Goal: Task Accomplishment & Management: Manage account settings

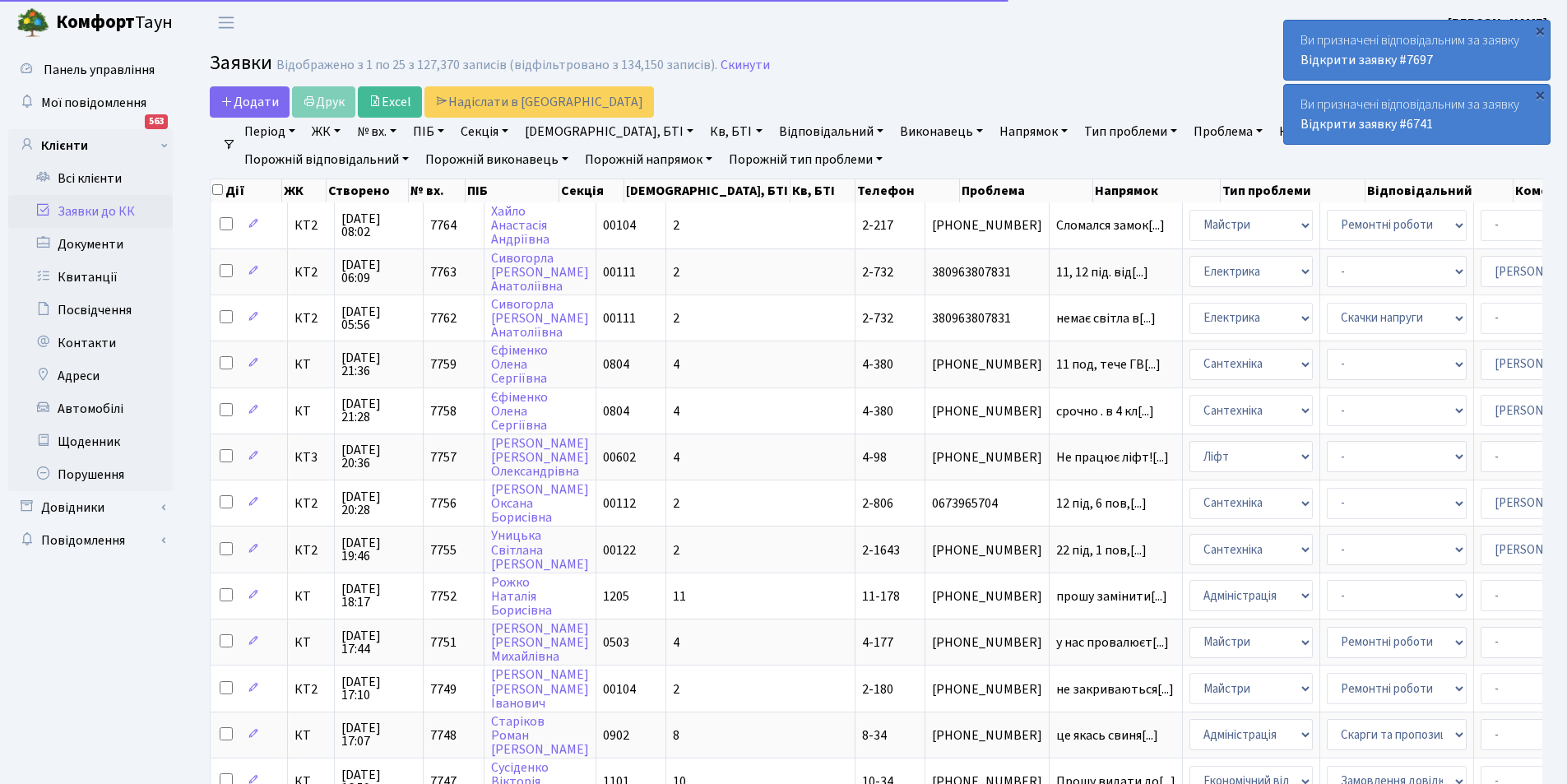
select select "25"
click at [1539, 91] on div "×" at bounding box center [1539, 94] width 16 height 16
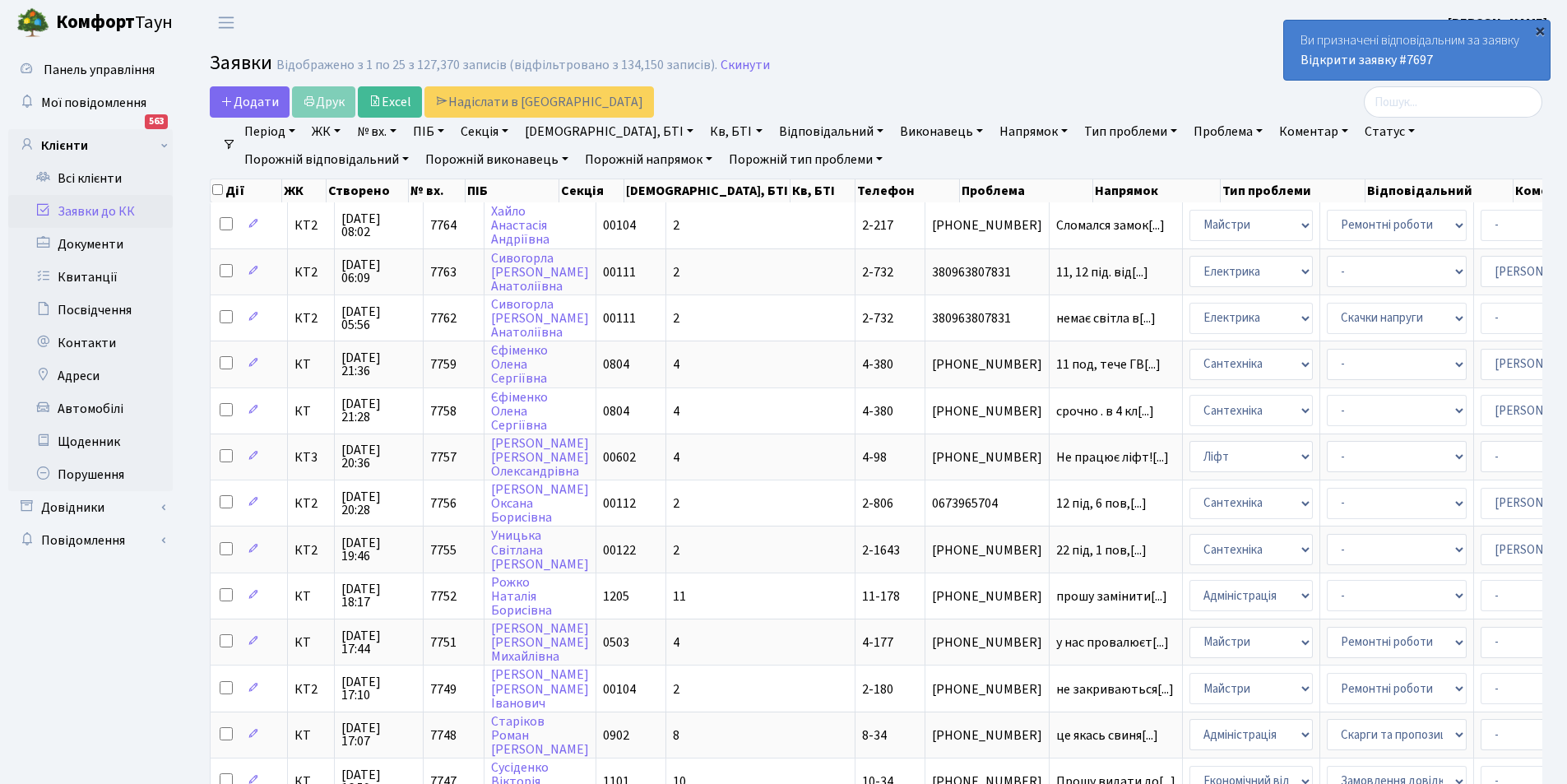
click at [1542, 29] on div "×" at bounding box center [1539, 30] width 16 height 16
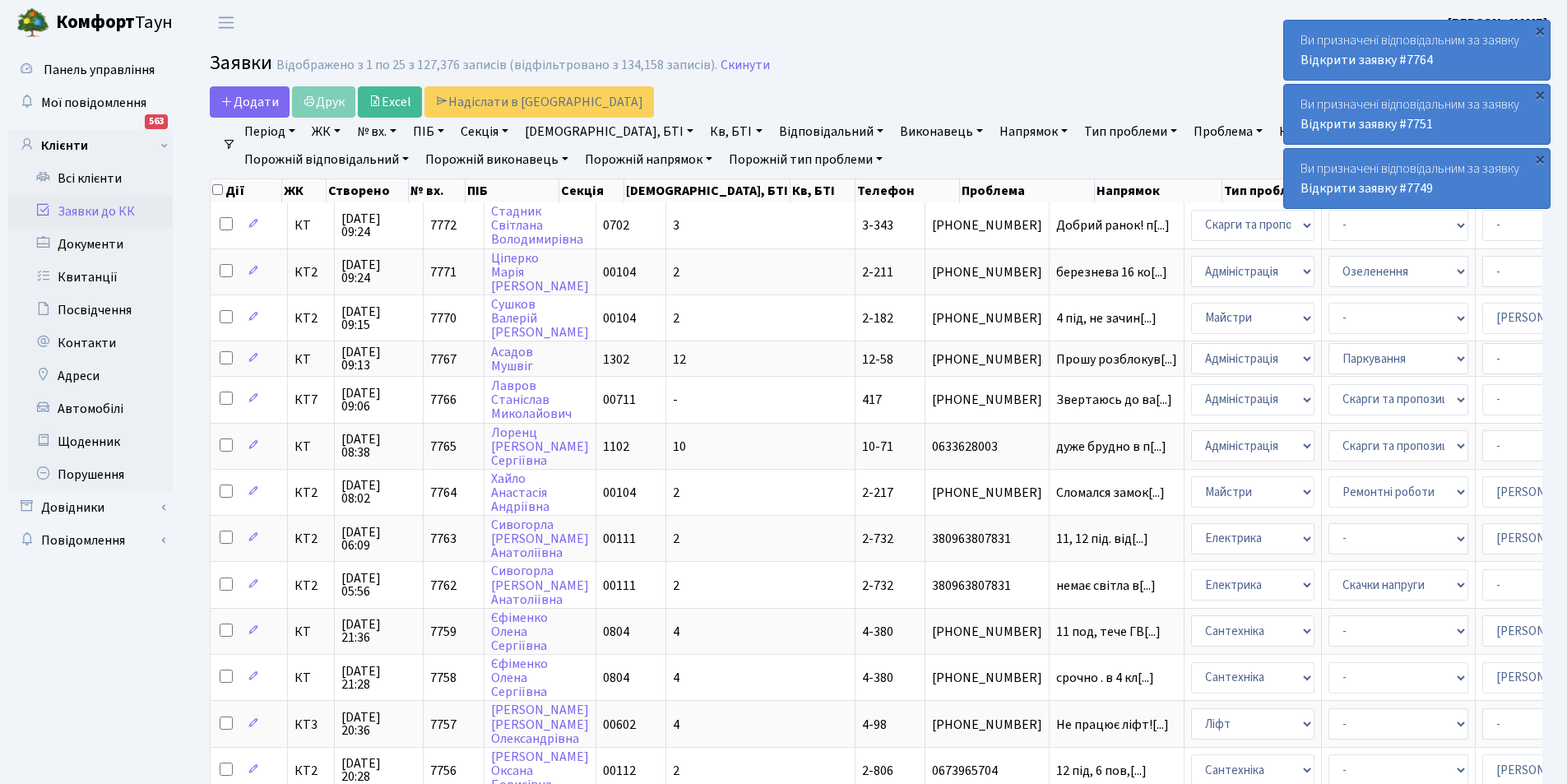
click at [772, 134] on link "Відповідальний" at bounding box center [831, 132] width 118 height 28
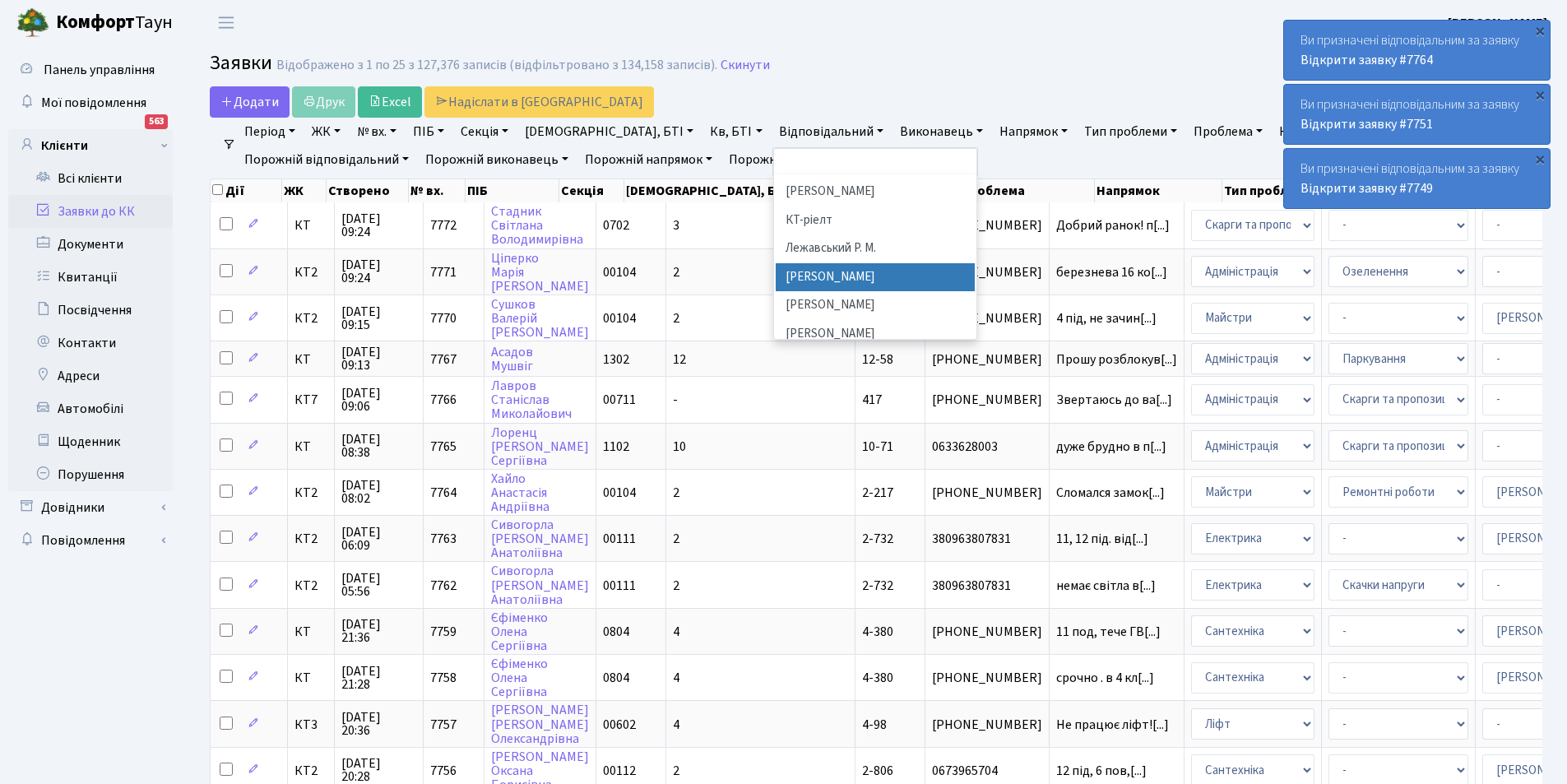
scroll to position [411, 0]
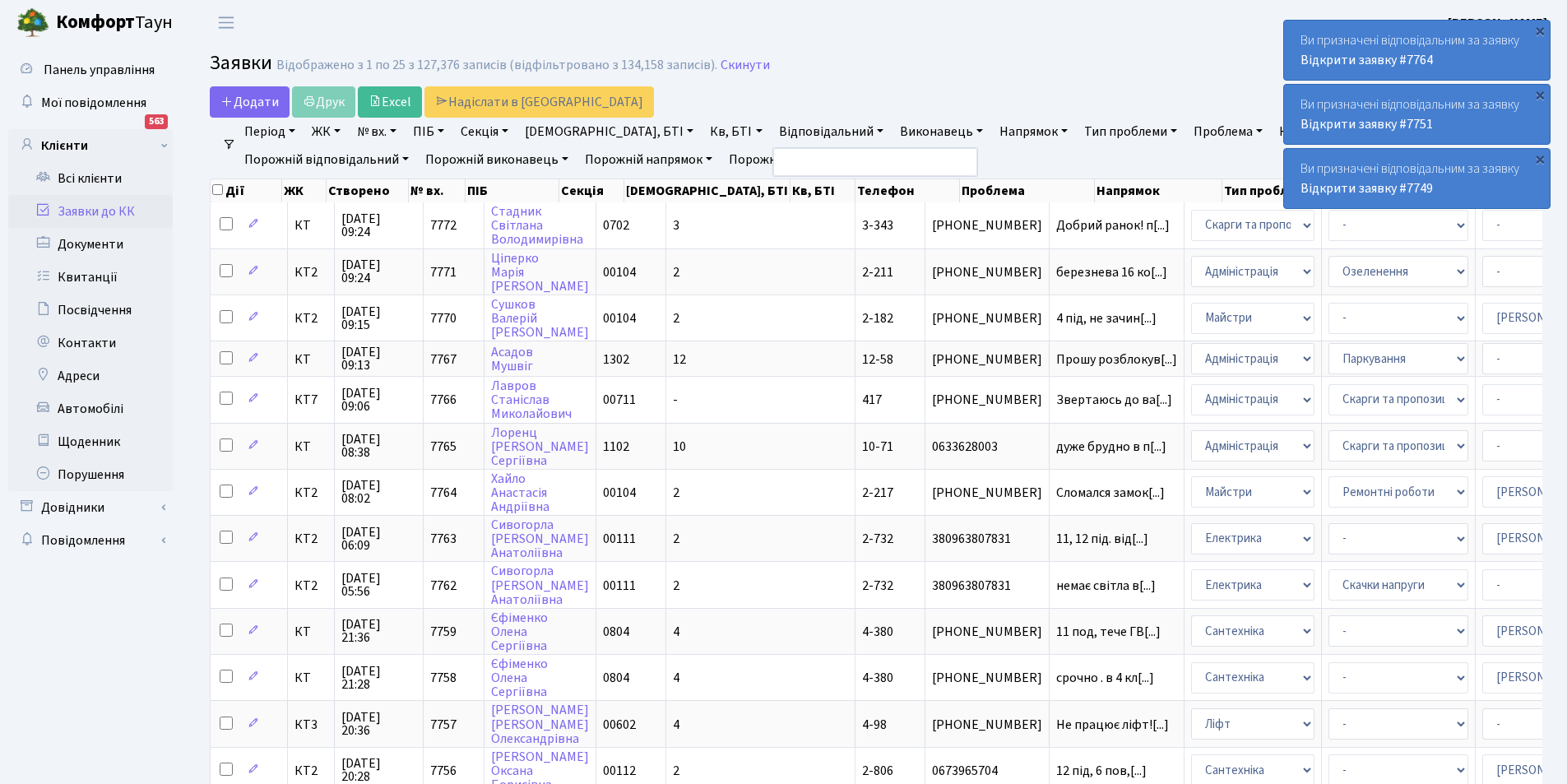
click at [993, 134] on link "Напрямок" at bounding box center [1034, 132] width 82 height 28
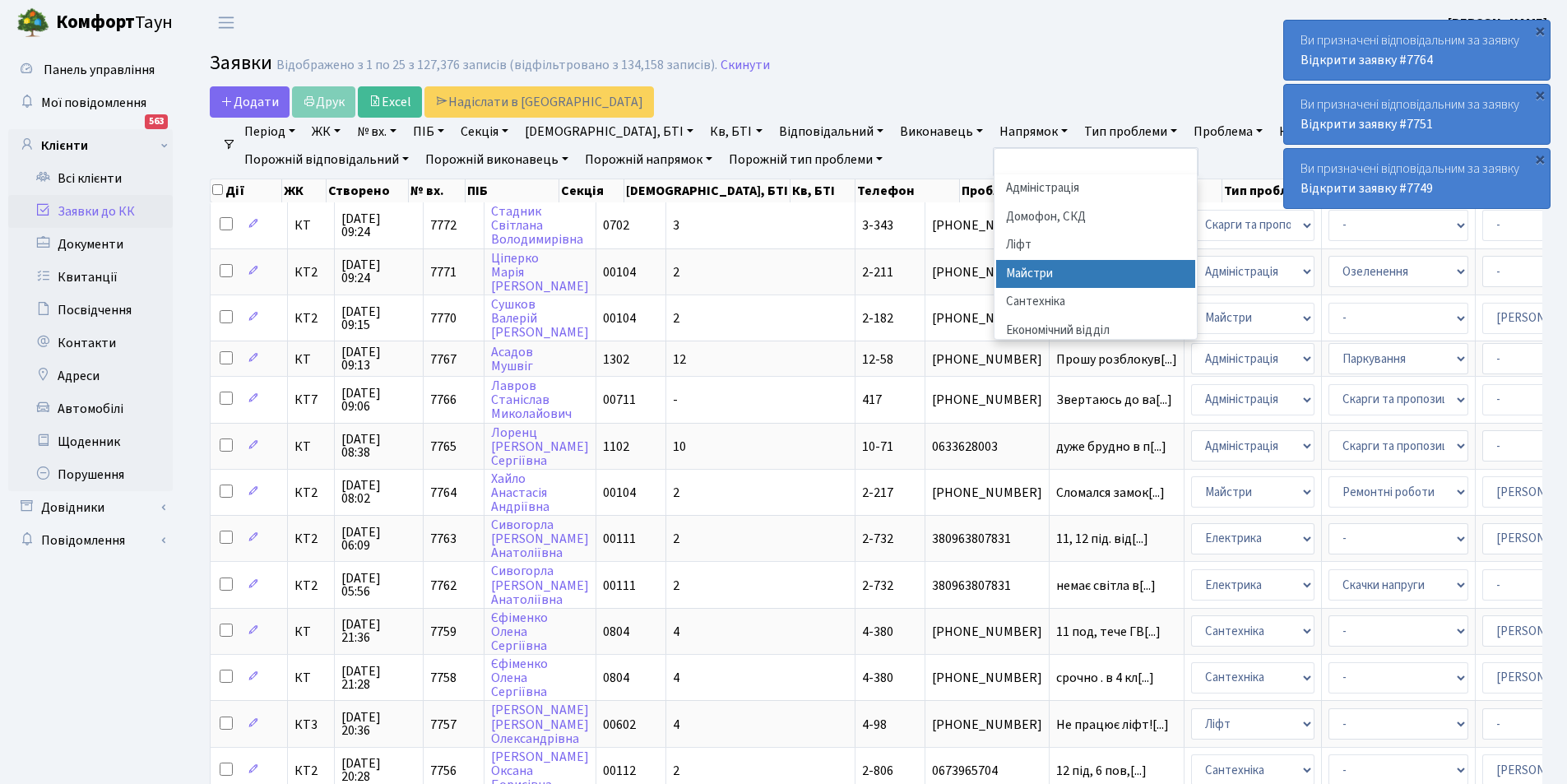
click at [997, 271] on li "Майстри" at bounding box center [1097, 273] width 200 height 28
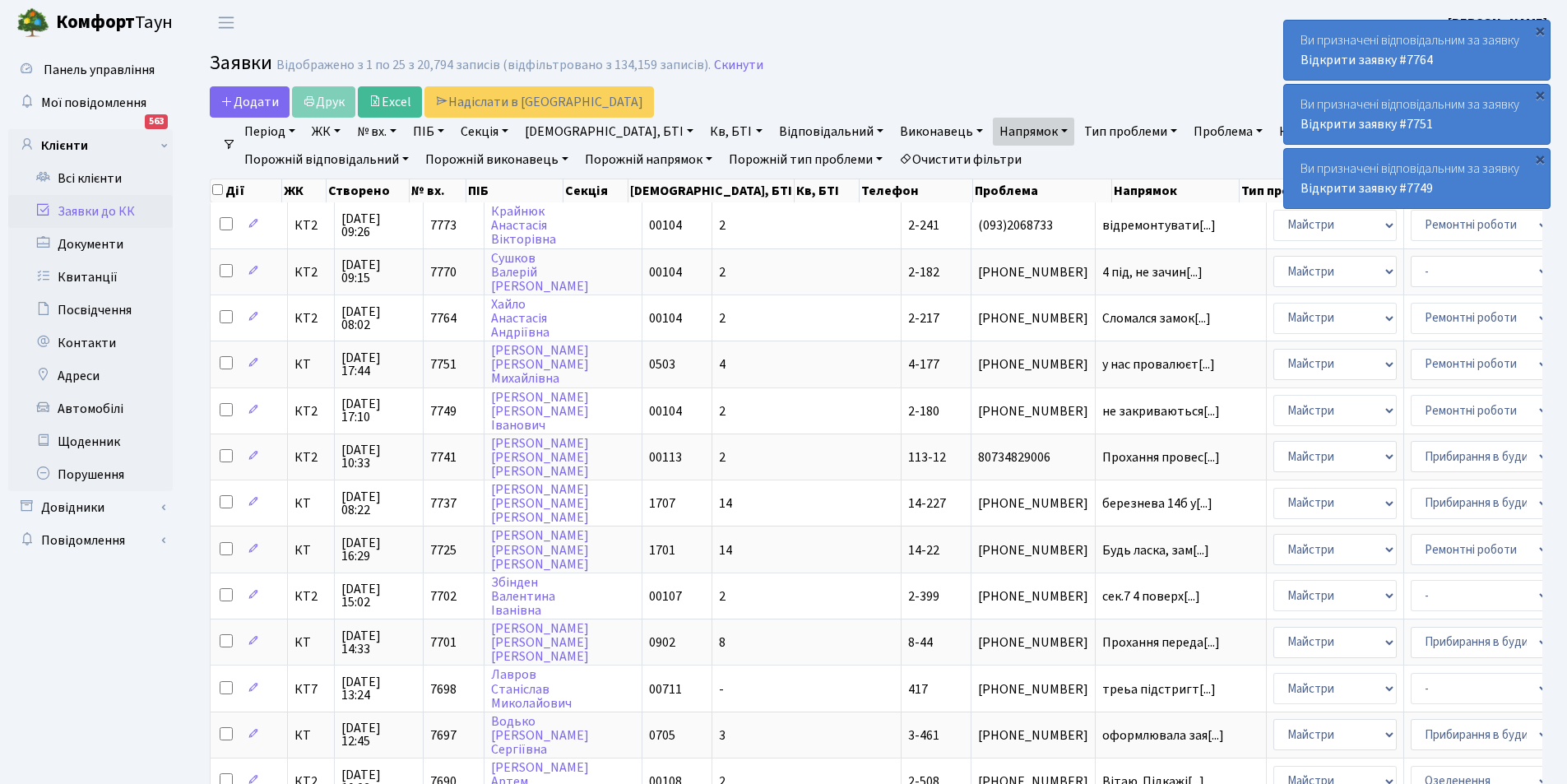
click at [276, 132] on link "Період" at bounding box center [269, 132] width 65 height 28
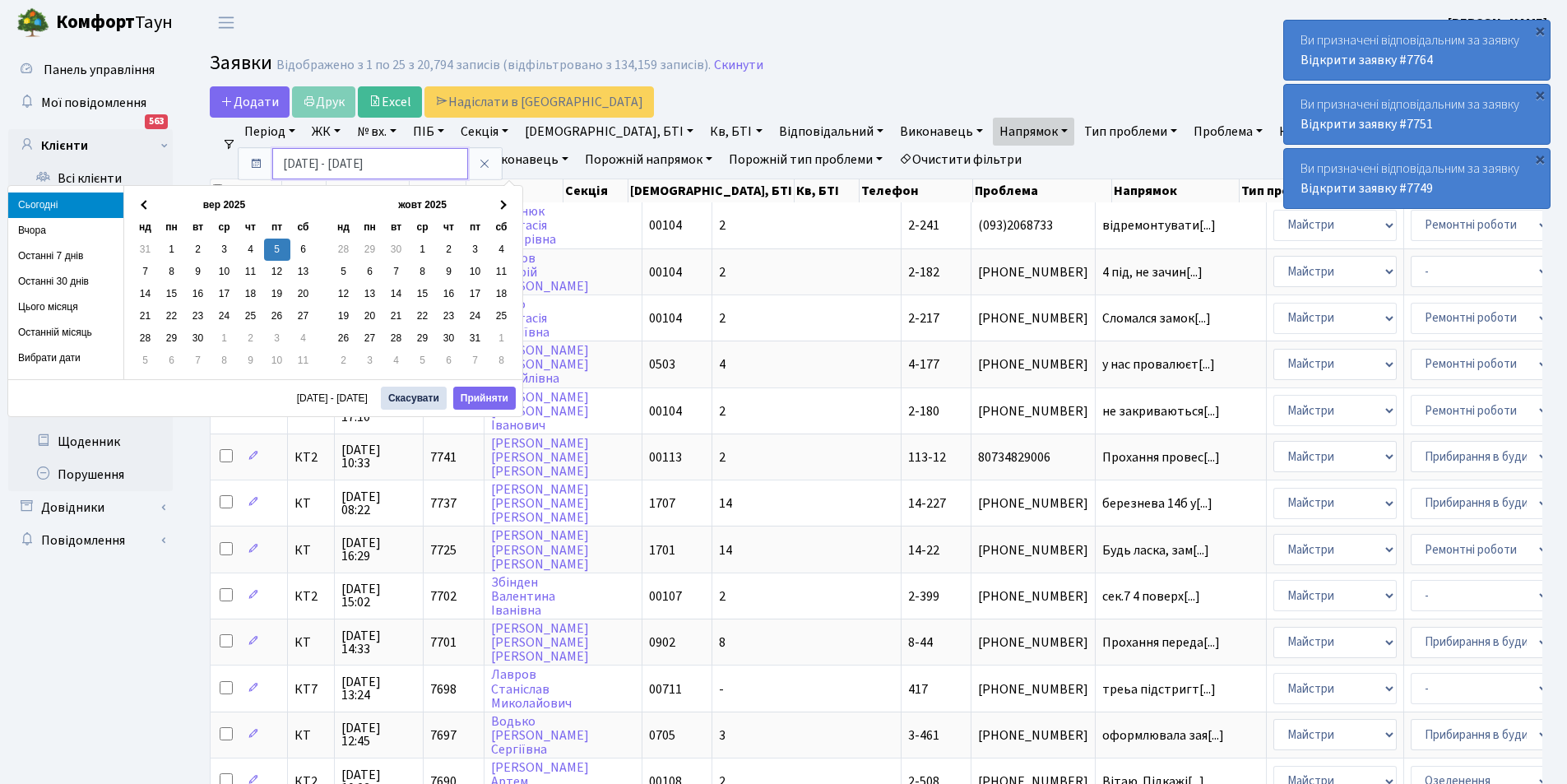
click at [294, 162] on input "05.09.2025 - 05.09.2025" at bounding box center [371, 163] width 196 height 31
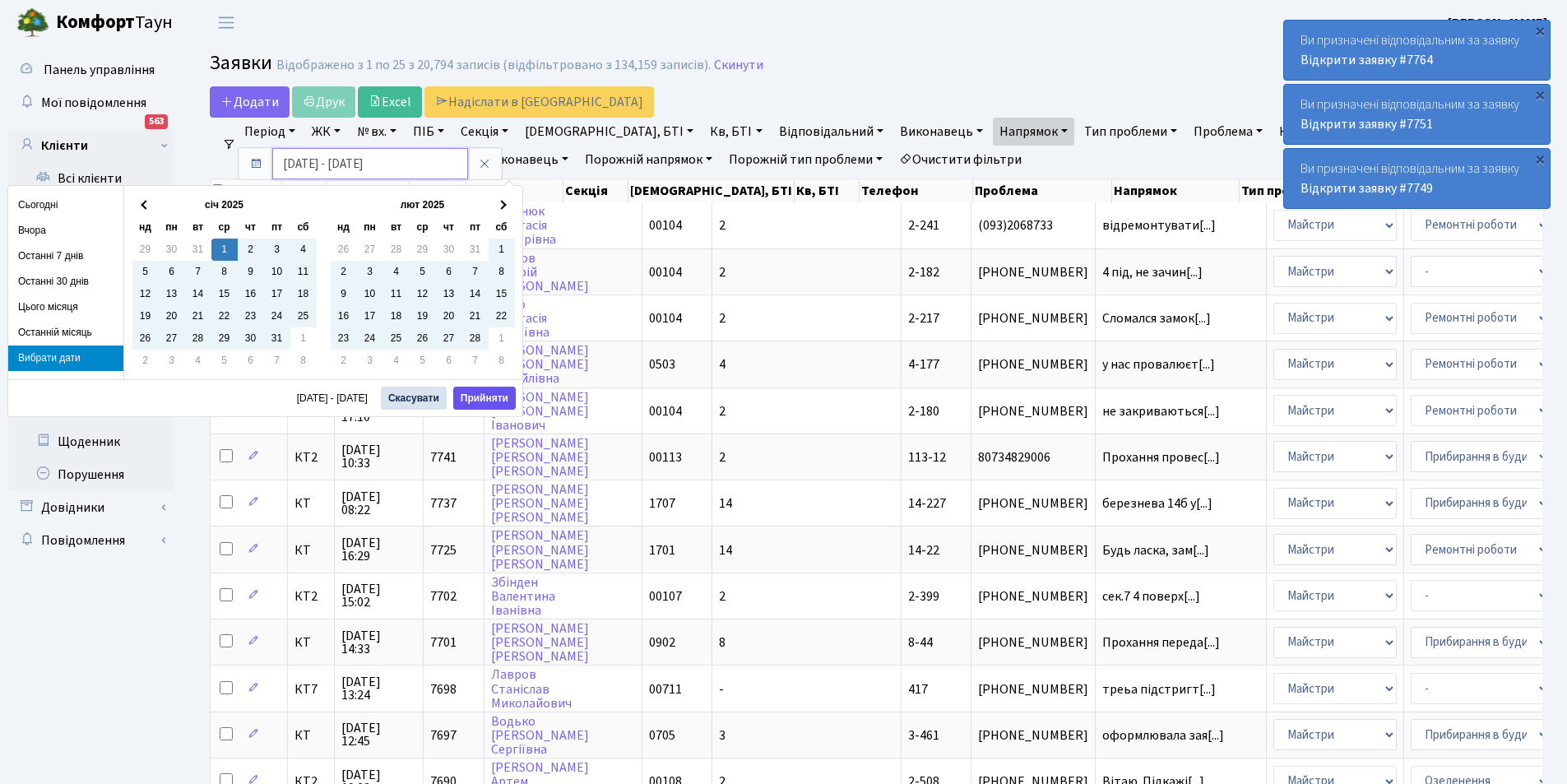
type input "[DATE] - [DATE]"
click at [492, 397] on button "Прийняти" at bounding box center [484, 398] width 63 height 23
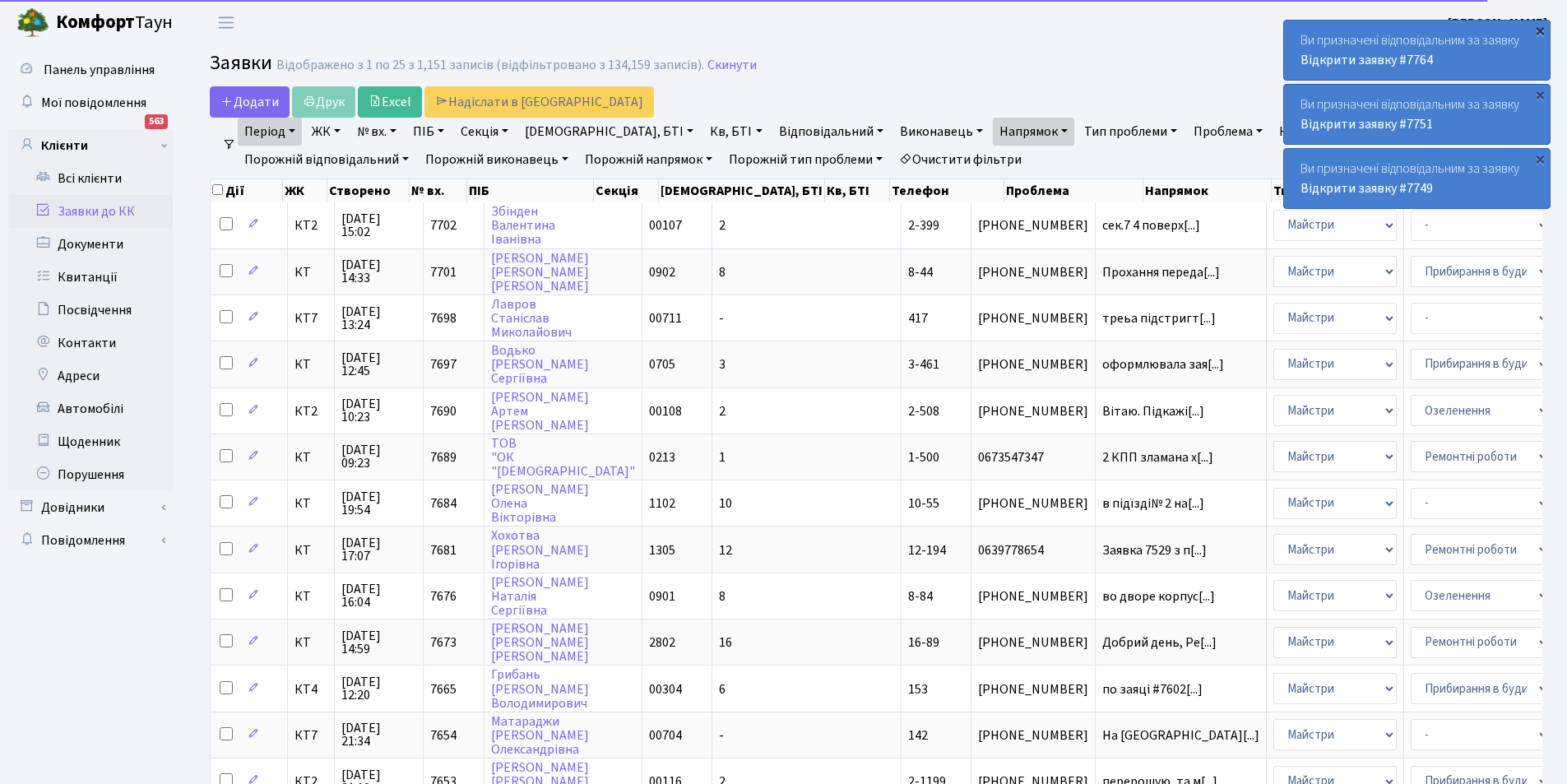
click at [1545, 22] on div "×" at bounding box center [1539, 30] width 16 height 16
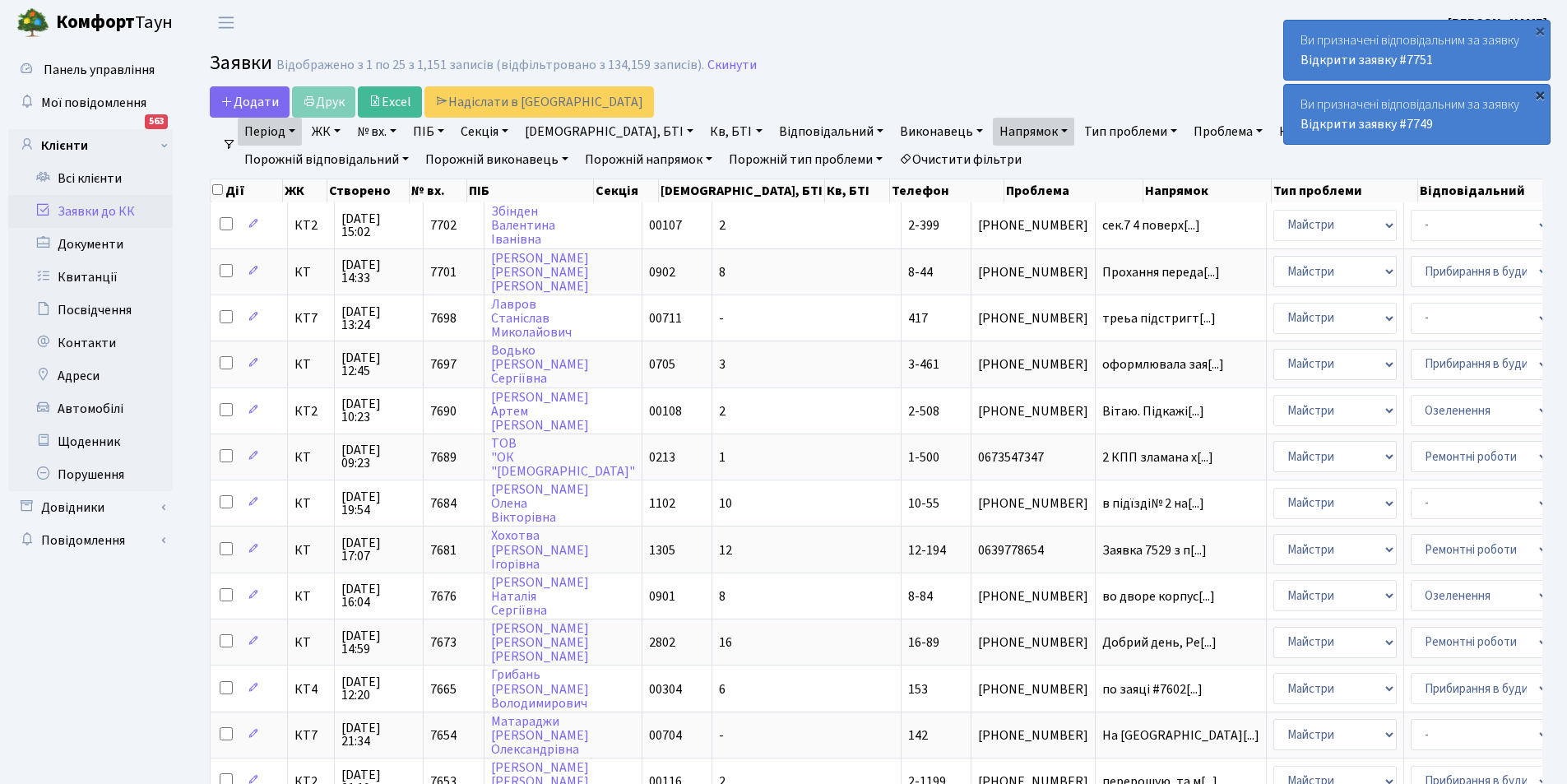
click at [1544, 92] on div "×" at bounding box center [1539, 94] width 16 height 16
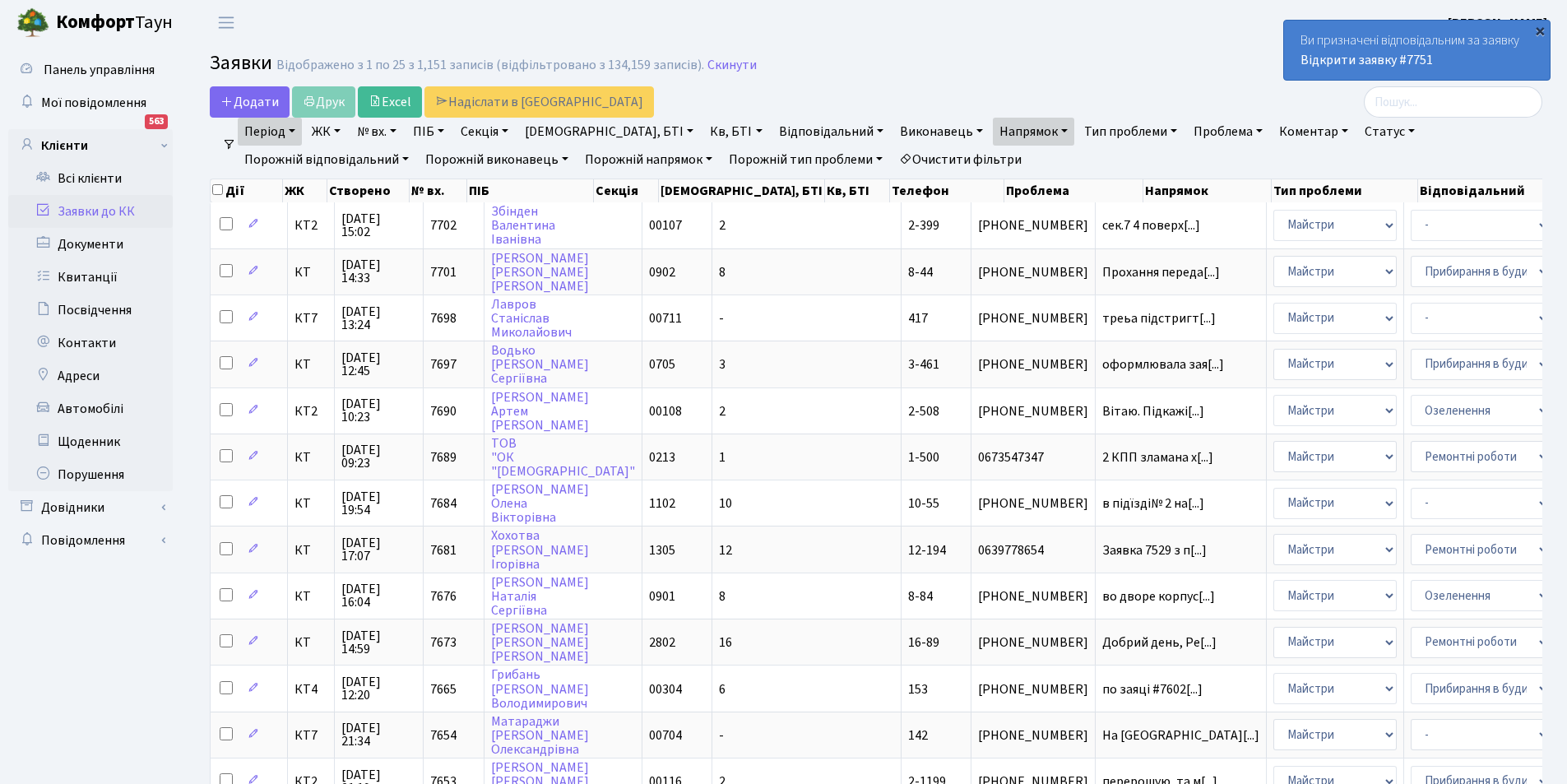
click at [1545, 25] on div "×" at bounding box center [1539, 30] width 16 height 16
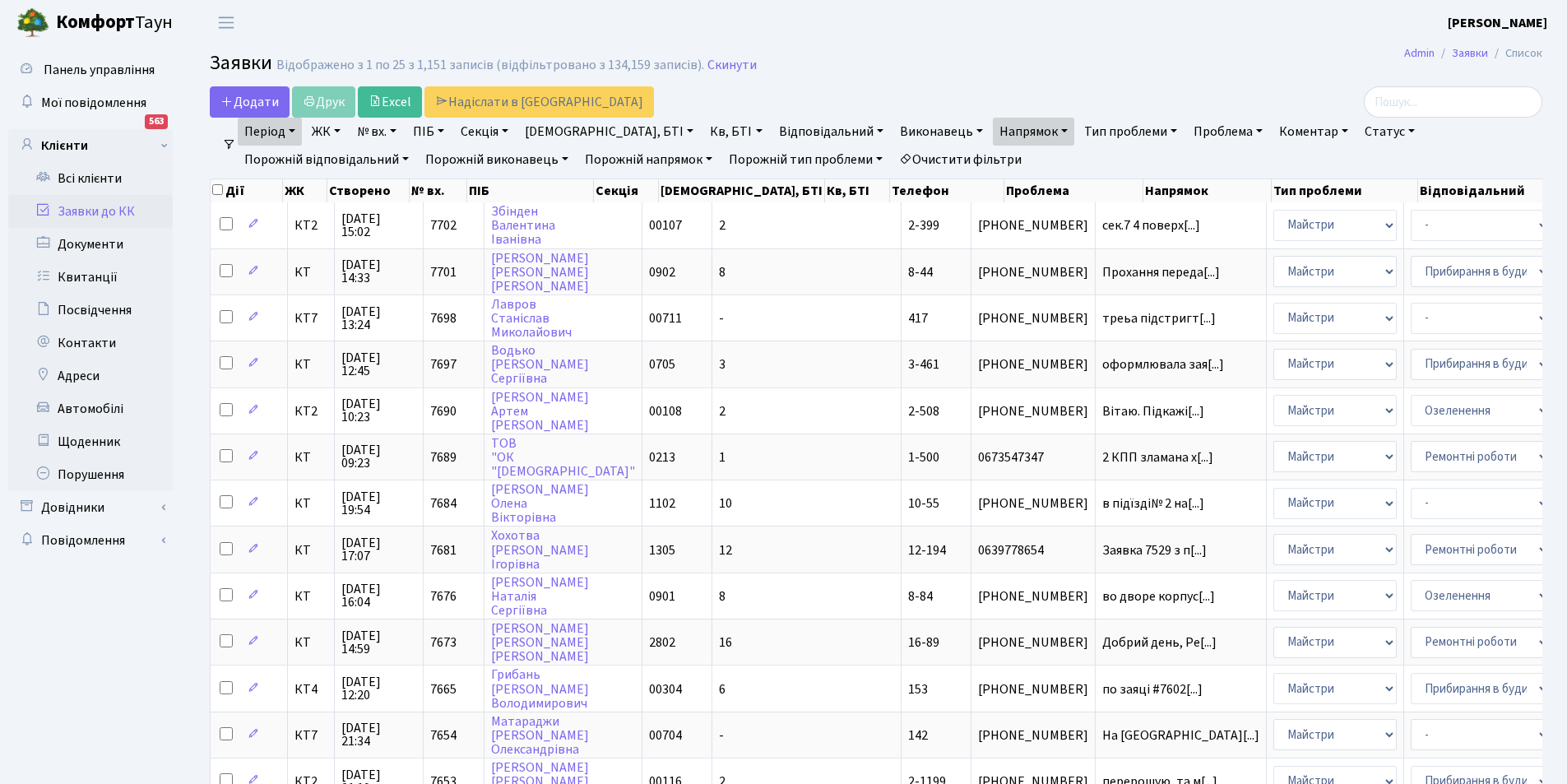
click at [1358, 130] on link "Статус" at bounding box center [1390, 132] width 64 height 28
click at [1359, 227] on link "Не виконано" at bounding box center [1423, 231] width 130 height 26
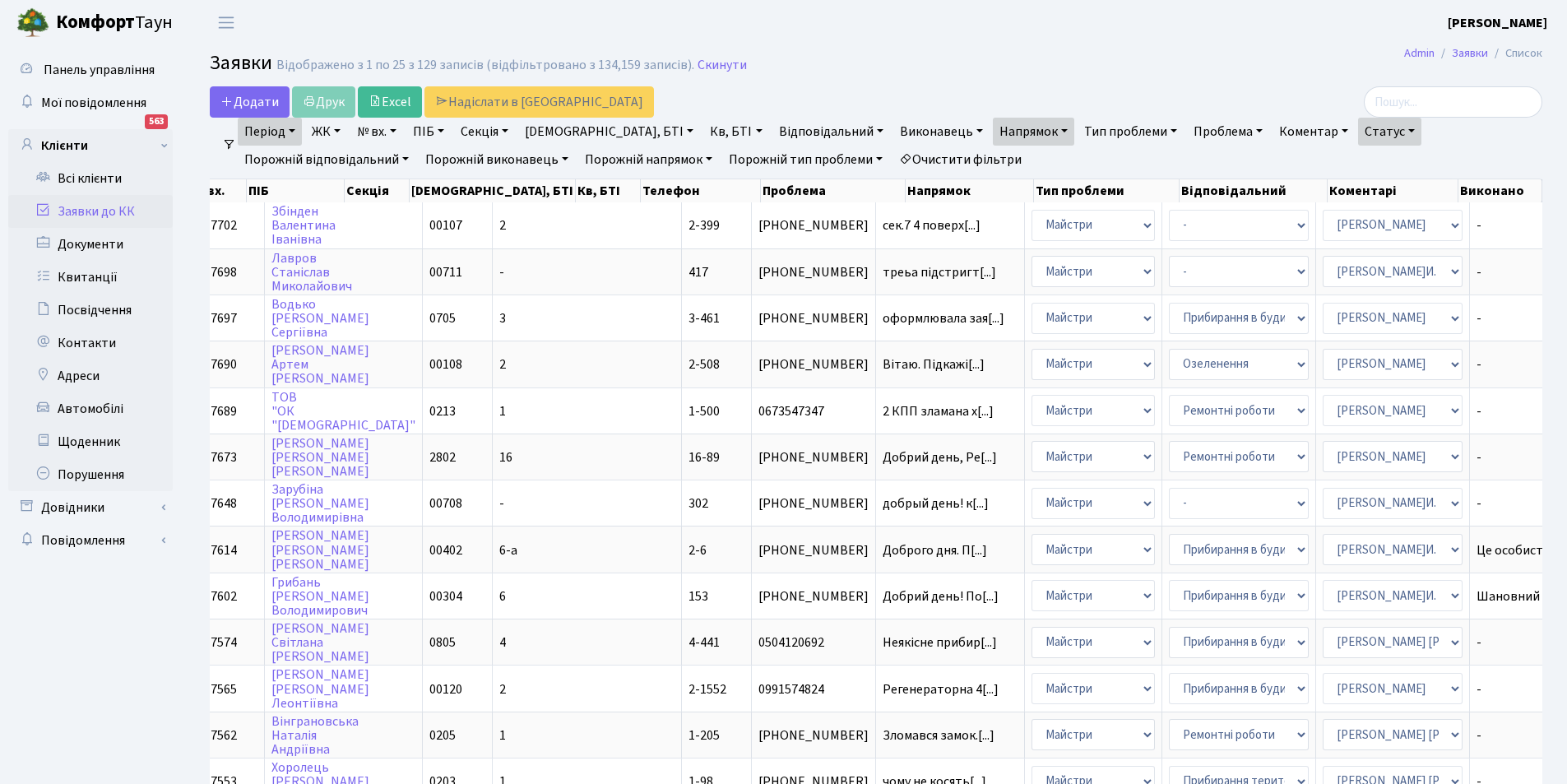
click at [772, 128] on link "Відповідальний" at bounding box center [831, 132] width 118 height 28
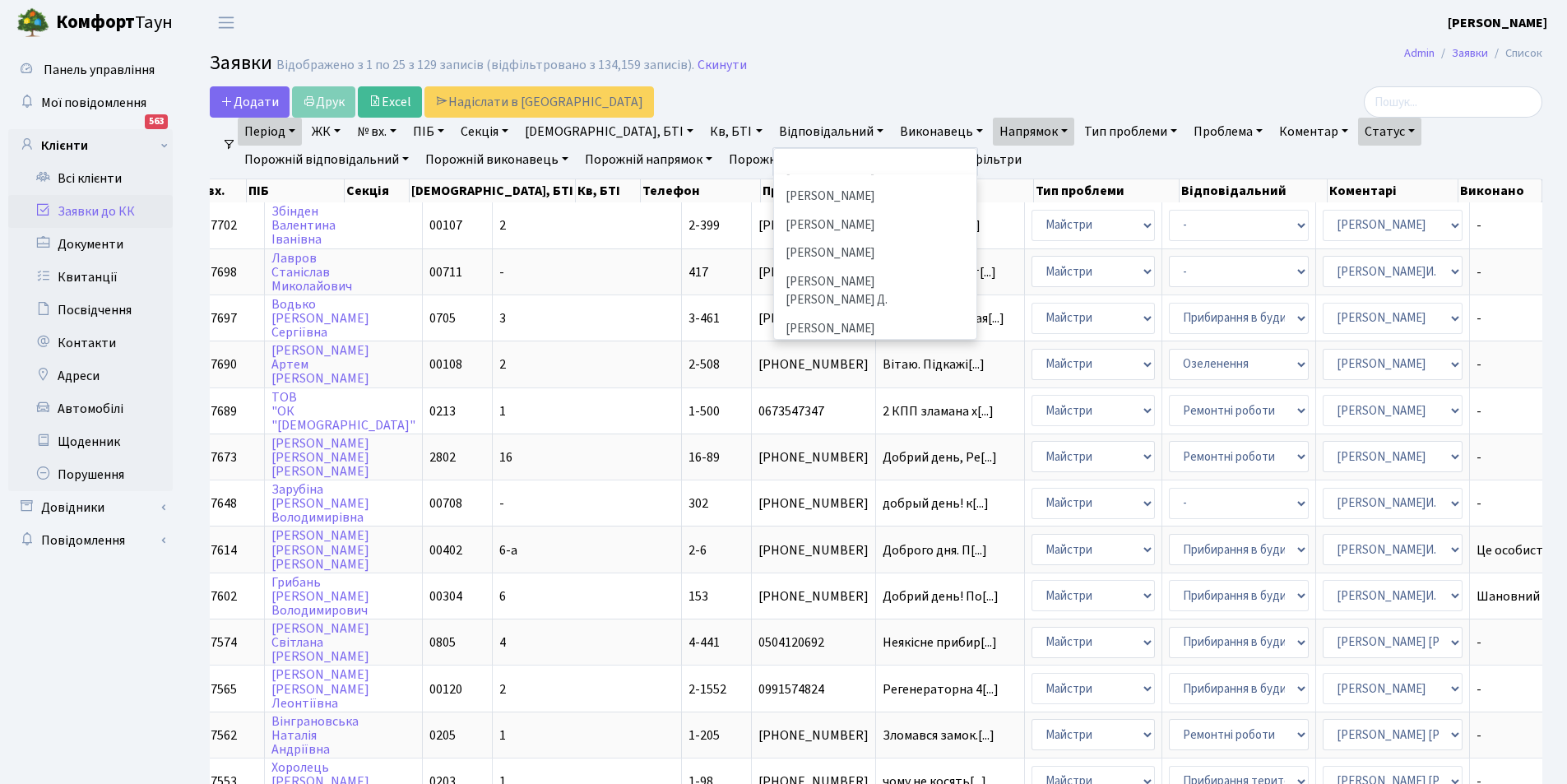
scroll to position [493, 0]
click at [776, 181] on li "[PERSON_NAME]" at bounding box center [876, 195] width 200 height 28
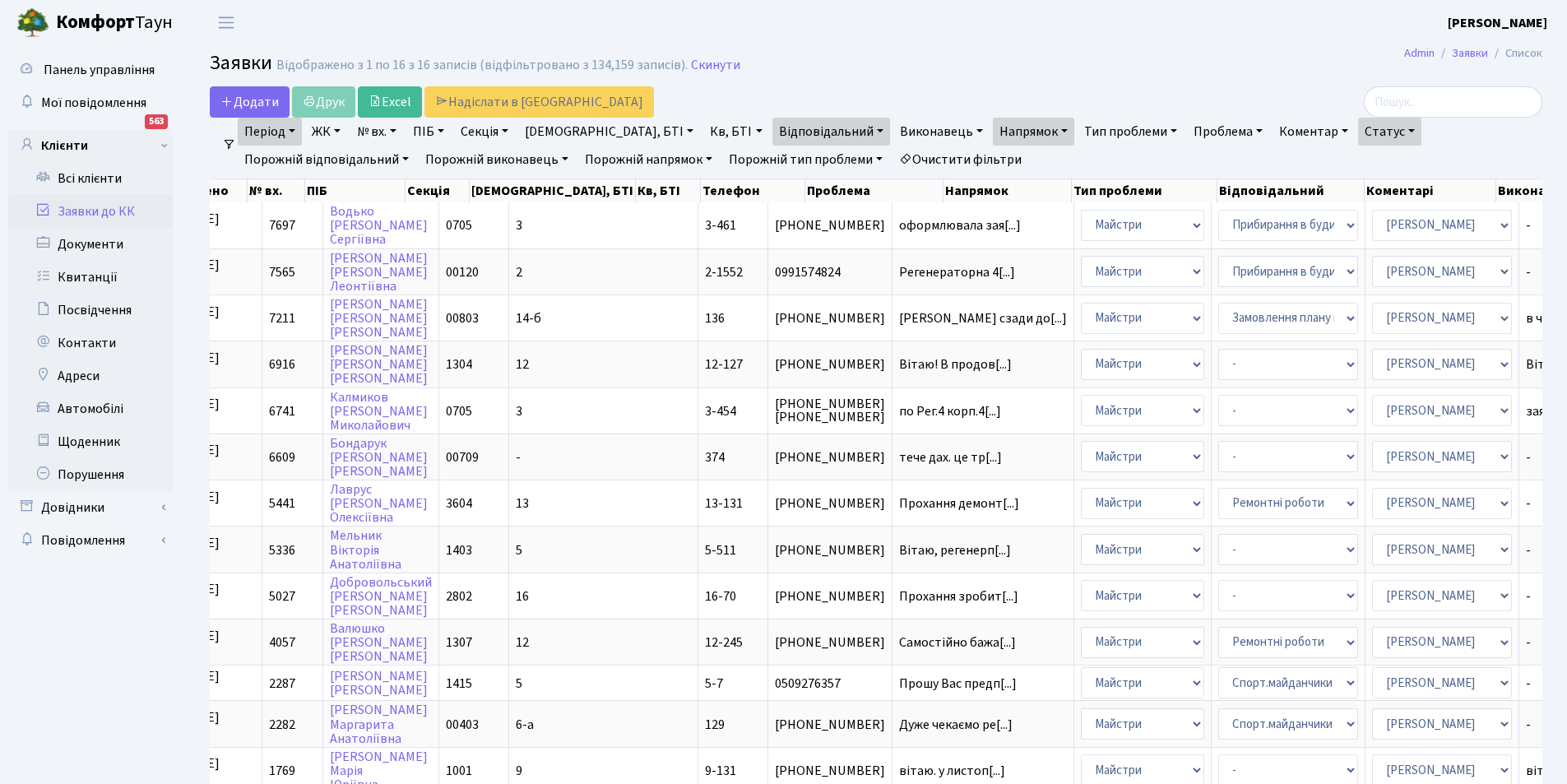
click at [1358, 132] on link "Статус" at bounding box center [1390, 132] width 64 height 28
click at [1359, 230] on link "Не виконано" at bounding box center [1423, 231] width 130 height 26
click at [772, 138] on link "Відповідальний" at bounding box center [831, 132] width 118 height 28
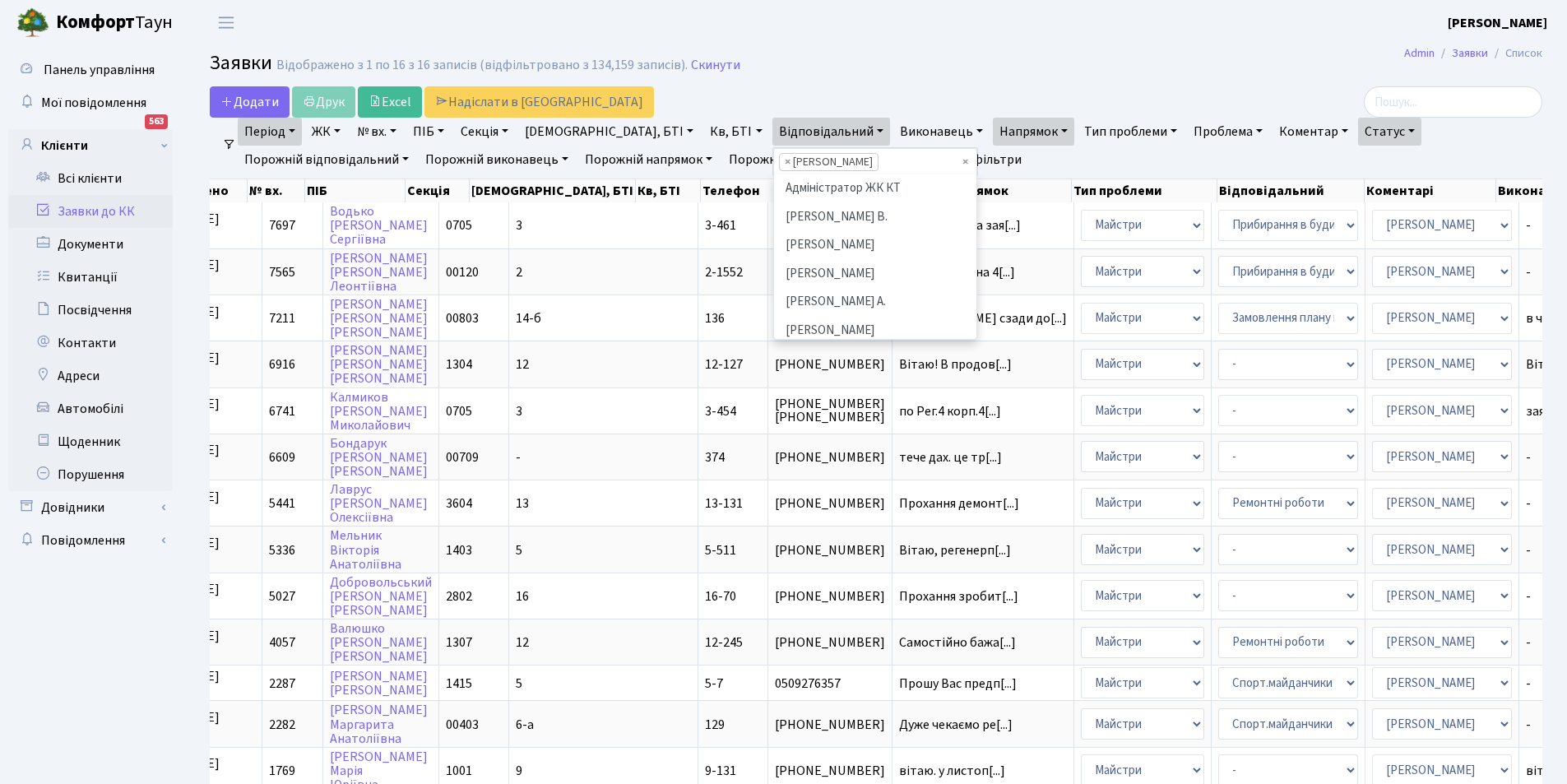
scroll to position [454, 0]
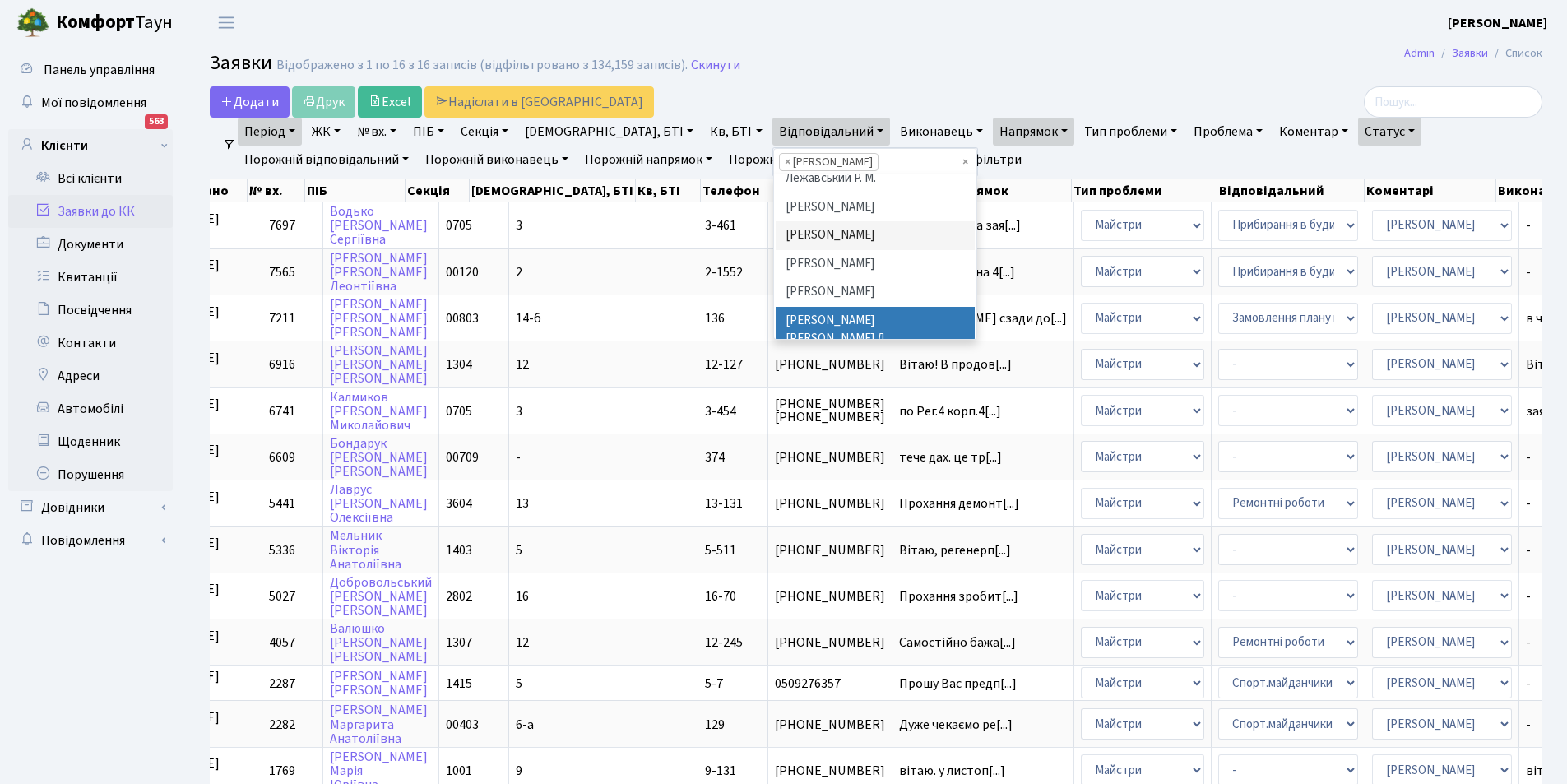
click at [776, 315] on li "[PERSON_NAME] [PERSON_NAME] Д." at bounding box center [876, 330] width 200 height 47
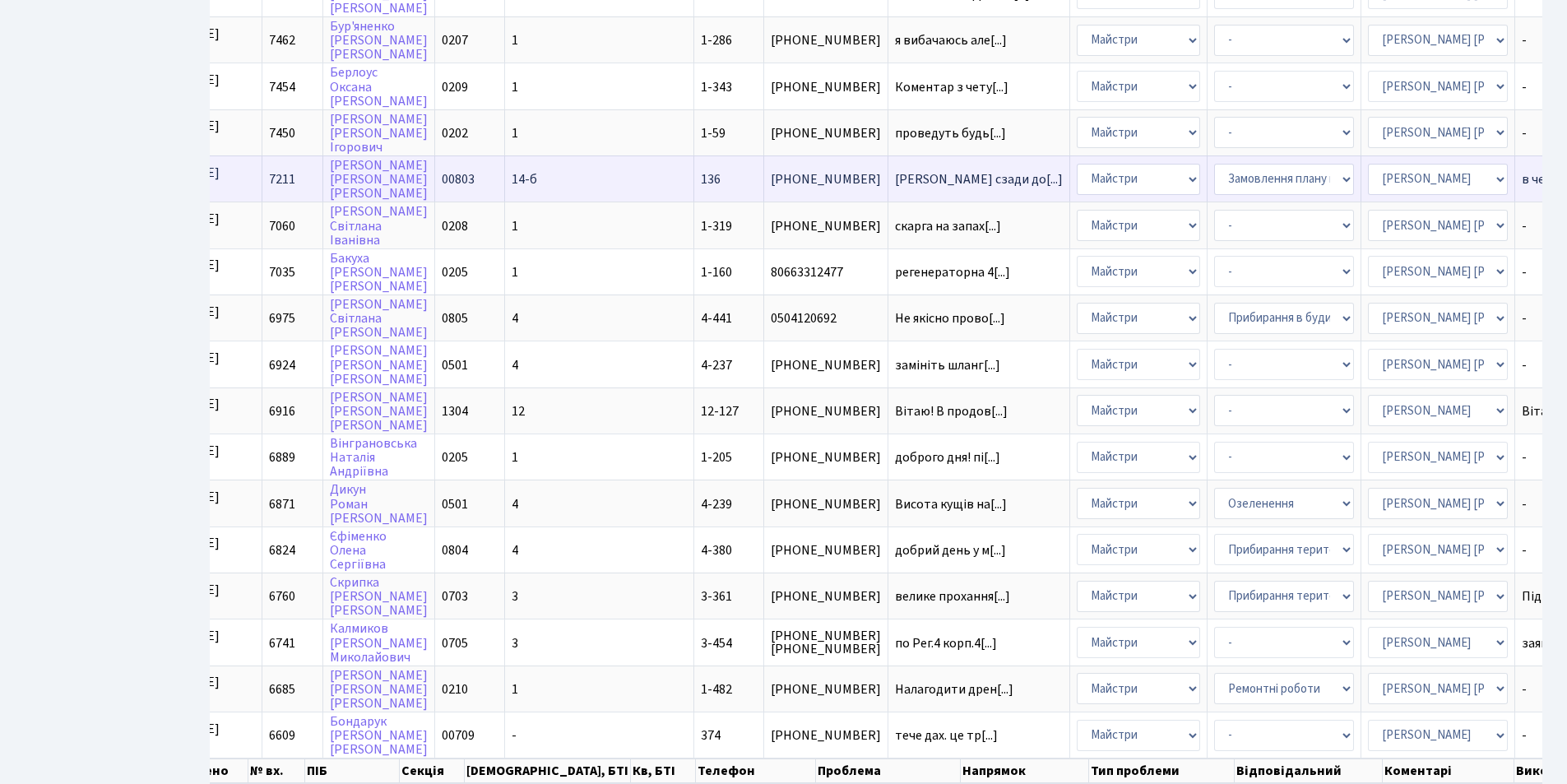
scroll to position [700, 0]
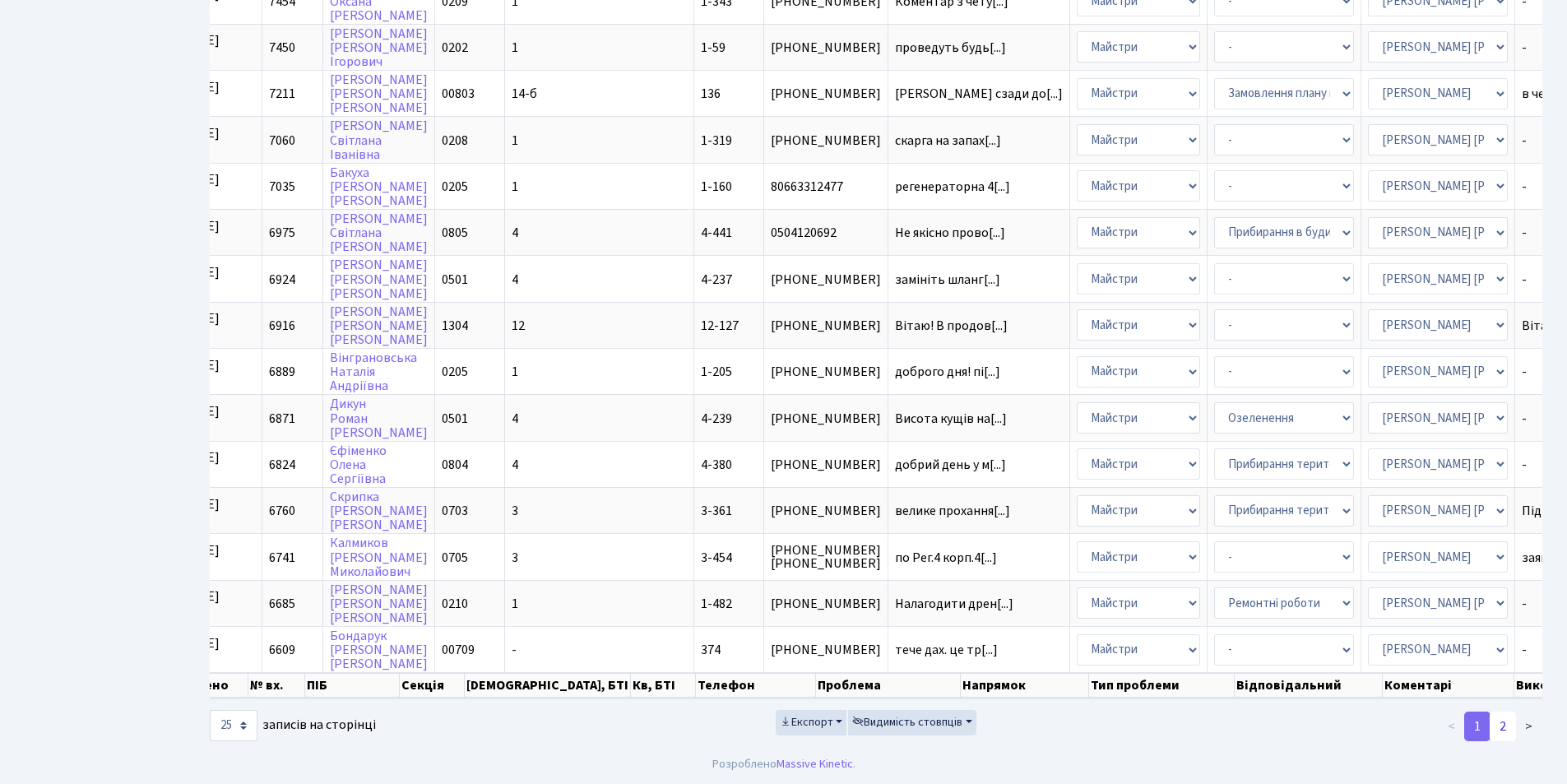
click at [1497, 720] on link "2" at bounding box center [1503, 726] width 27 height 29
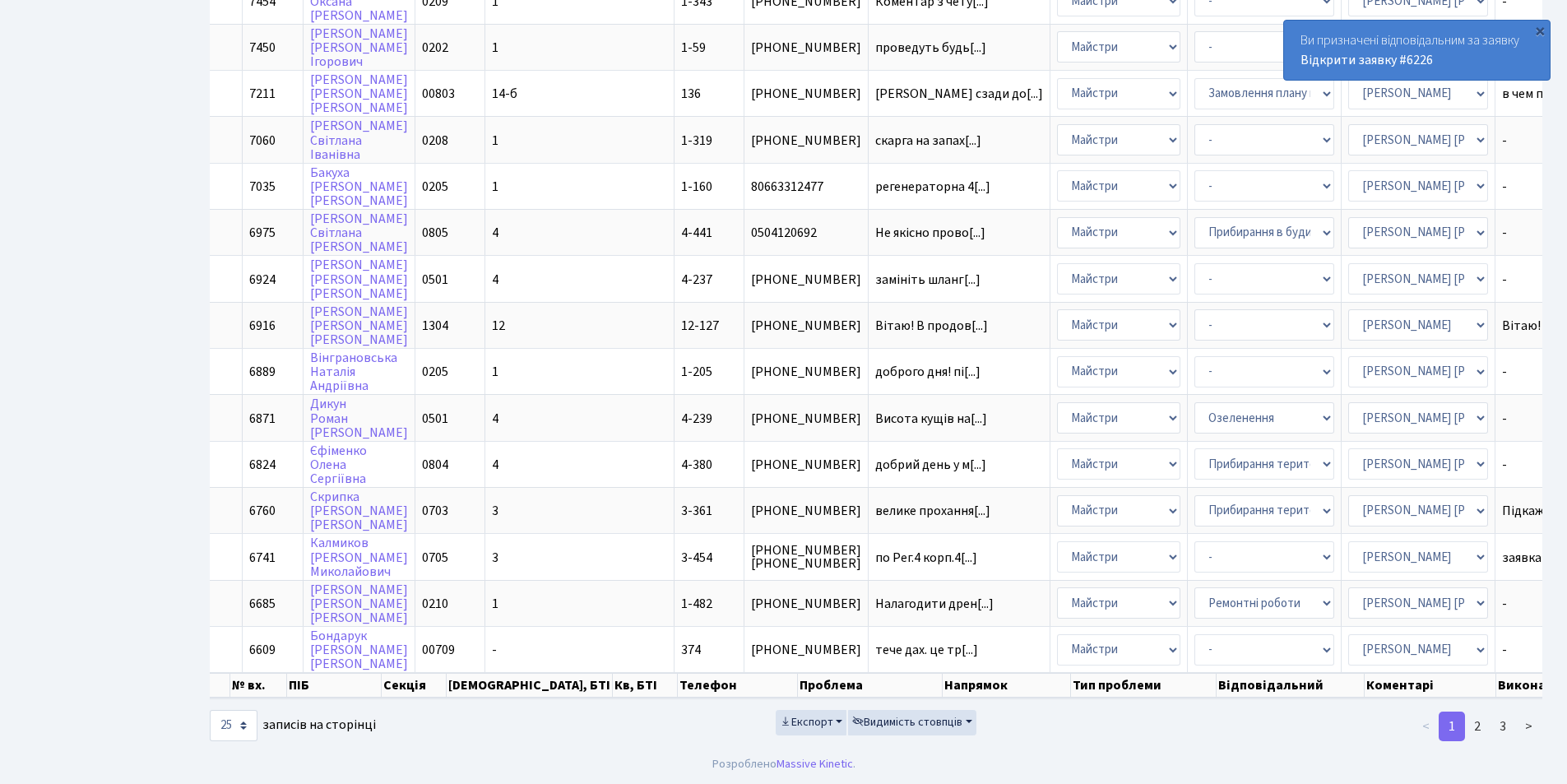
scroll to position [0, 180]
click at [1343, 46] on div "Ви призначені відповідальним за заявку Відкрити заявку #6226" at bounding box center [1416, 50] width 266 height 59
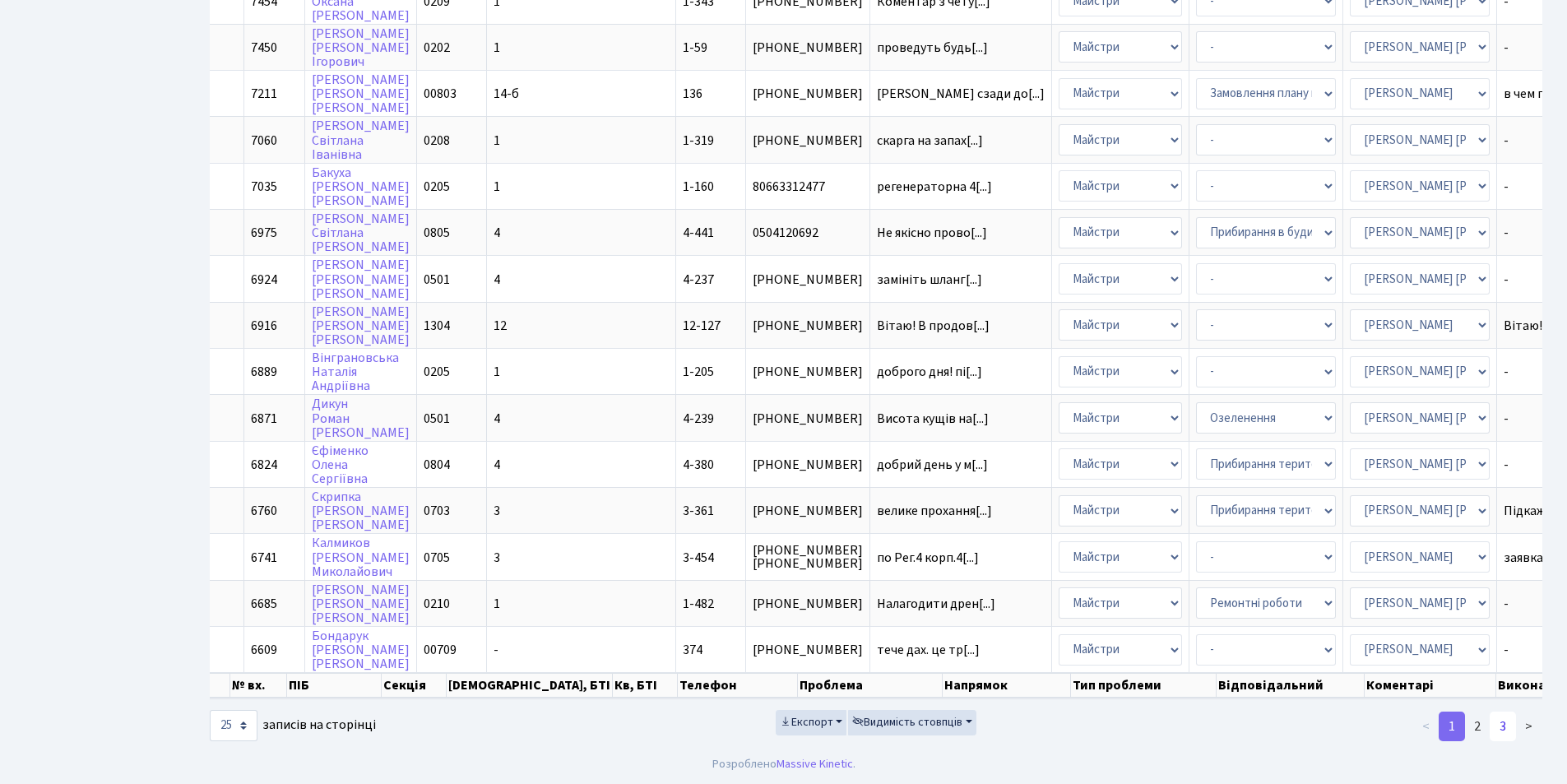
click at [1508, 737] on link "3" at bounding box center [1503, 726] width 27 height 29
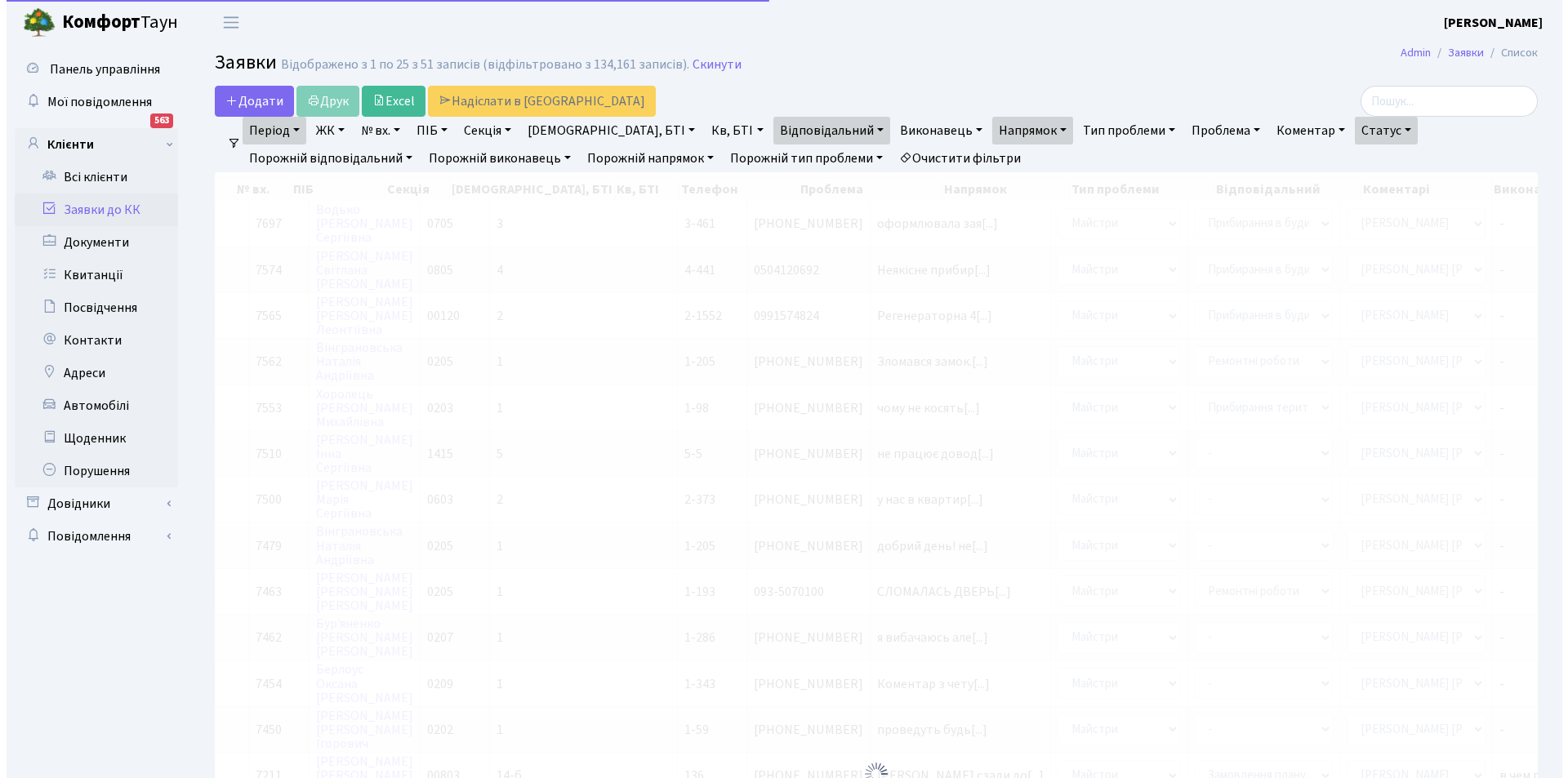
scroll to position [0, 81]
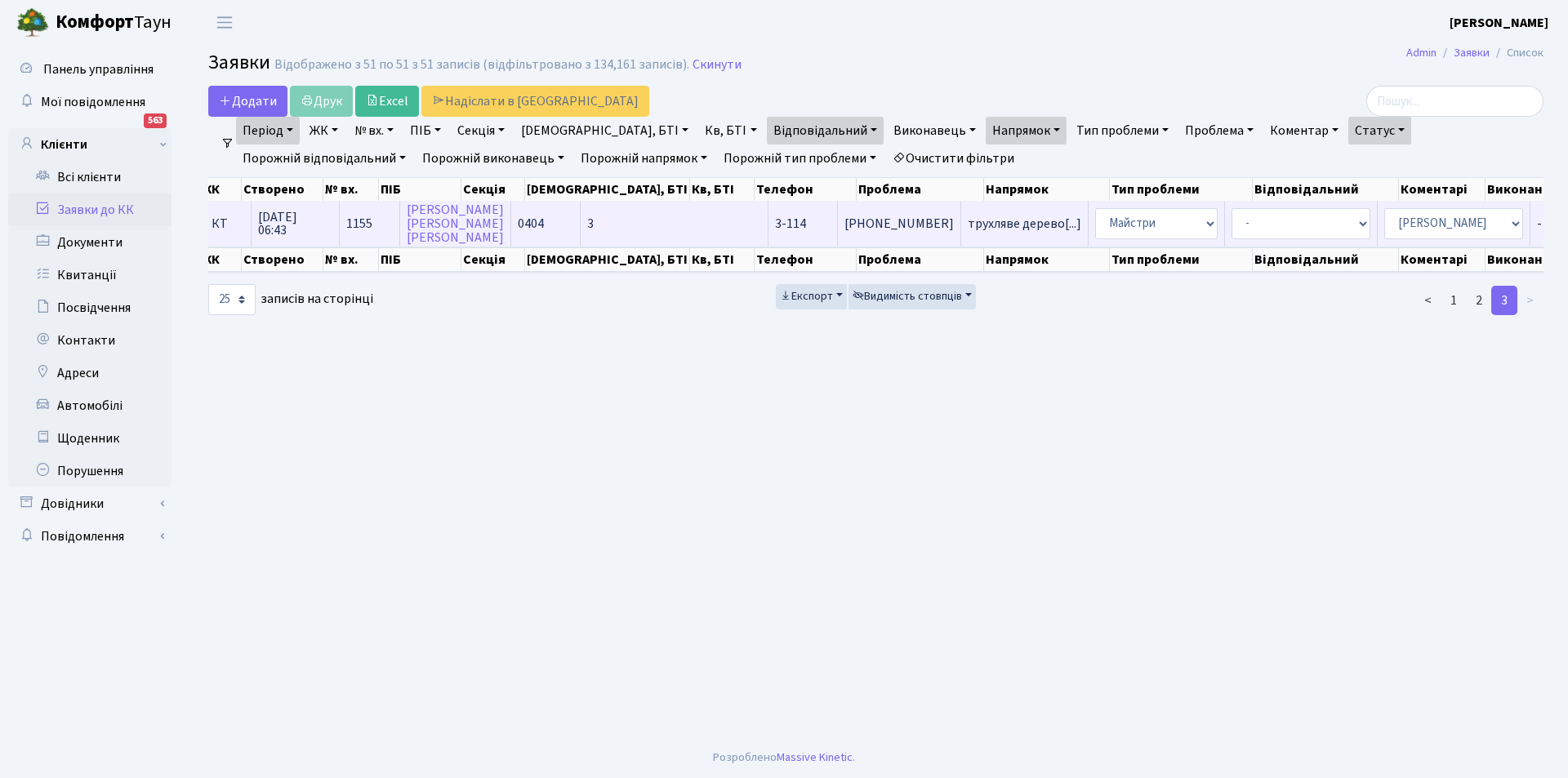
click at [961, 217] on td "трухляве дерево[...]" at bounding box center [1024, 223] width 127 height 45
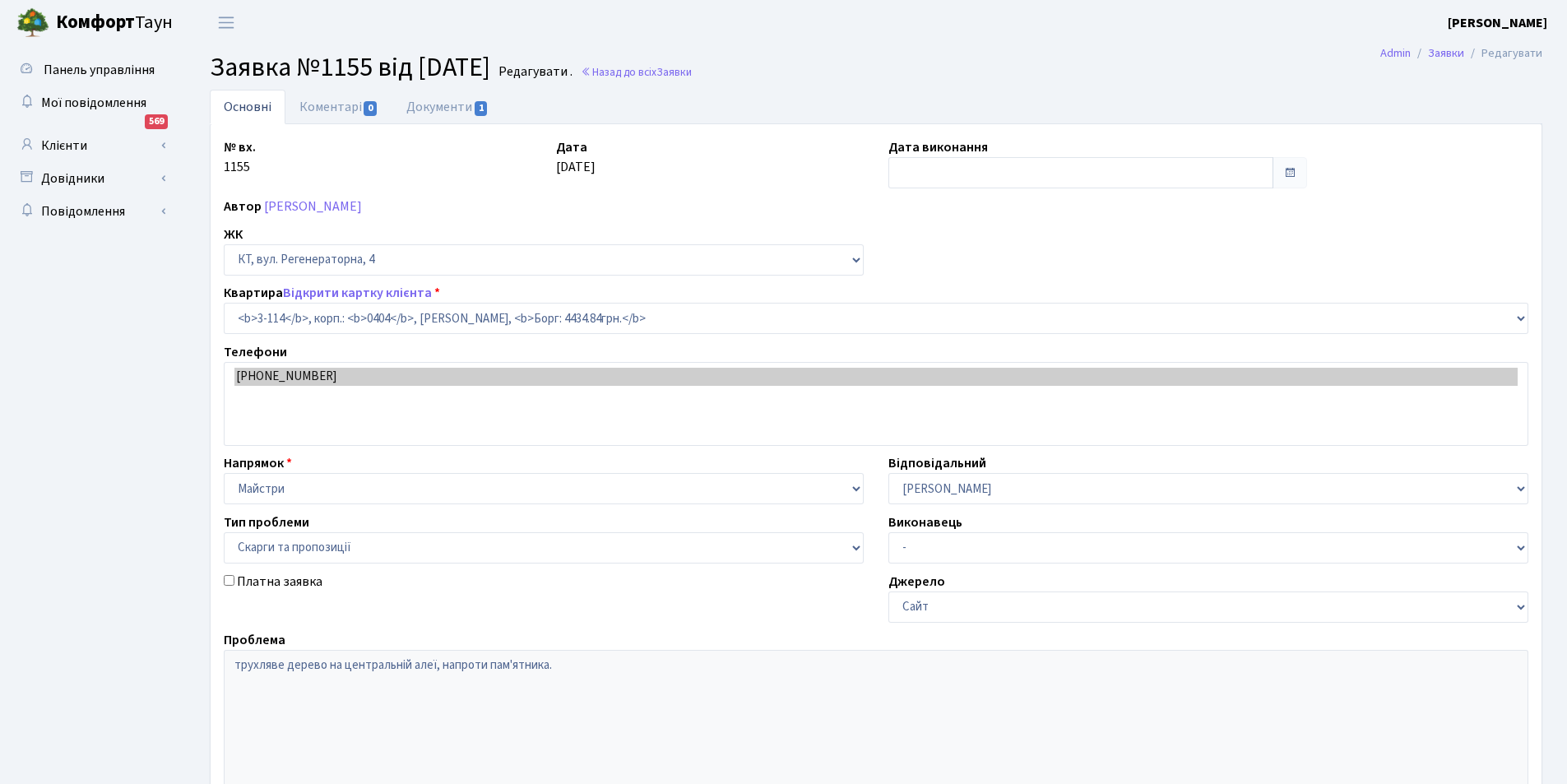
select select "923"
select select "55"
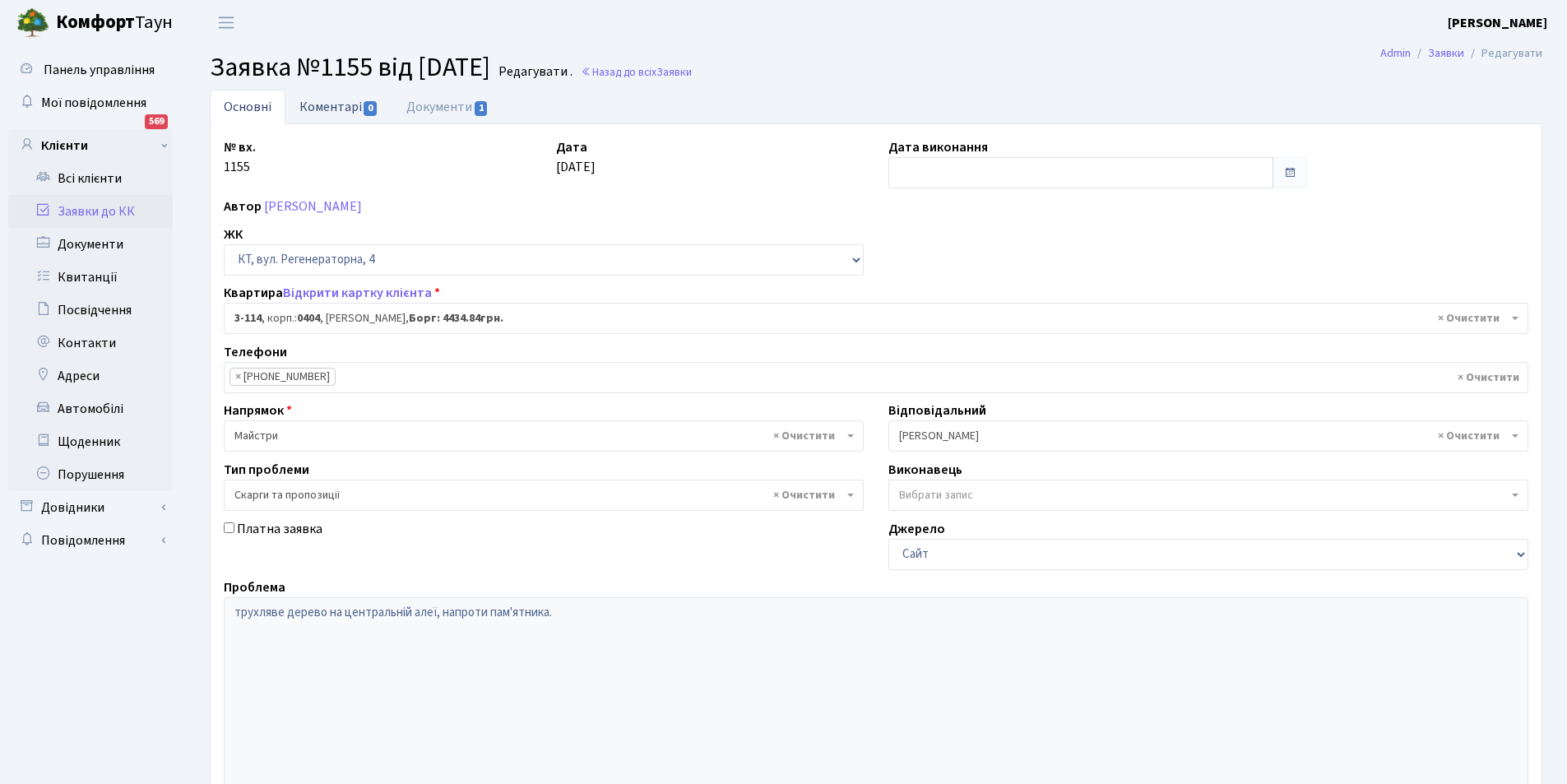
click at [337, 106] on link "Коментарі 0" at bounding box center [339, 106] width 107 height 34
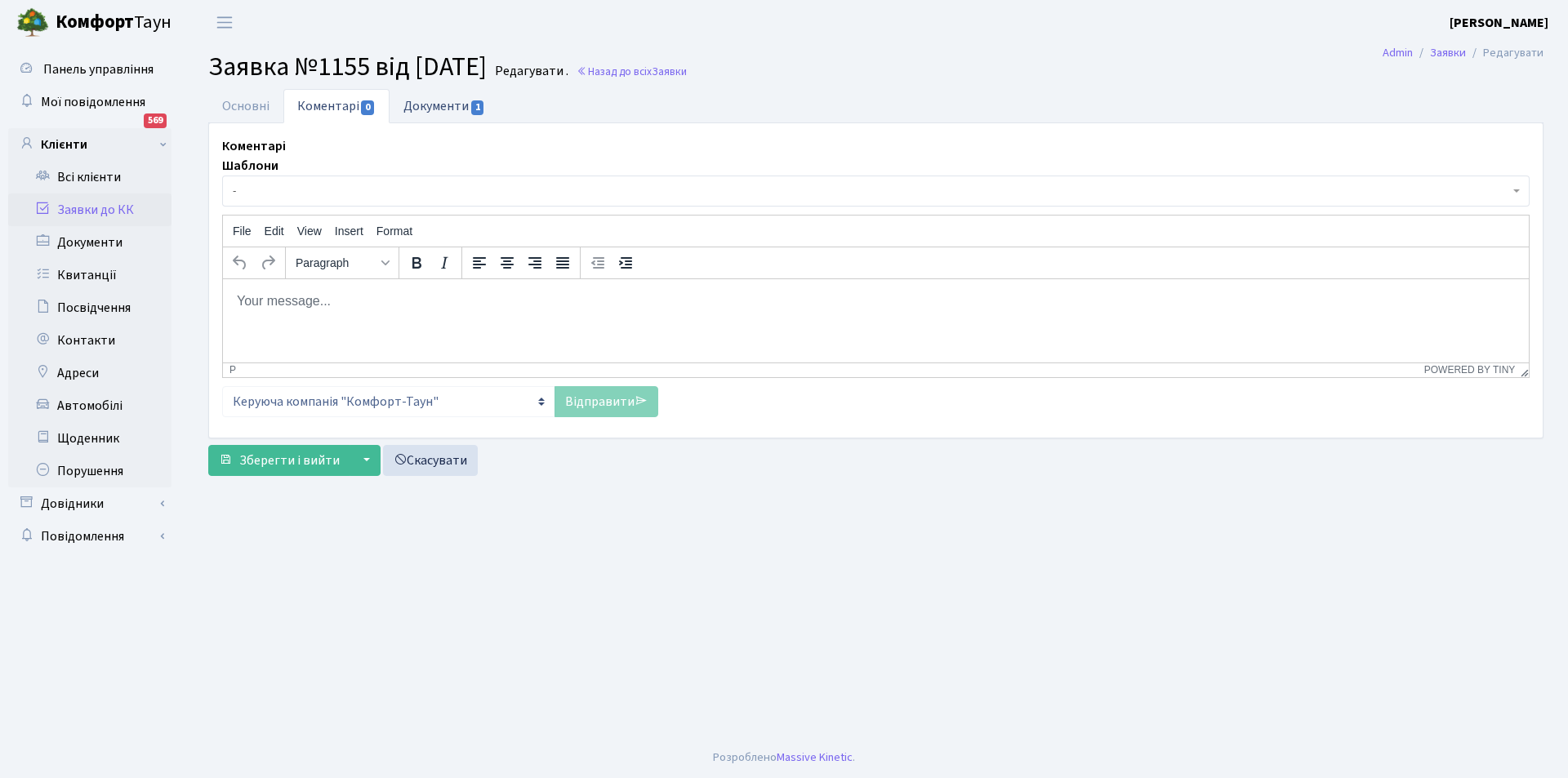
click at [428, 107] on link "Документи 1" at bounding box center [444, 105] width 109 height 33
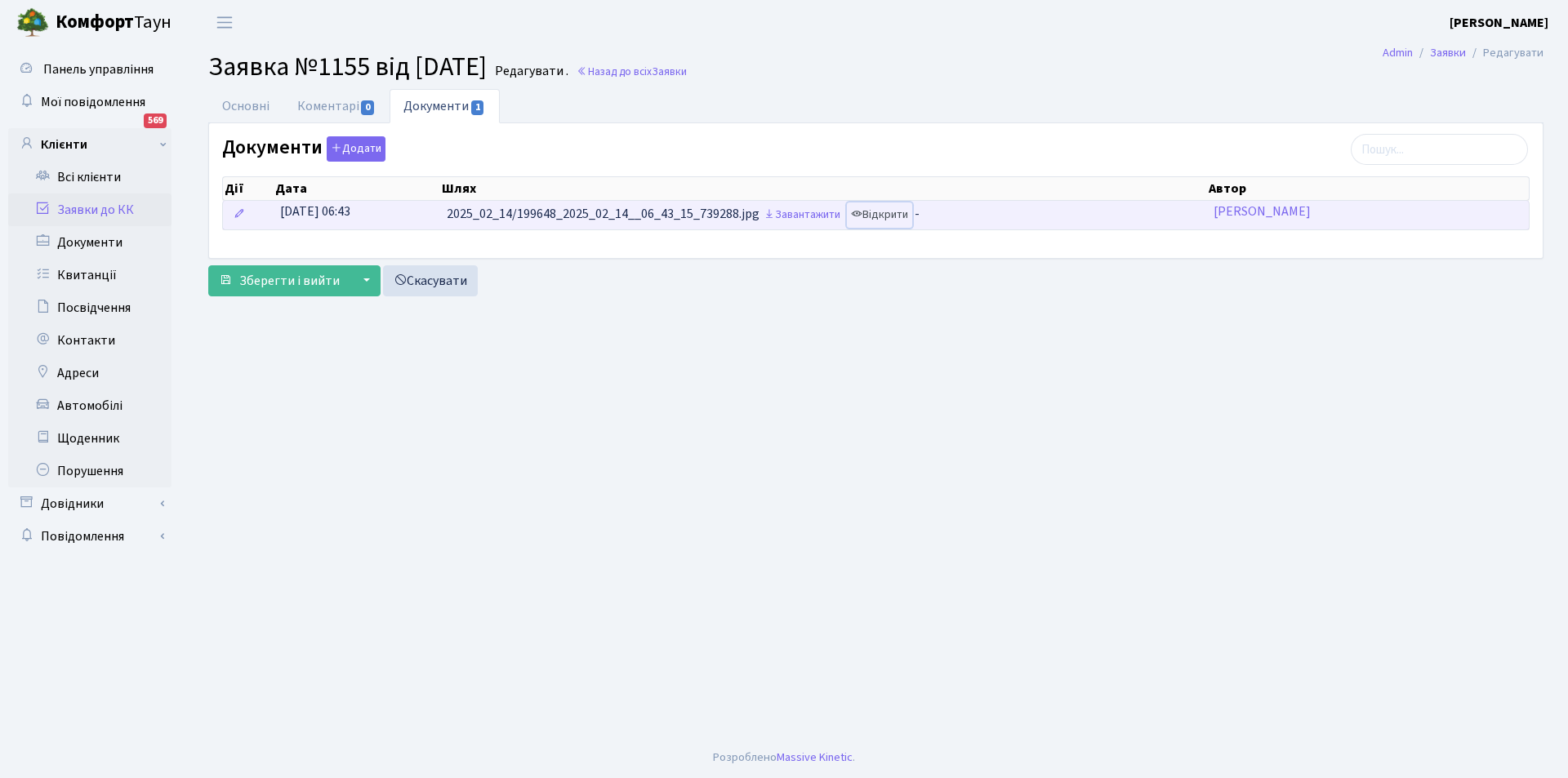
click at [894, 214] on link "Відкрити" at bounding box center [879, 215] width 66 height 26
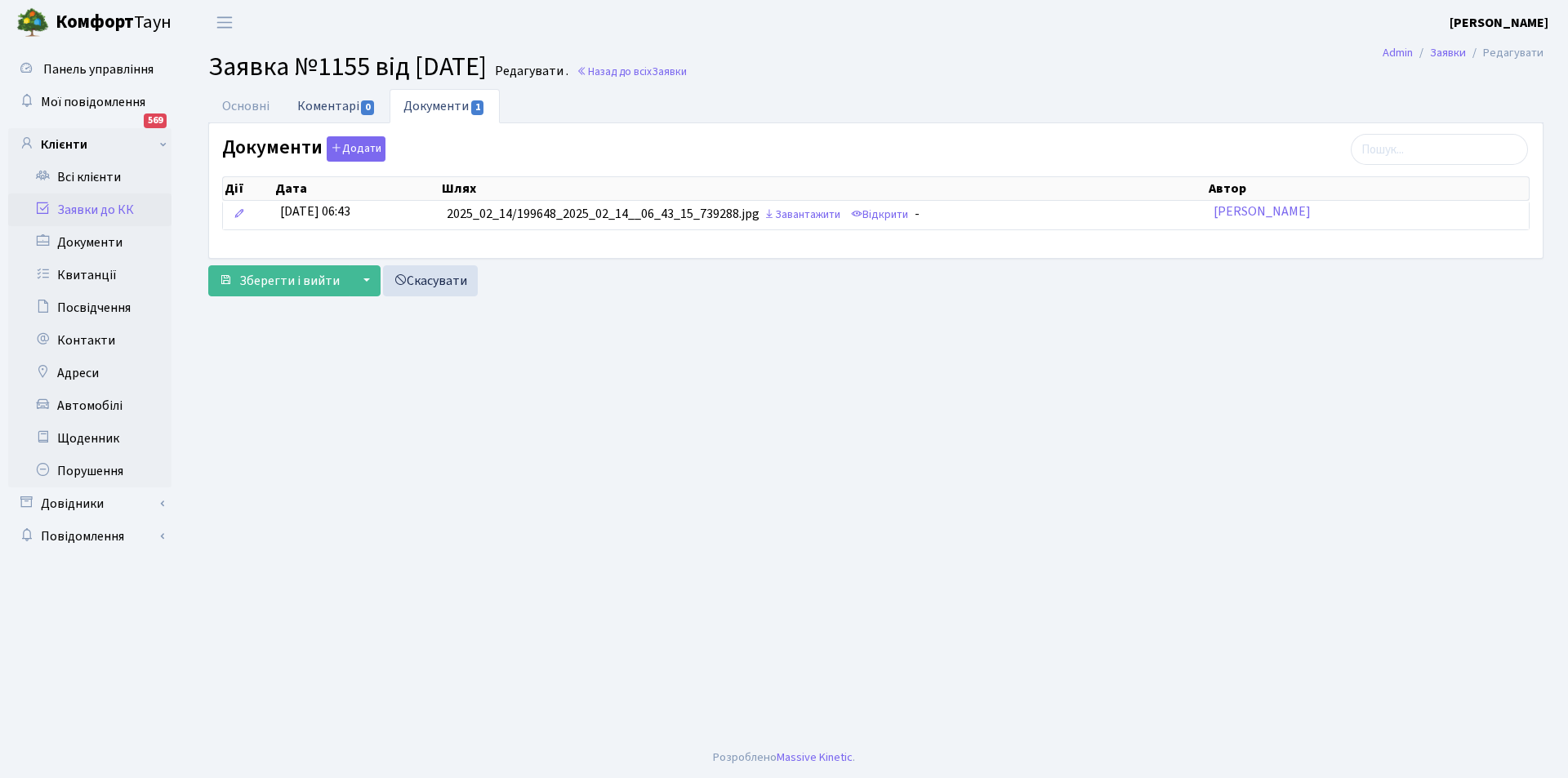
click at [322, 103] on link "Коментарі 0" at bounding box center [336, 105] width 106 height 33
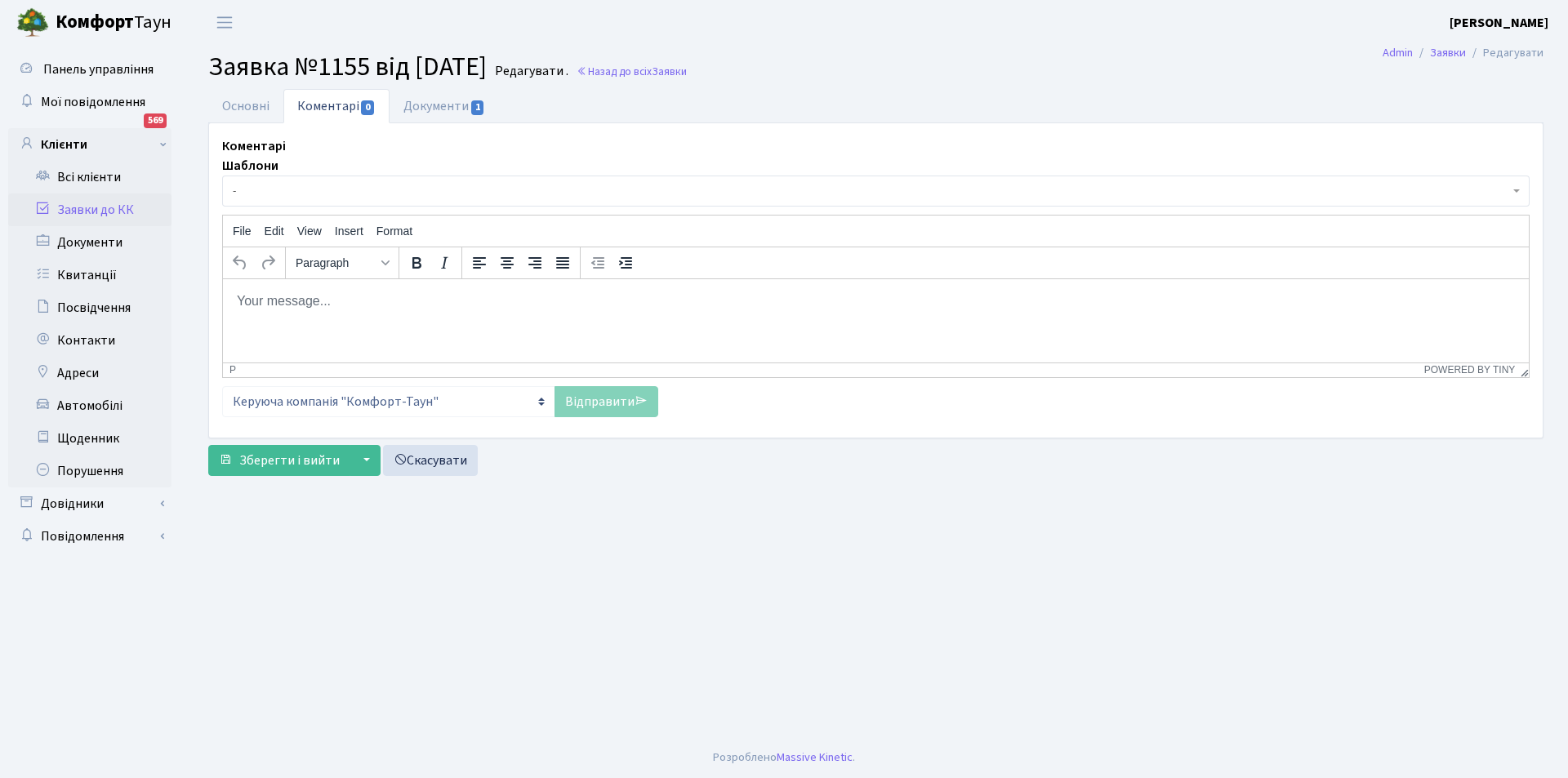
click at [336, 292] on p "Rich Text Area. Press ALT-0 for help." at bounding box center [875, 300] width 1279 height 18
click at [573, 400] on link "Відправити" at bounding box center [606, 402] width 103 height 31
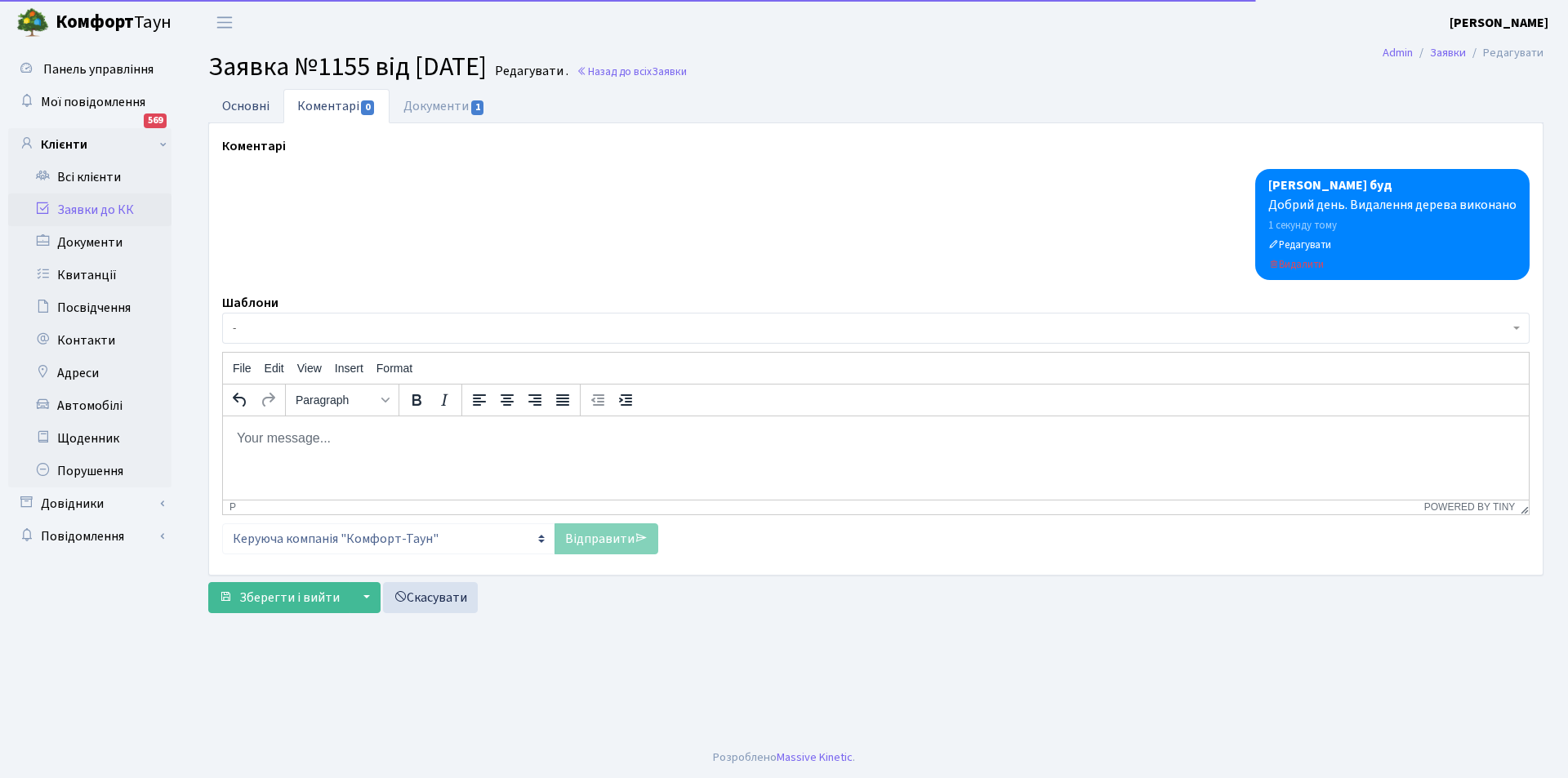
click at [259, 110] on link "Основні" at bounding box center [246, 105] width 75 height 33
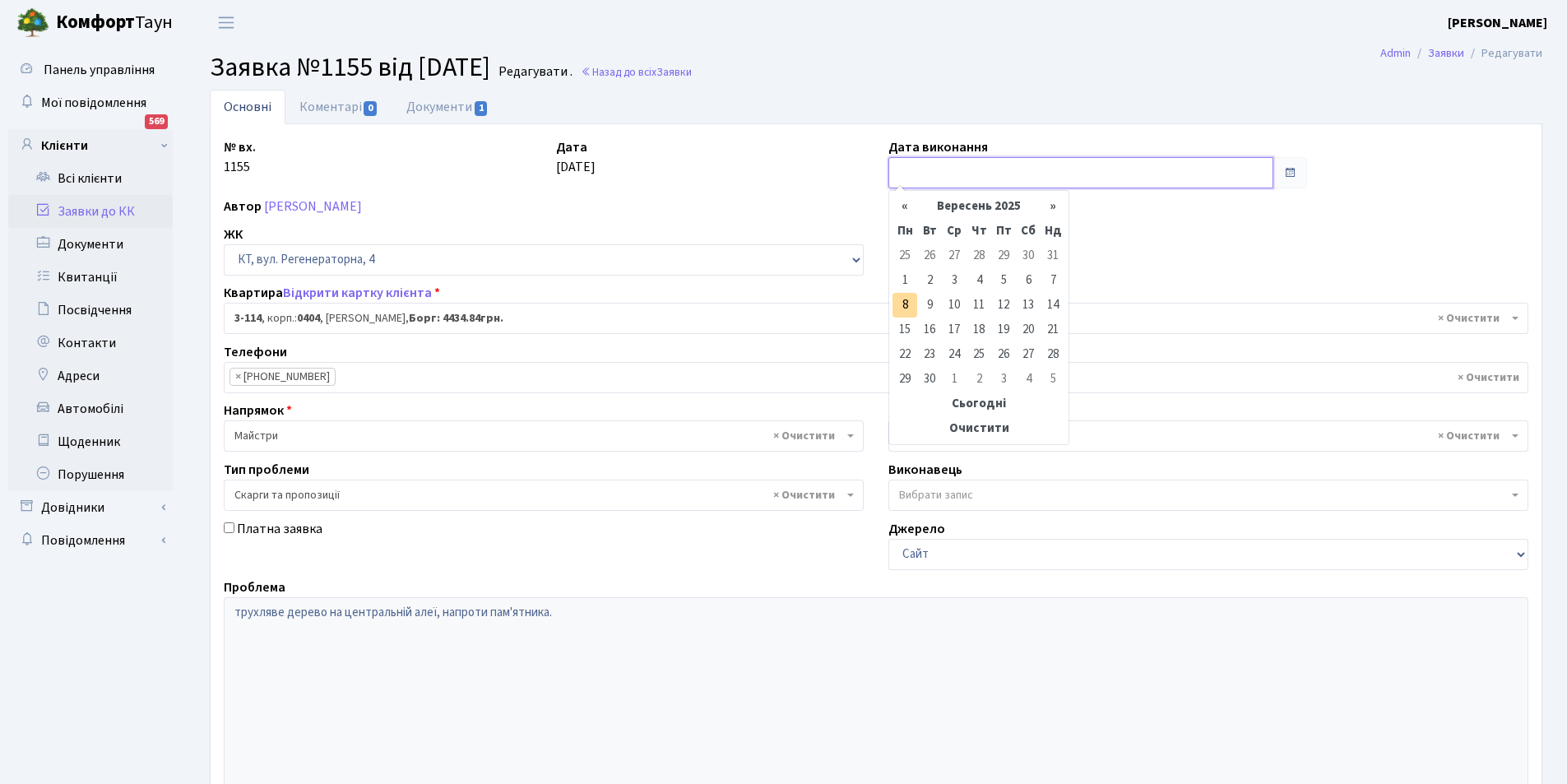
click at [1017, 179] on input "text" at bounding box center [1081, 173] width 385 height 31
click at [915, 297] on td "8" at bounding box center [905, 305] width 25 height 25
type input "[DATE]"
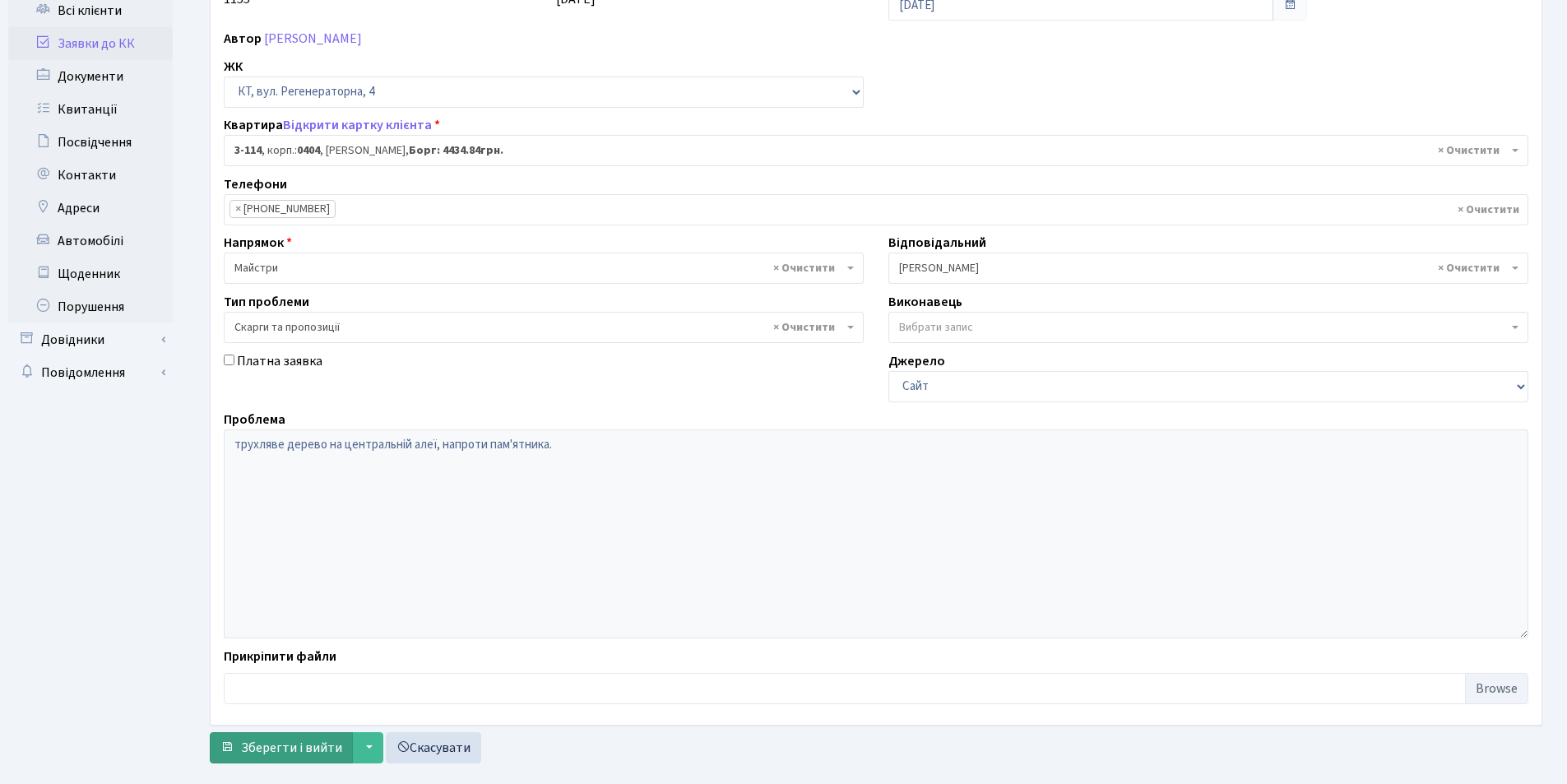
scroll to position [197, 0]
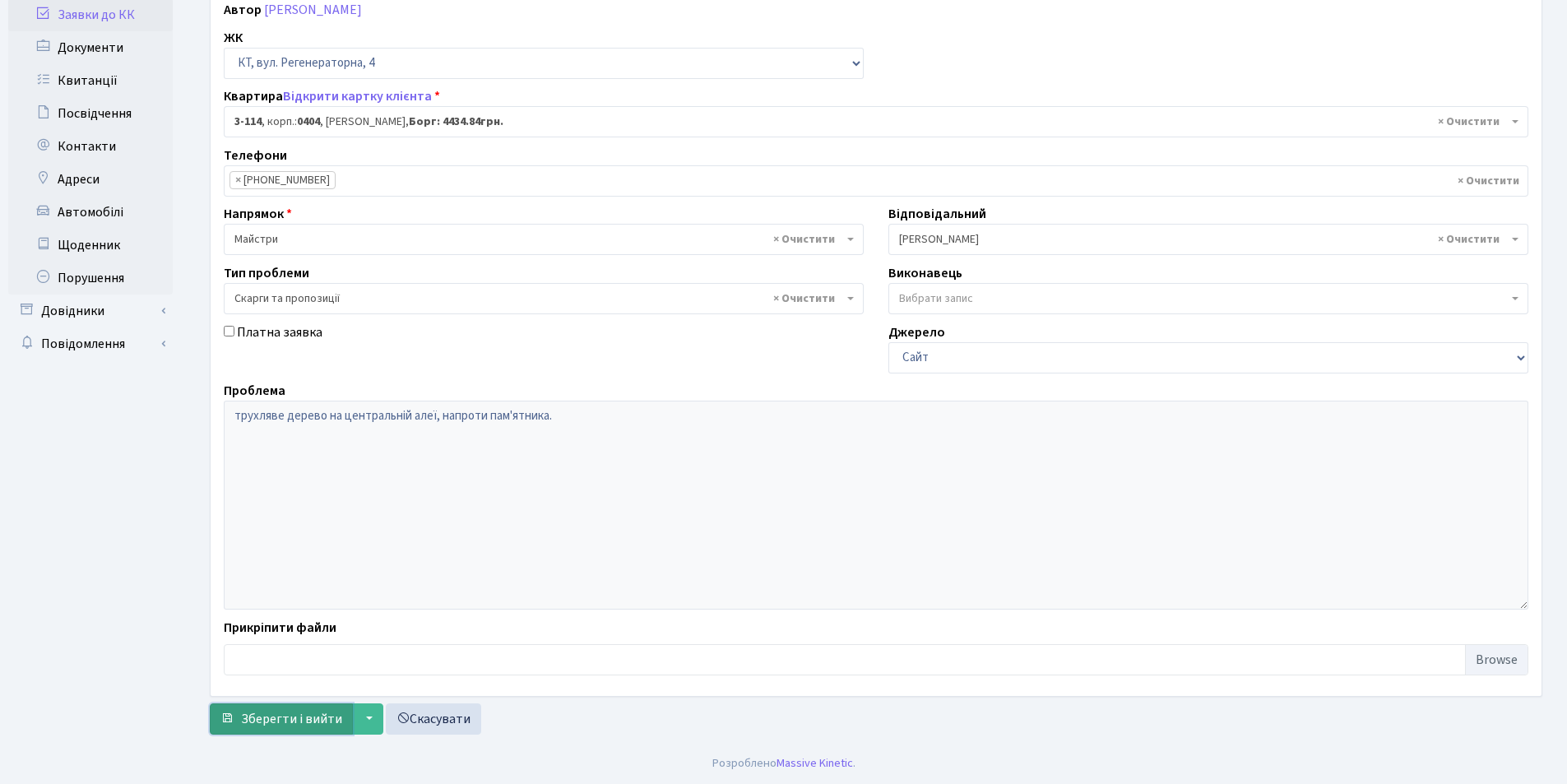
click at [283, 720] on span "Зберегти і вийти" at bounding box center [292, 719] width 101 height 18
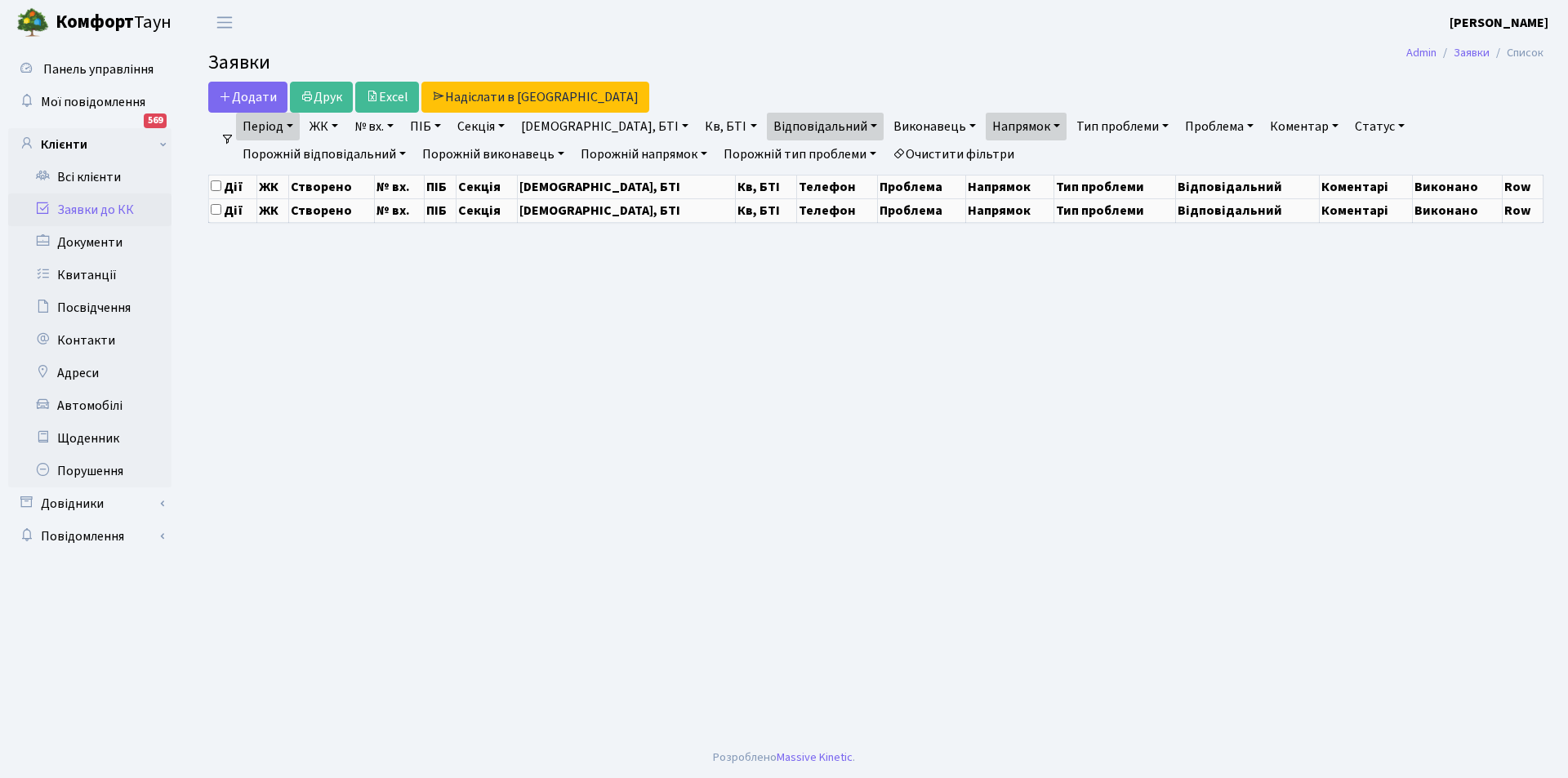
select select "25"
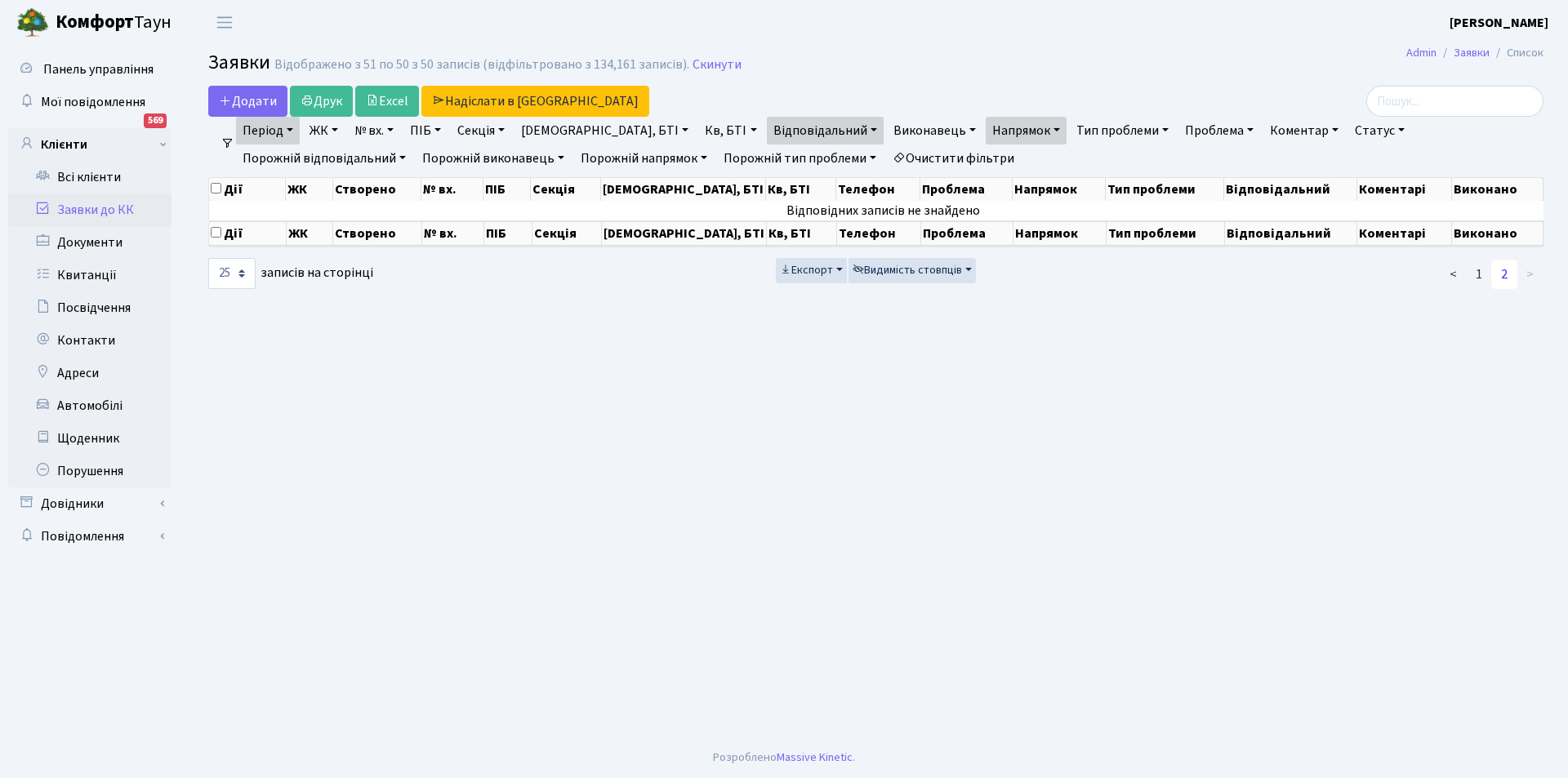
click at [1503, 276] on link "2" at bounding box center [1504, 274] width 26 height 29
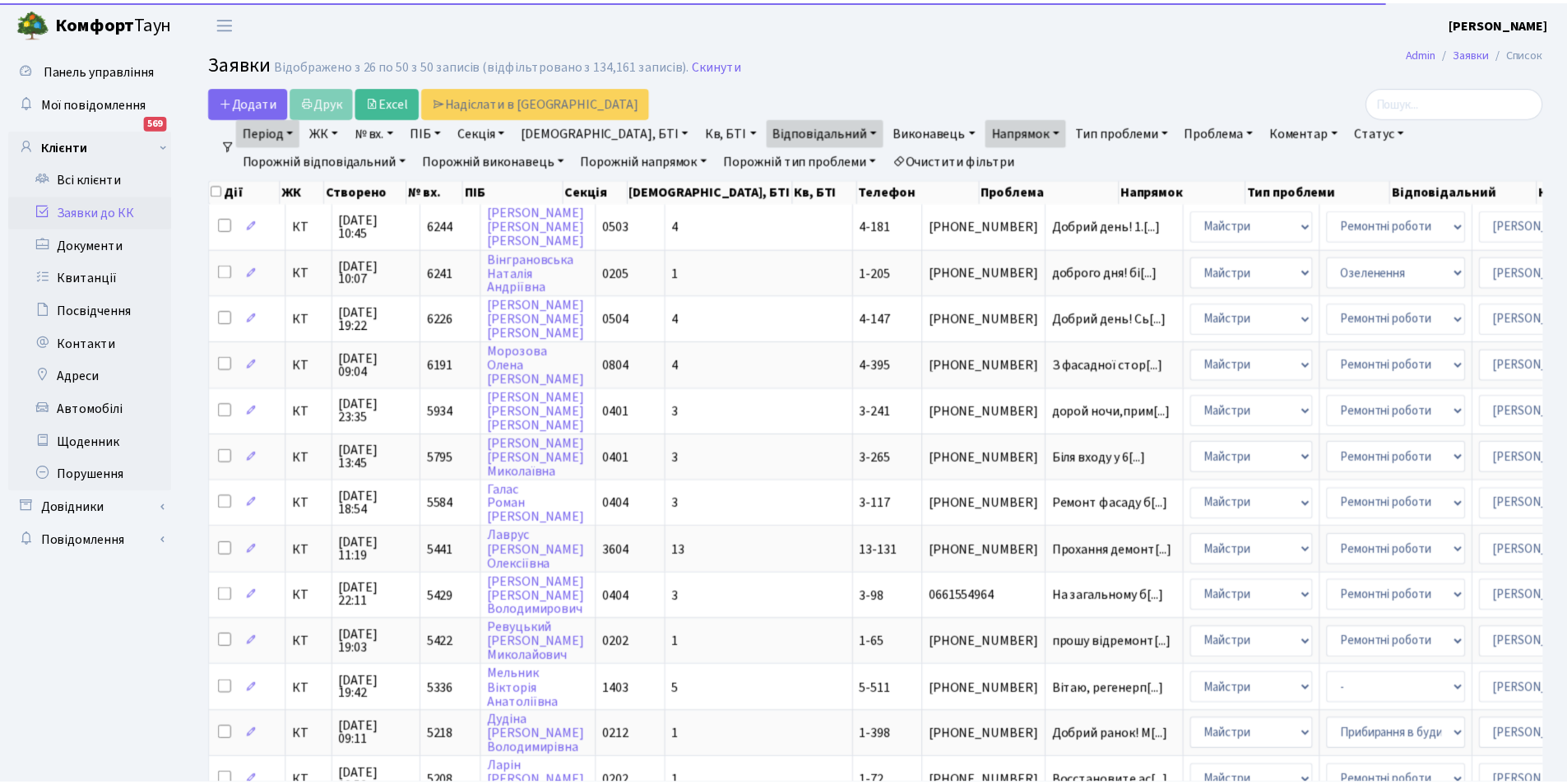
scroll to position [689, 0]
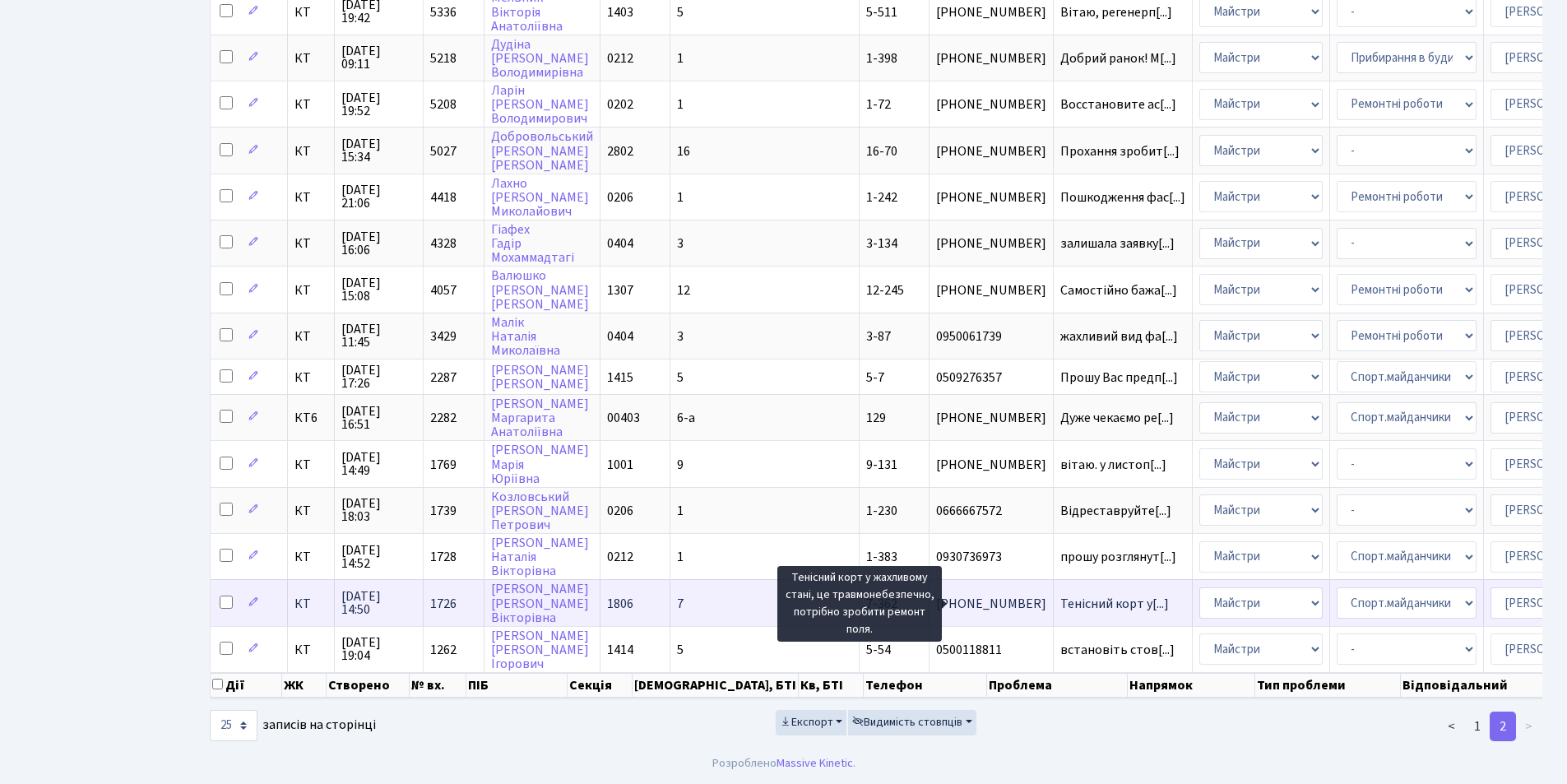
click at [1060, 595] on span "Тенісний корт у[...]" at bounding box center [1115, 603] width 108 height 18
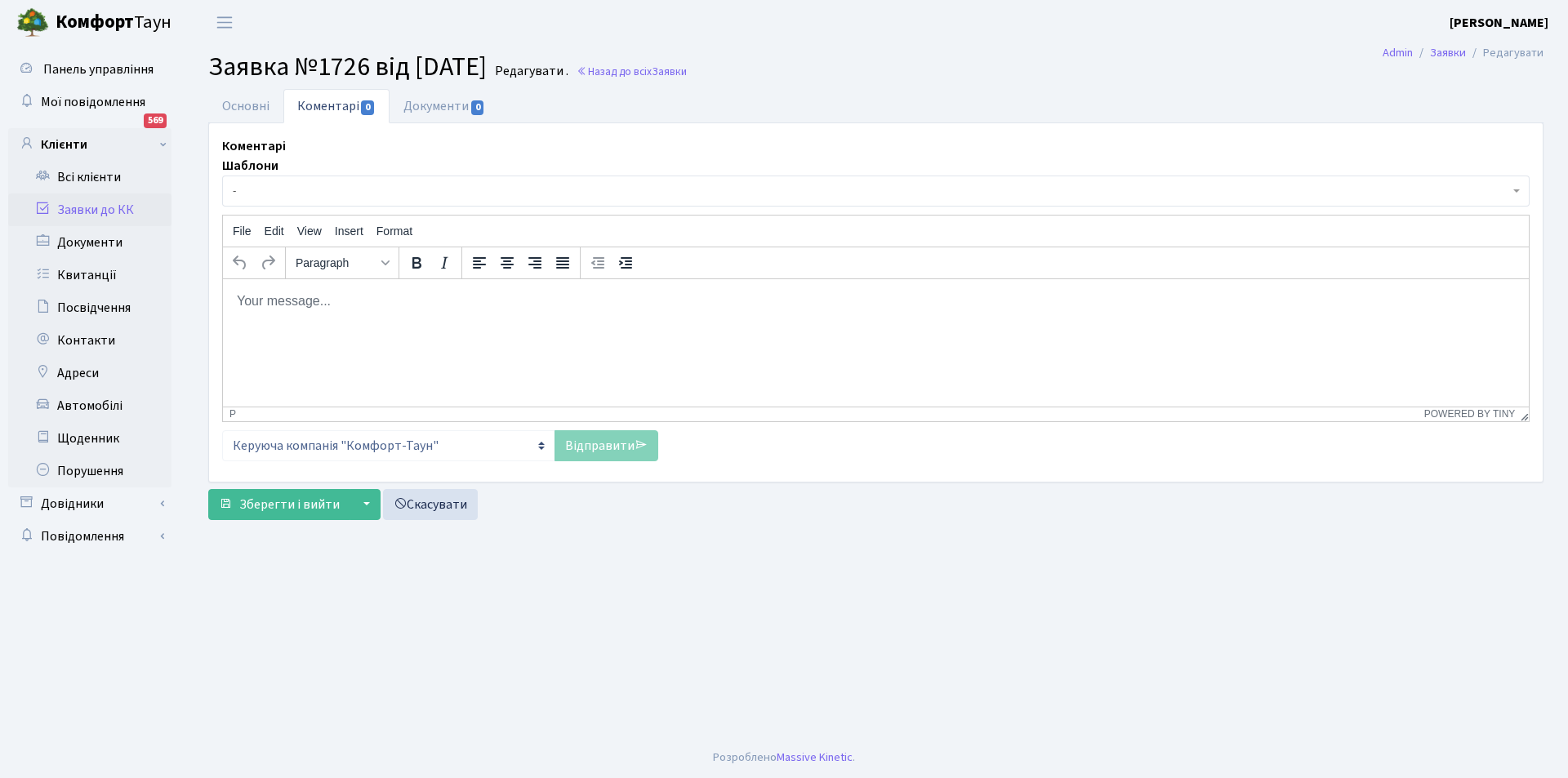
click at [436, 300] on p "Rich Text Area. Press ALT-0 for help." at bounding box center [875, 300] width 1279 height 18
click at [653, 306] on p "Добрий день. Вже почалися ремонтні роботи на тенісному корті. Зарвешуться найбл…" at bounding box center [875, 300] width 1279 height 18
click at [597, 447] on link "Відправити" at bounding box center [606, 445] width 103 height 31
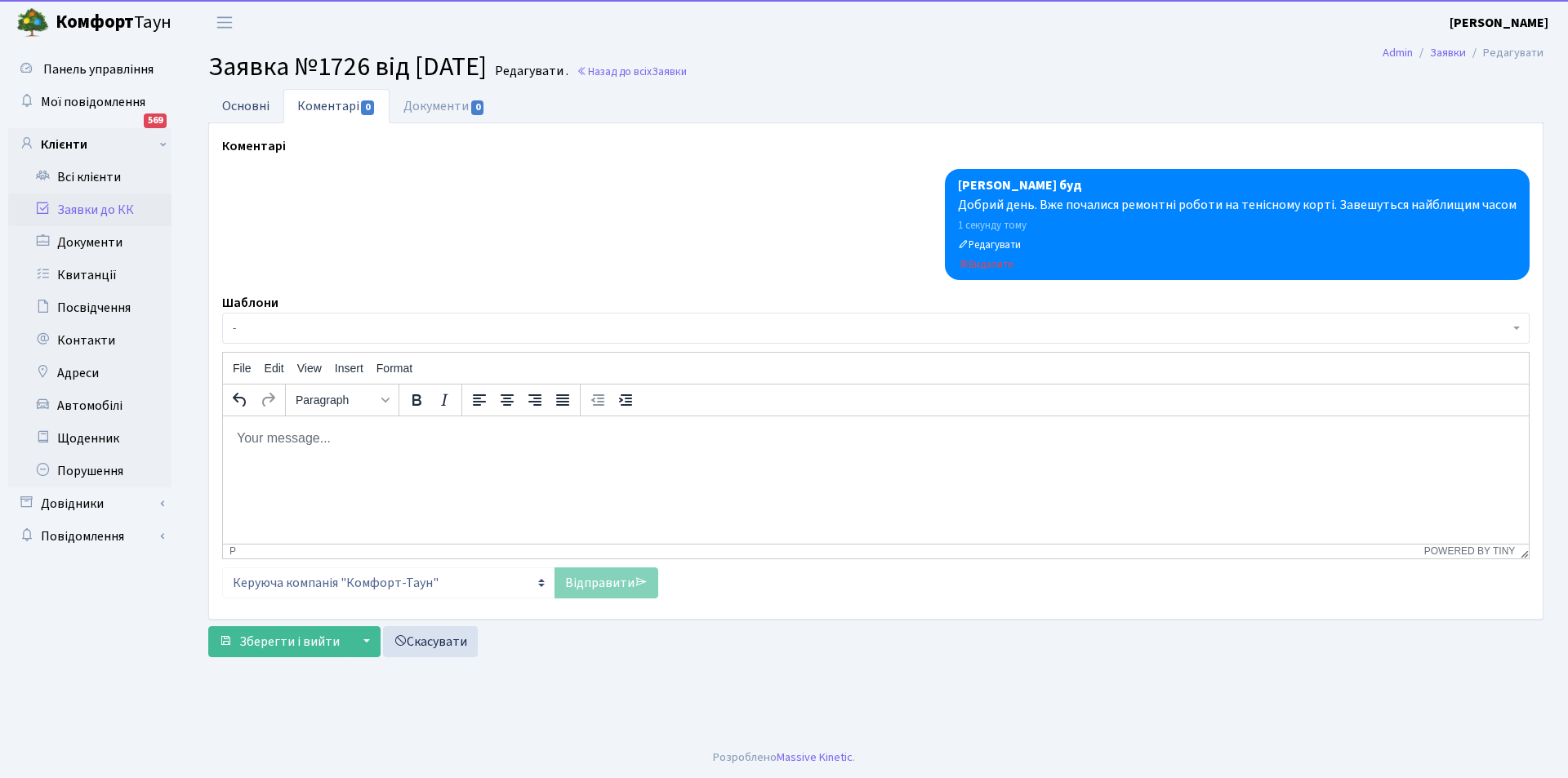
click at [270, 104] on link "Основні" at bounding box center [246, 105] width 75 height 33
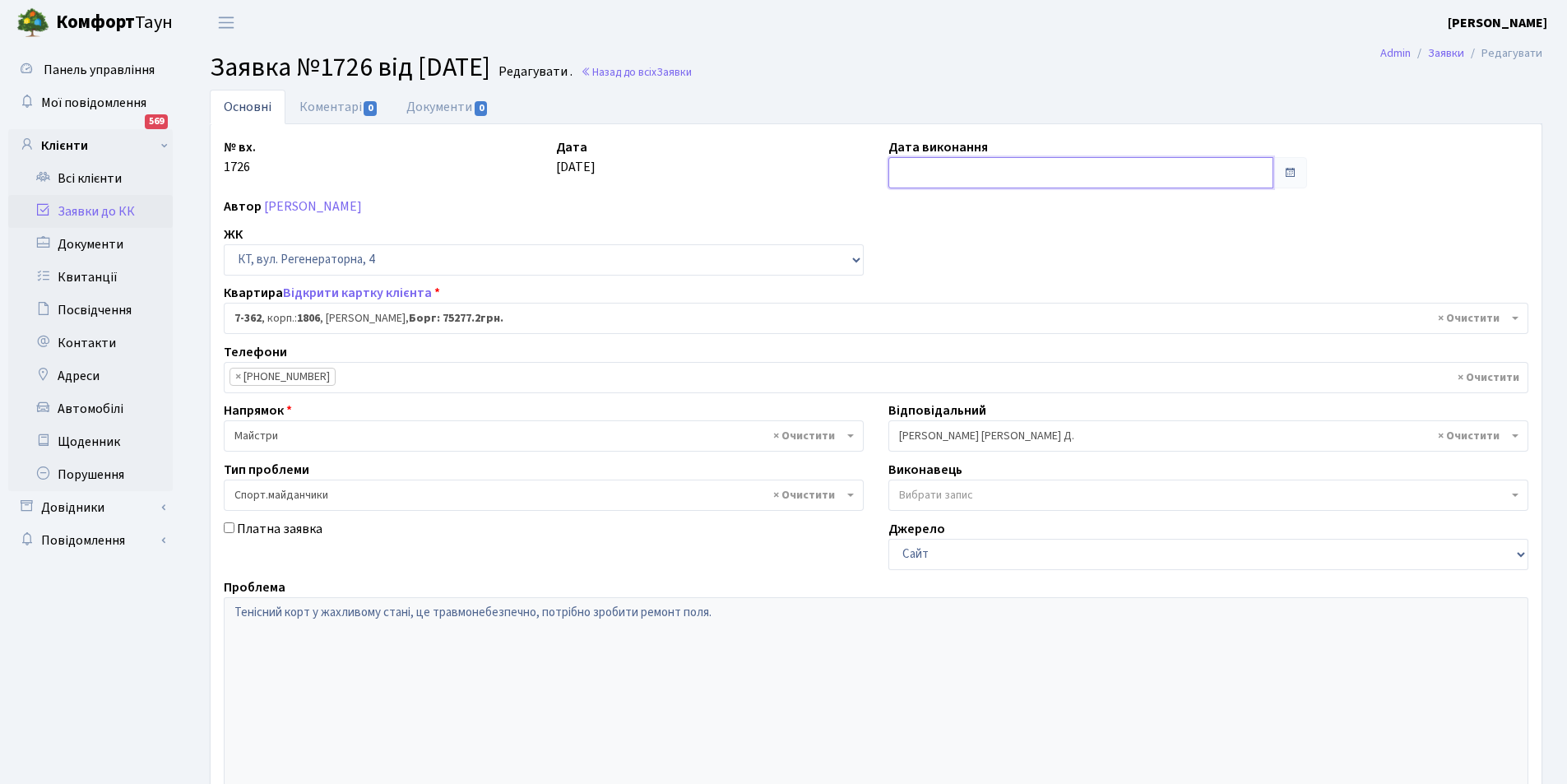
click at [927, 179] on input "text" at bounding box center [1081, 173] width 385 height 31
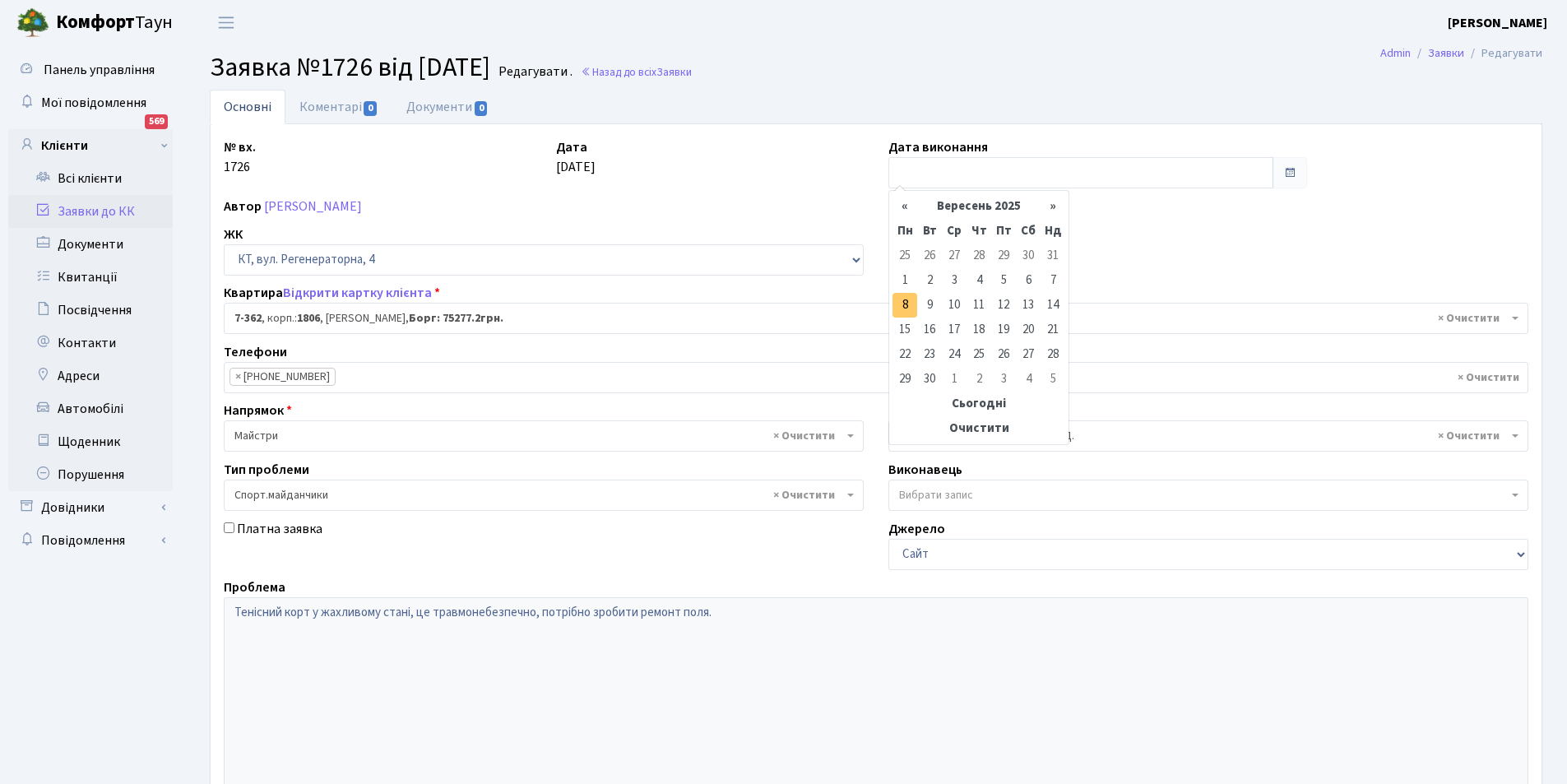
click at [899, 310] on td "8" at bounding box center [905, 305] width 25 height 25
type input "[DATE]"
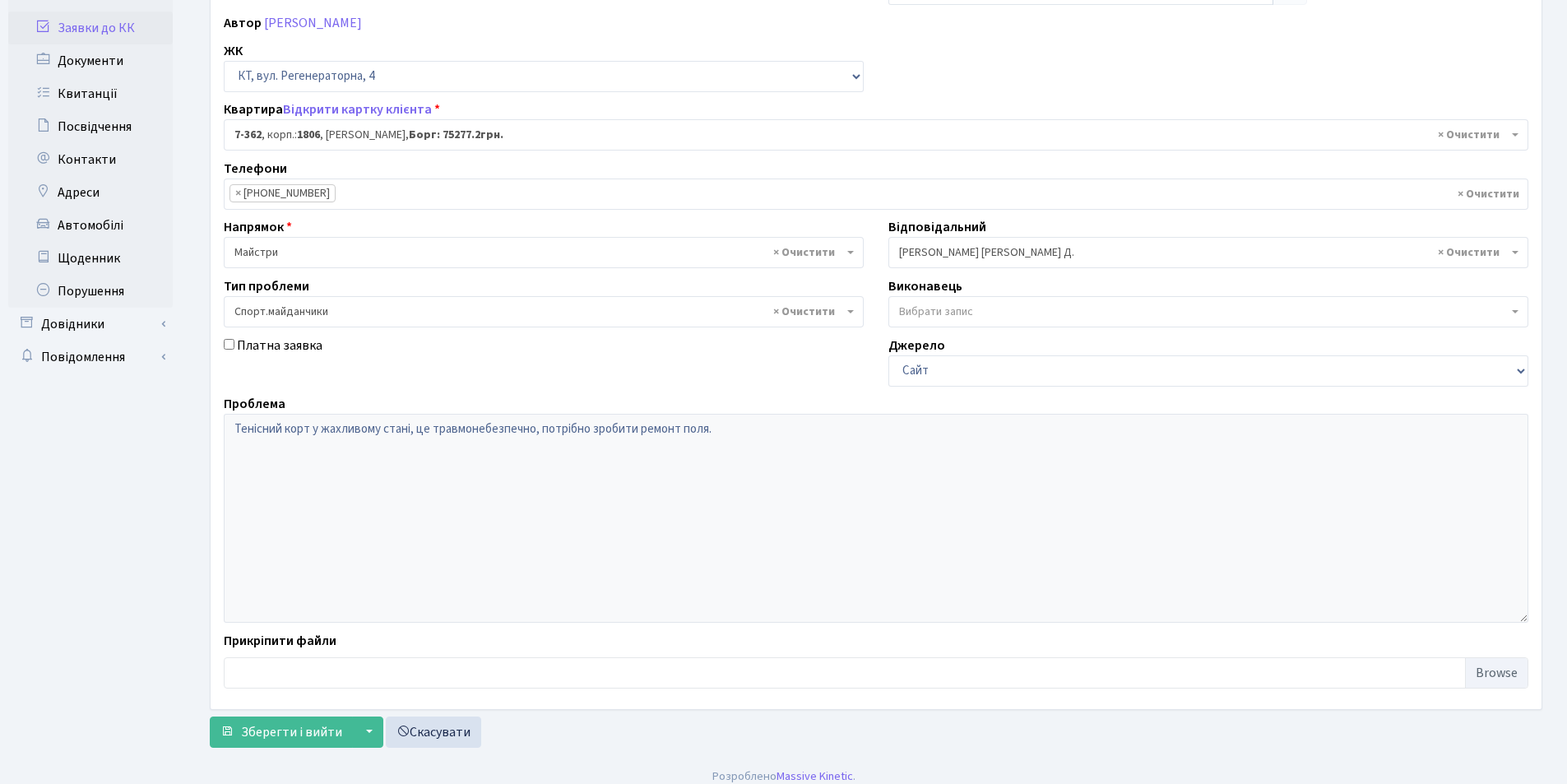
scroll to position [197, 0]
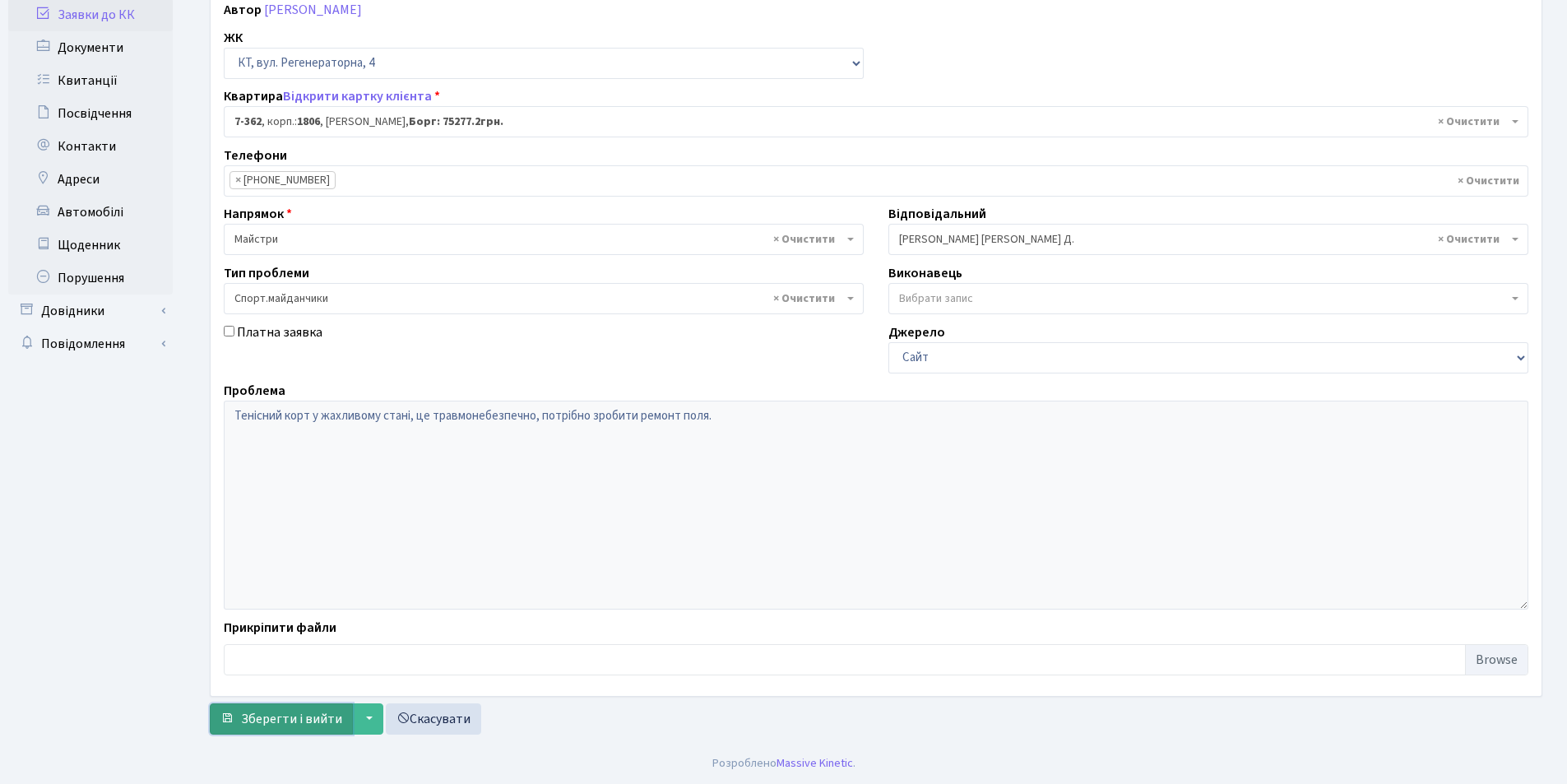
click at [286, 710] on span "Зберегти і вийти" at bounding box center [292, 719] width 101 height 18
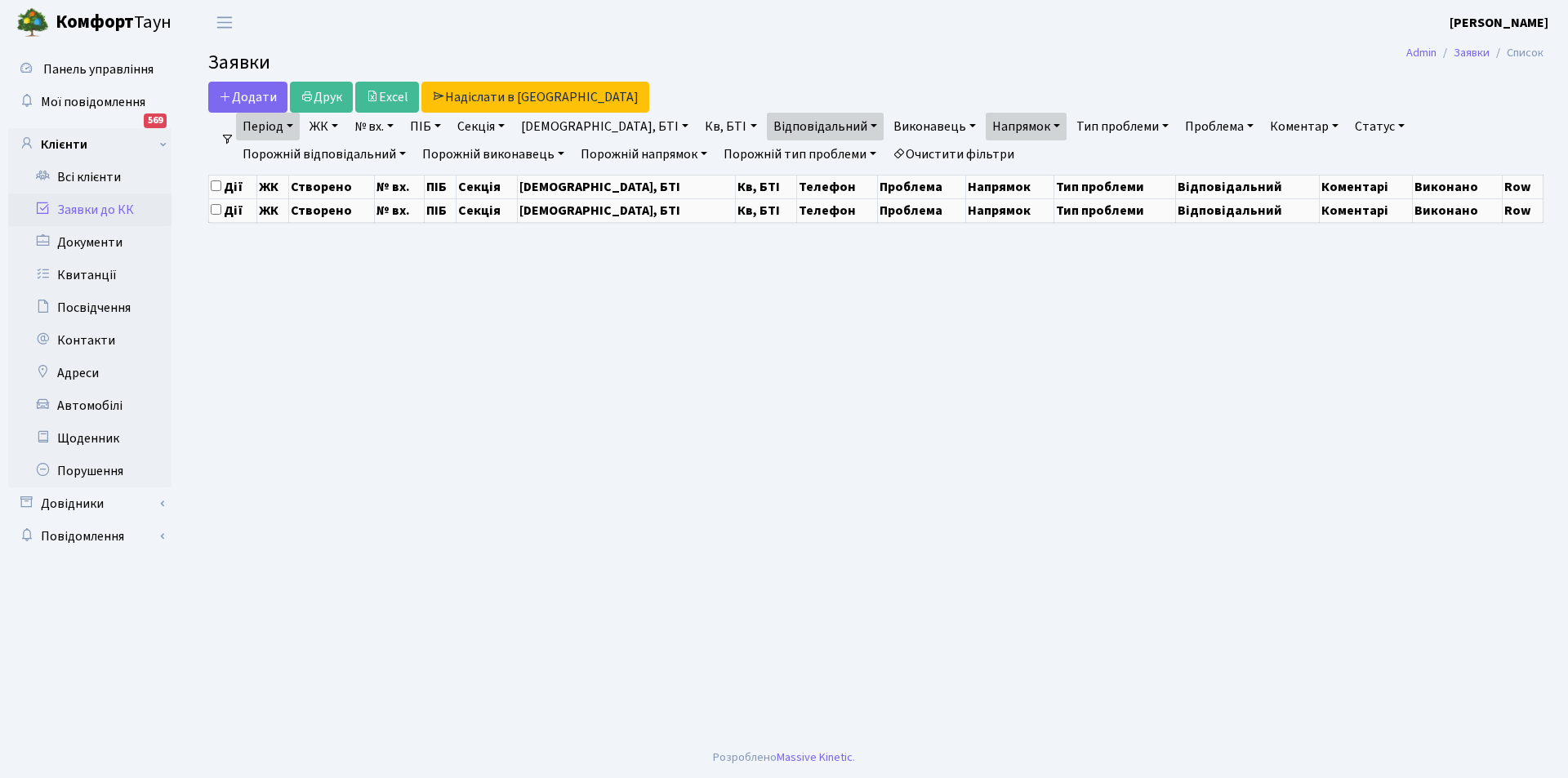
select select "25"
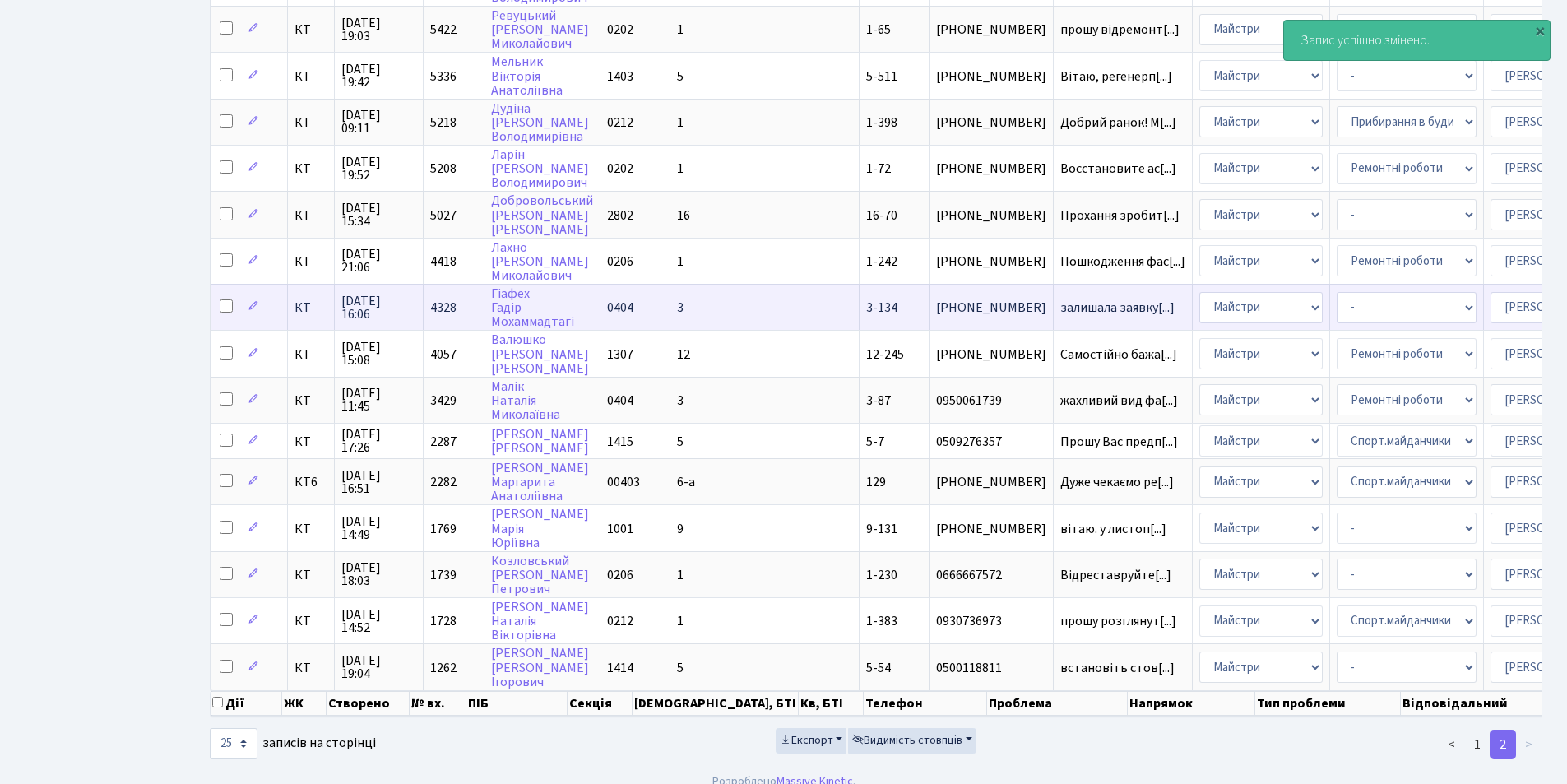
scroll to position [643, 0]
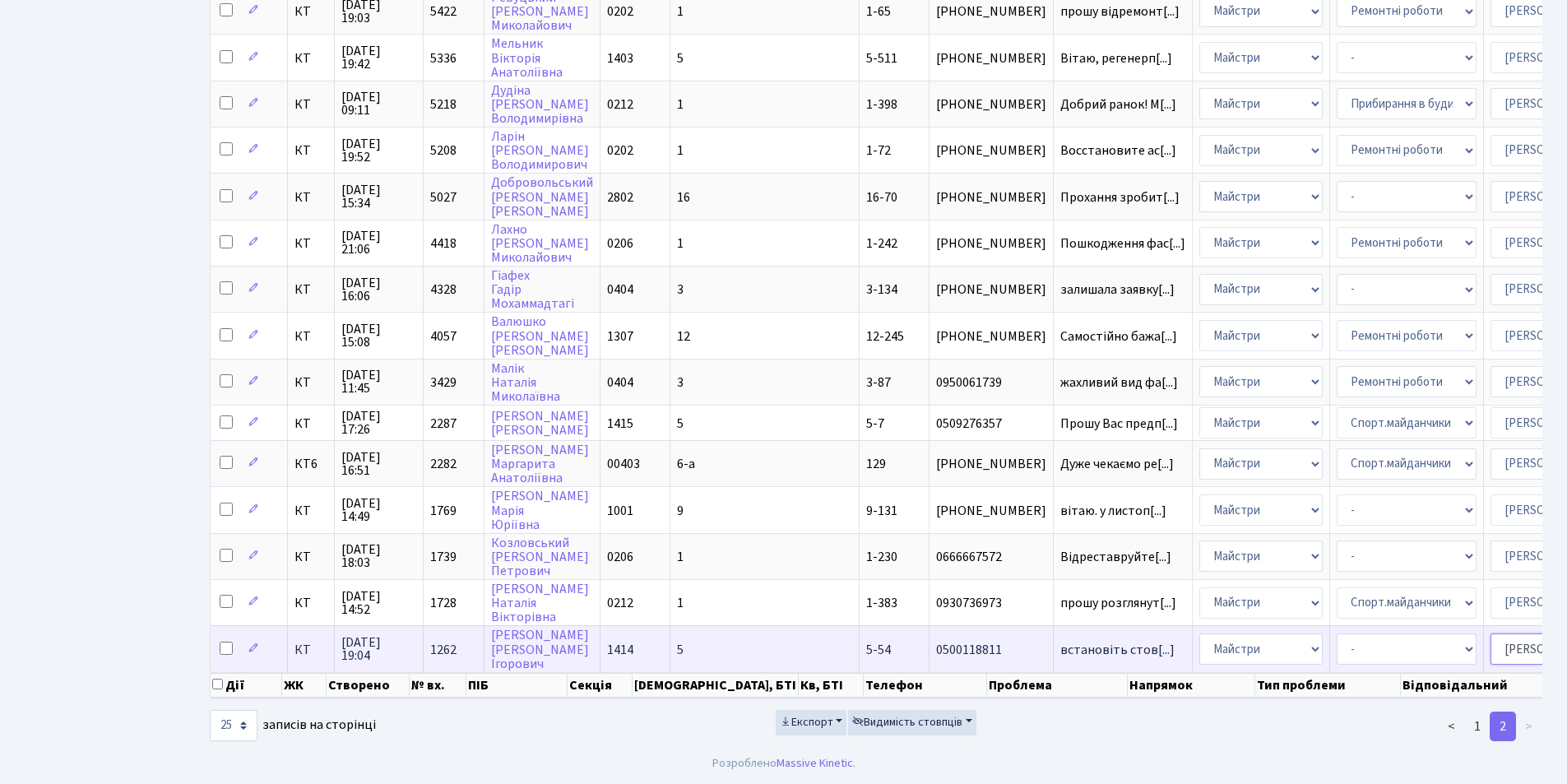
click at [1490, 642] on select "- Адміністратор ЖК КТ Вижул В. В. Гордієнко Н.В. Дядюшкін Д.Ю. Кипчук Т. А. Кла…" at bounding box center [1560, 649] width 140 height 31
select select "26"
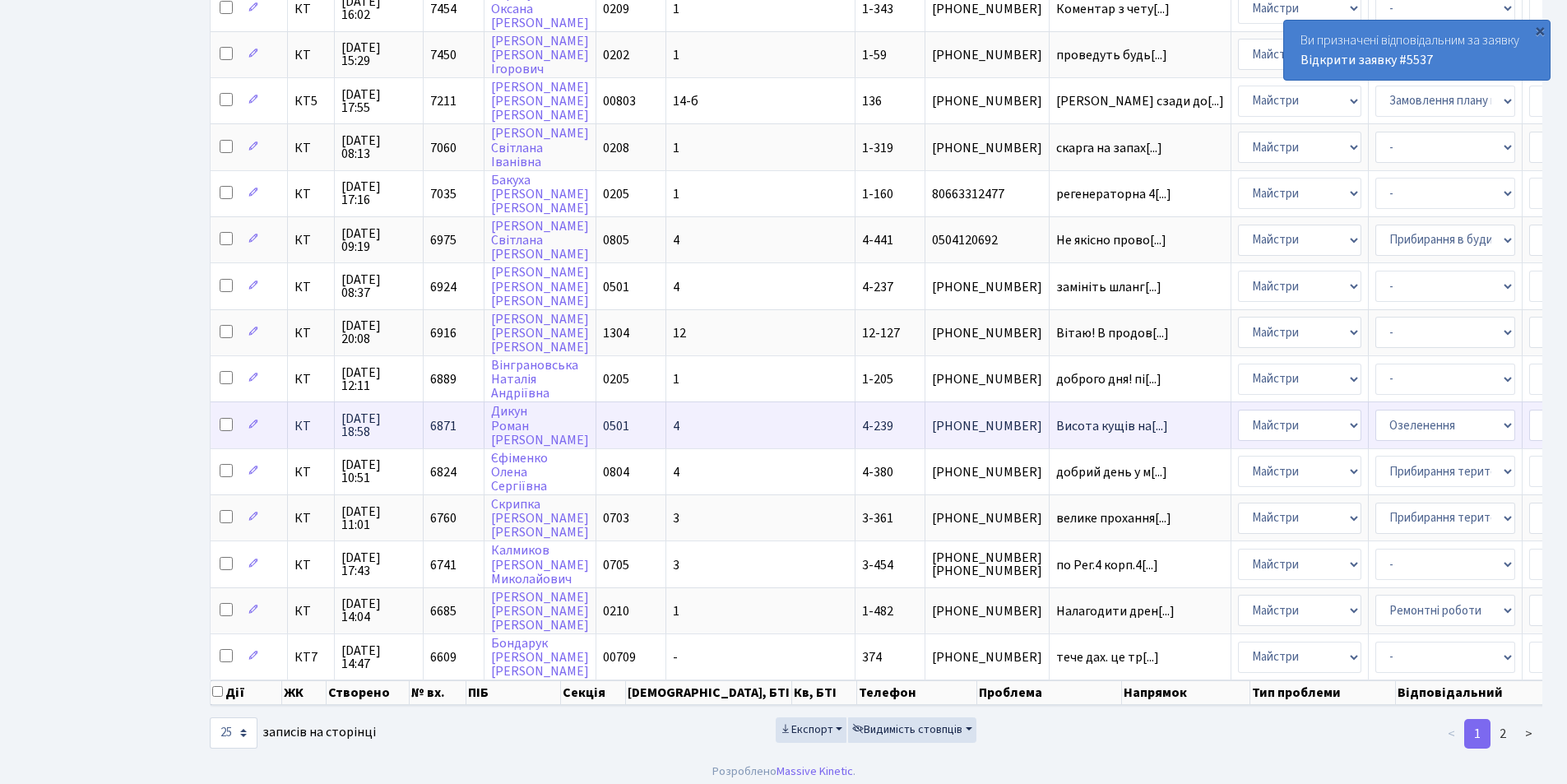
scroll to position [700, 0]
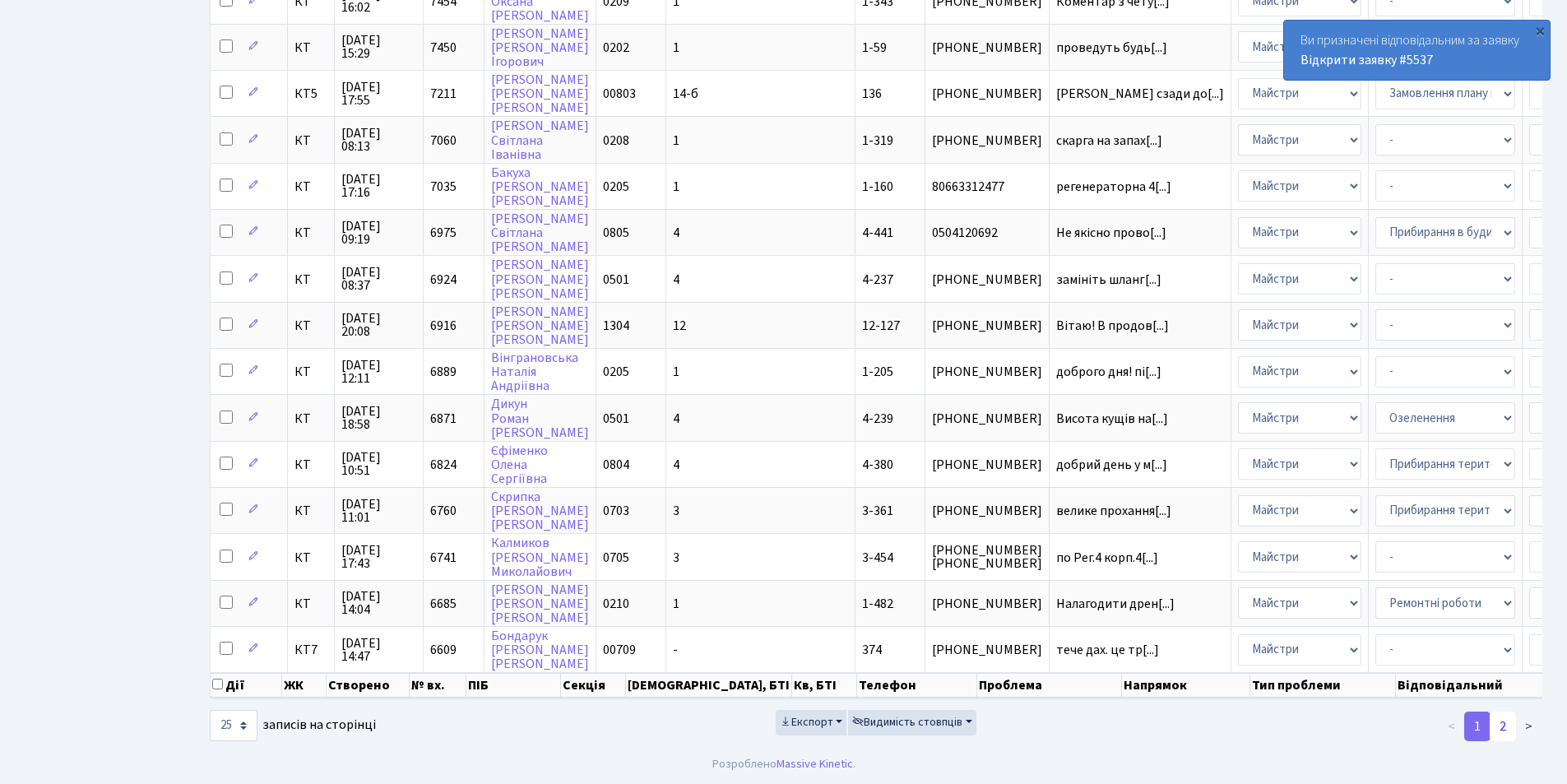
click at [1510, 720] on link "2" at bounding box center [1503, 726] width 27 height 29
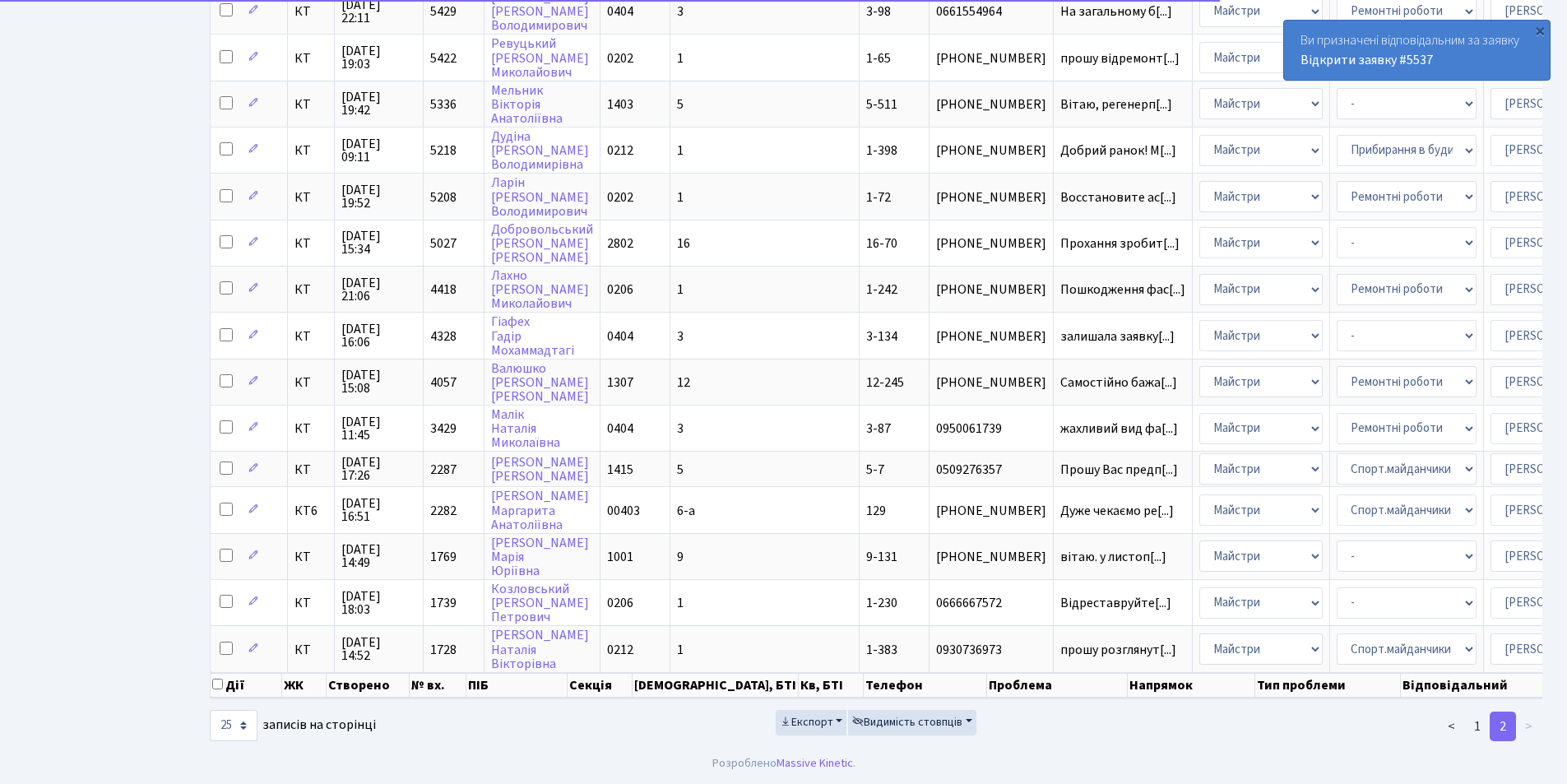
scroll to position [643, 0]
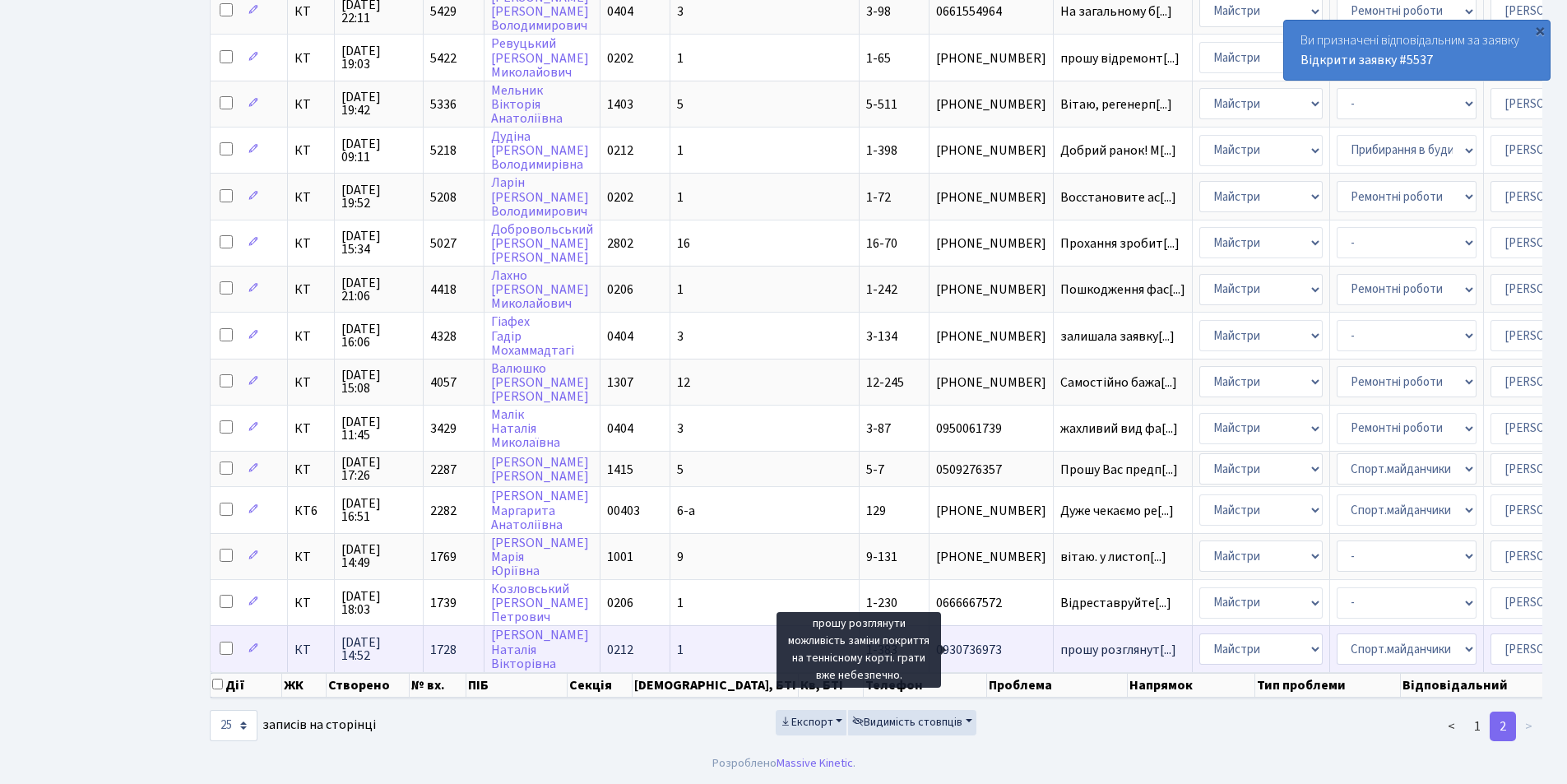
click at [1060, 640] on span "прошу розглянут[...]" at bounding box center [1118, 649] width 116 height 18
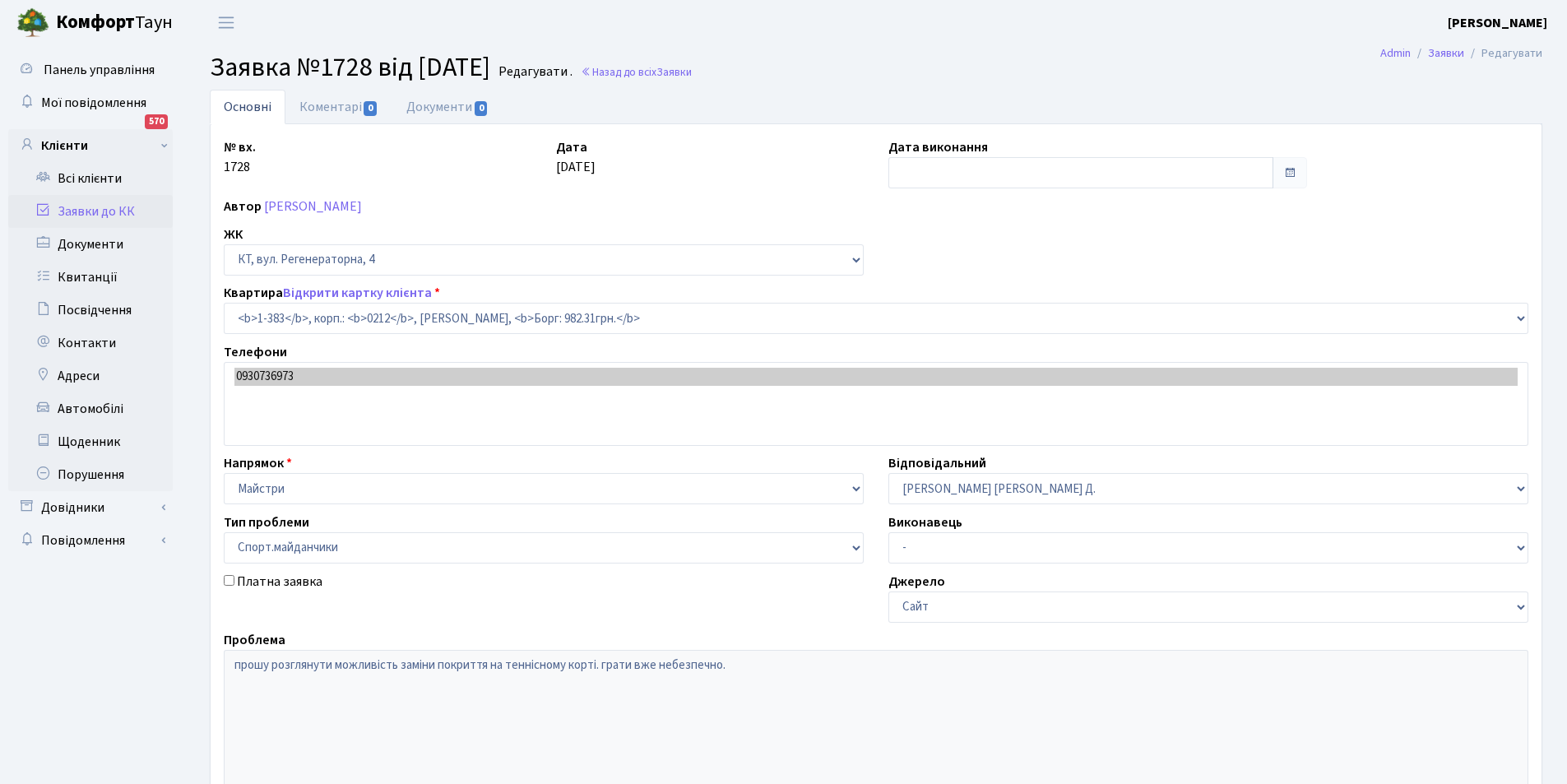
select select "435"
select select "57"
click at [331, 106] on link "Коментарі 0" at bounding box center [339, 106] width 107 height 34
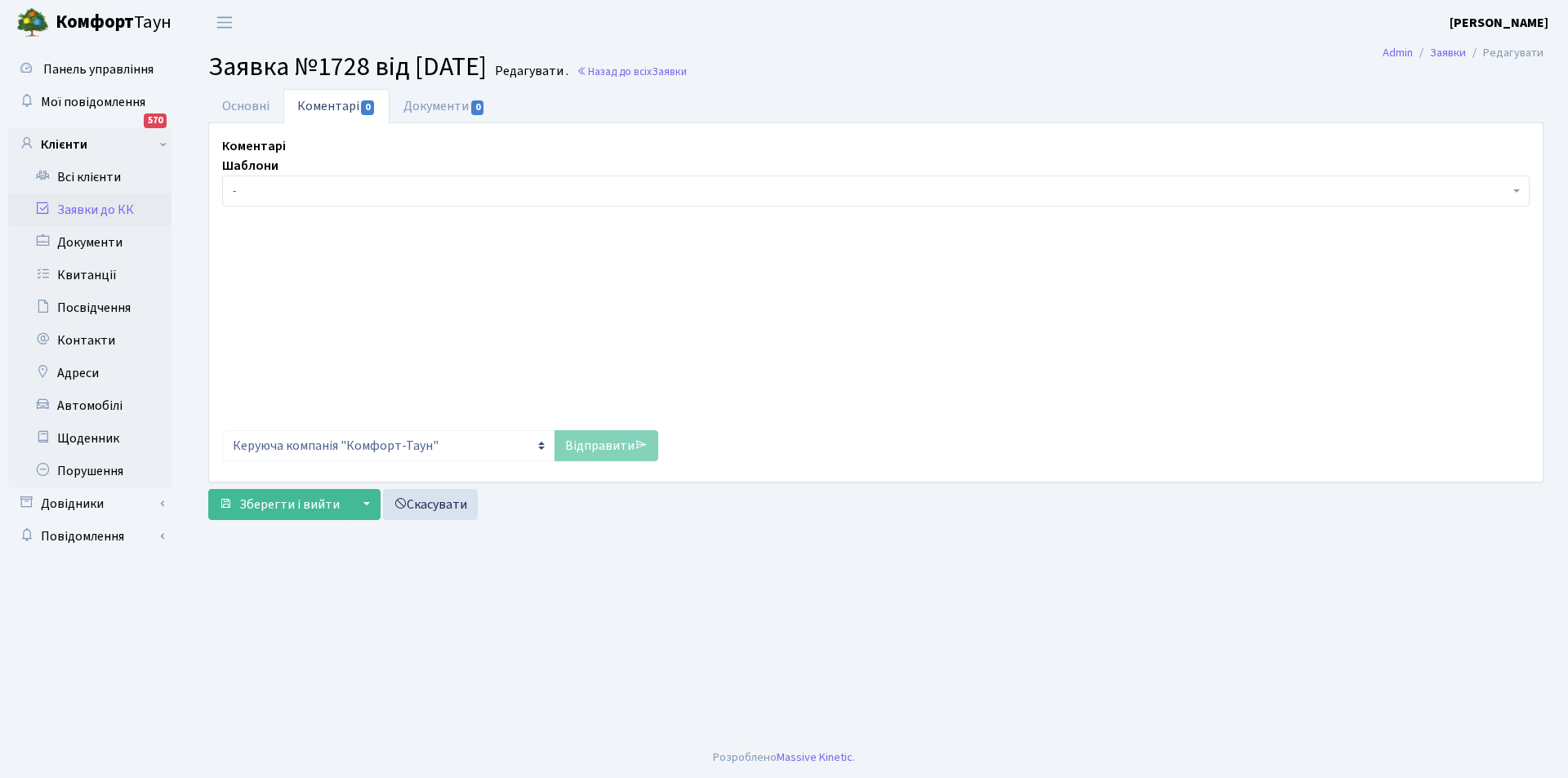
click at [415, 249] on div at bounding box center [876, 318] width 1308 height 207
click at [377, 306] on p "Rich Text Area. Press ALT-0 for help." at bounding box center [875, 300] width 1279 height 18
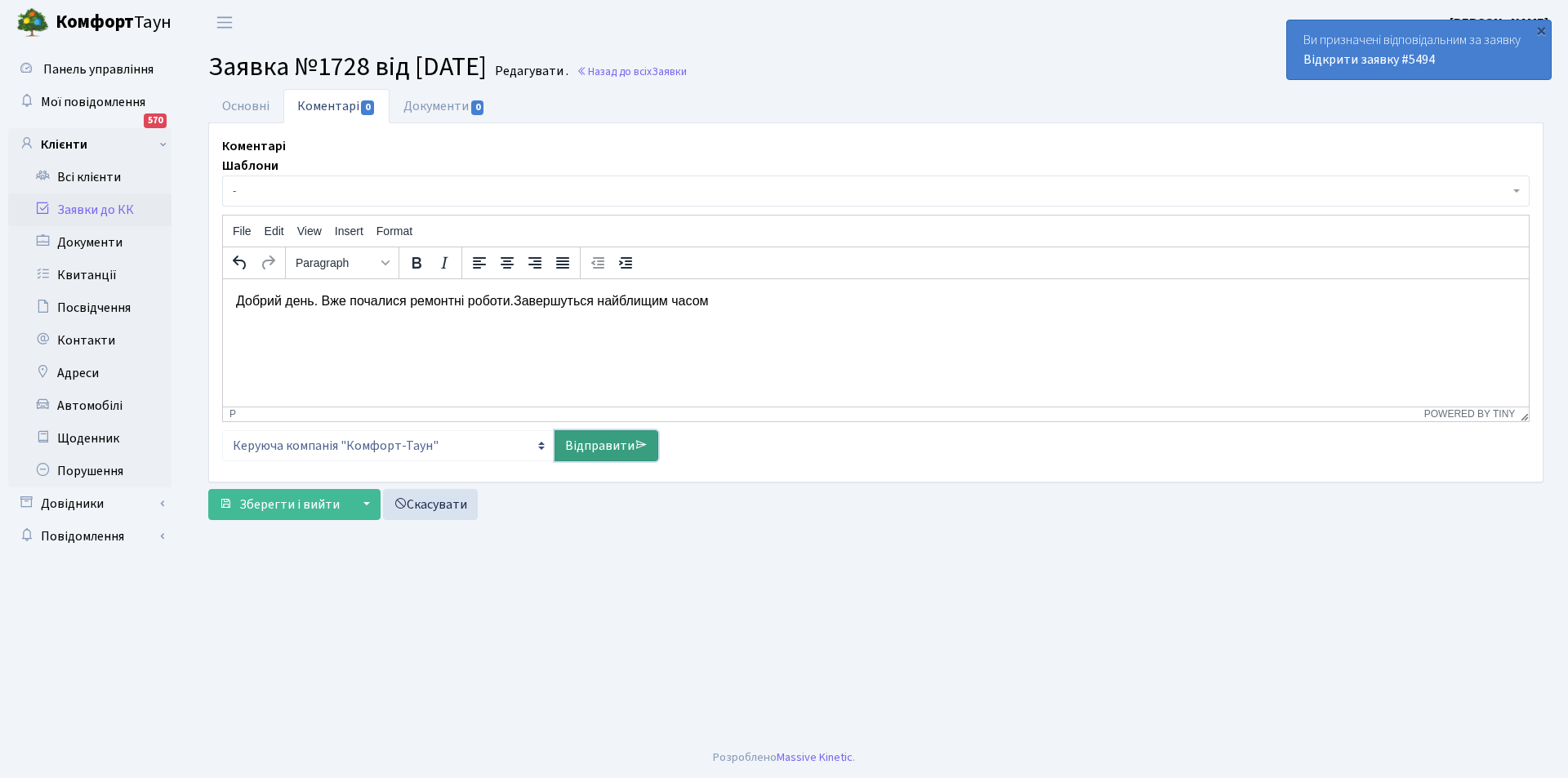
click at [620, 433] on link "Відправити" at bounding box center [606, 445] width 103 height 31
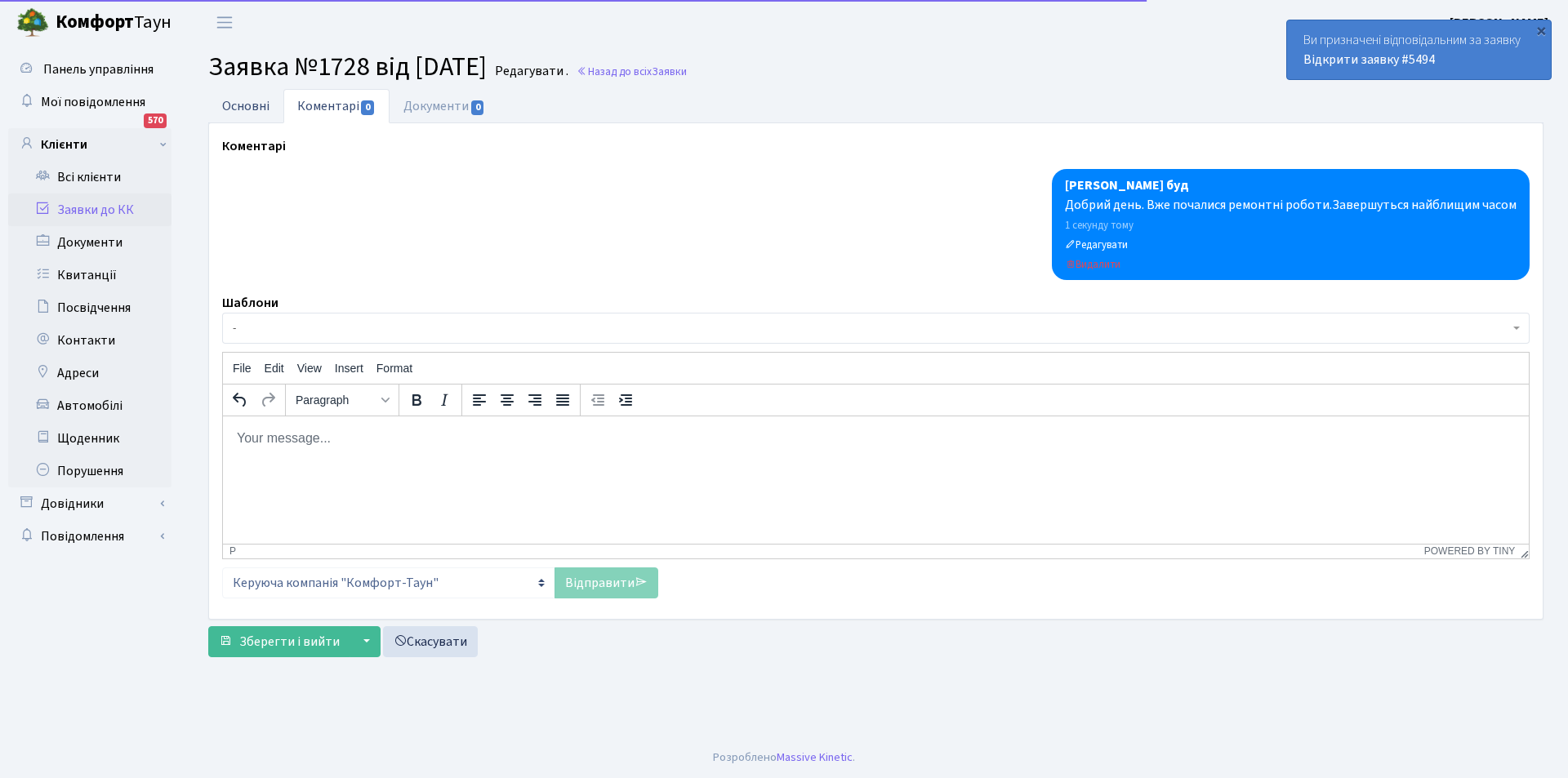
click at [262, 103] on link "Основні" at bounding box center [246, 105] width 75 height 33
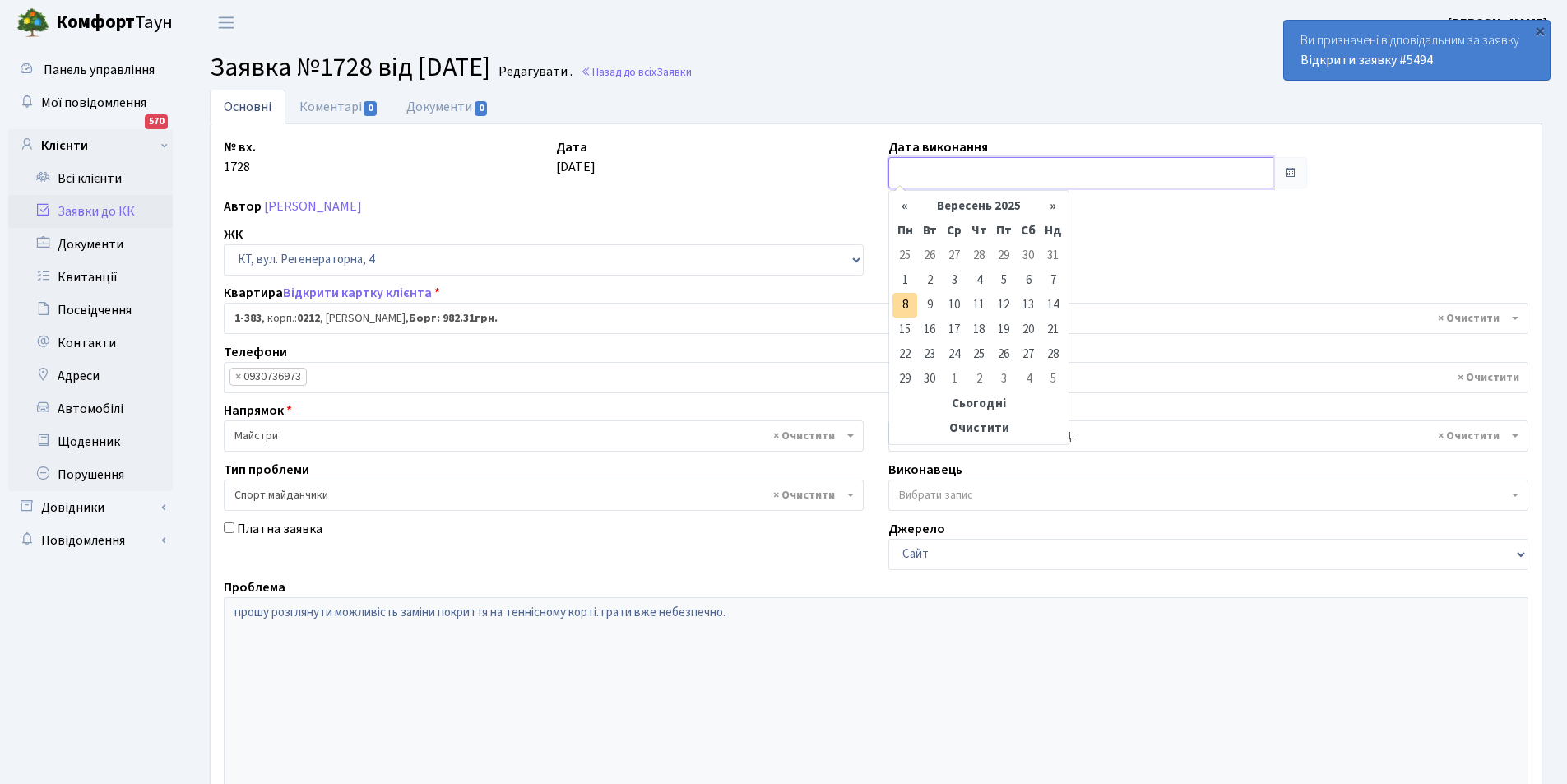
click at [925, 173] on input "text" at bounding box center [1081, 173] width 385 height 31
click at [902, 300] on td "8" at bounding box center [905, 305] width 25 height 25
type input "[DATE]"
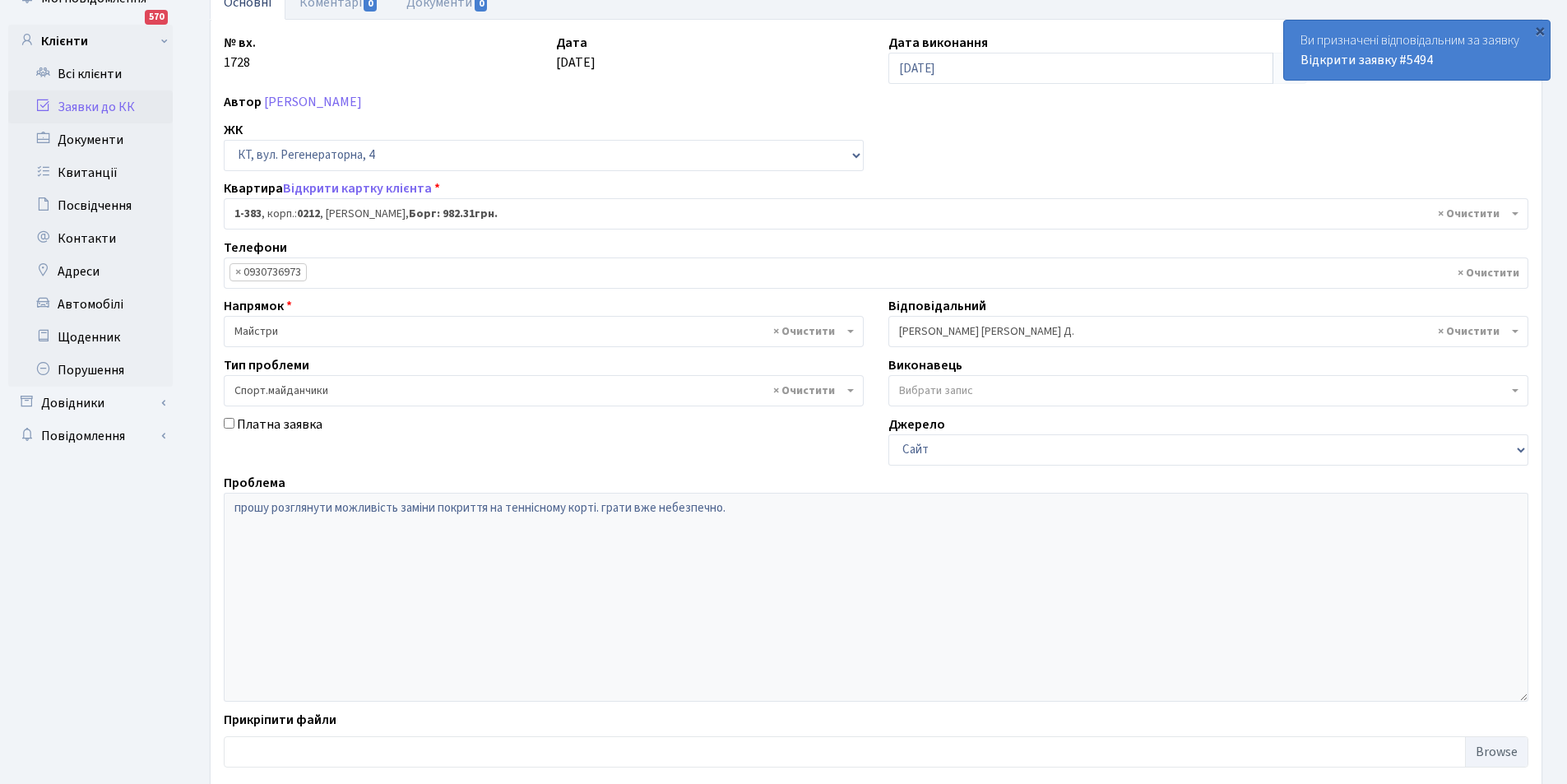
scroll to position [197, 0]
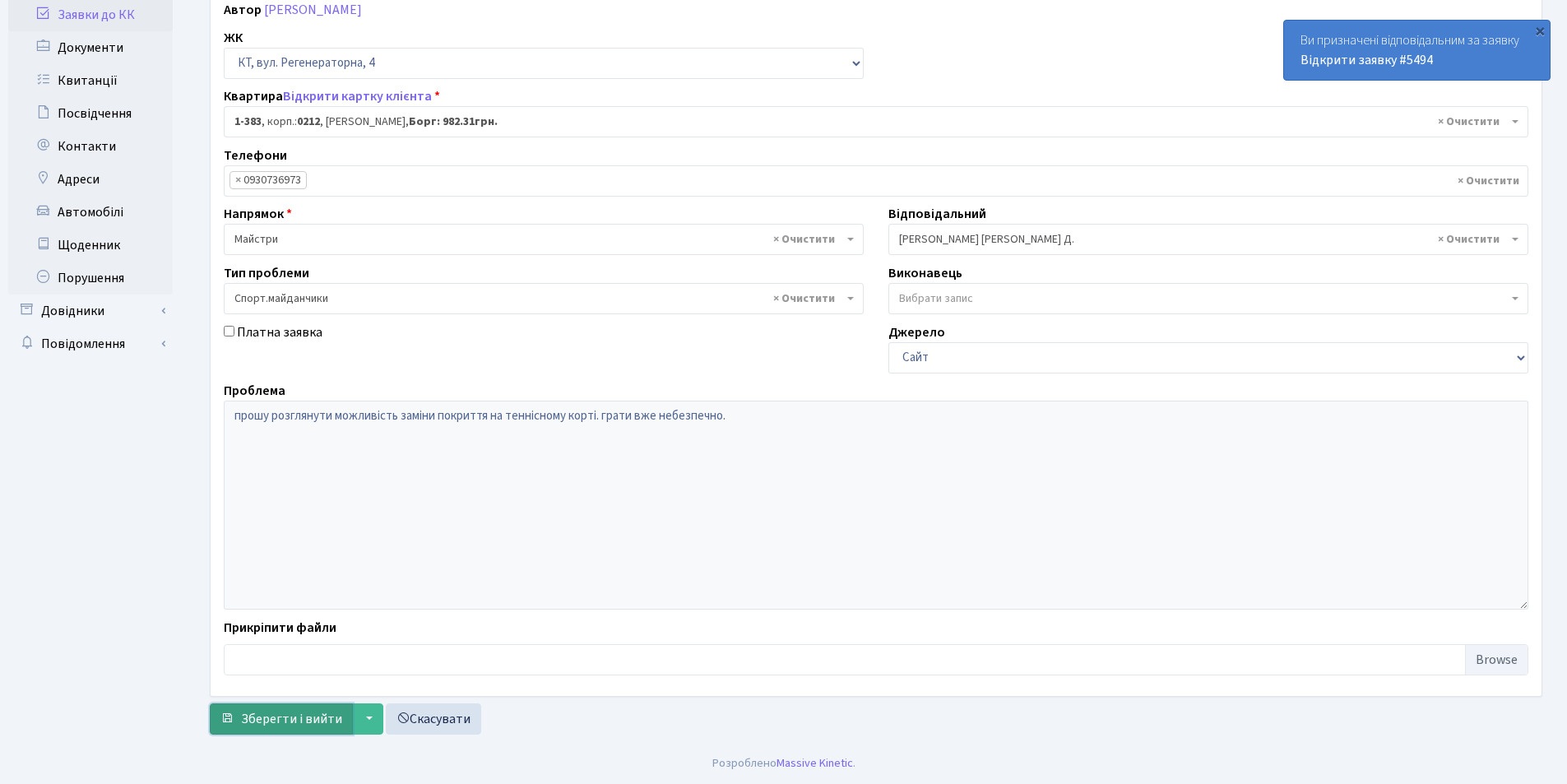
drag, startPoint x: 285, startPoint y: 714, endPoint x: 297, endPoint y: 711, distance: 12.4
click at [285, 715] on span "Зберегти і вийти" at bounding box center [292, 719] width 101 height 18
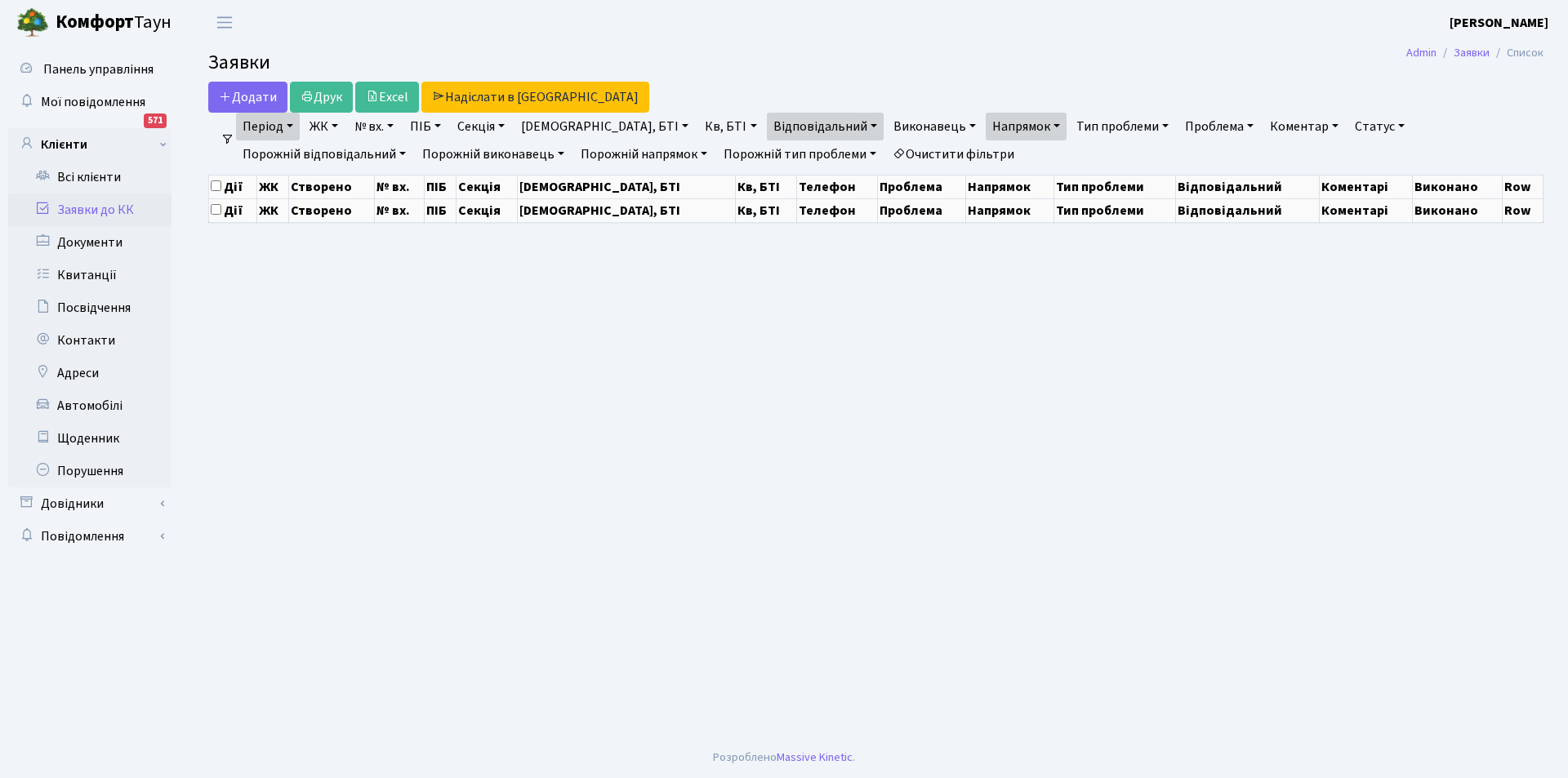
select select "25"
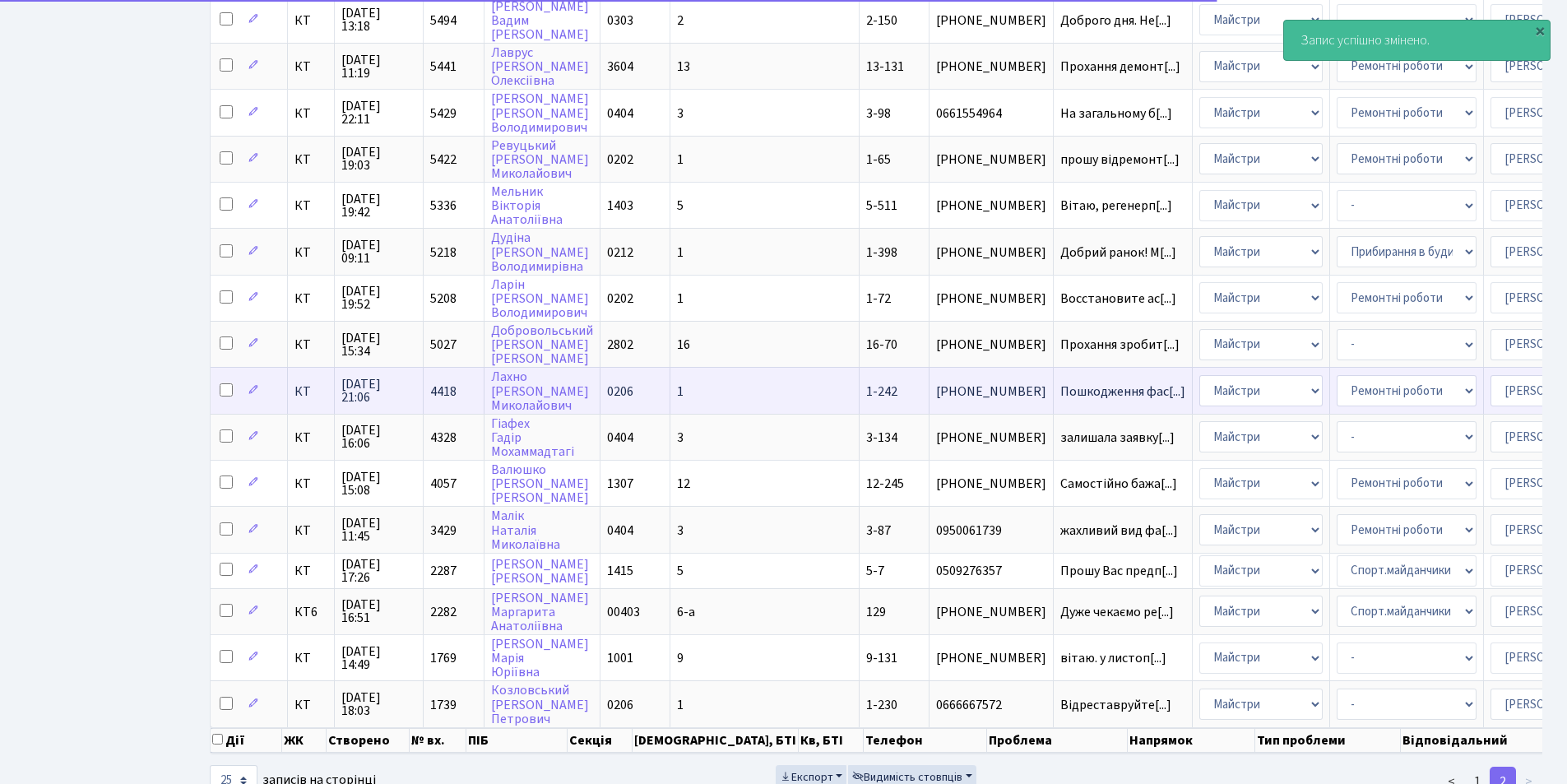
scroll to position [643, 0]
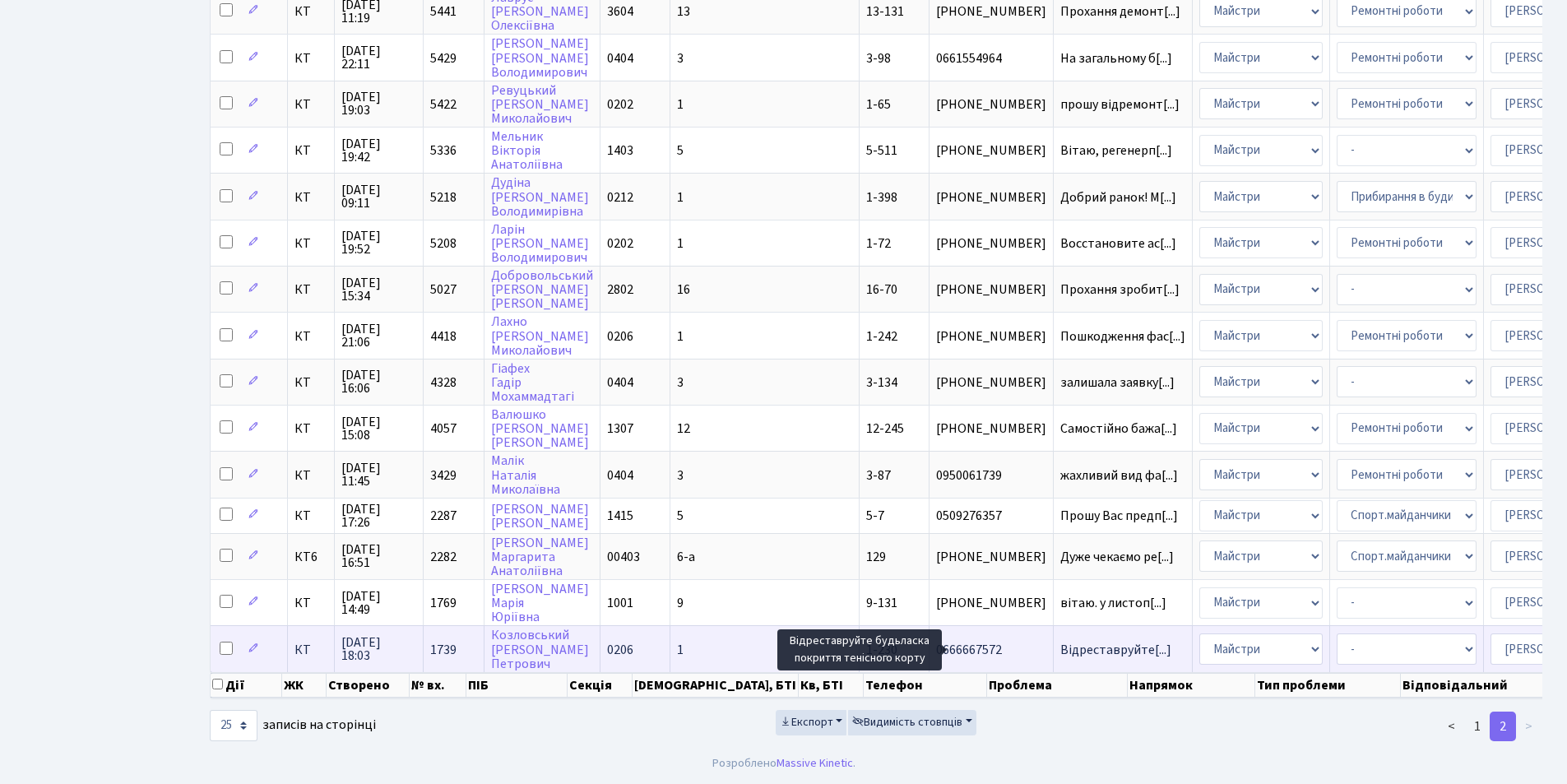
click at [1060, 640] on span "Відреставруйте[...]" at bounding box center [1115, 649] width 111 height 18
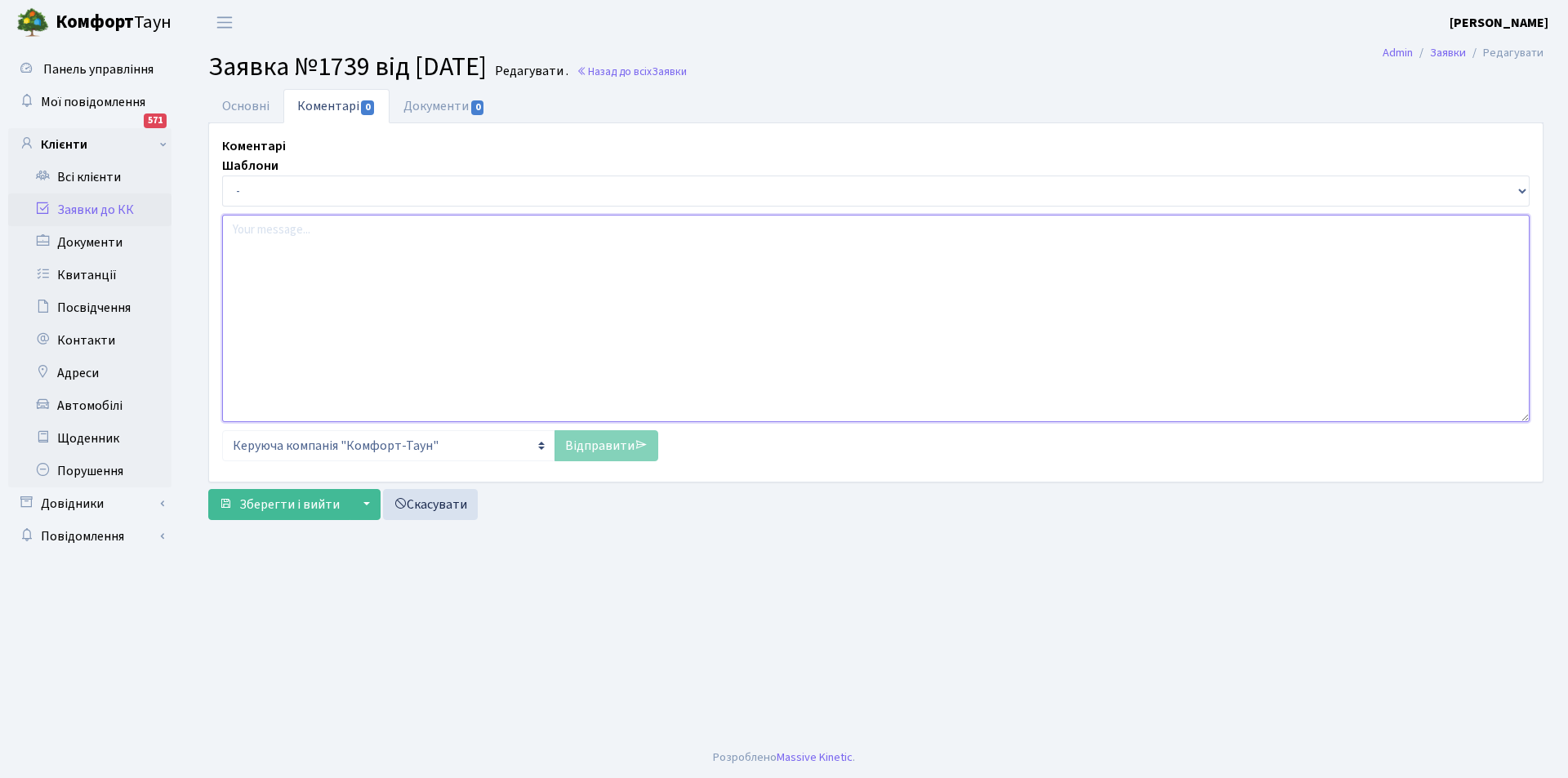
click at [378, 276] on textarea at bounding box center [876, 318] width 1308 height 207
click at [374, 306] on p "Rich Text Area. Press ALT-0 for help." at bounding box center [875, 300] width 1279 height 18
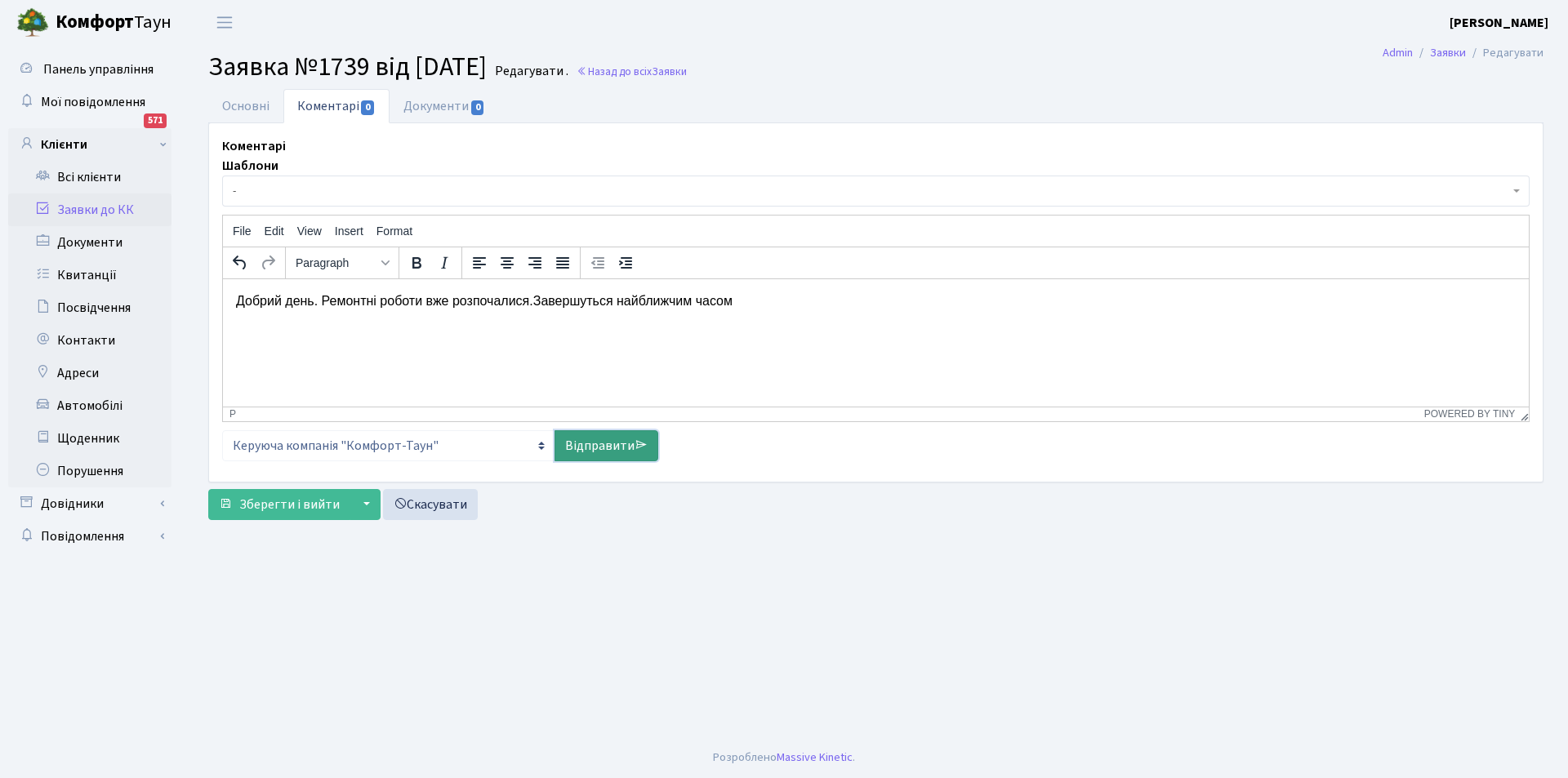
drag, startPoint x: 609, startPoint y: 454, endPoint x: 387, endPoint y: 33, distance: 475.9
click at [609, 454] on link "Відправити" at bounding box center [606, 445] width 103 height 31
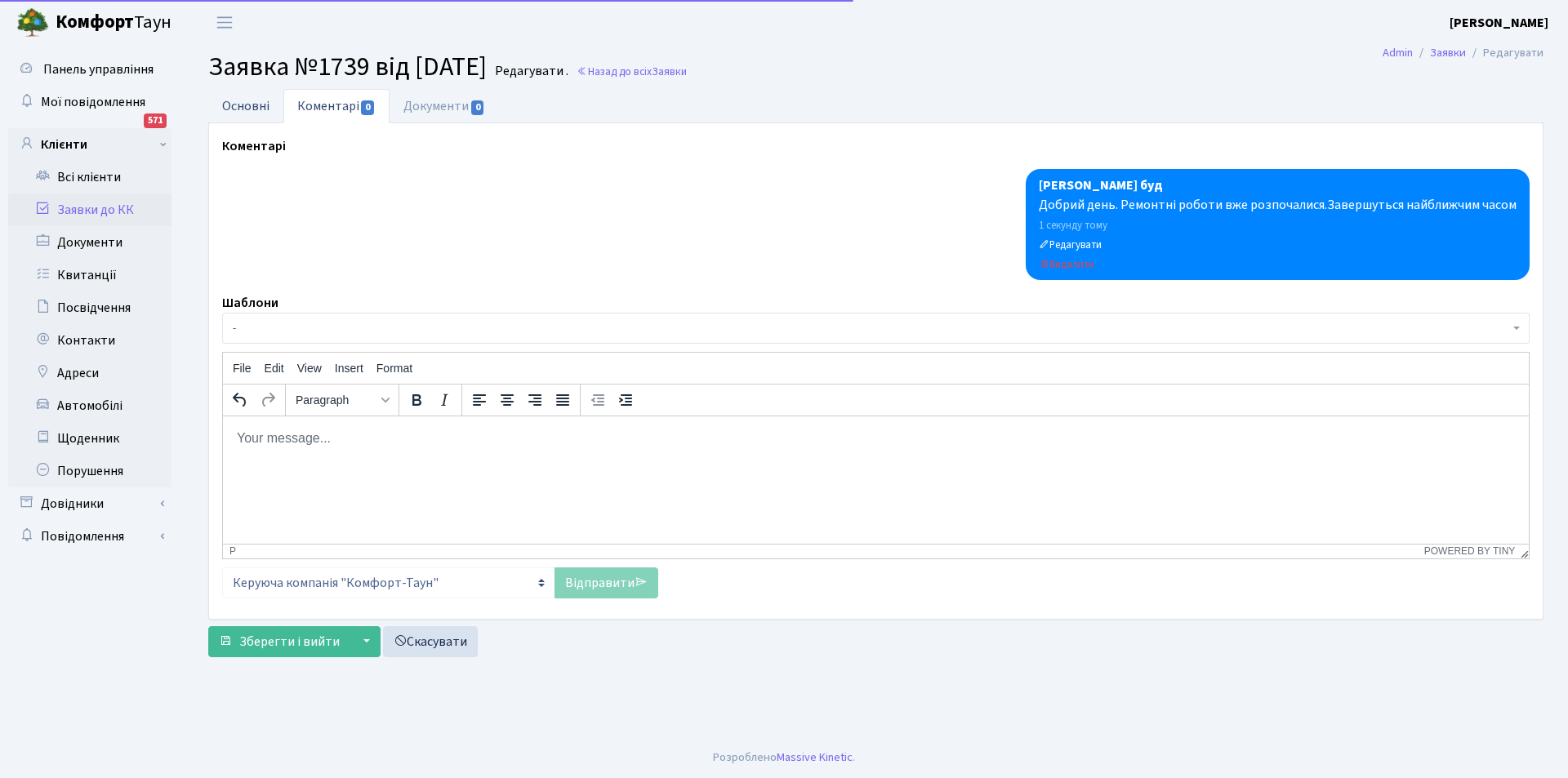
click at [268, 103] on link "Основні" at bounding box center [246, 105] width 75 height 33
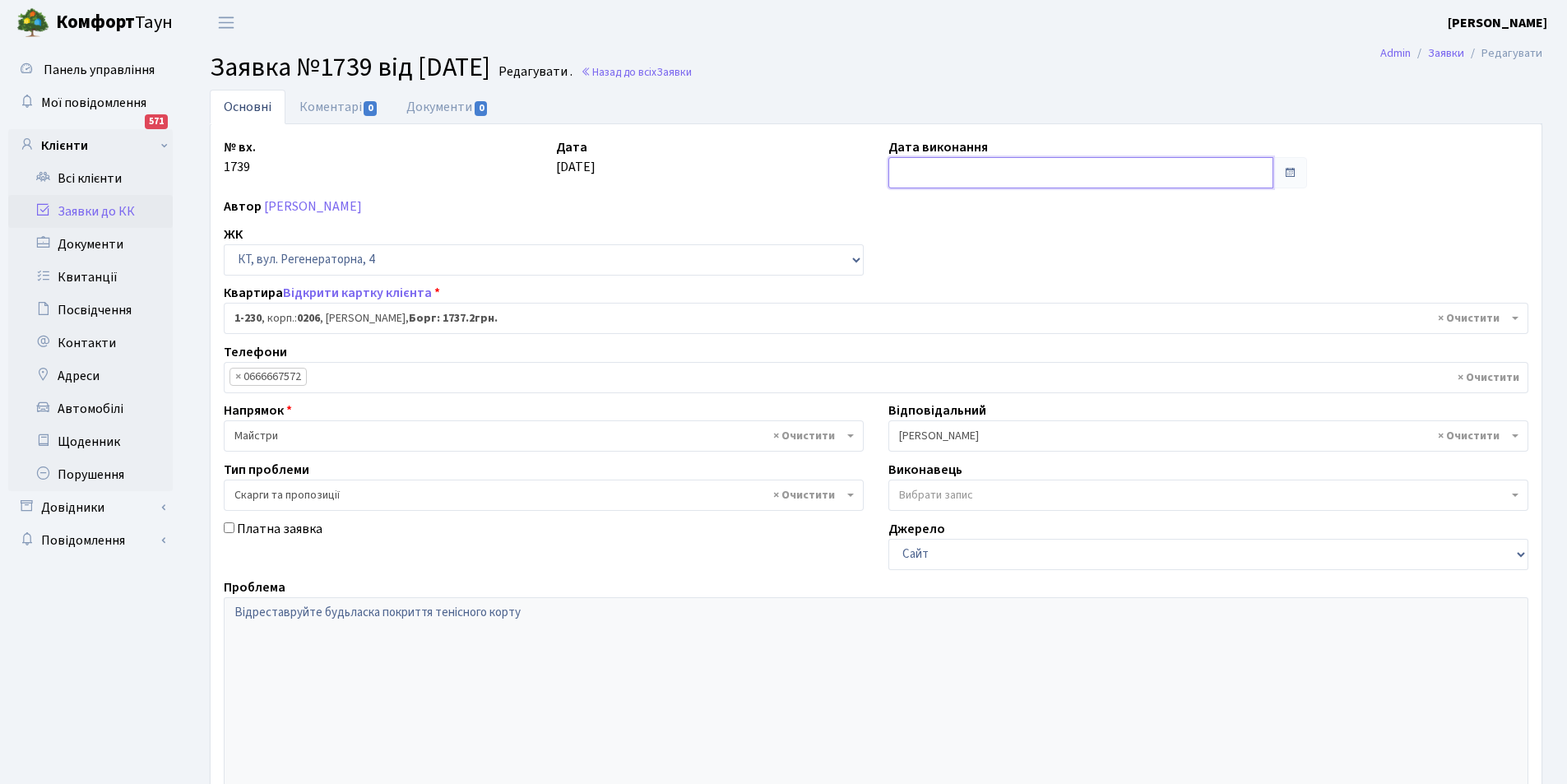
click at [1164, 183] on input "text" at bounding box center [1081, 173] width 385 height 31
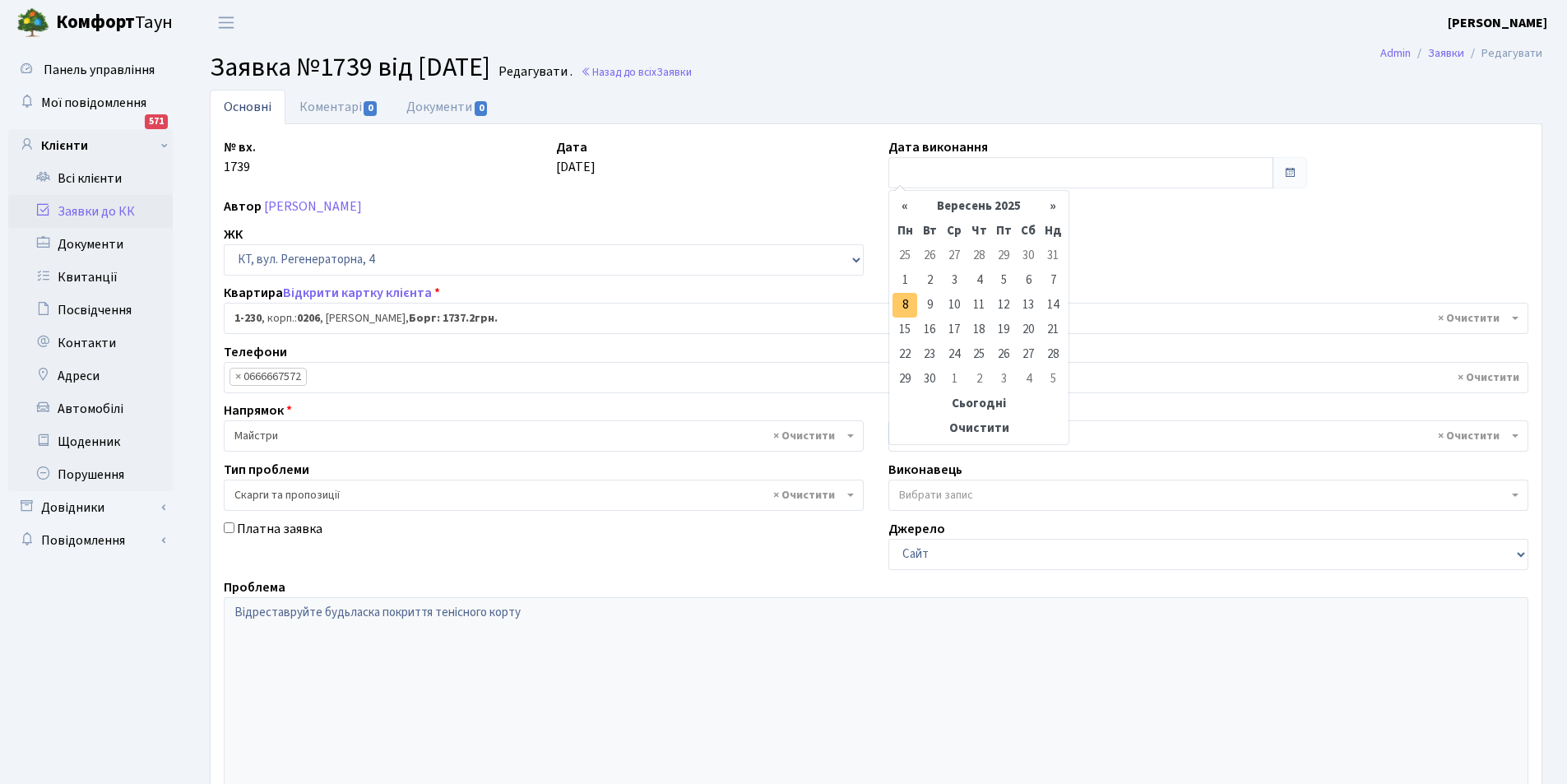
click at [894, 303] on td "8" at bounding box center [905, 305] width 25 height 25
type input "08.09.2025"
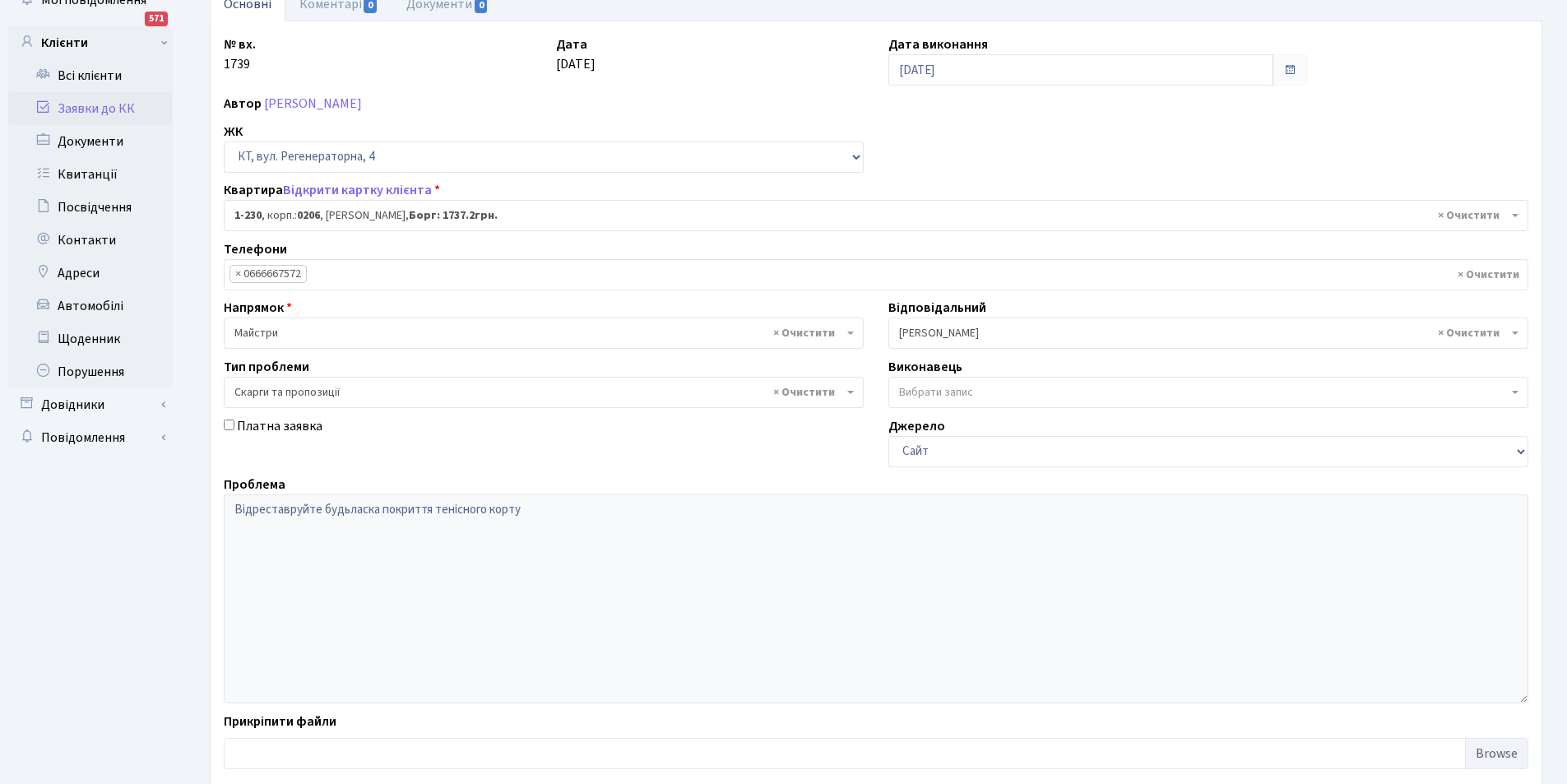
scroll to position [197, 0]
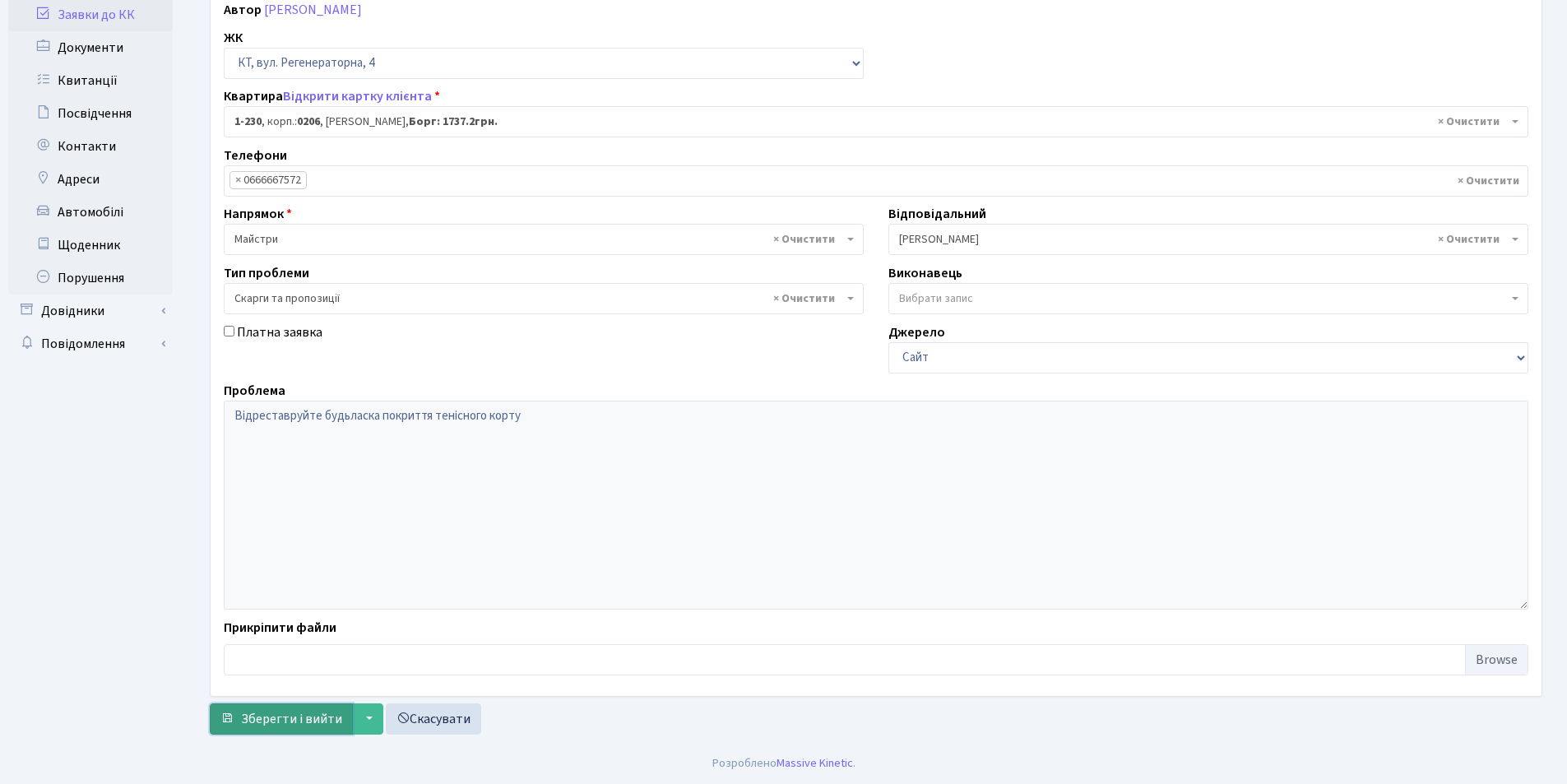
click at [298, 720] on span "Зберегти і вийти" at bounding box center [292, 719] width 101 height 18
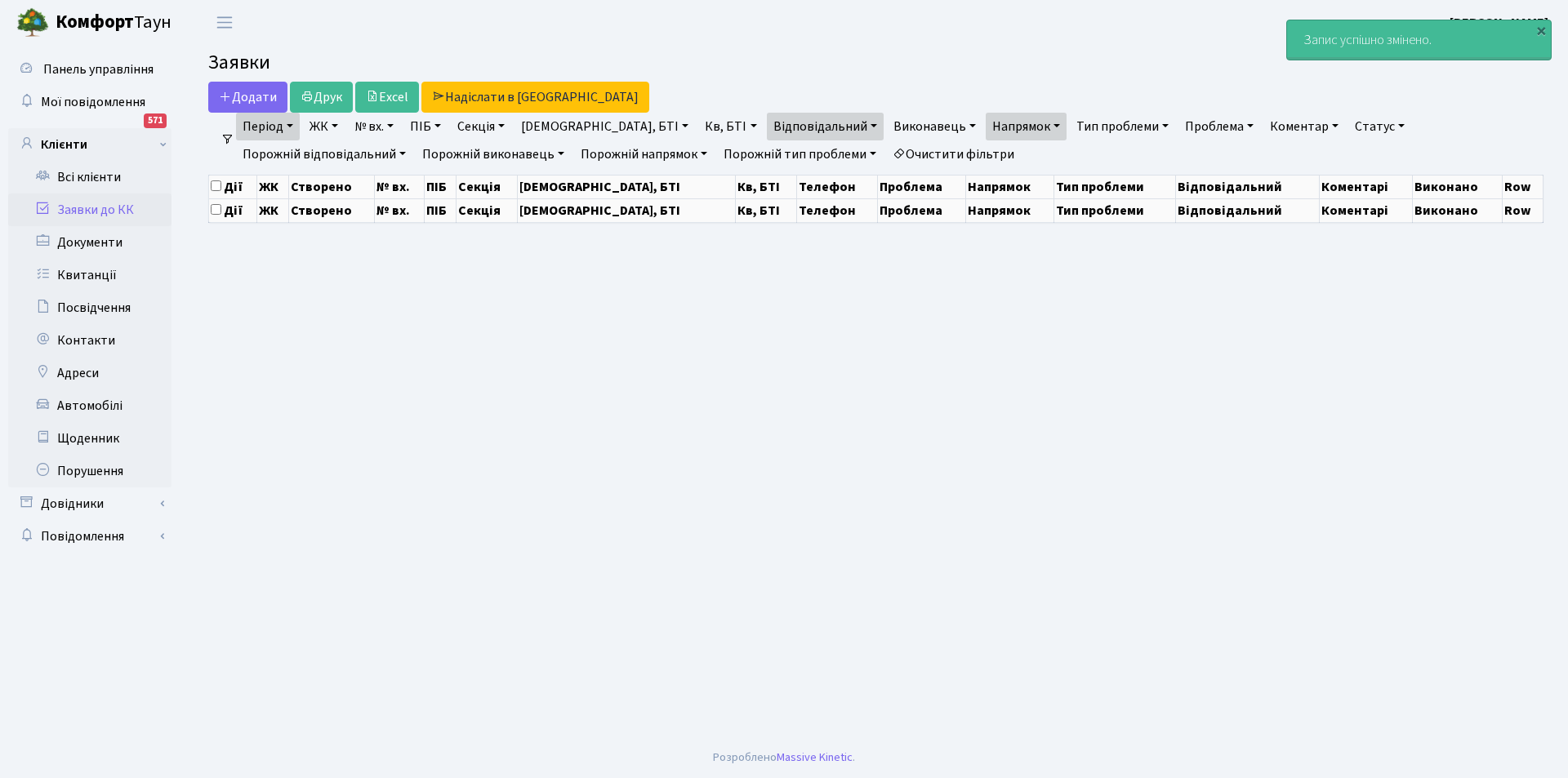
select select "25"
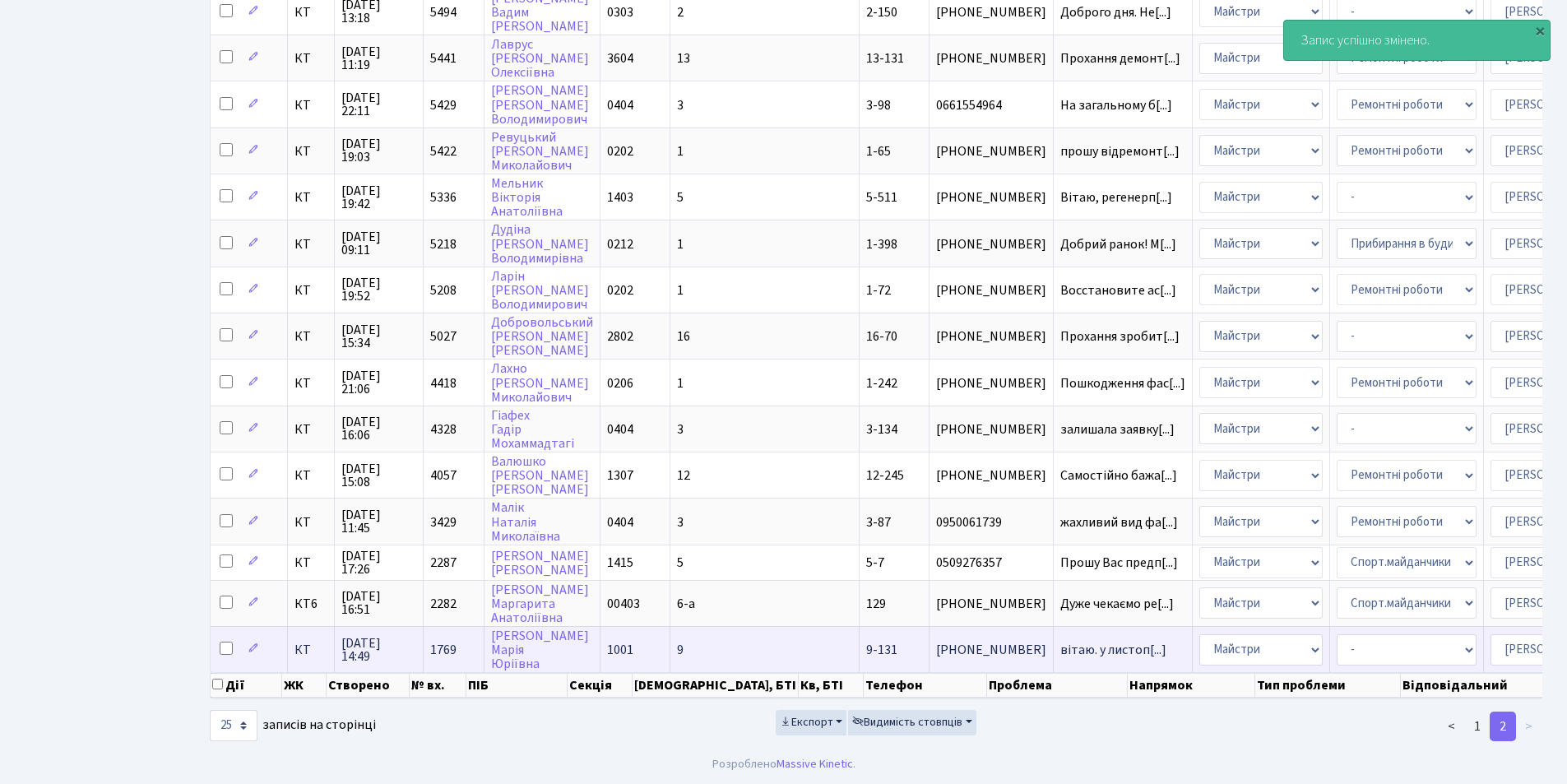
scroll to position [597, 0]
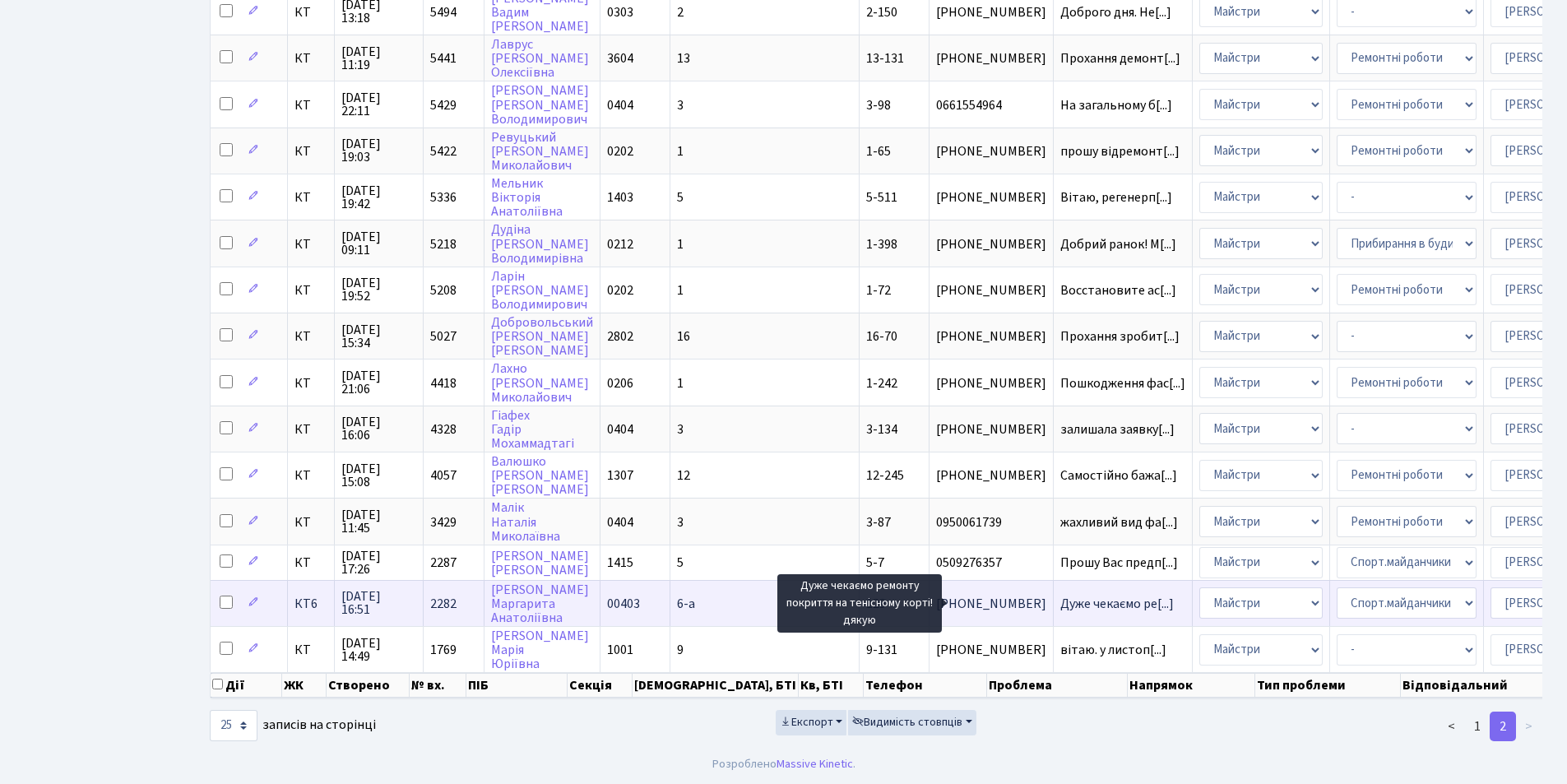
click at [1060, 595] on span "Дуже чекаємо ре[...]" at bounding box center [1117, 603] width 114 height 18
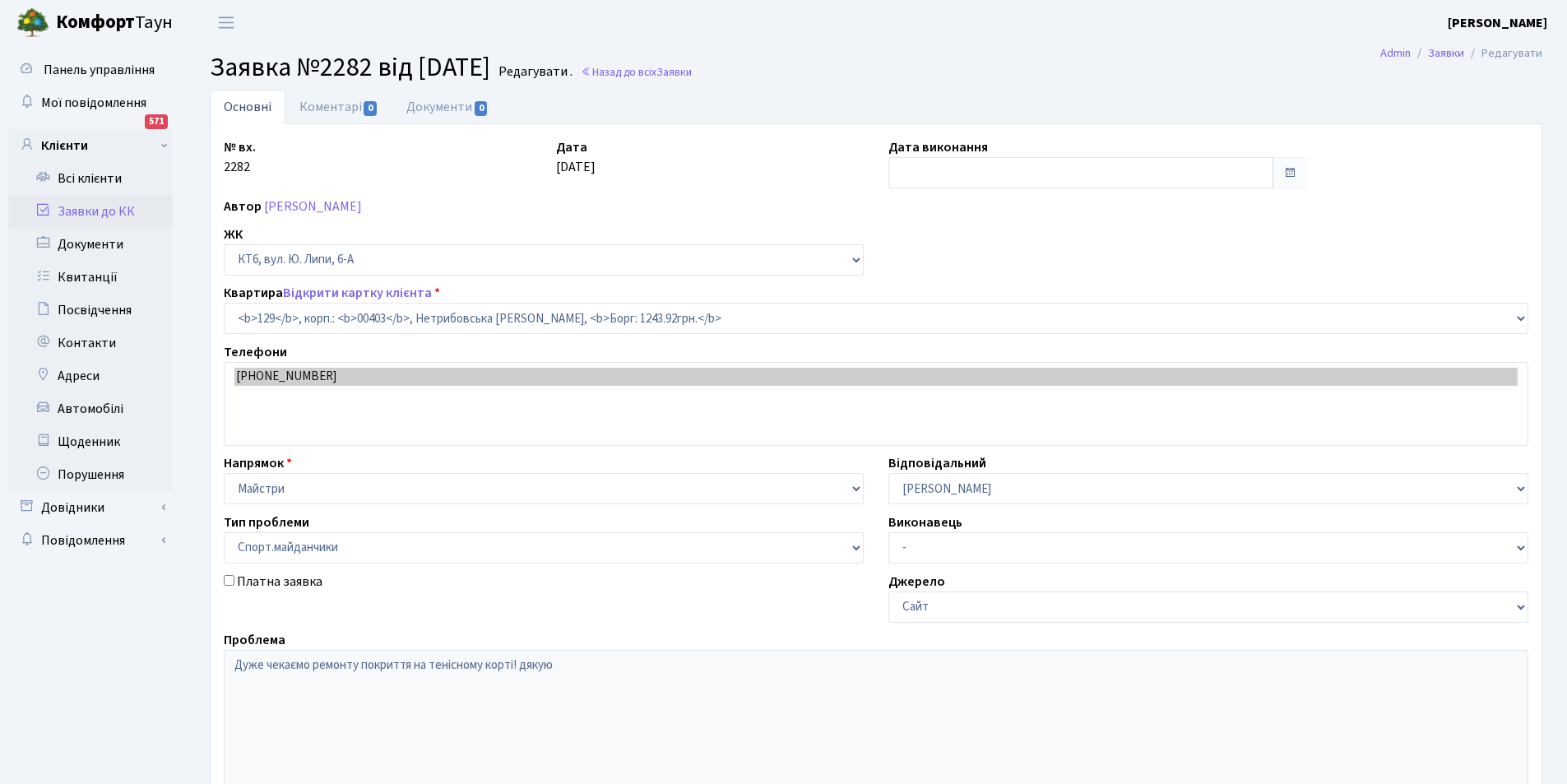
click at [342, 108] on link "Коментарі 0" at bounding box center [339, 107] width 107 height 34
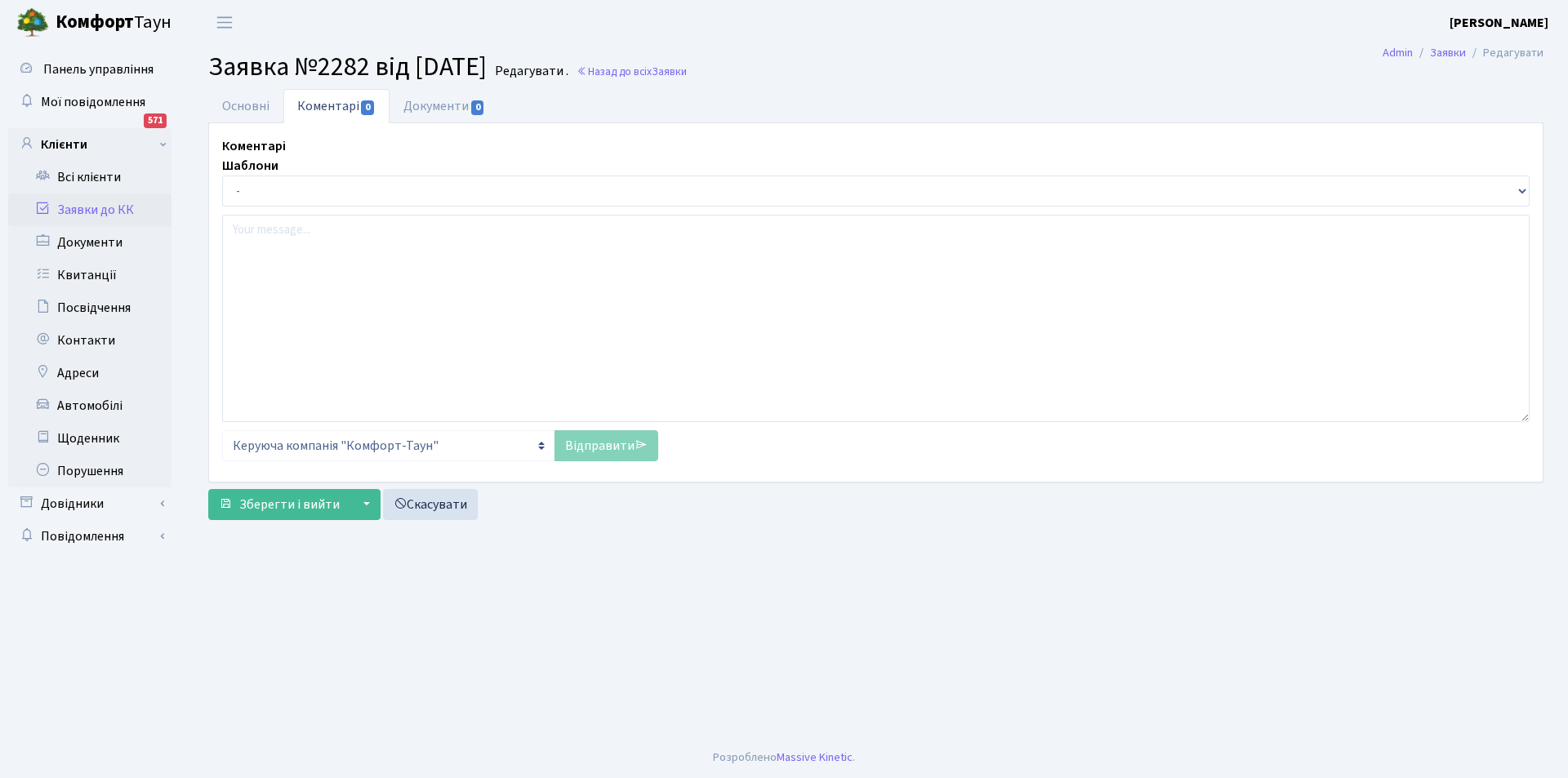
click at [370, 261] on div at bounding box center [876, 318] width 1308 height 207
click at [364, 316] on html at bounding box center [876, 300] width 1306 height 44
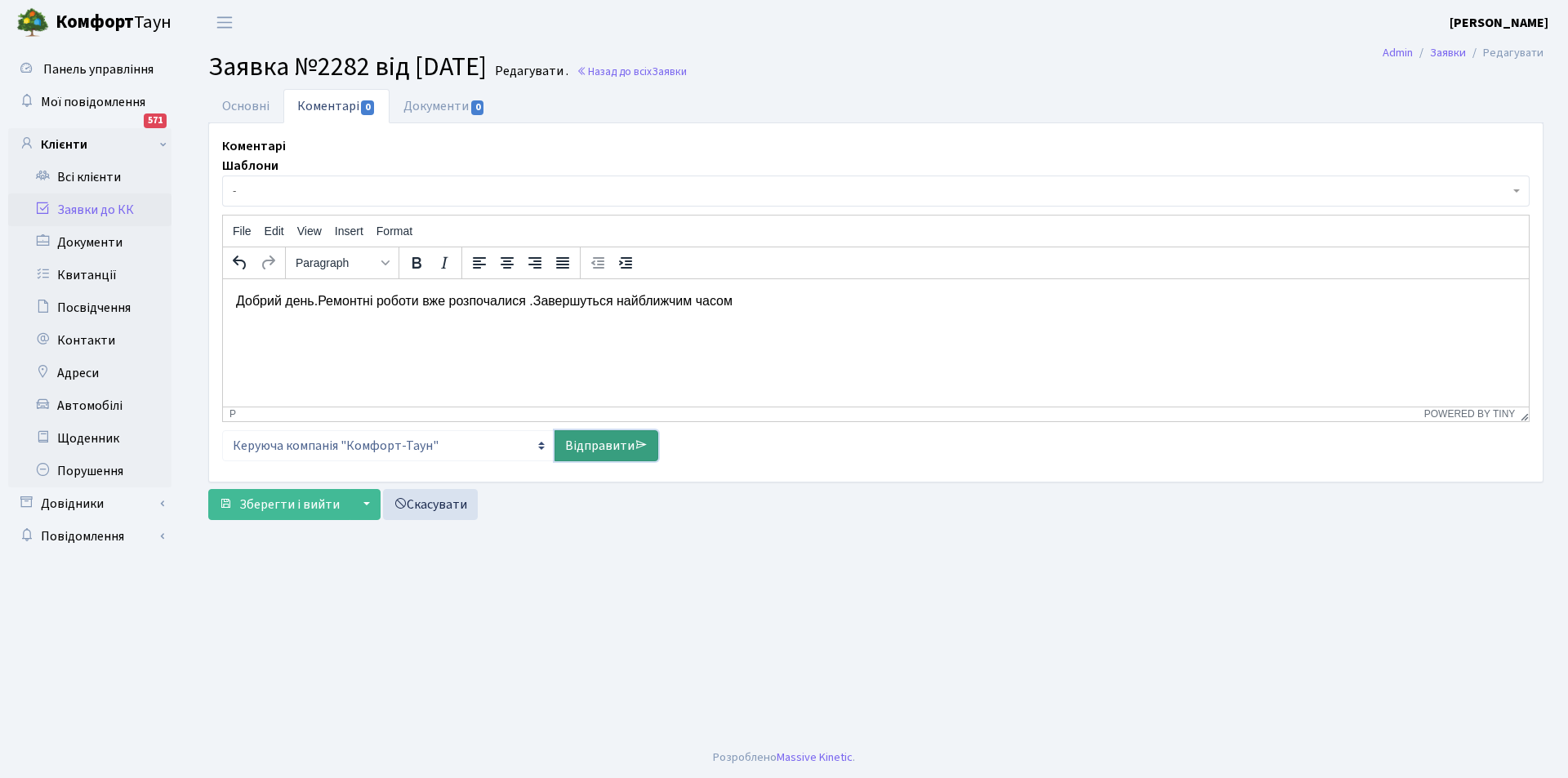
click at [568, 444] on link "Відправити" at bounding box center [606, 445] width 103 height 31
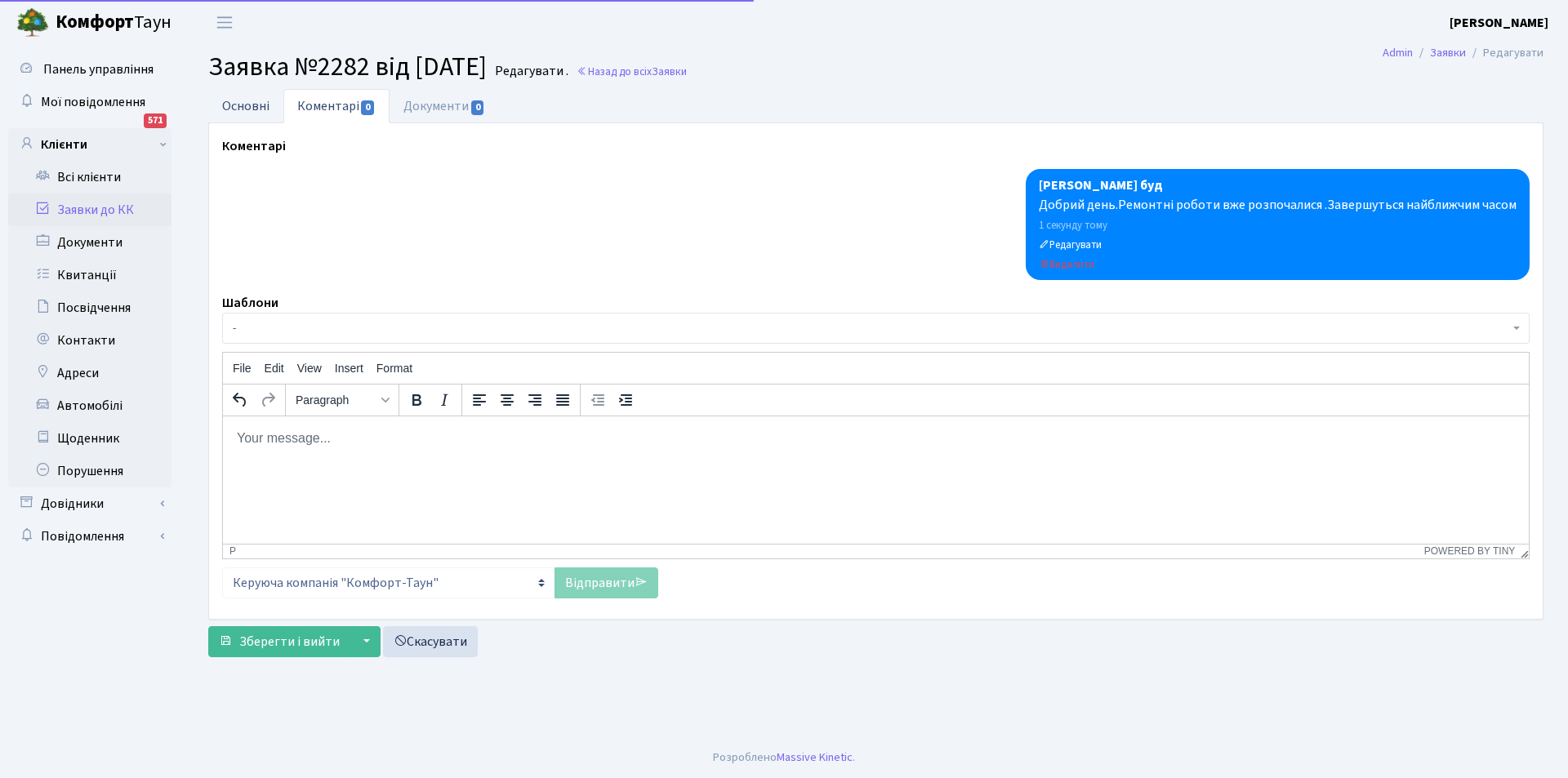
click at [254, 107] on link "Основні" at bounding box center [246, 105] width 75 height 33
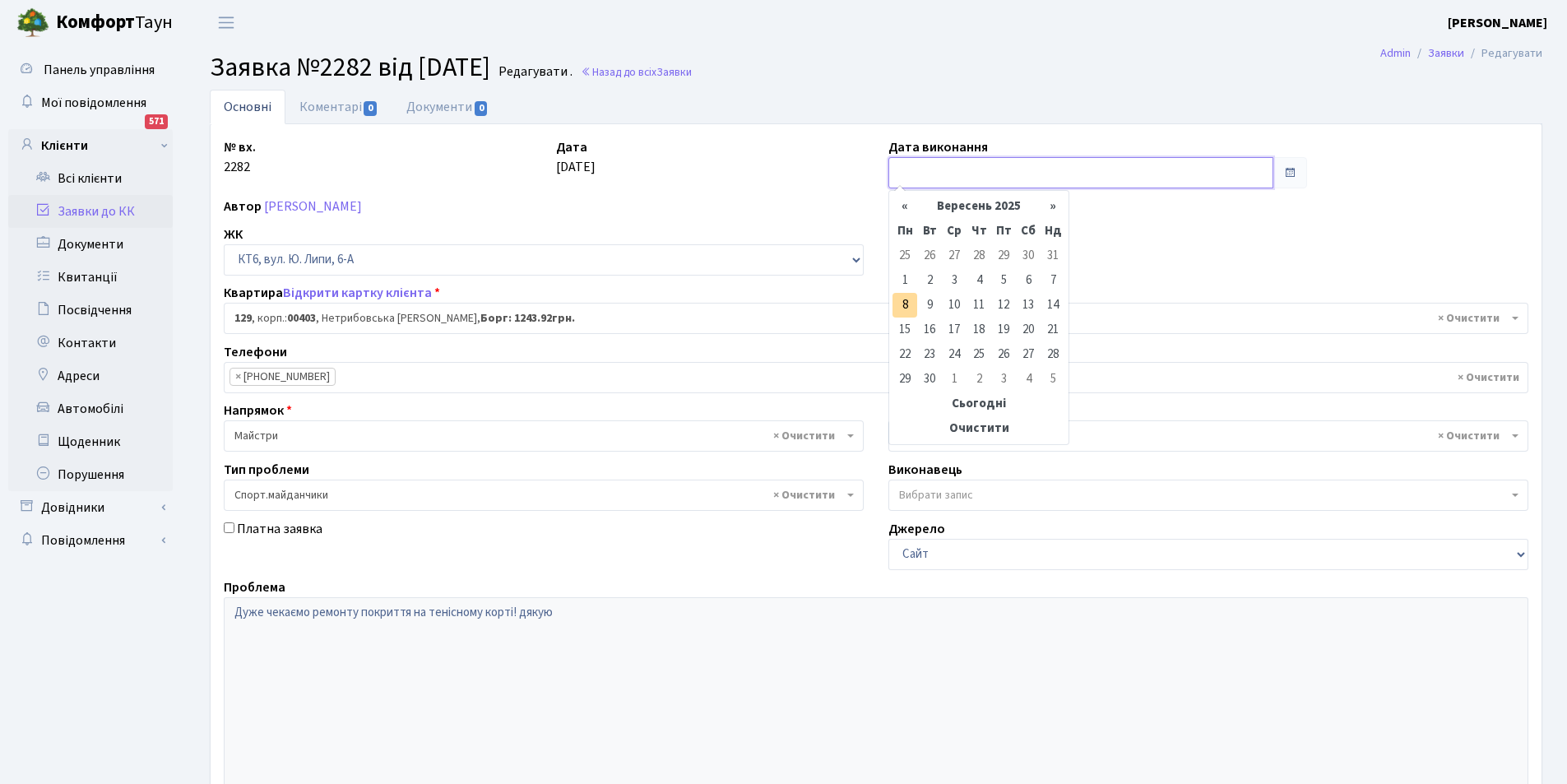
click at [927, 161] on input "text" at bounding box center [1081, 173] width 385 height 31
click at [907, 300] on td "8" at bounding box center [905, 305] width 25 height 25
type input "08.09.2025"
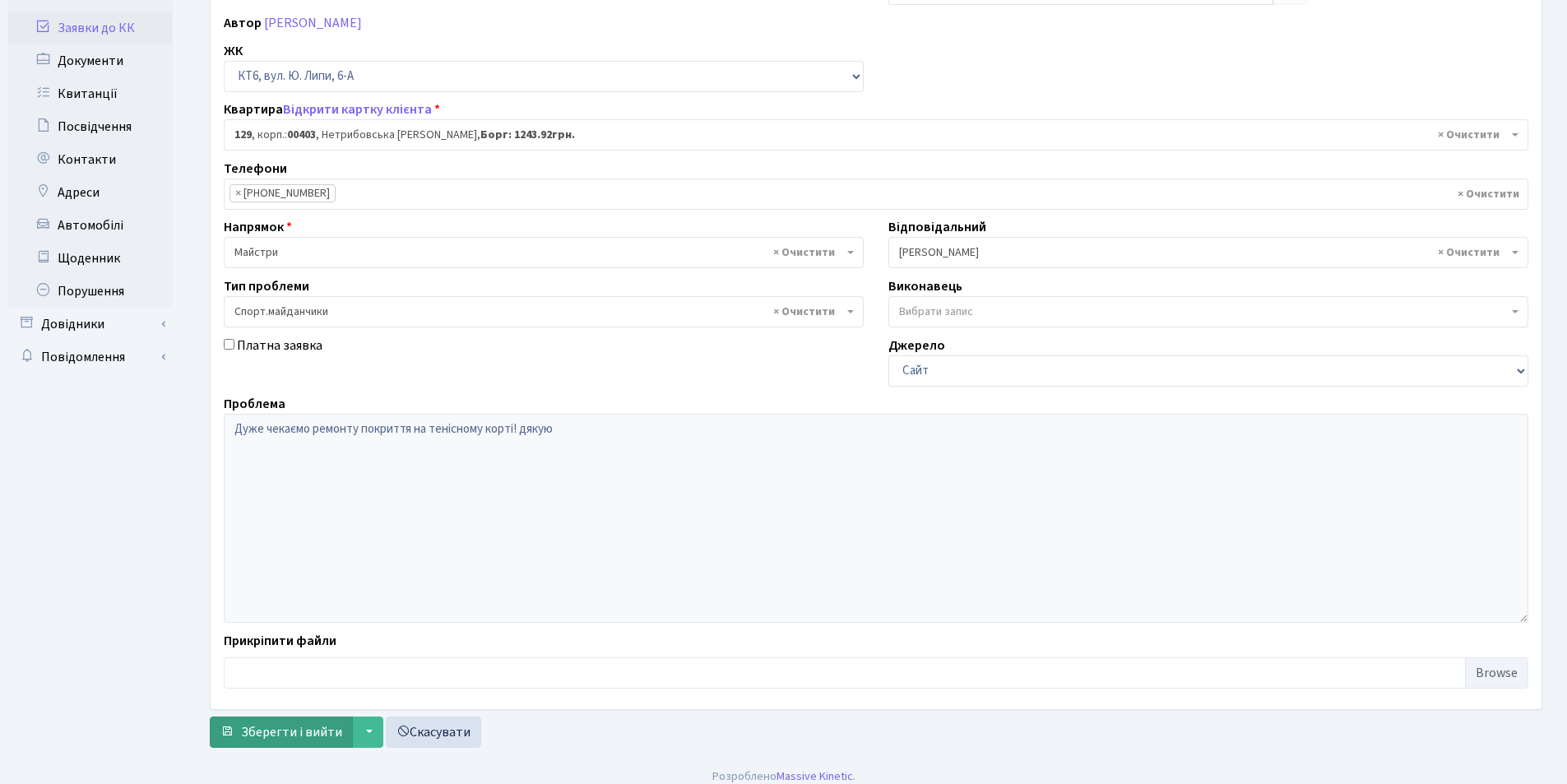
scroll to position [197, 0]
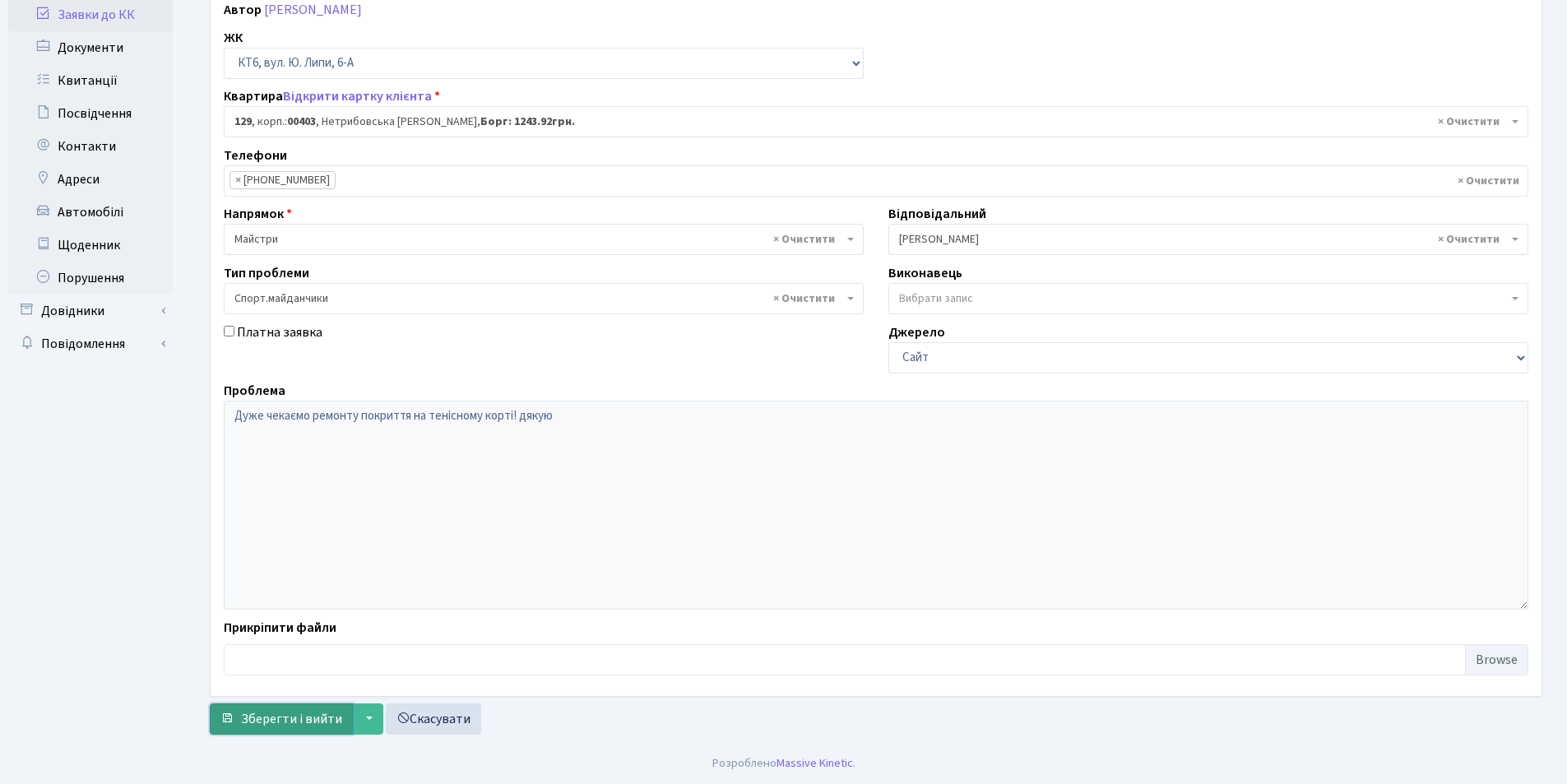
click at [304, 710] on span "Зберегти і вийти" at bounding box center [292, 719] width 101 height 18
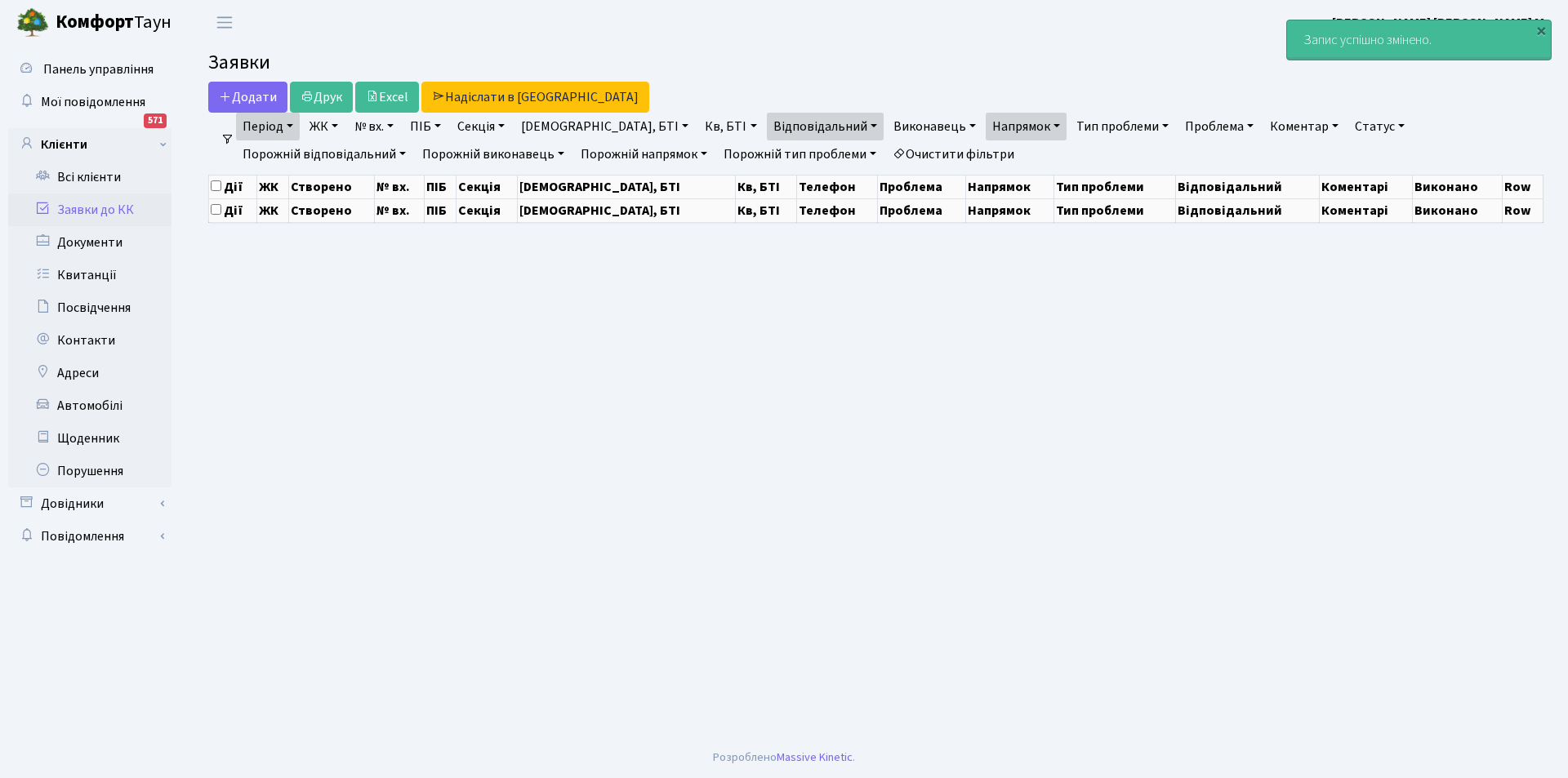
select select "25"
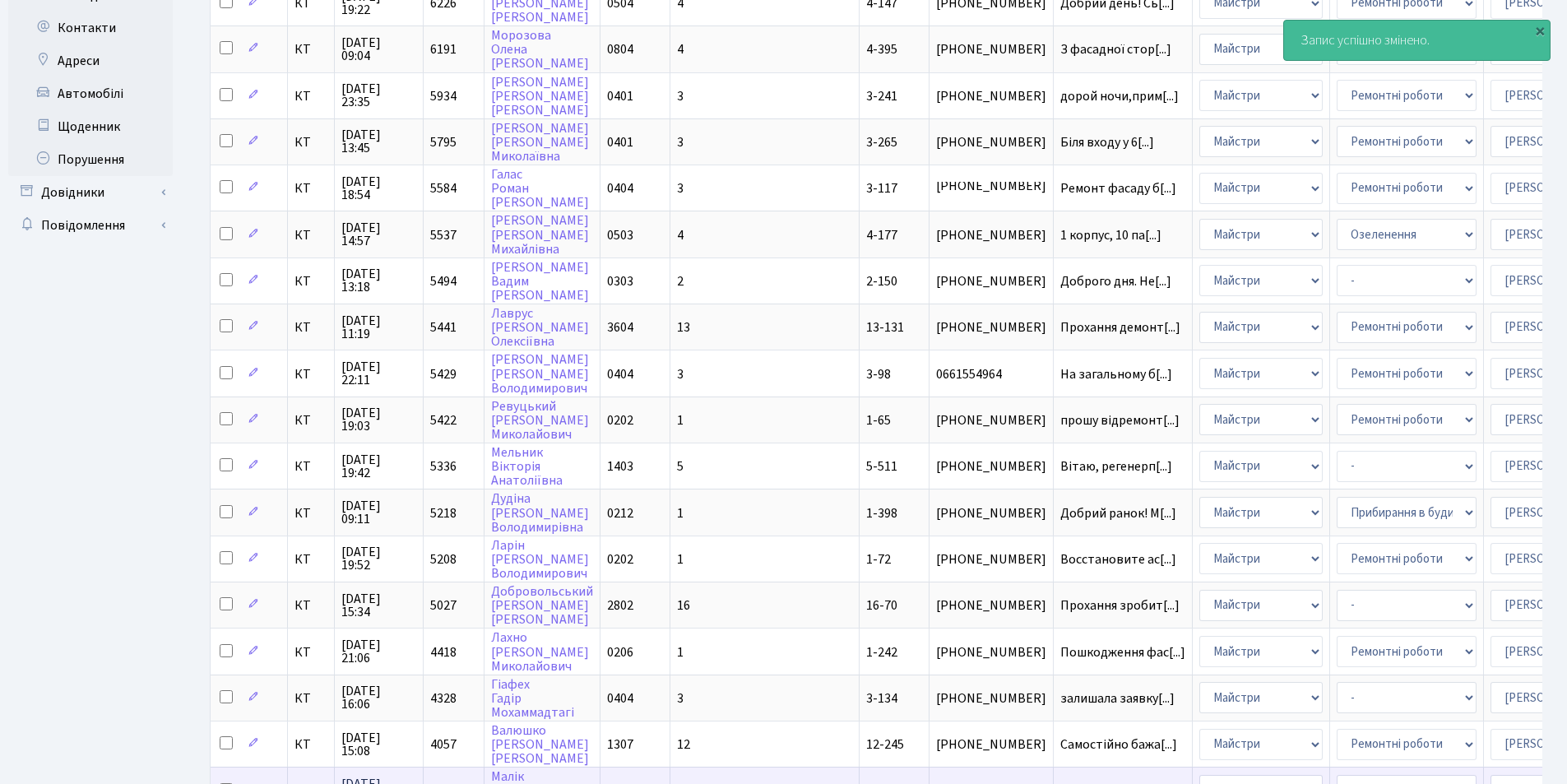
scroll to position [550, 0]
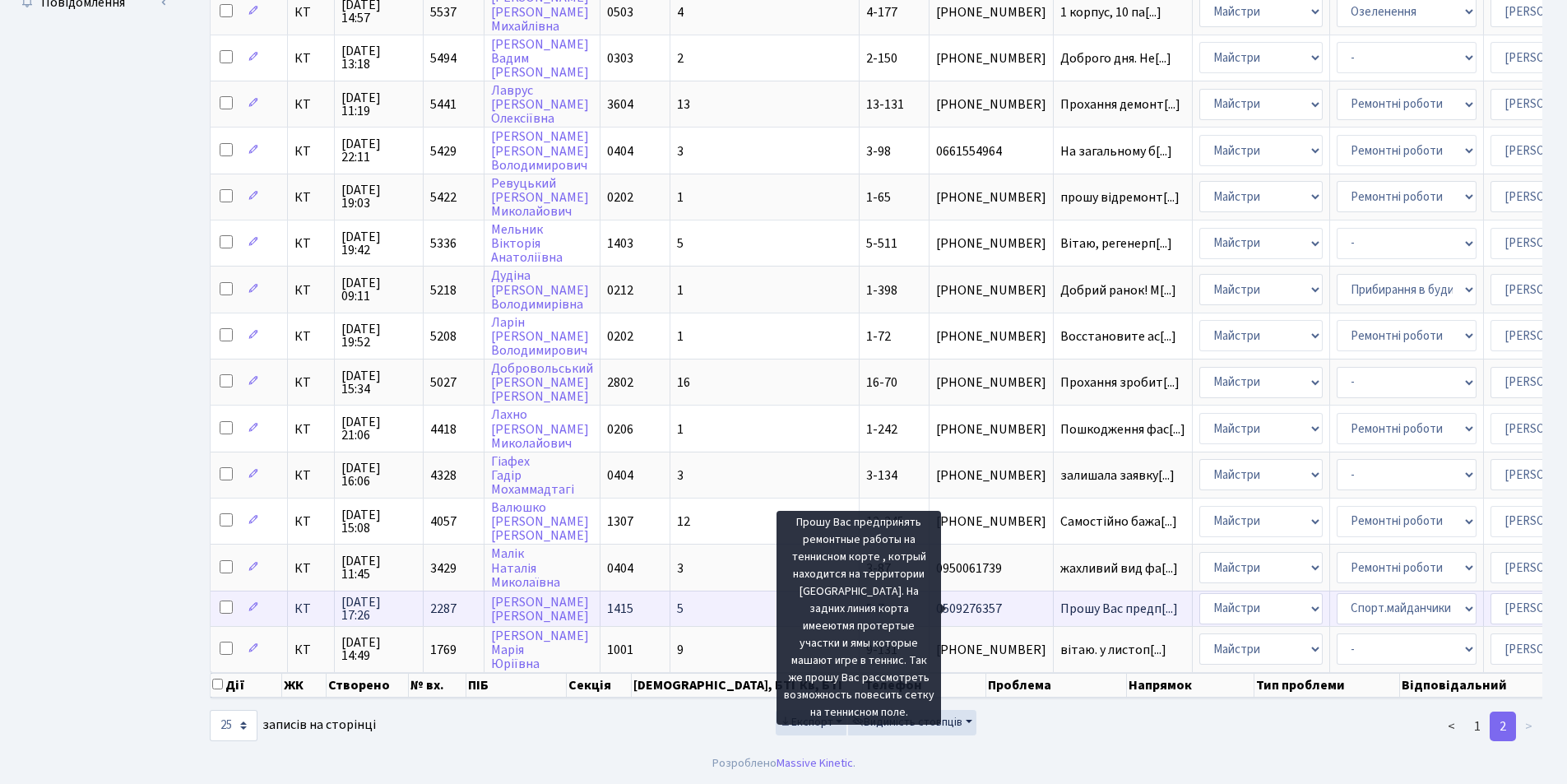
click at [1060, 600] on span "Прошу Вас предп[...]" at bounding box center [1119, 608] width 118 height 18
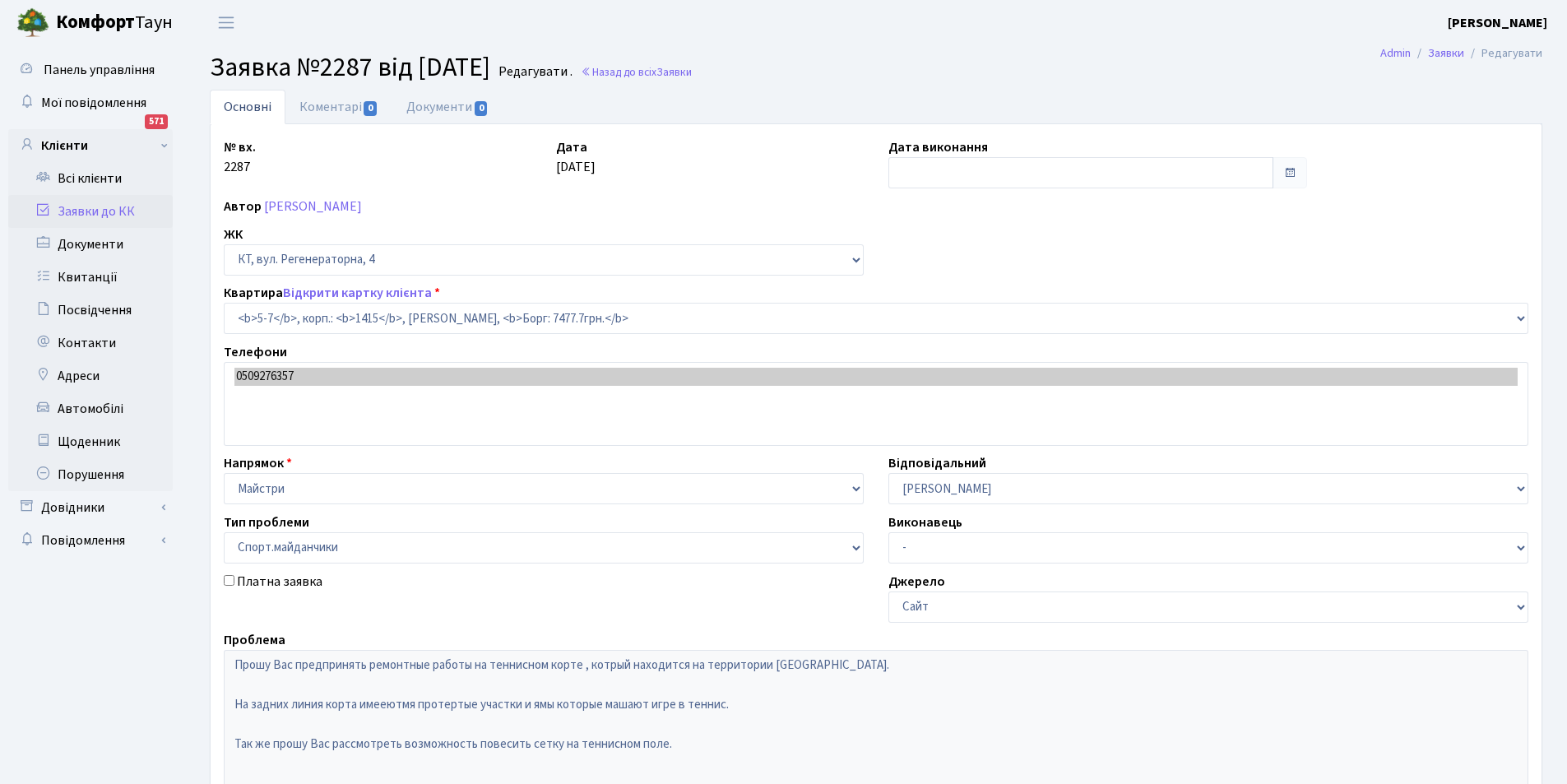
click at [308, 110] on link "Коментарі 0" at bounding box center [339, 107] width 107 height 34
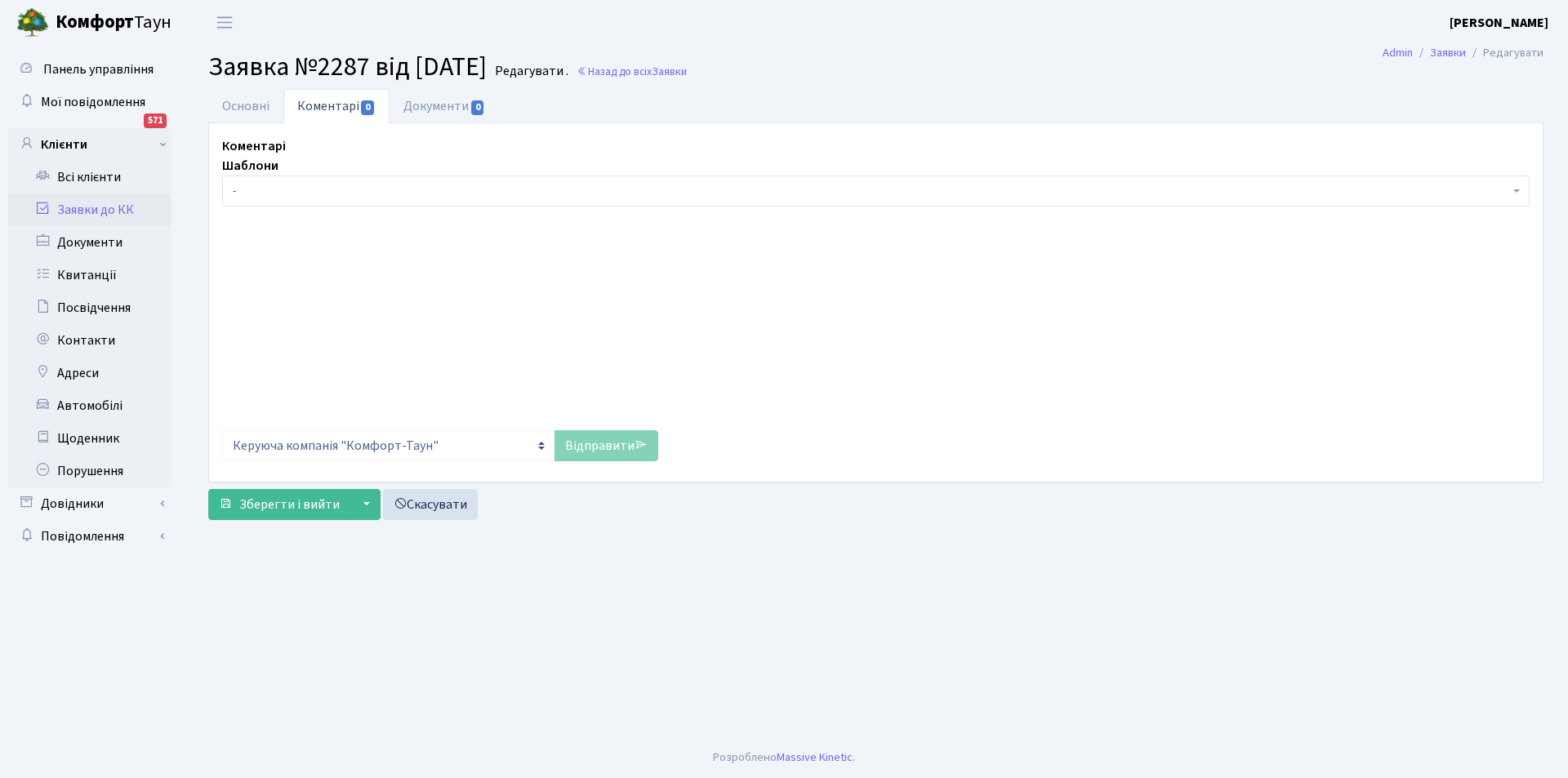
click at [370, 308] on div at bounding box center [876, 318] width 1308 height 207
click at [370, 307] on p "Rich Text Area. Press ALT-0 for help." at bounding box center [875, 300] width 1279 height 18
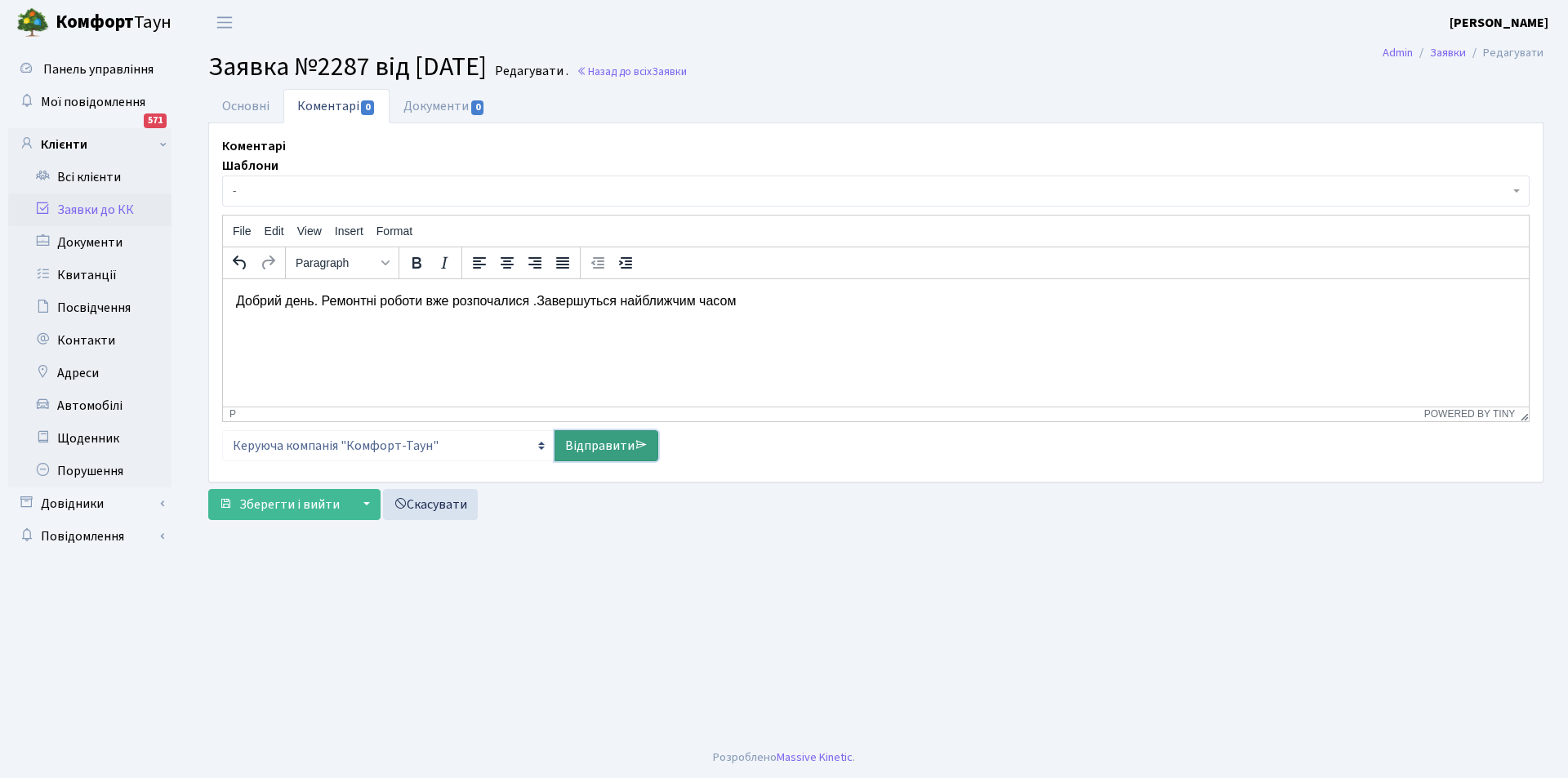
click at [585, 449] on link "Відправити" at bounding box center [606, 445] width 103 height 31
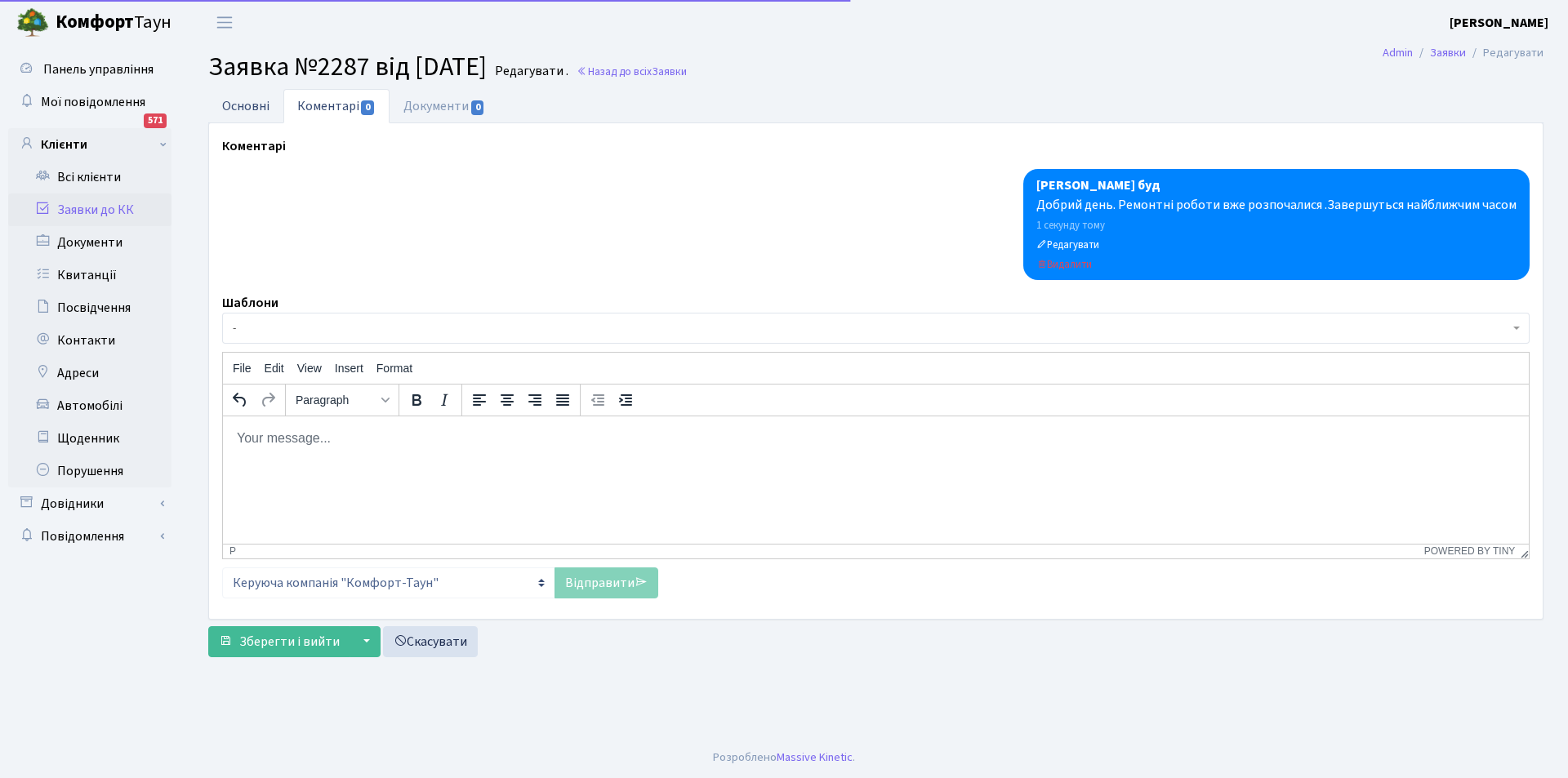
click at [248, 95] on link "Основні" at bounding box center [246, 105] width 75 height 33
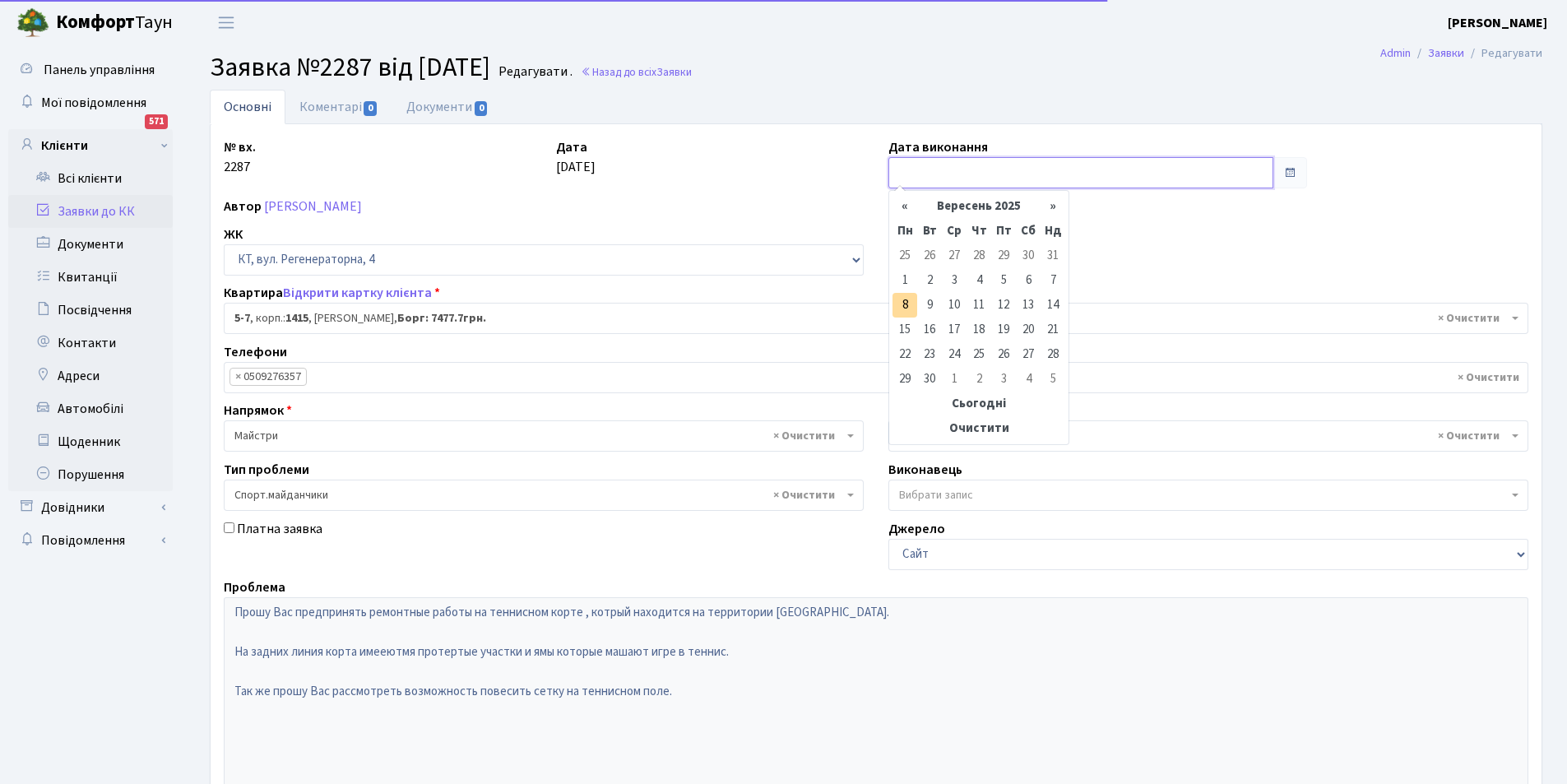
click at [1078, 169] on input "text" at bounding box center [1081, 173] width 385 height 31
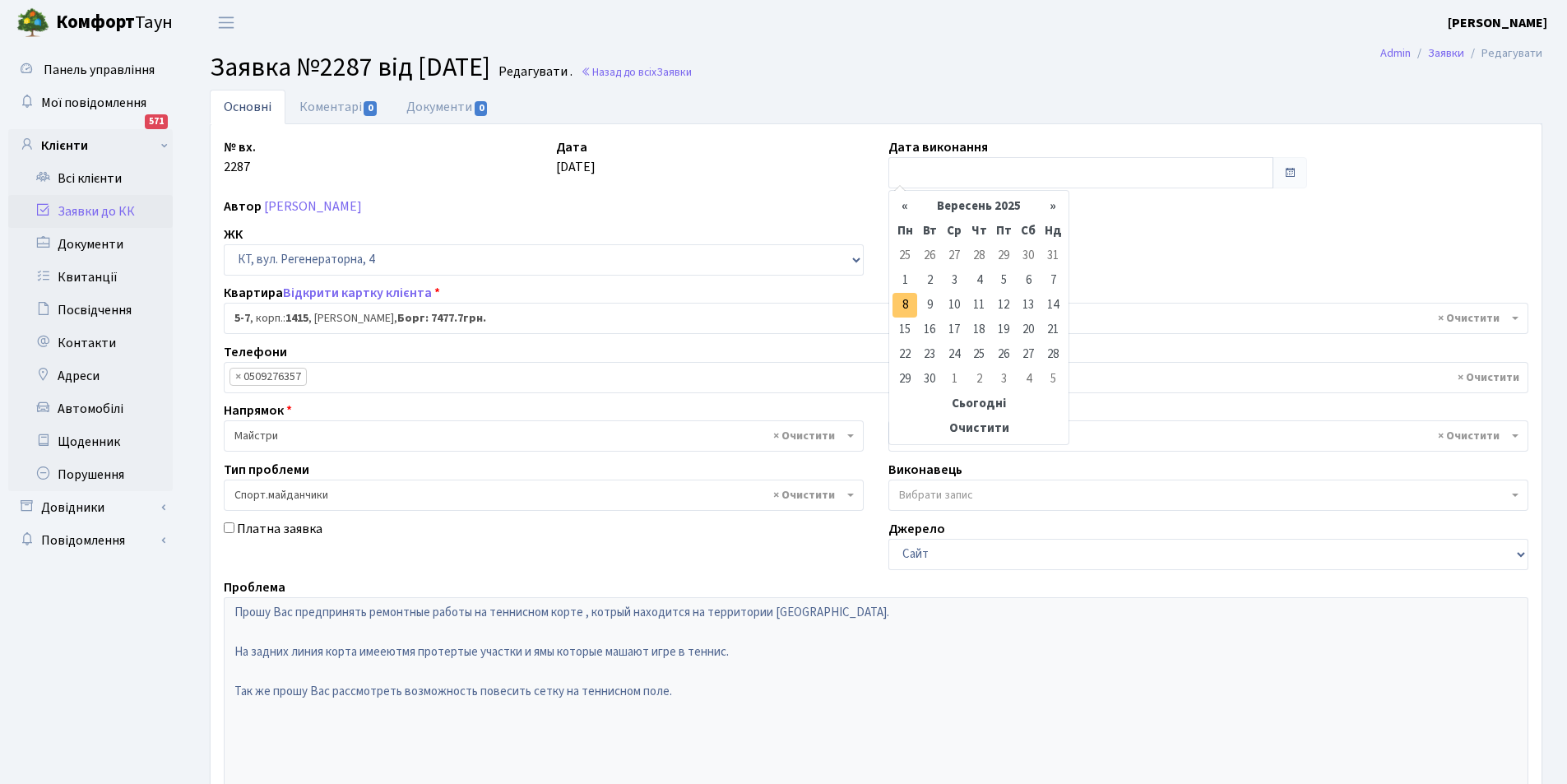
click at [904, 299] on td "8" at bounding box center [905, 305] width 25 height 25
type input "[DATE]"
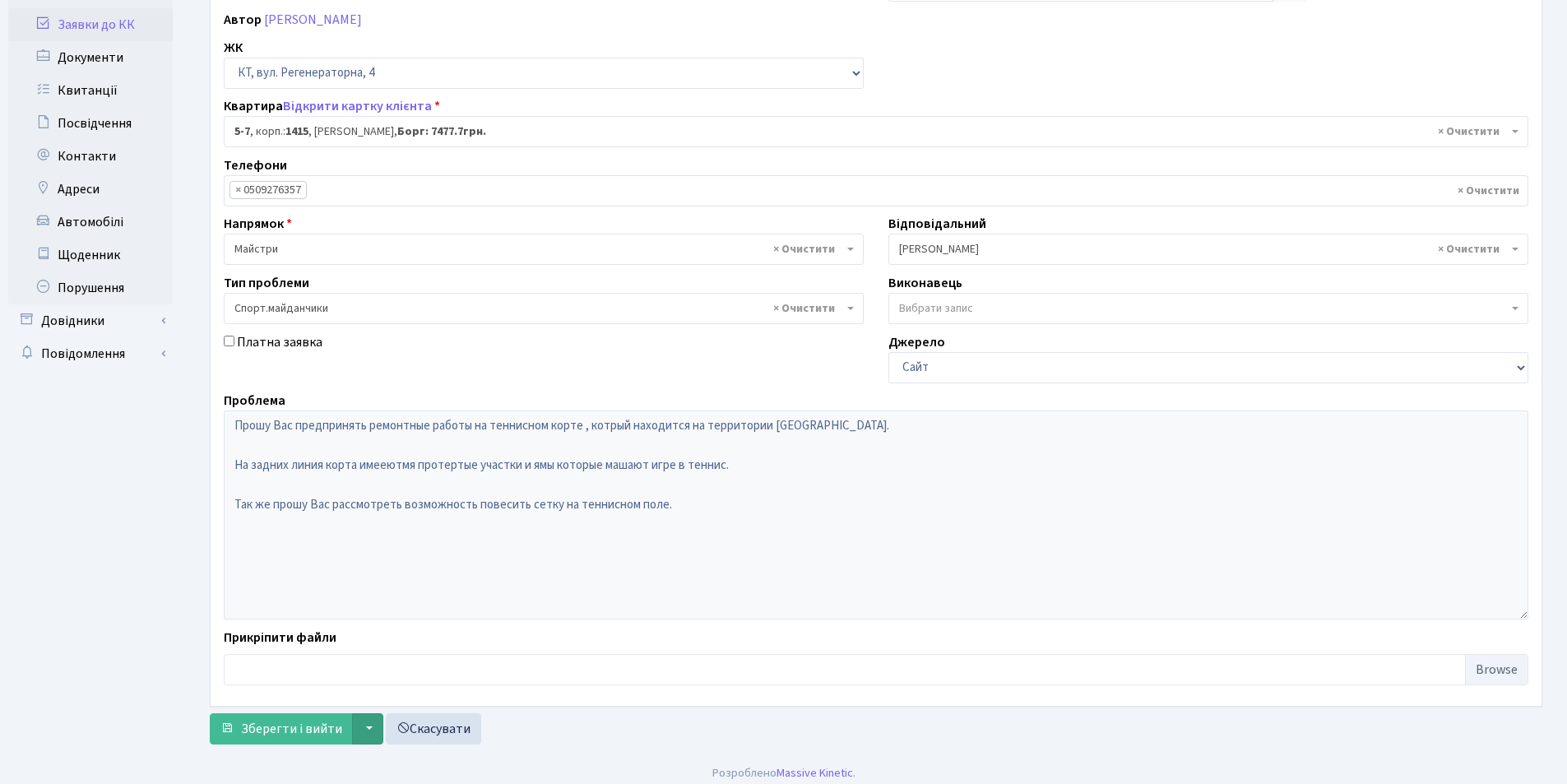
scroll to position [197, 0]
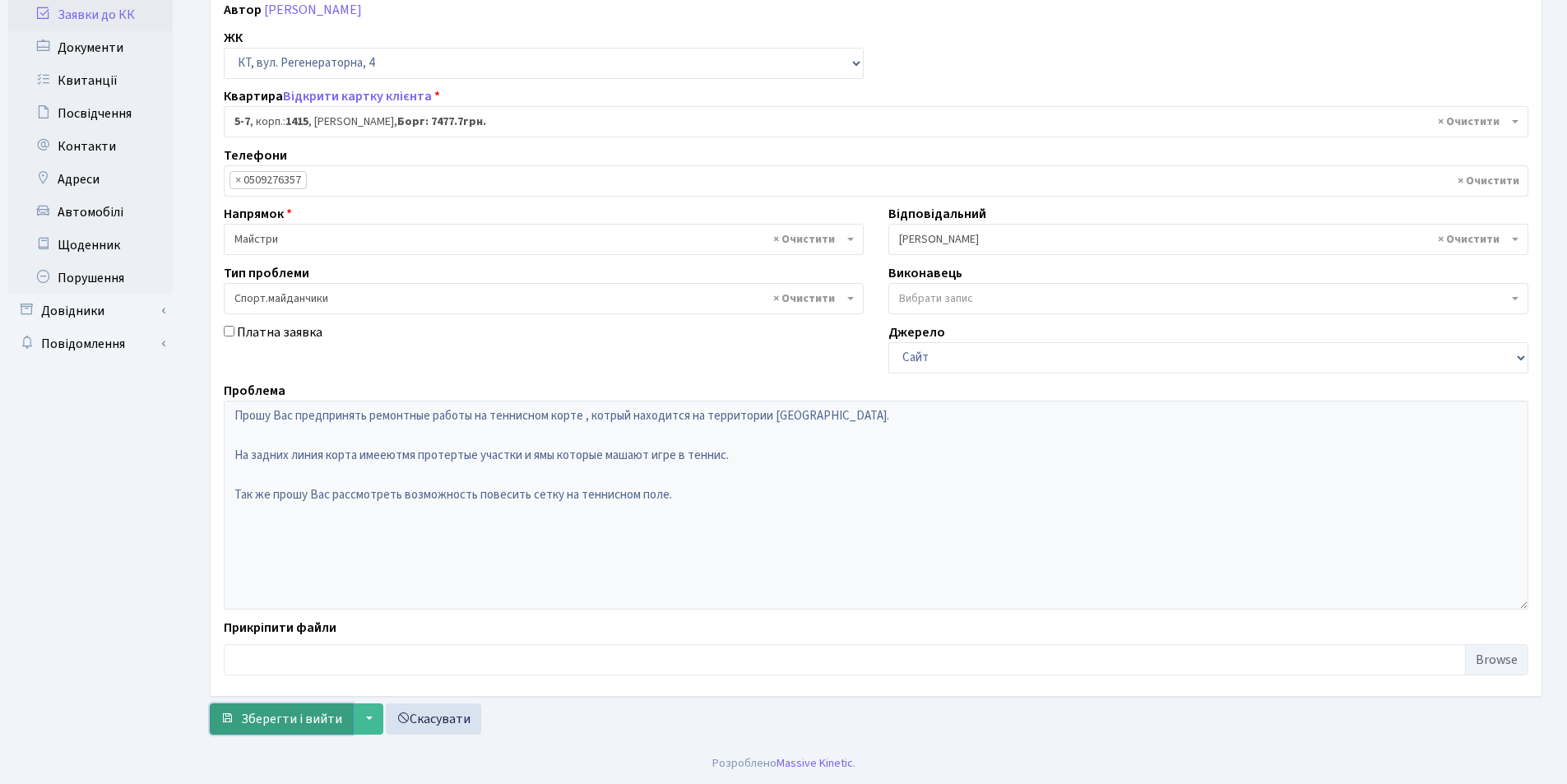
click at [322, 712] on span "Зберегти і вийти" at bounding box center [292, 719] width 101 height 18
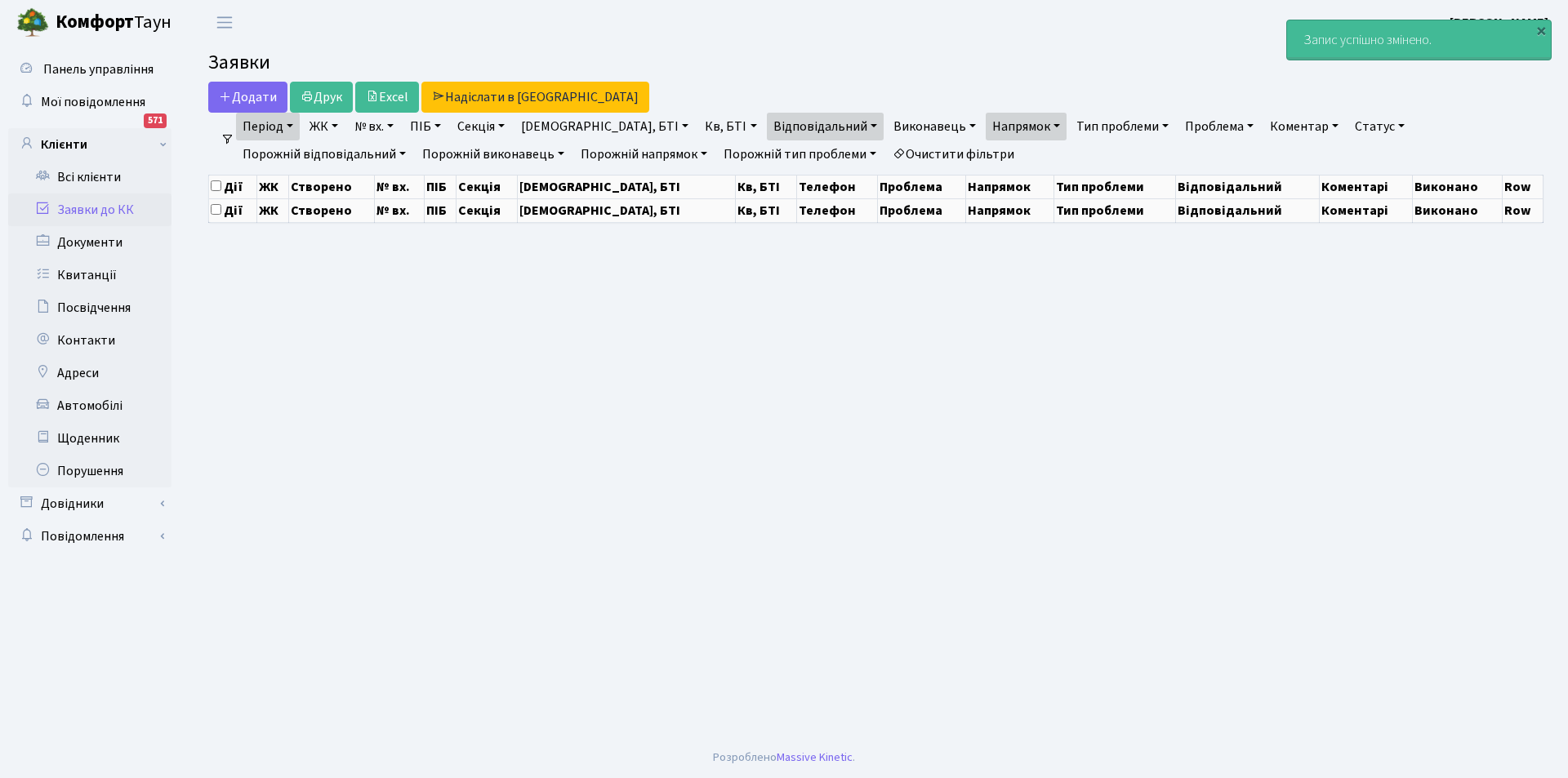
select select "25"
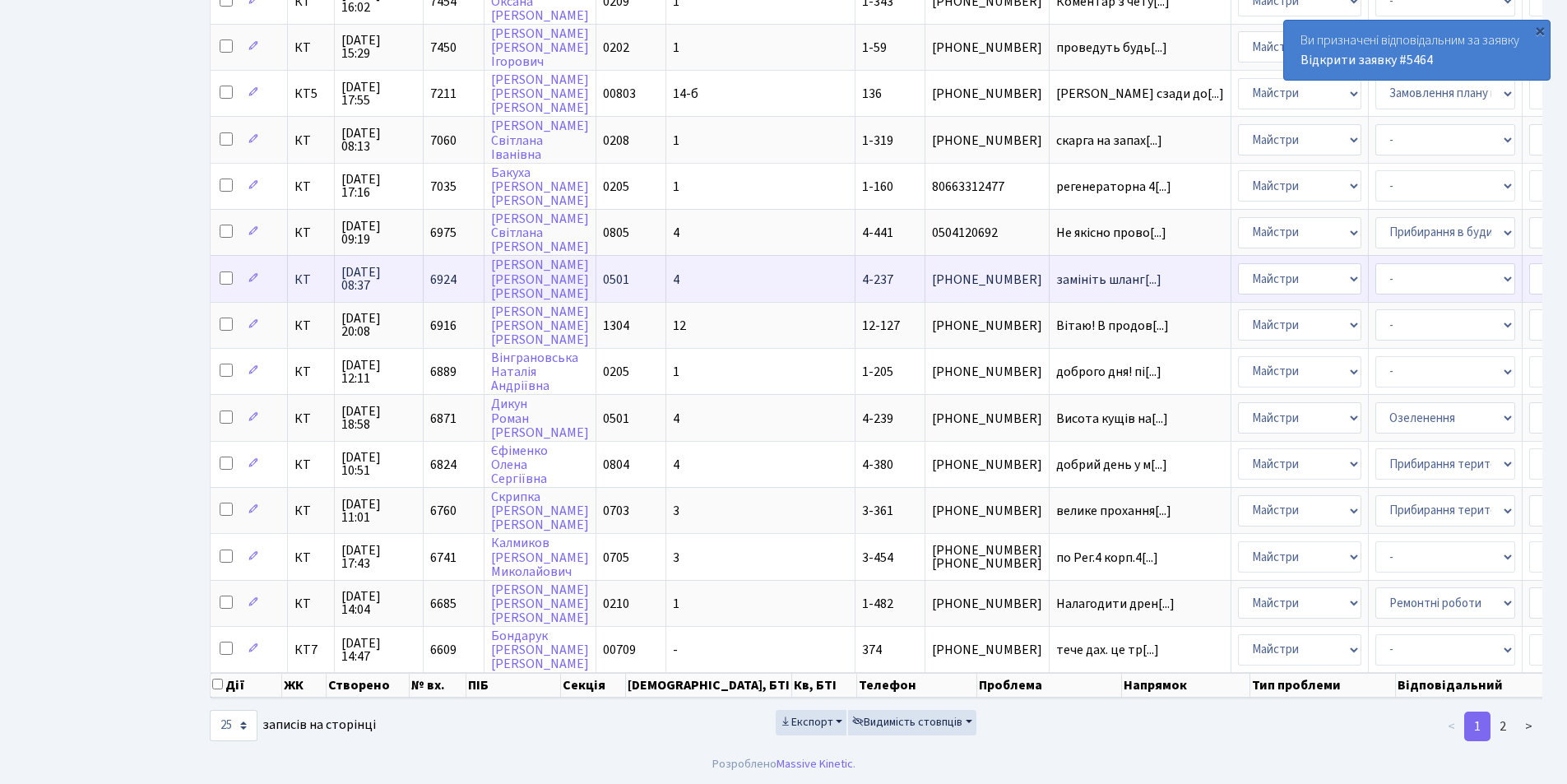
scroll to position [700, 0]
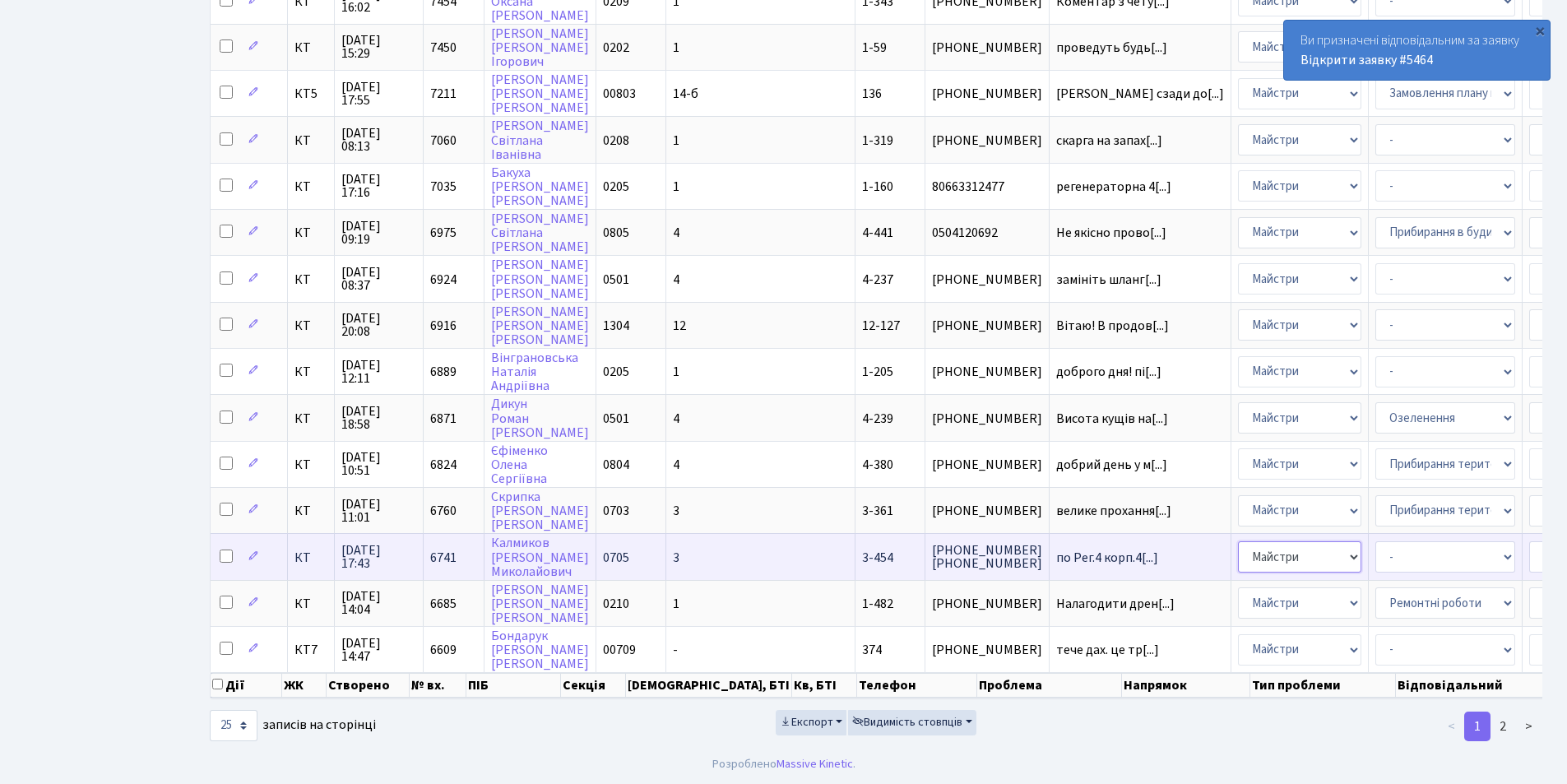
click at [1238, 554] on select "- Адміністрація Домофон, СКД Ліфт Майстри Сантехніка Економічний відділ Електри…" at bounding box center [1300, 556] width 123 height 31
select select "2"
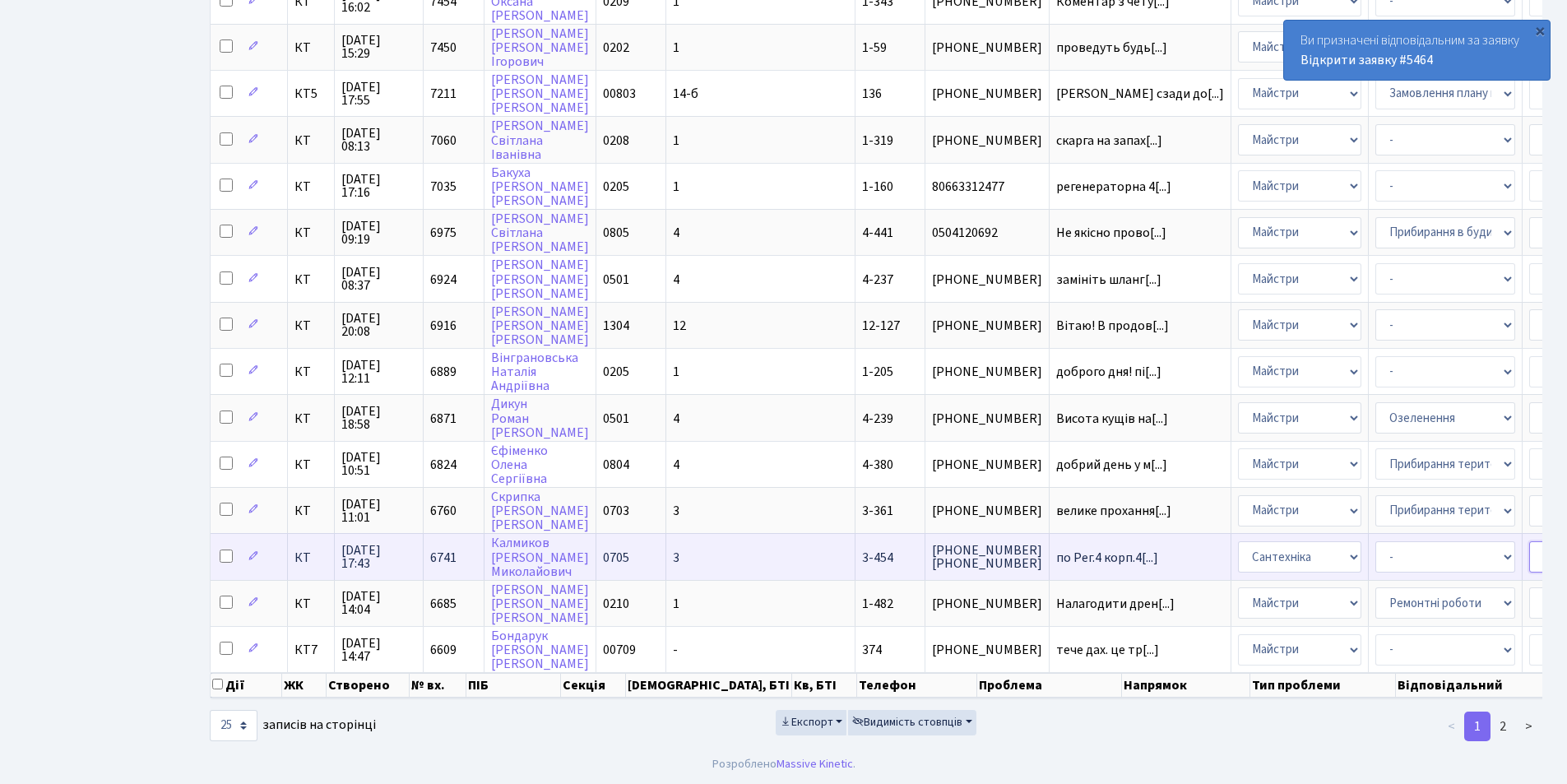
select select "67"
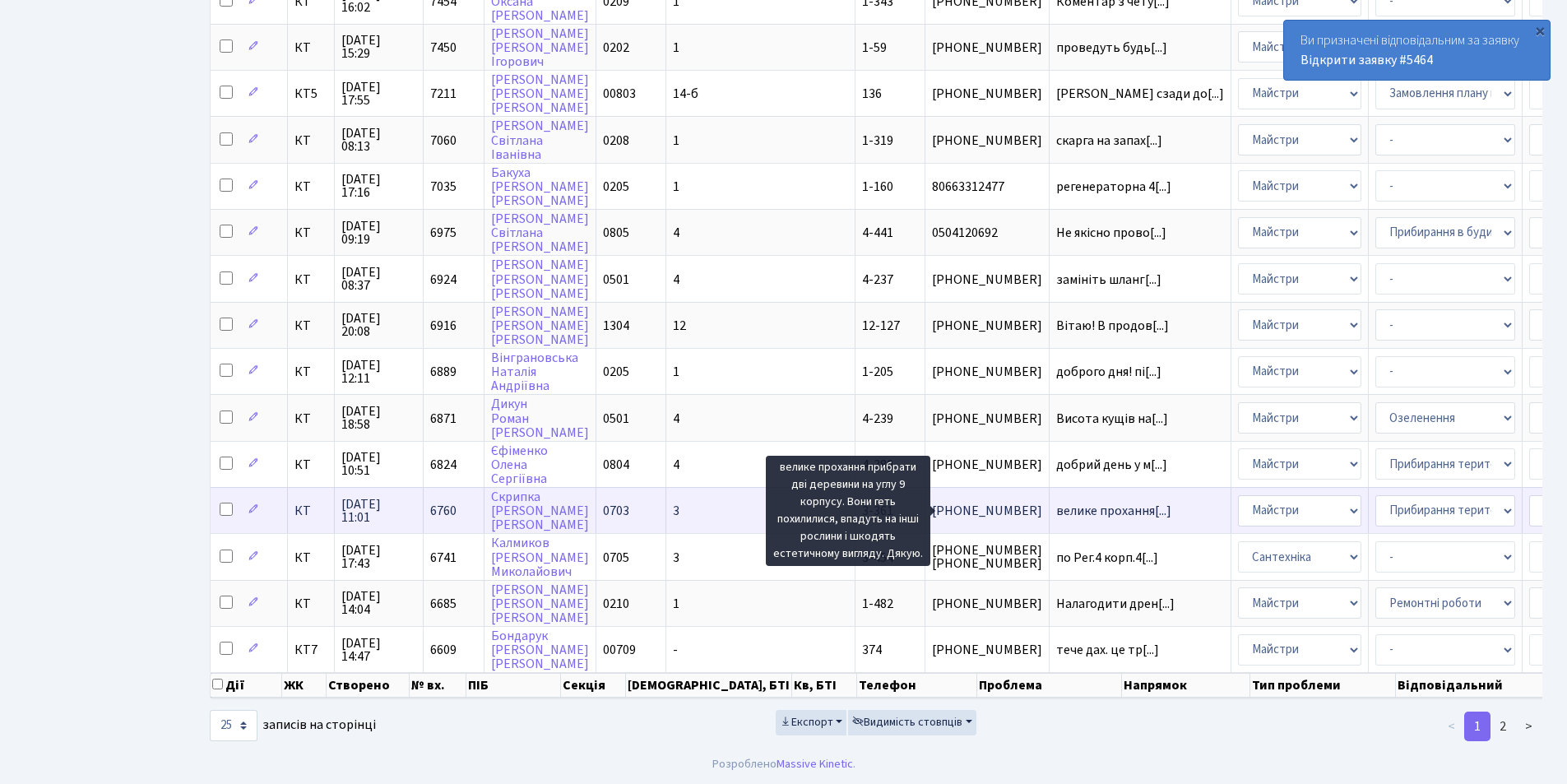
click at [1056, 502] on span "велике прохання[...]" at bounding box center [1114, 511] width 115 height 18
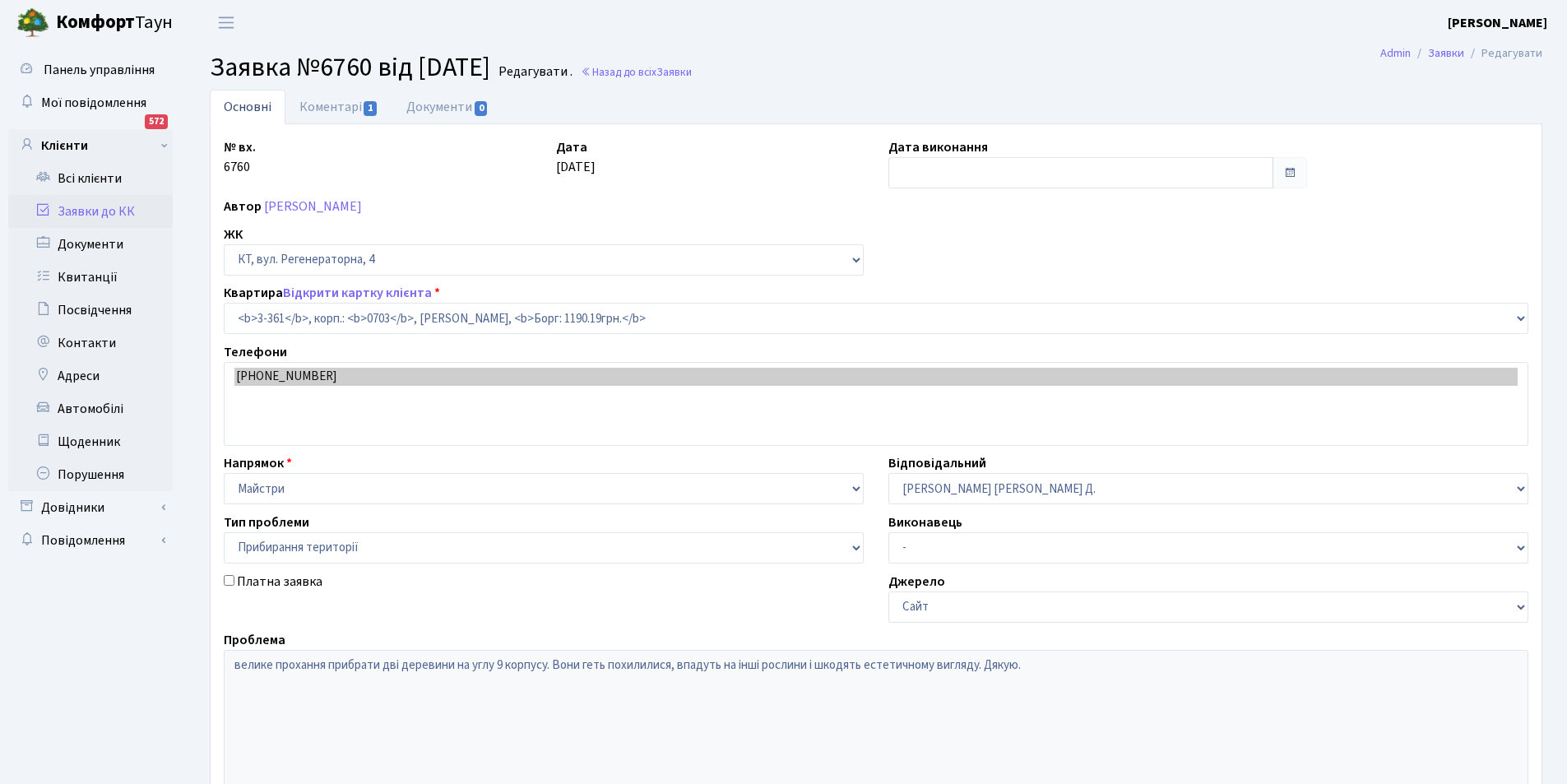
select select "1579"
select select "59"
click at [331, 116] on link "Коментарі 1" at bounding box center [339, 106] width 107 height 34
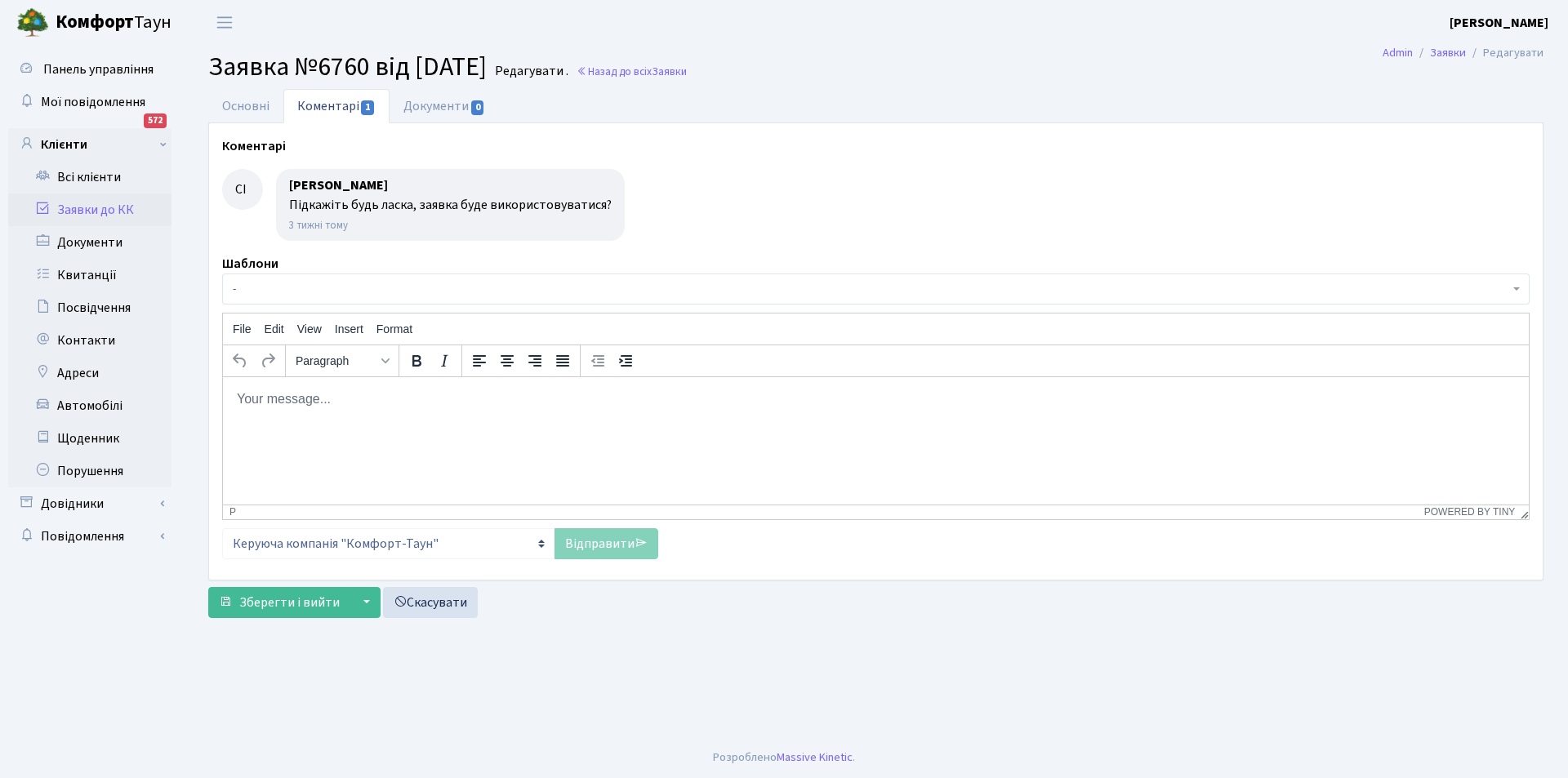
click at [338, 408] on html at bounding box center [876, 398] width 1306 height 44
click at [247, 113] on link "Основні" at bounding box center [246, 105] width 75 height 33
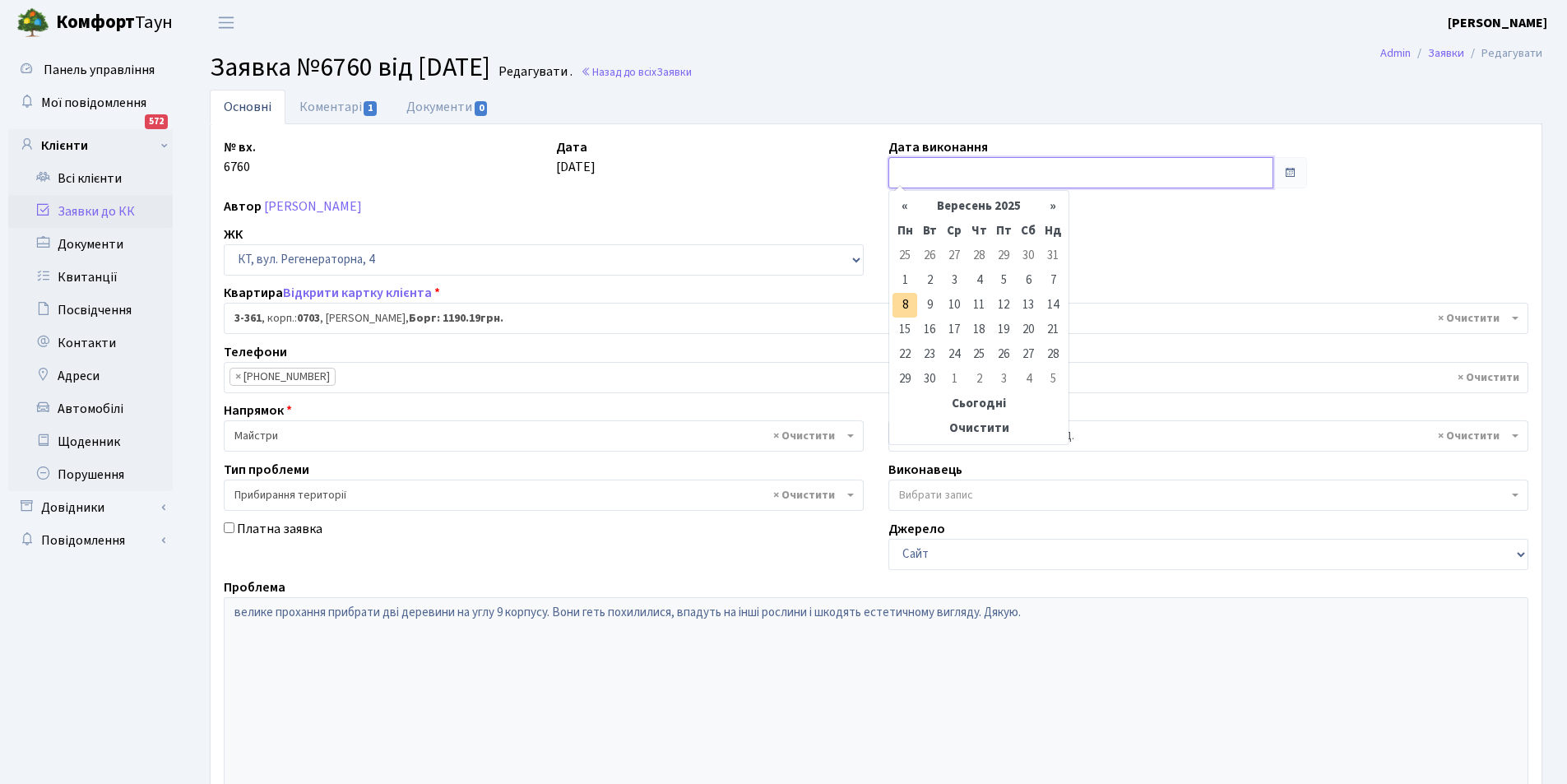
click at [939, 172] on input "text" at bounding box center [1081, 173] width 385 height 31
click at [900, 311] on td "8" at bounding box center [905, 305] width 25 height 25
type input "[DATE]"
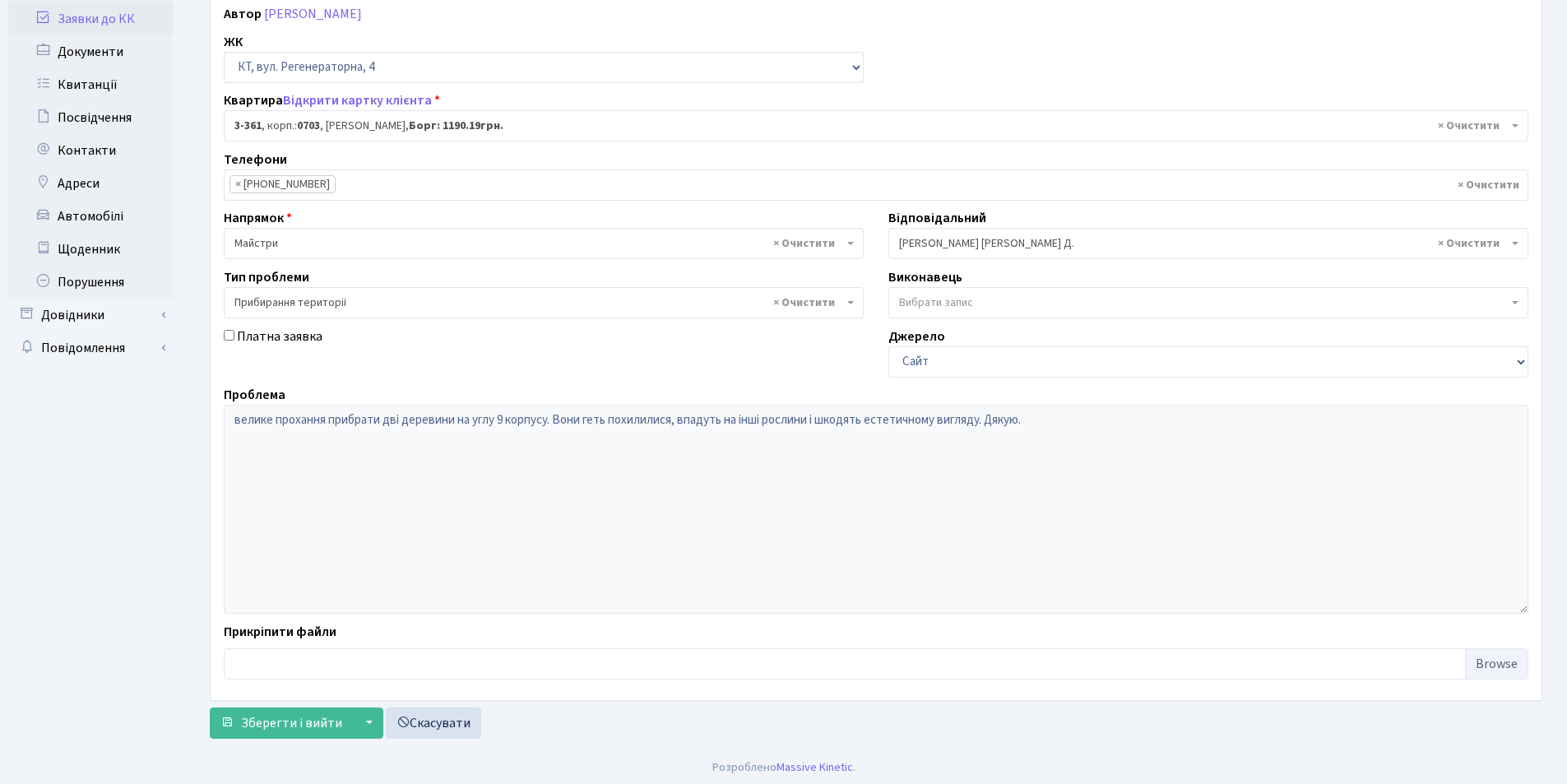
scroll to position [197, 0]
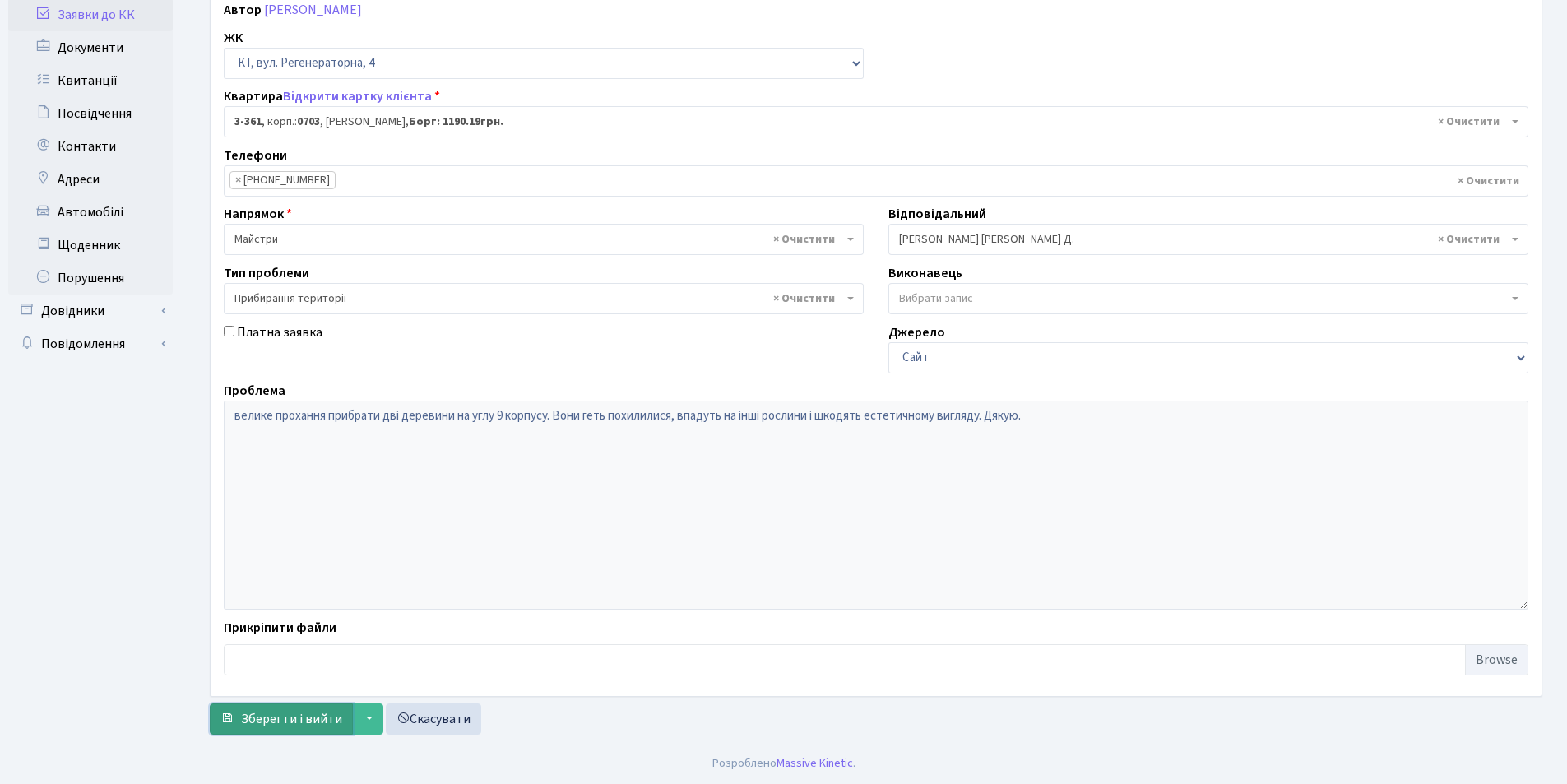
click at [305, 717] on span "Зберегти і вийти" at bounding box center [292, 719] width 101 height 18
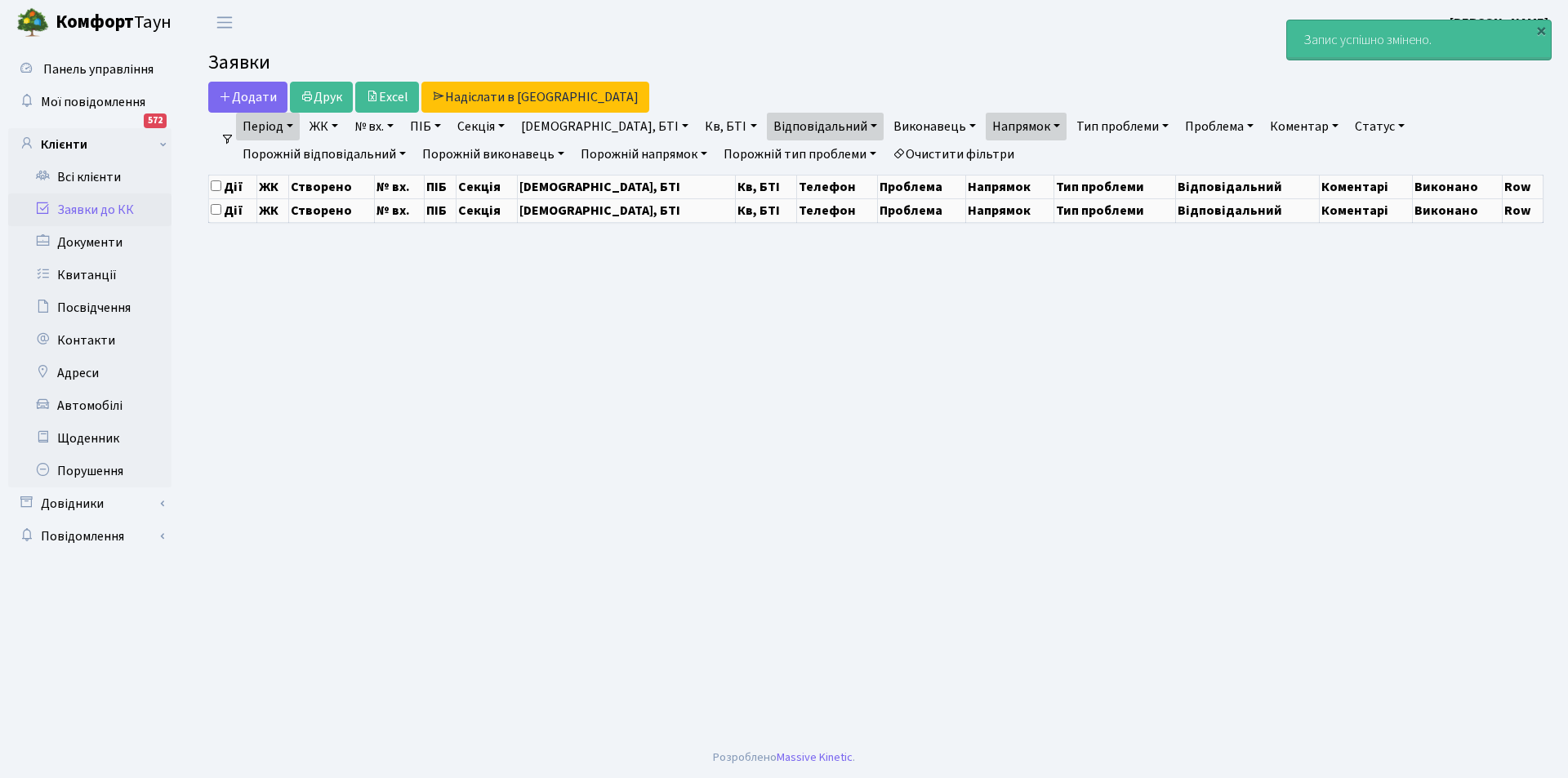
select select "25"
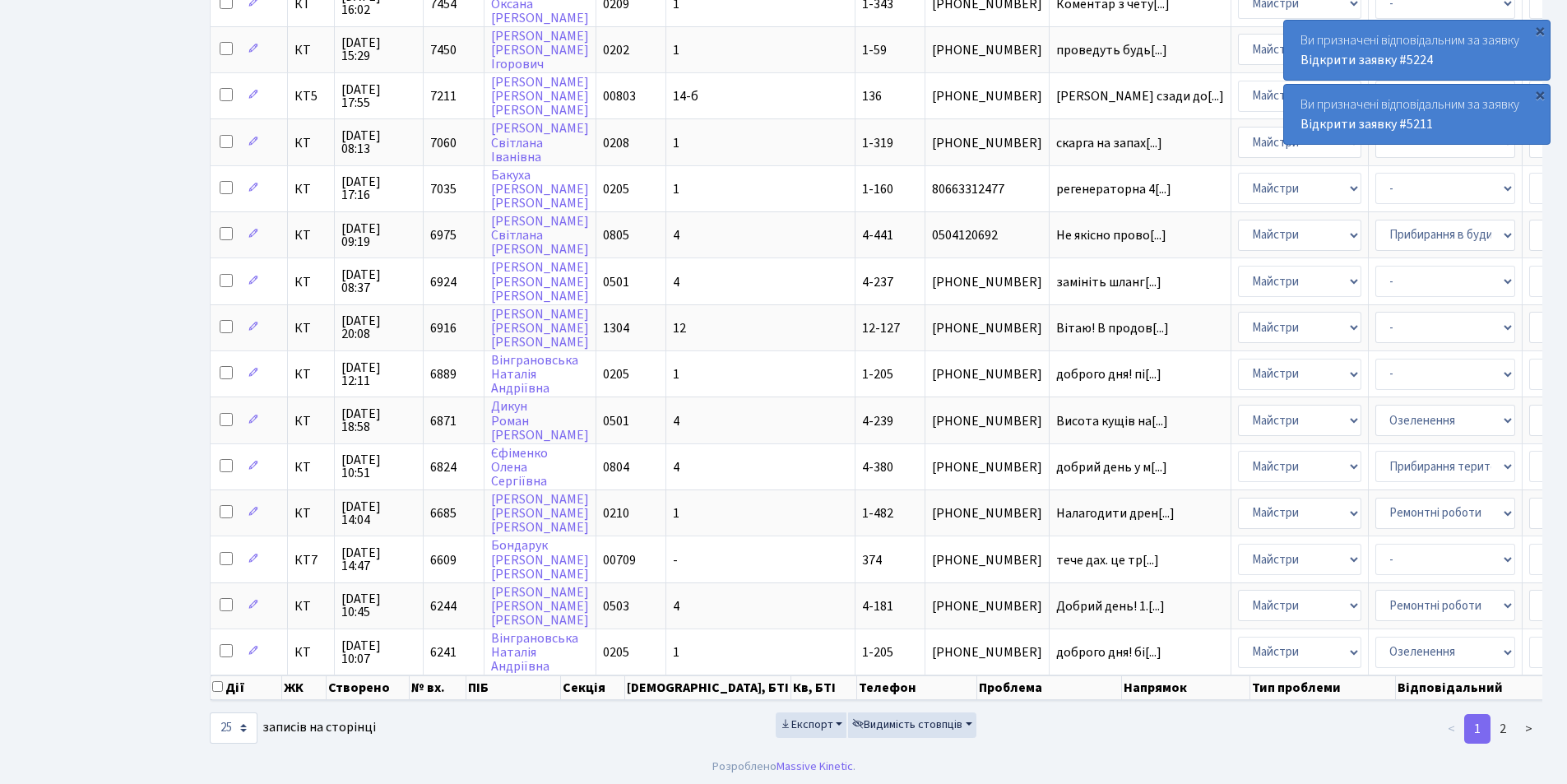
scroll to position [700, 0]
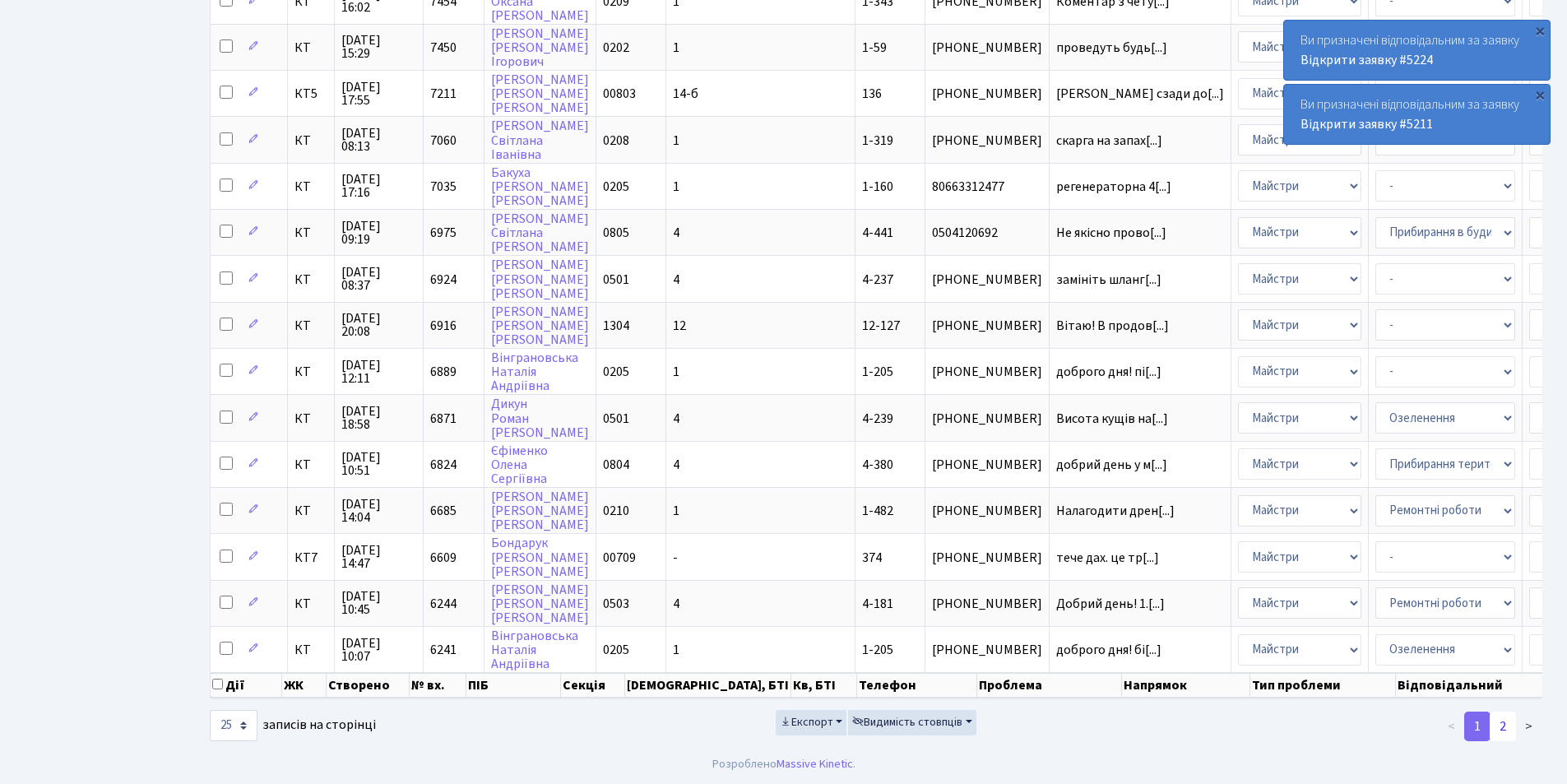
click at [1509, 720] on link "2" at bounding box center [1503, 726] width 27 height 29
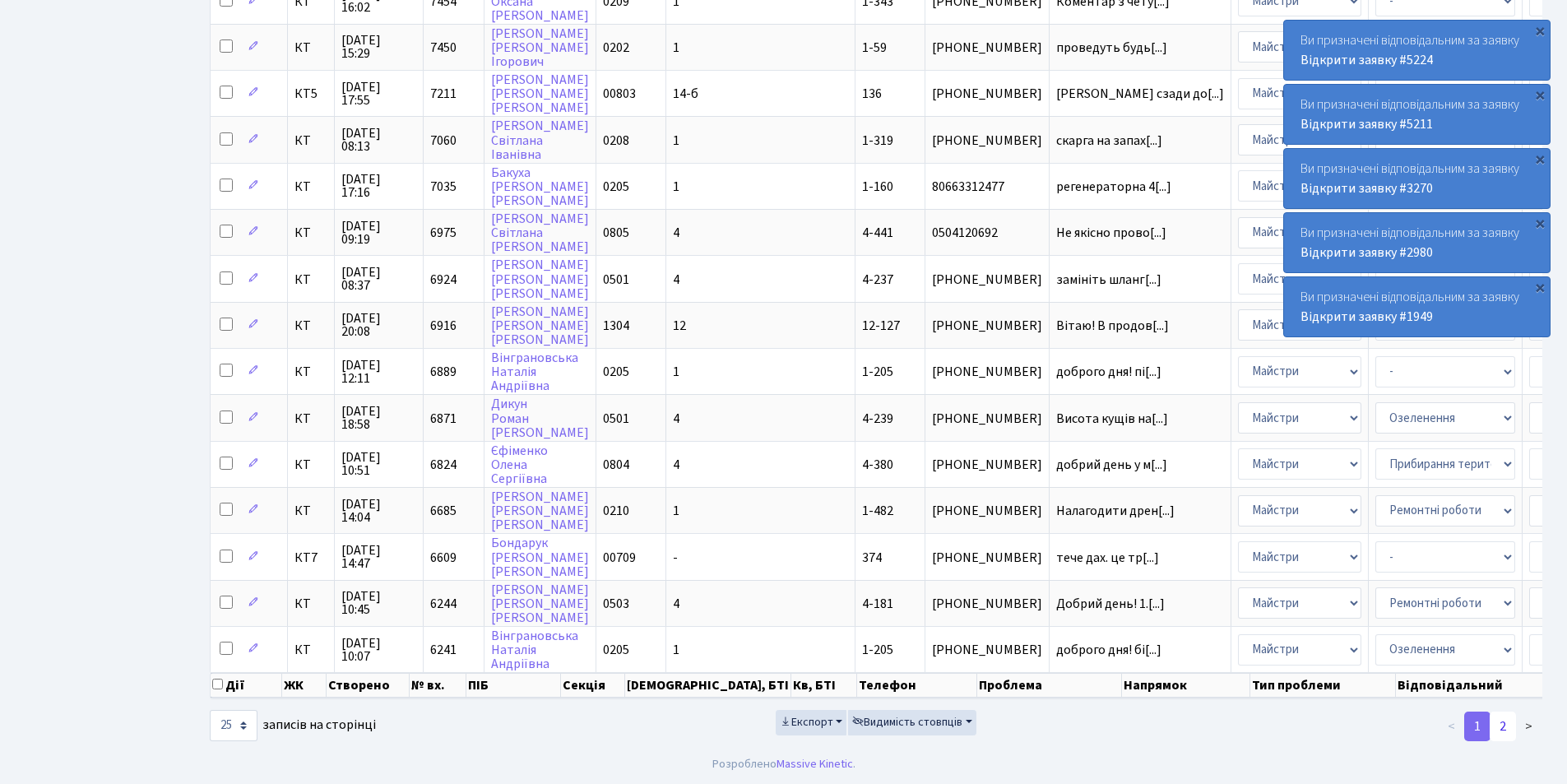
click at [1496, 729] on link "2" at bounding box center [1503, 726] width 27 height 29
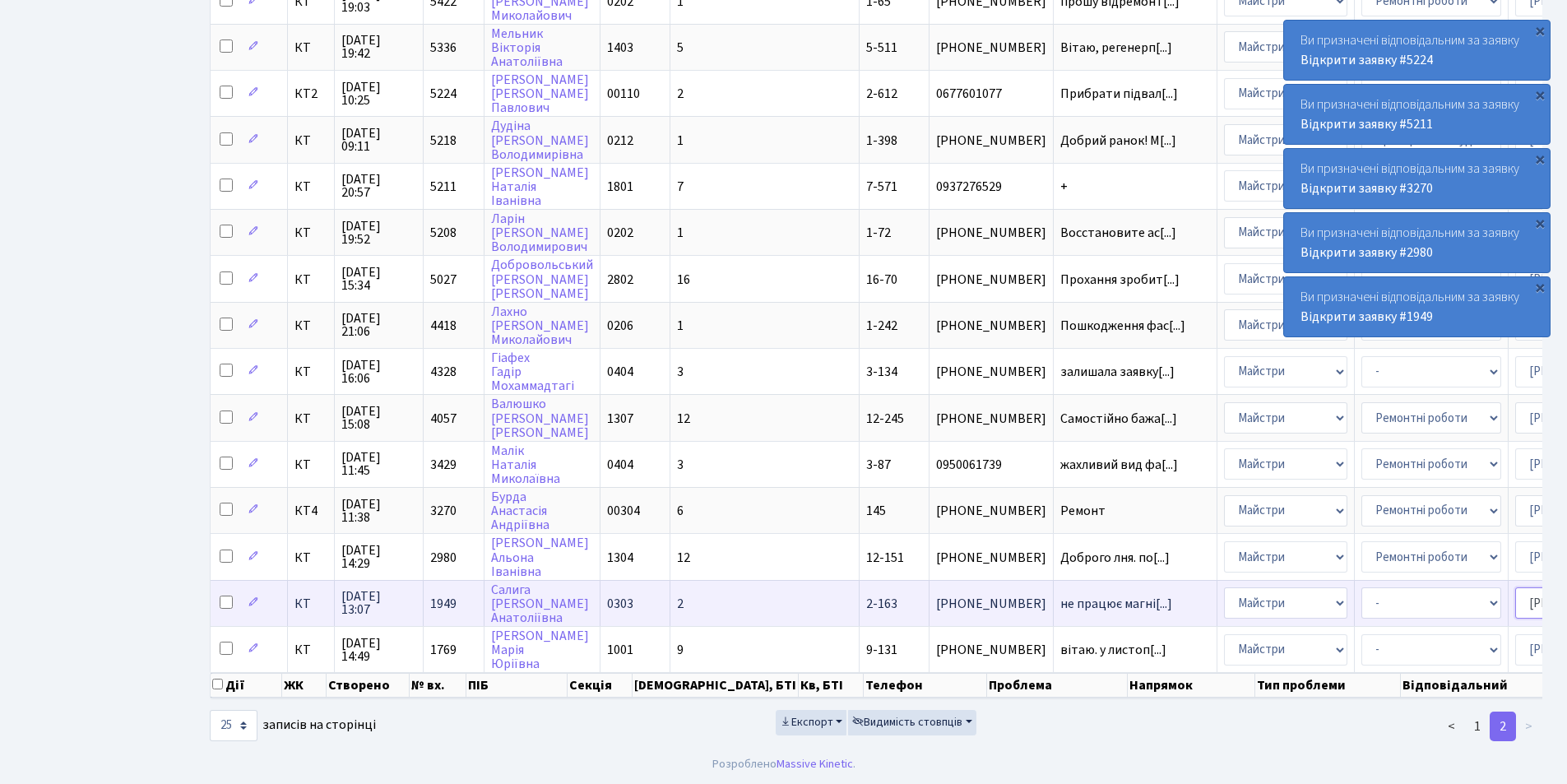
click at [1515, 591] on select "- Адміністратор ЖК КТ Вижул В. В. Гордієнко Н.В. Дядюшкін Д.Ю. Кипчук Т. А. Кла…" at bounding box center [1585, 603] width 140 height 31
select select "22"
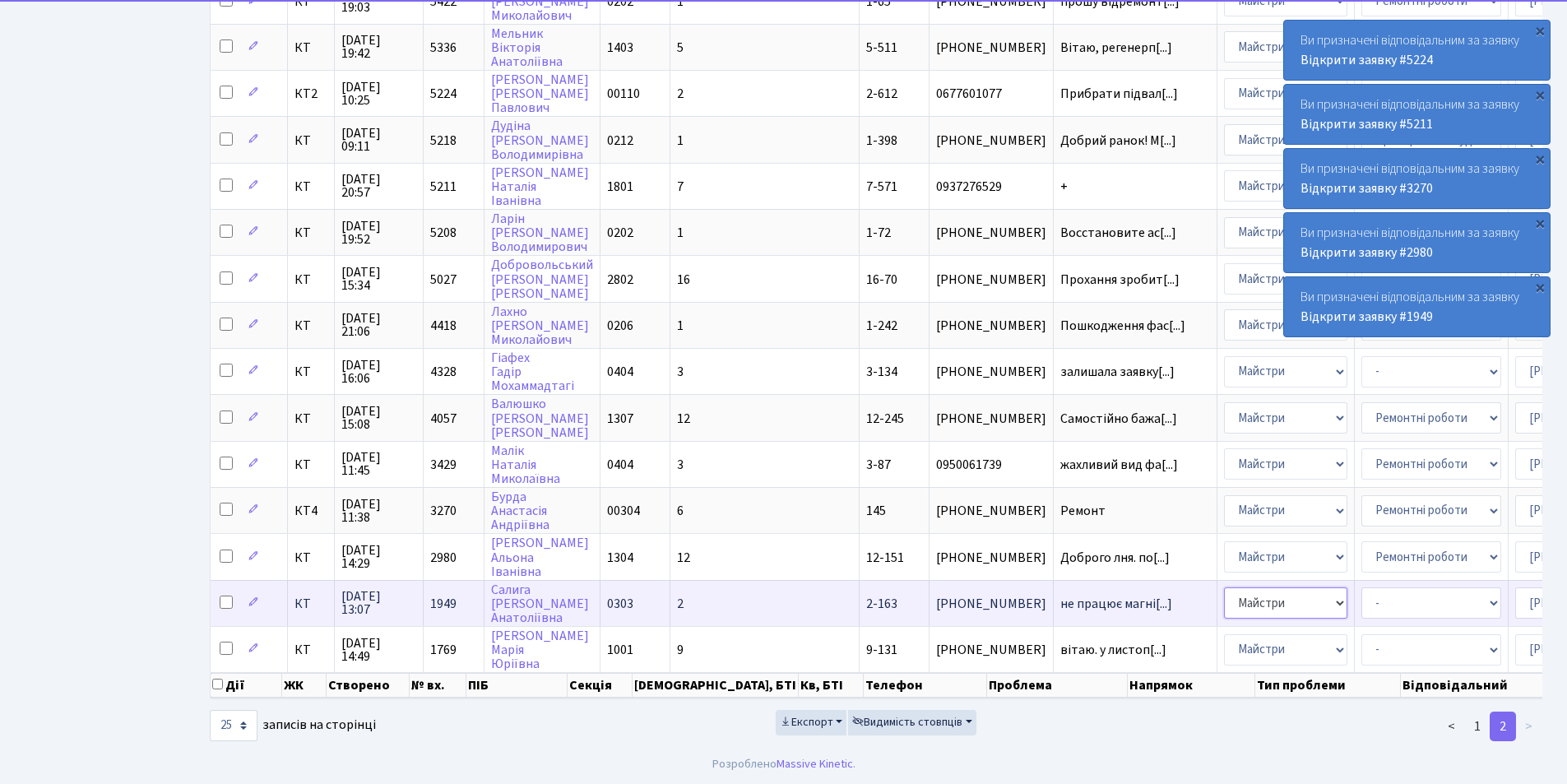
click at [1225, 591] on select "- Адміністрація Домофон, СКД Ліфт Майстри Сантехніка Економічний відділ Електри…" at bounding box center [1286, 603] width 123 height 31
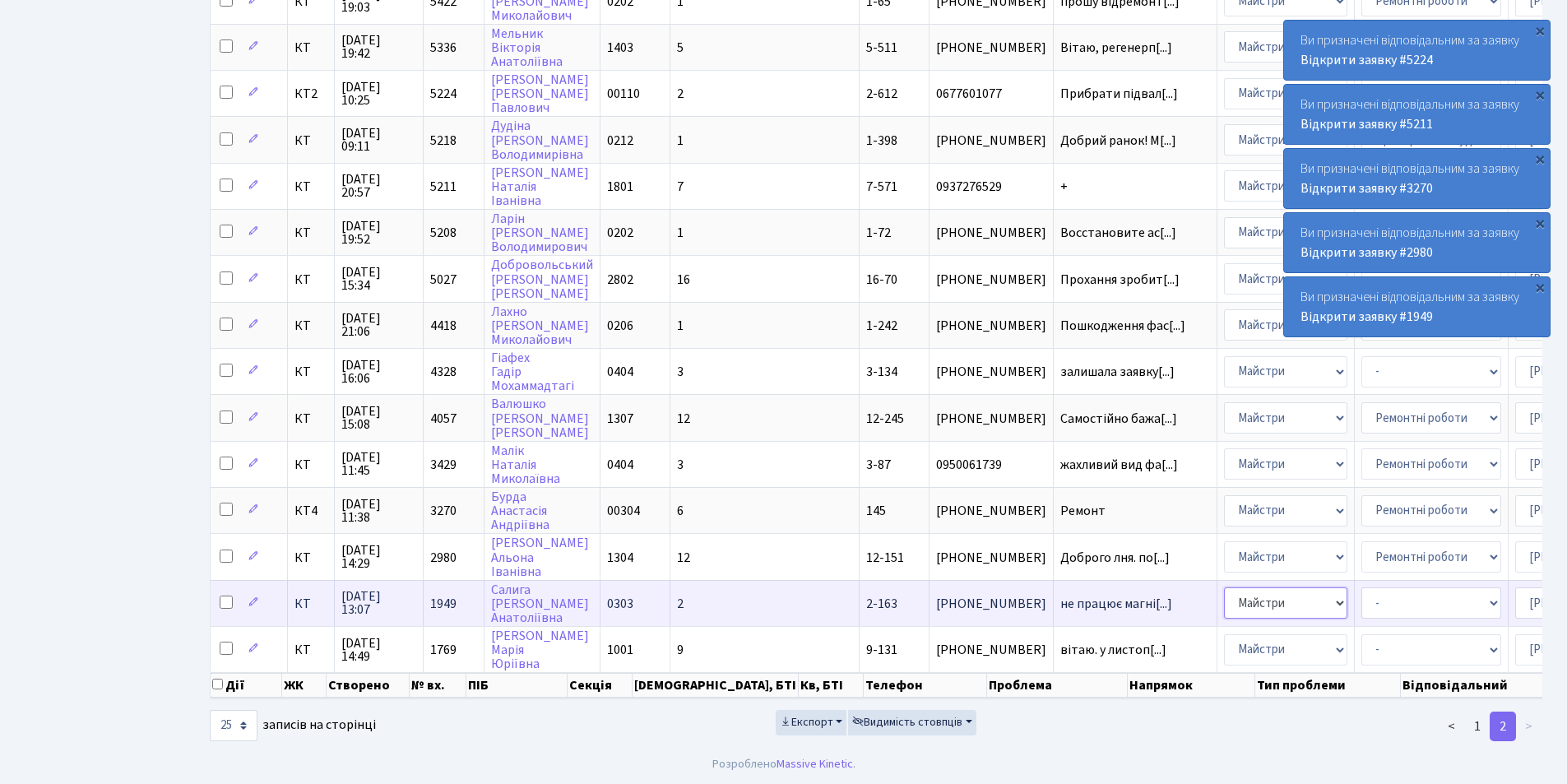
select select "3"
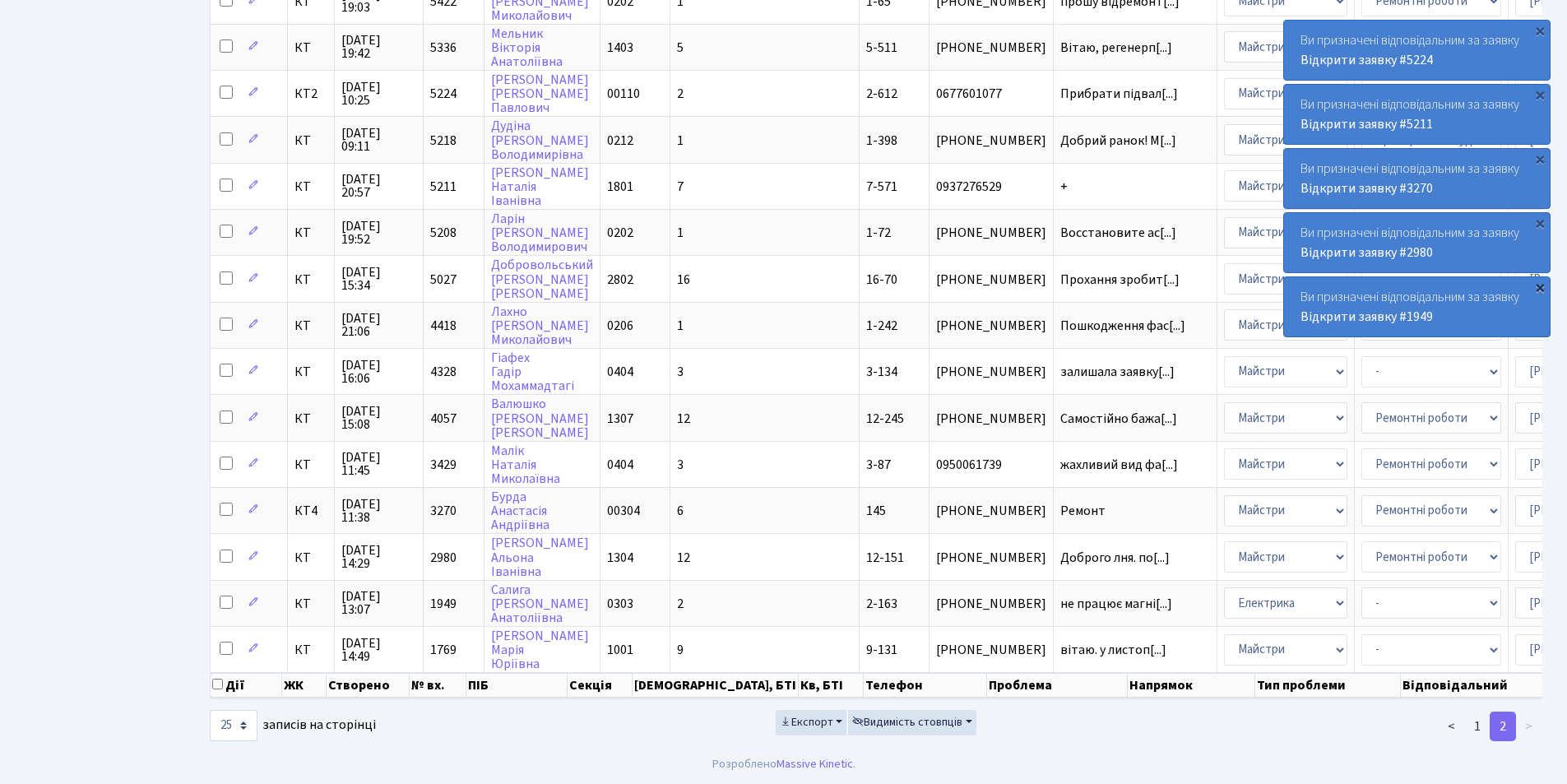
click at [1545, 291] on div "×" at bounding box center [1539, 286] width 16 height 16
click at [1539, 227] on div "×" at bounding box center [1539, 223] width 16 height 16
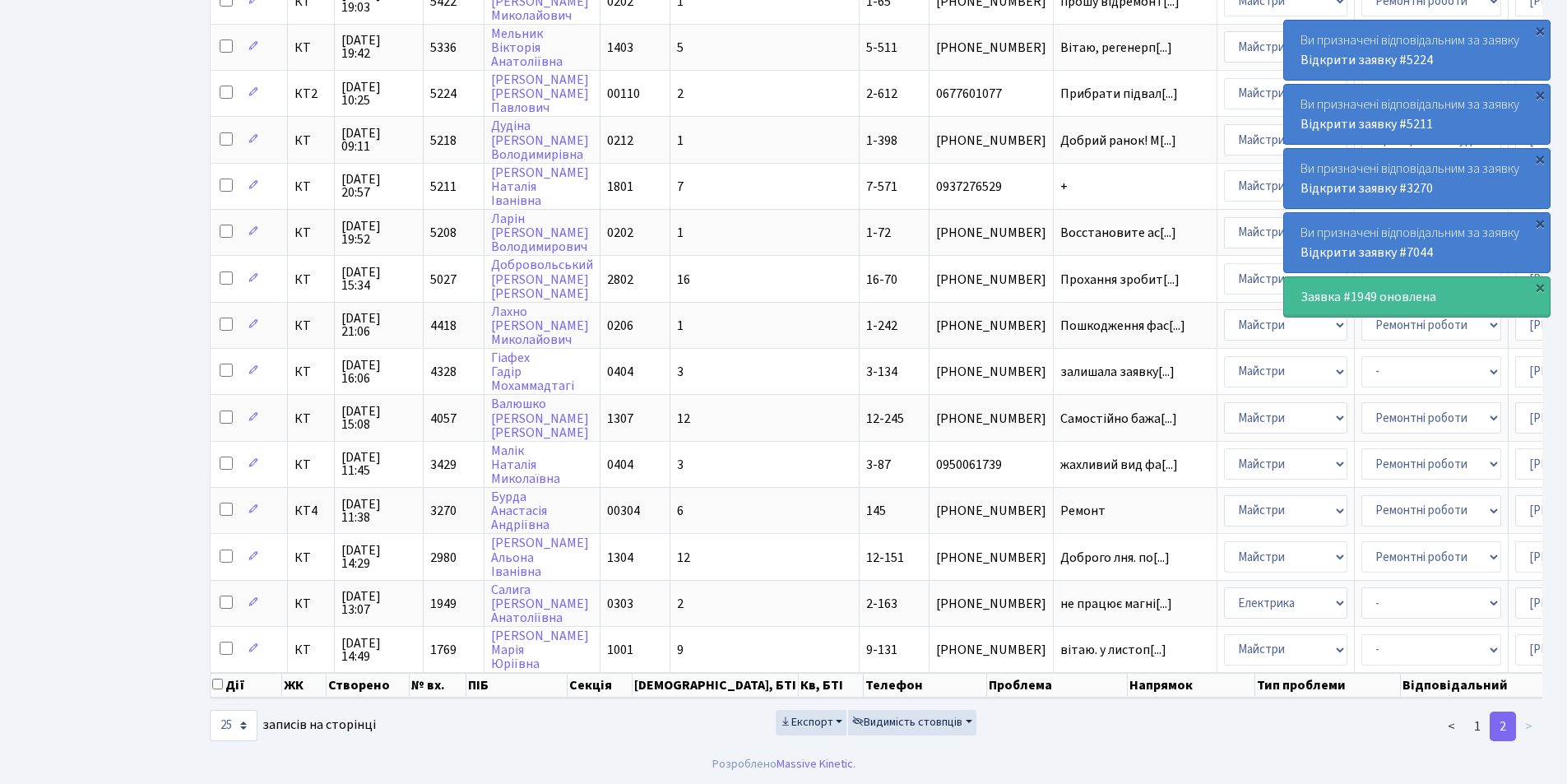
click at [1539, 227] on div "×" at bounding box center [1539, 223] width 16 height 16
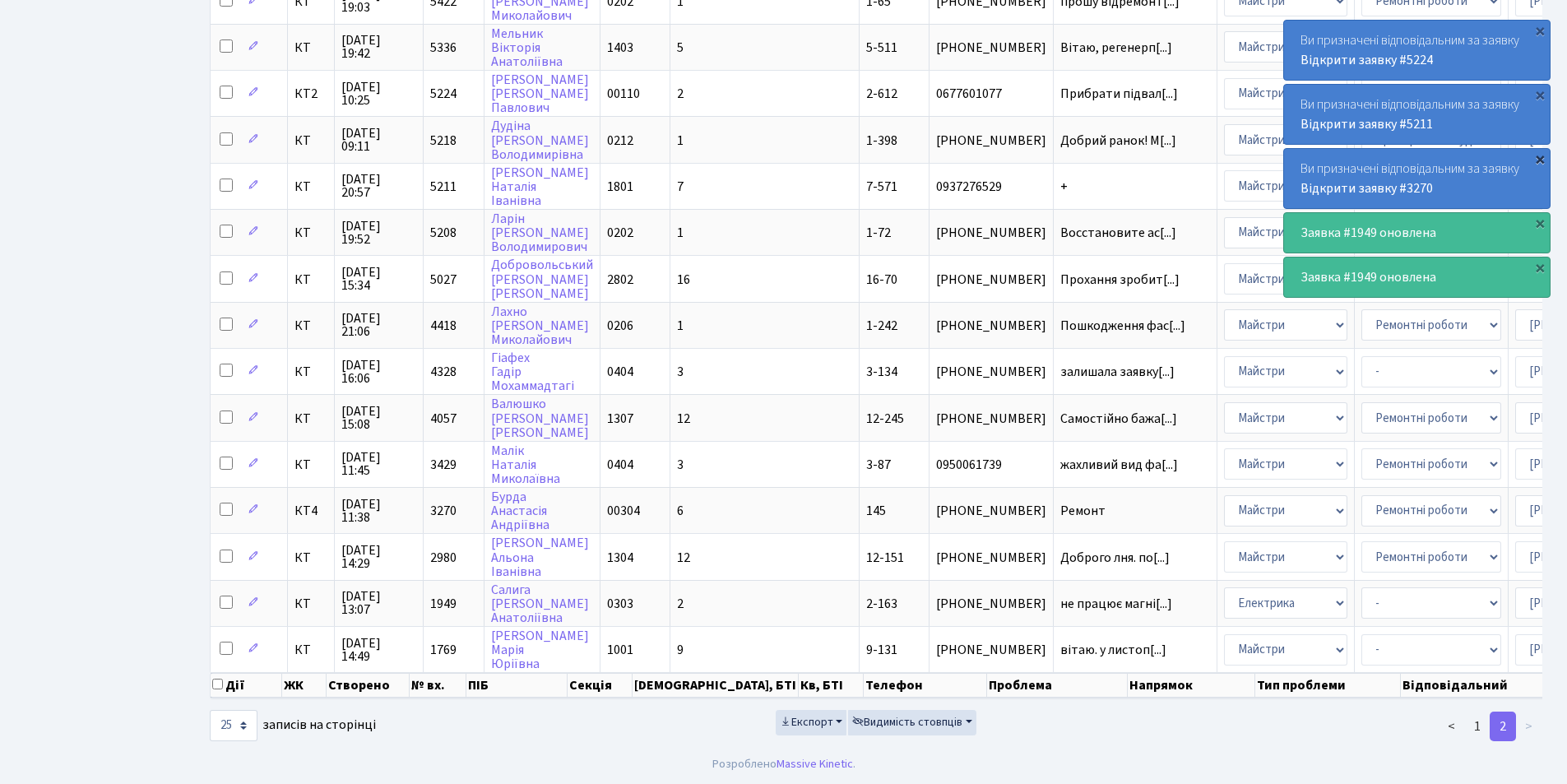
click at [1539, 155] on div "×" at bounding box center [1539, 158] width 16 height 16
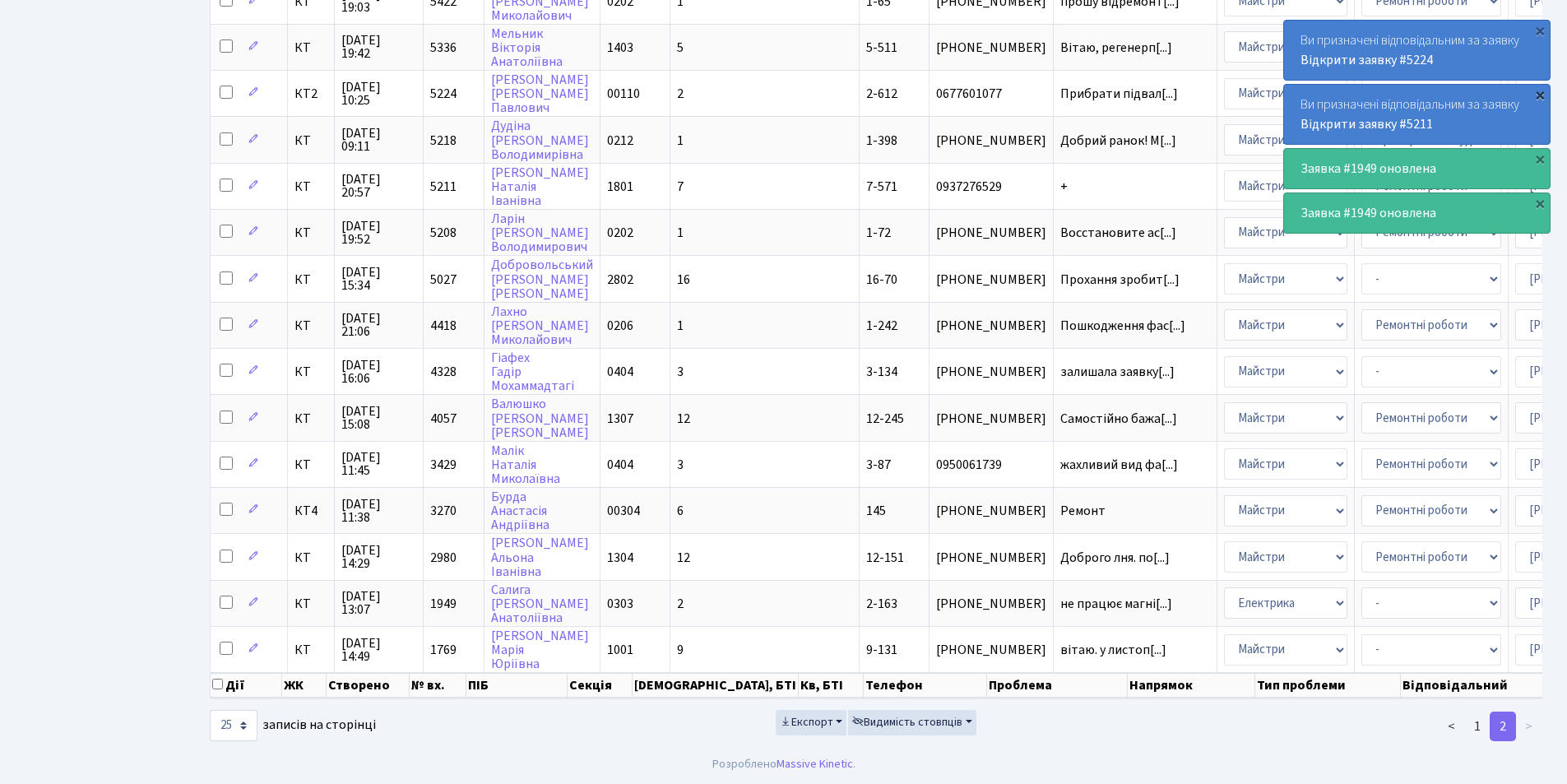
click at [1537, 97] on div "×" at bounding box center [1539, 94] width 16 height 16
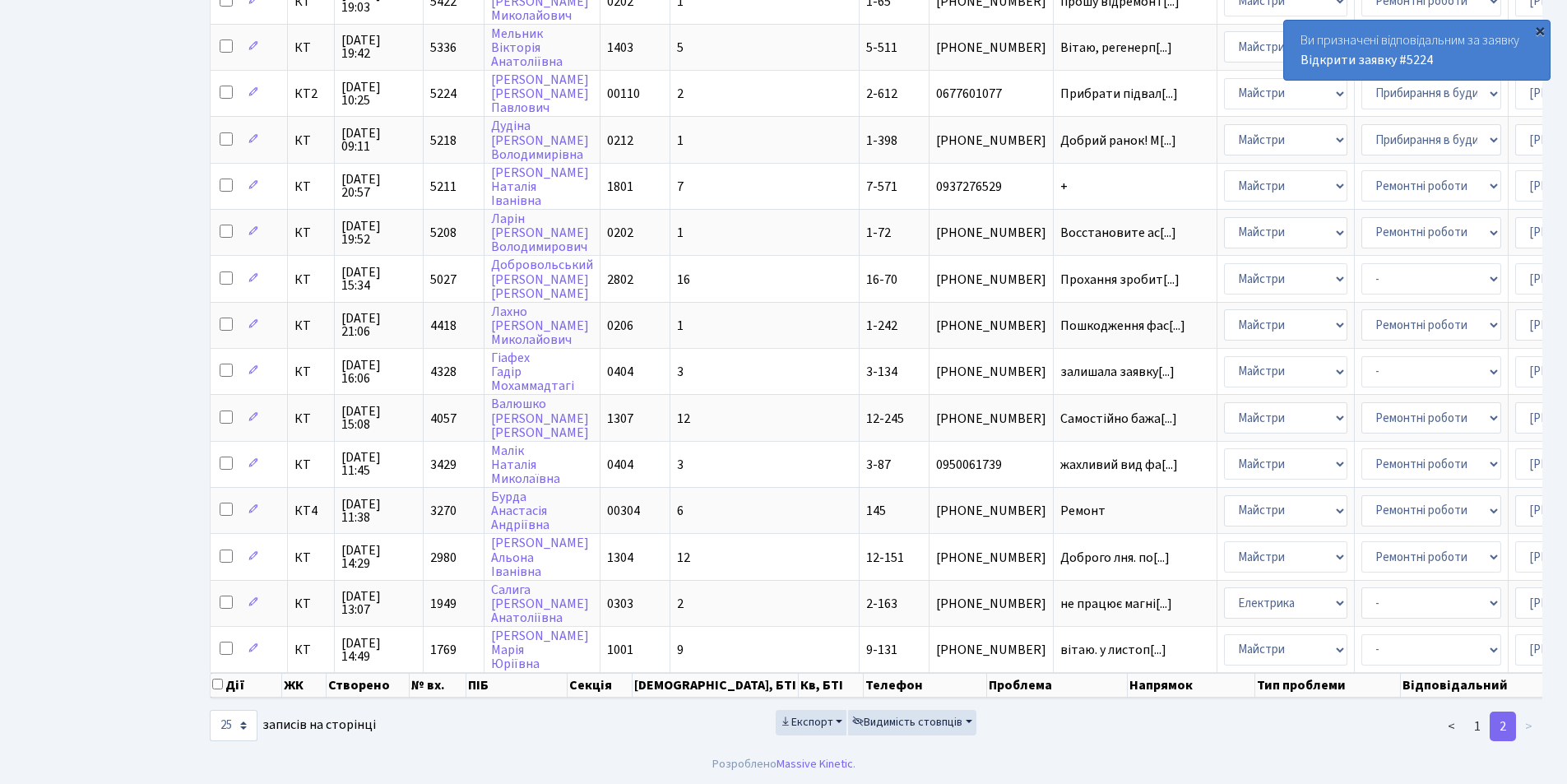
click at [1543, 29] on div "×" at bounding box center [1539, 30] width 16 height 16
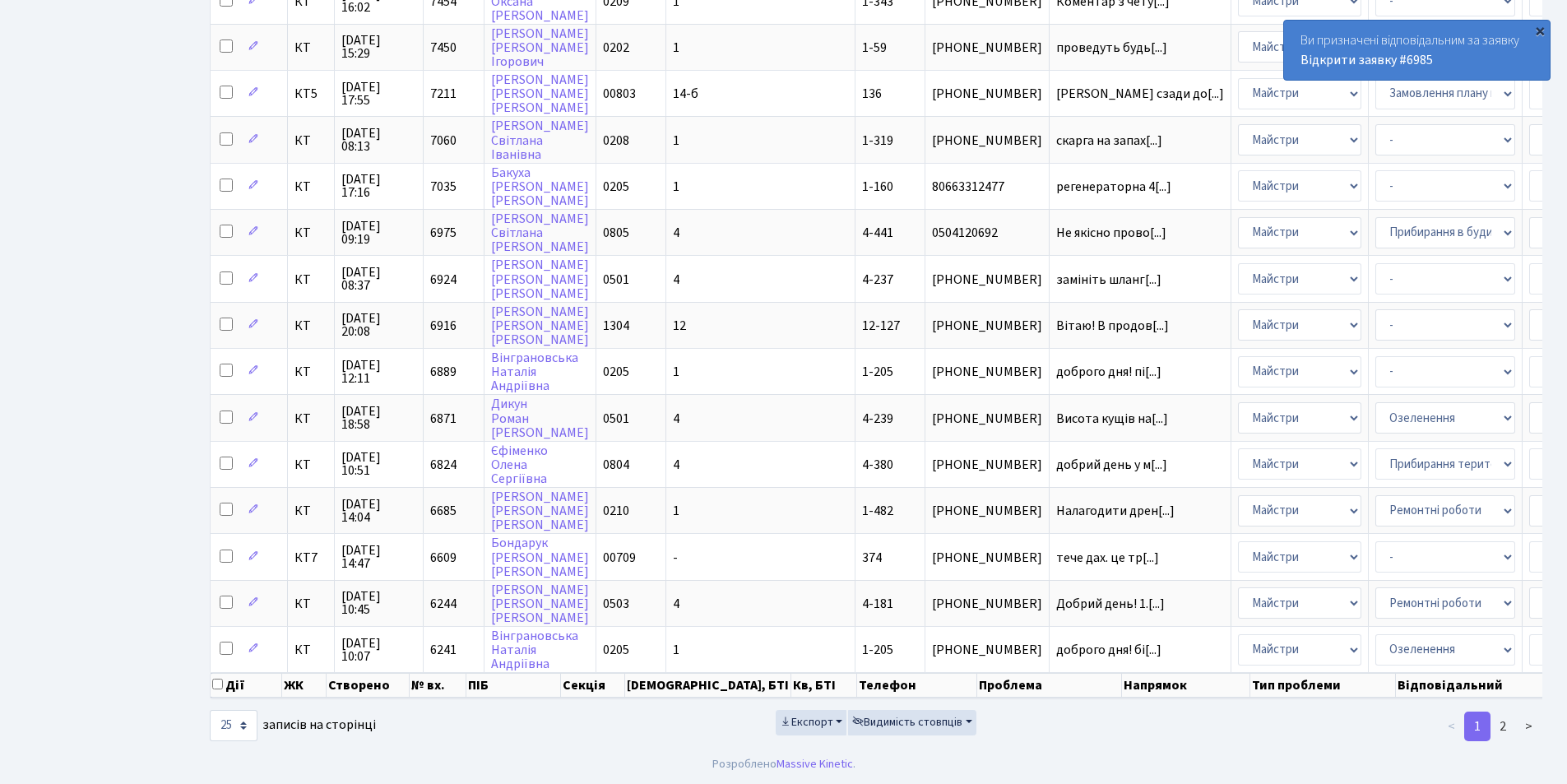
click at [1536, 32] on div "×" at bounding box center [1539, 30] width 16 height 16
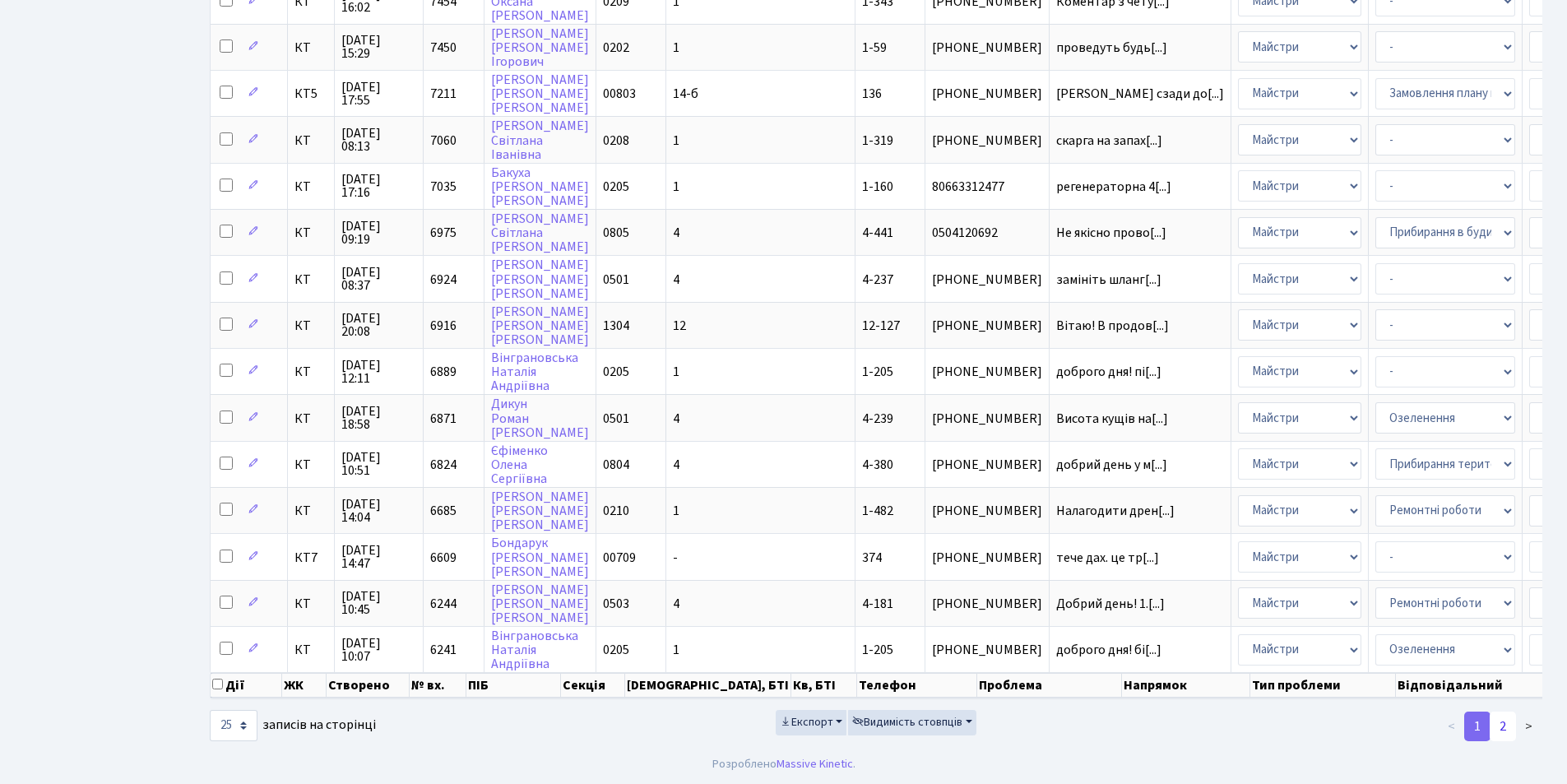
click at [1505, 725] on link "2" at bounding box center [1503, 726] width 27 height 29
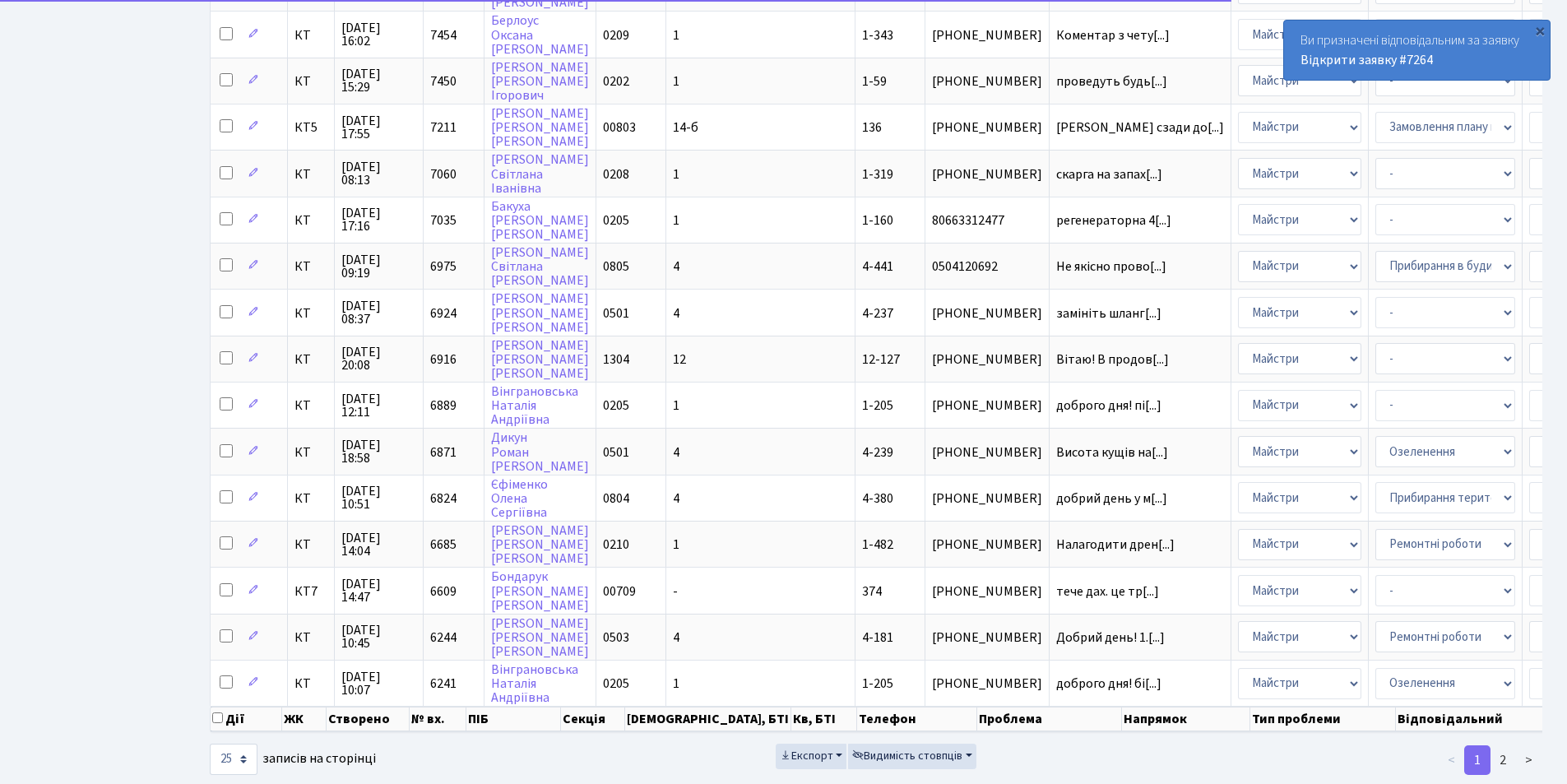
scroll to position [657, 0]
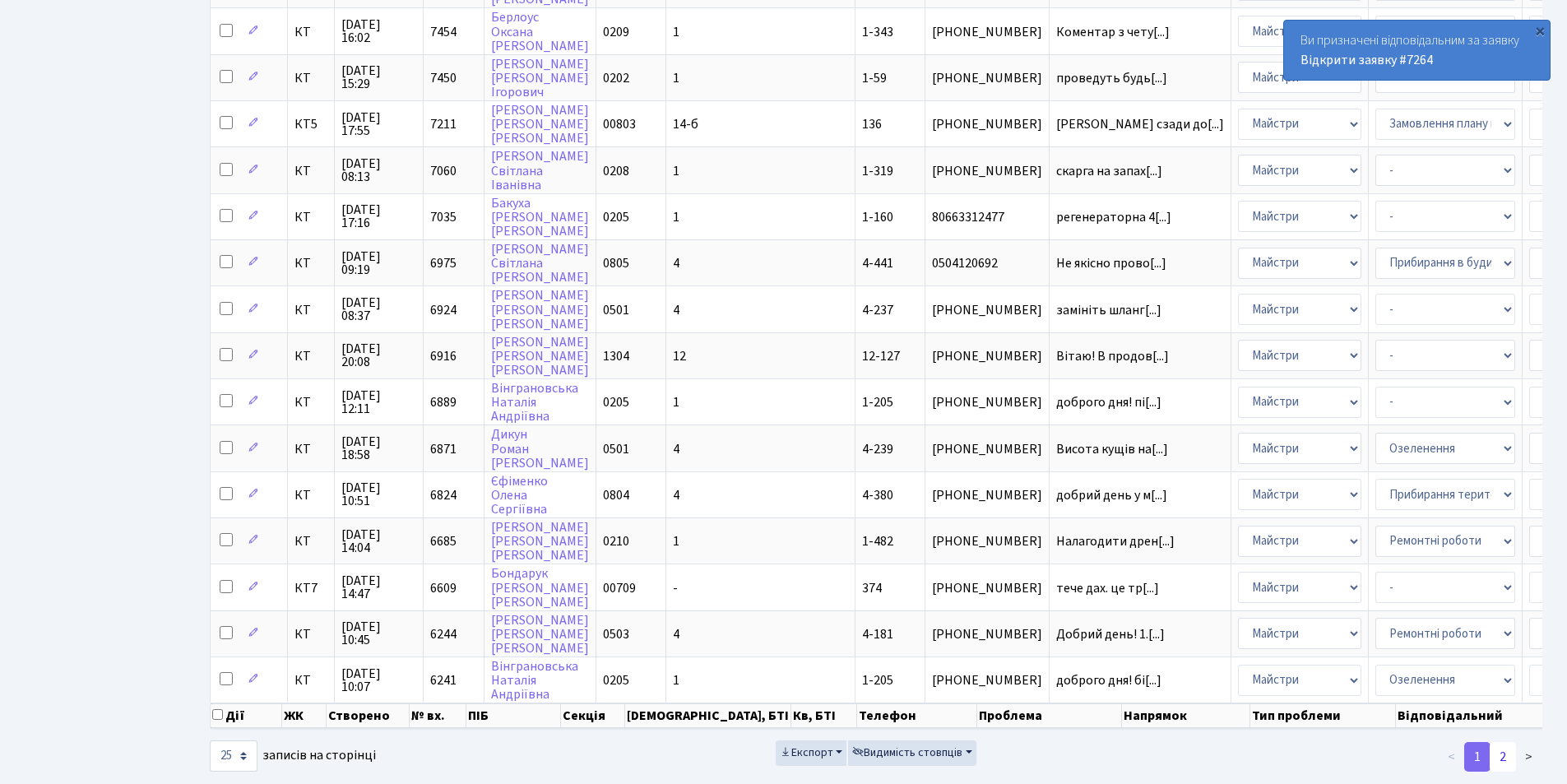
click at [1503, 769] on link "2" at bounding box center [1503, 756] width 27 height 29
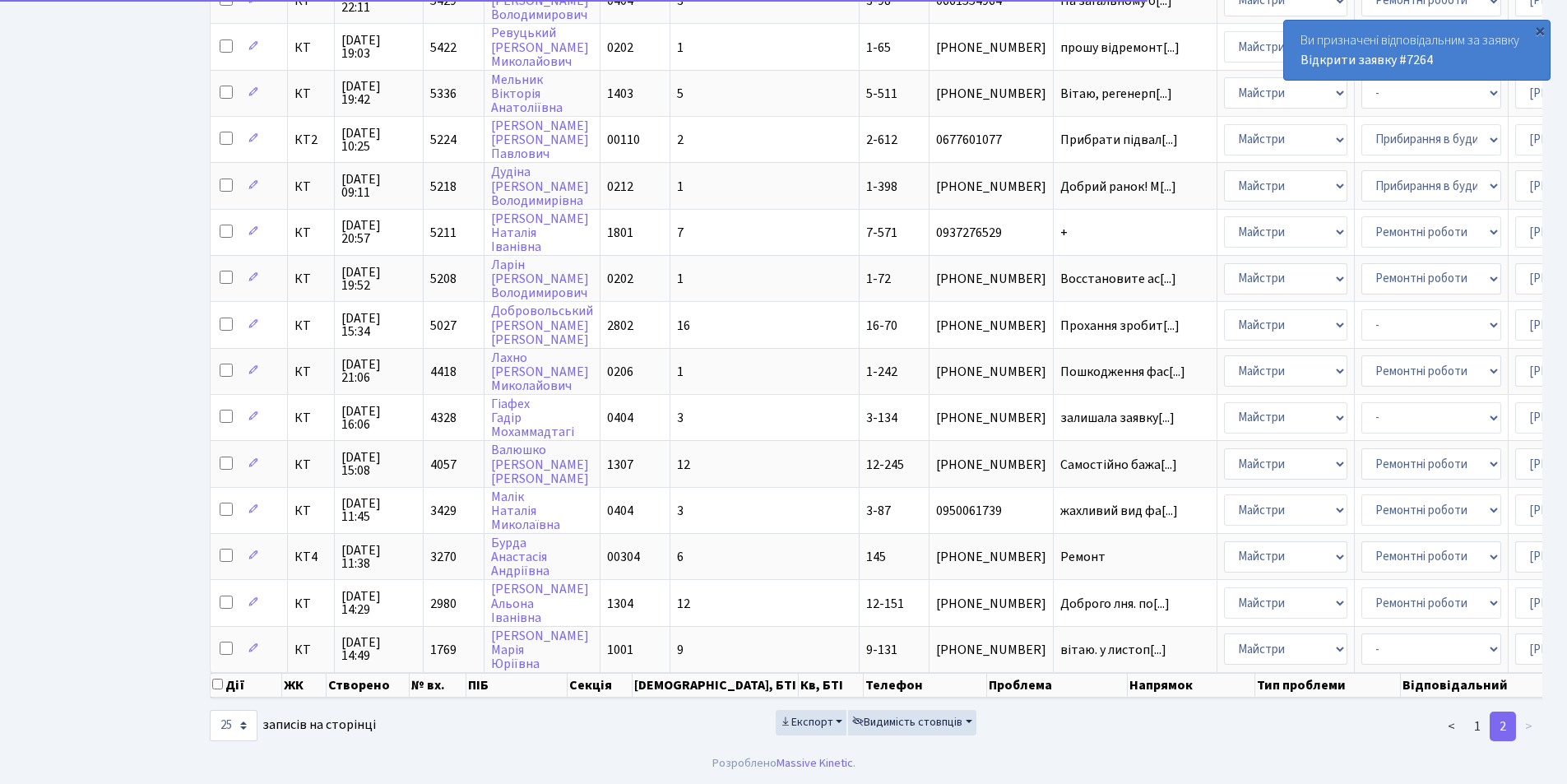
scroll to position [654, 0]
click at [1547, 29] on div "×" at bounding box center [1539, 30] width 16 height 16
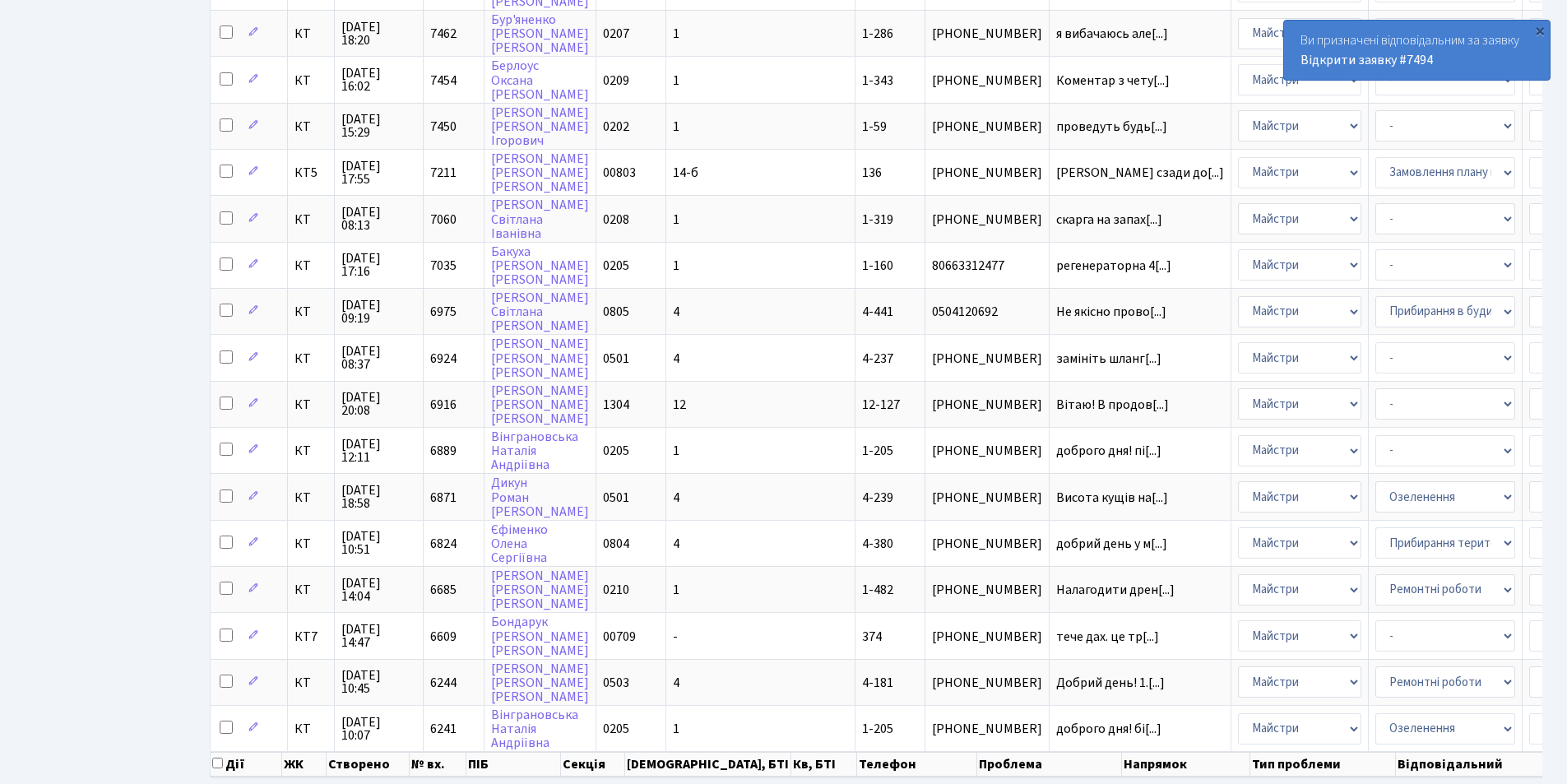
scroll to position [700, 0]
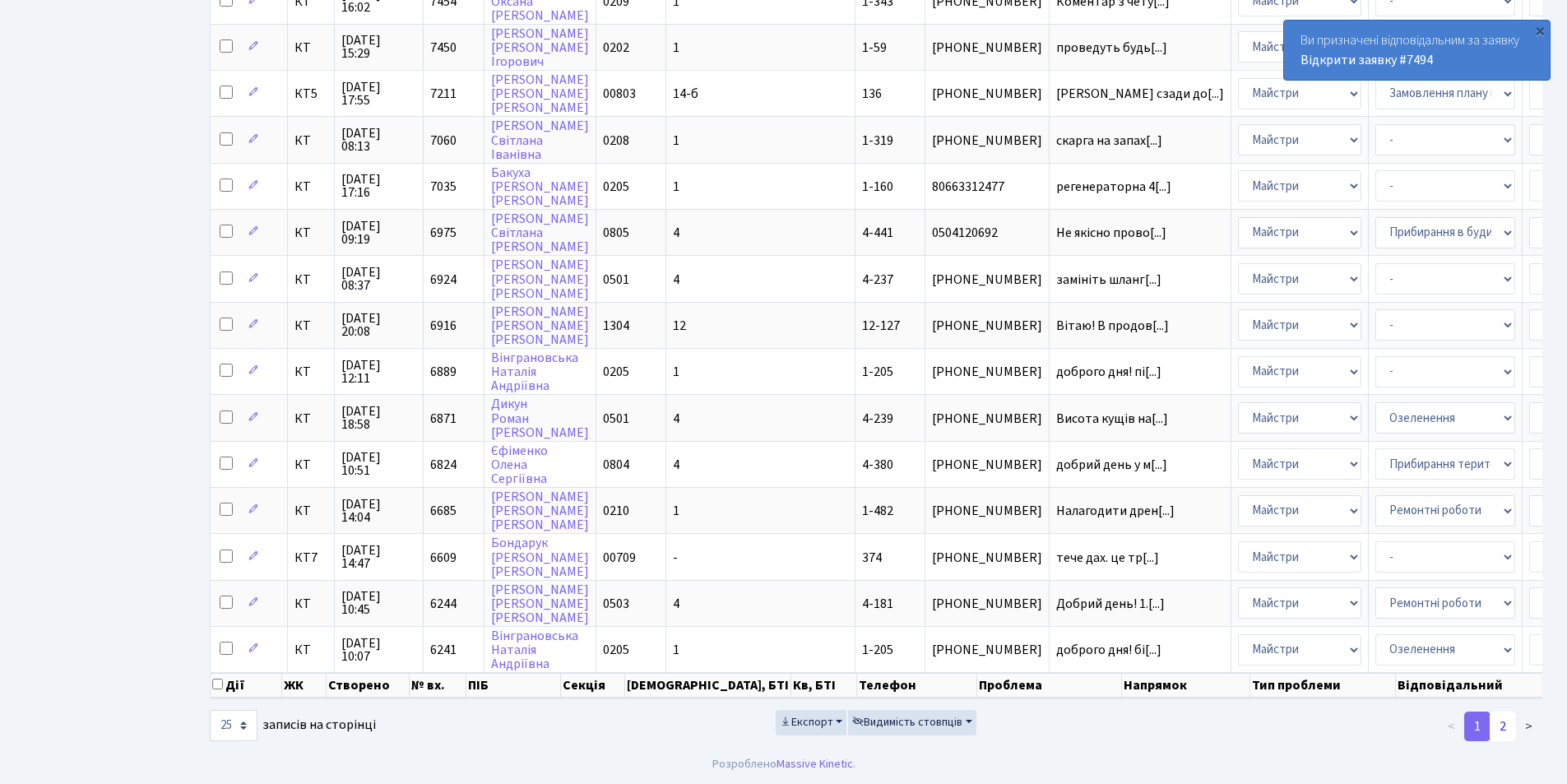
click at [1504, 716] on link "2" at bounding box center [1503, 726] width 27 height 29
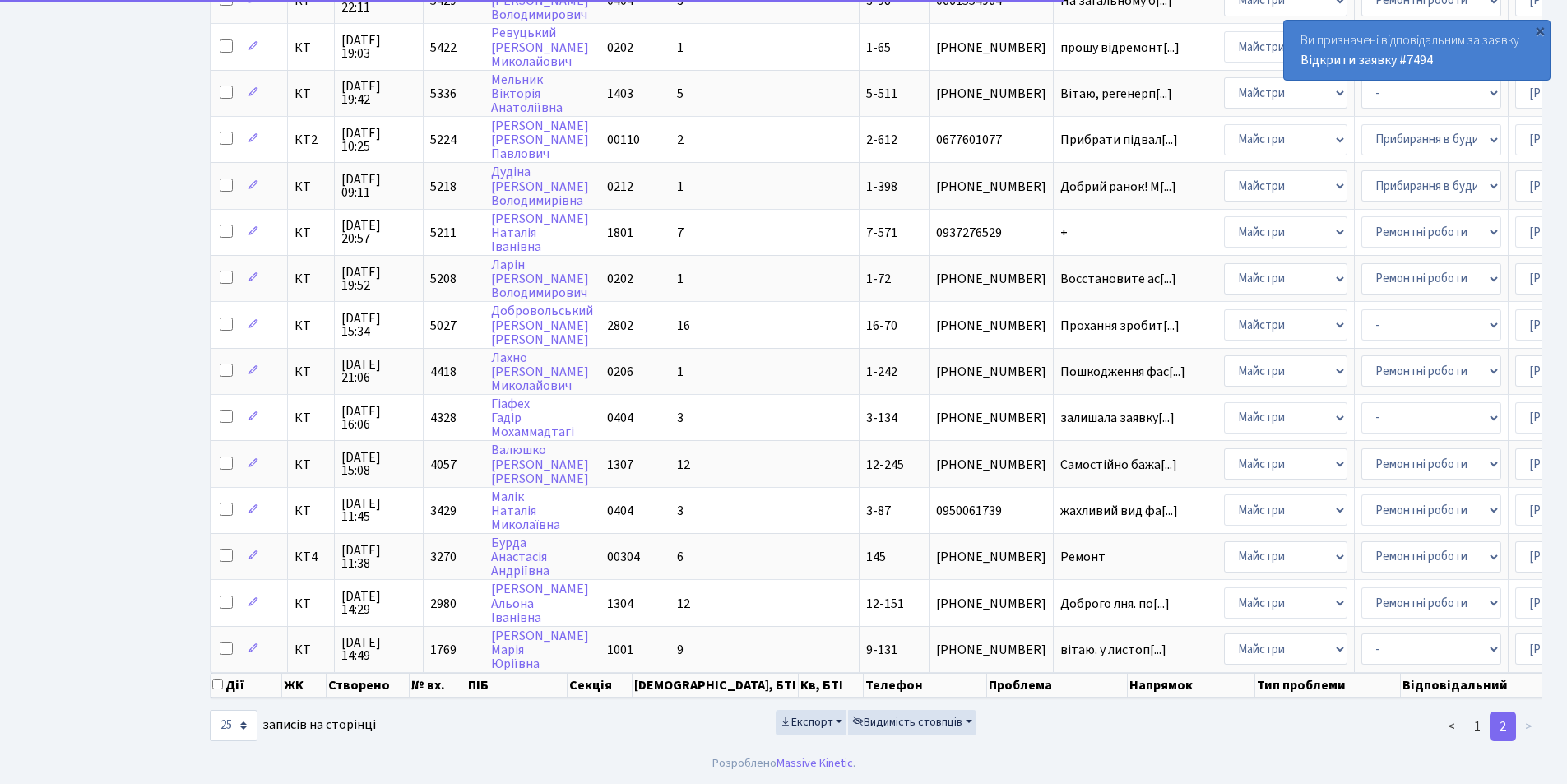
scroll to position [654, 0]
click at [1535, 31] on div "×" at bounding box center [1539, 30] width 16 height 16
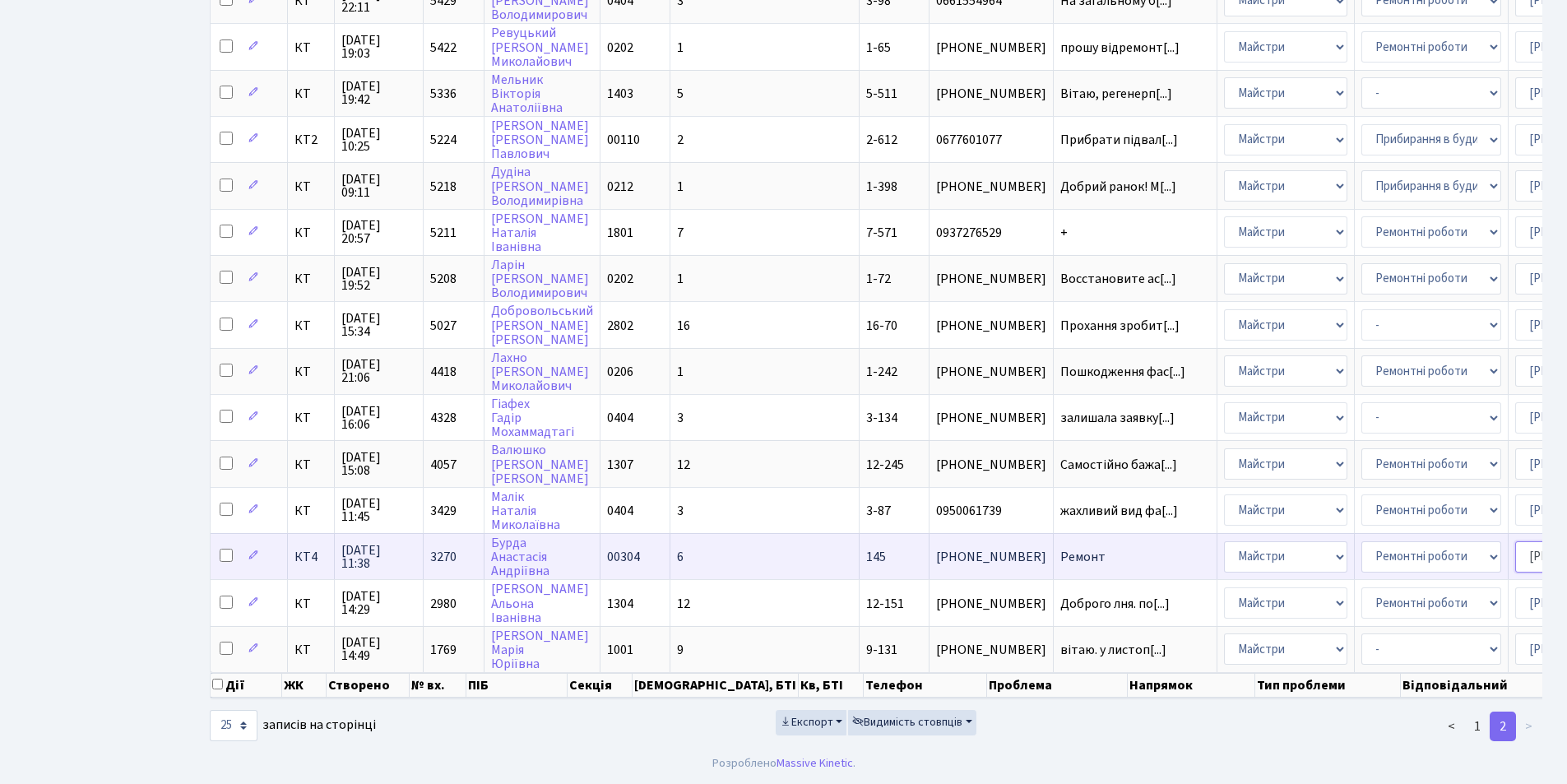
click at [1515, 541] on select "- Адміністратор ЖК КТ Вижул В. В. Гордієнко Н.В. Дядюшкін Д.Ю. Кипчук Т. А. Кла…" at bounding box center [1585, 556] width 140 height 31
select select "18"
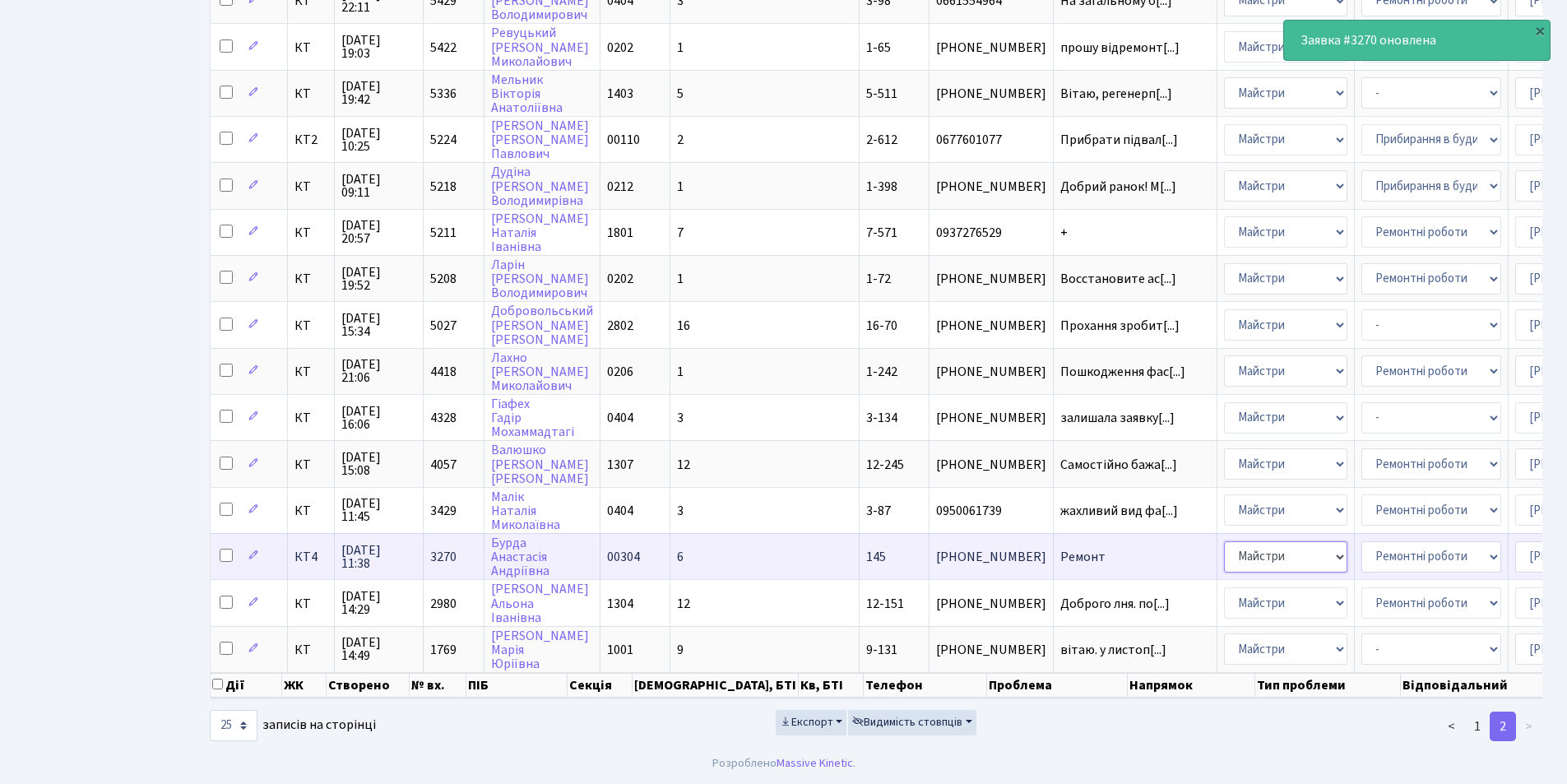
click at [1225, 542] on select "- Адміністрація Домофон, СКД Ліфт Майстри Сантехніка Економічний відділ Електри…" at bounding box center [1286, 556] width 123 height 31
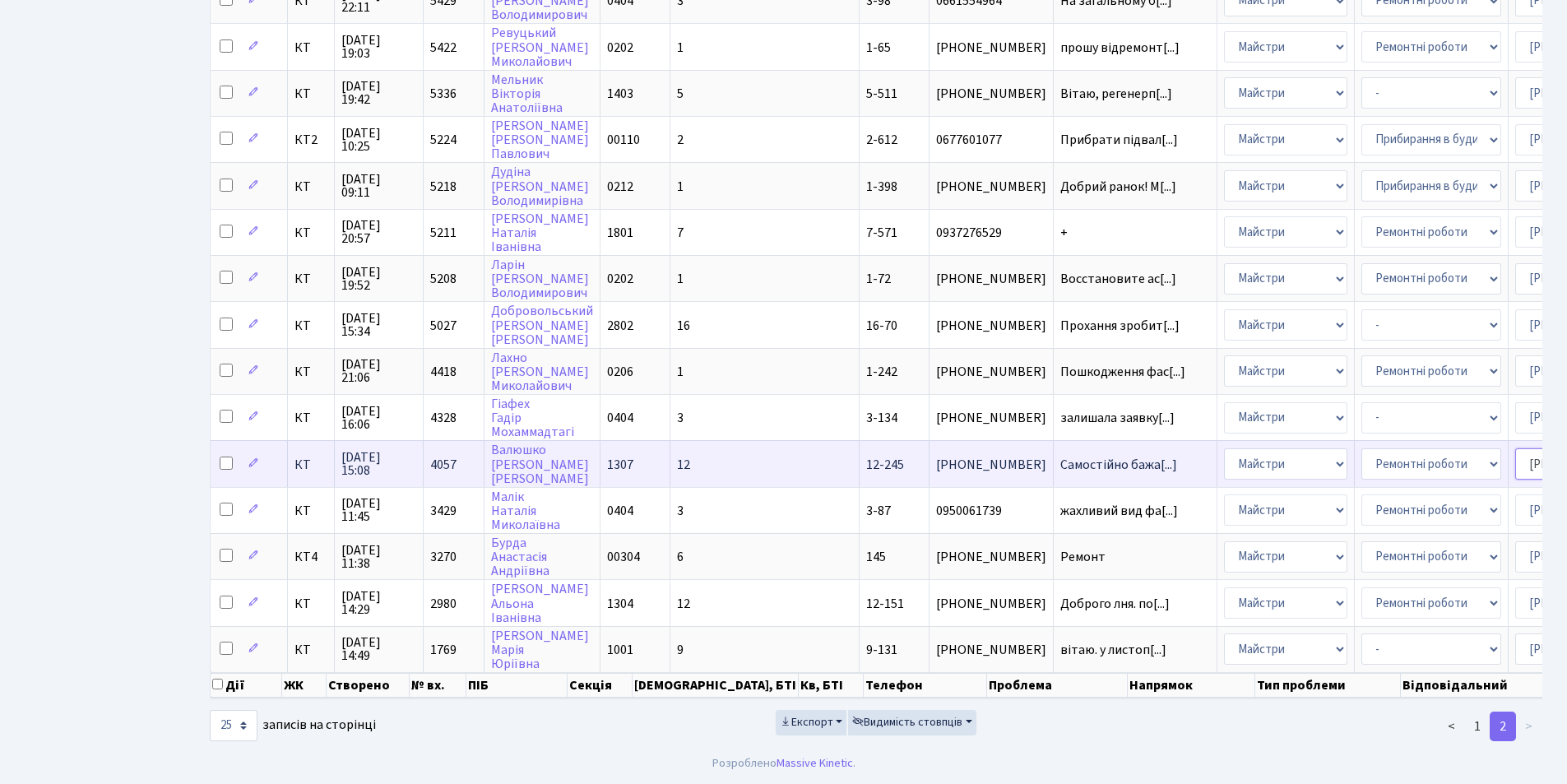
click at [1515, 456] on select "- Адміністратор ЖК КТ Вижул В. В. Гордієнко Н.В. Дядюшкін Д.Ю. Кипчук Т. А. Кла…" at bounding box center [1585, 463] width 140 height 31
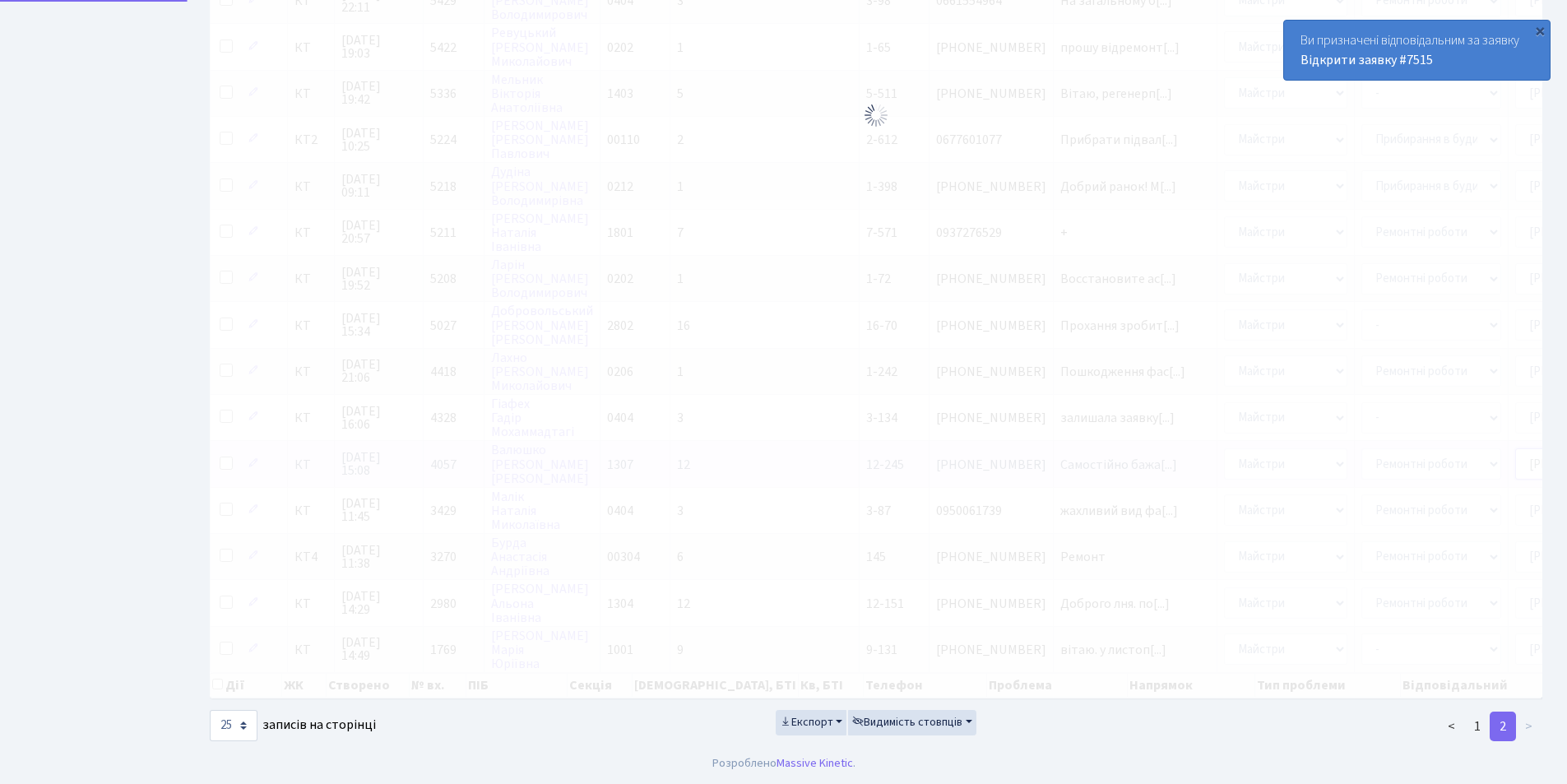
select select
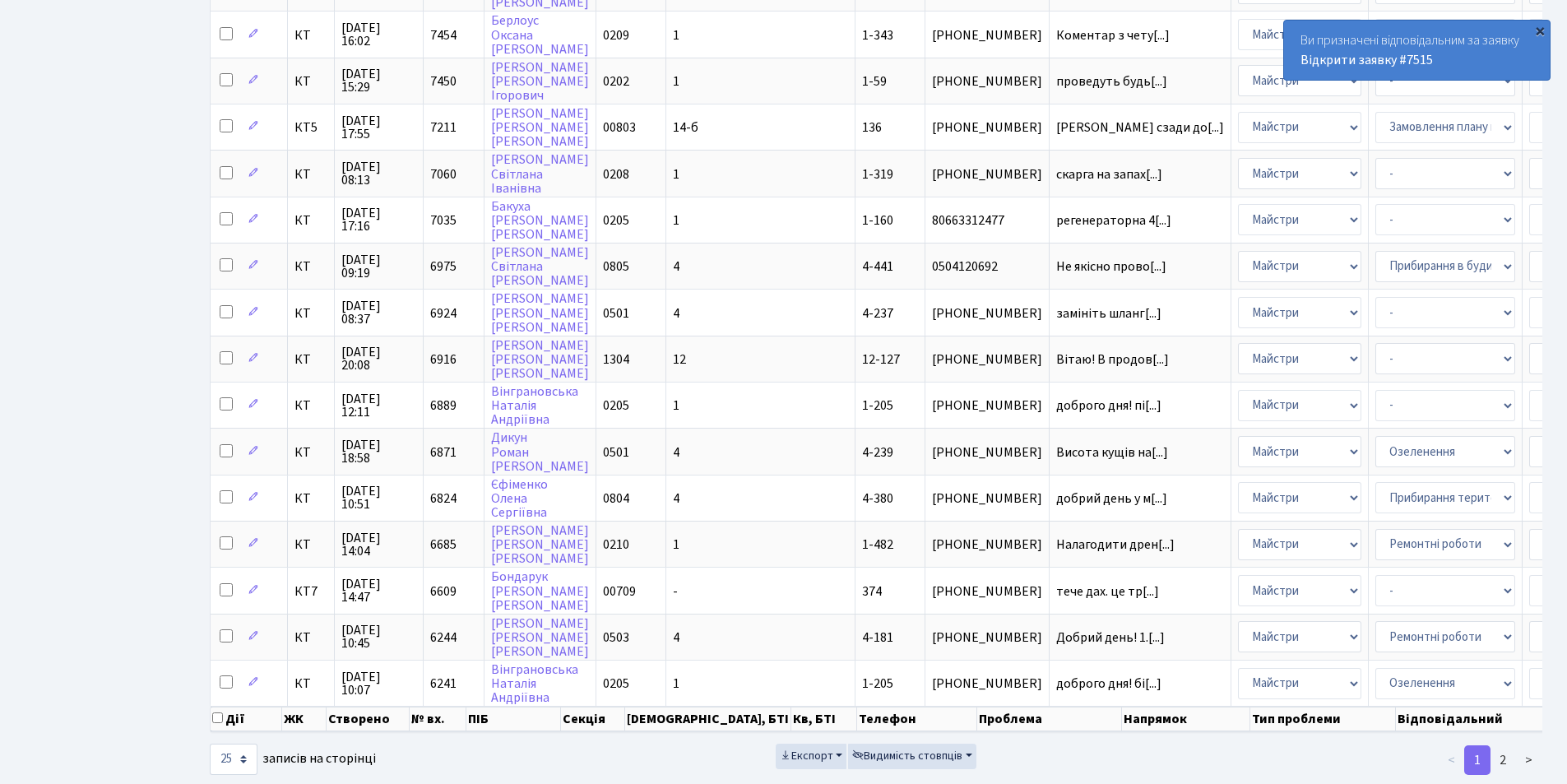
click at [1545, 32] on div "×" at bounding box center [1539, 30] width 16 height 16
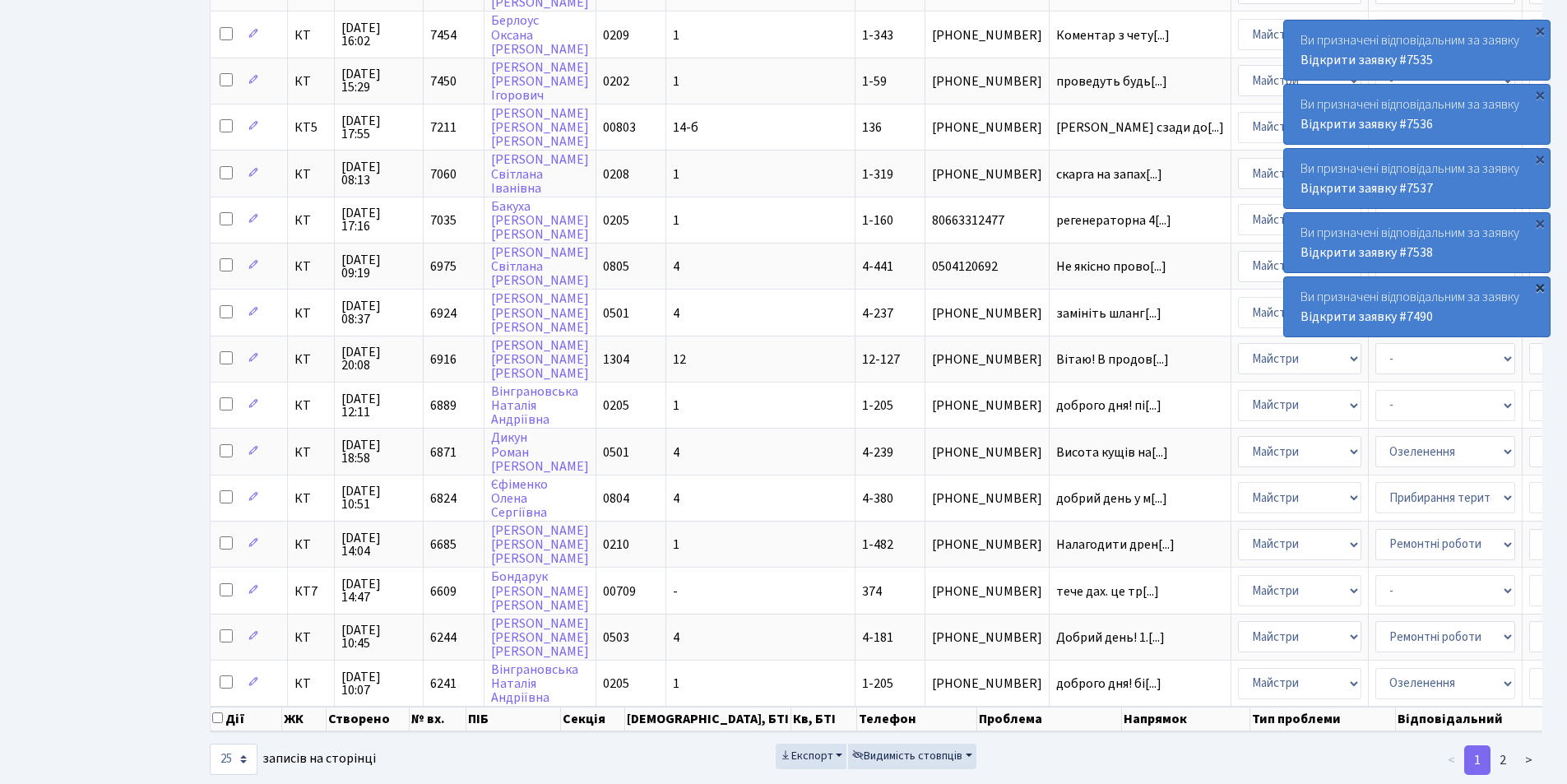
click at [1537, 291] on div "×" at bounding box center [1539, 286] width 16 height 16
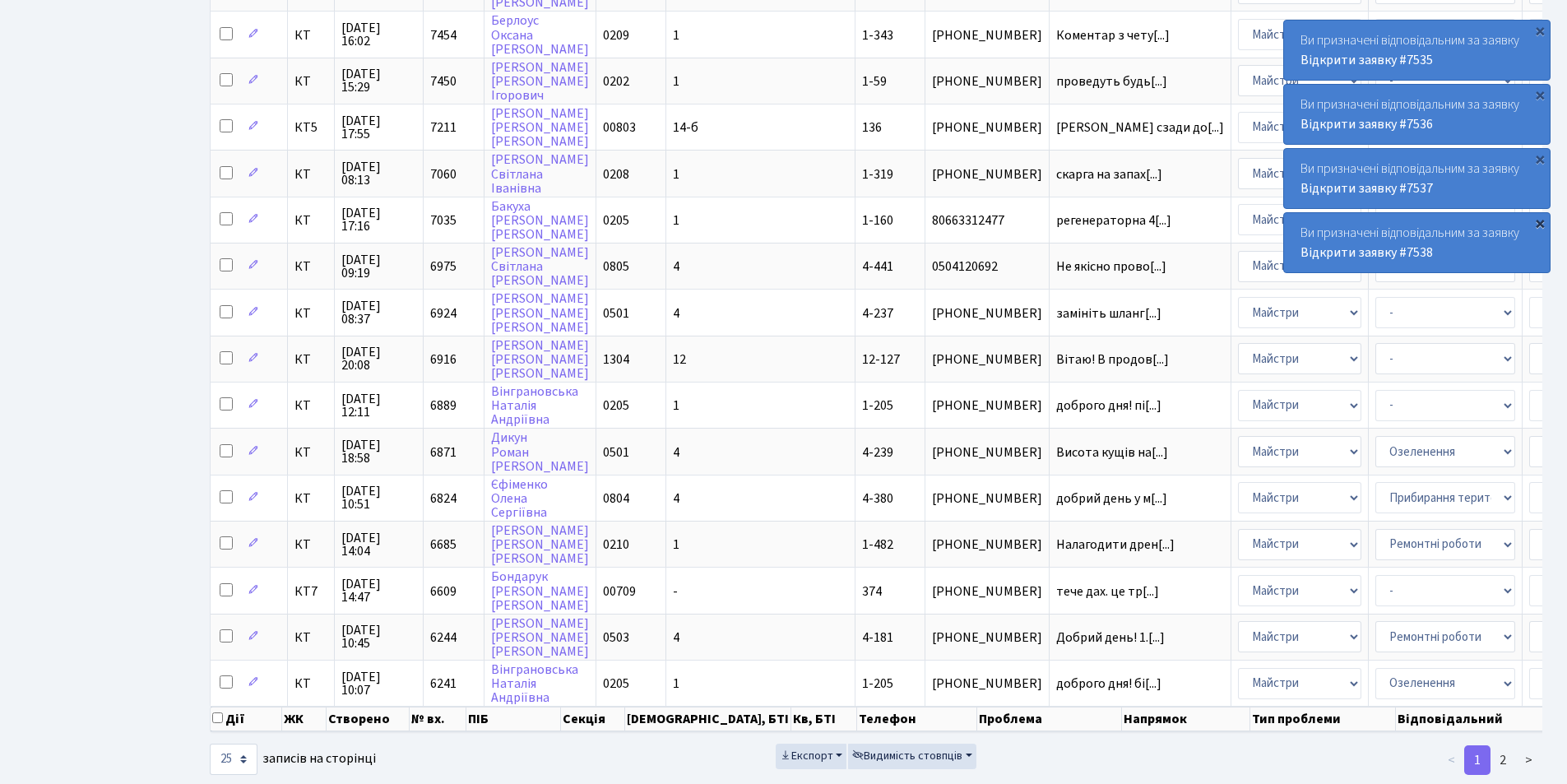
click at [1542, 225] on div "×" at bounding box center [1539, 223] width 16 height 16
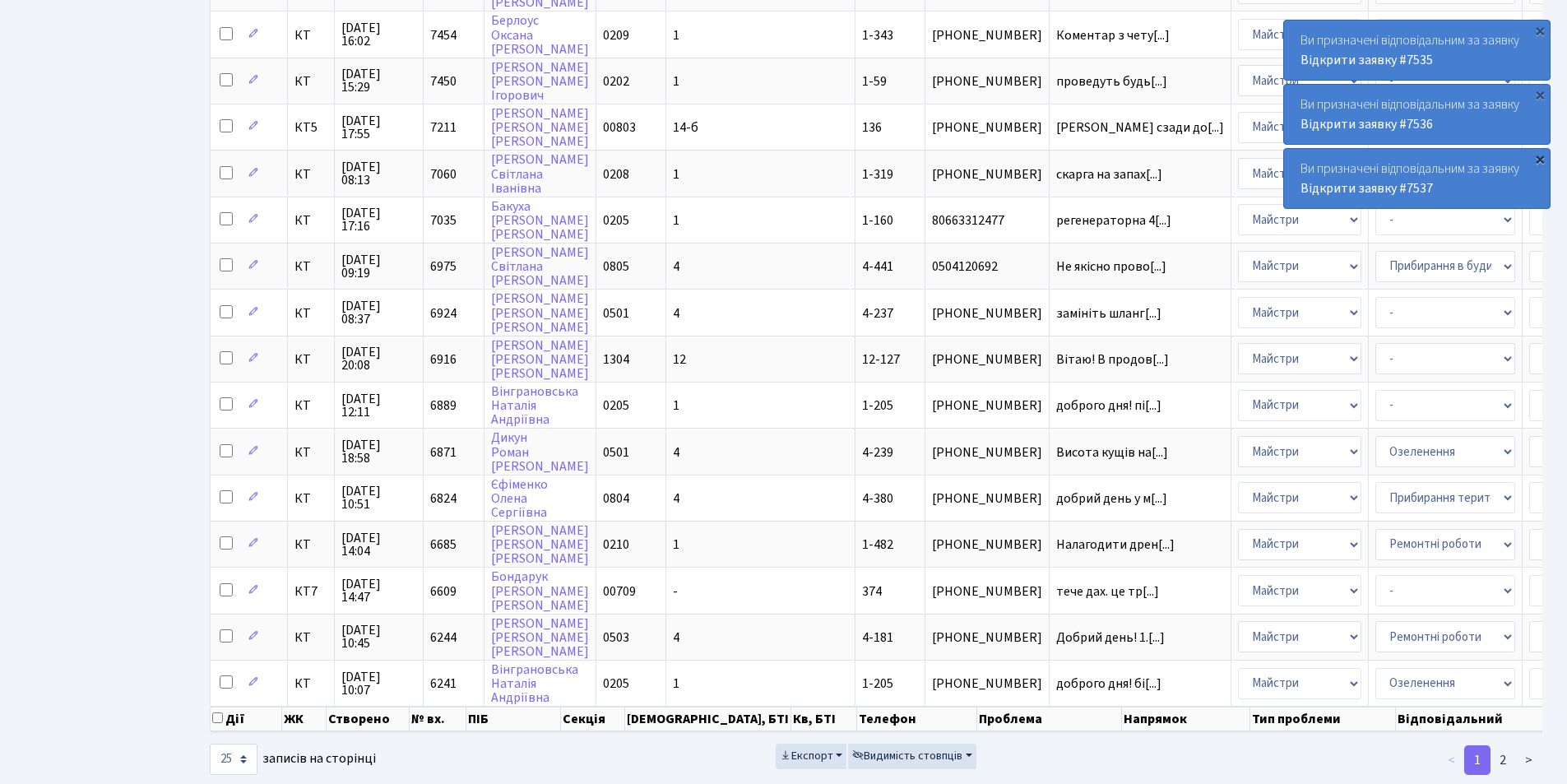
click at [1543, 162] on div "×" at bounding box center [1539, 158] width 16 height 16
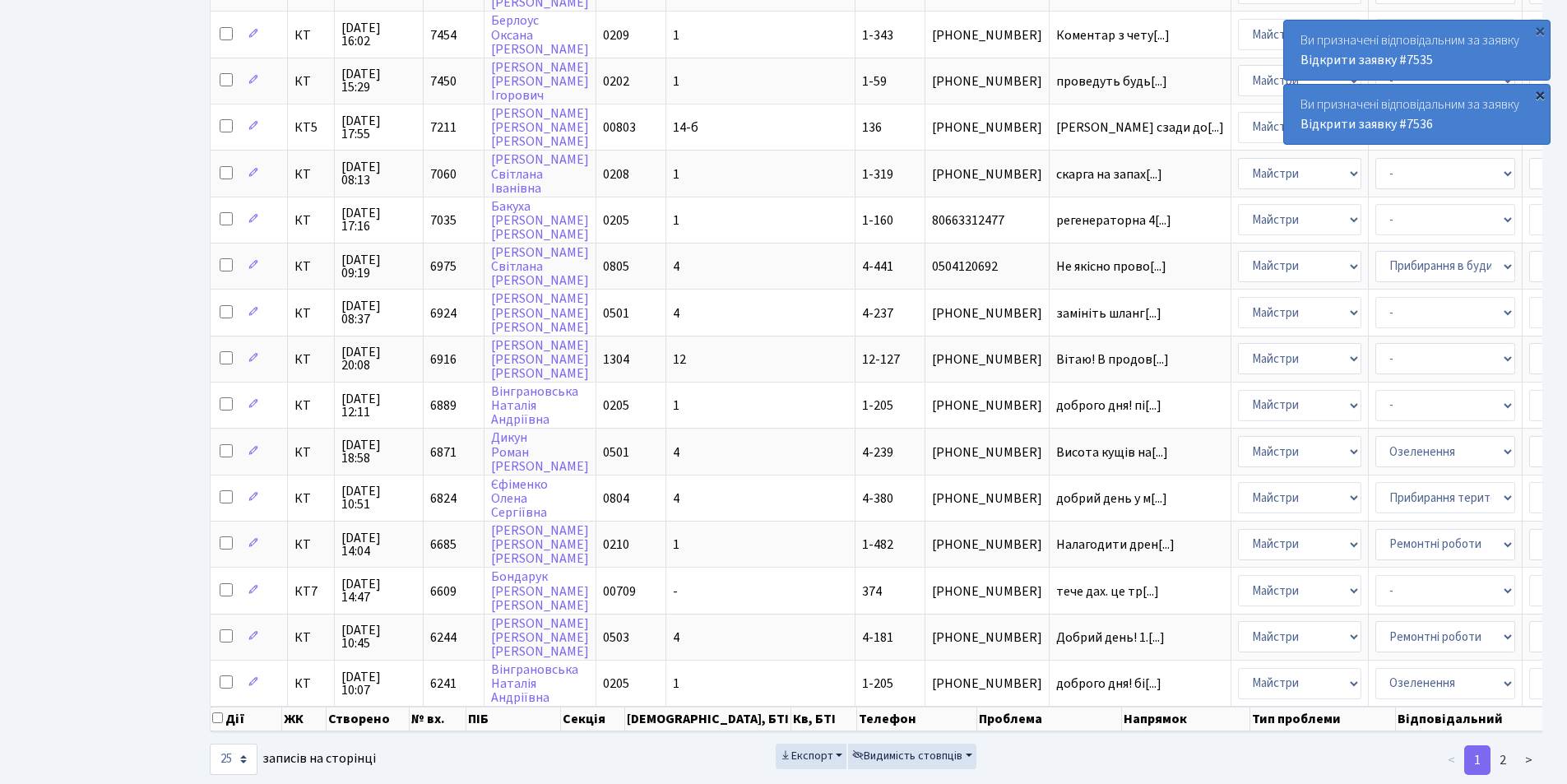
click at [1543, 96] on div "×" at bounding box center [1539, 94] width 16 height 16
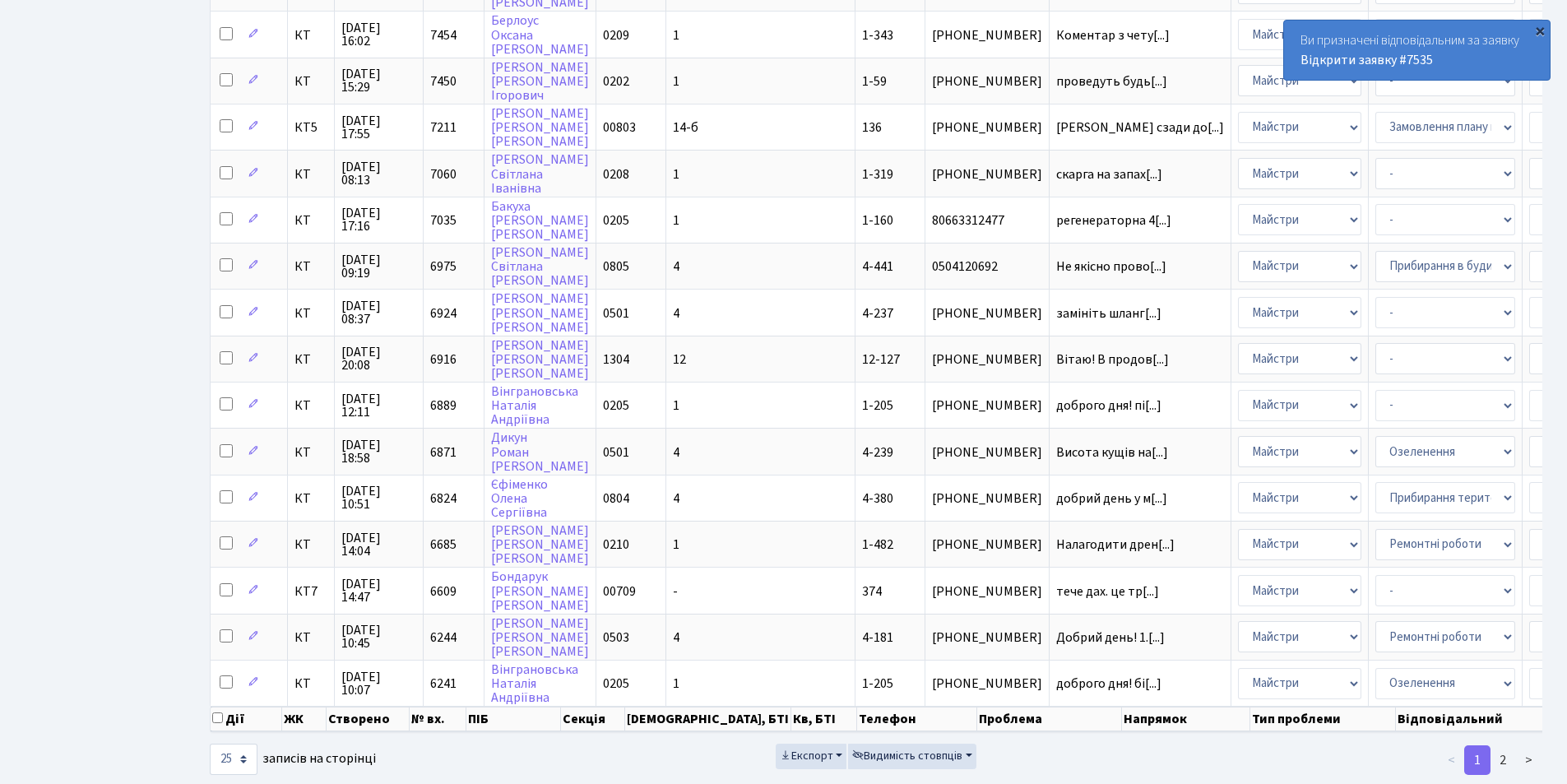
click at [1540, 30] on div "×" at bounding box center [1539, 30] width 16 height 16
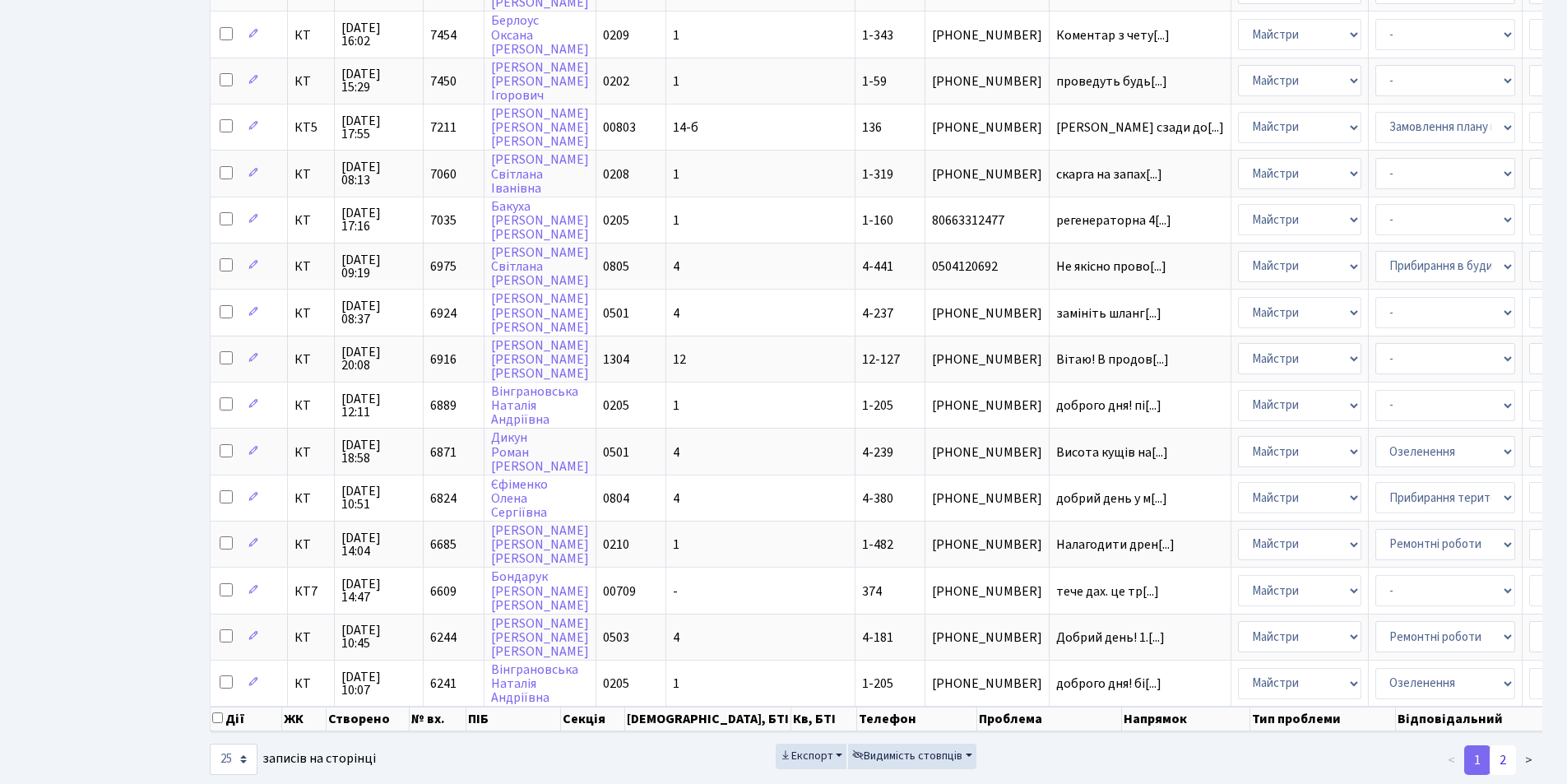
click at [1508, 764] on link "2" at bounding box center [1503, 760] width 27 height 29
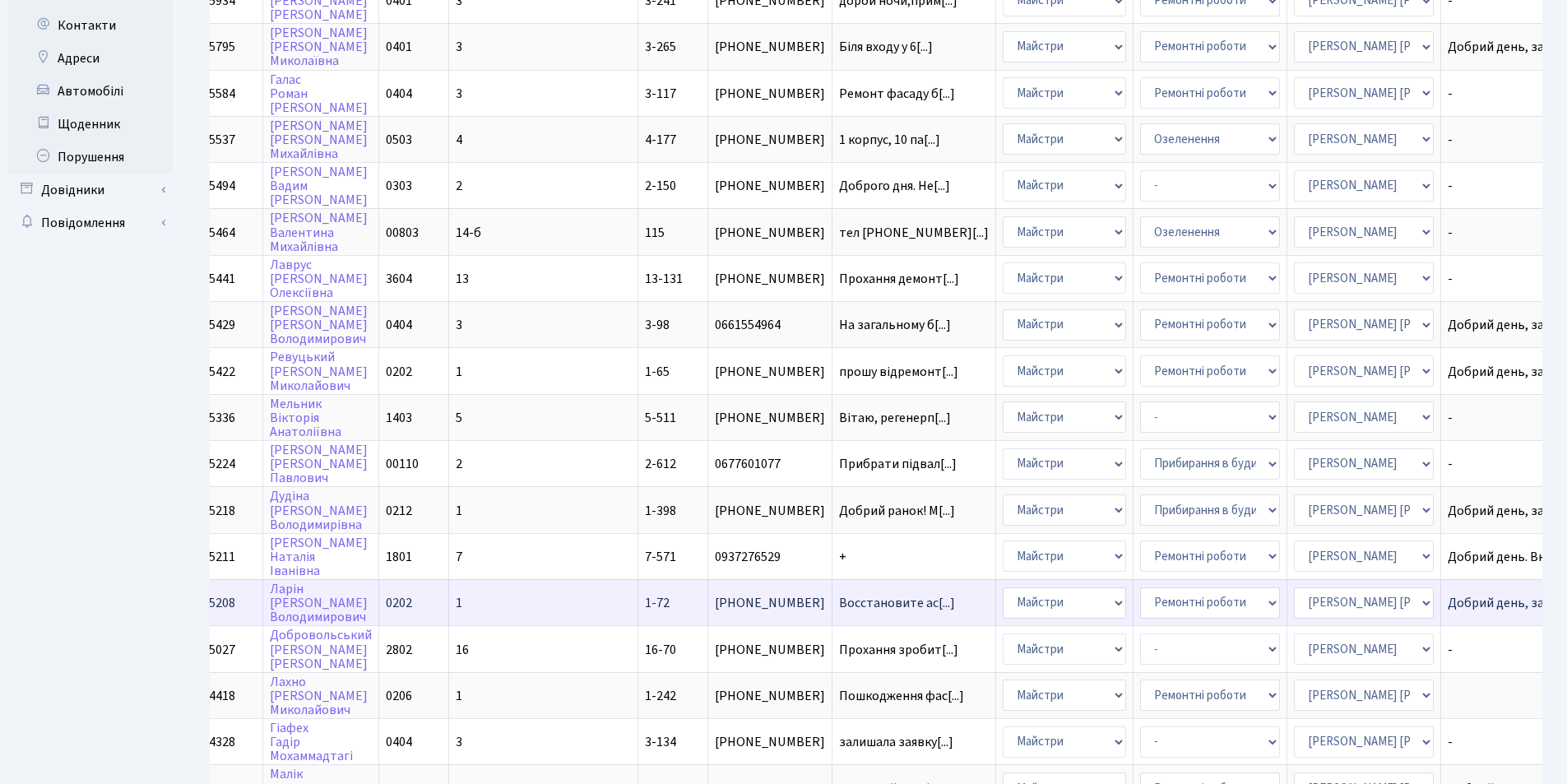
scroll to position [0, 0]
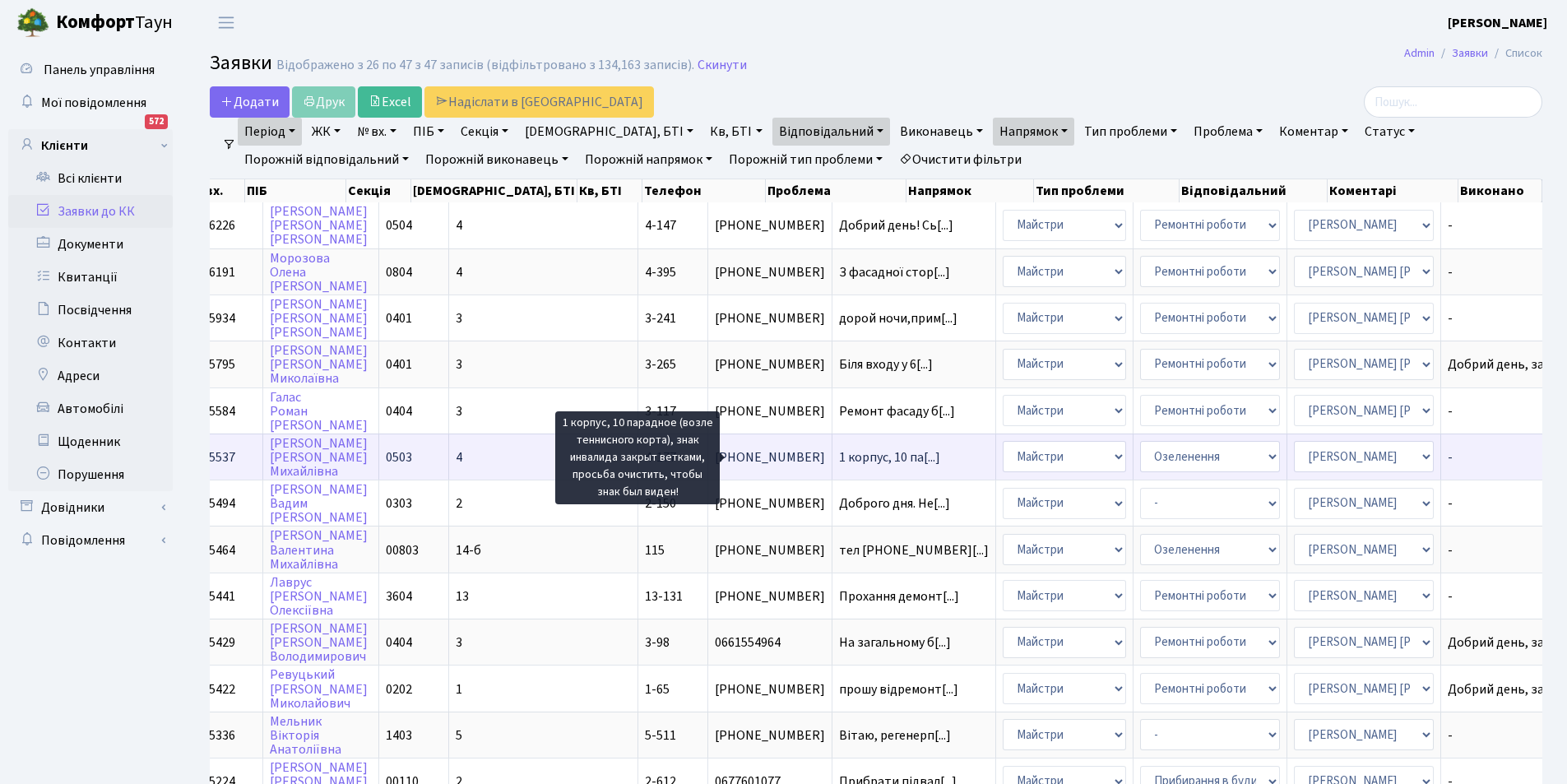
click at [839, 461] on span "1 корпус, 10 па[...]" at bounding box center [890, 456] width 101 height 18
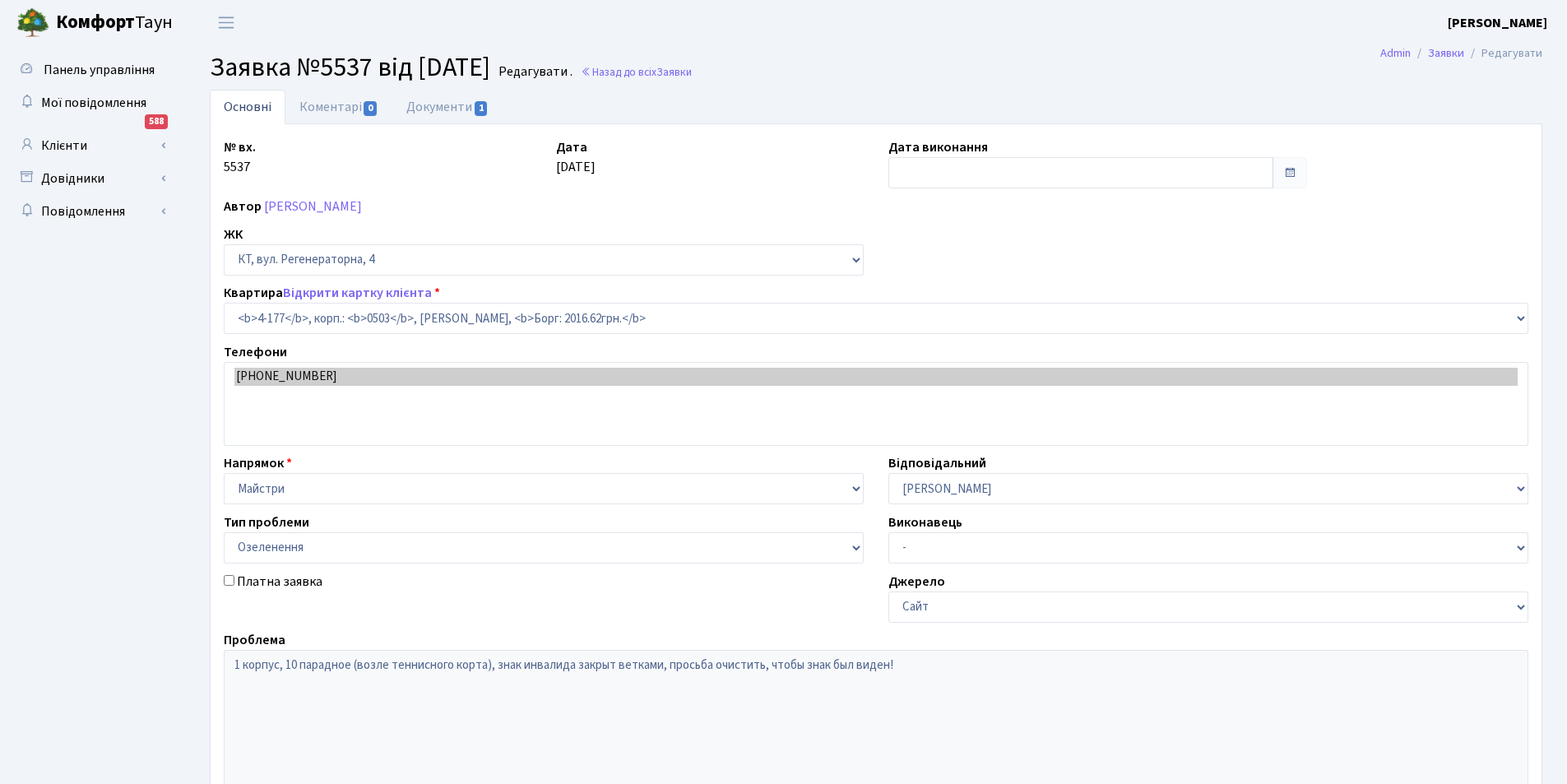
select select "1103"
select select "65"
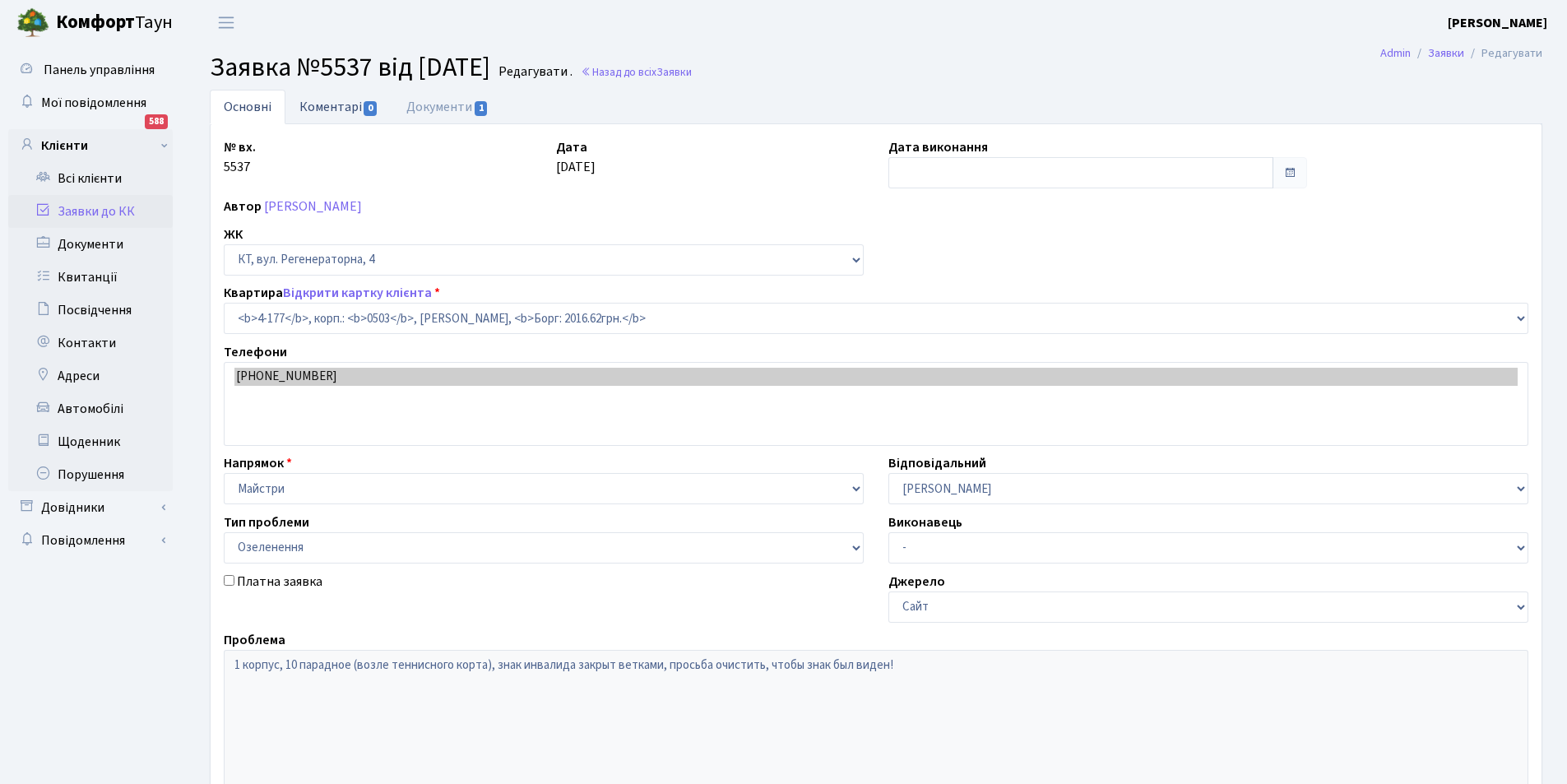
click at [325, 102] on link "Коментарі 0" at bounding box center [339, 106] width 107 height 34
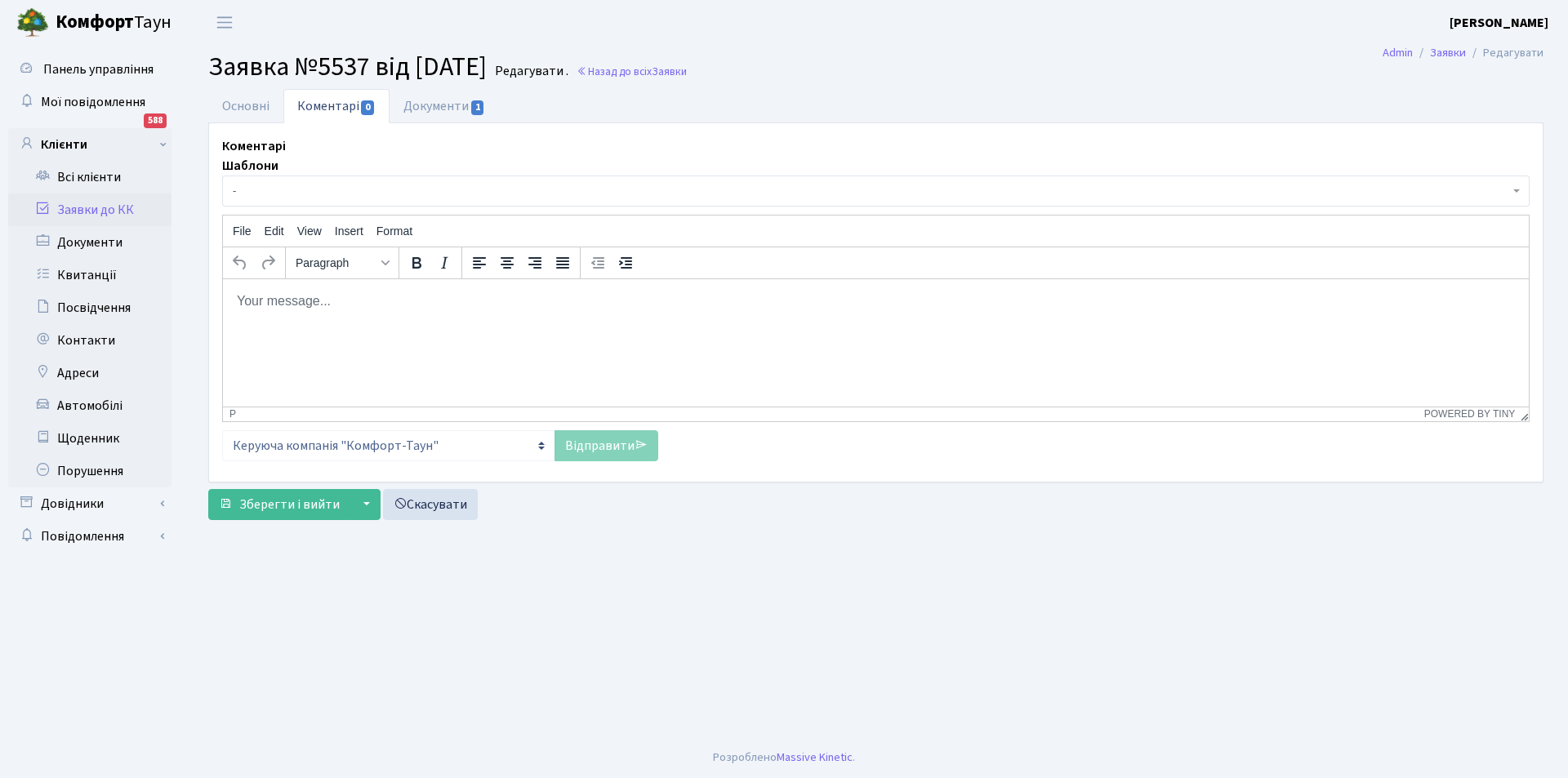
click at [401, 296] on p "Rich Text Area. Press ALT-0 for help." at bounding box center [875, 300] width 1279 height 18
click at [576, 450] on link "Відправити" at bounding box center [606, 445] width 103 height 31
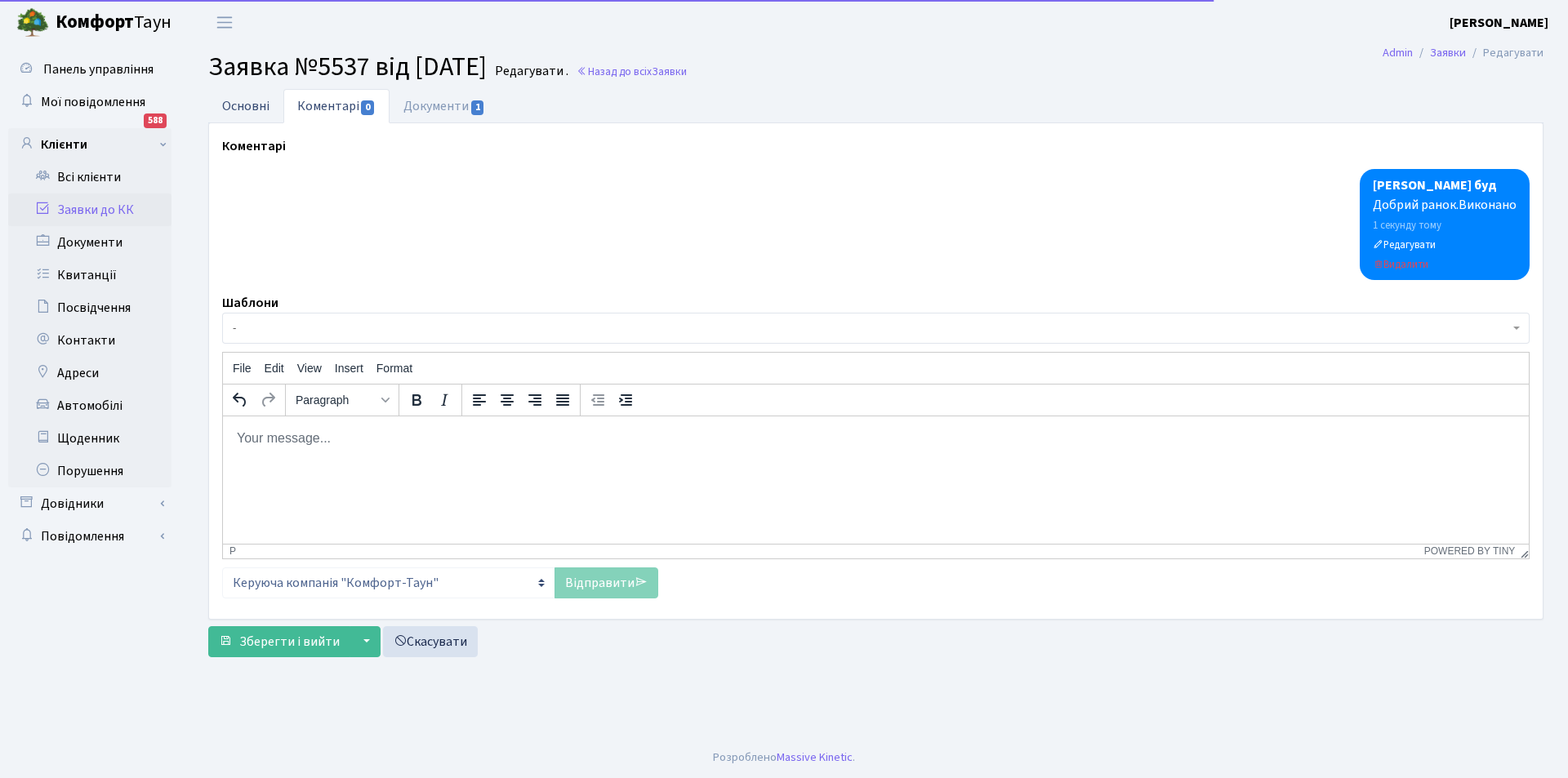
click at [254, 105] on link "Основні" at bounding box center [246, 105] width 75 height 33
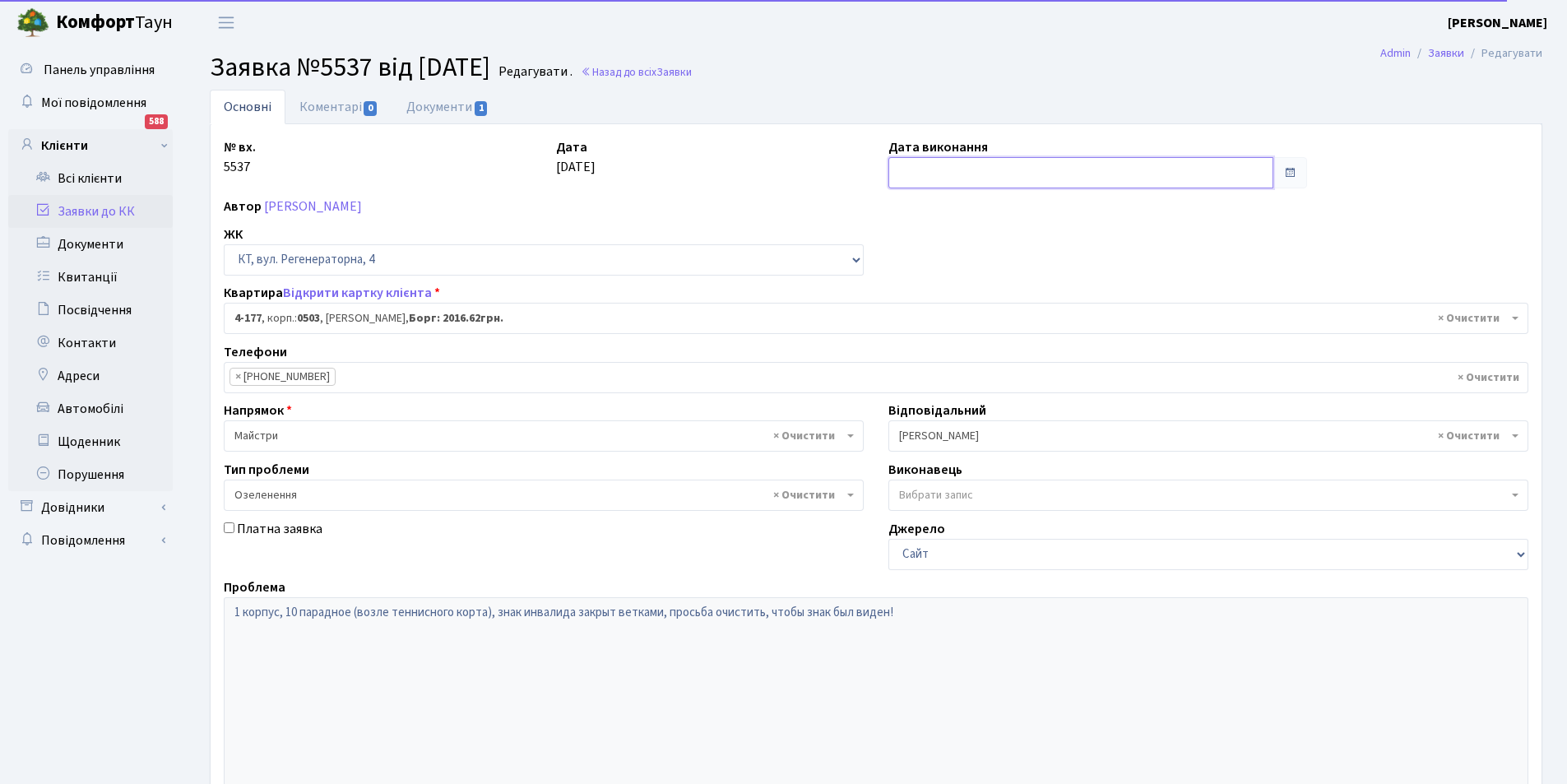
click at [955, 181] on input "text" at bounding box center [1081, 173] width 385 height 31
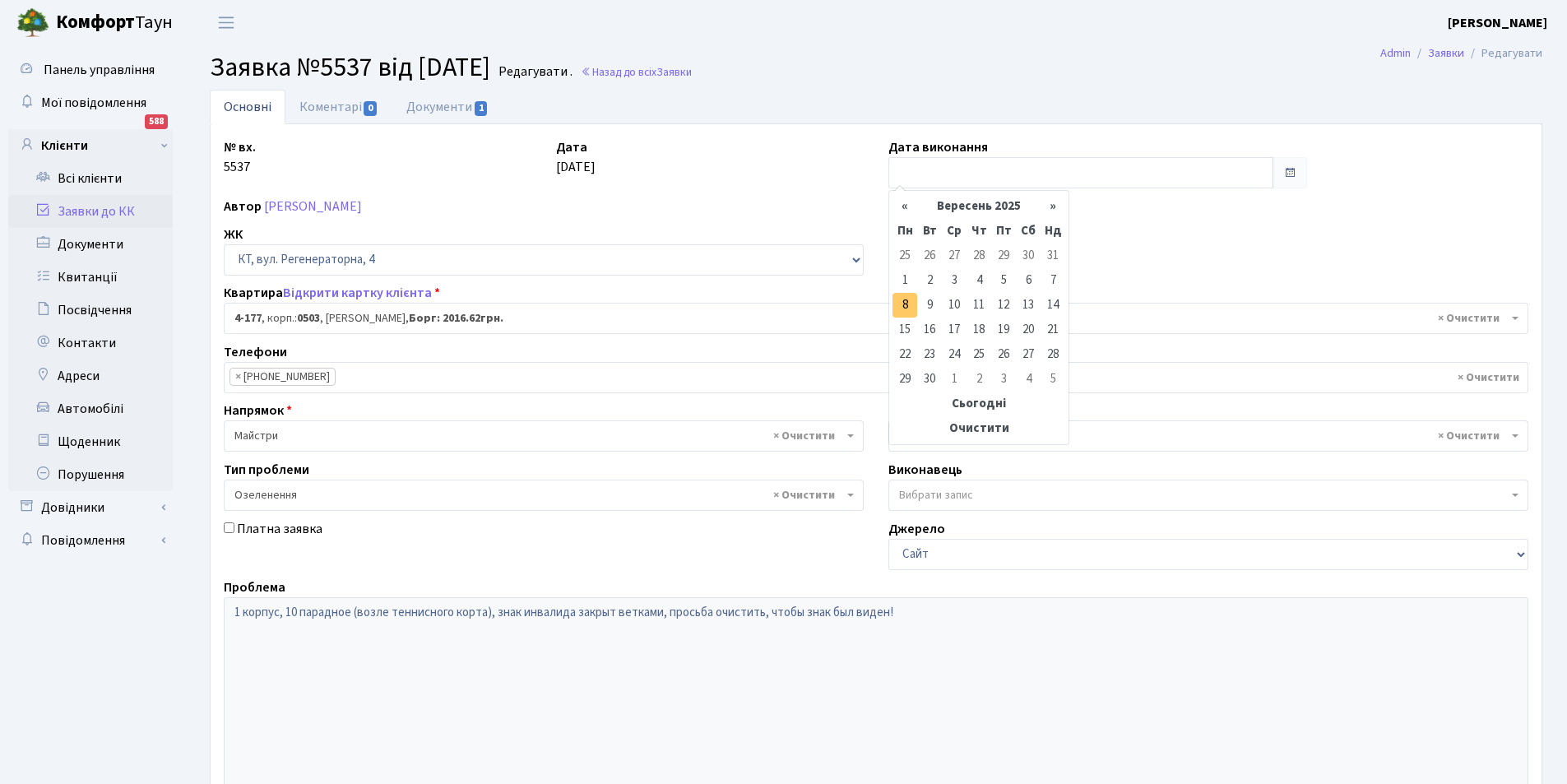
click at [907, 303] on td "8" at bounding box center [905, 305] width 25 height 25
type input "08.09.2025"
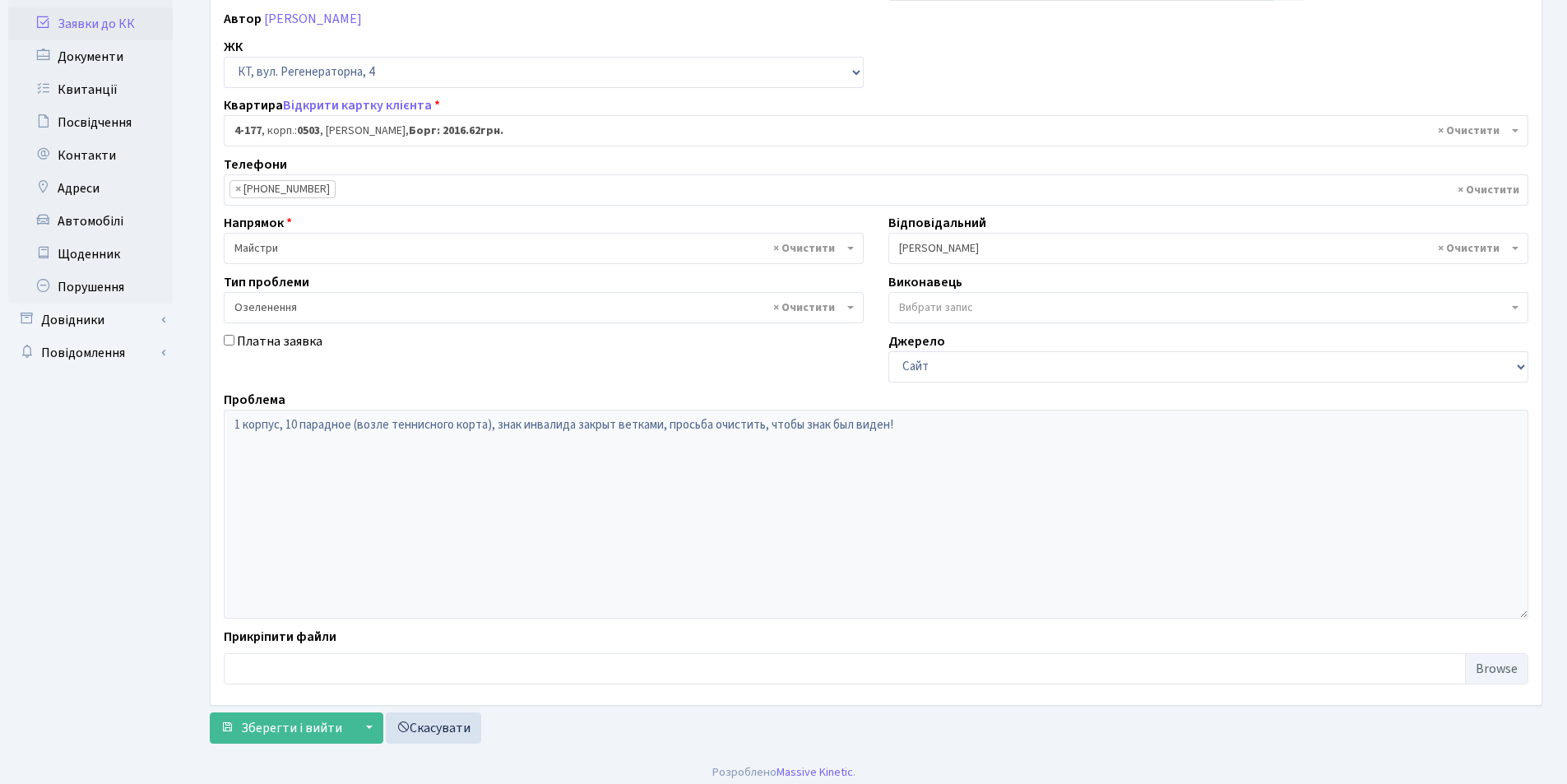
scroll to position [197, 0]
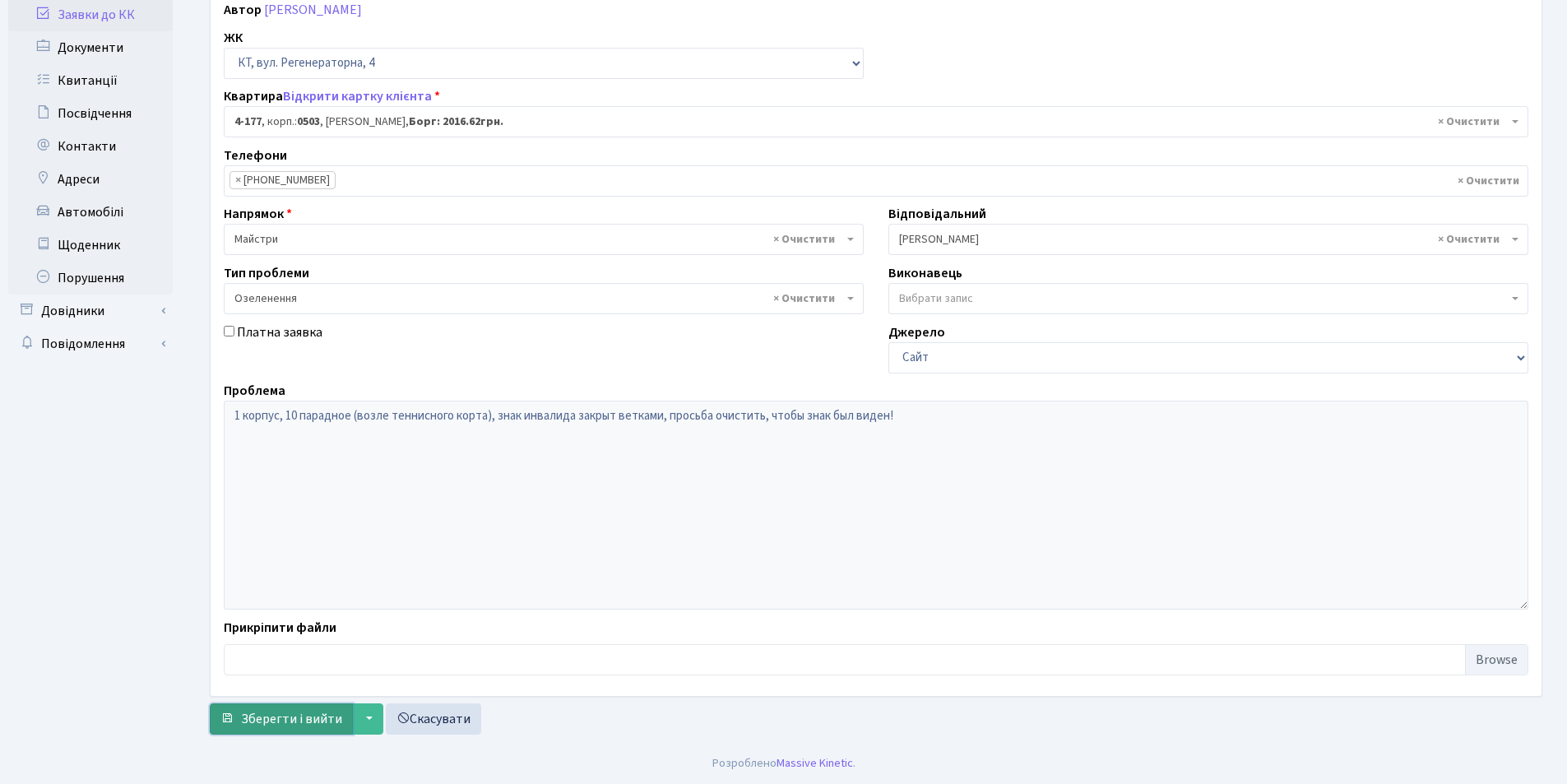
click at [291, 711] on span "Зберегти і вийти" at bounding box center [292, 719] width 101 height 18
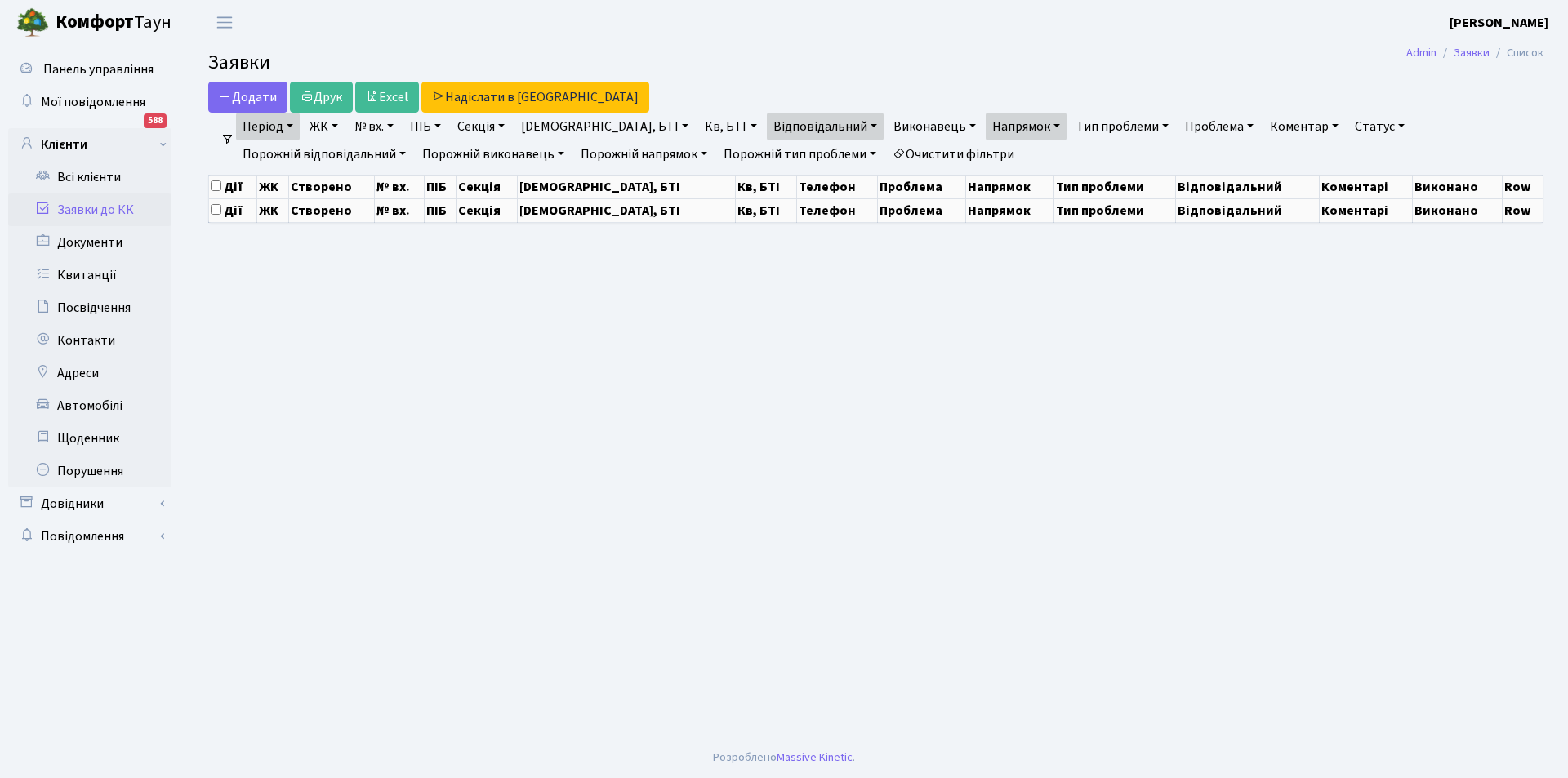
select select "25"
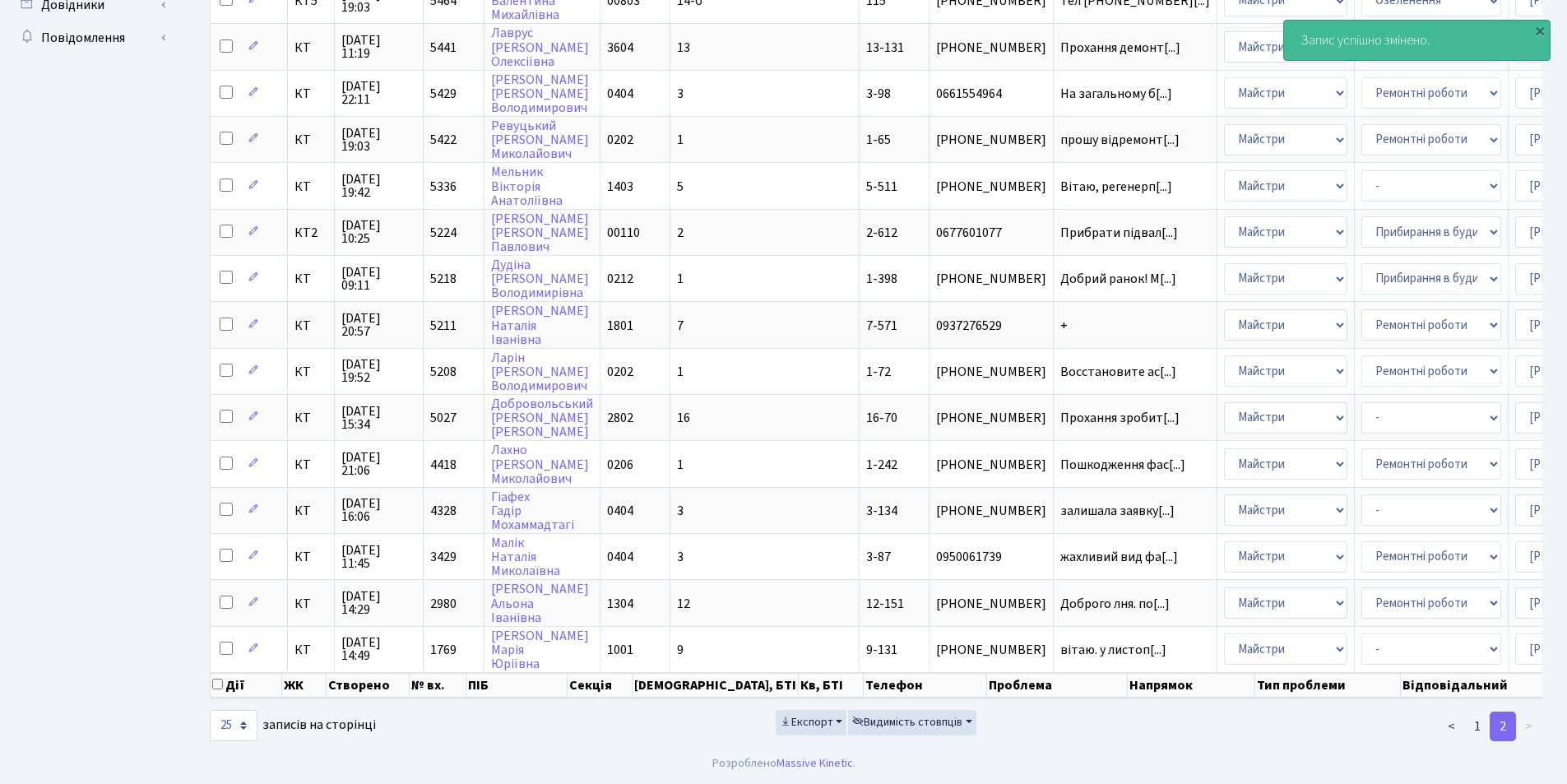
scroll to position [0, 221]
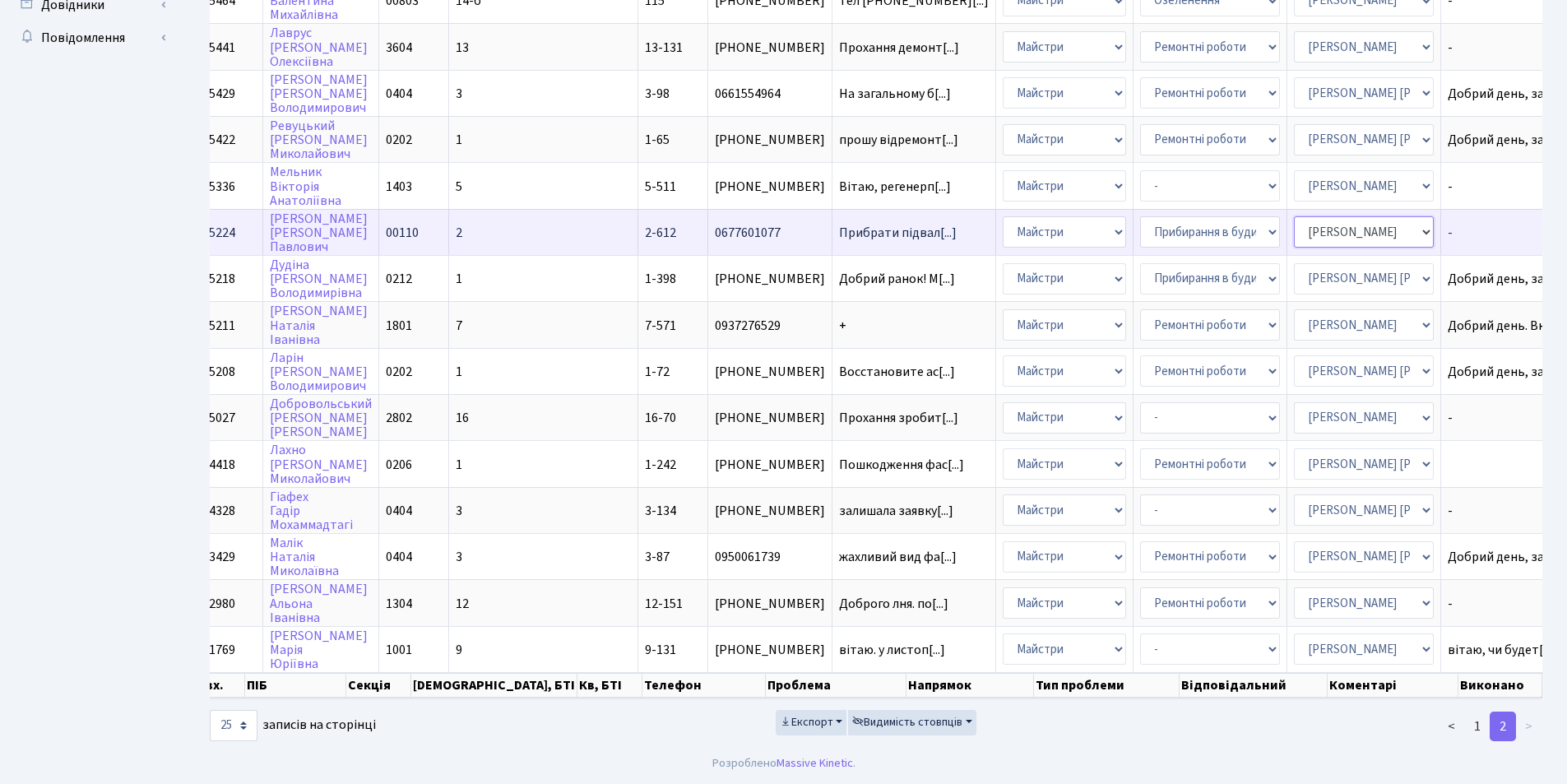
click at [1294, 221] on select "- Адміністратор ЖК КТ [PERSON_NAME] [PERSON_NAME] [PERSON_NAME]Ю. [PERSON_NAME]…" at bounding box center [1364, 232] width 140 height 31
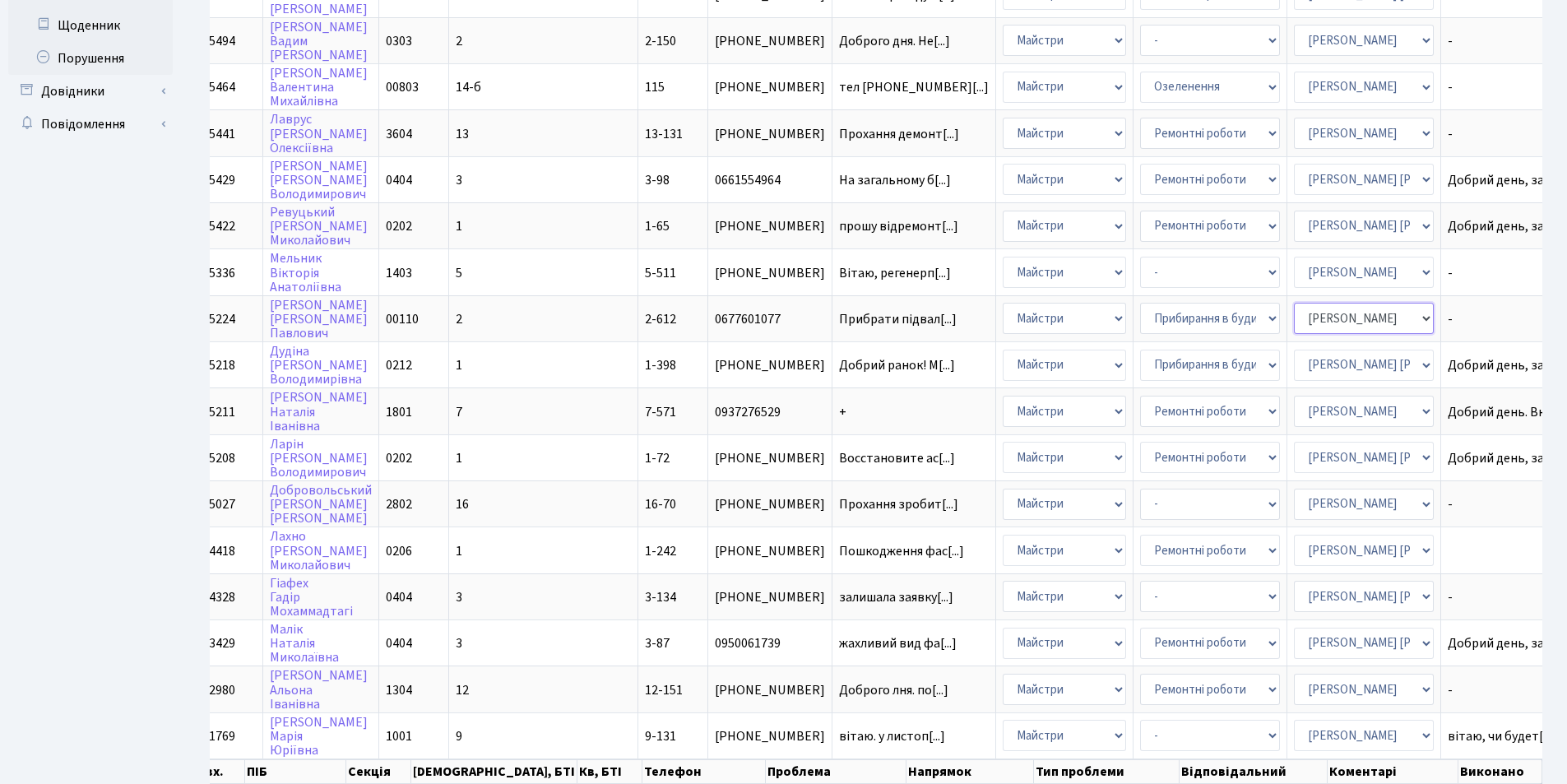
scroll to position [515, 0]
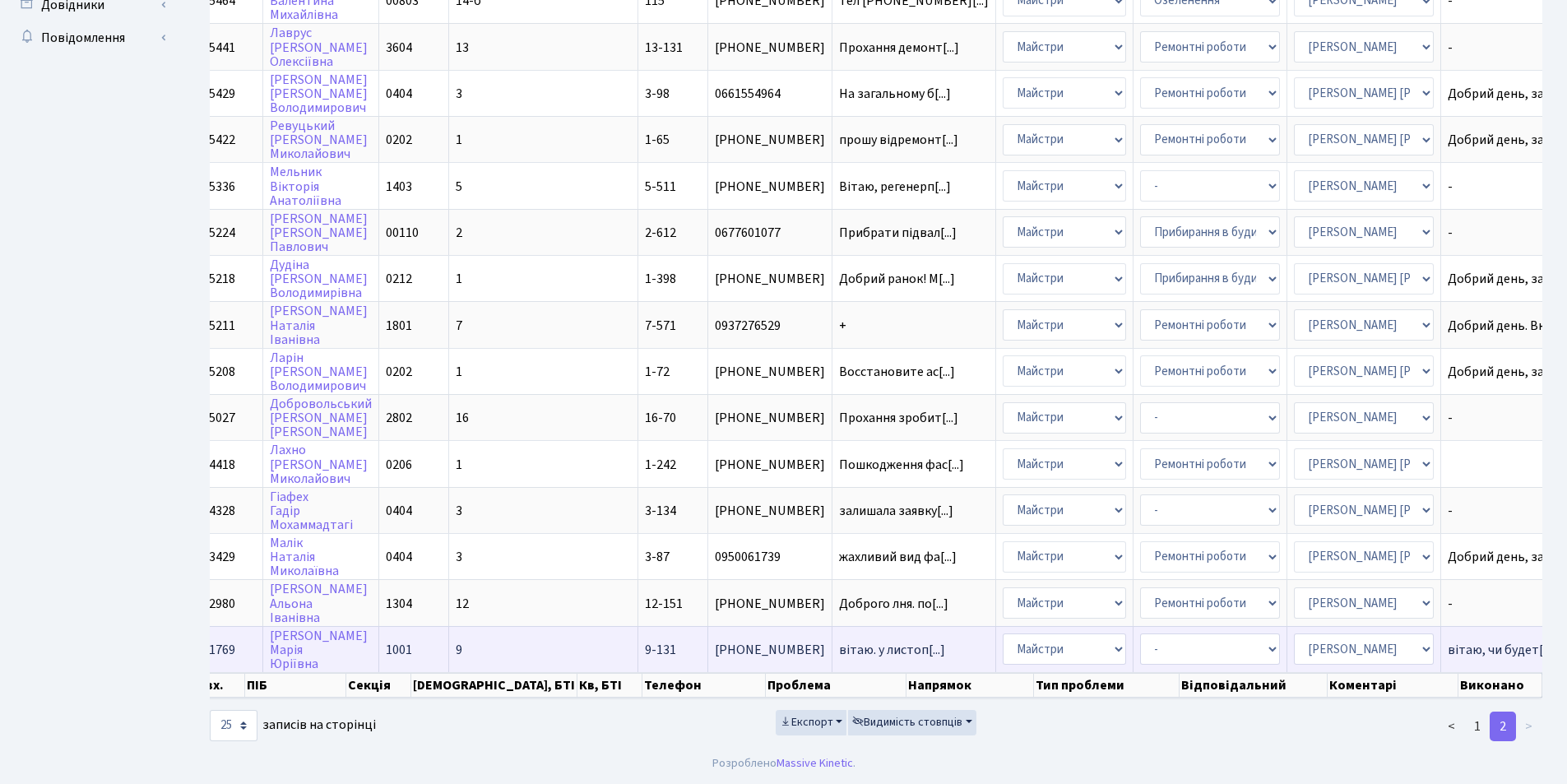
drag, startPoint x: 1263, startPoint y: 659, endPoint x: 870, endPoint y: 625, distance: 394.5
click at [870, 626] on tr "КТ [DATE] 14:49 1769 [PERSON_NAME] 1001 9 9-131 [PHONE_NUMBER] вітаю. у листоп[…" at bounding box center [825, 649] width 1671 height 46
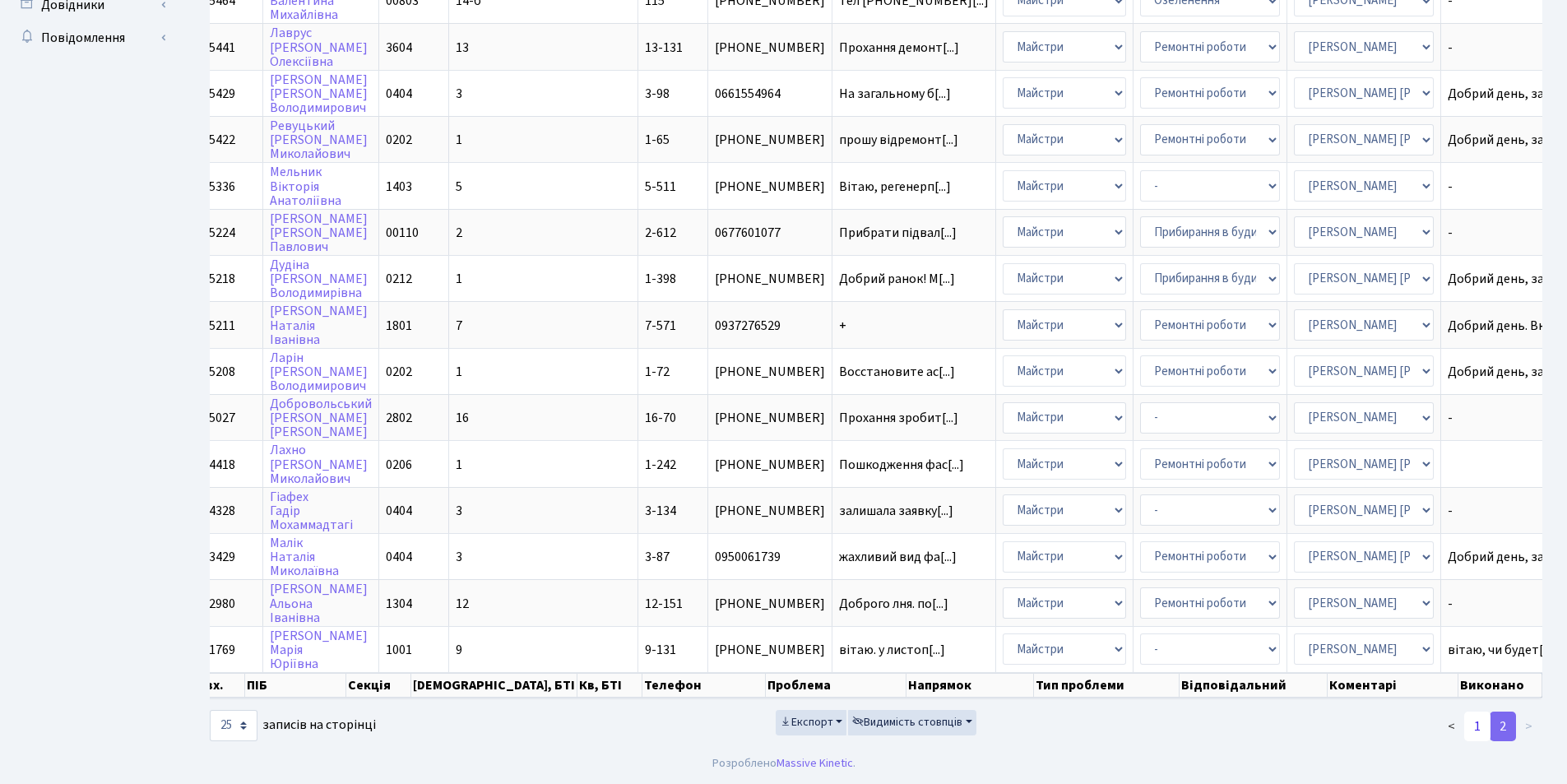
click at [1474, 716] on link "1" at bounding box center [1478, 726] width 27 height 29
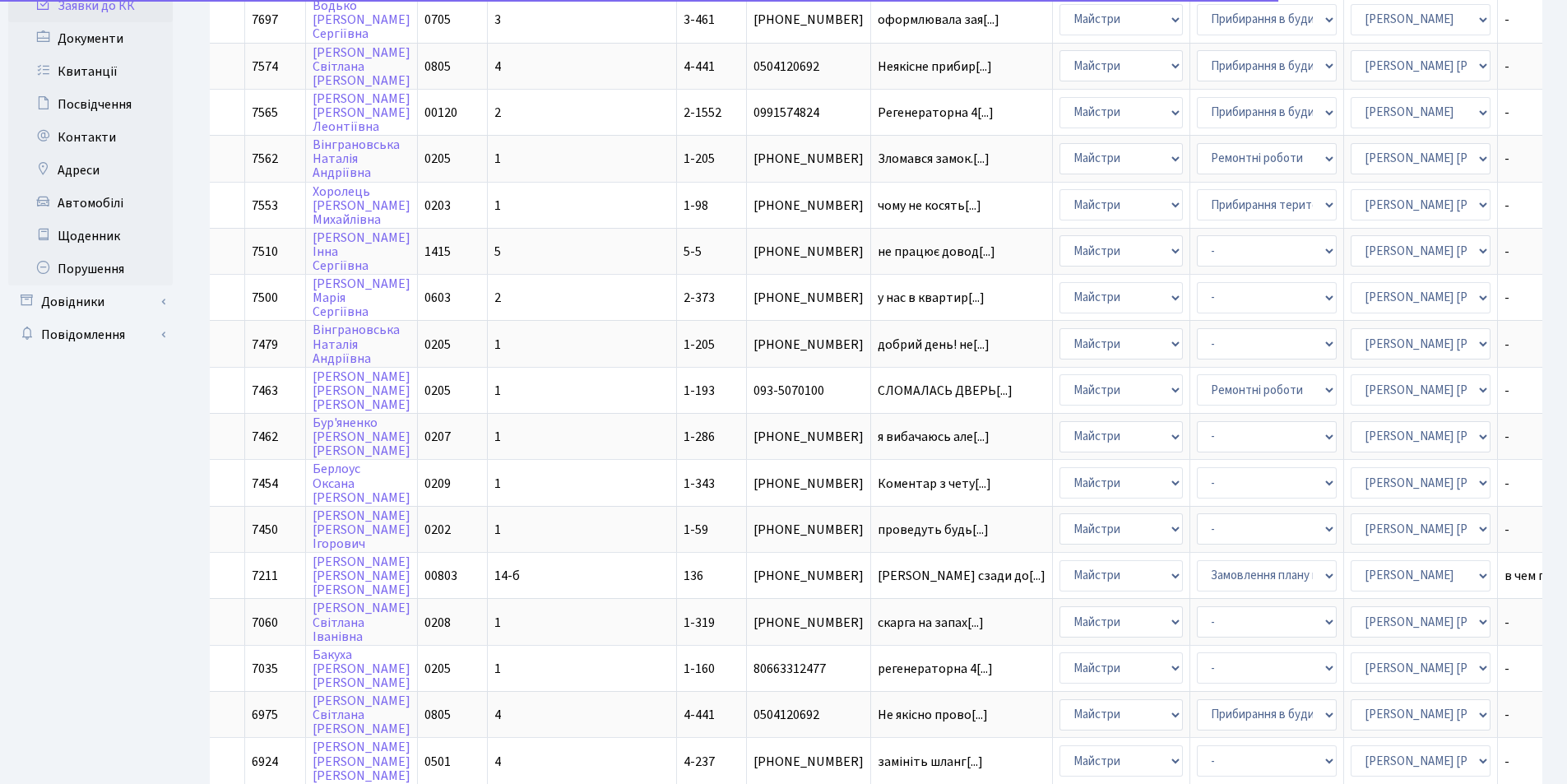
scroll to position [0, 0]
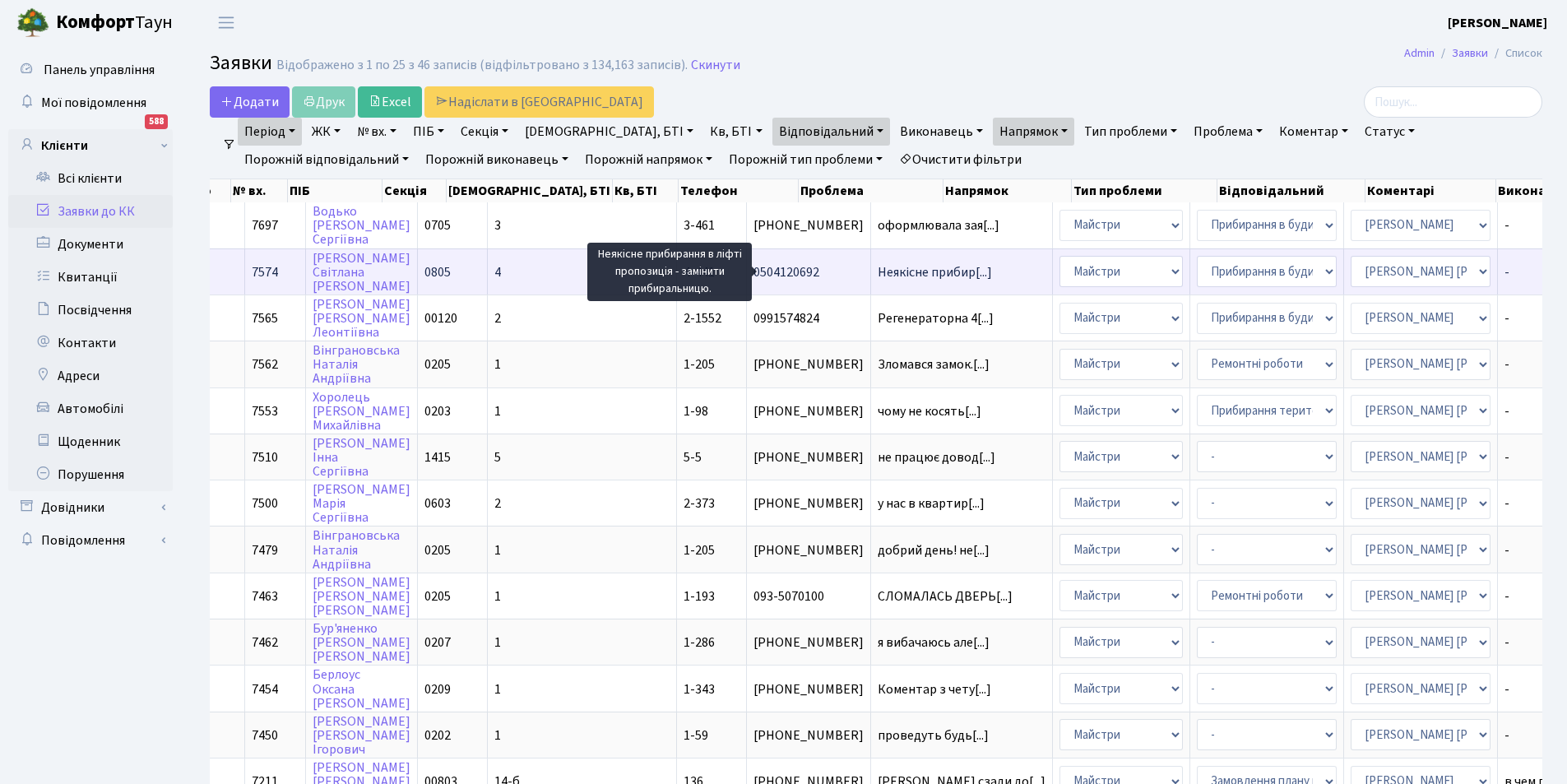
click at [878, 273] on span "Неякісне прибир[...]" at bounding box center [935, 272] width 114 height 18
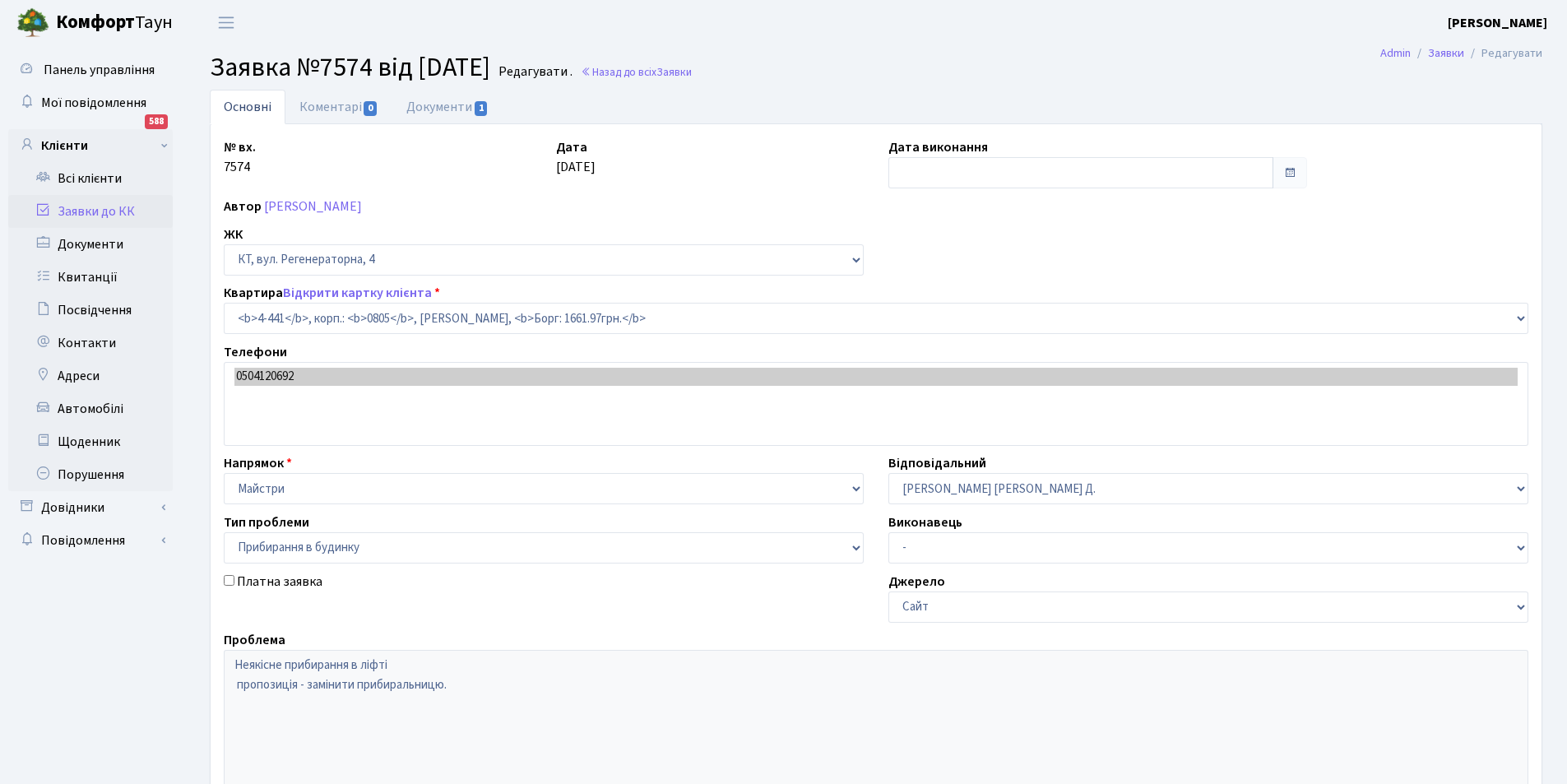
select select "1900"
select select "58"
click at [338, 107] on link "Коментарі 0" at bounding box center [339, 106] width 107 height 34
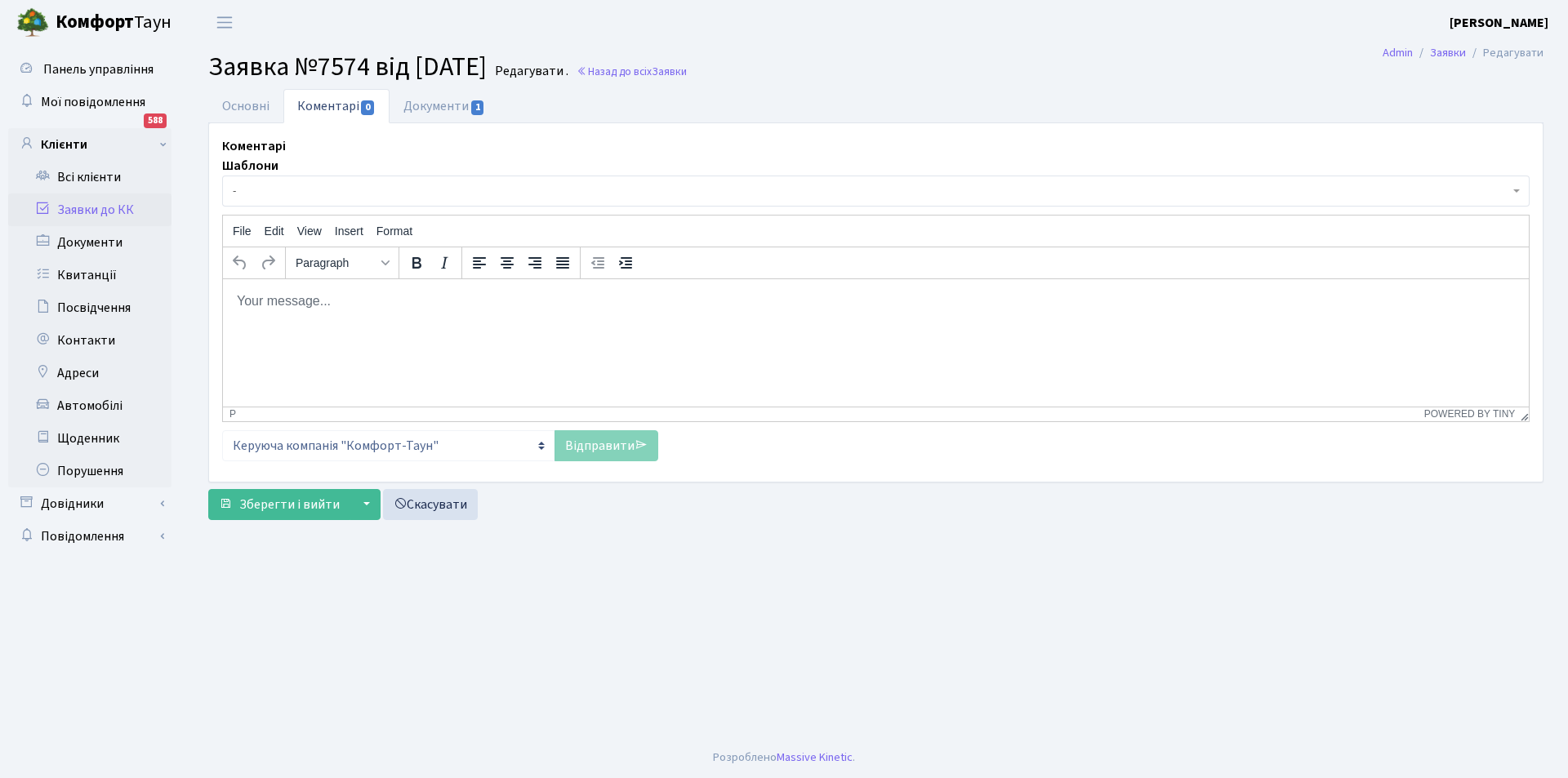
click at [337, 322] on html at bounding box center [876, 300] width 1306 height 44
click at [576, 433] on link "Відправити" at bounding box center [606, 445] width 103 height 31
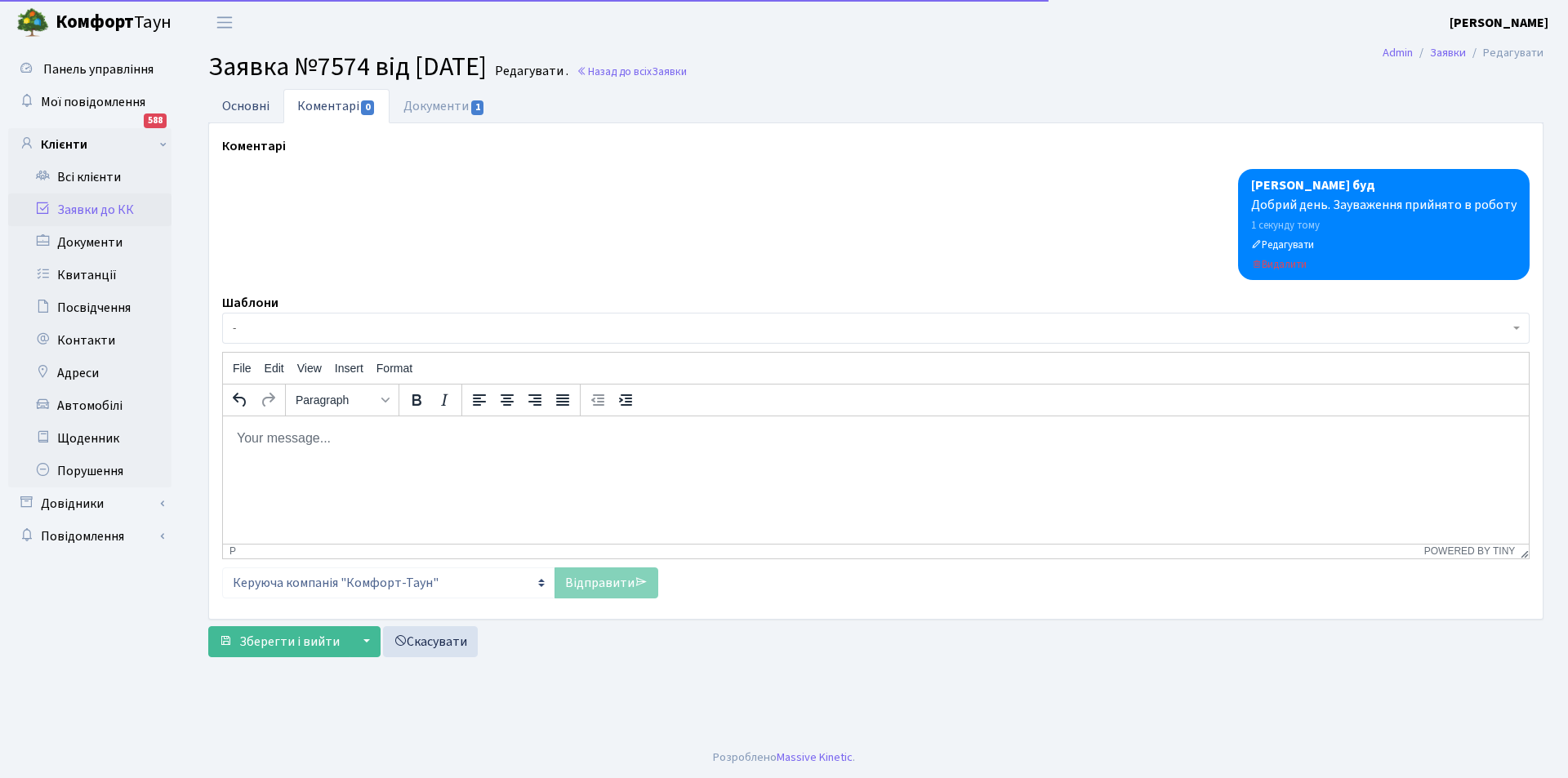
click at [261, 99] on link "Основні" at bounding box center [246, 105] width 75 height 33
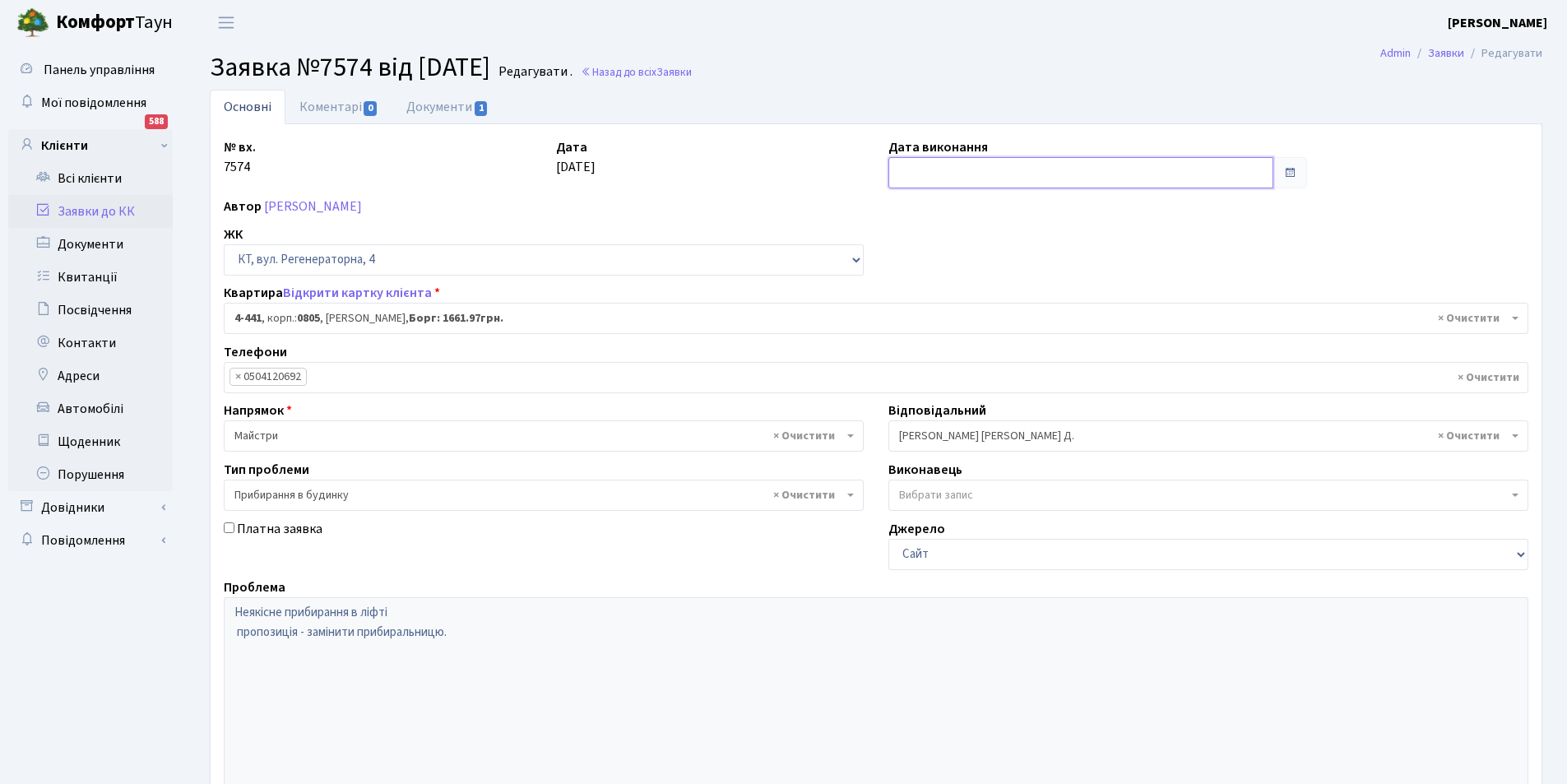
click at [974, 157] on input "text" at bounding box center [1081, 173] width 385 height 31
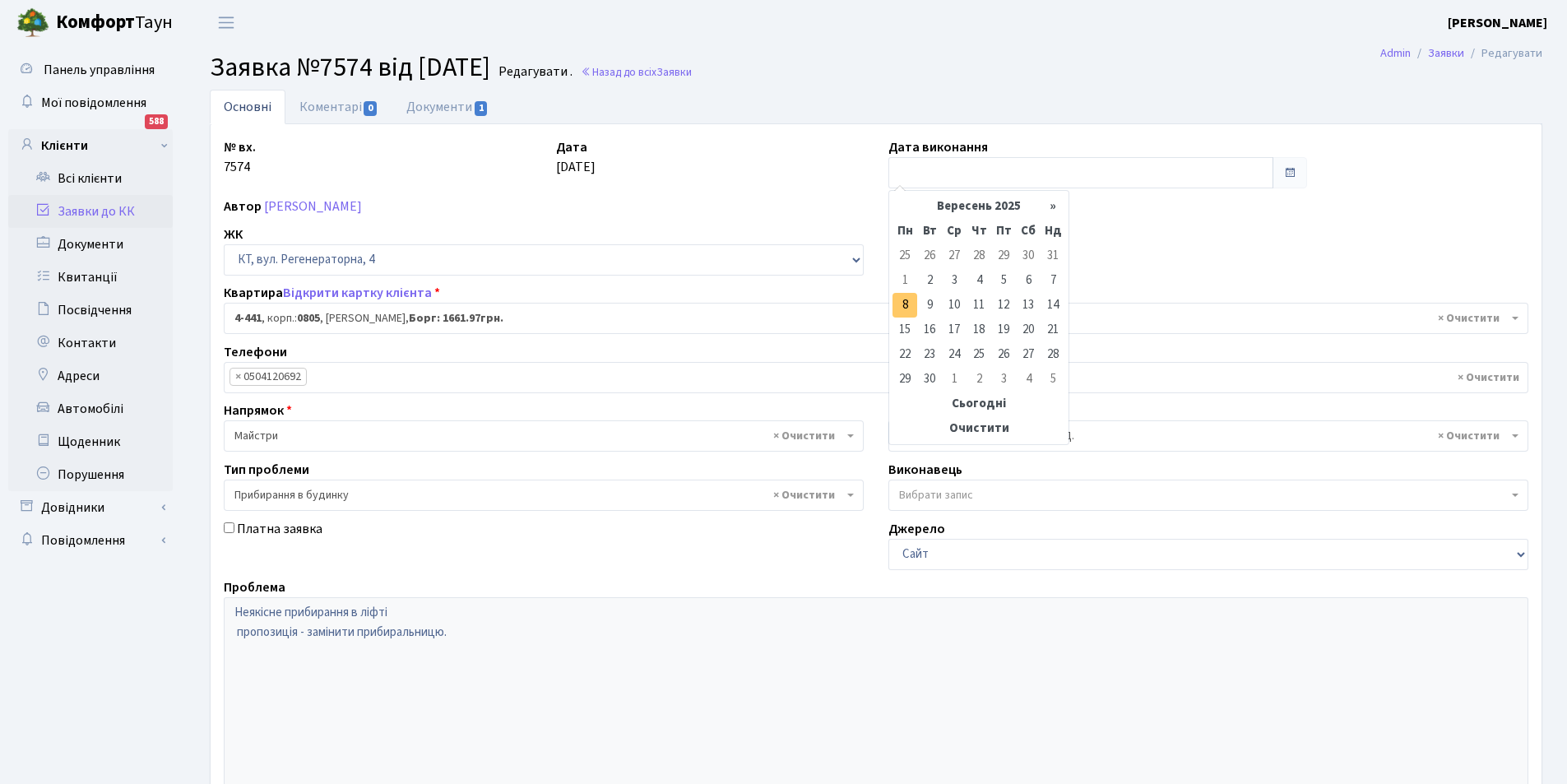
click at [905, 309] on td "8" at bounding box center [905, 305] width 25 height 25
type input "[DATE]"
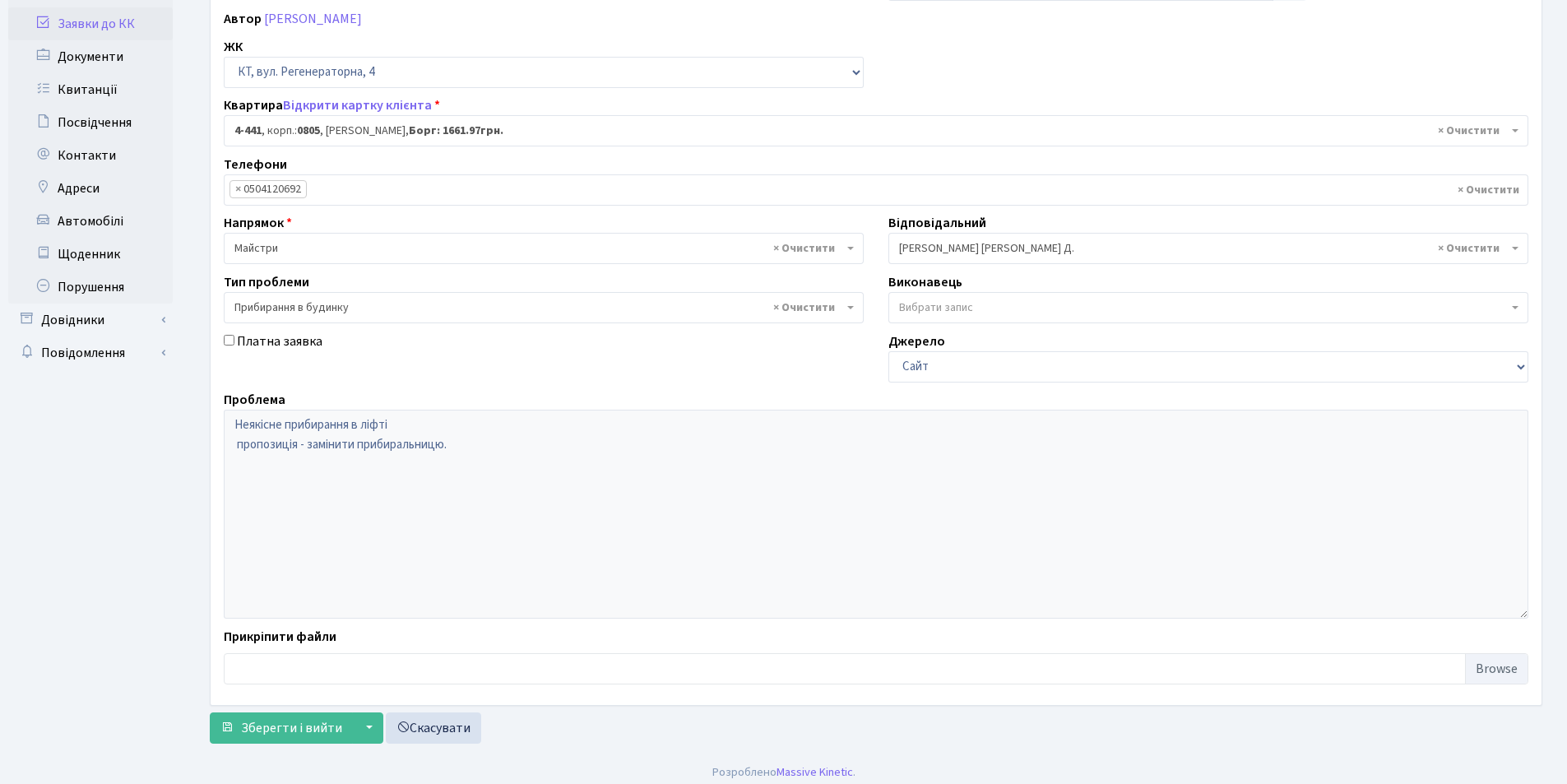
scroll to position [197, 0]
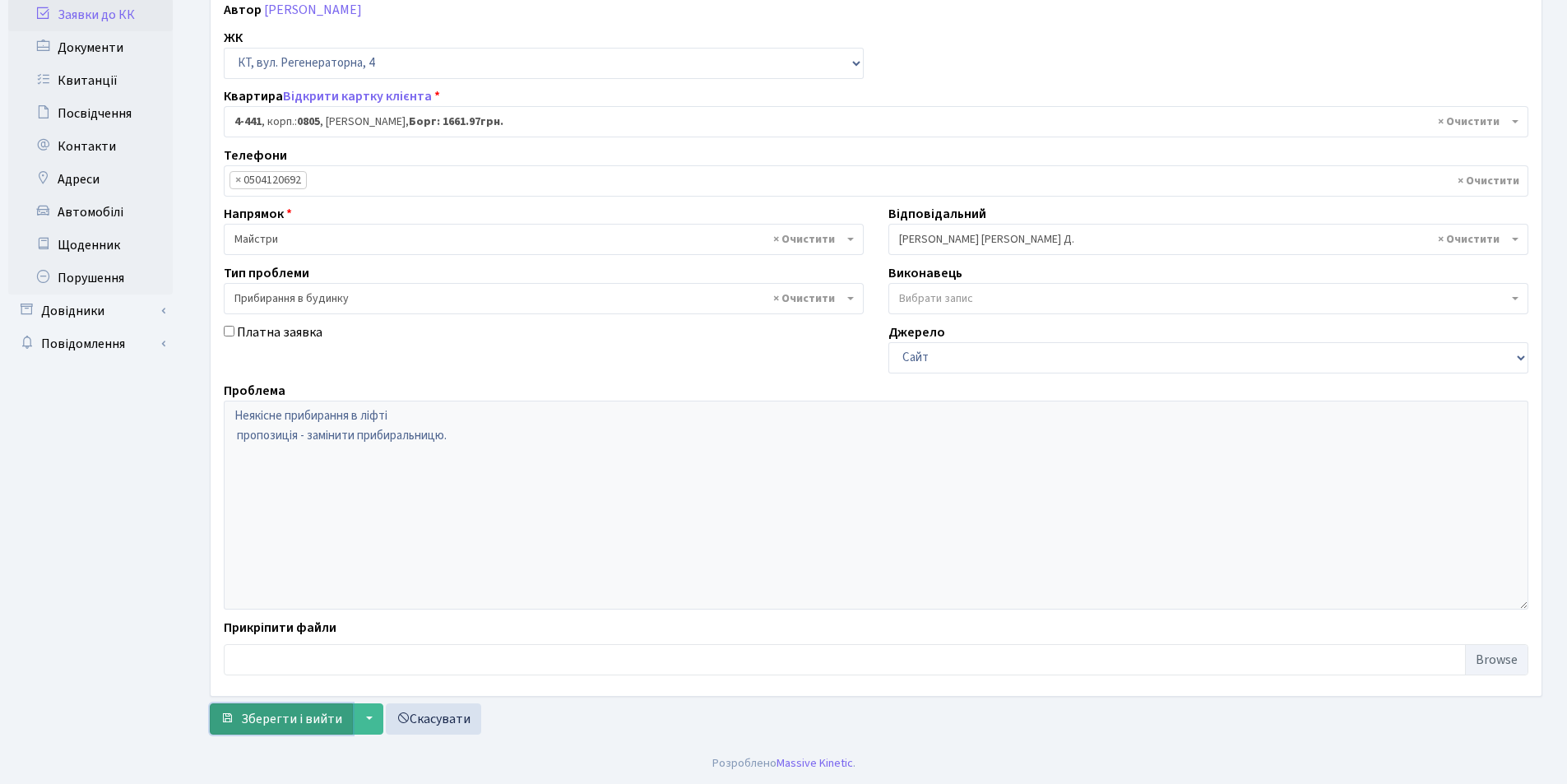
click at [273, 716] on span "Зберегти і вийти" at bounding box center [292, 719] width 101 height 18
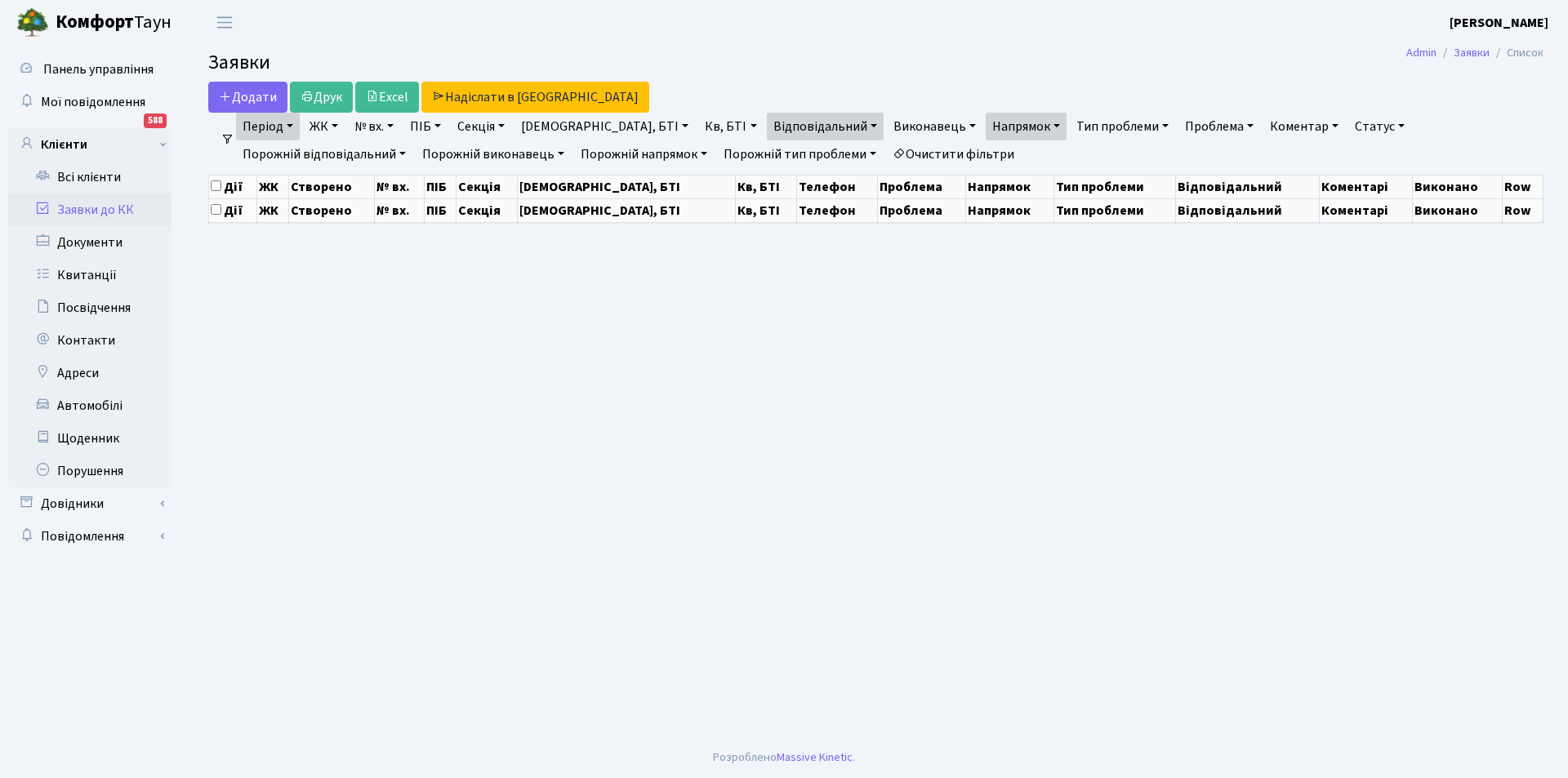
select select "25"
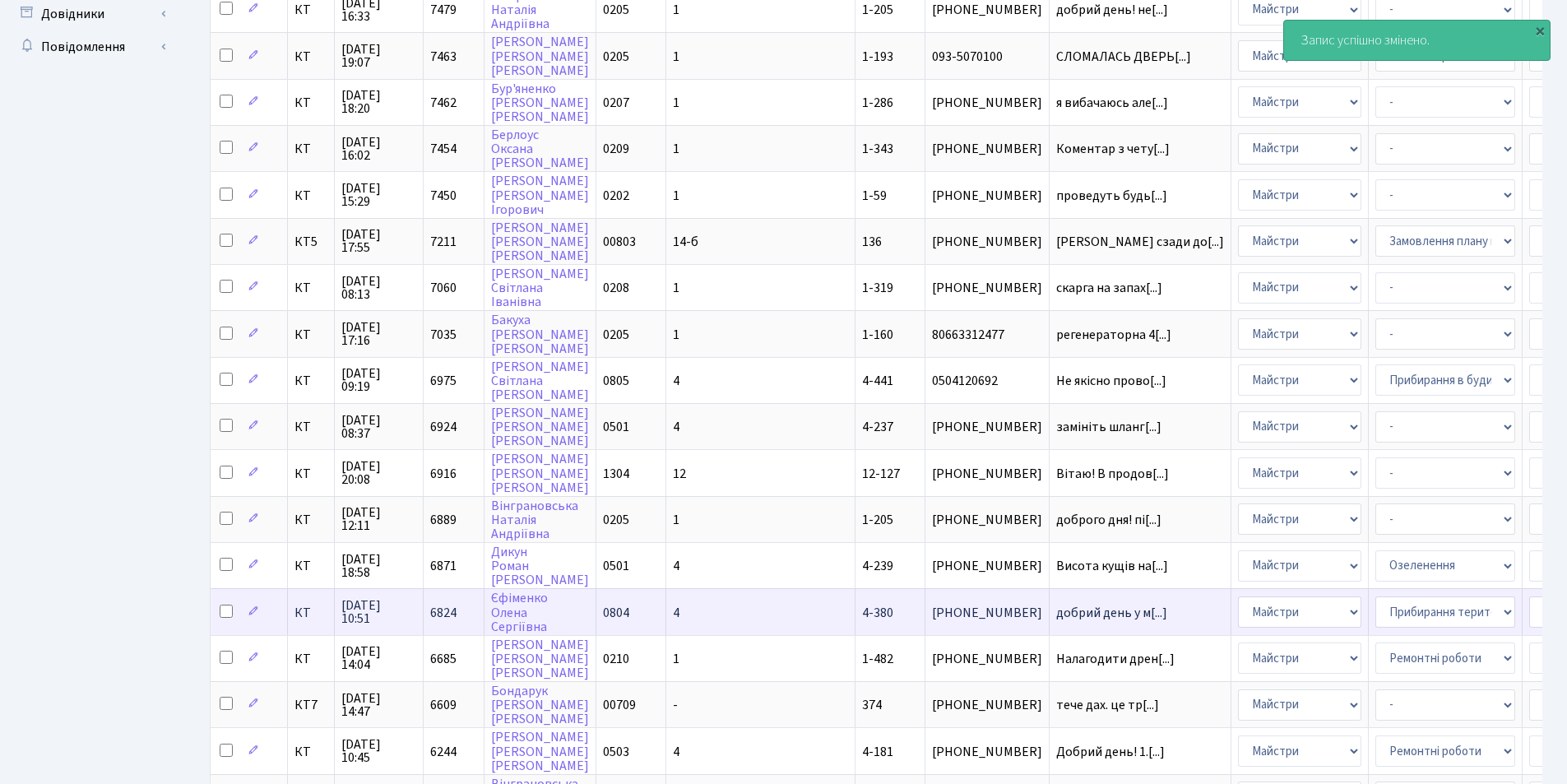
scroll to position [700, 0]
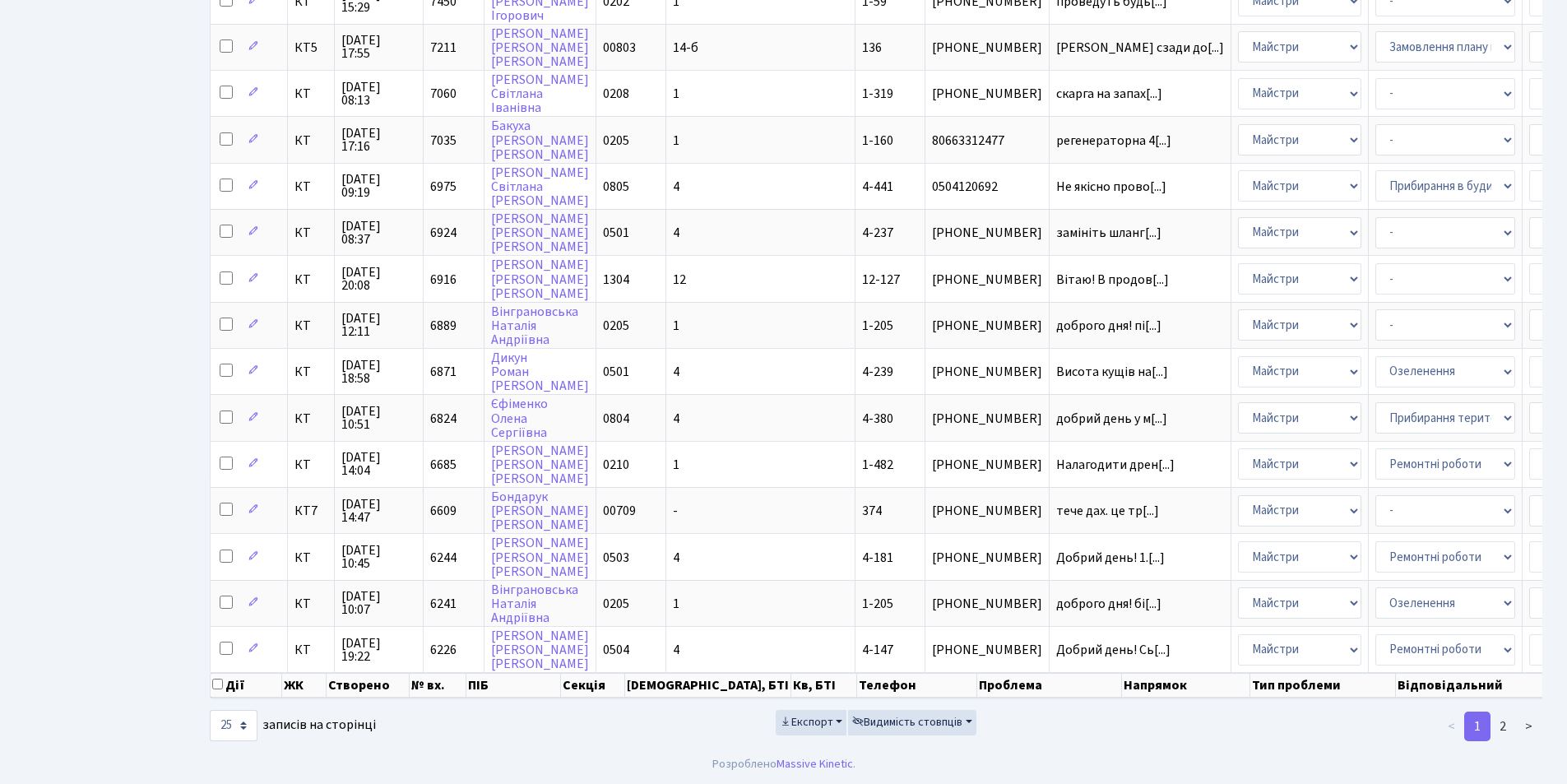
click at [1244, 673] on div "Дії ЖК Створено № вх. ПІБ Секція Буд., БТІ [PERSON_NAME] Телефон Проблема Напря…" at bounding box center [876, 94] width 1333 height 1158
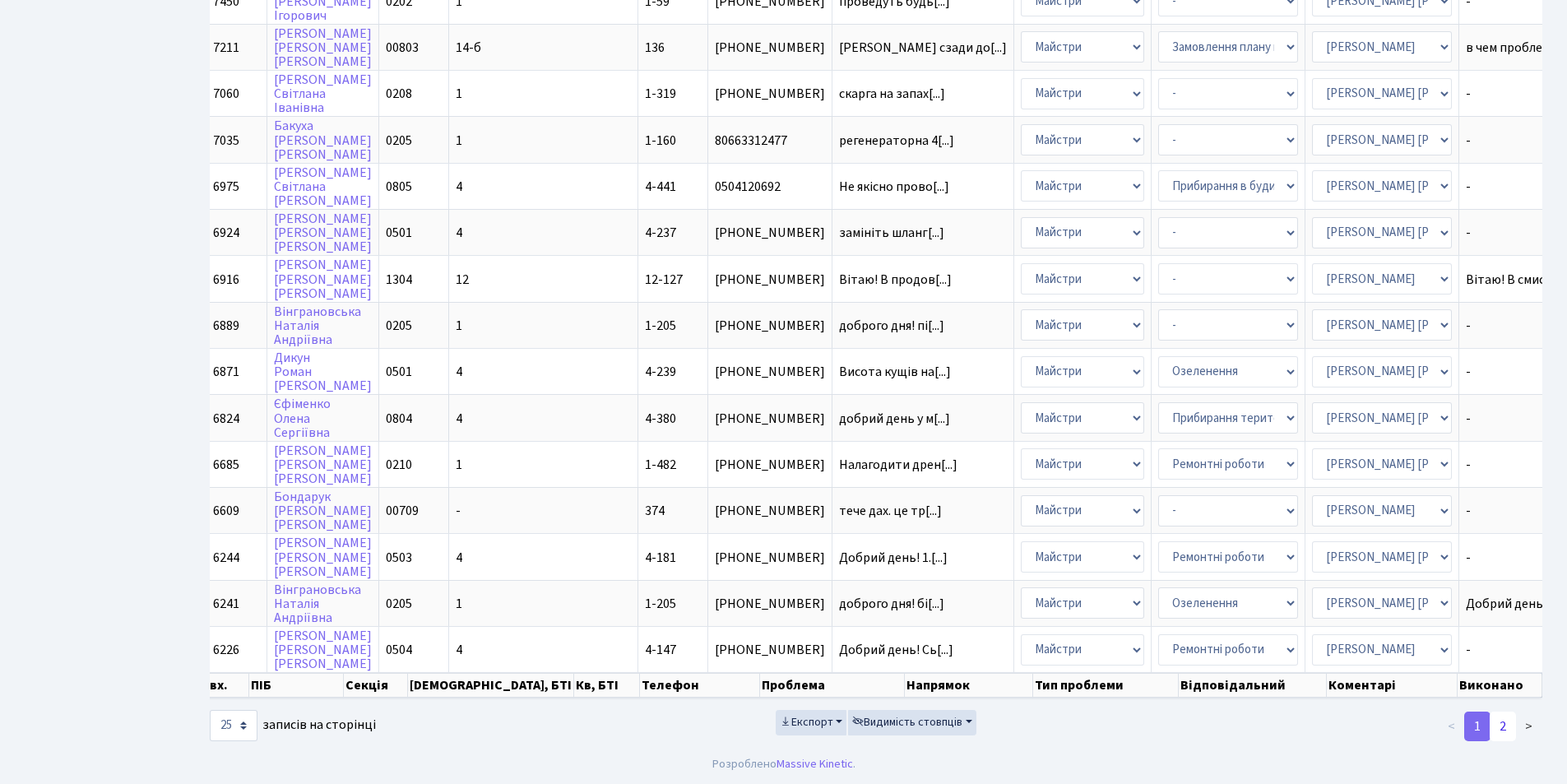
click at [1497, 726] on link "2" at bounding box center [1503, 726] width 27 height 29
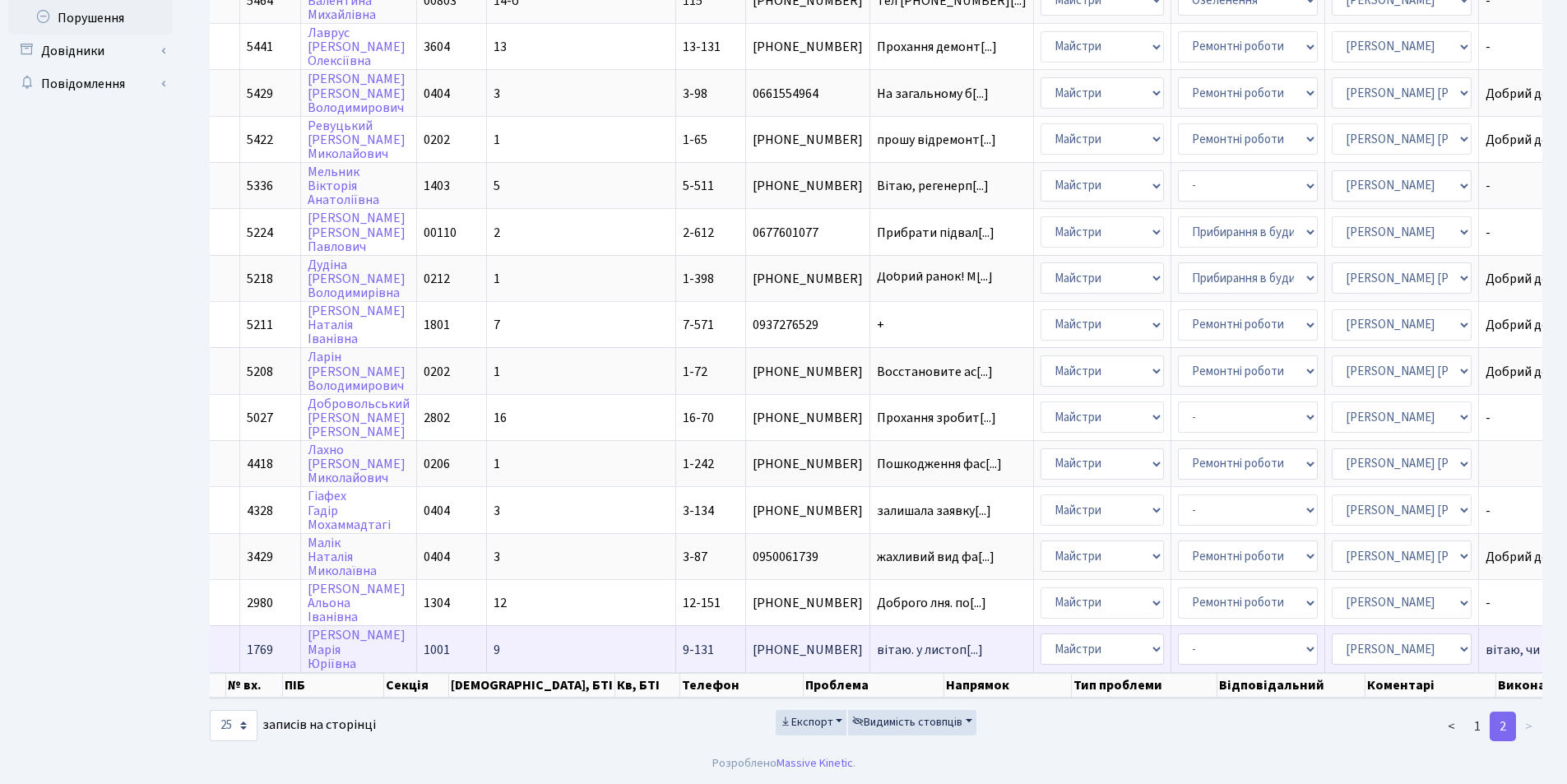
scroll to position [3, 0]
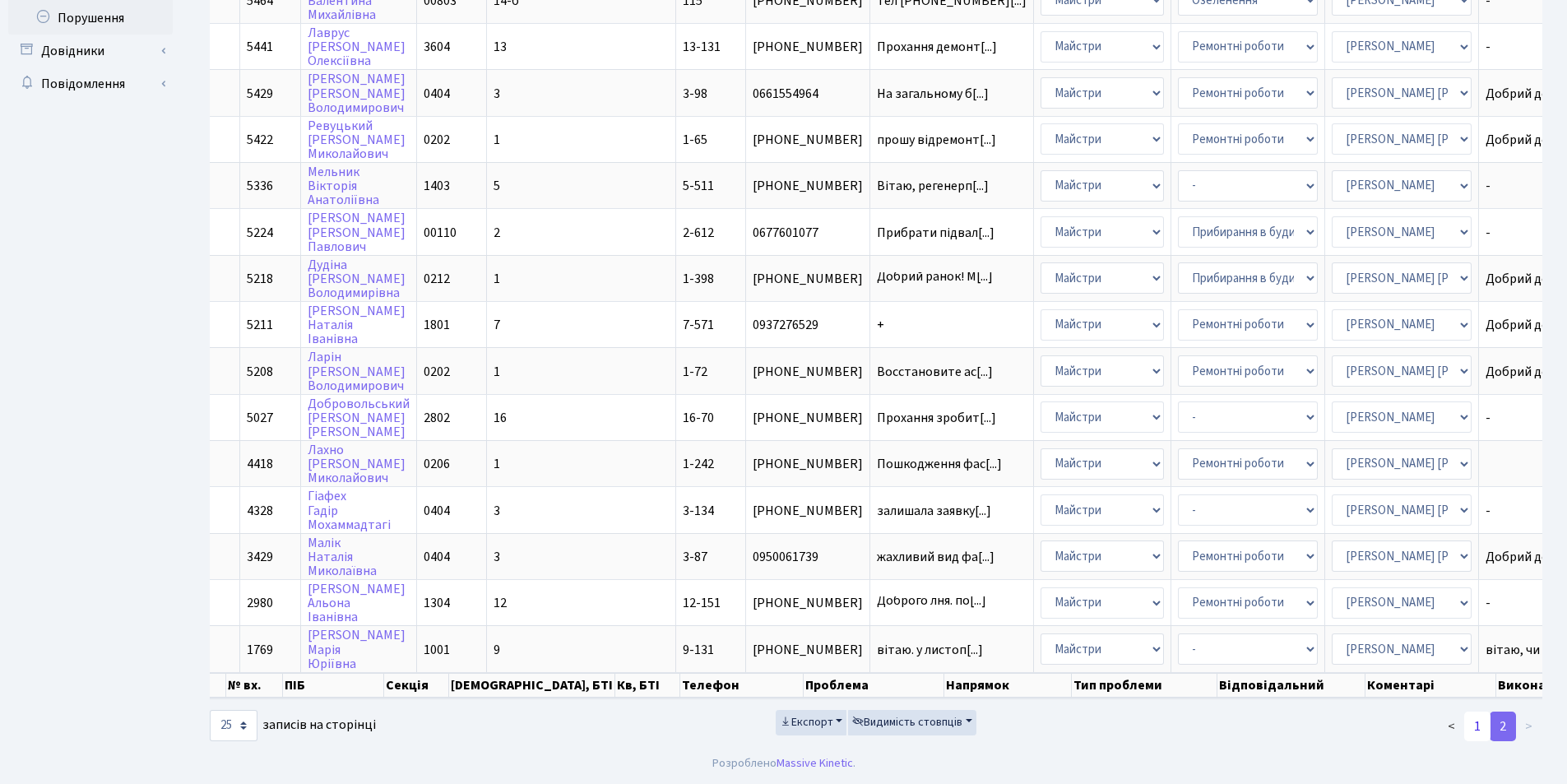
click at [1484, 730] on link "1" at bounding box center [1478, 726] width 27 height 29
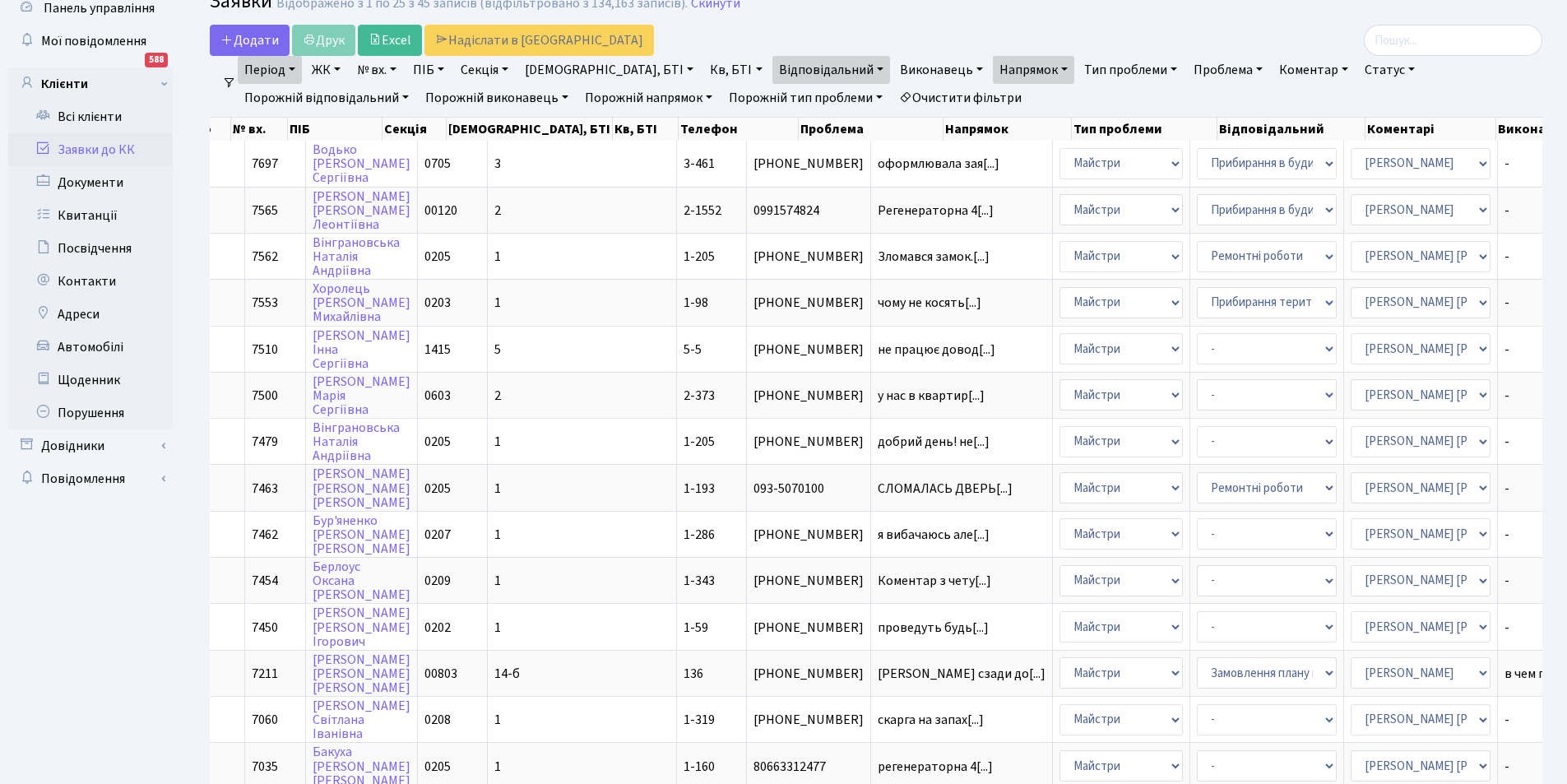
scroll to position [0, 0]
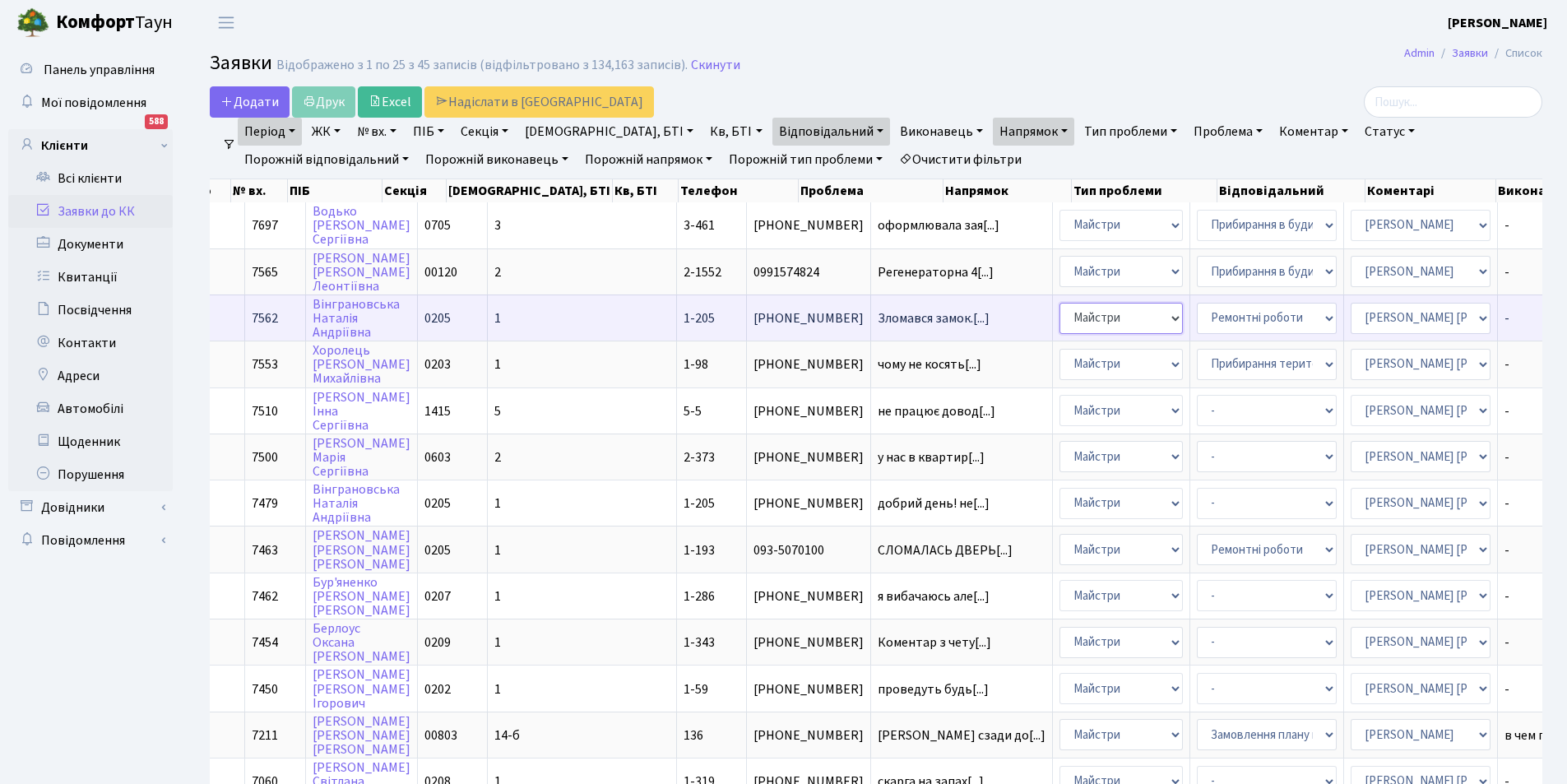
click at [1060, 325] on select "- Адміністрація Домофон, СКД Ліфт Майстри Сантехніка Економічний відділ Електри…" at bounding box center [1121, 318] width 123 height 31
select select "3"
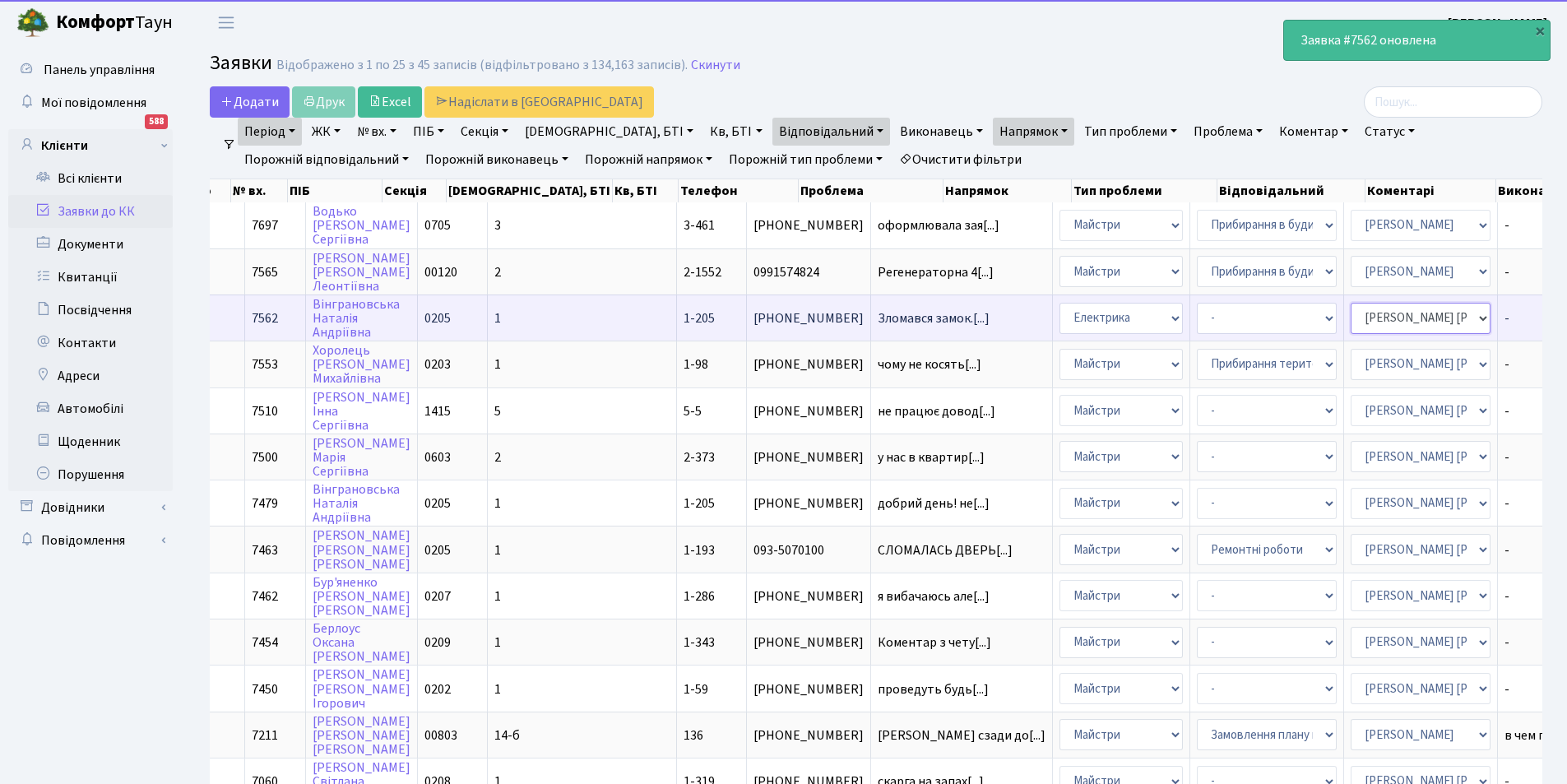
click at [1351, 318] on select "- Адміністратор ЖК КТ Вижул В. В. Гордієнко Н.В. Дядюшкін Д.Ю. Кипчук Т. А. Кла…" at bounding box center [1421, 318] width 140 height 31
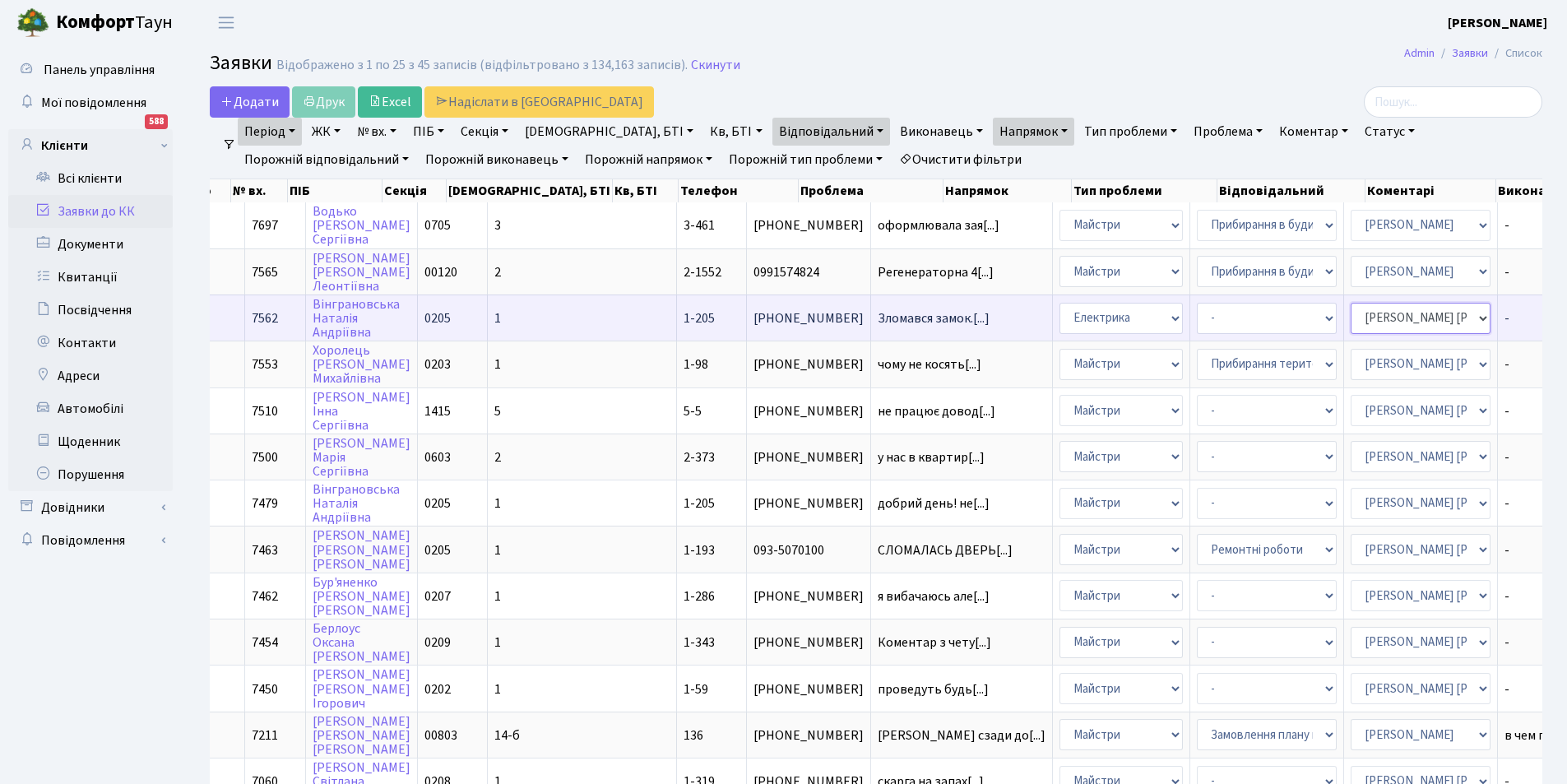
select select "22"
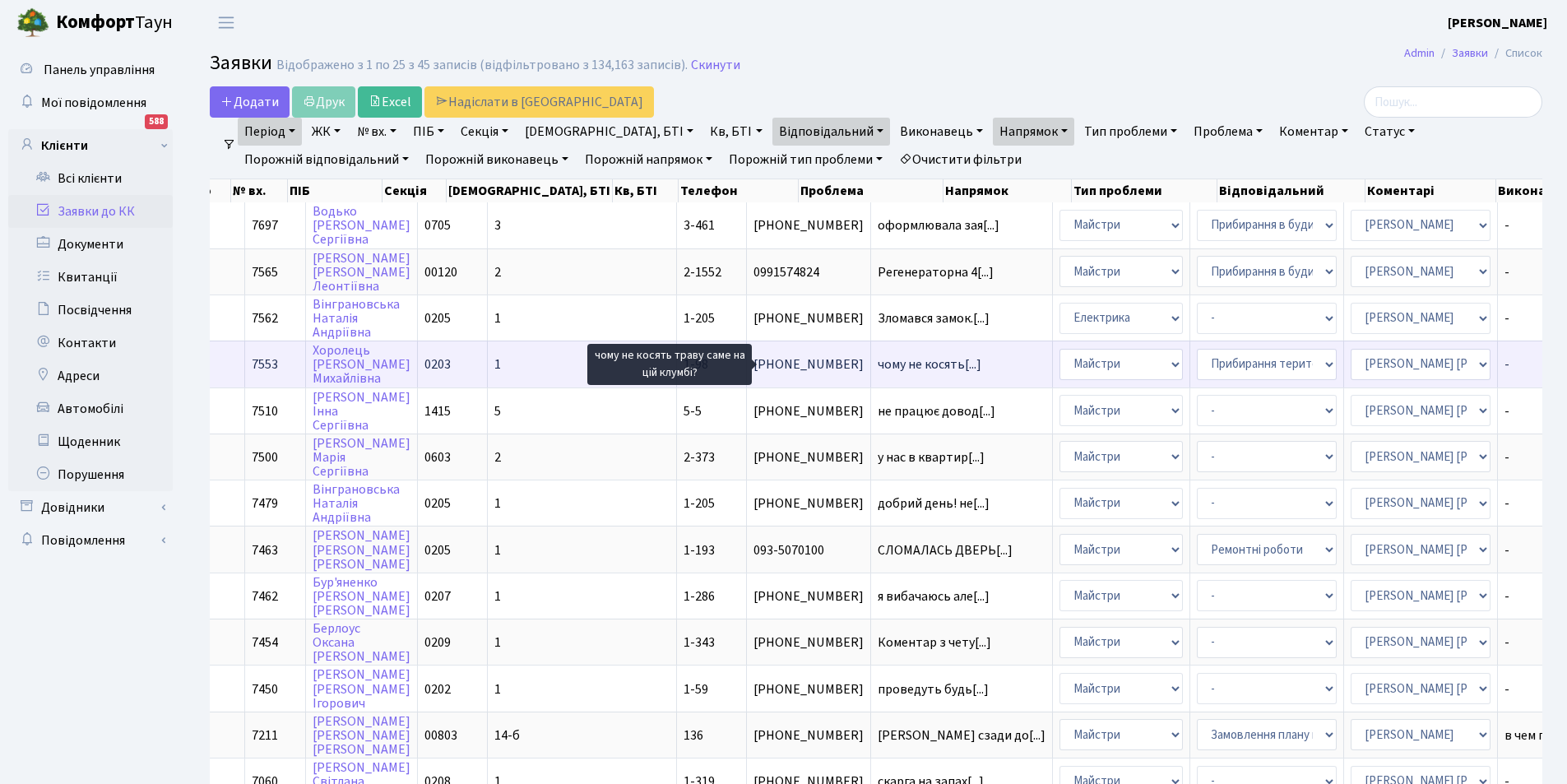
click at [878, 361] on span "чому не косять[...]" at bounding box center [930, 364] width 104 height 18
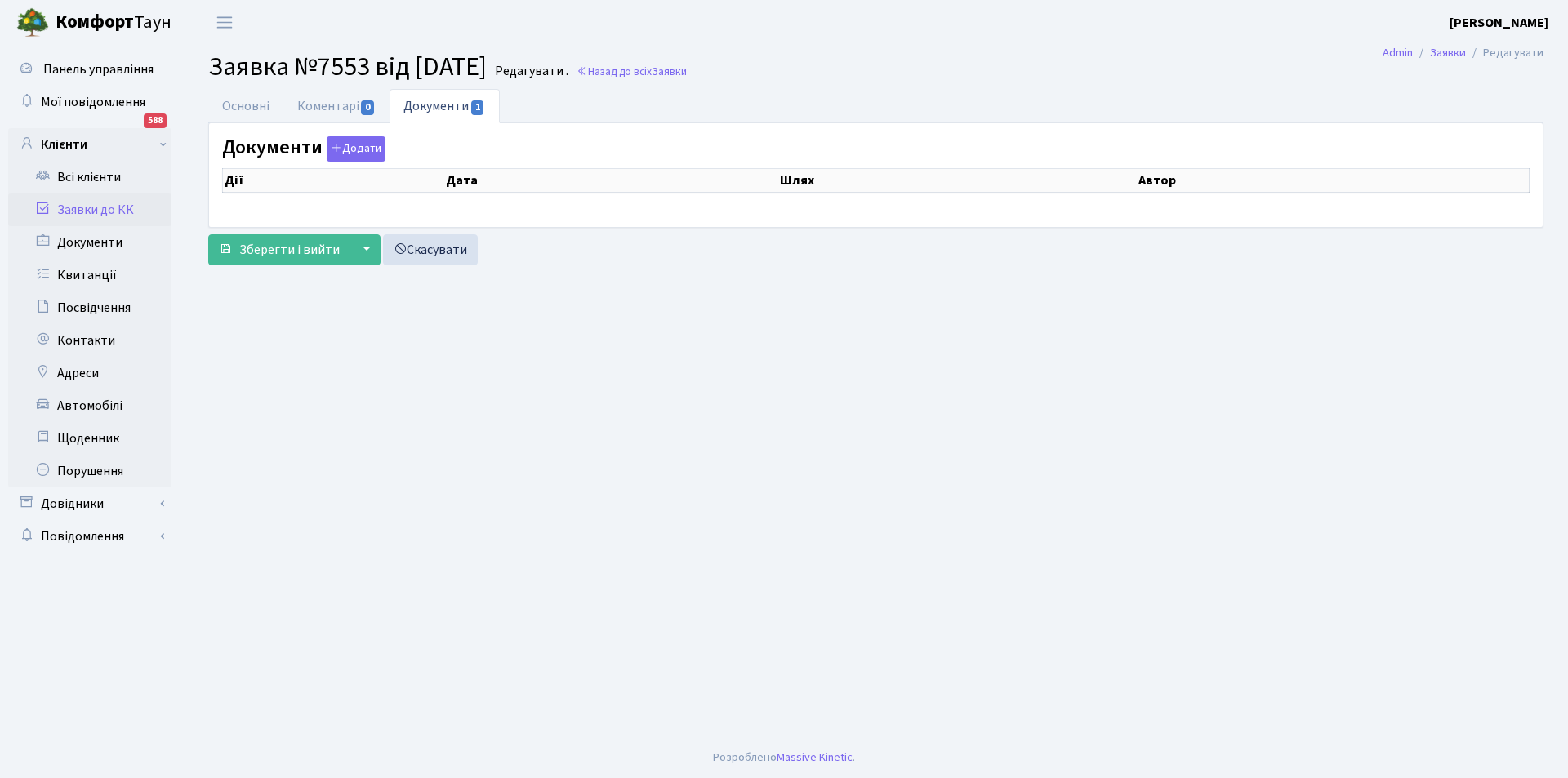
select select "25"
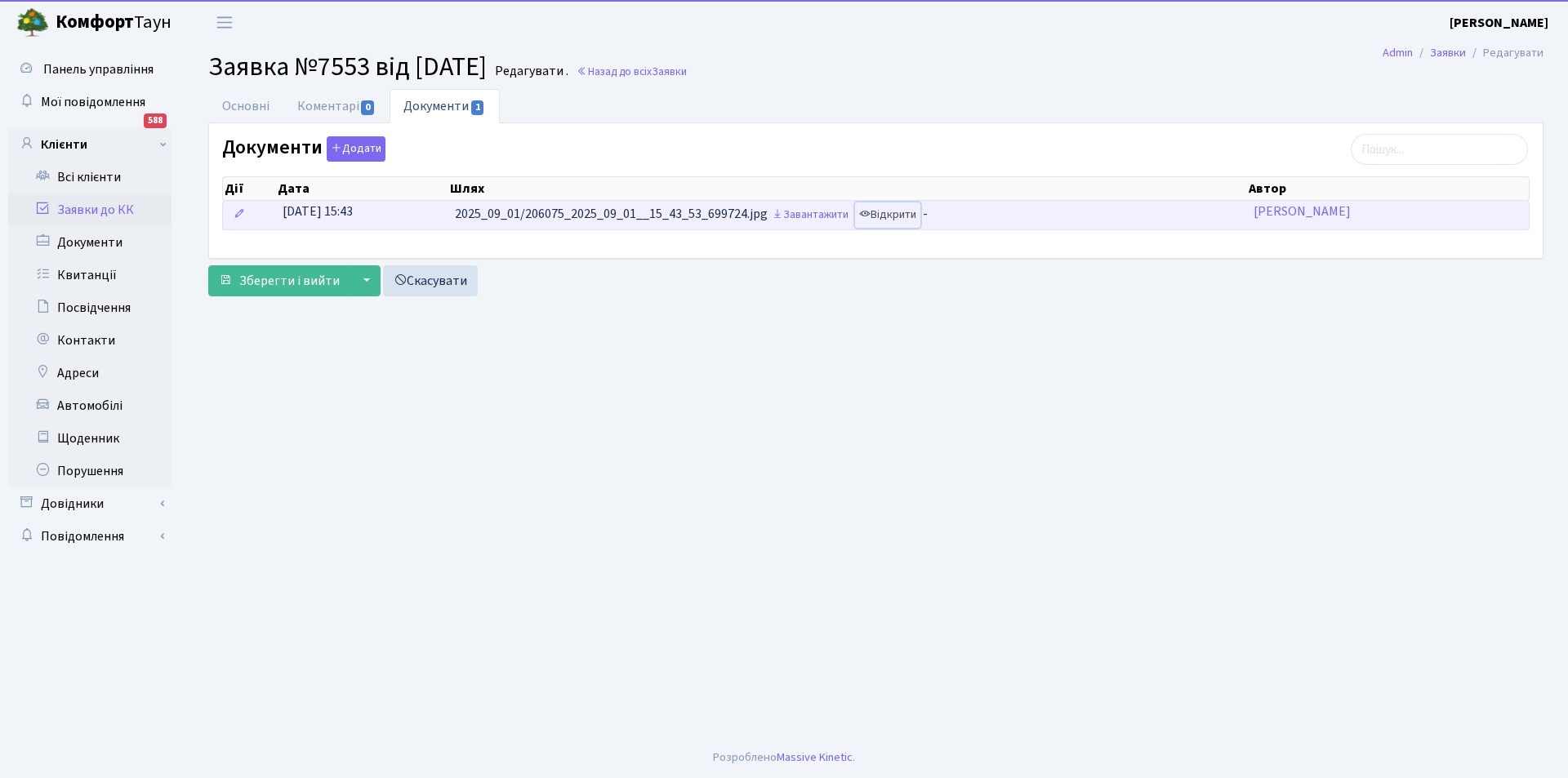
click at [909, 212] on link "Відкрити" at bounding box center [888, 215] width 66 height 26
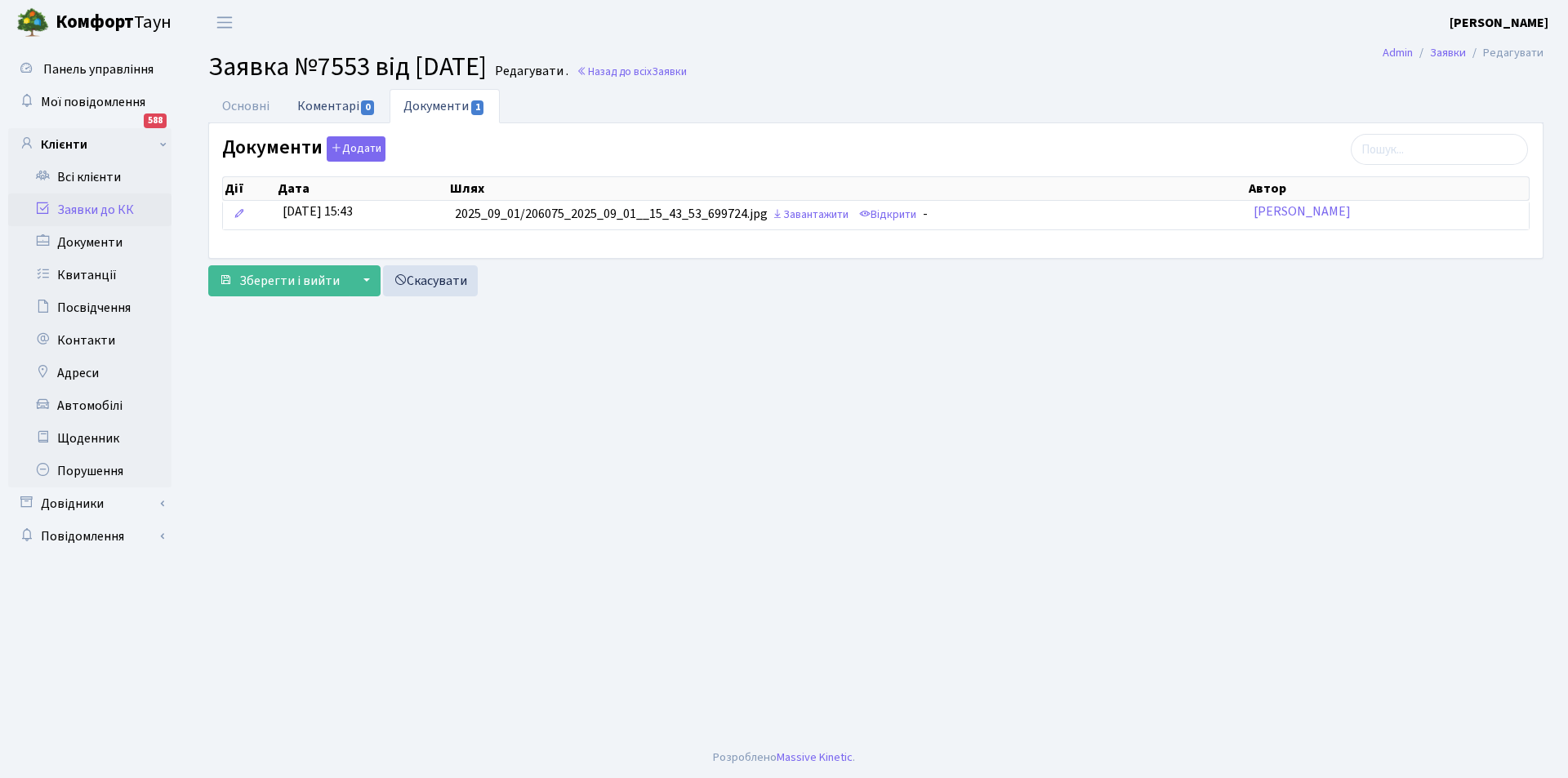
click at [317, 109] on link "Коментарі 0" at bounding box center [336, 105] width 106 height 33
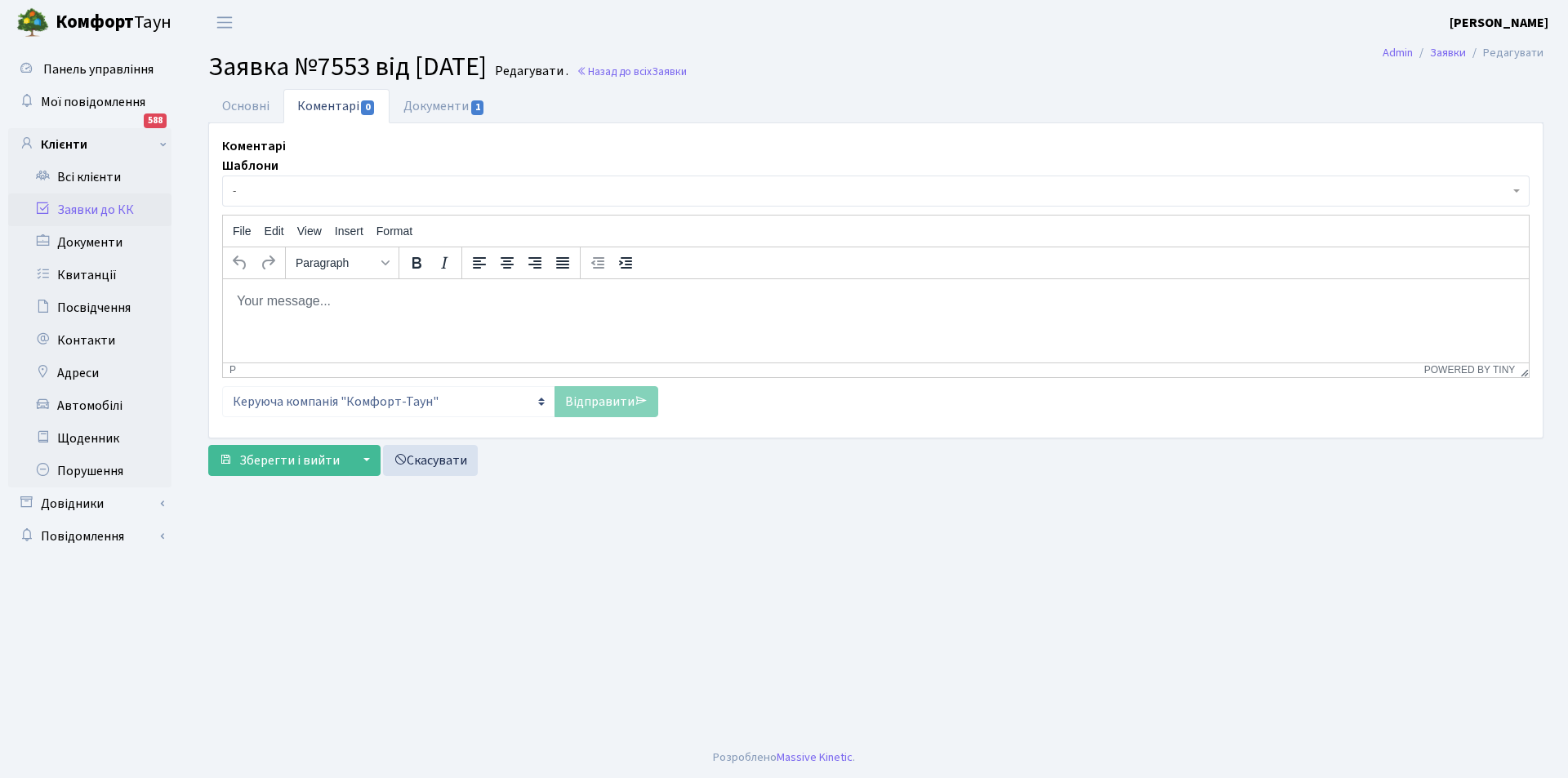
click at [434, 295] on p "Rich Text Area. Press ALT-0 for help." at bounding box center [875, 300] width 1279 height 18
click at [624, 388] on link "Відправити" at bounding box center [606, 402] width 103 height 31
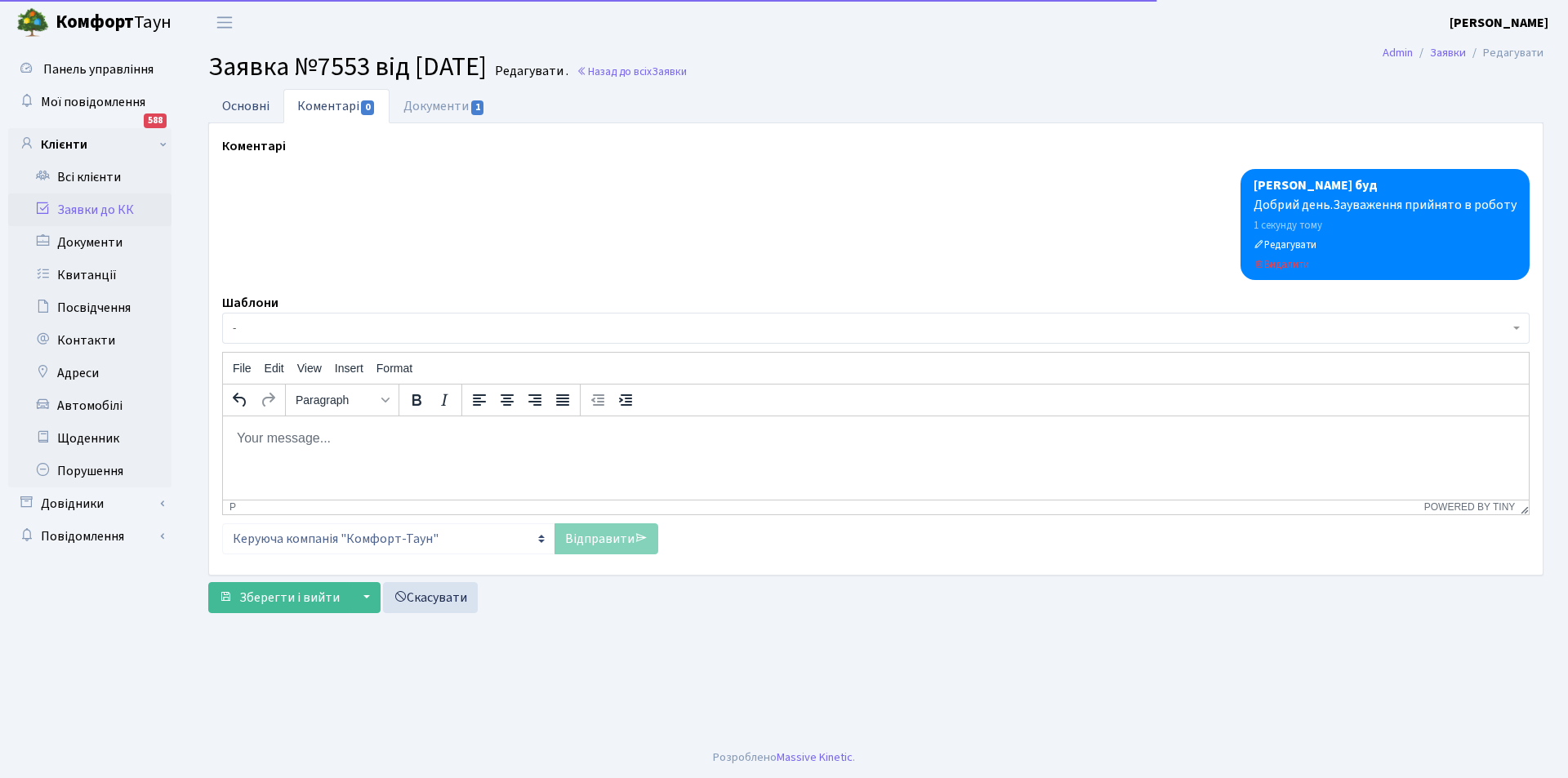
click at [235, 103] on link "Основні" at bounding box center [246, 105] width 75 height 33
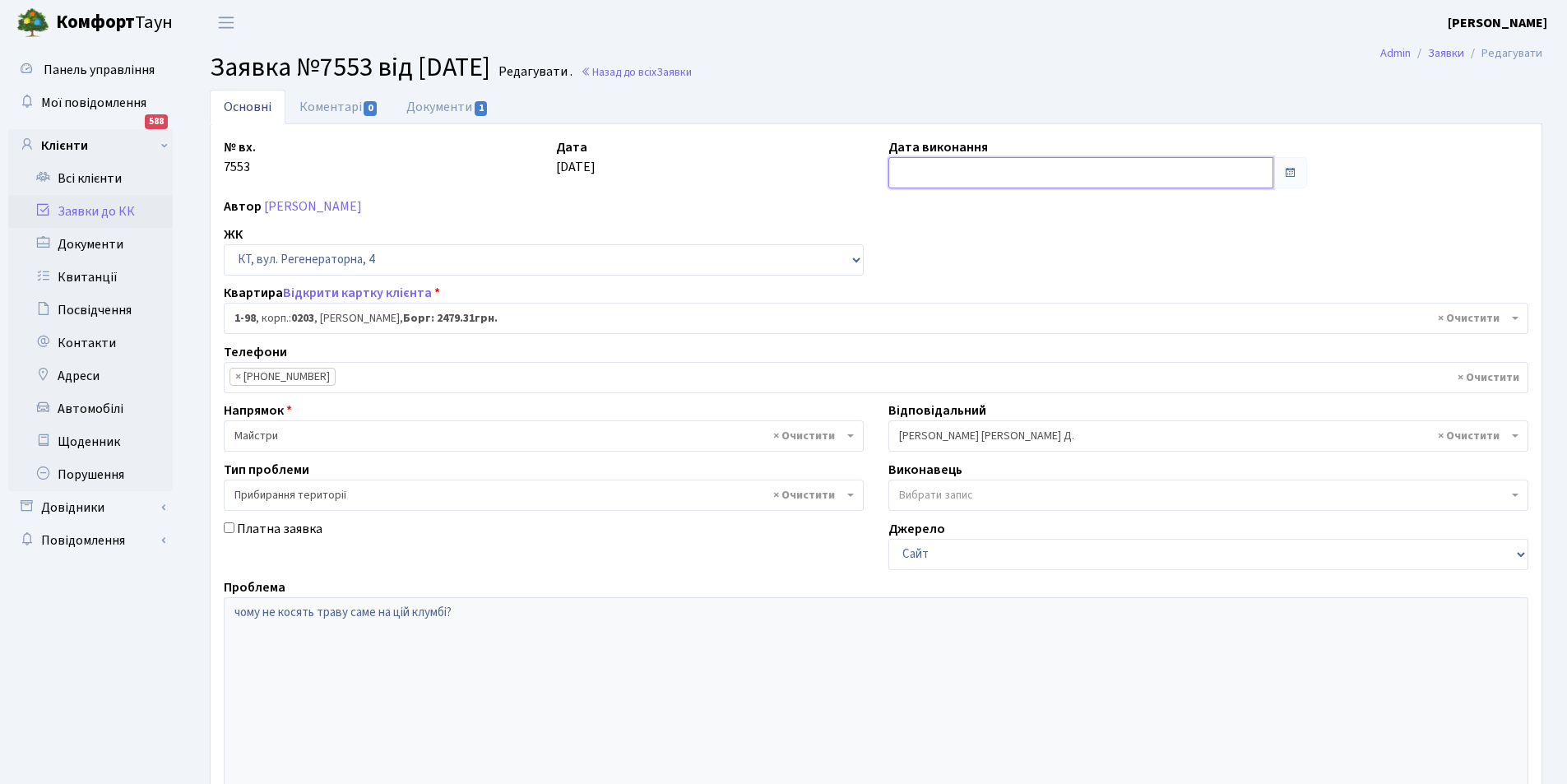
click at [937, 163] on input "text" at bounding box center [1081, 173] width 385 height 31
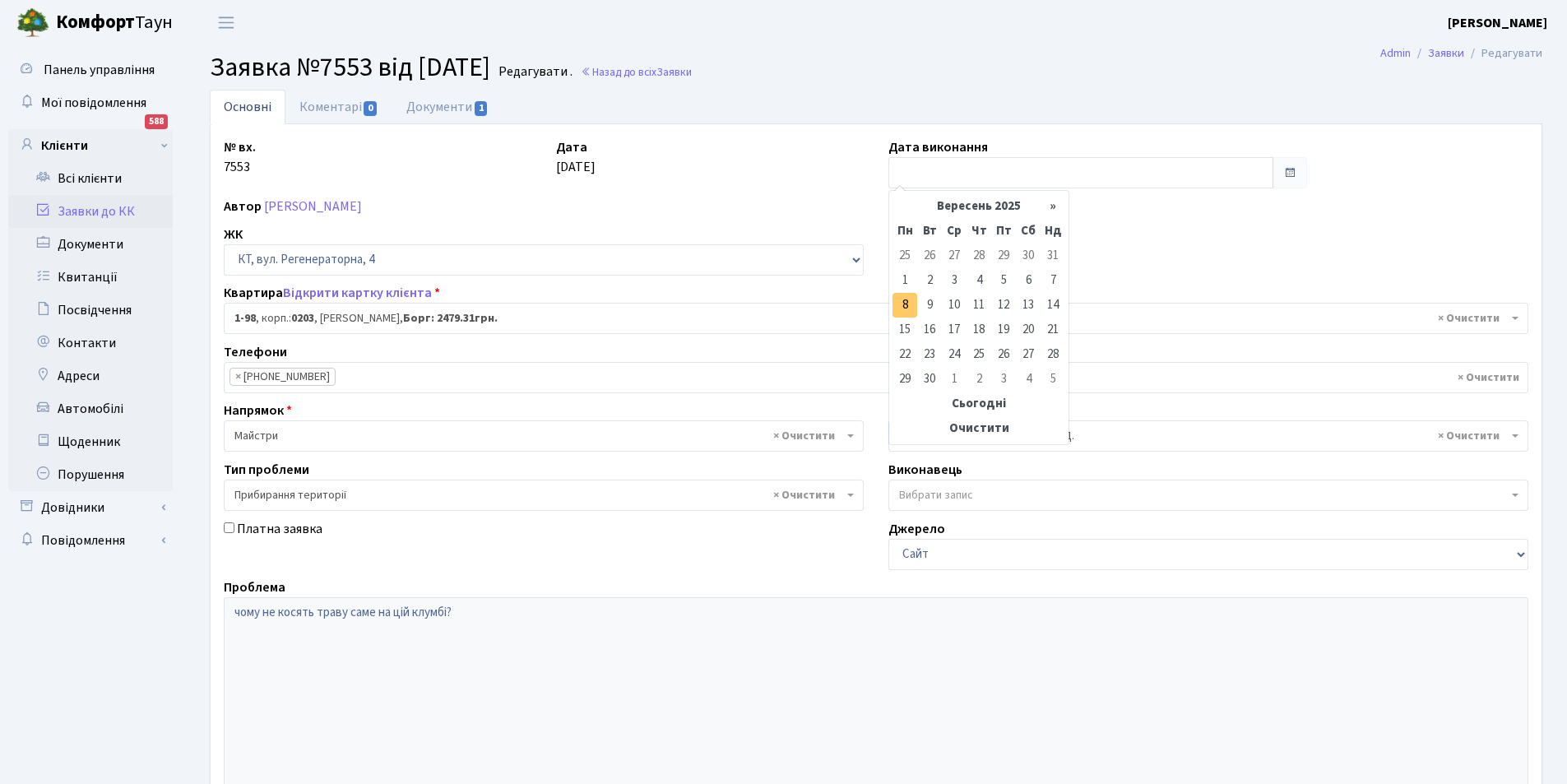
click at [897, 308] on td "8" at bounding box center [905, 305] width 25 height 25
type input "08.09.2025"
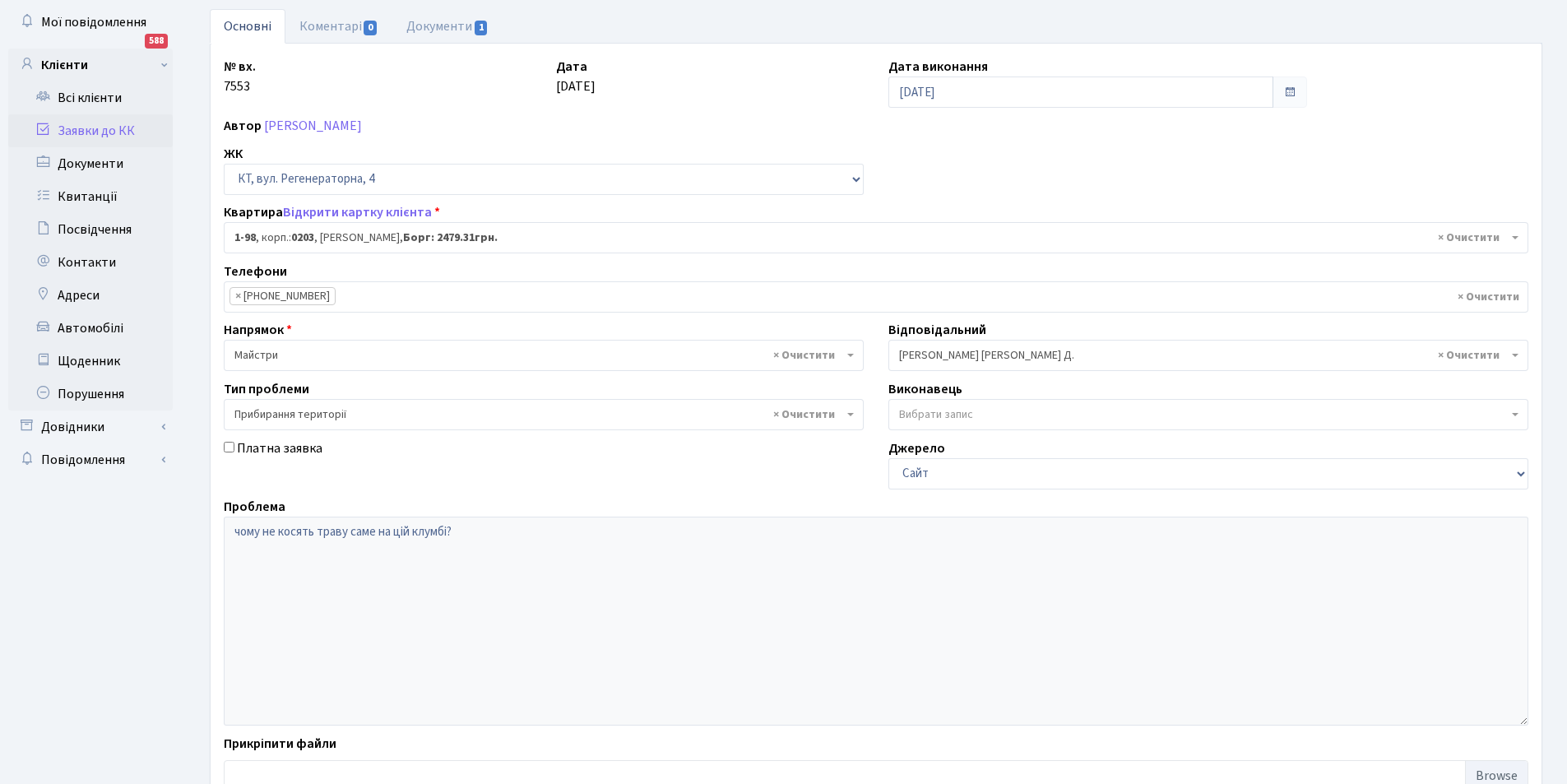
scroll to position [197, 0]
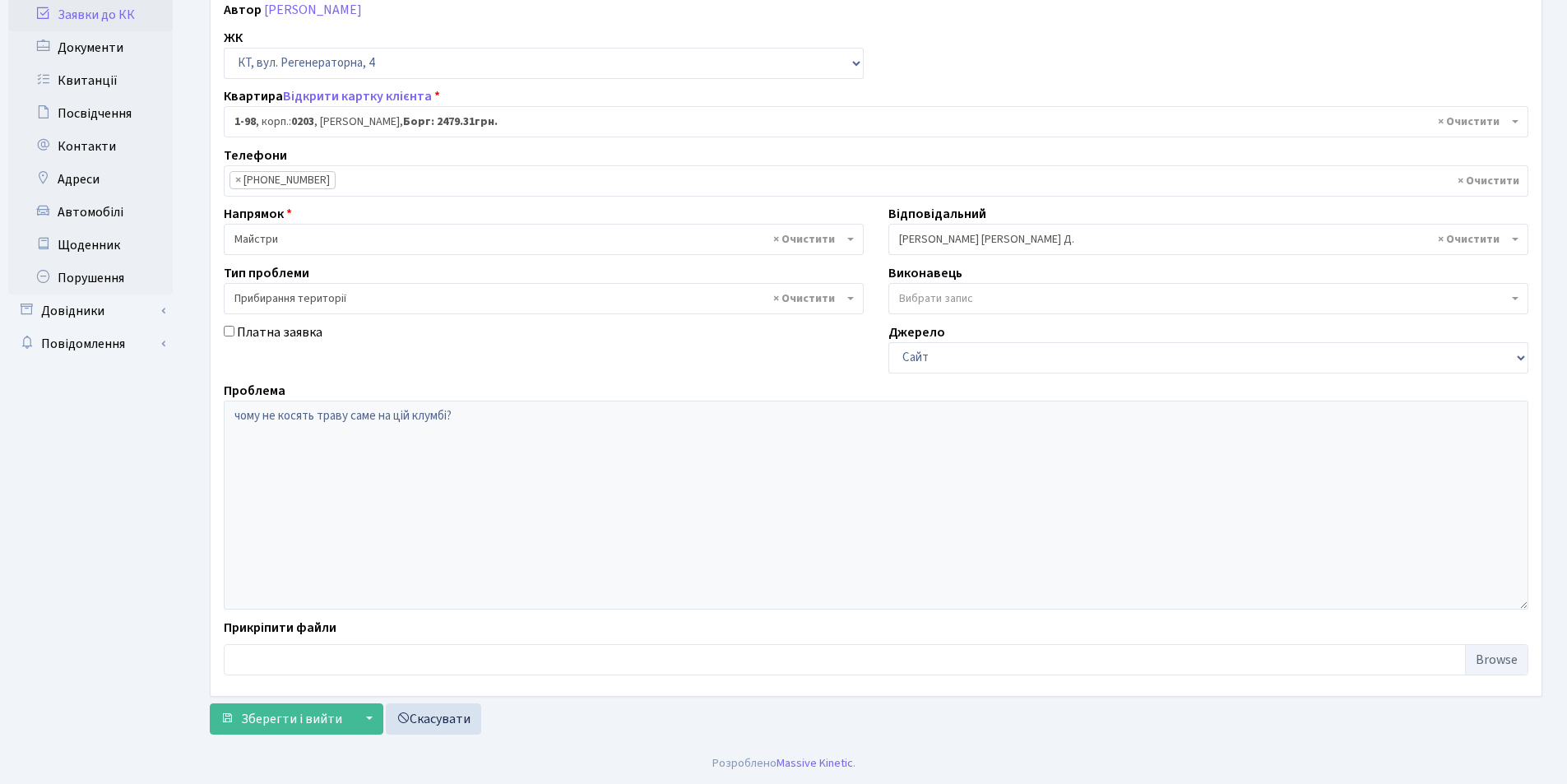
click at [273, 700] on form "Основні Коментарі 0 Документи 1 № вх. 7553 Дата 01.09.2025 Дата виконання 08.09…" at bounding box center [876, 314] width 1333 height 842
click at [279, 718] on span "Зберегти і вийти" at bounding box center [292, 719] width 101 height 18
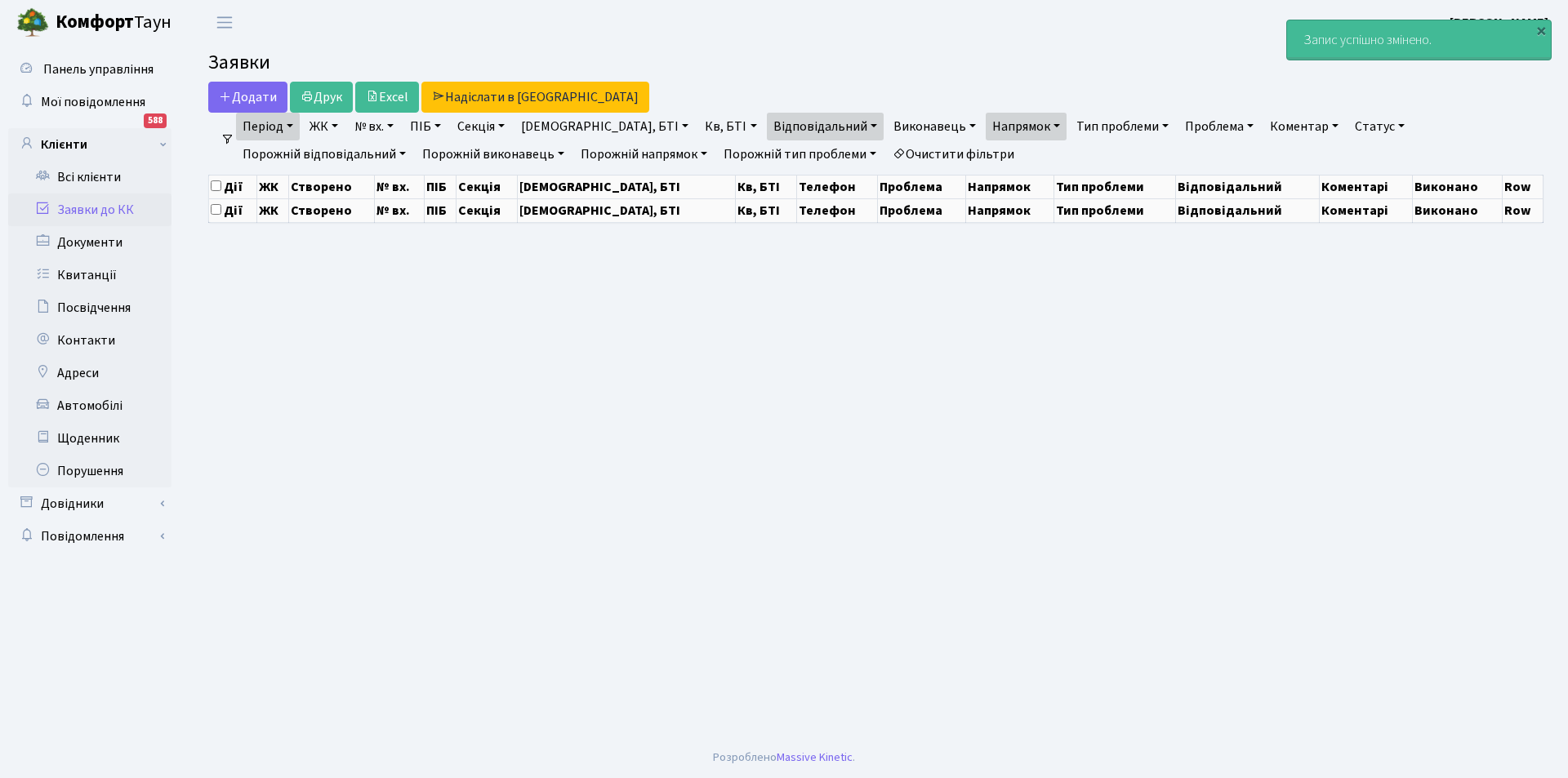
select select "25"
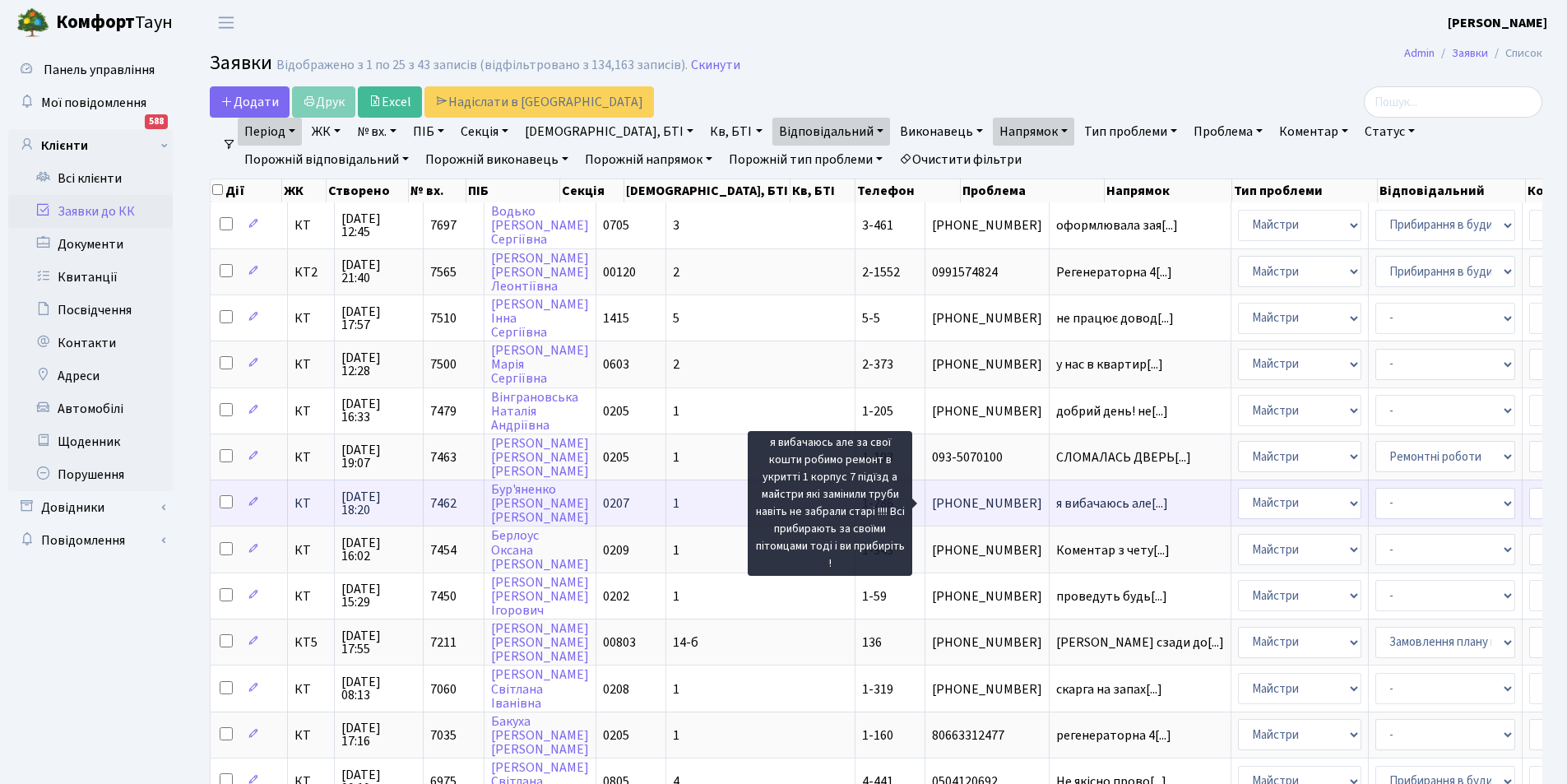
click at [1056, 499] on span "я вибачаюсь але[...]" at bounding box center [1112, 503] width 112 height 18
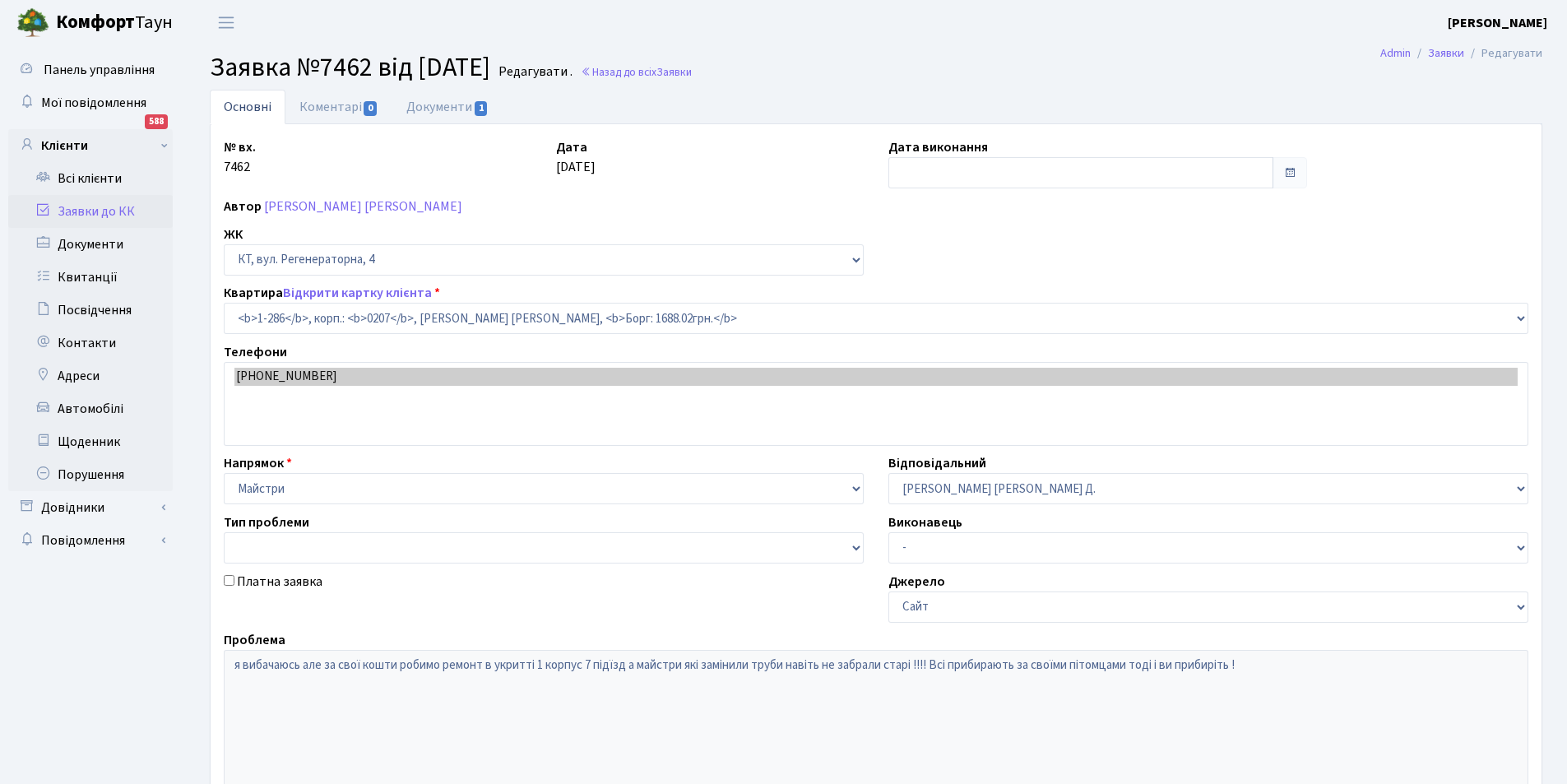
select select "286"
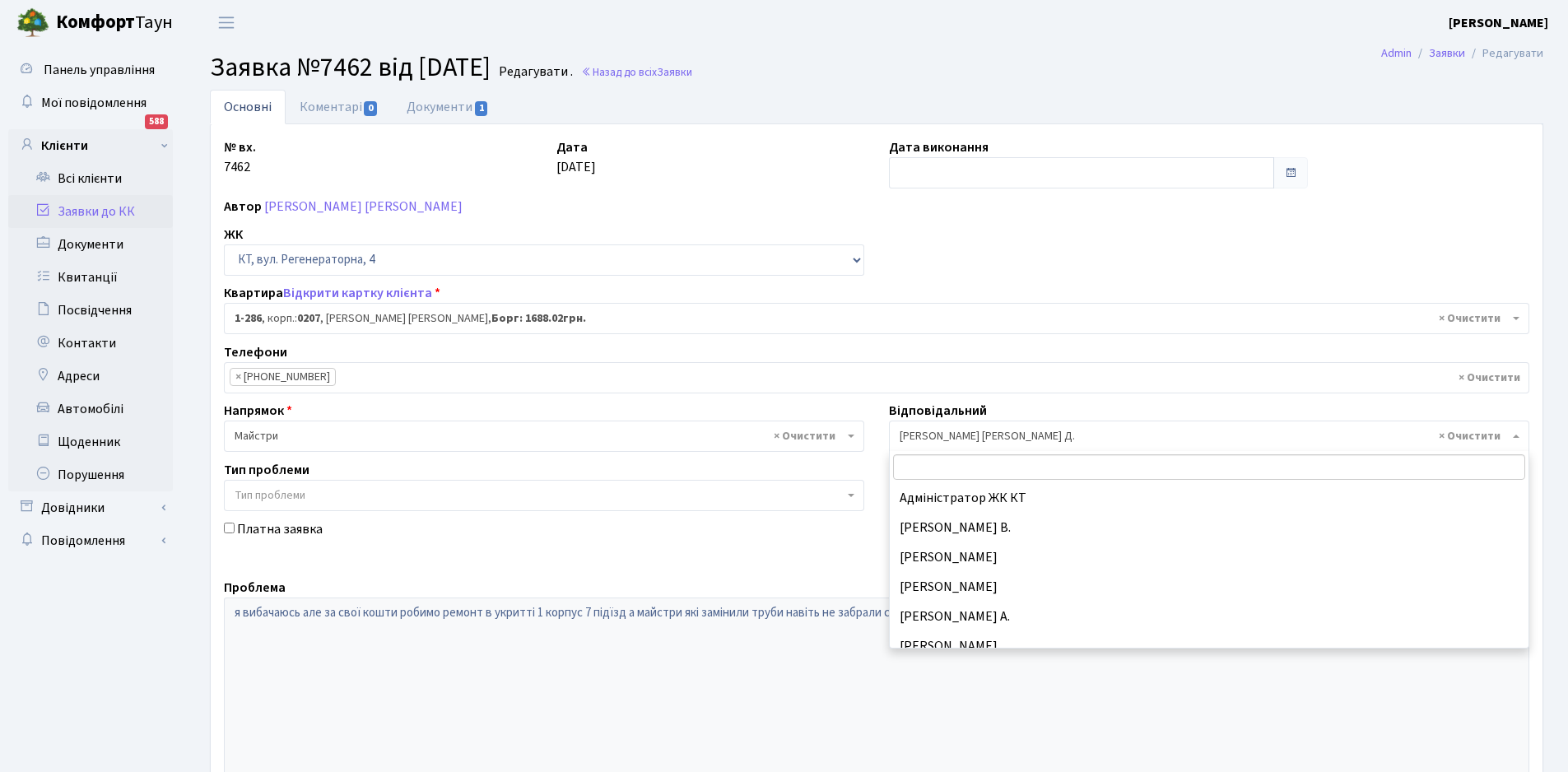
click at [956, 424] on span "× [PERSON_NAME] [PERSON_NAME] Д." at bounding box center [1209, 436] width 640 height 31
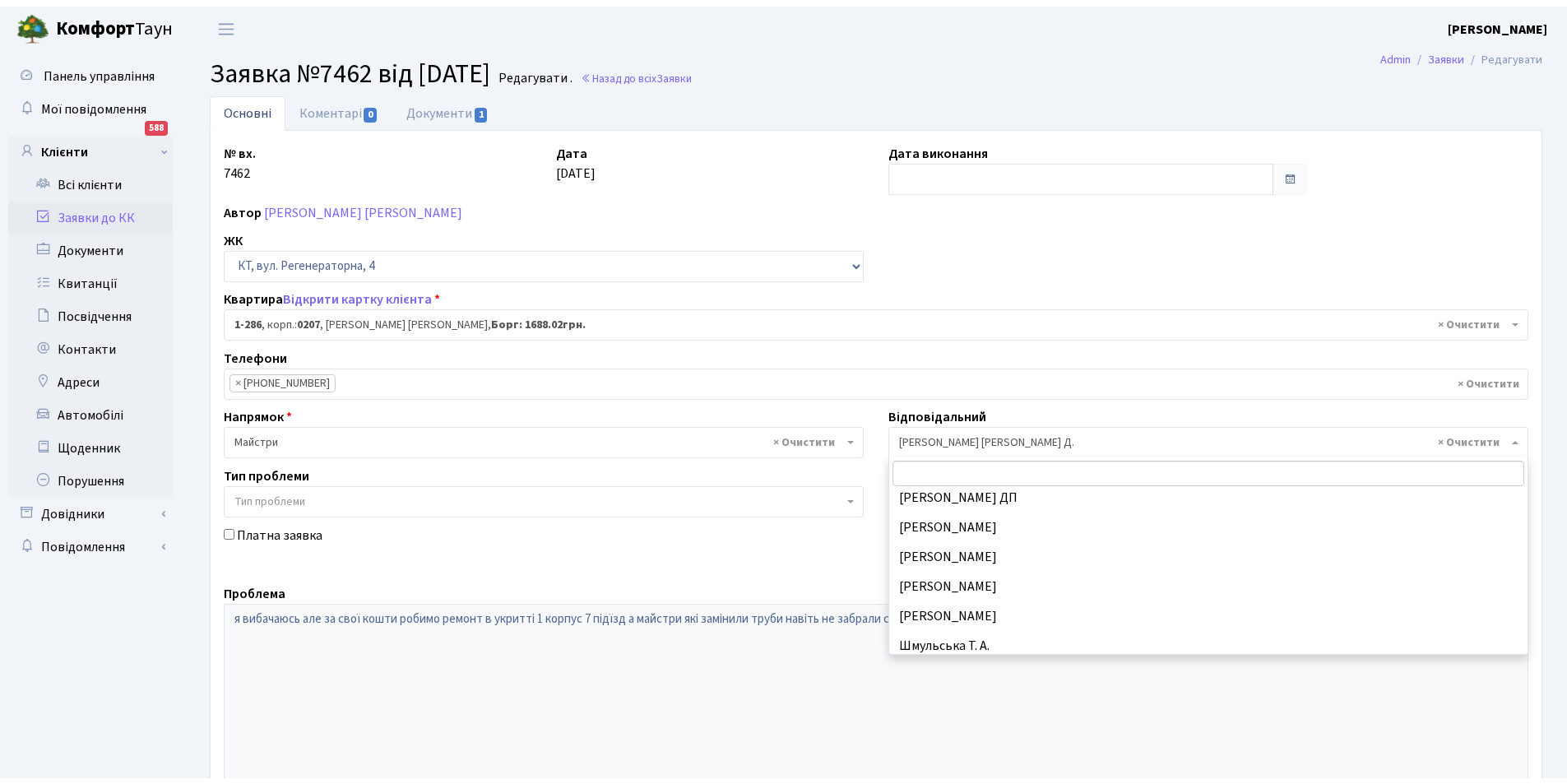
scroll to position [780, 0]
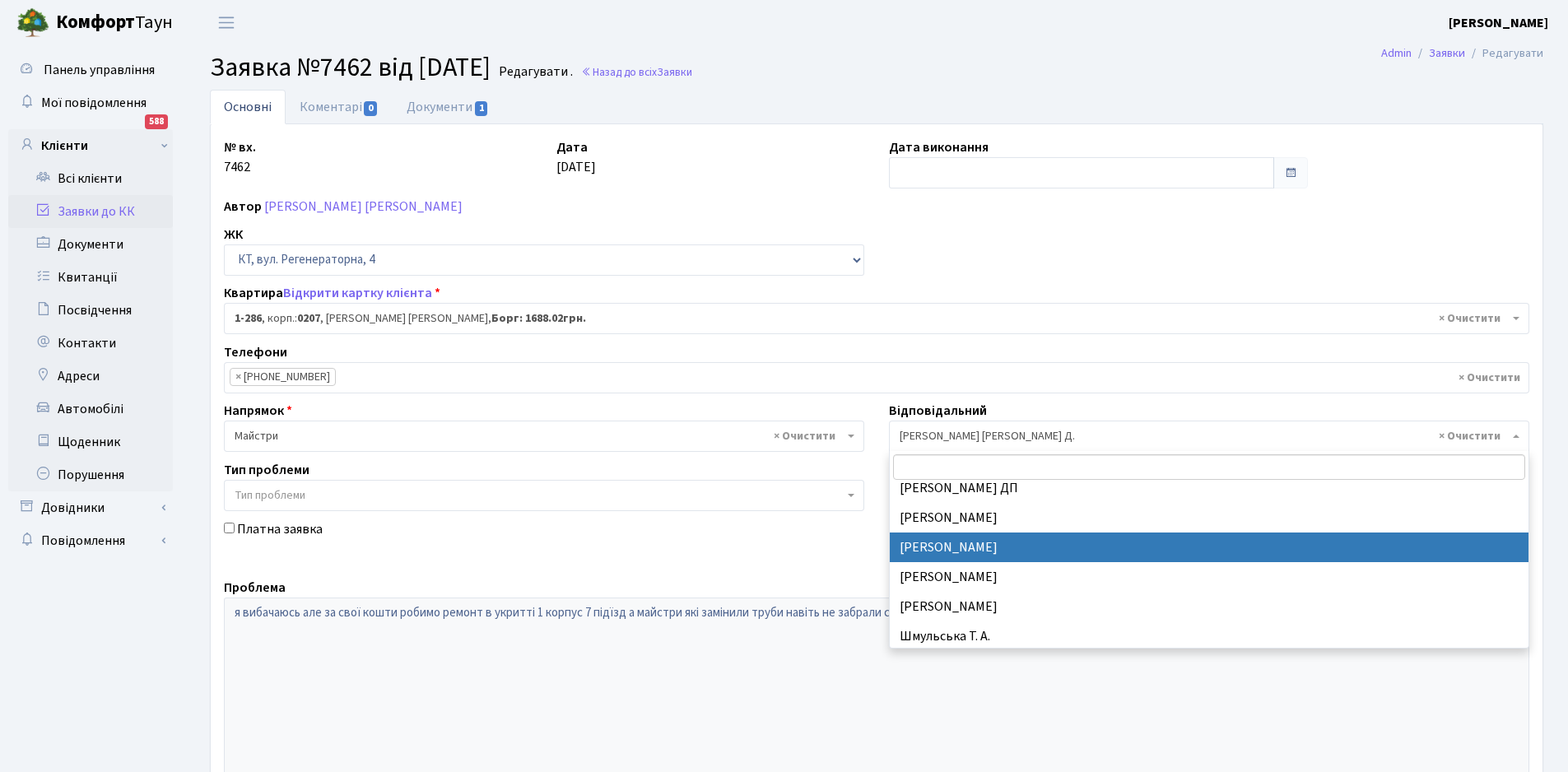
select select "67"
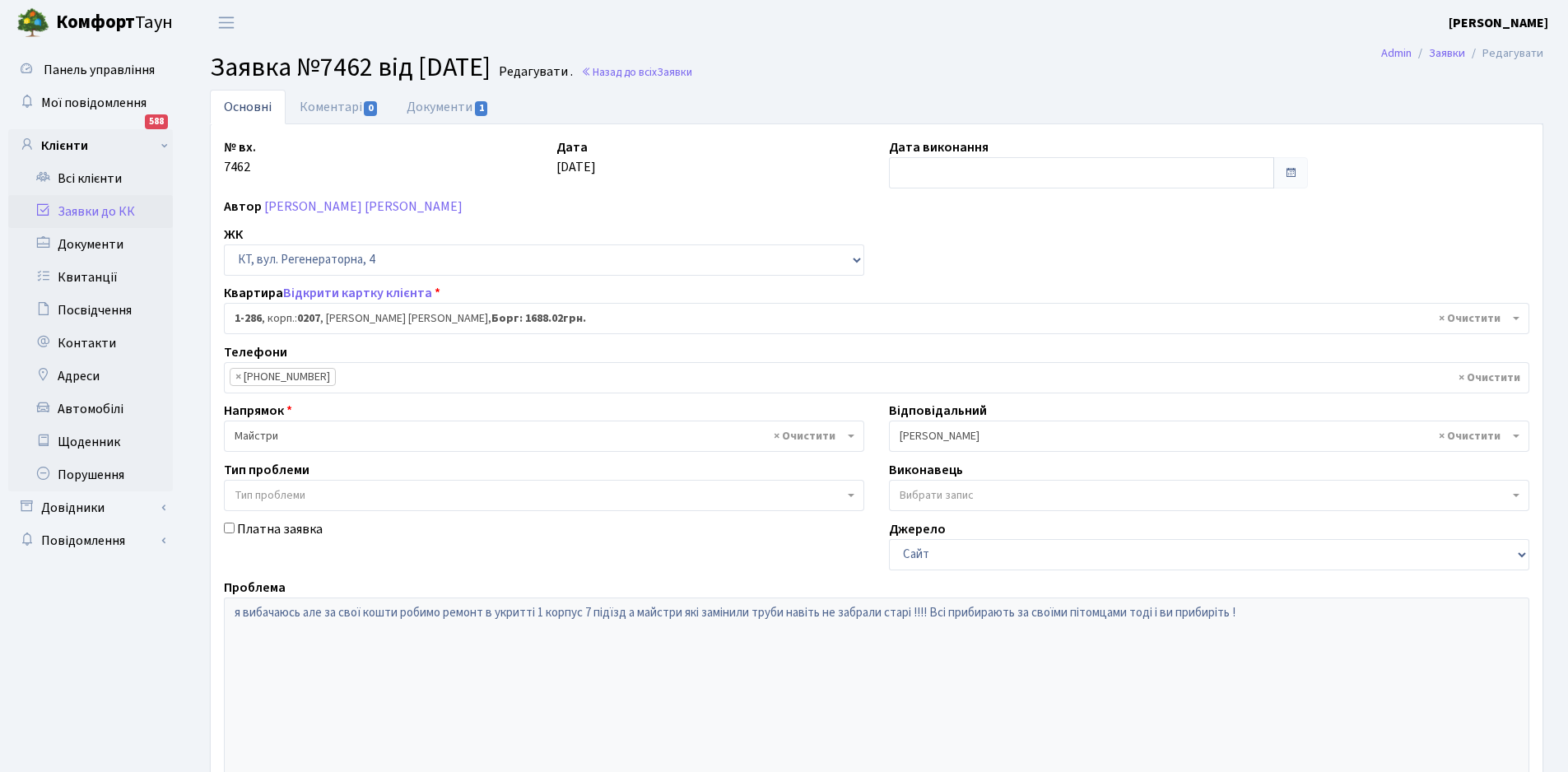
click at [460, 440] on span "× Майстри" at bounding box center [540, 435] width 609 height 16
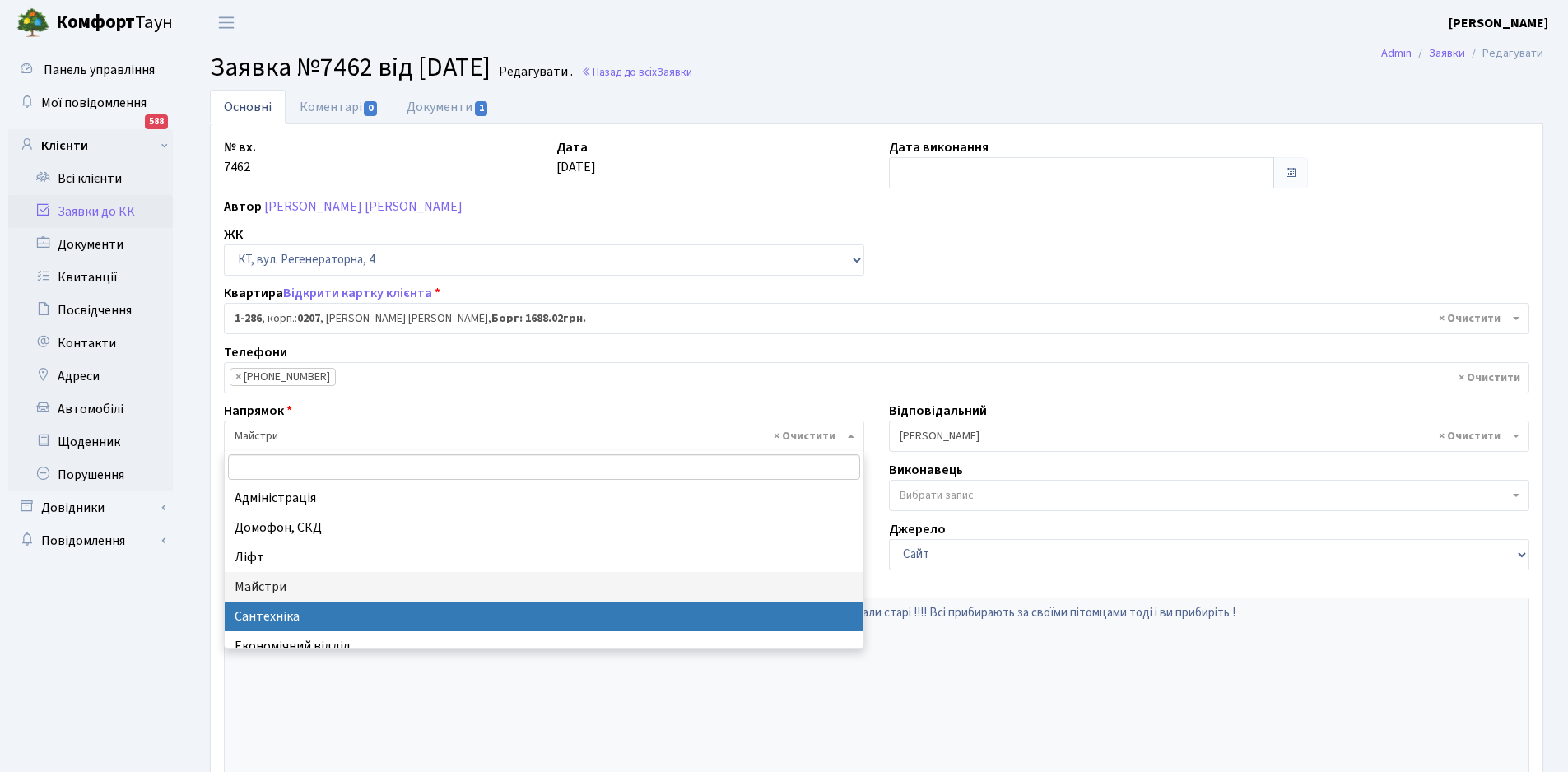
select select "2"
select select
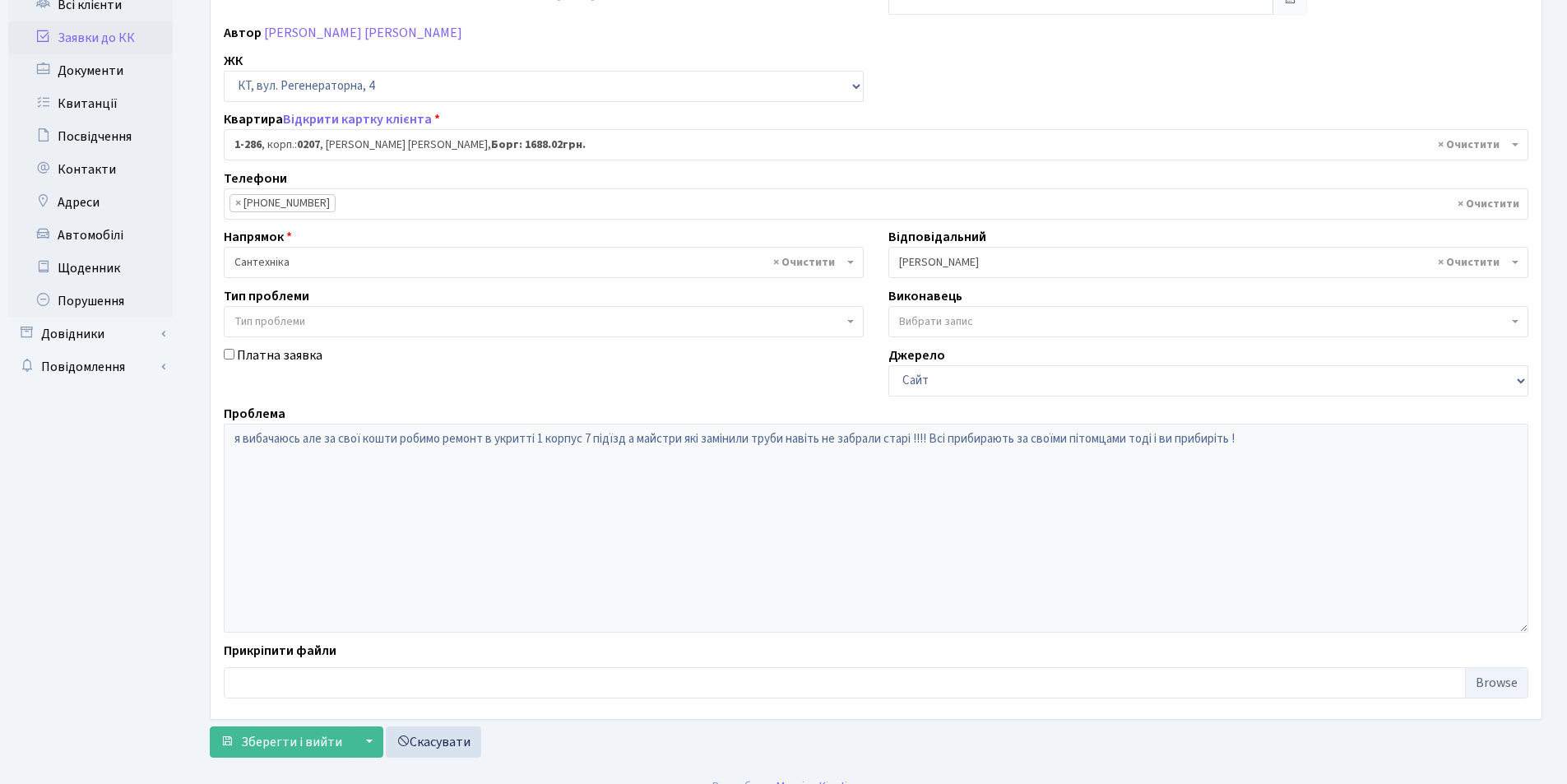
scroll to position [197, 0]
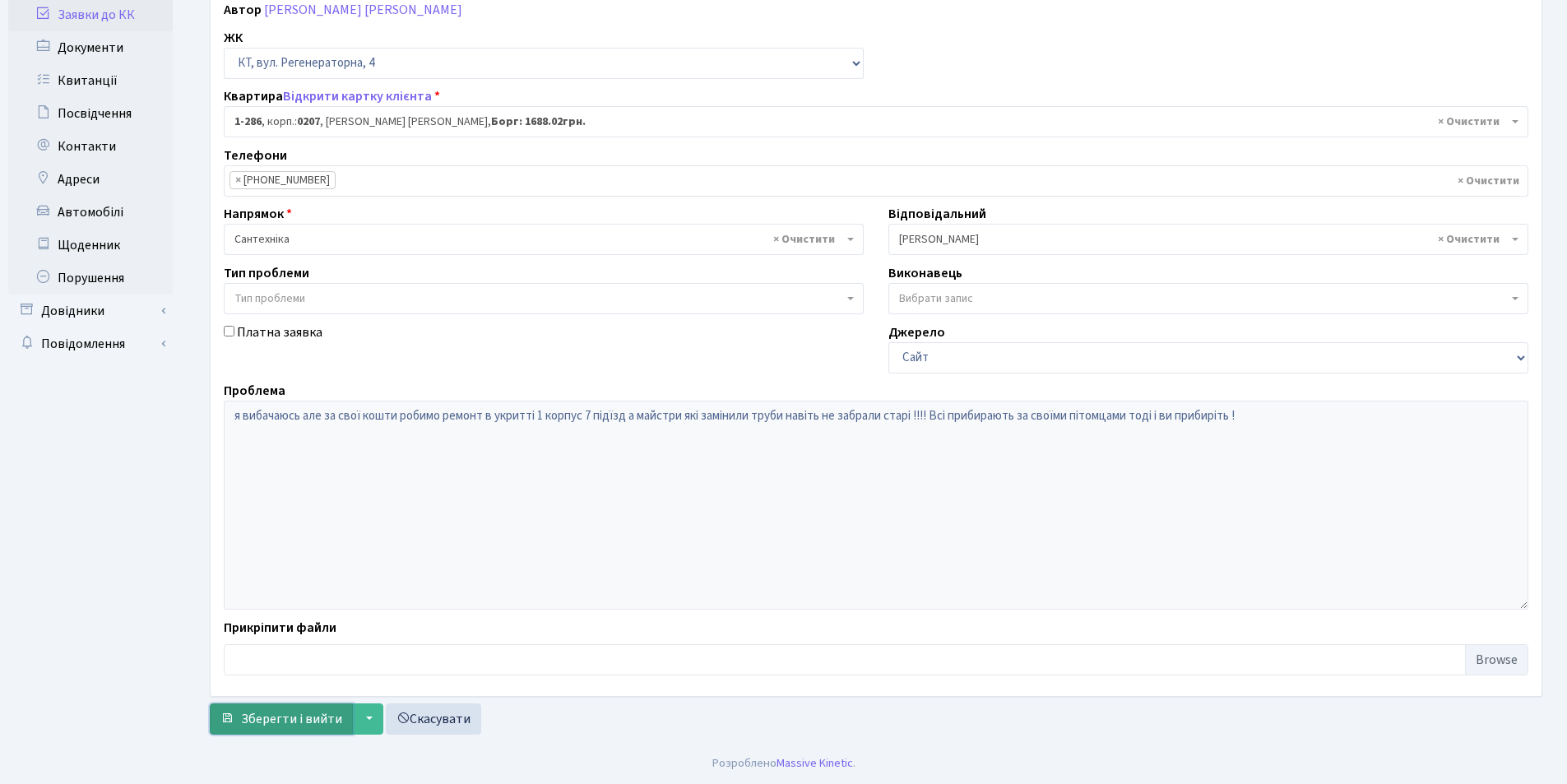
click at [274, 714] on span "Зберегти і вийти" at bounding box center [292, 719] width 101 height 18
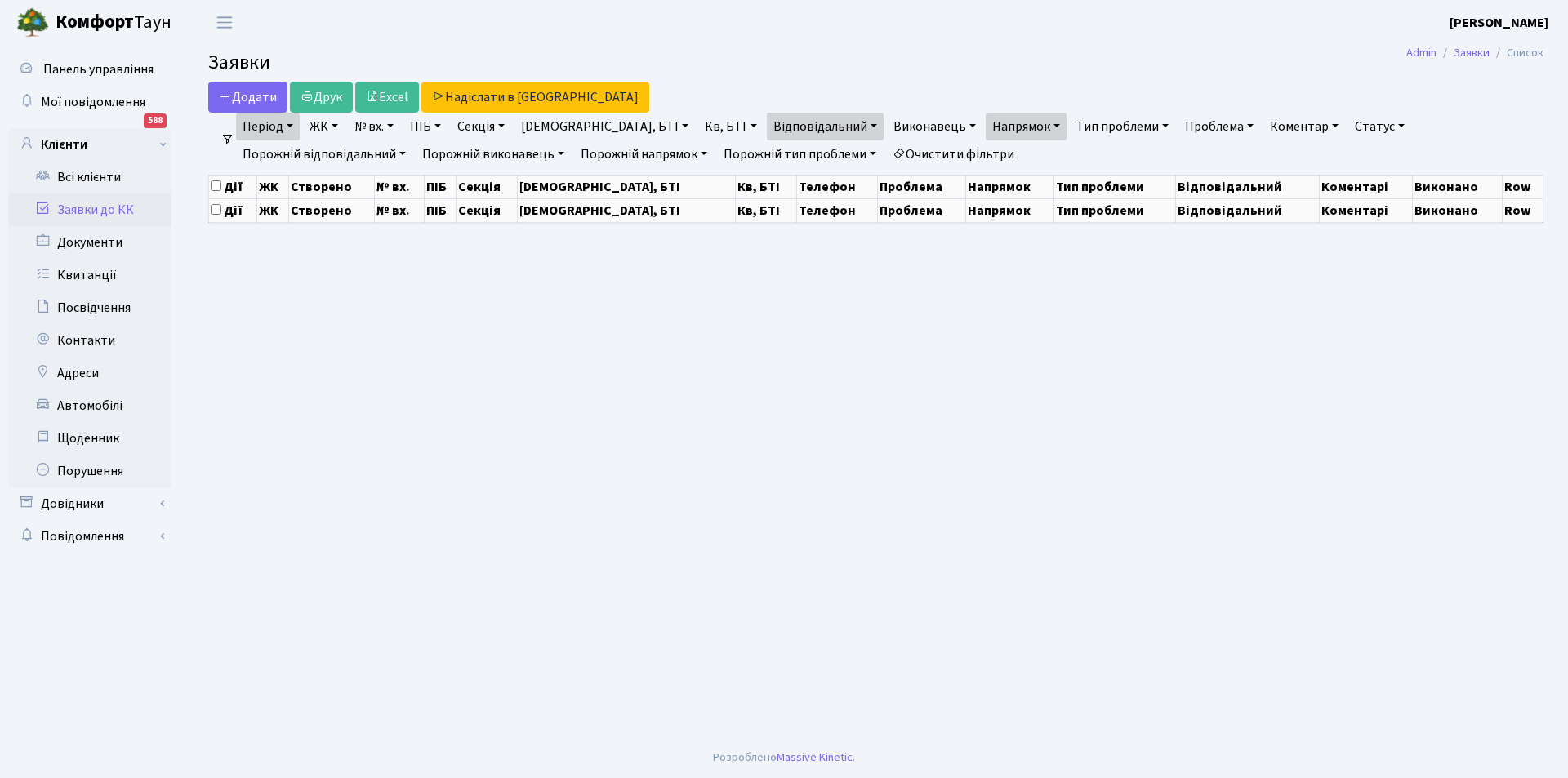
select select "25"
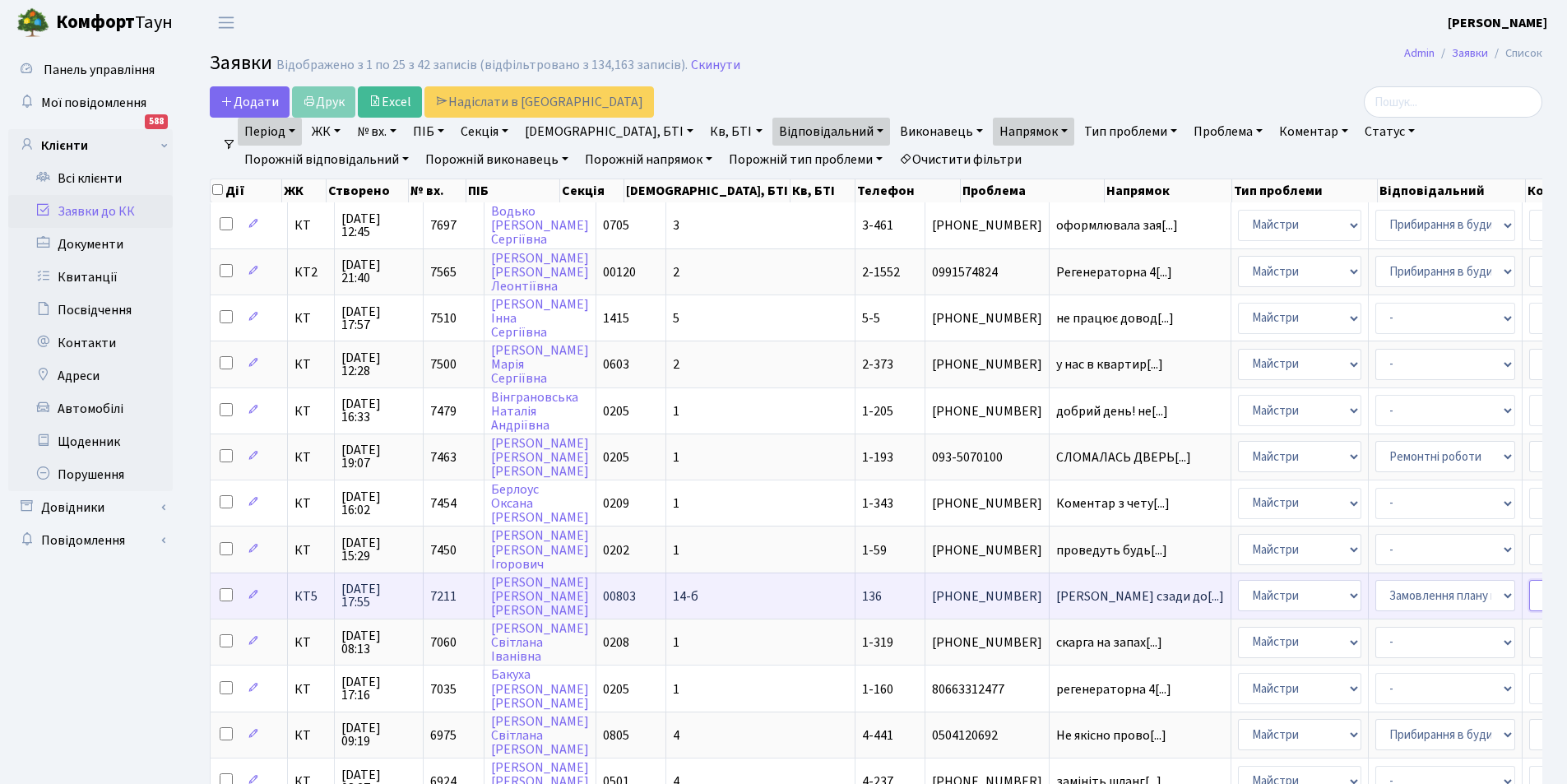
select select "18"
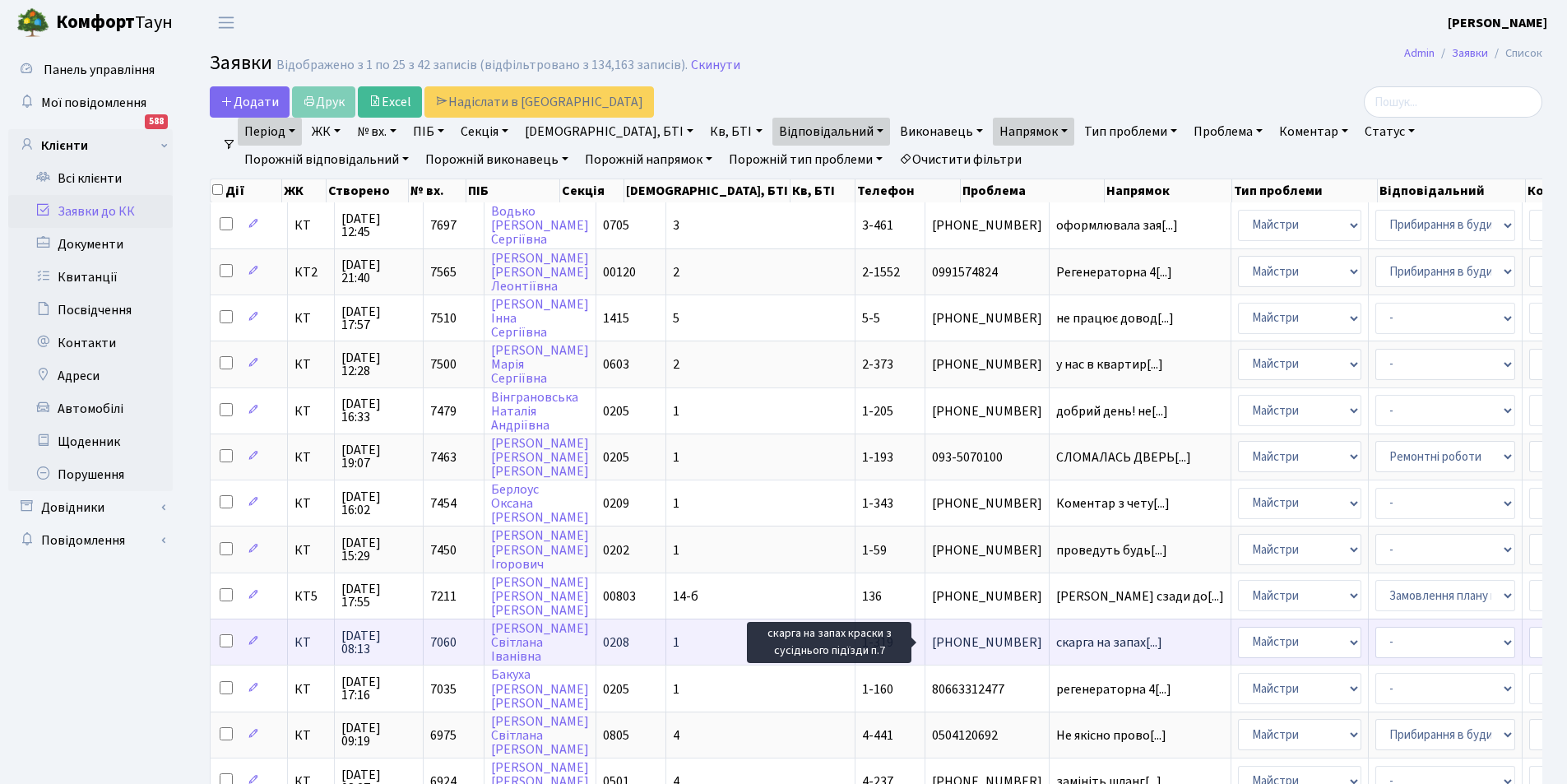
click at [1056, 637] on span "скарга на запах[...]" at bounding box center [1109, 642] width 106 height 18
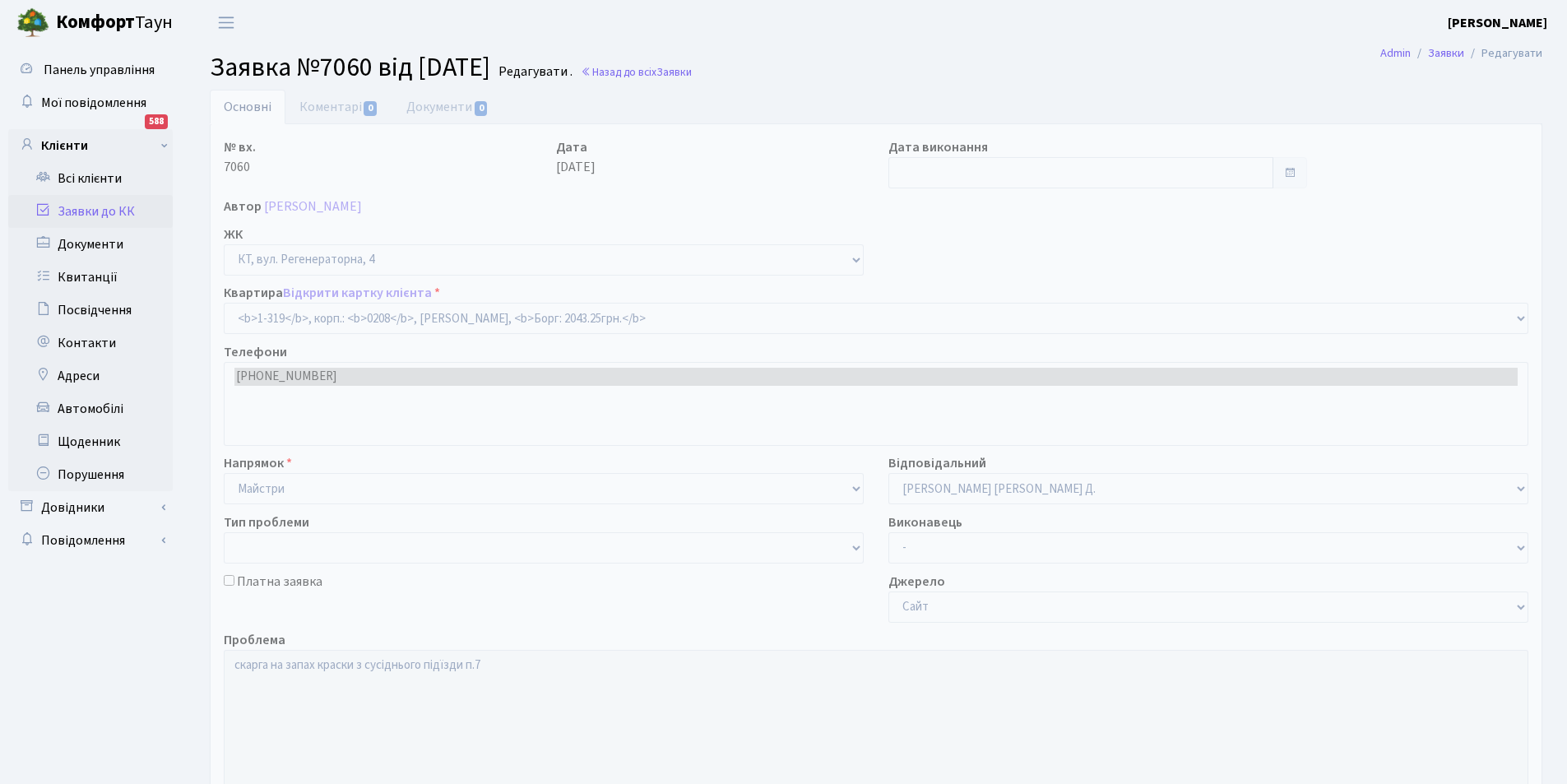
select select "319"
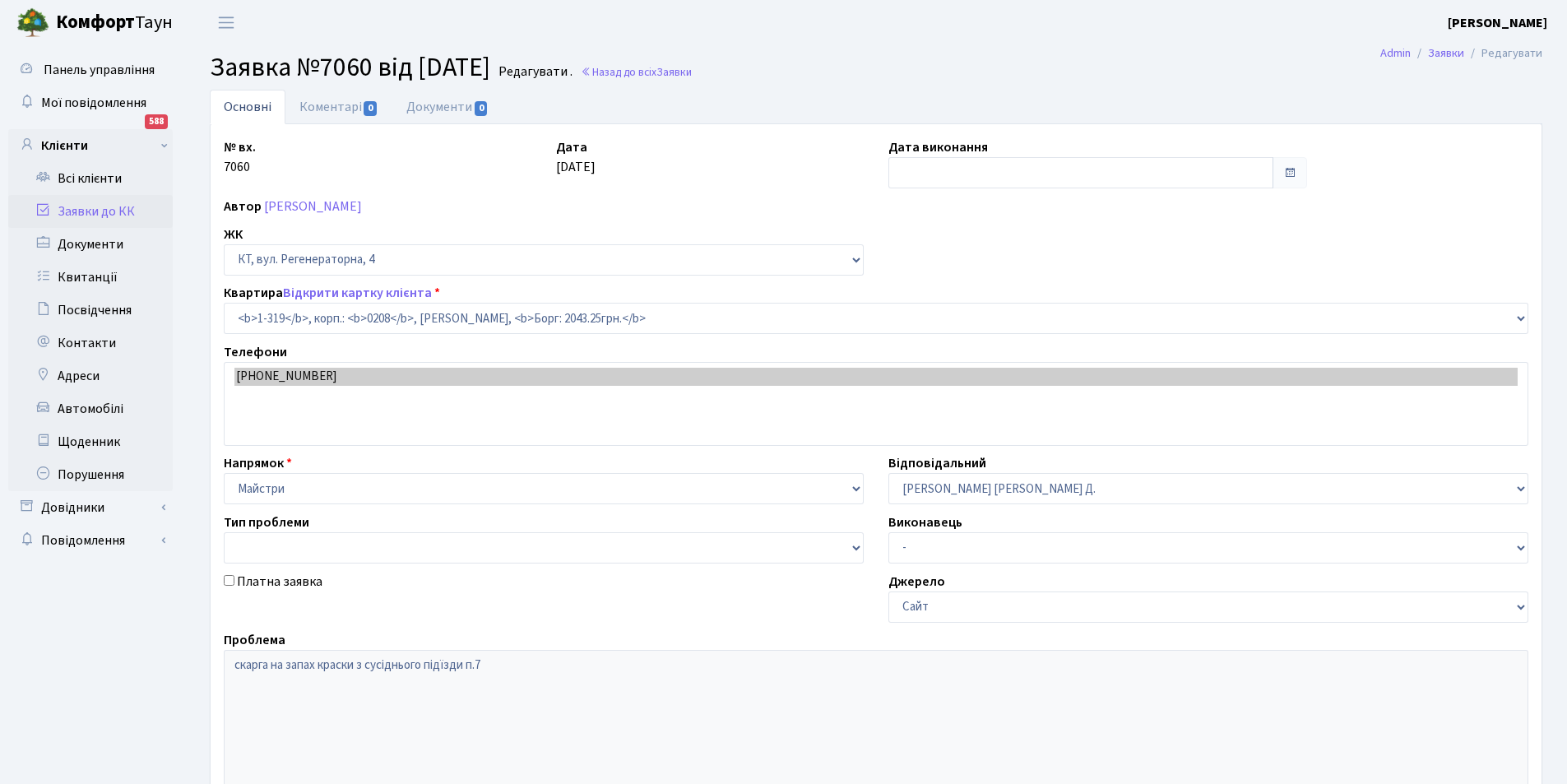
click at [335, 104] on link "Коментарі 0" at bounding box center [339, 107] width 107 height 34
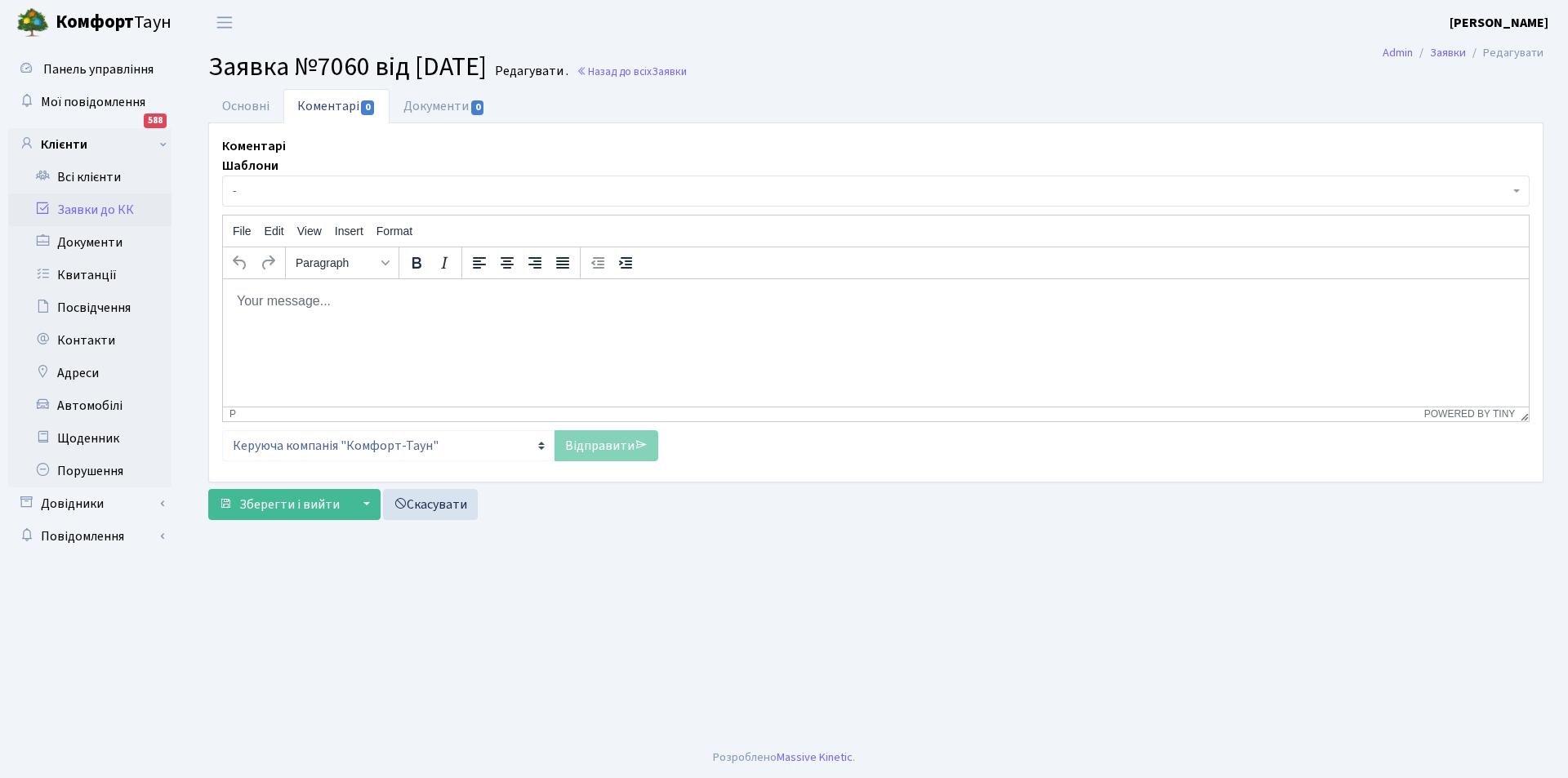
click at [380, 322] on html at bounding box center [876, 300] width 1306 height 44
click at [356, 298] on p "Добрий день.Реморнтні роботи" at bounding box center [875, 300] width 1279 height 18
click at [444, 299] on p "Добрий день.Ремонтні роботи" at bounding box center [875, 300] width 1279 height 18
click at [583, 456] on link "Відправити" at bounding box center [606, 445] width 103 height 31
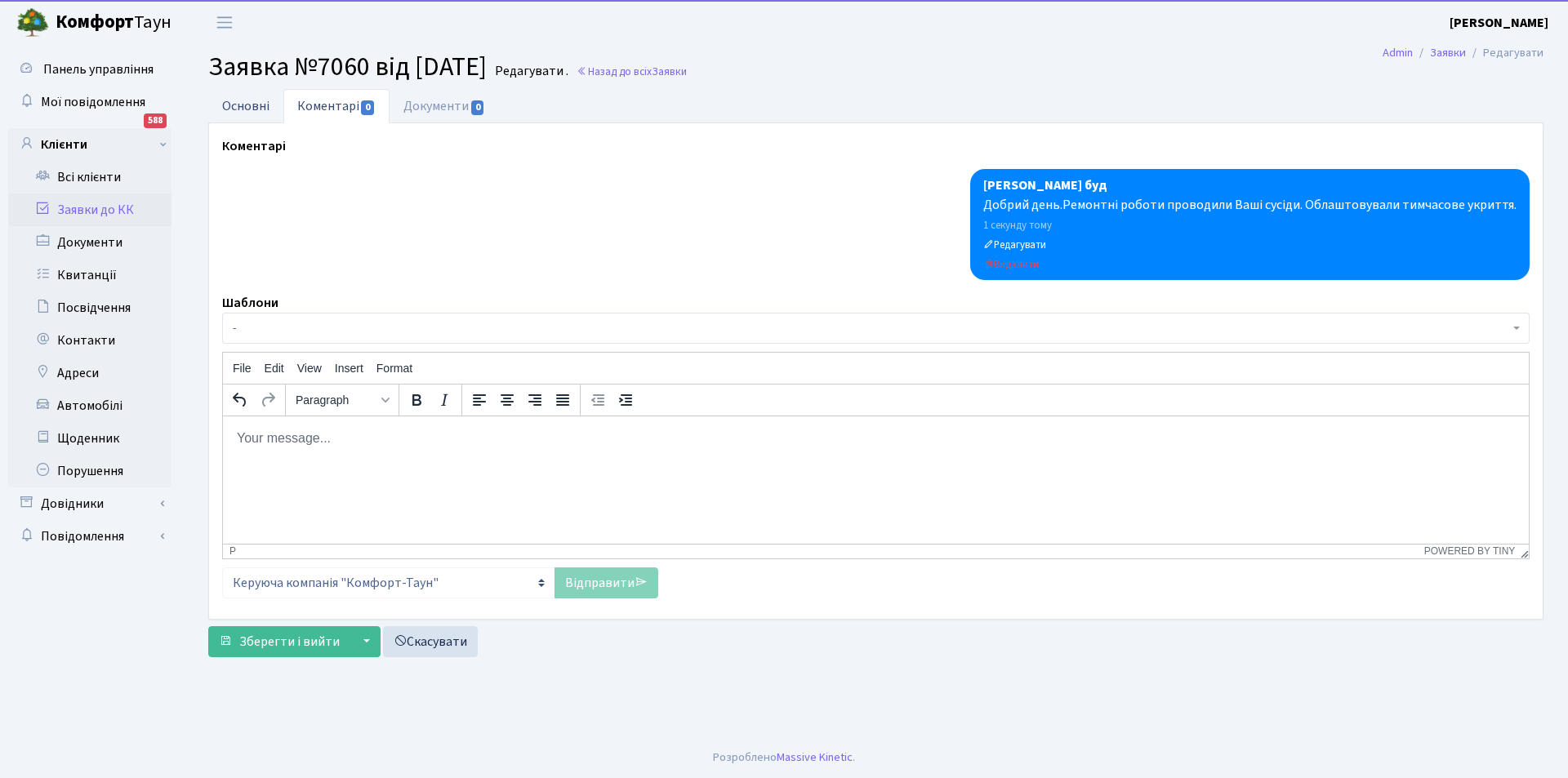
click at [261, 116] on link "Основні" at bounding box center [246, 105] width 75 height 33
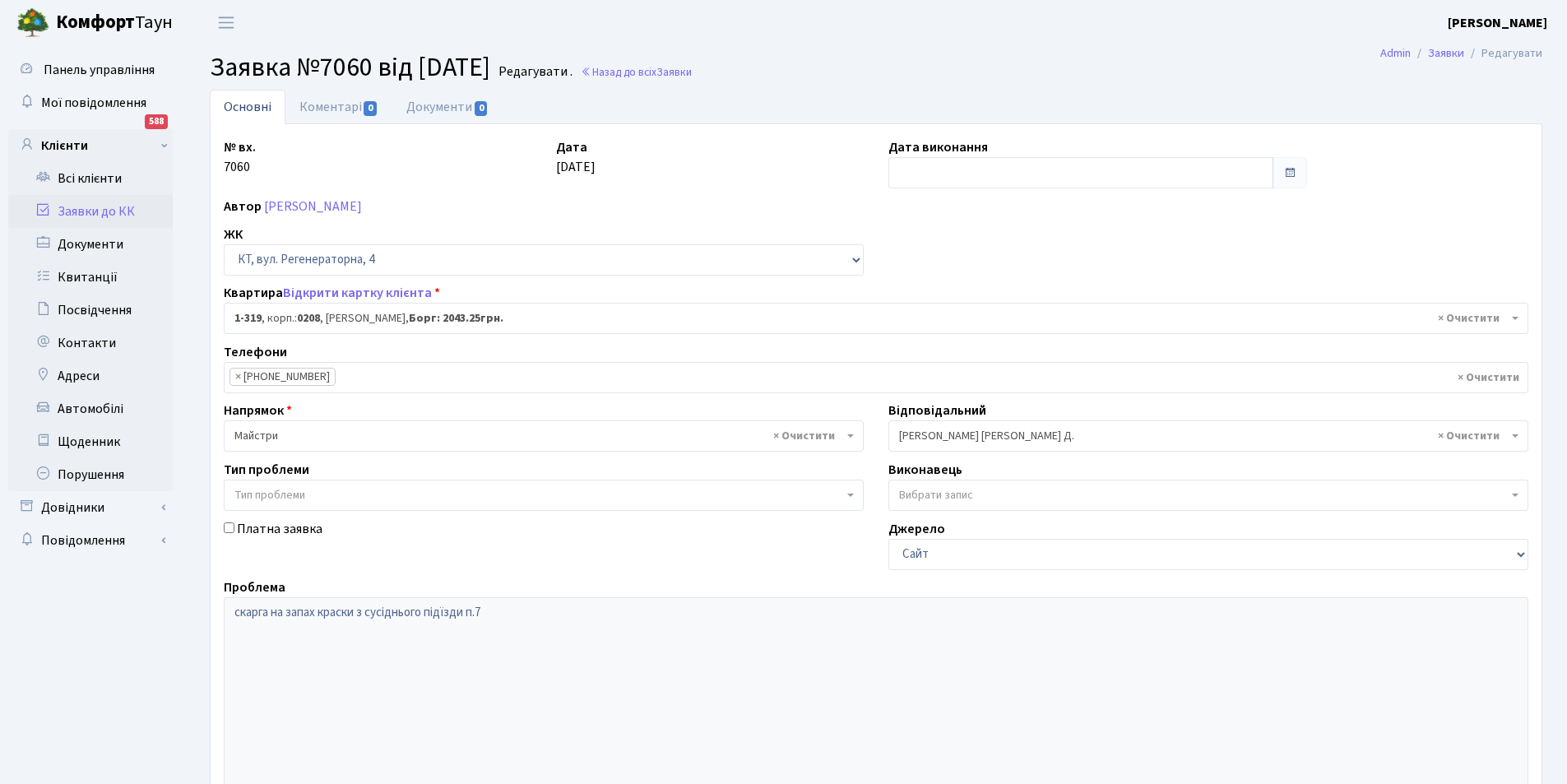
click at [986, 434] on span "× Огеренко В. Д." at bounding box center [1204, 435] width 609 height 16
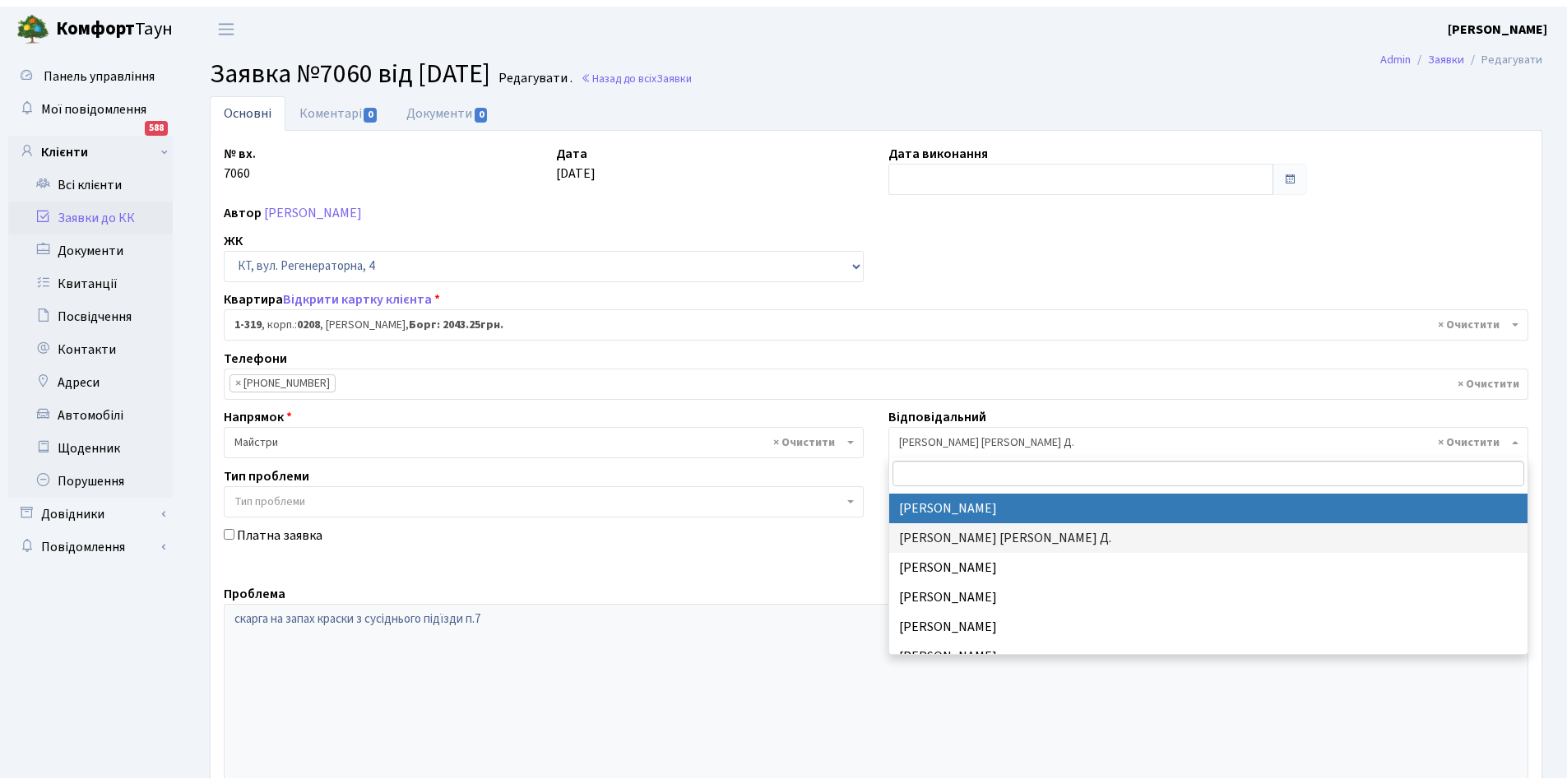
scroll to position [450, 0]
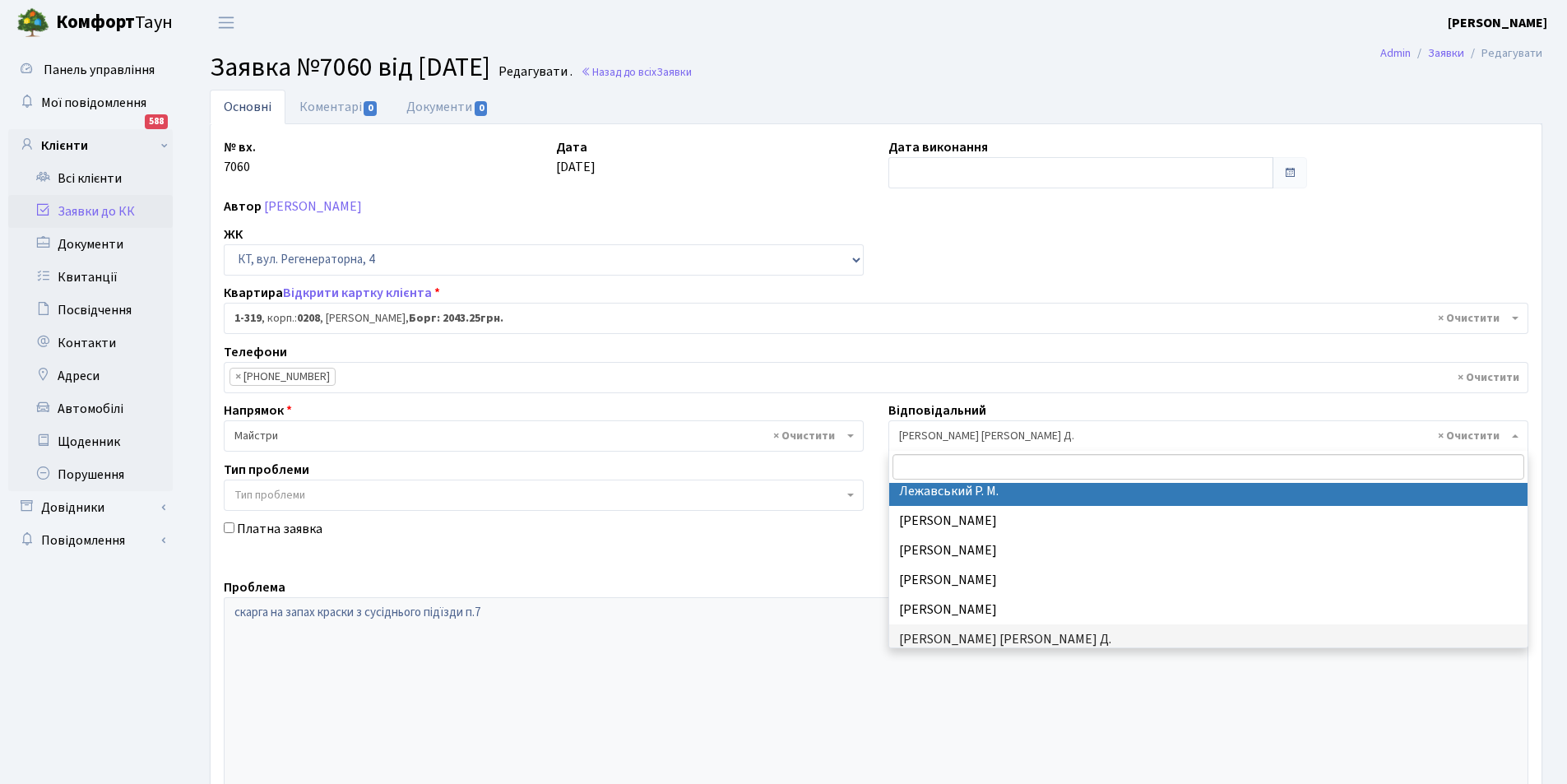
click at [1027, 366] on ul "× × 095-828-40-56" at bounding box center [876, 377] width 1303 height 29
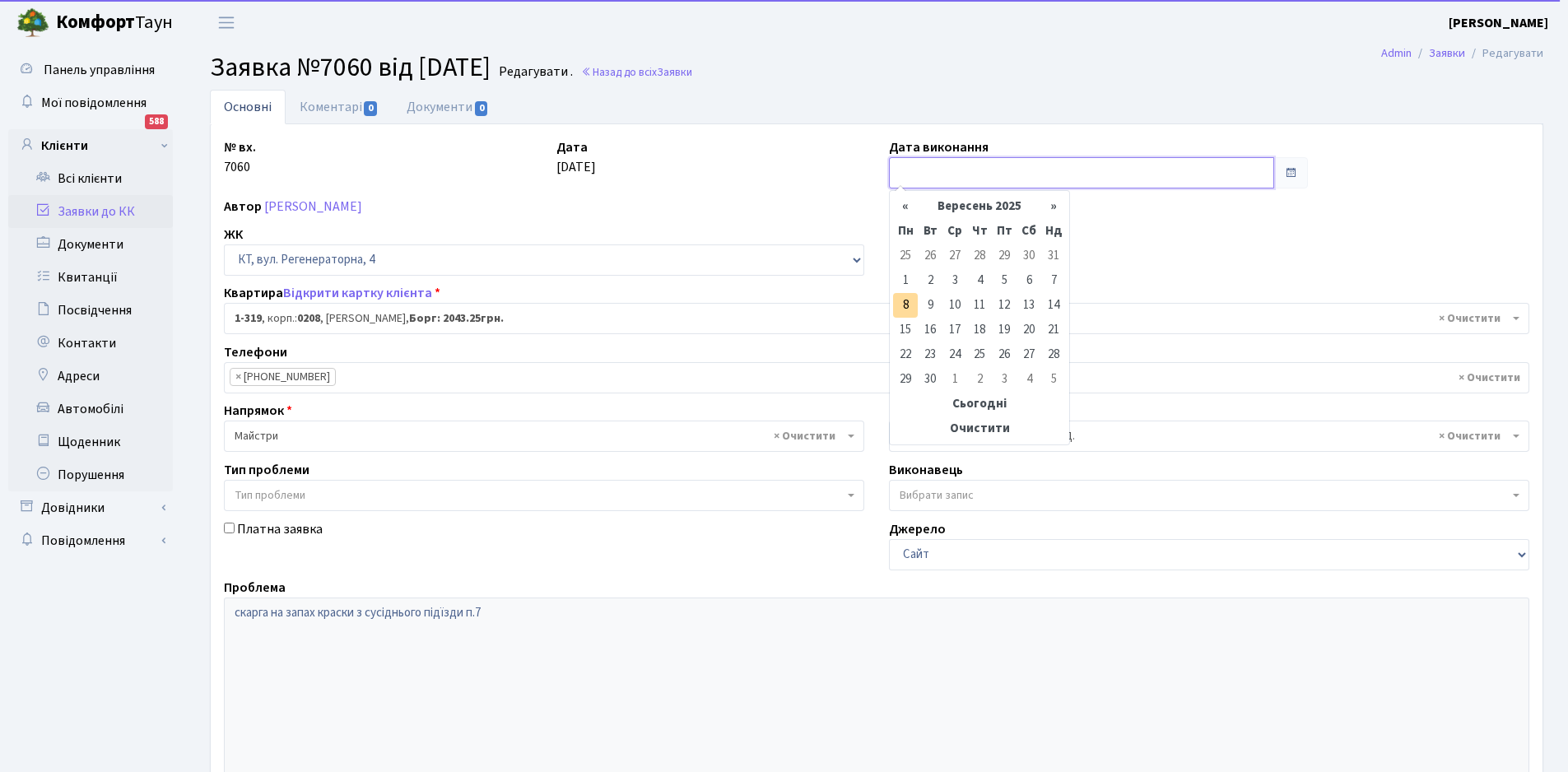
click at [958, 176] on input "text" at bounding box center [1082, 173] width 386 height 31
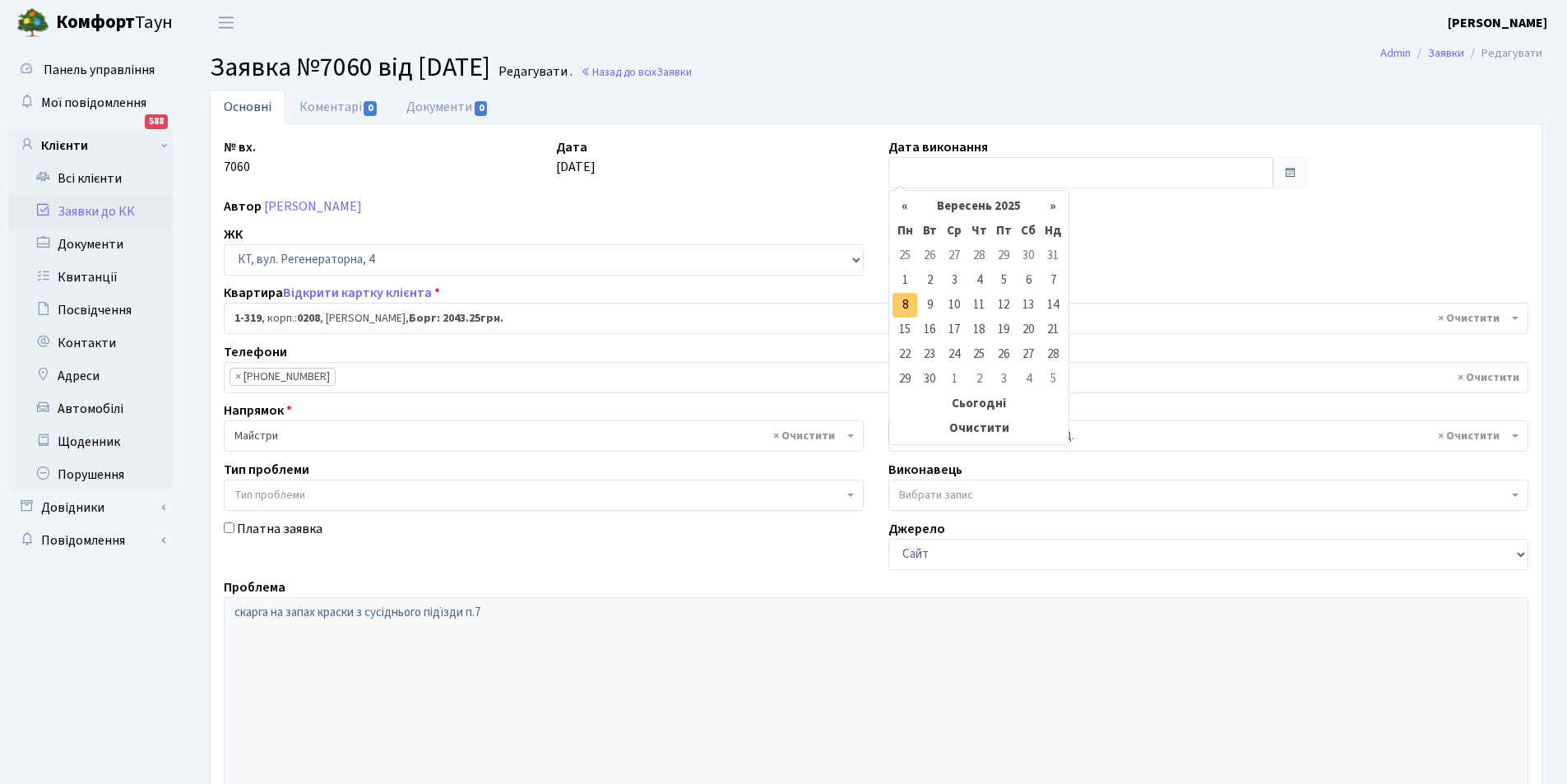
click at [908, 300] on td "8" at bounding box center [905, 305] width 25 height 25
type input "[DATE]"
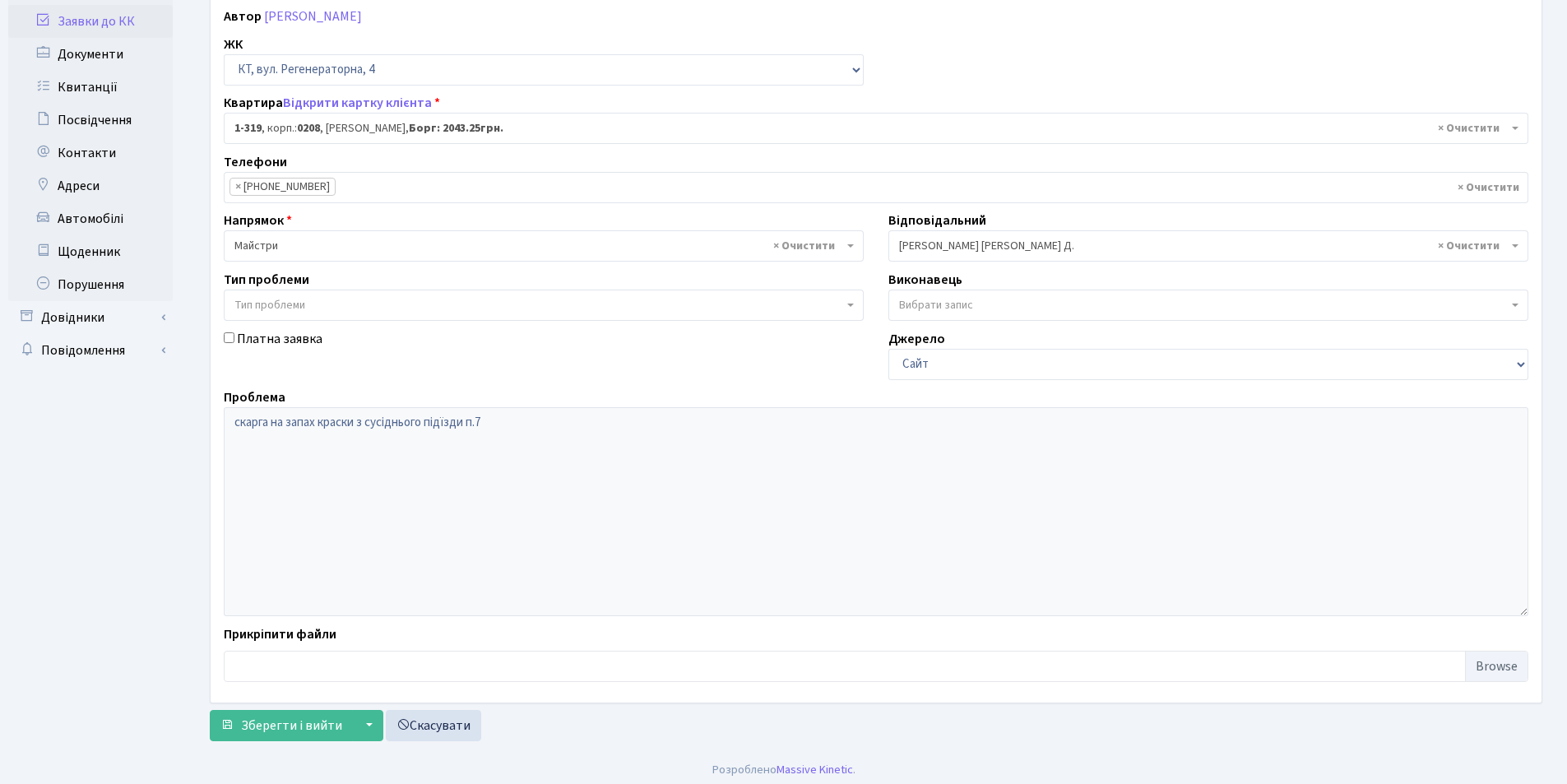
scroll to position [197, 0]
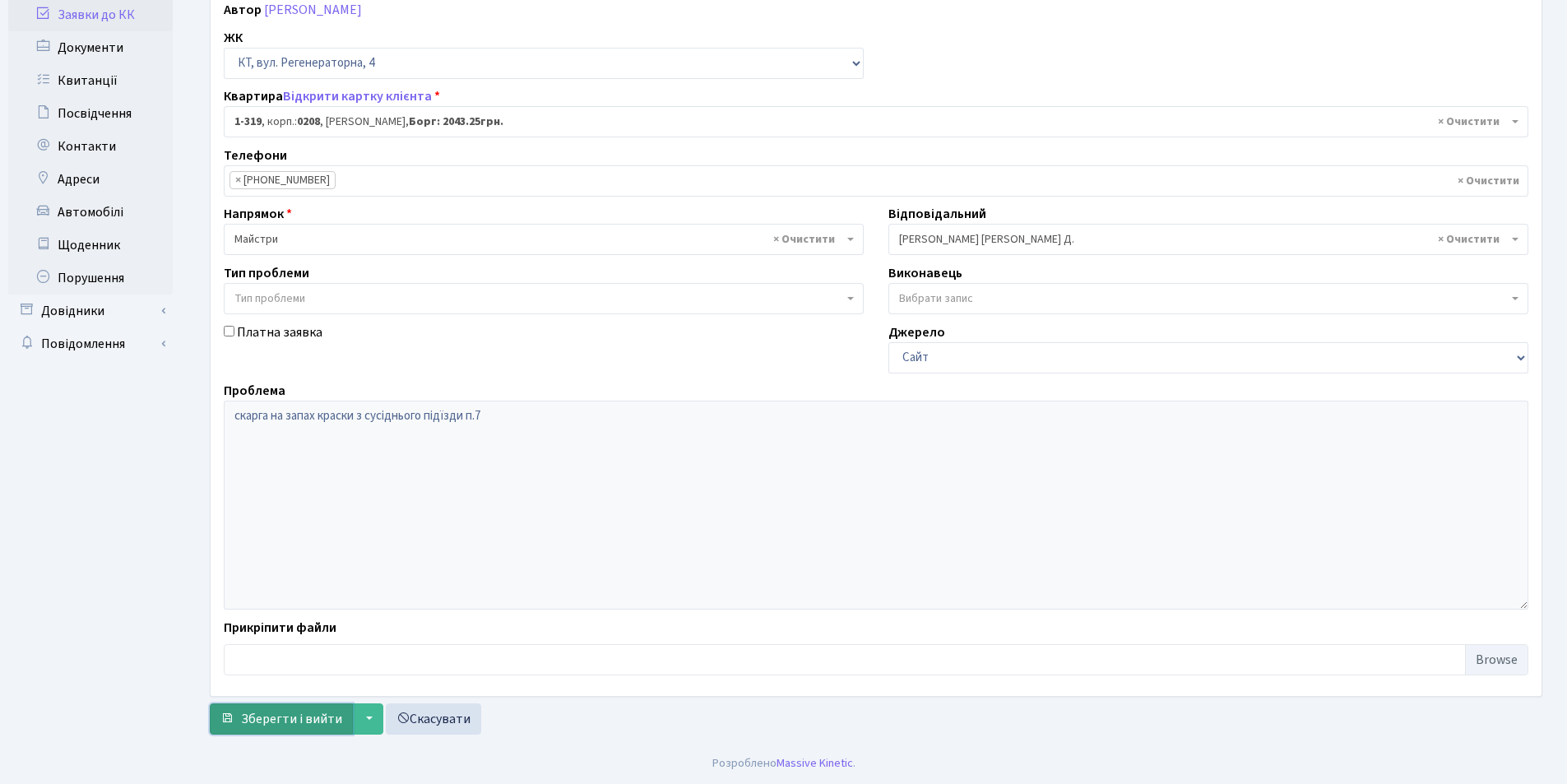
click at [310, 712] on span "Зберегти і вийти" at bounding box center [292, 719] width 101 height 18
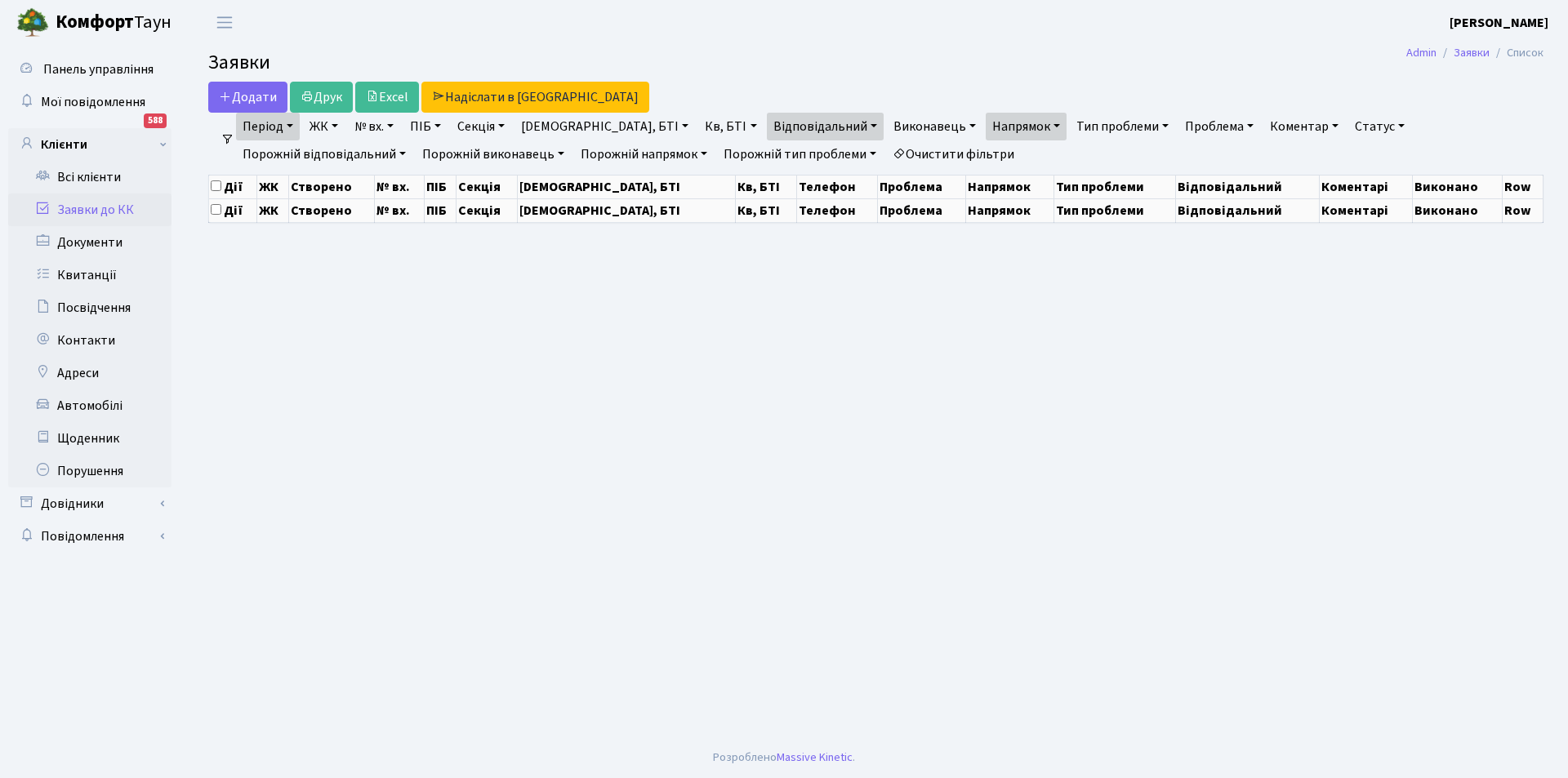
select select "25"
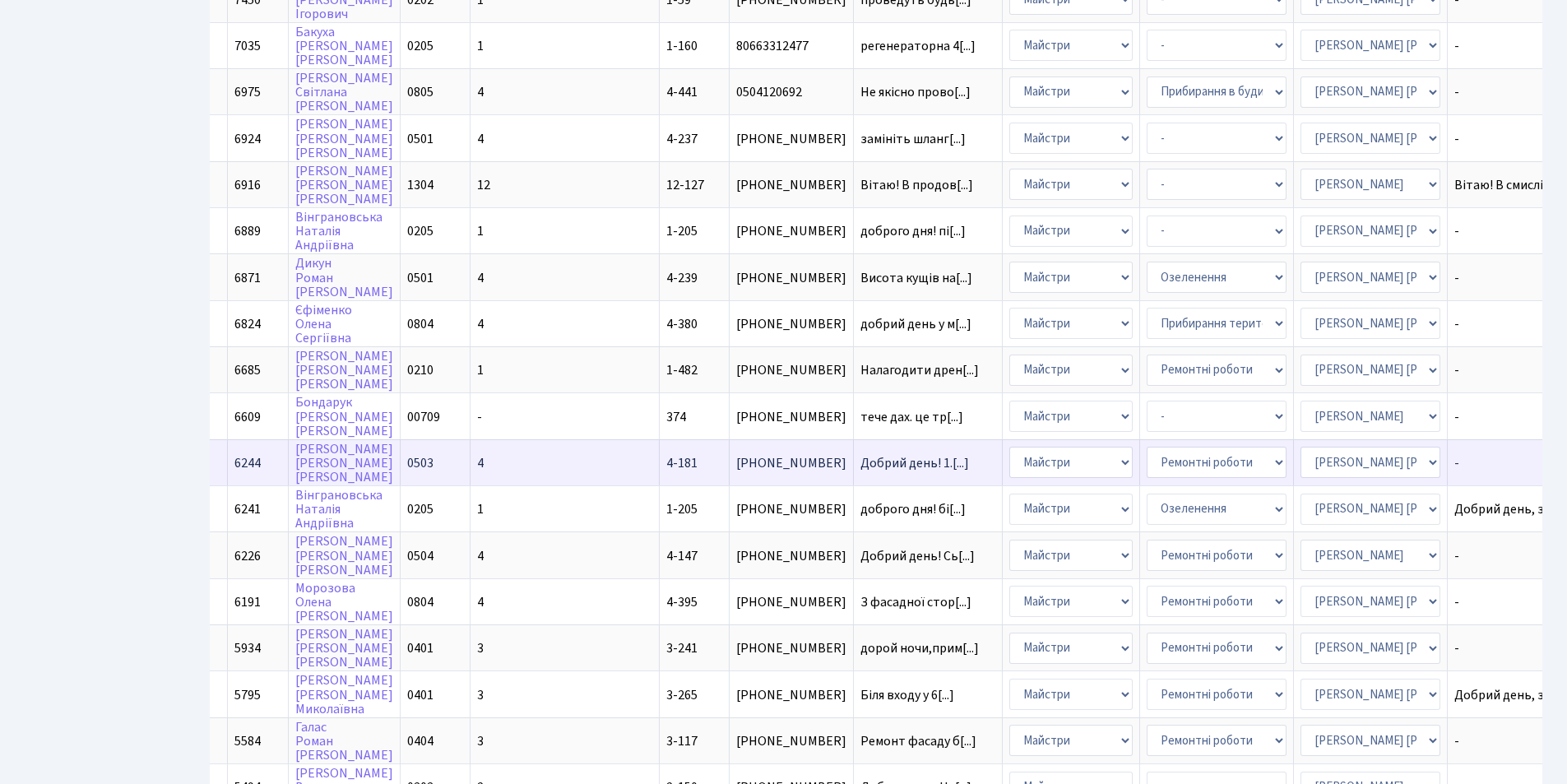
scroll to position [289, 0]
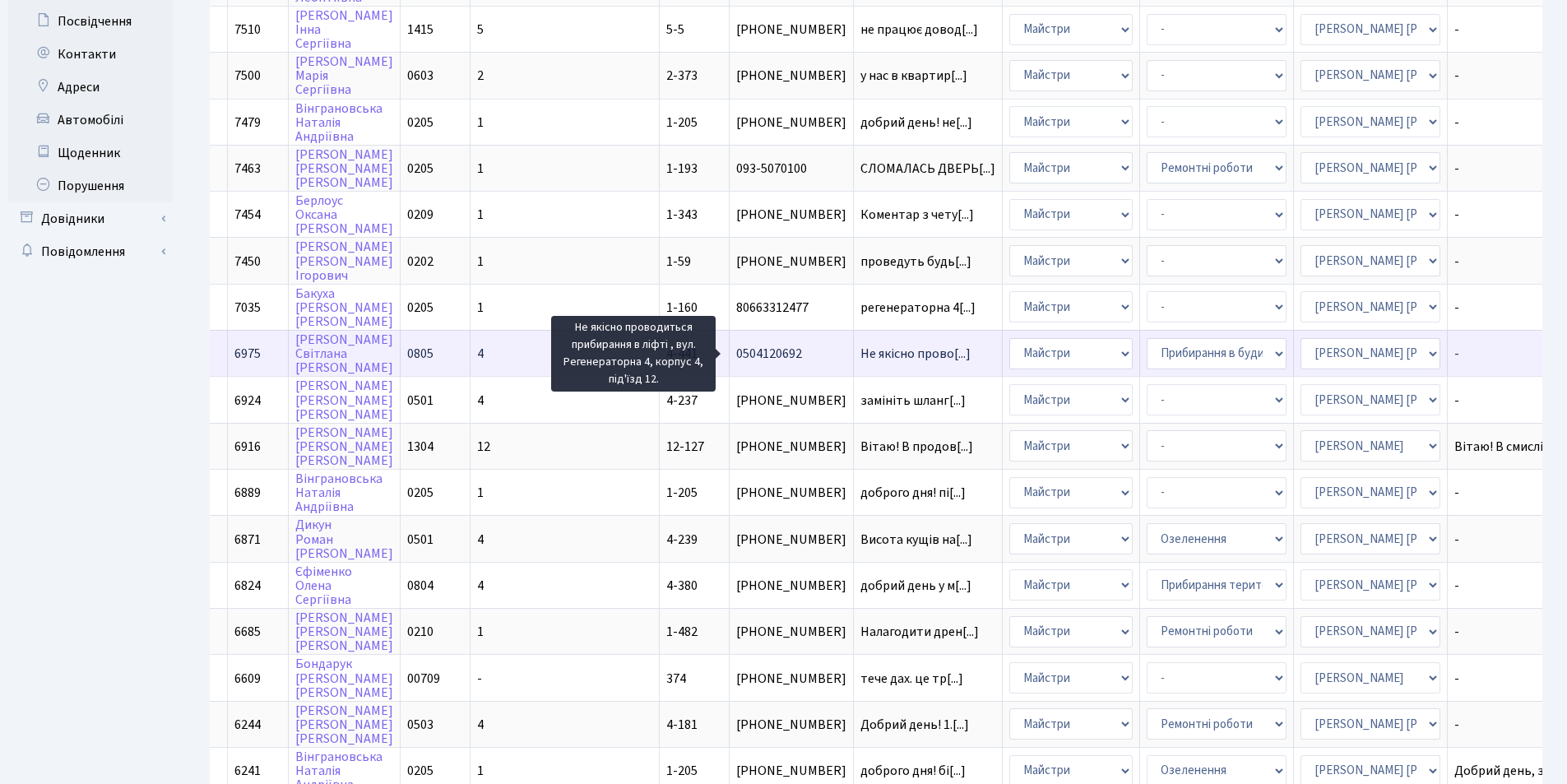
click at [861, 351] on span "Не якісно прово[...]" at bounding box center [916, 353] width 110 height 18
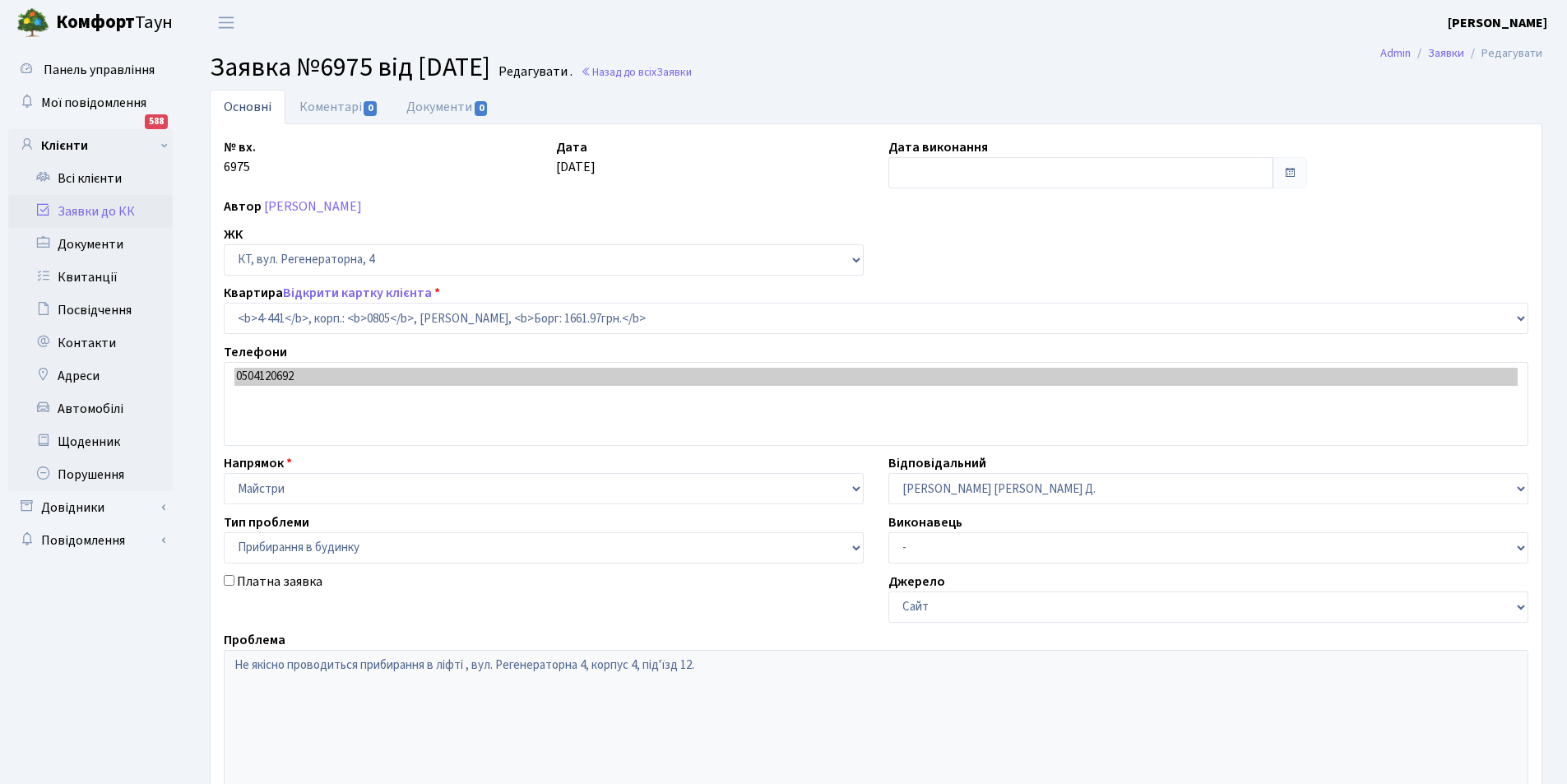
select select "1900"
select select "58"
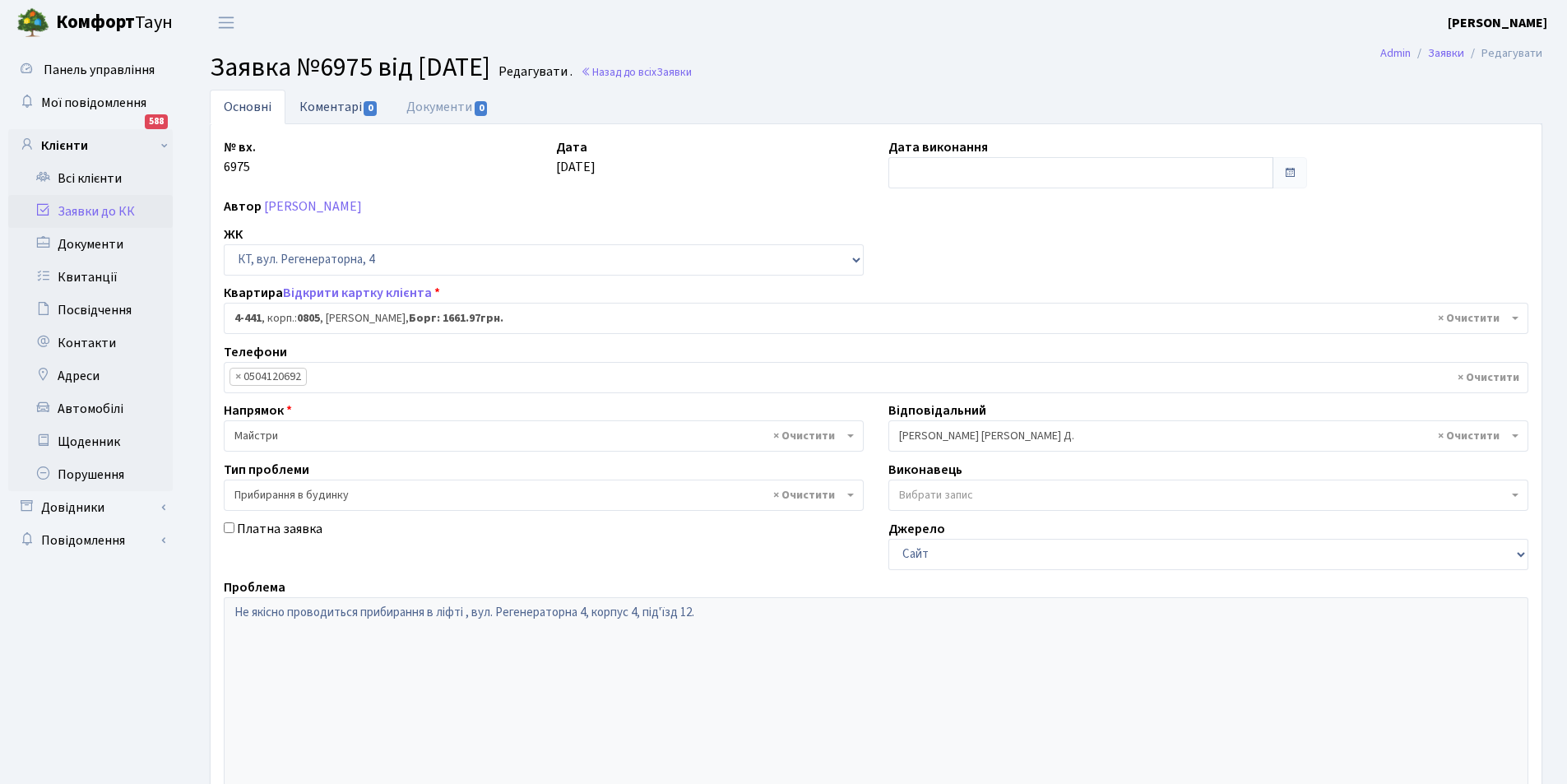
click at [352, 106] on link "Коментарі 0" at bounding box center [339, 106] width 107 height 34
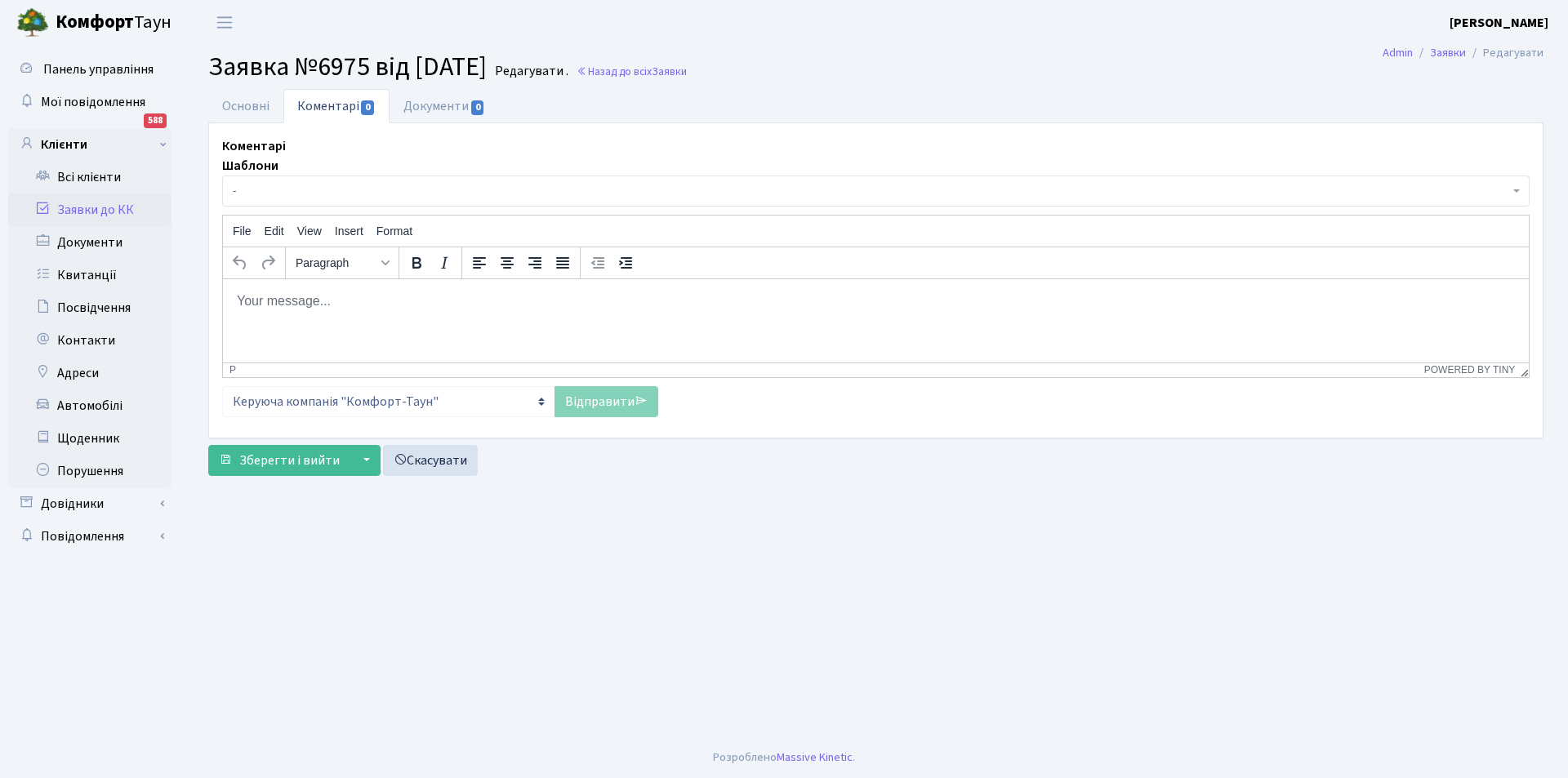
click at [324, 293] on body "Rich Text Area. Press ALT-0 for help." at bounding box center [875, 300] width 1279 height 18
click at [609, 404] on link "Відправити" at bounding box center [606, 402] width 103 height 31
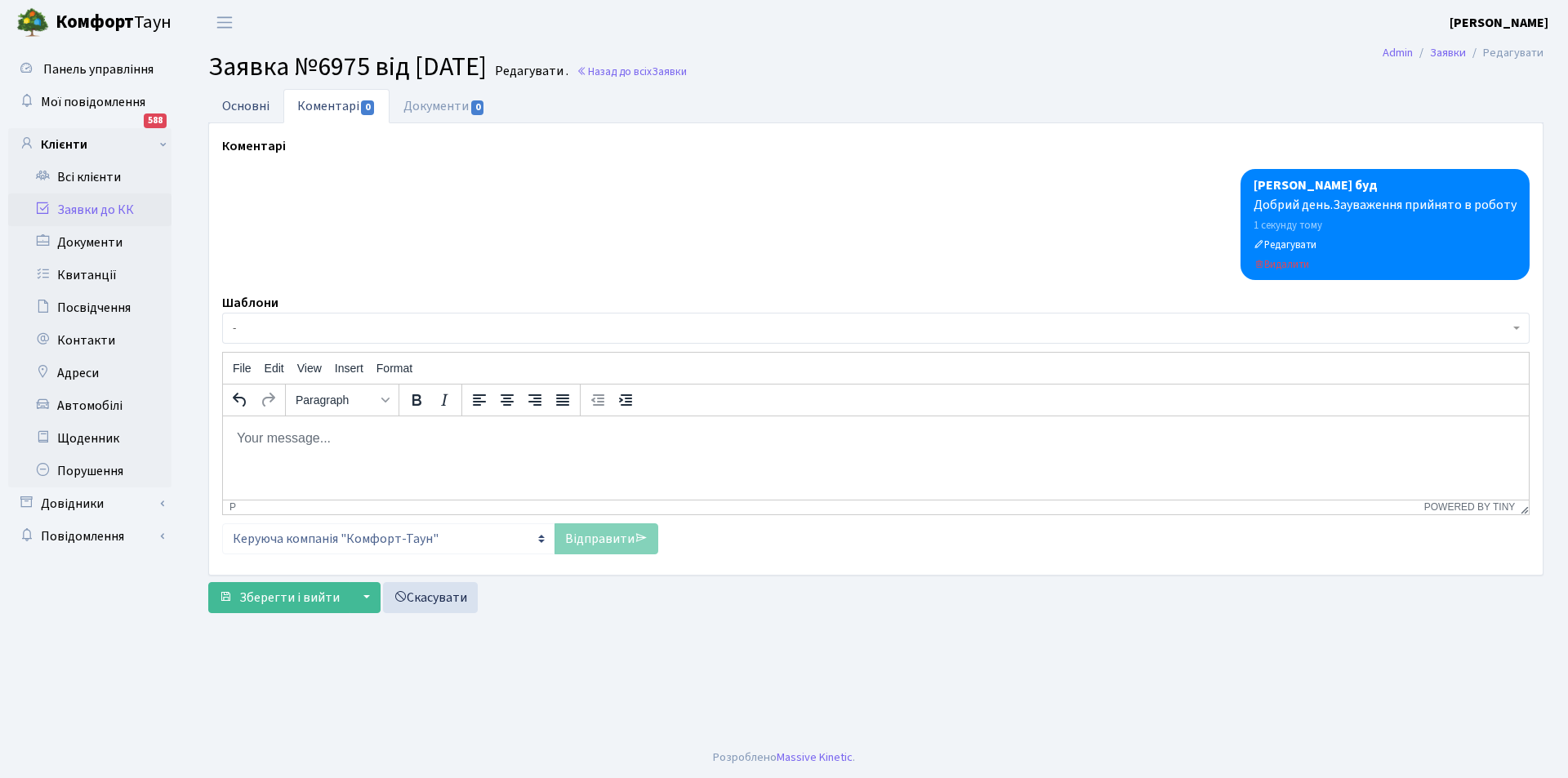
click at [250, 105] on link "Основні" at bounding box center [246, 105] width 75 height 33
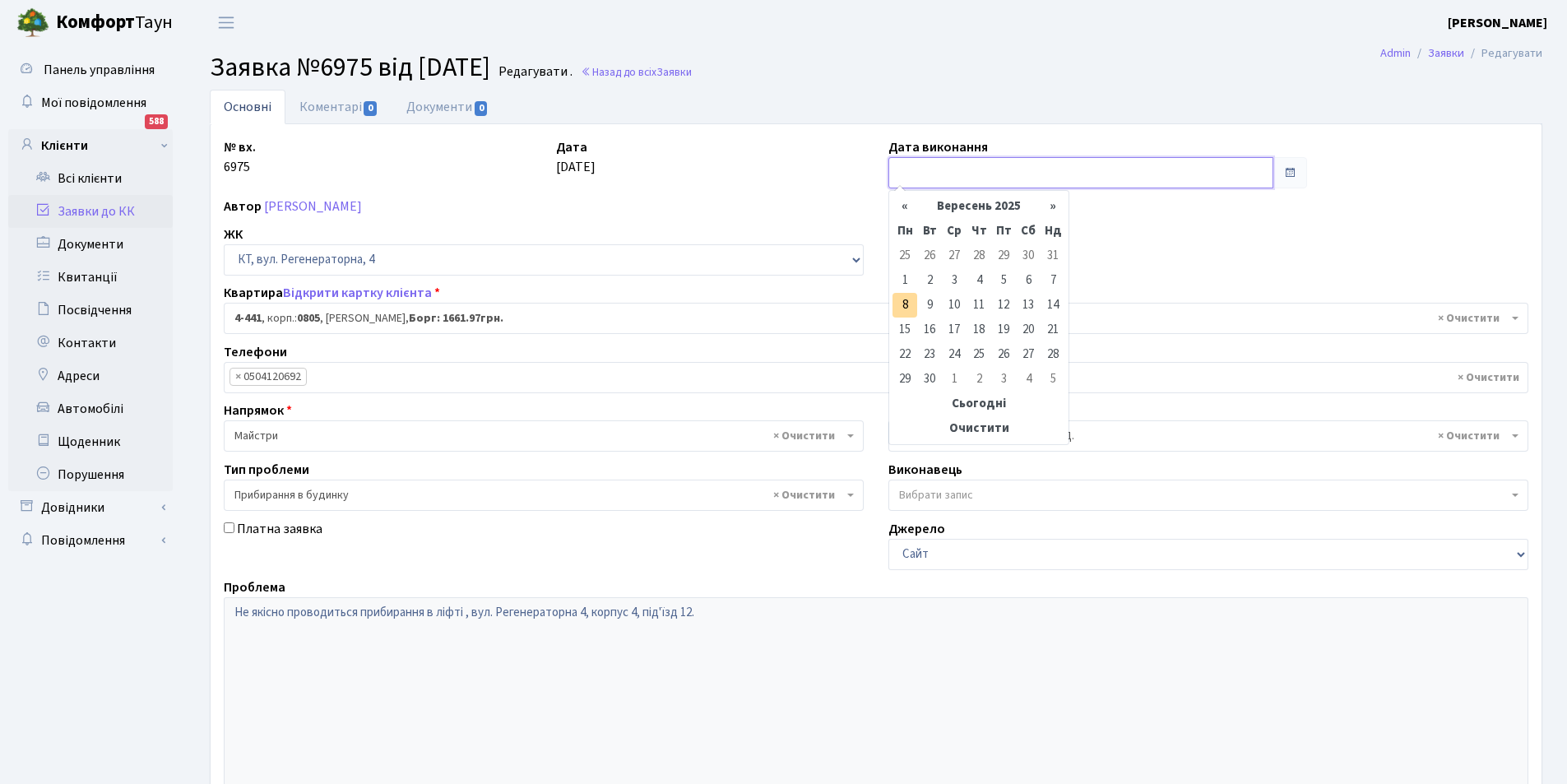
click at [920, 176] on input "text" at bounding box center [1081, 173] width 385 height 31
click at [910, 299] on td "8" at bounding box center [905, 305] width 25 height 25
type input "[DATE]"
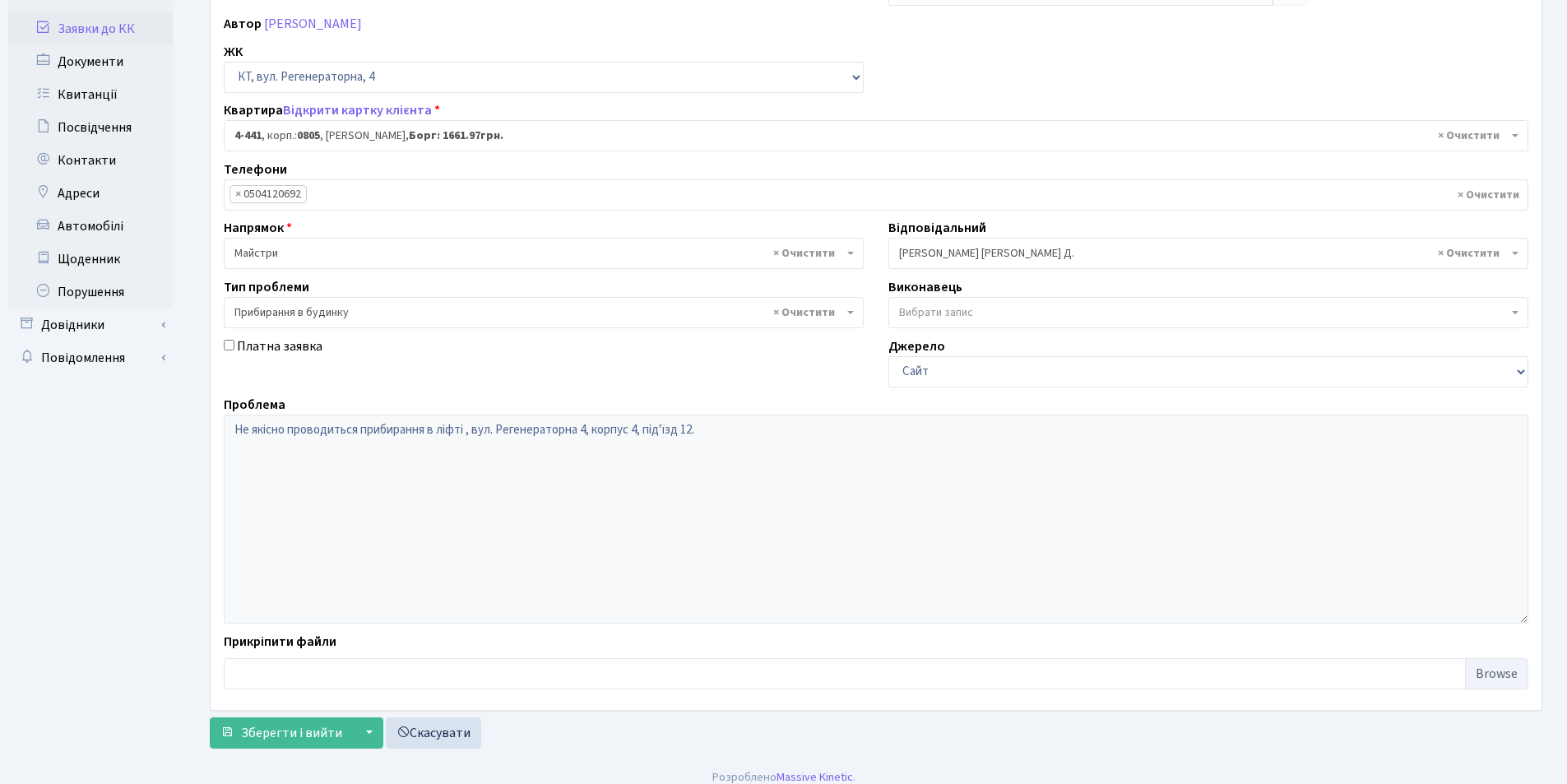
scroll to position [197, 0]
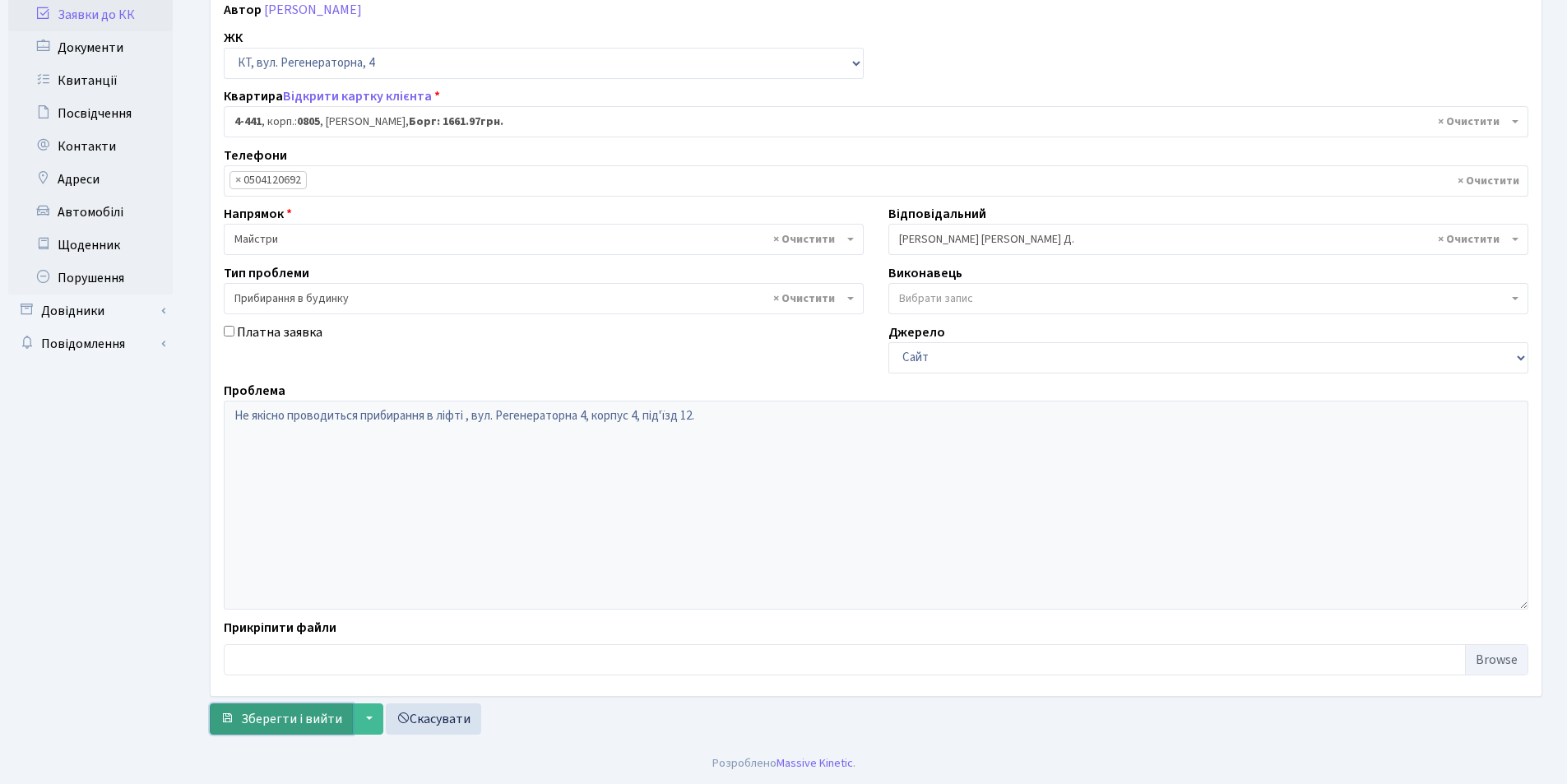
click at [301, 717] on span "Зберегти і вийти" at bounding box center [292, 719] width 101 height 18
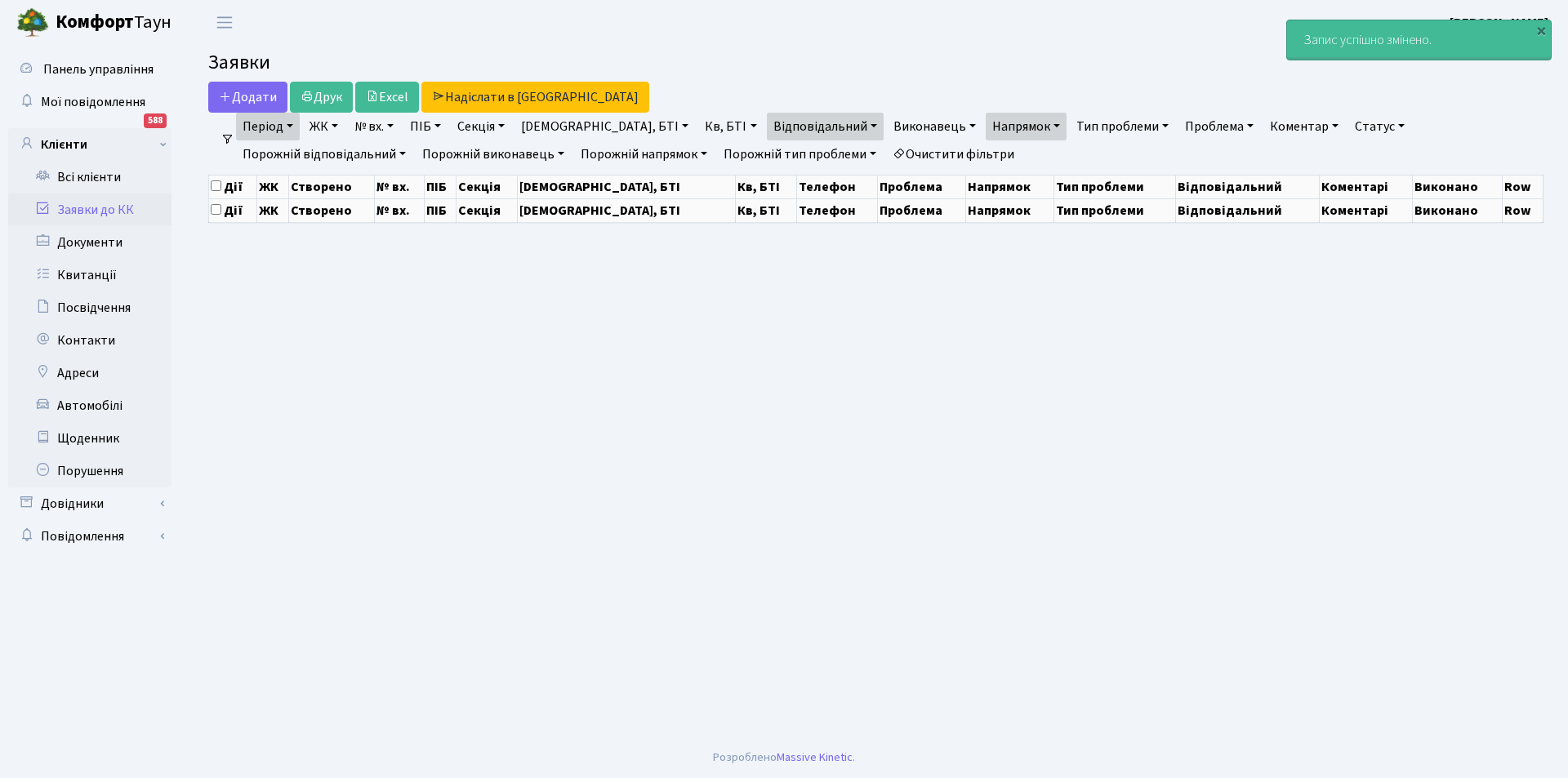
select select "25"
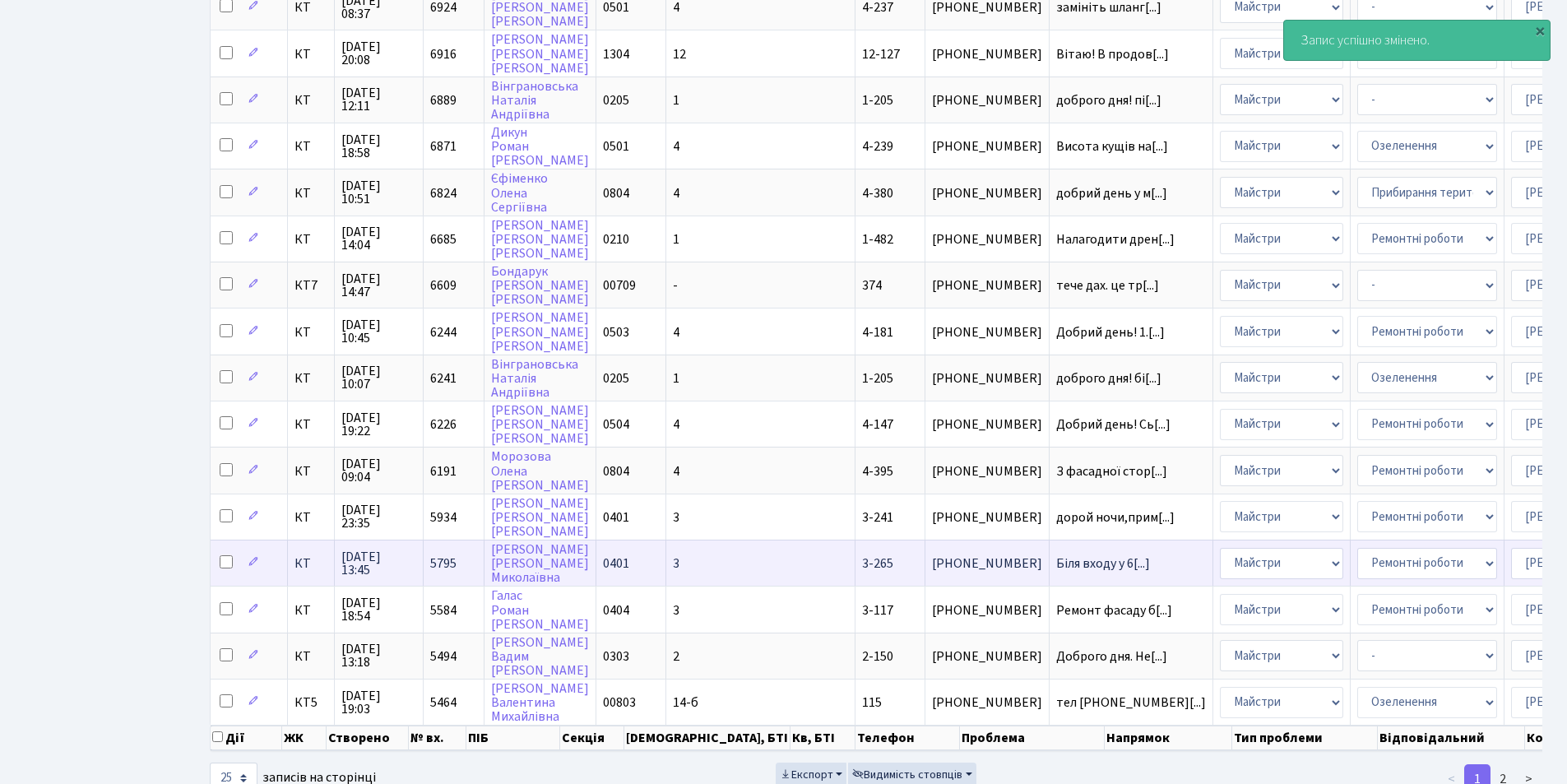
scroll to position [700, 0]
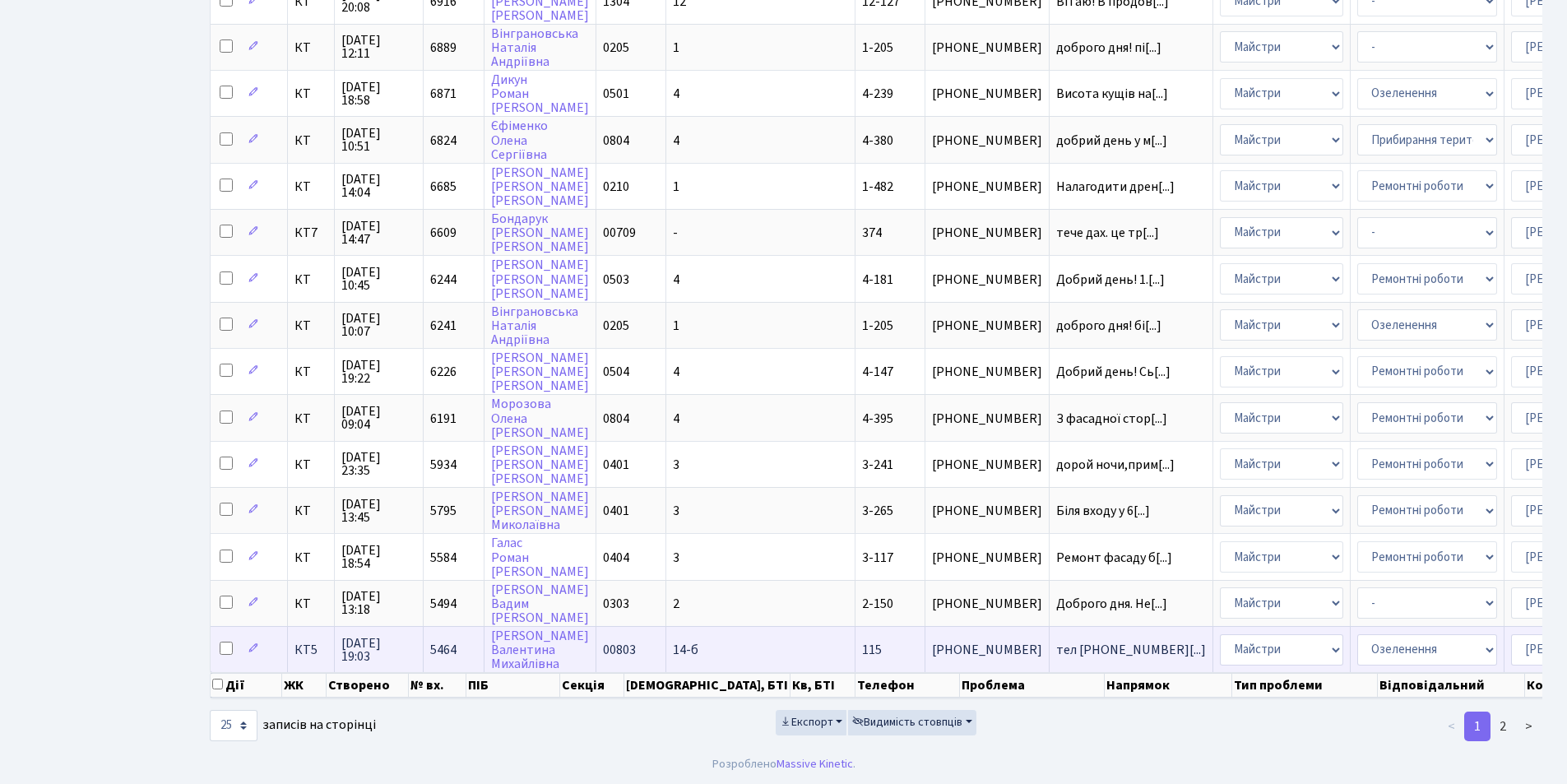
drag, startPoint x: 1251, startPoint y: 659, endPoint x: 1509, endPoint y: 646, distance: 258.3
click at [1509, 646] on tr "КТ5 02.07.2025 19:03 5464 Мельничук Валентина Михайлівна 00803 14-б 115 +380660…" at bounding box center [1043, 649] width 1666 height 46
click at [1351, 659] on td "- Замовлення плану комунікацій Дитячі майданчики Озеленення Прибирання в будинк…" at bounding box center [1428, 649] width 154 height 46
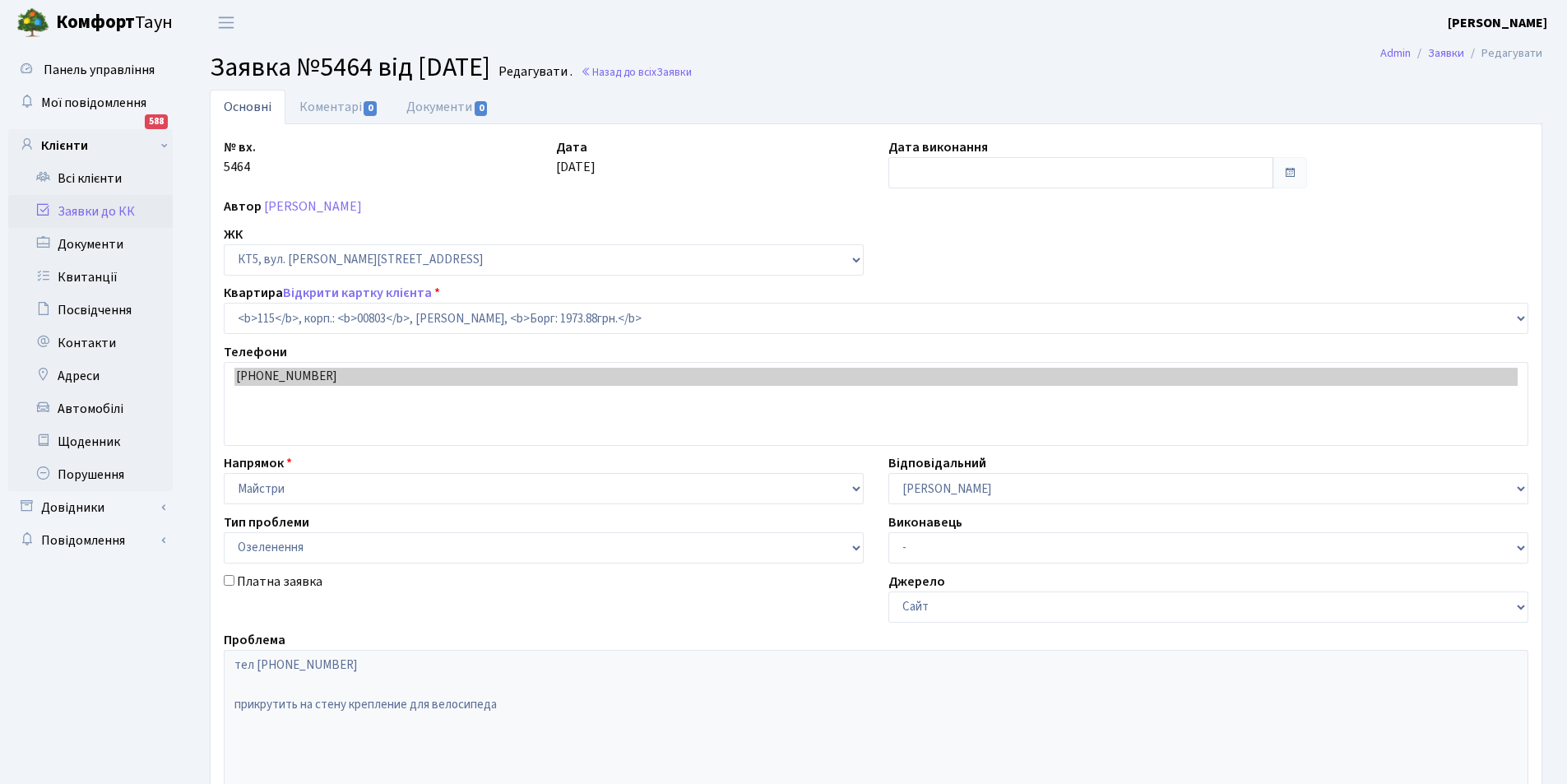
select select "17645"
select select "65"
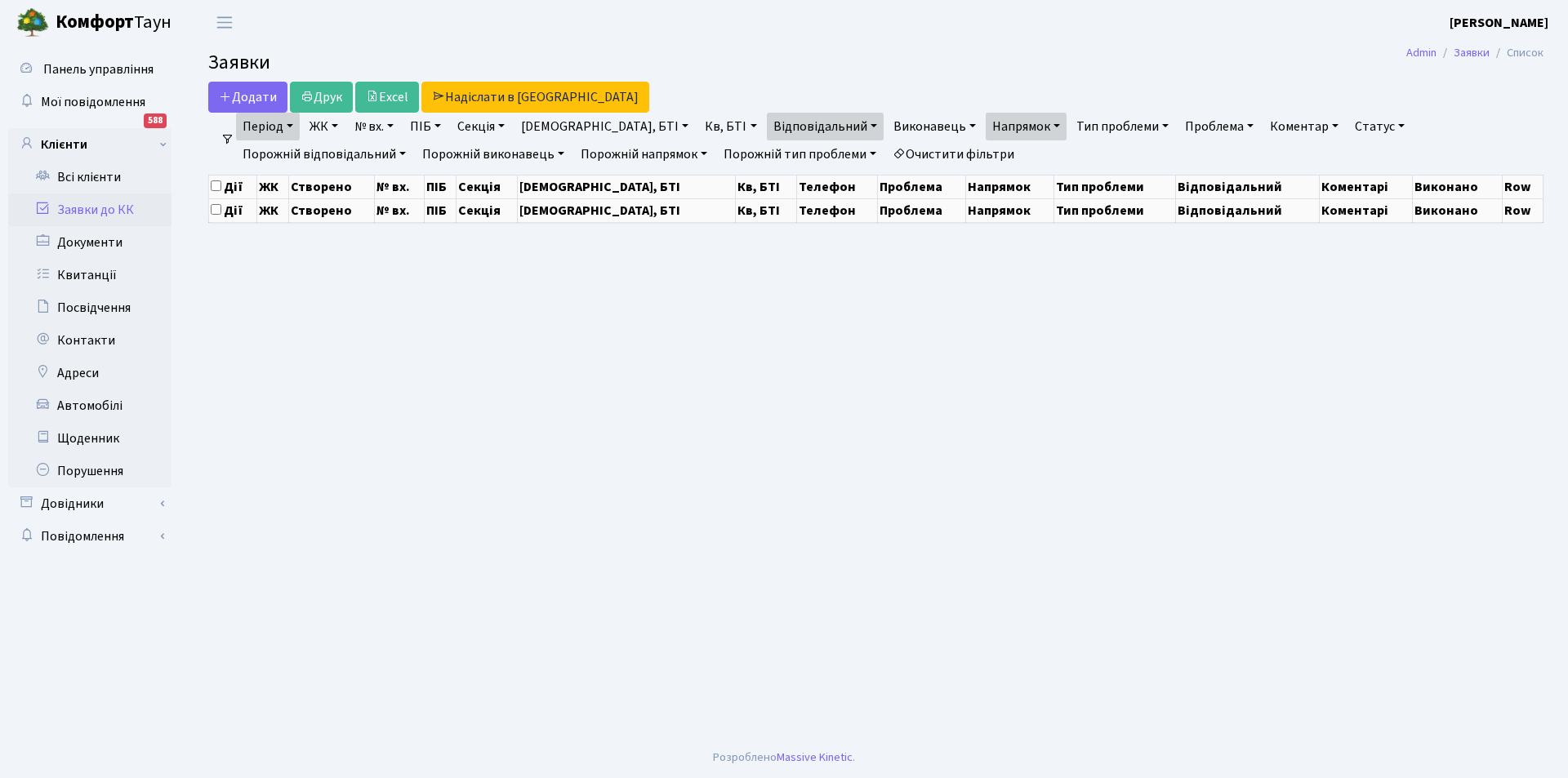
select select "25"
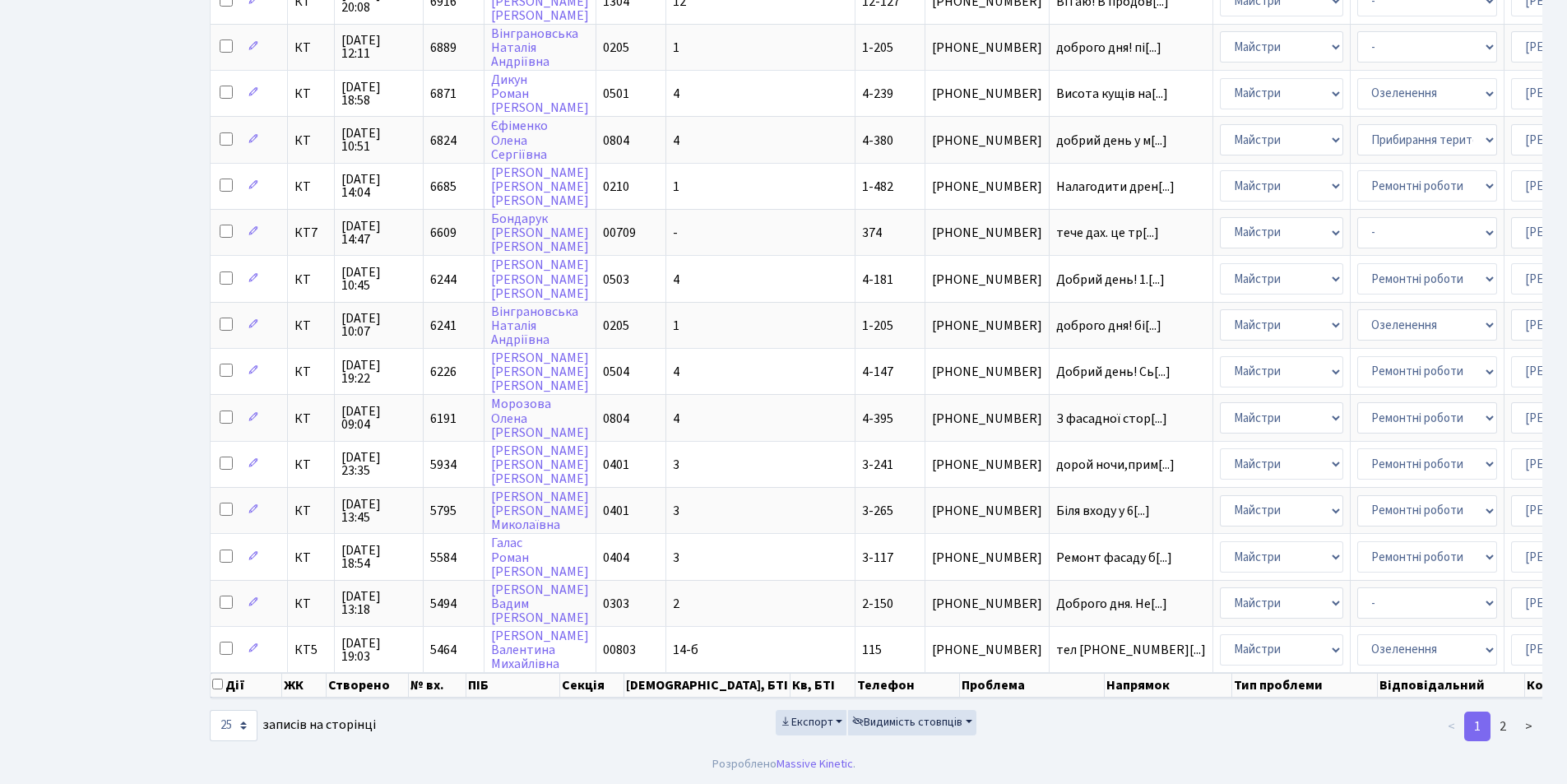
scroll to position [0, 196]
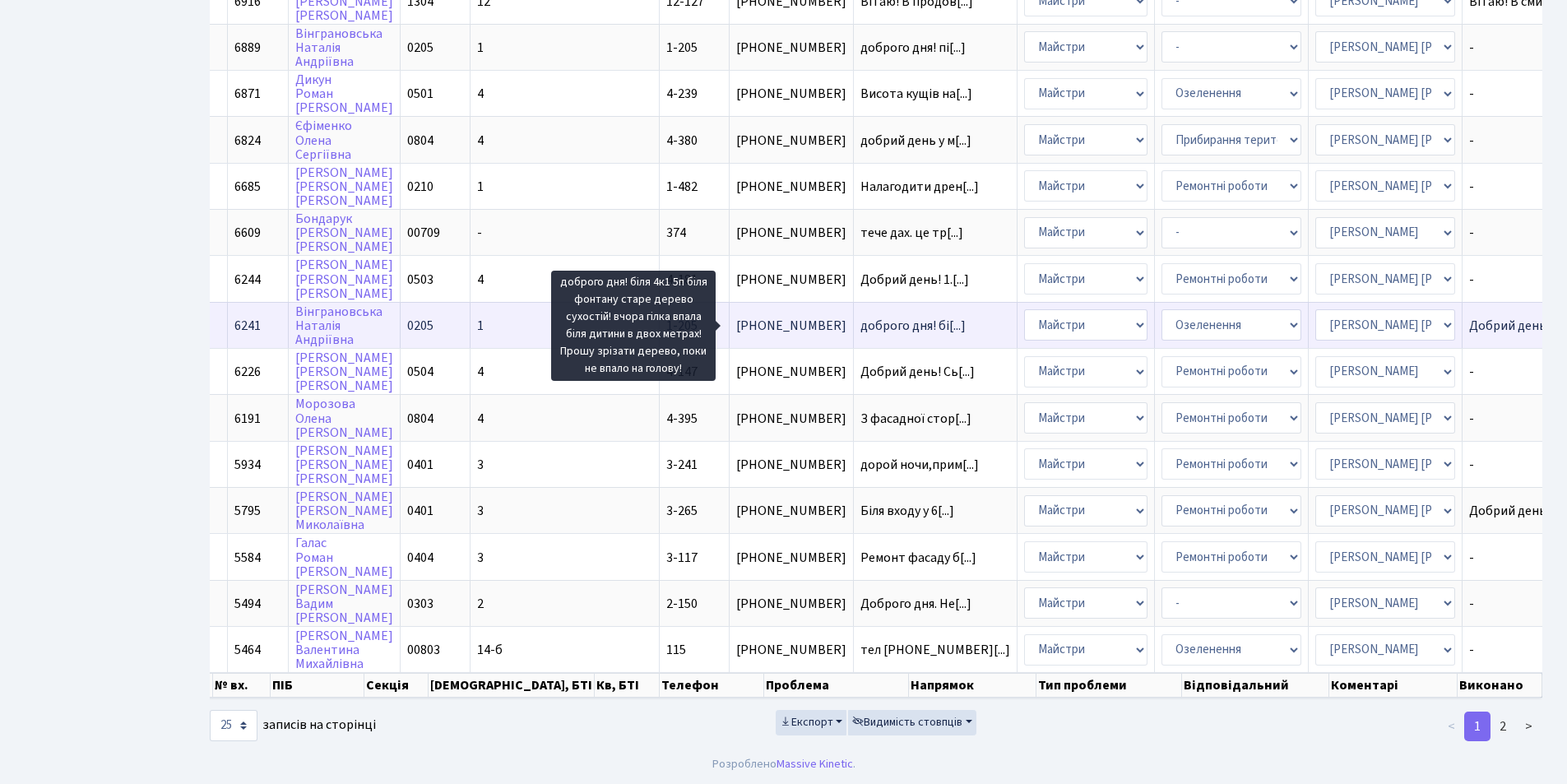
click at [861, 316] on span "доброго дня! бі[...]" at bounding box center [913, 325] width 105 height 18
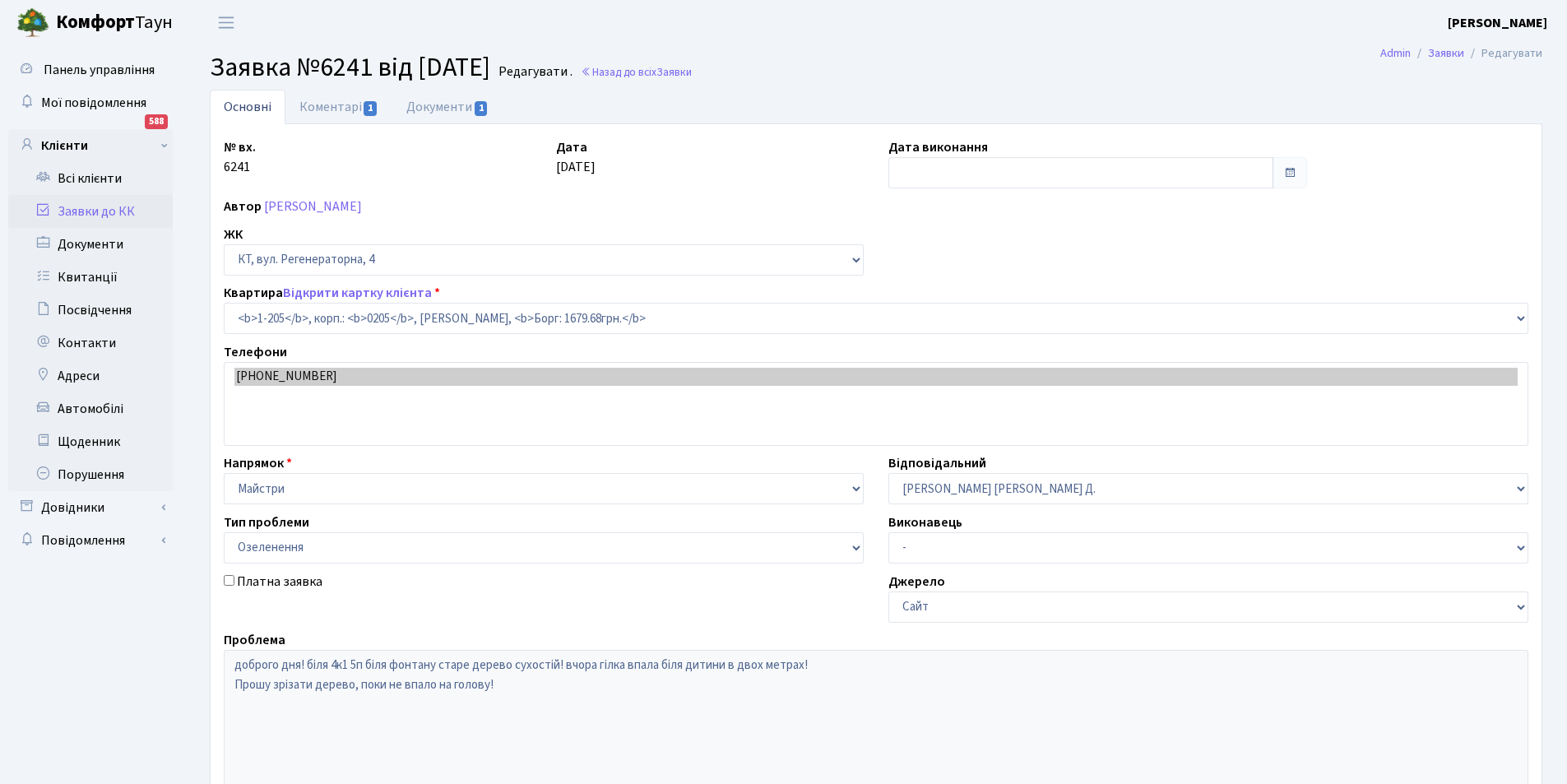
select select "205"
select select "65"
click at [349, 107] on link "Коментарі 1" at bounding box center [339, 107] width 107 height 34
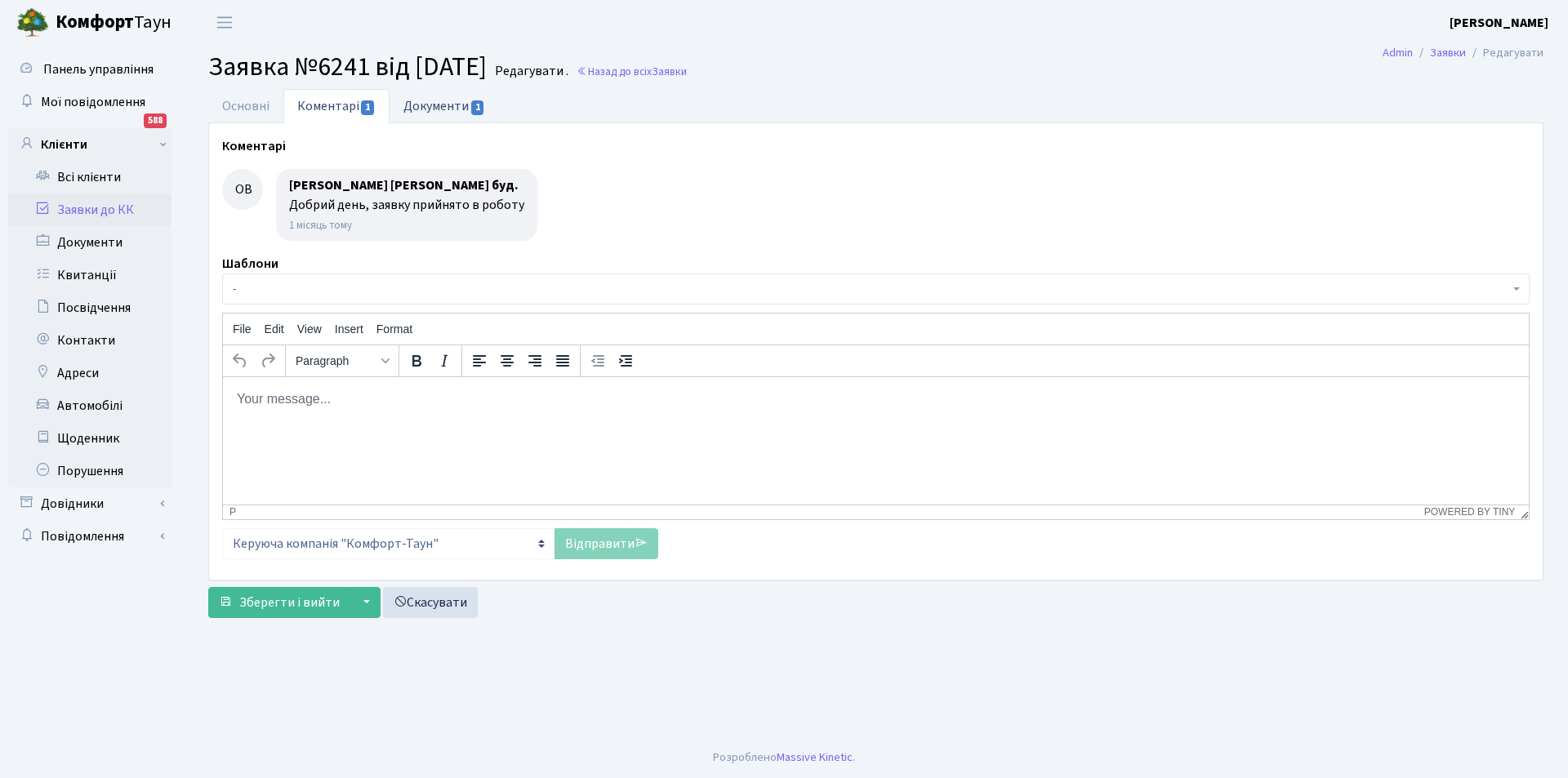
click at [423, 113] on link "Документи 1" at bounding box center [444, 105] width 109 height 33
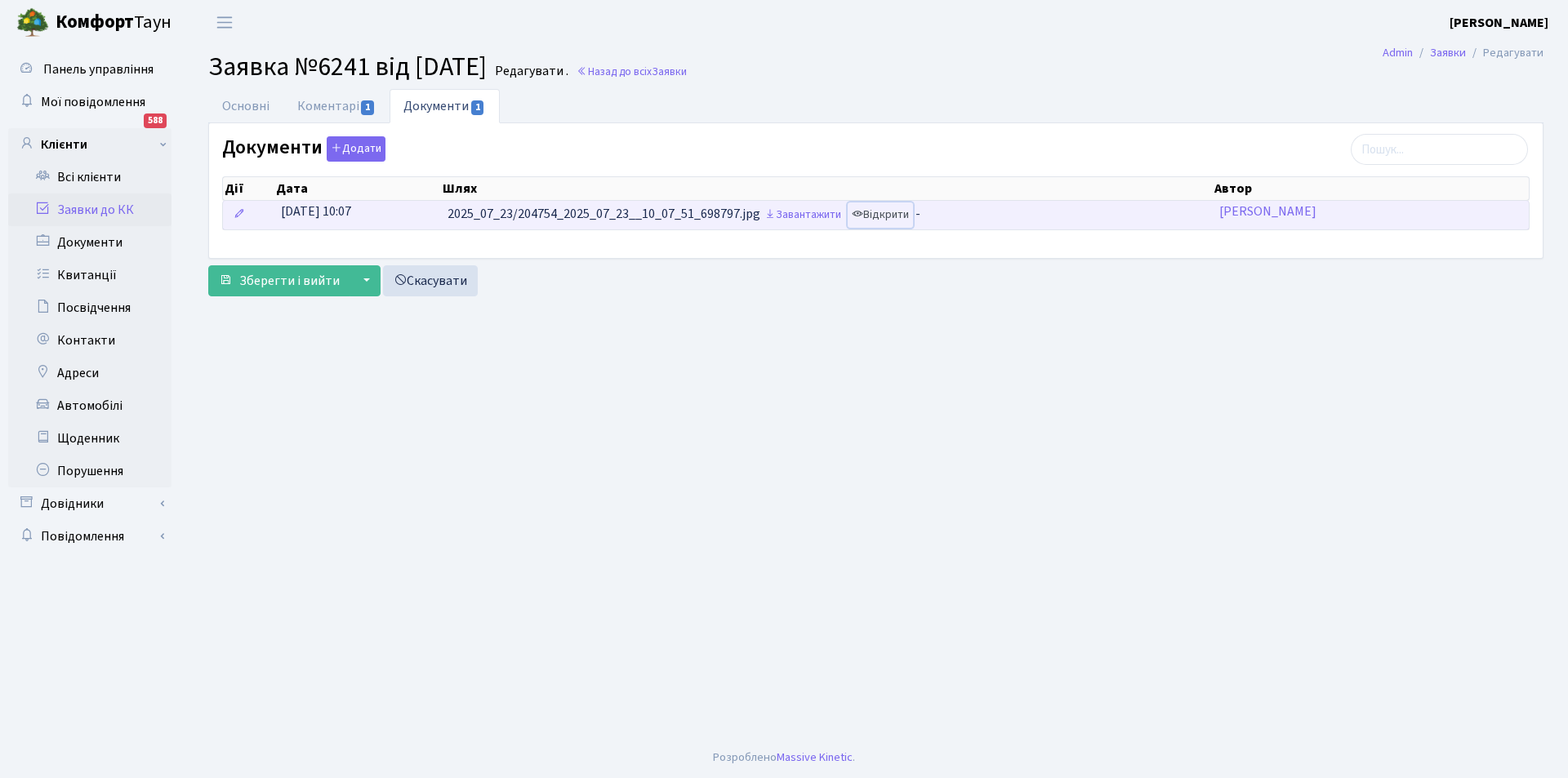
click at [880, 213] on link "Відкрити" at bounding box center [880, 215] width 66 height 26
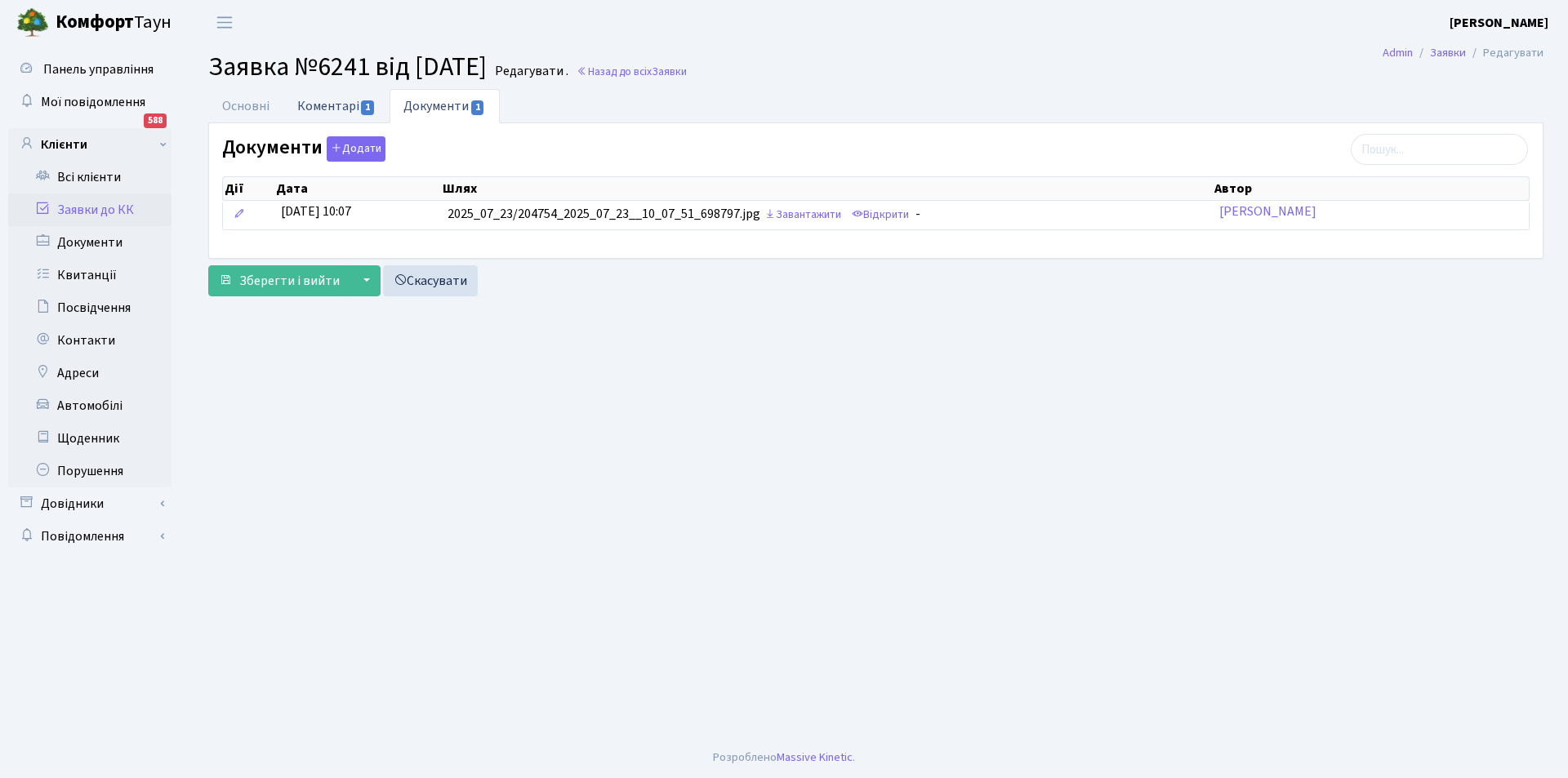
click at [338, 97] on link "Коментарі 1" at bounding box center [336, 105] width 106 height 33
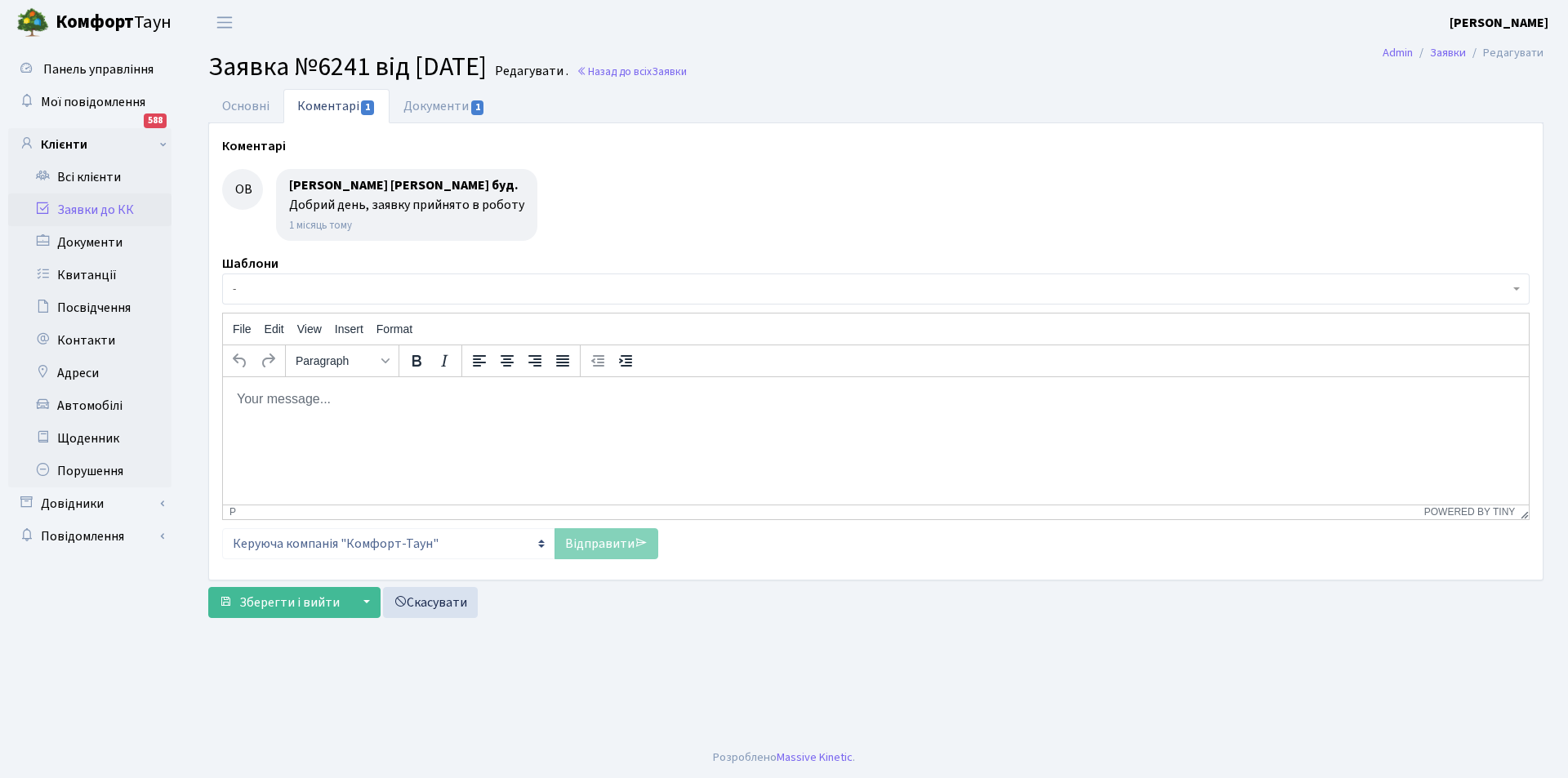
click at [345, 414] on html at bounding box center [876, 398] width 1306 height 44
click at [603, 550] on link "Відправити" at bounding box center [606, 543] width 103 height 31
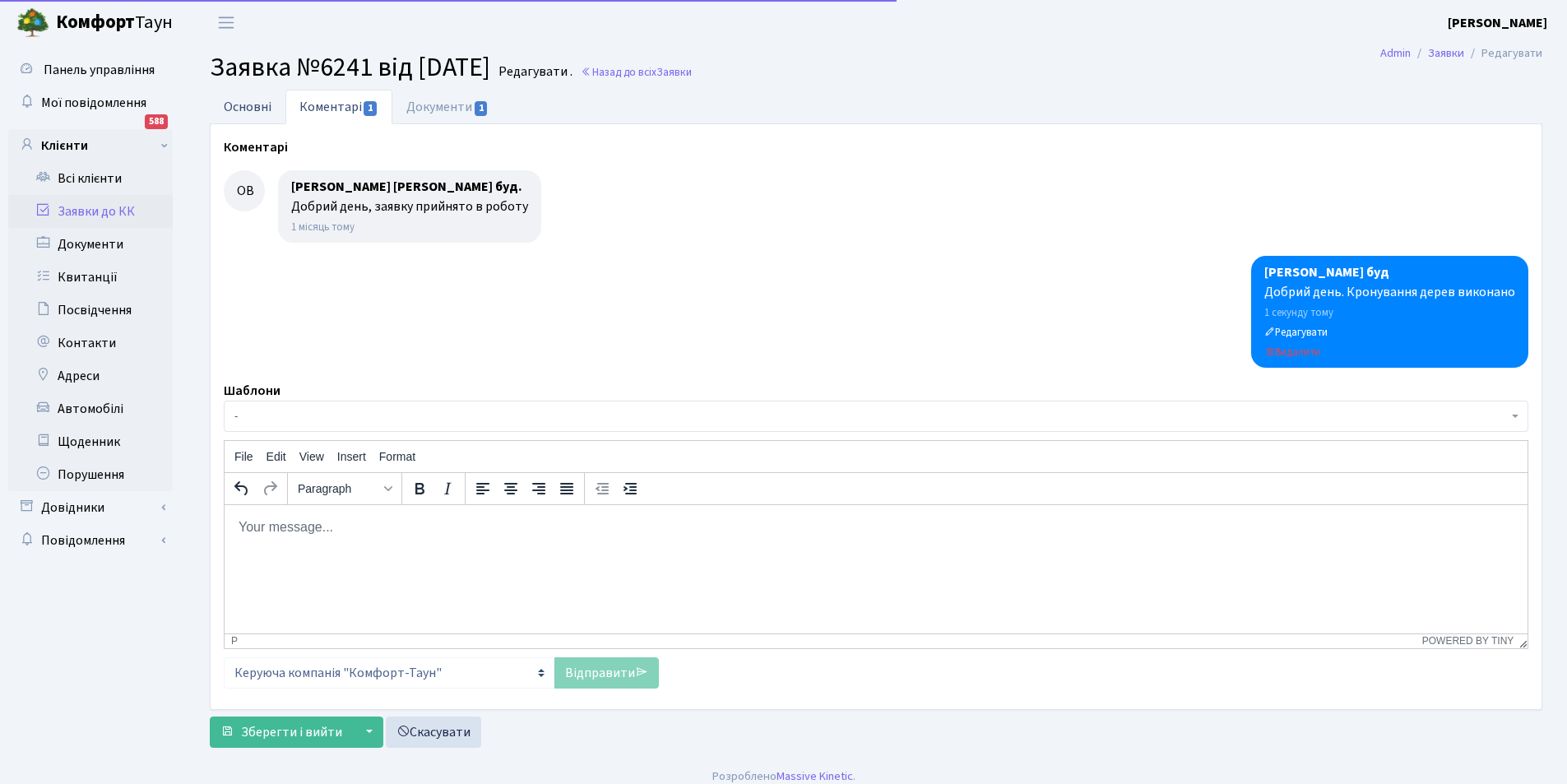
click at [261, 114] on link "Основні" at bounding box center [248, 106] width 76 height 34
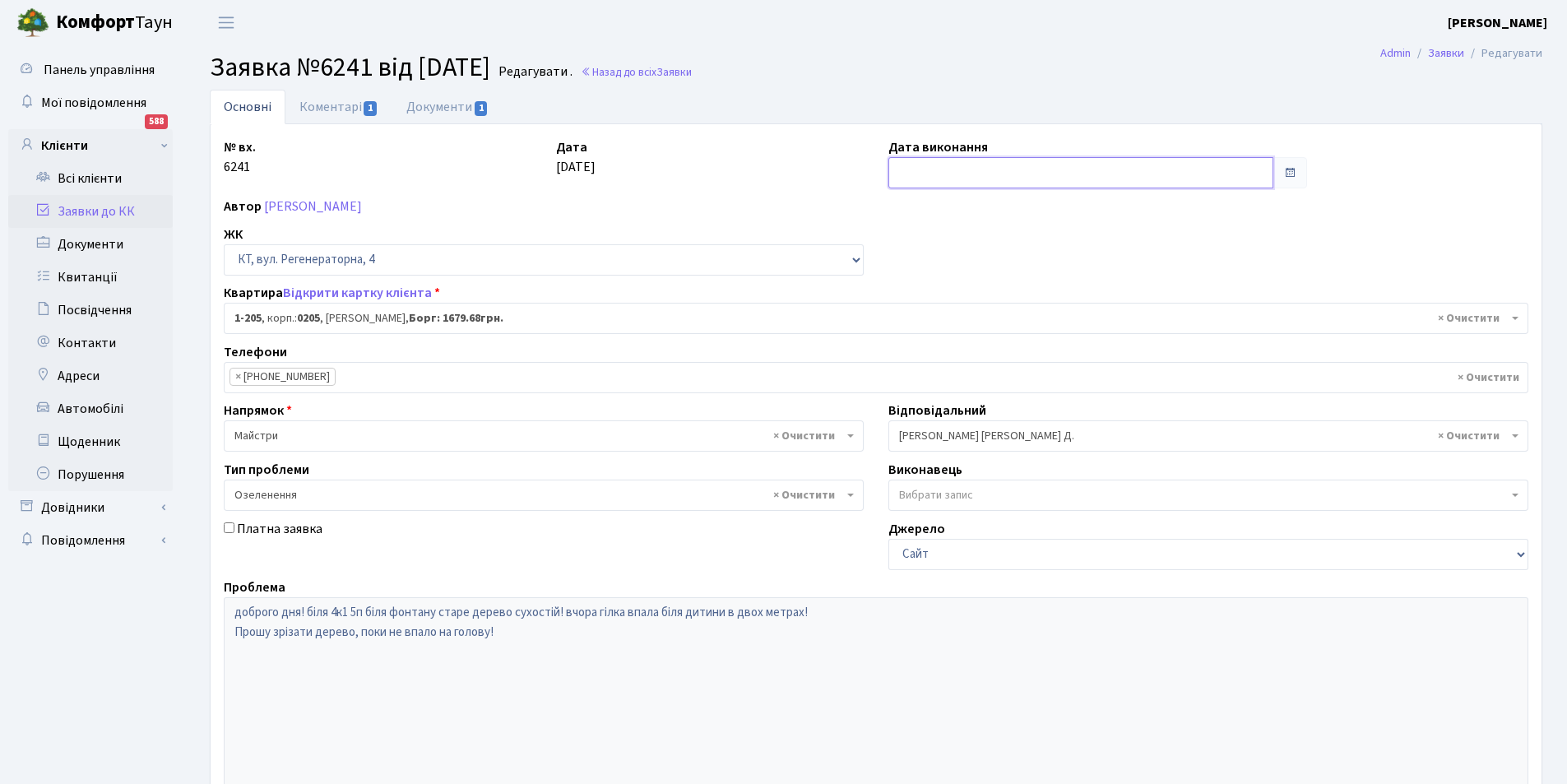
click at [1026, 180] on input "text" at bounding box center [1081, 173] width 385 height 31
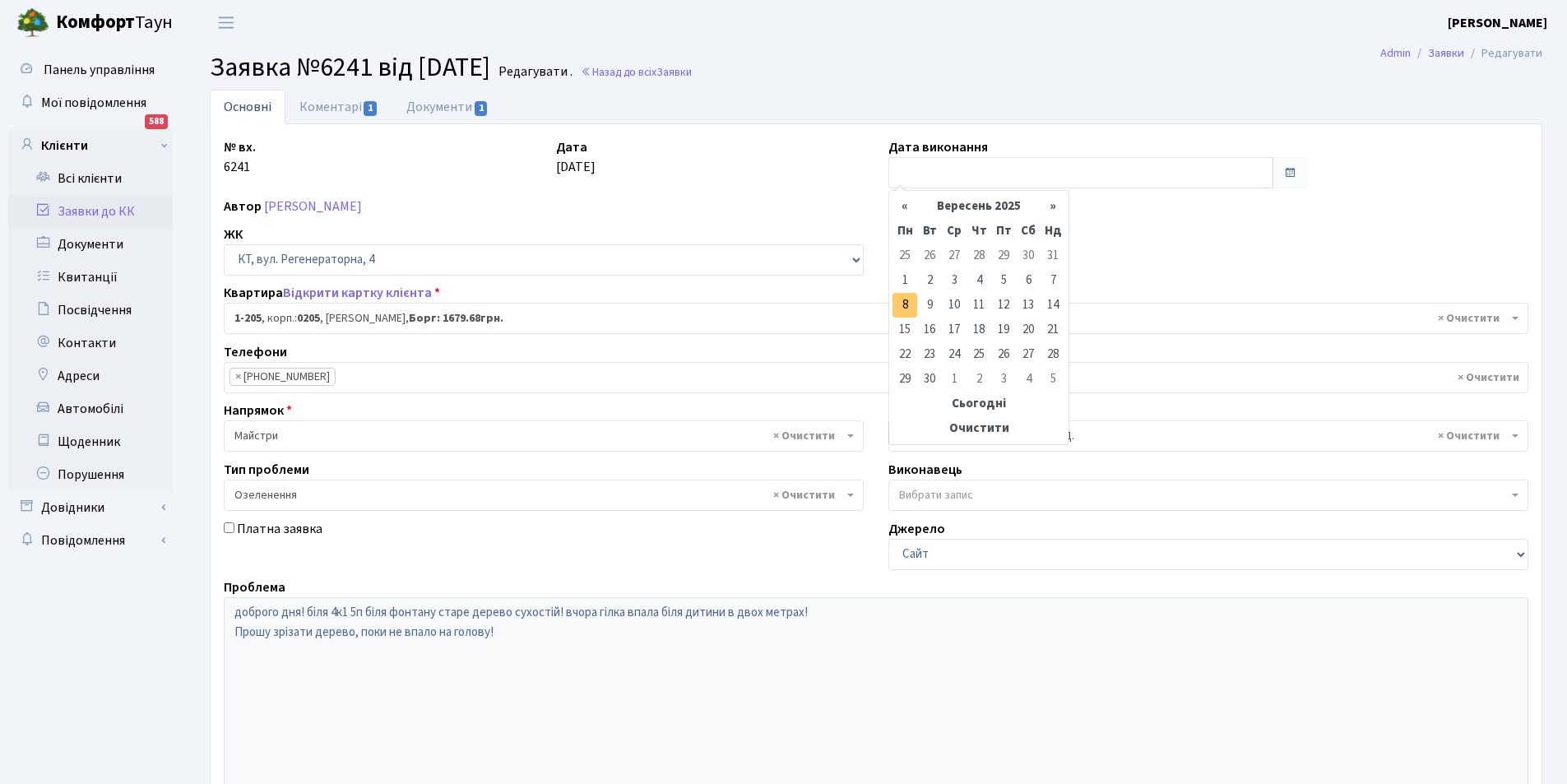
click at [911, 307] on td "8" at bounding box center [905, 305] width 25 height 25
type input "[DATE]"
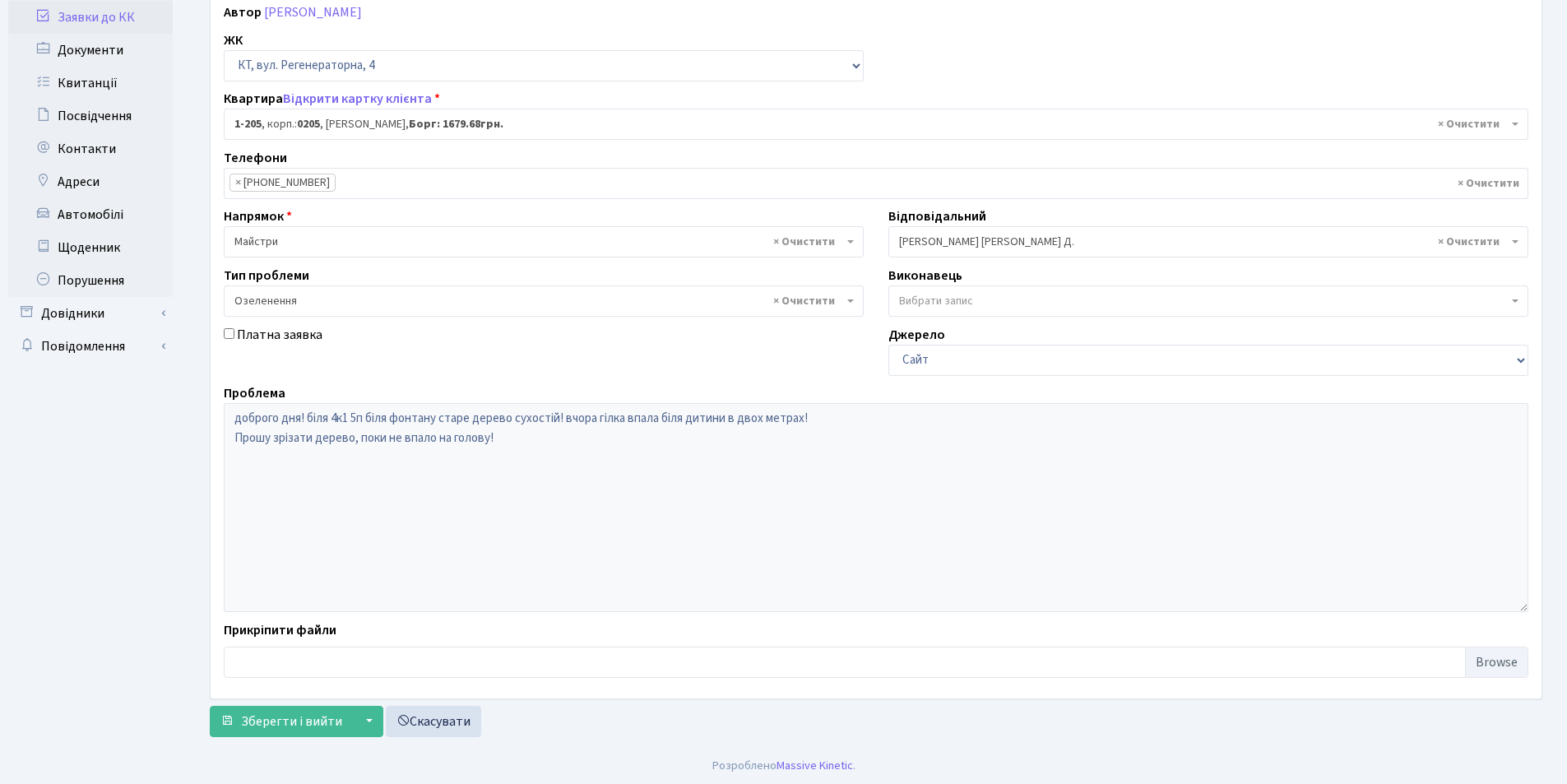
scroll to position [197, 0]
click at [251, 721] on span "Зберегти і вийти" at bounding box center [292, 719] width 101 height 18
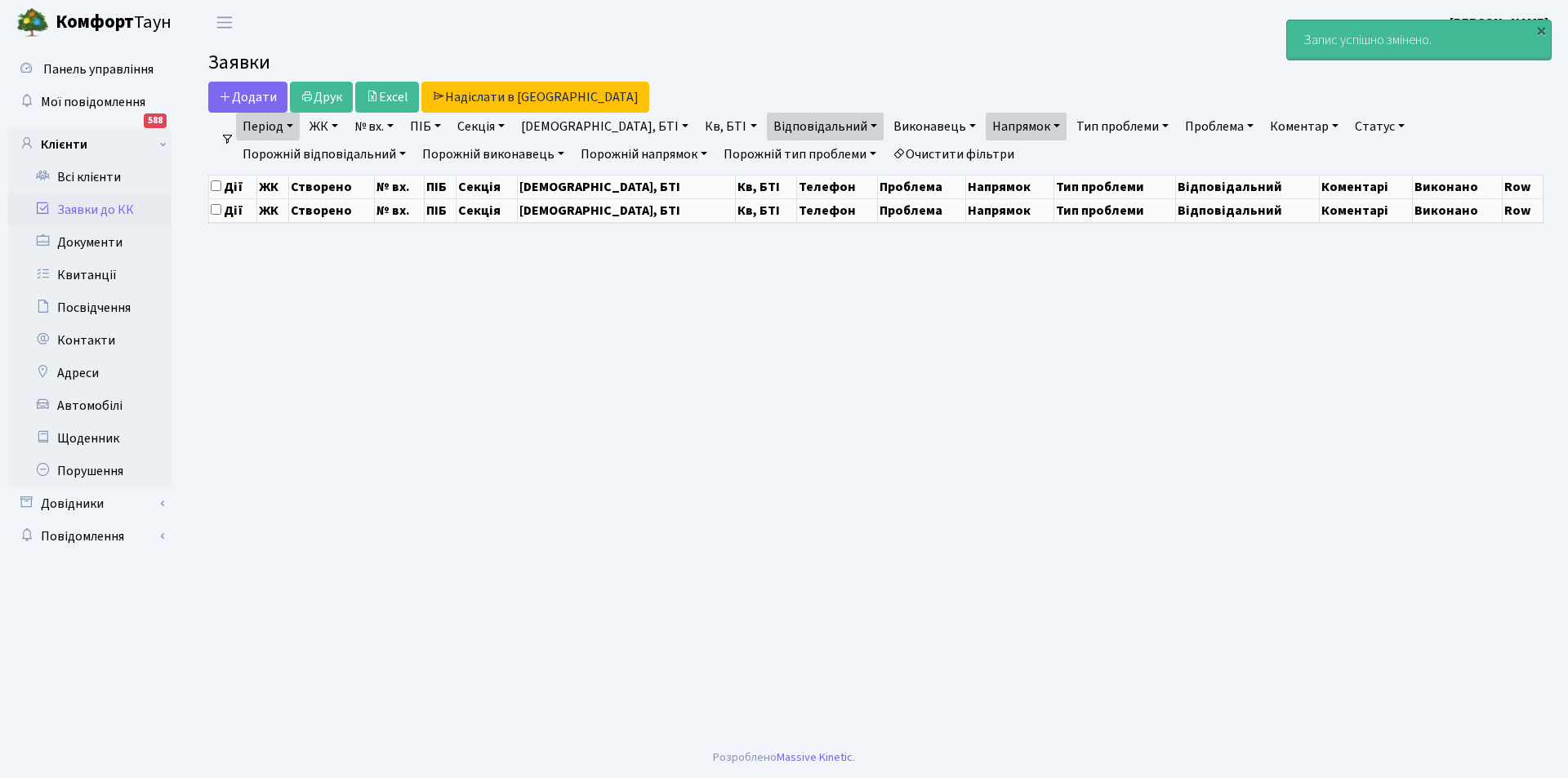
select select "25"
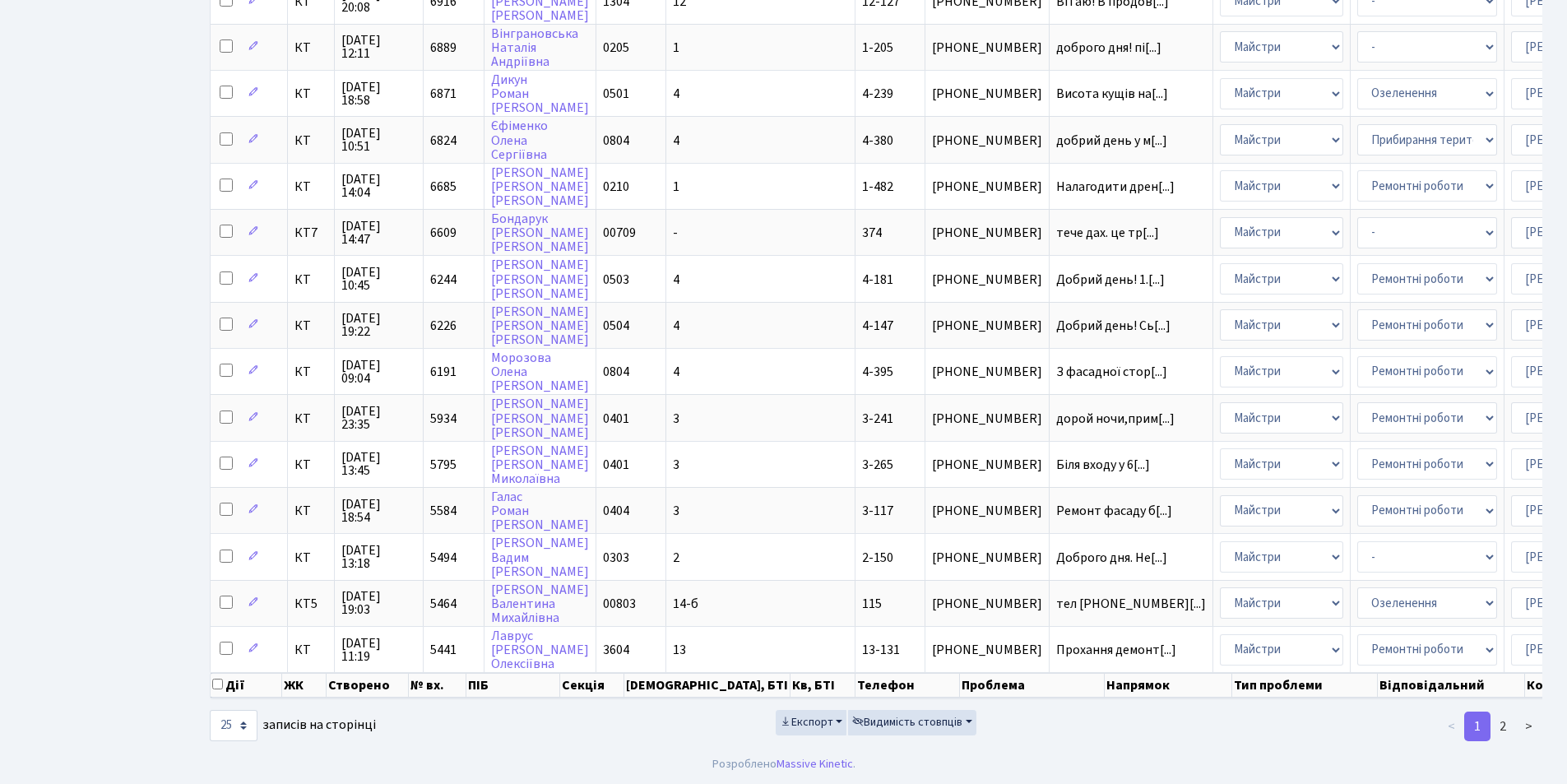
scroll to position [0, 196]
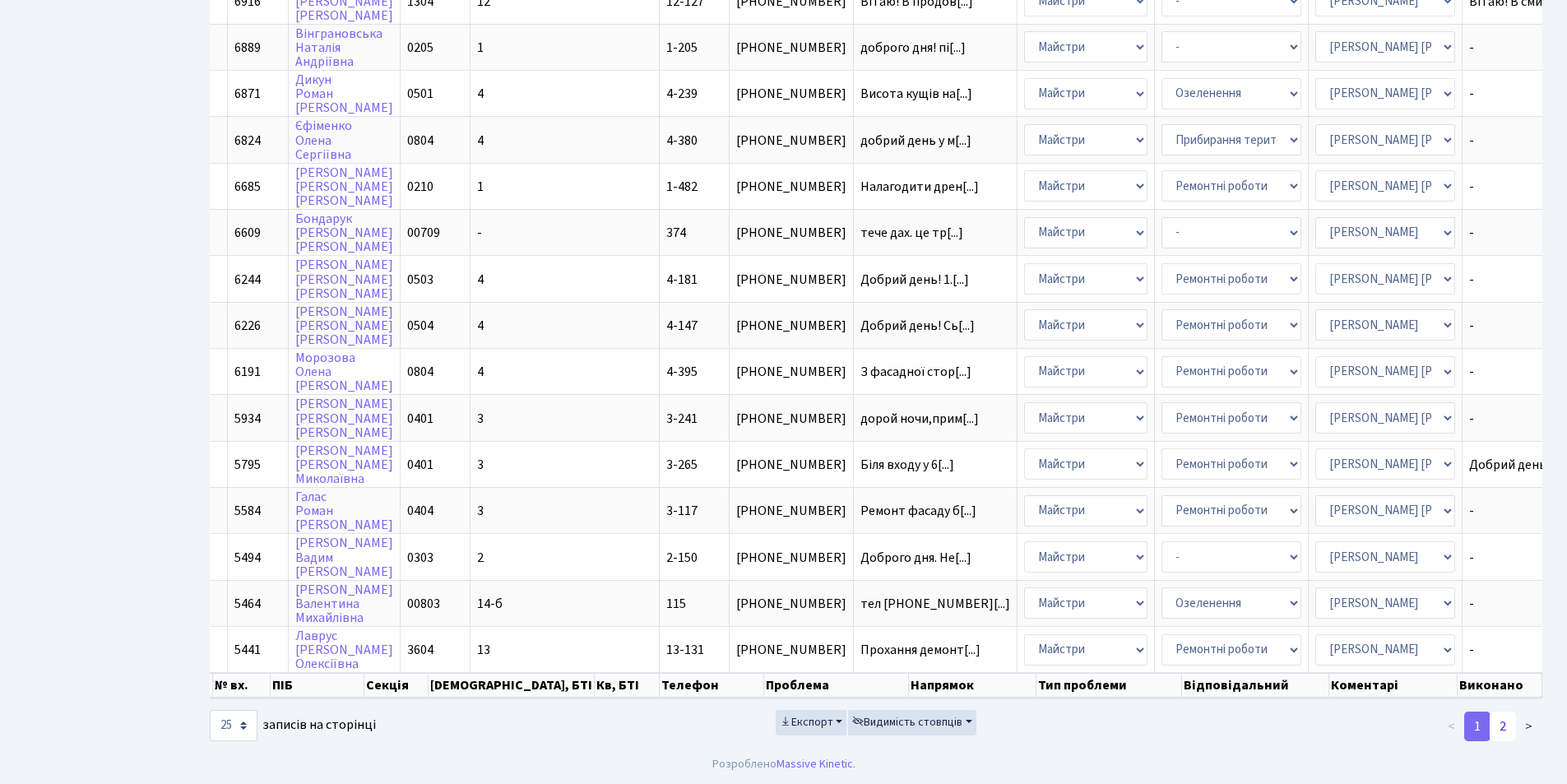
click at [1500, 722] on link "2" at bounding box center [1503, 726] width 27 height 29
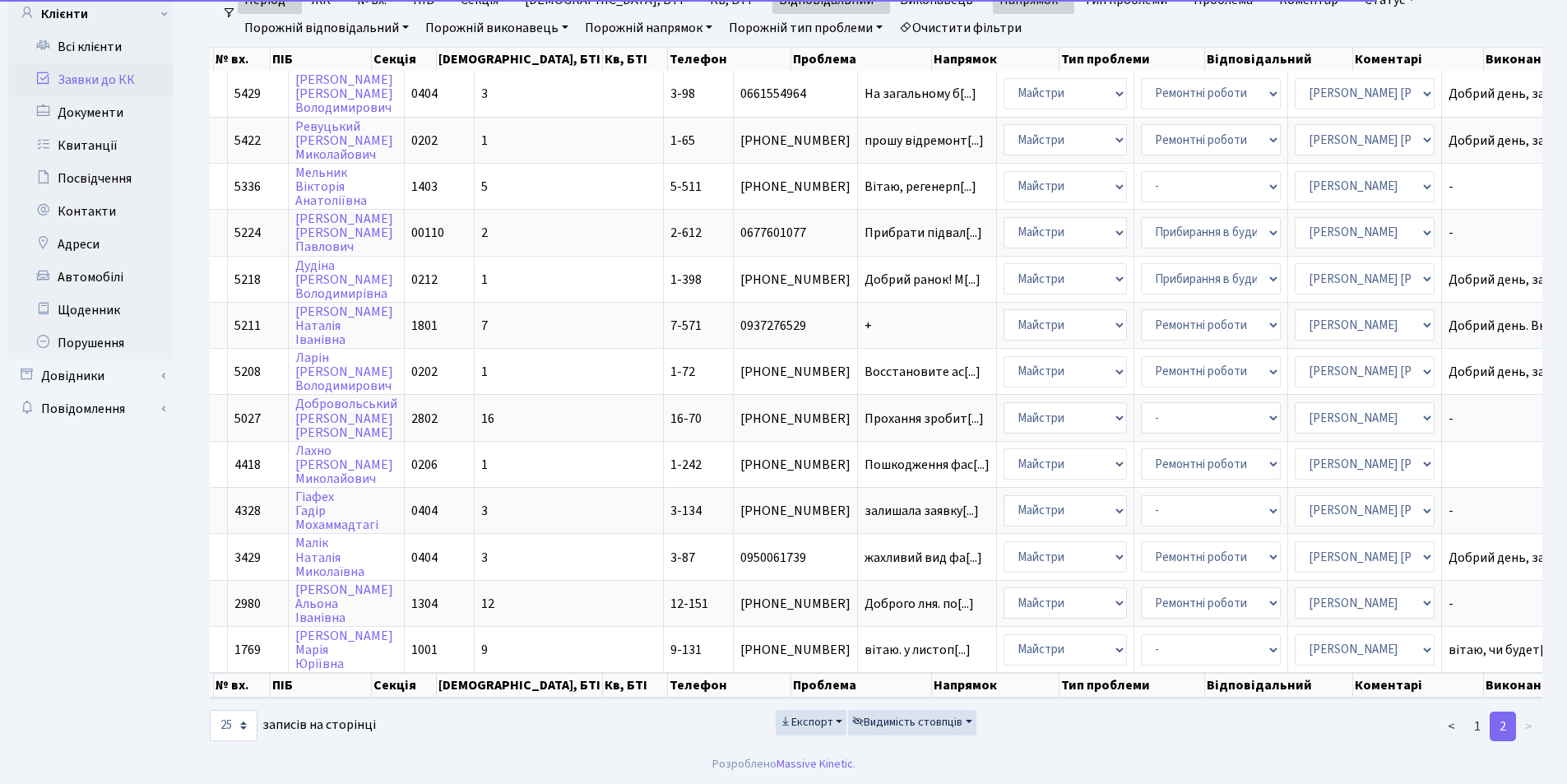
scroll to position [0, 183]
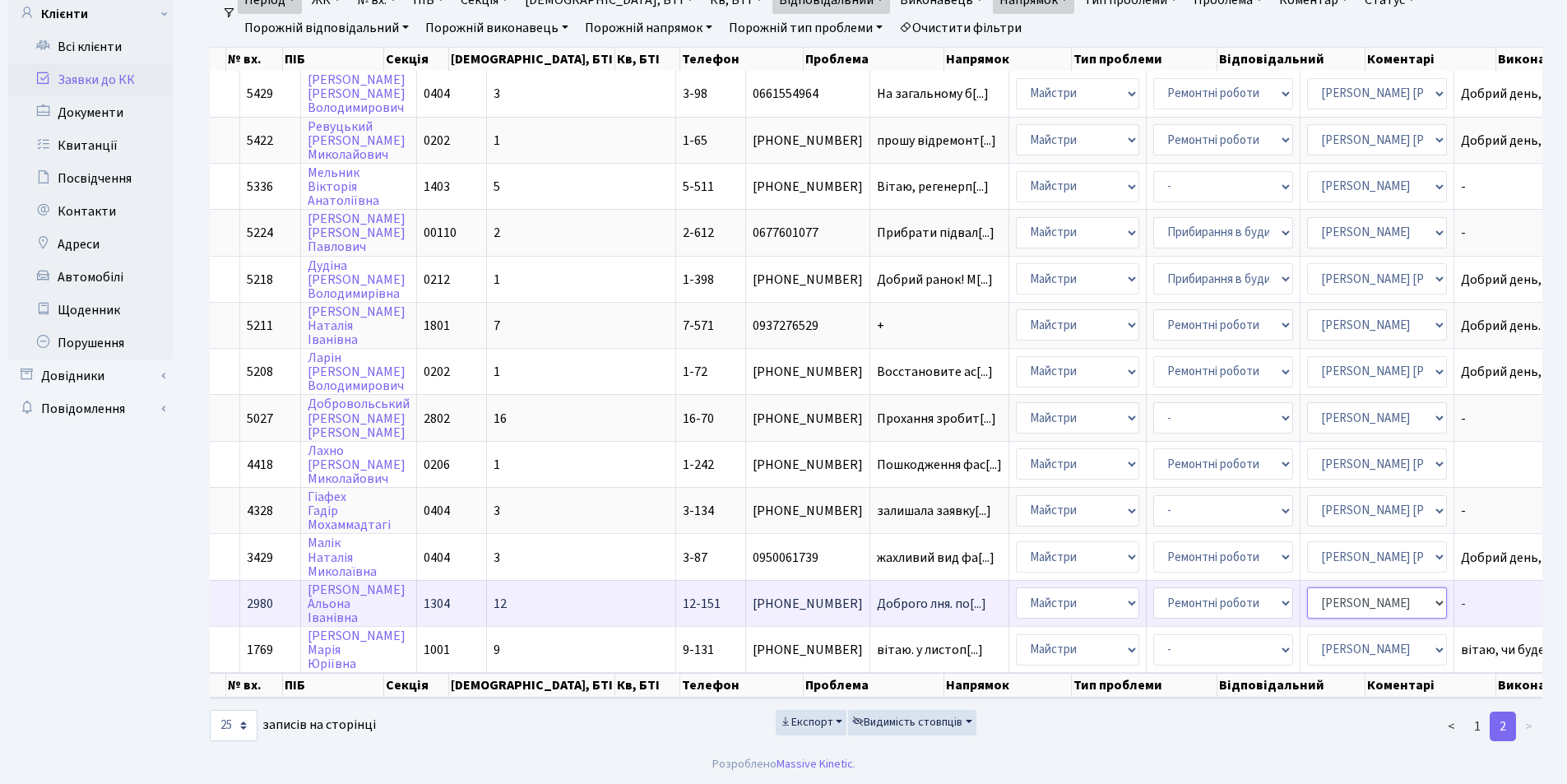
click at [1307, 592] on select "- Адміністратор ЖК КТ Вижул В. В. Гордієнко Н.В. Дядюшкін Д.Ю. Кипчук Т. А. Кла…" at bounding box center [1377, 603] width 140 height 31
select select "18"
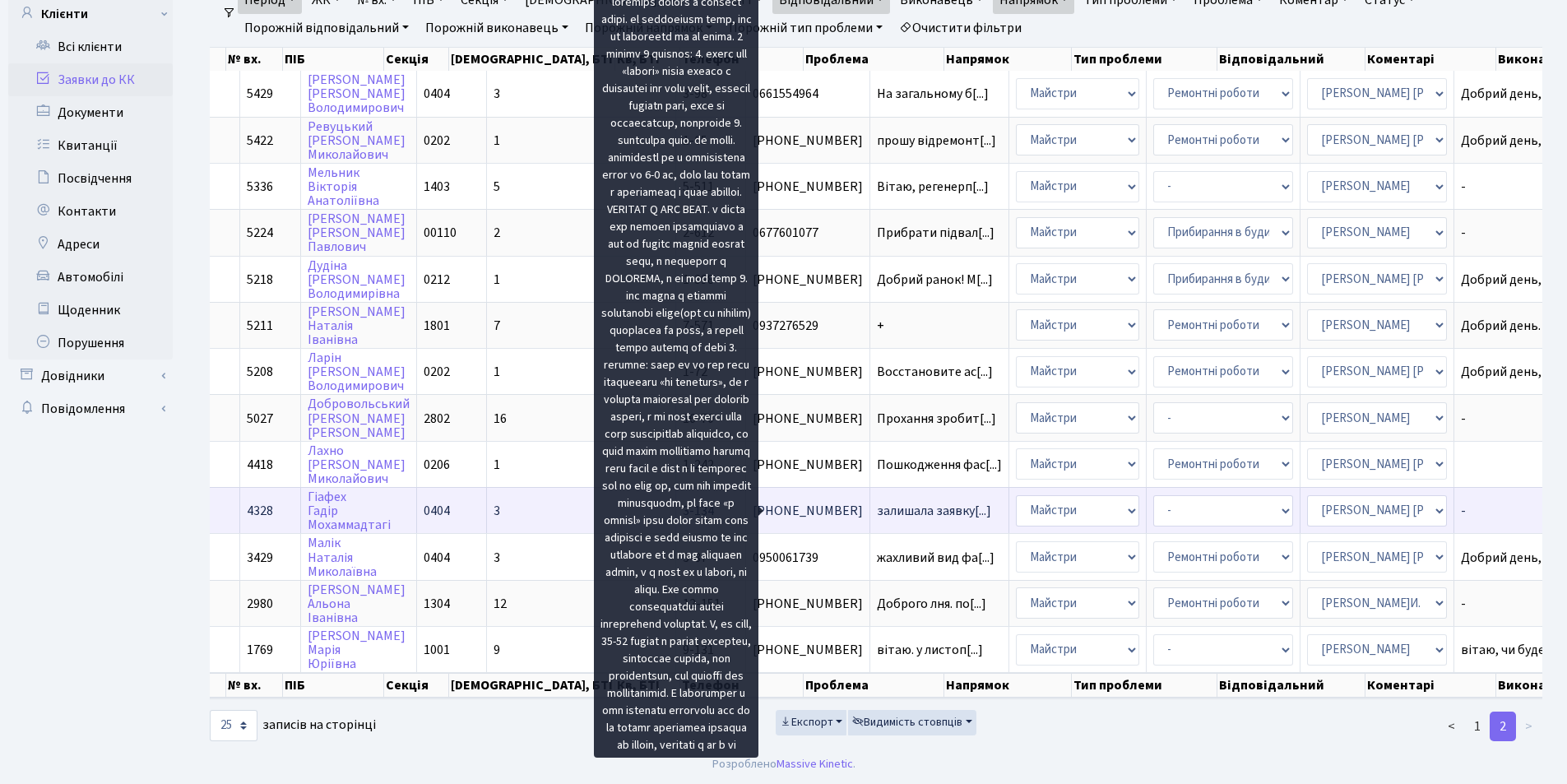
click at [877, 502] on span "залишала заявку[...]" at bounding box center [934, 511] width 114 height 18
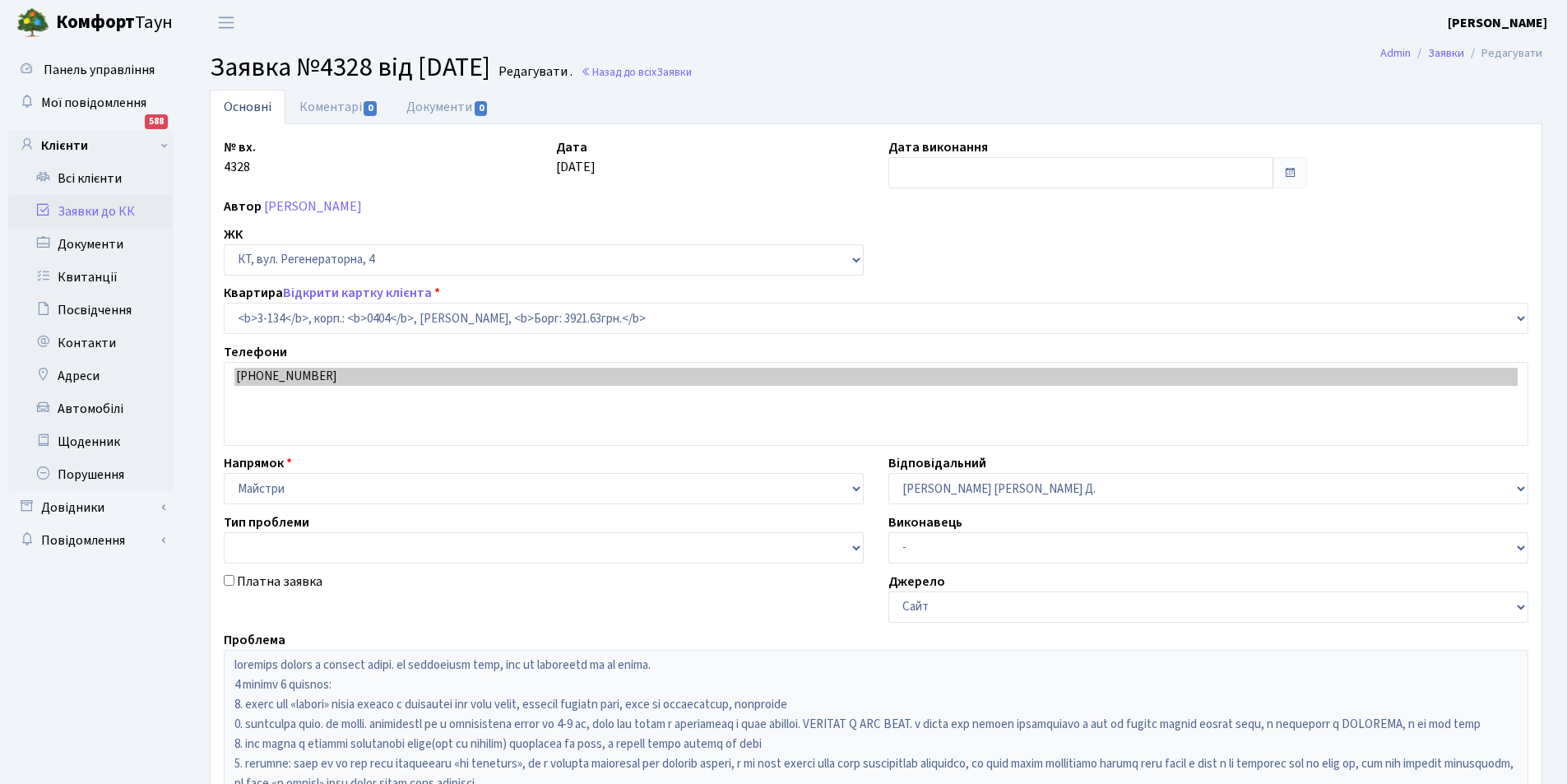
select select "943"
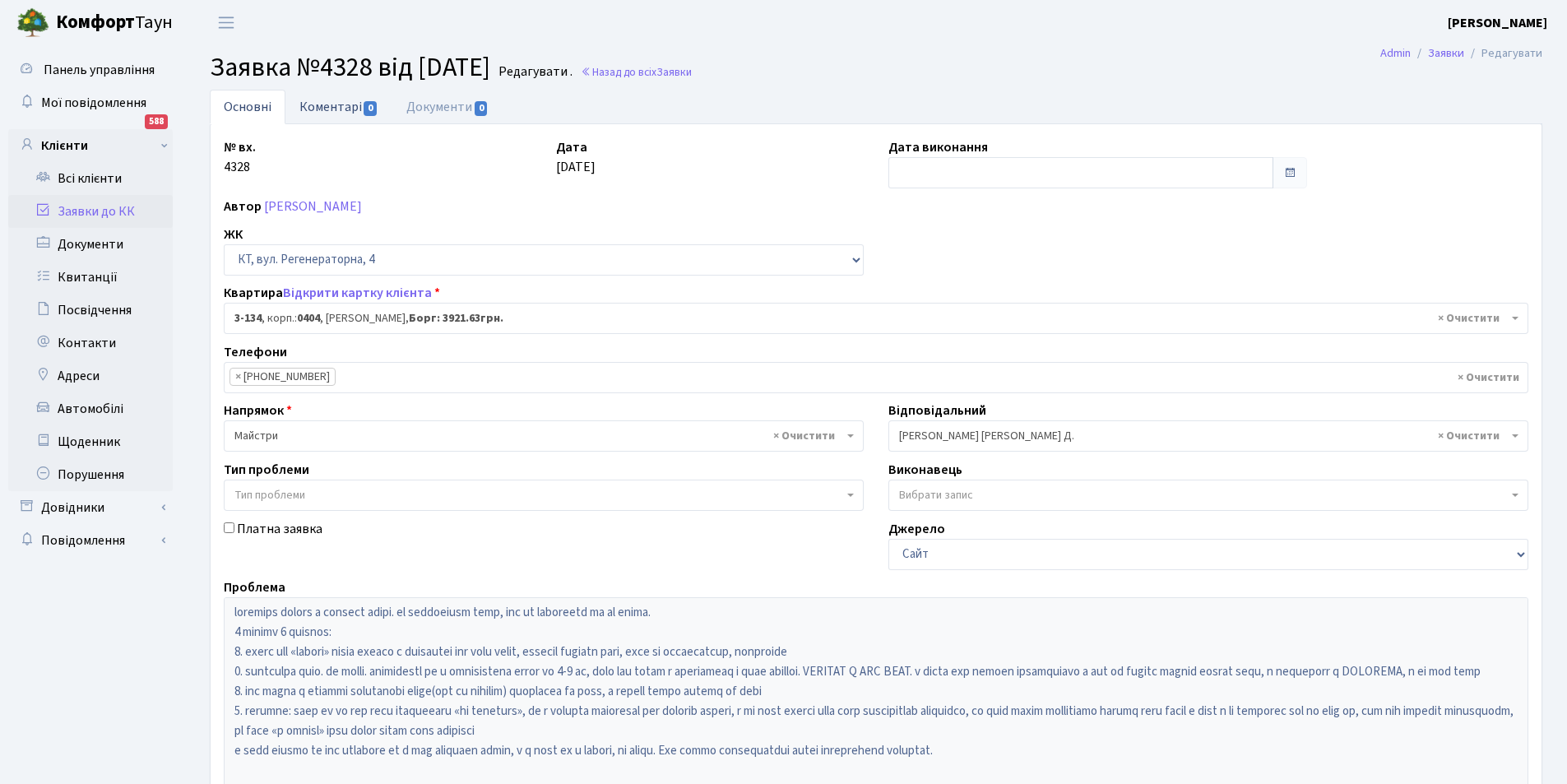
click at [342, 107] on link "Коментарі 0" at bounding box center [339, 106] width 107 height 34
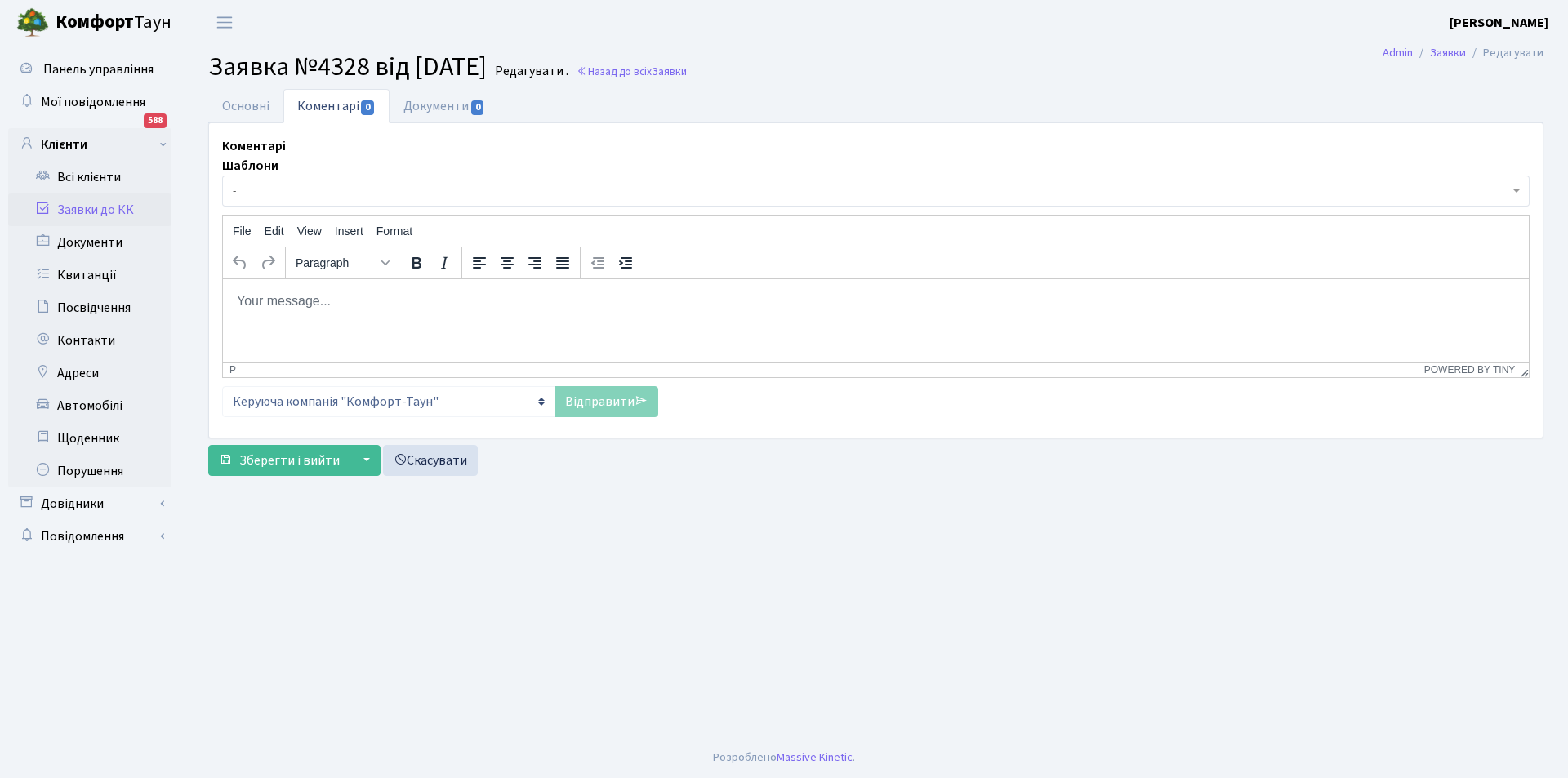
click at [356, 306] on p "Rich Text Area. Press ALT-0 for help." at bounding box center [875, 300] width 1279 height 18
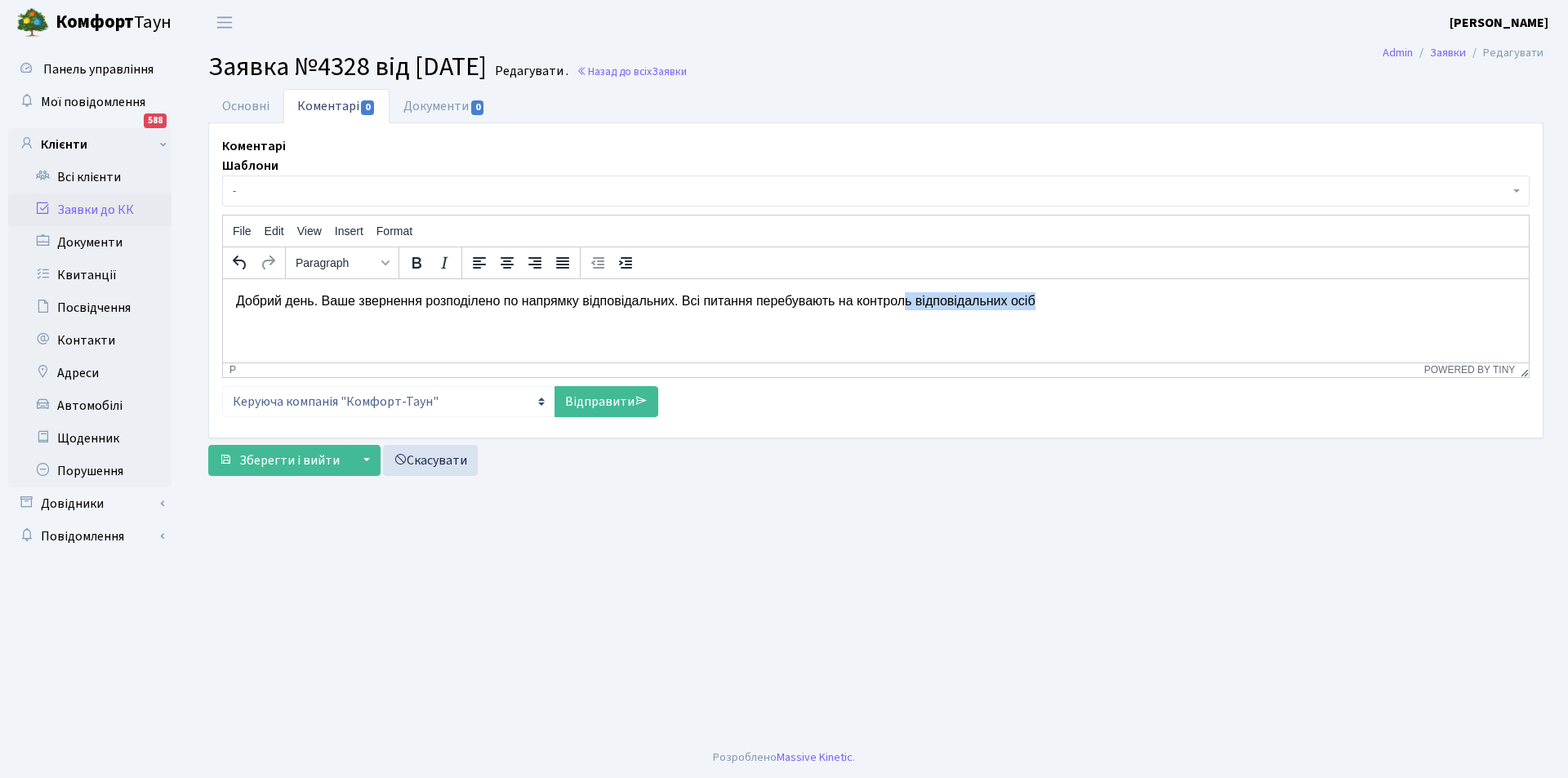
drag, startPoint x: 1062, startPoint y: 300, endPoint x: 904, endPoint y: 305, distance: 158.1
click at [904, 305] on p "Добрий день. Ваше звернення розподілено по напрямку відповідальних. Всі питання…" at bounding box center [875, 300] width 1279 height 18
click at [592, 391] on link "Відправити" at bounding box center [606, 402] width 103 height 31
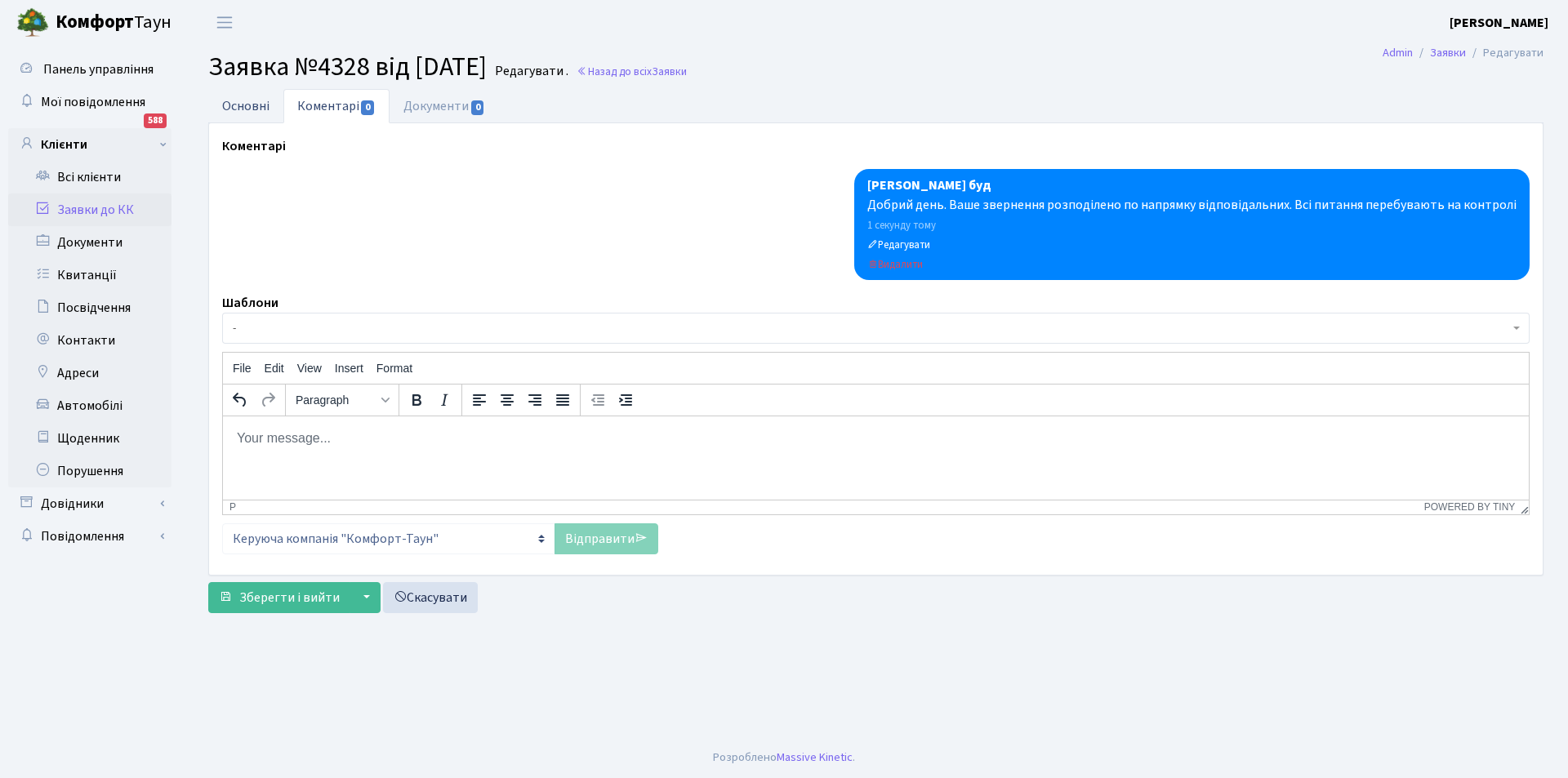
click at [271, 119] on link "Основні" at bounding box center [246, 105] width 75 height 33
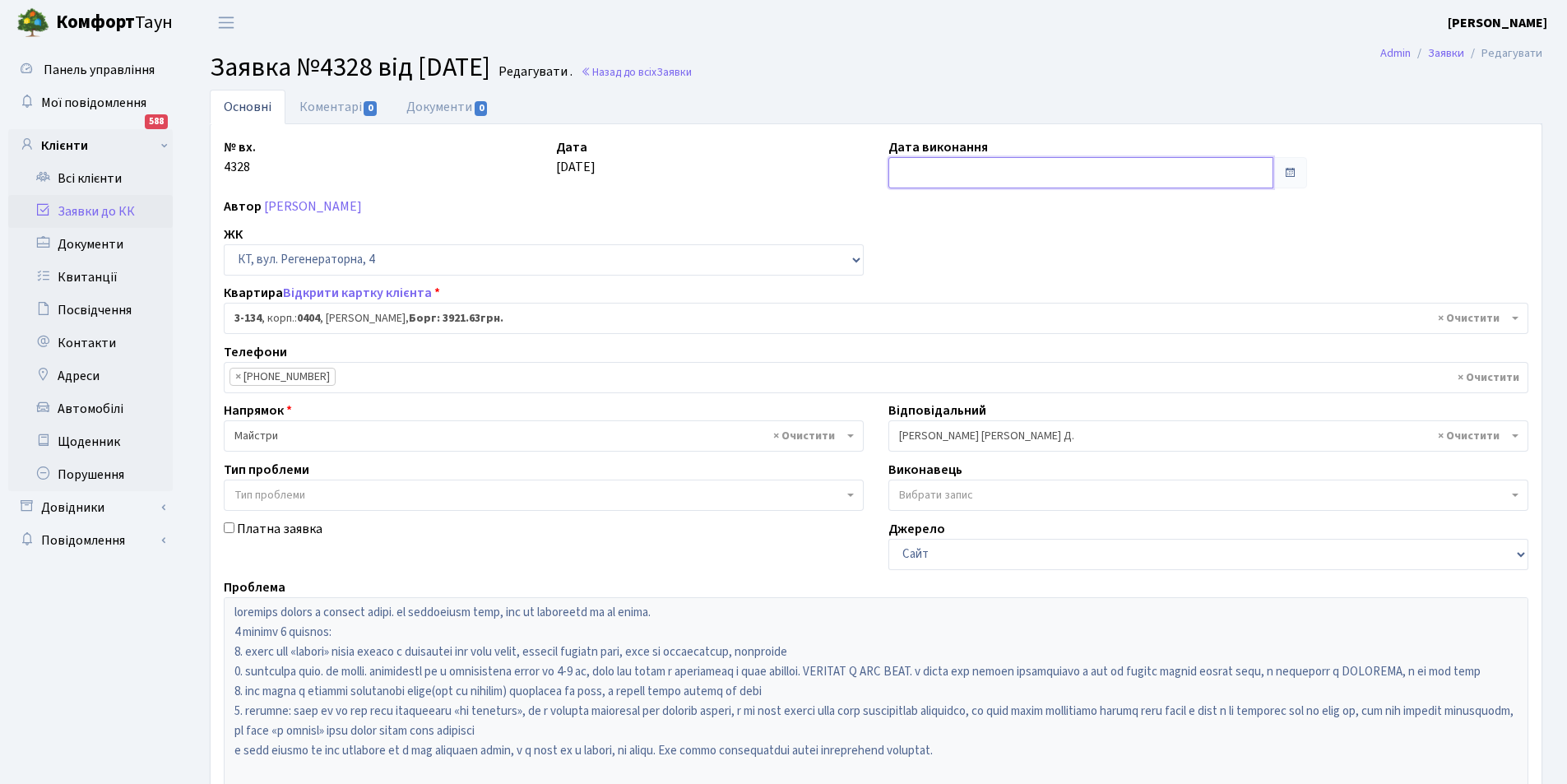
click at [1001, 182] on input "text" at bounding box center [1081, 173] width 385 height 31
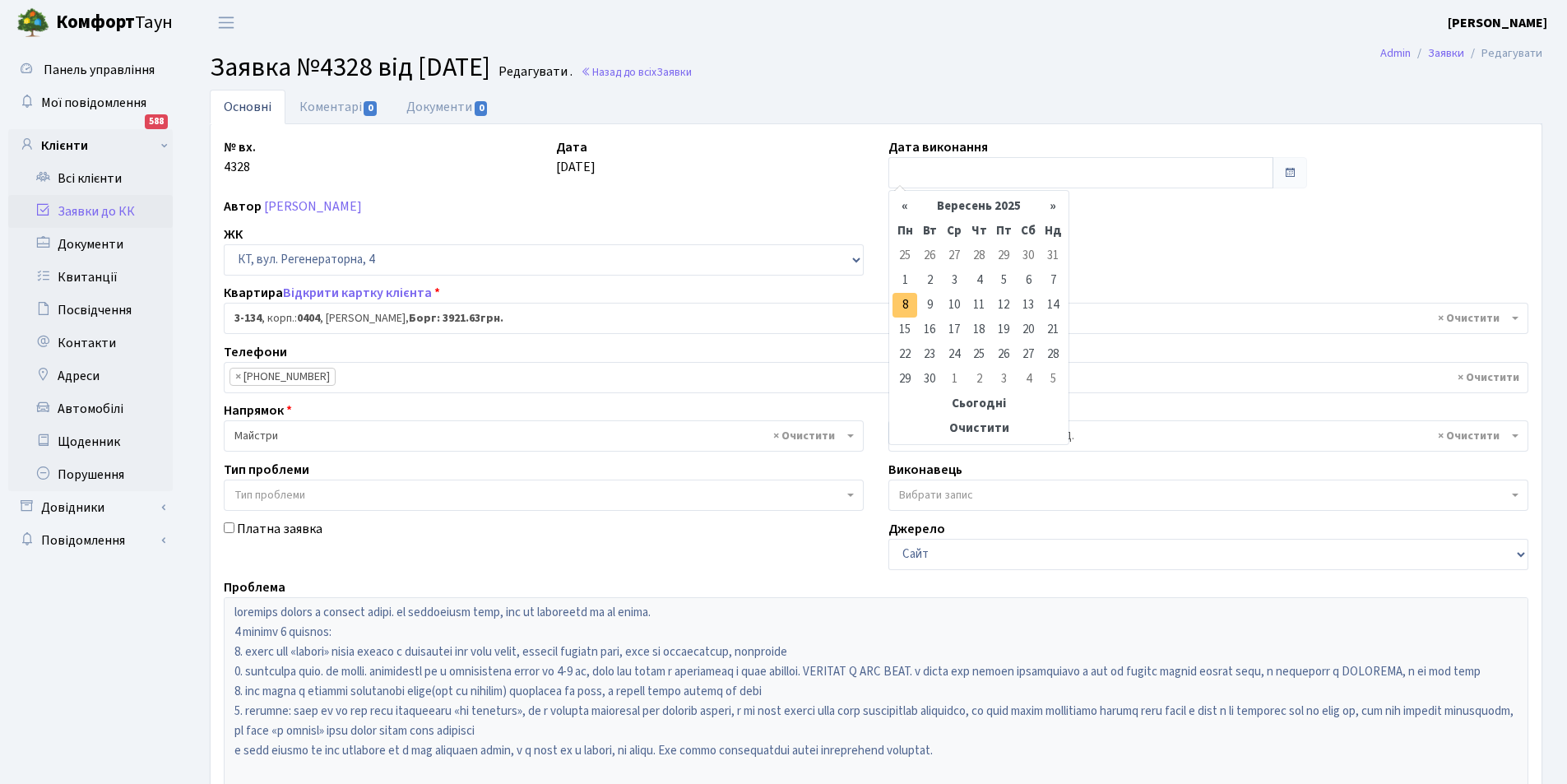
click at [913, 306] on td "8" at bounding box center [905, 305] width 25 height 25
type input "08.09.2025"
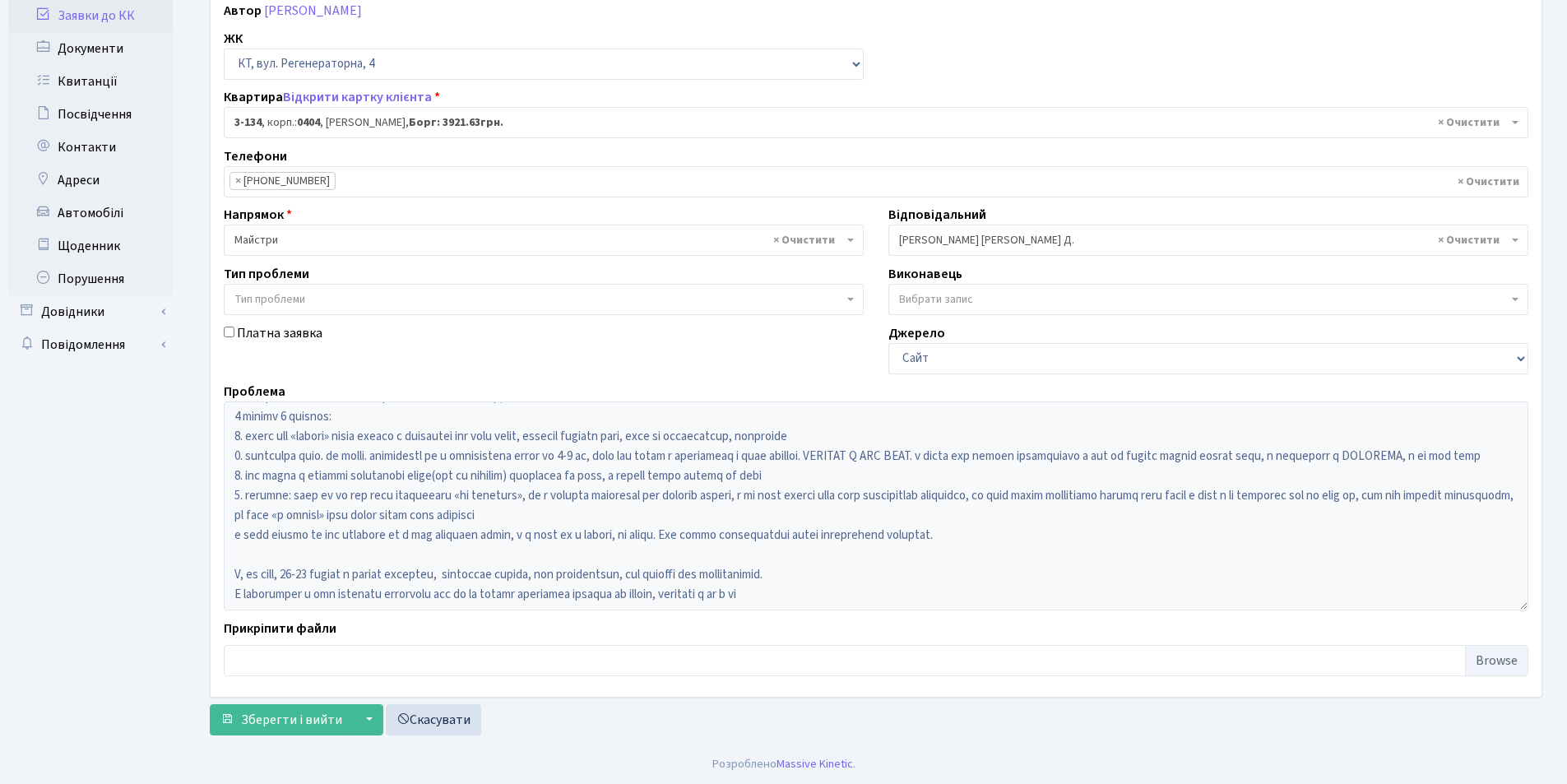
scroll to position [197, 0]
click at [261, 718] on span "Зберегти і вийти" at bounding box center [292, 719] width 101 height 18
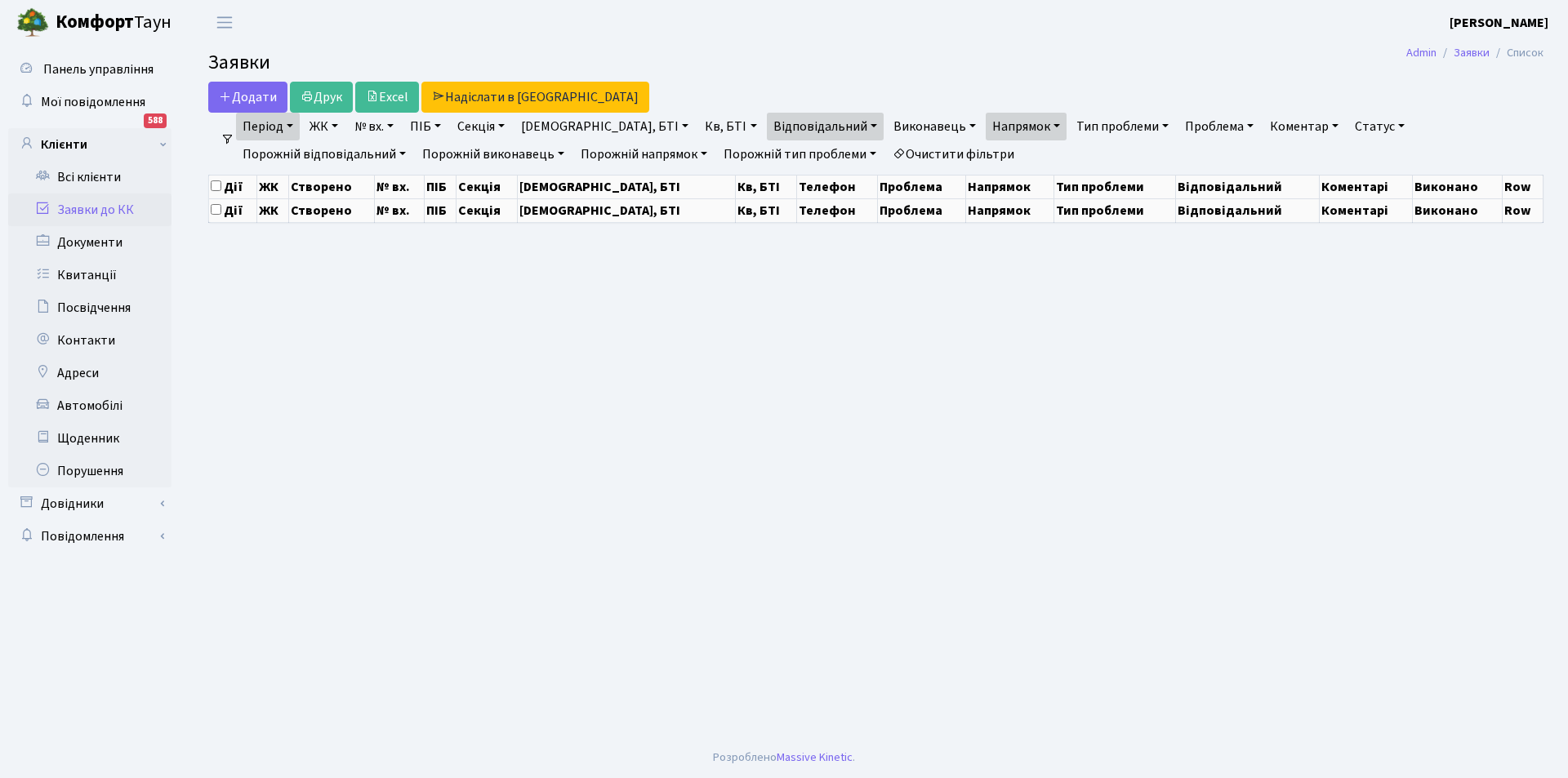
select select "25"
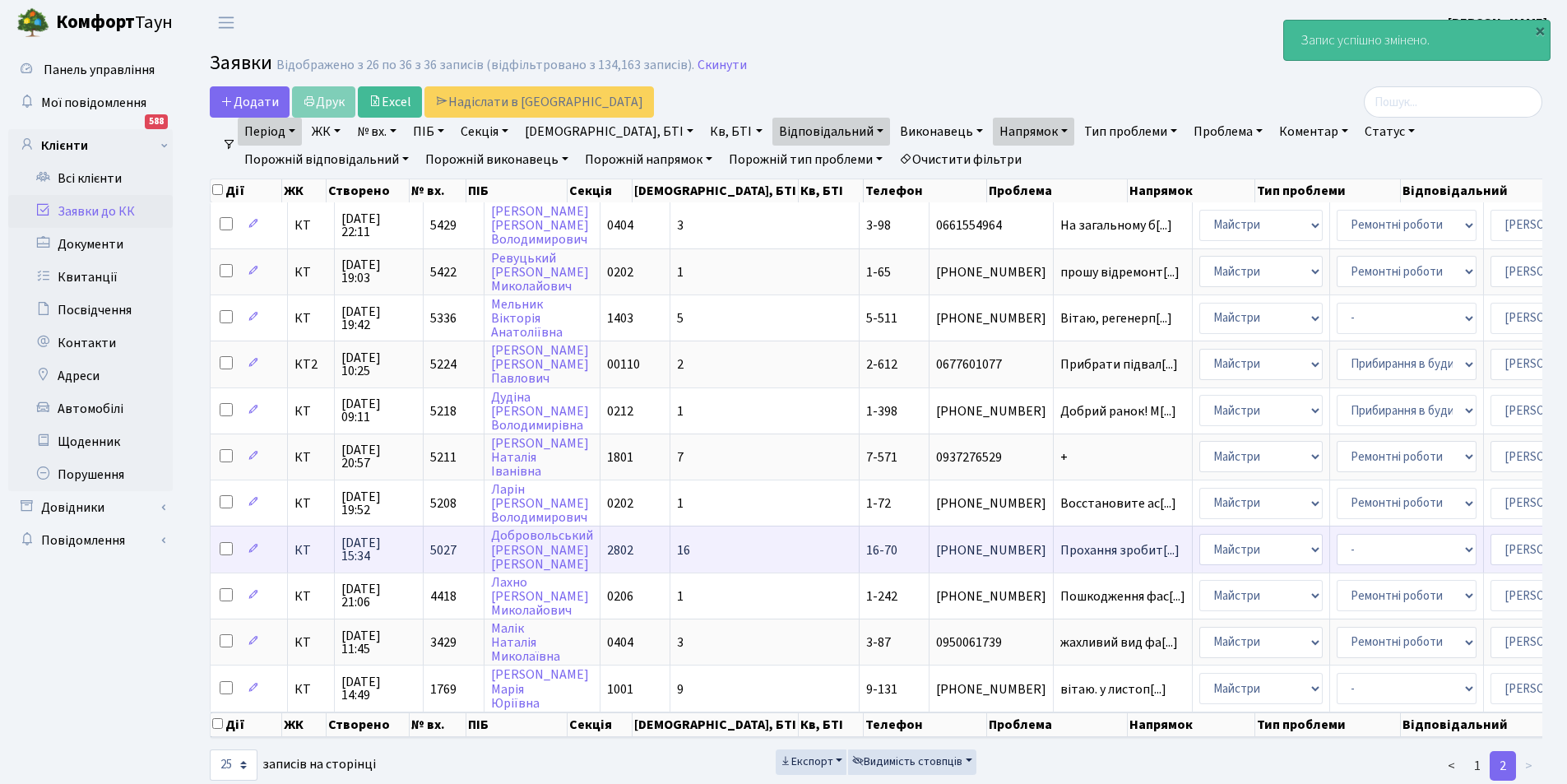
scroll to position [52, 0]
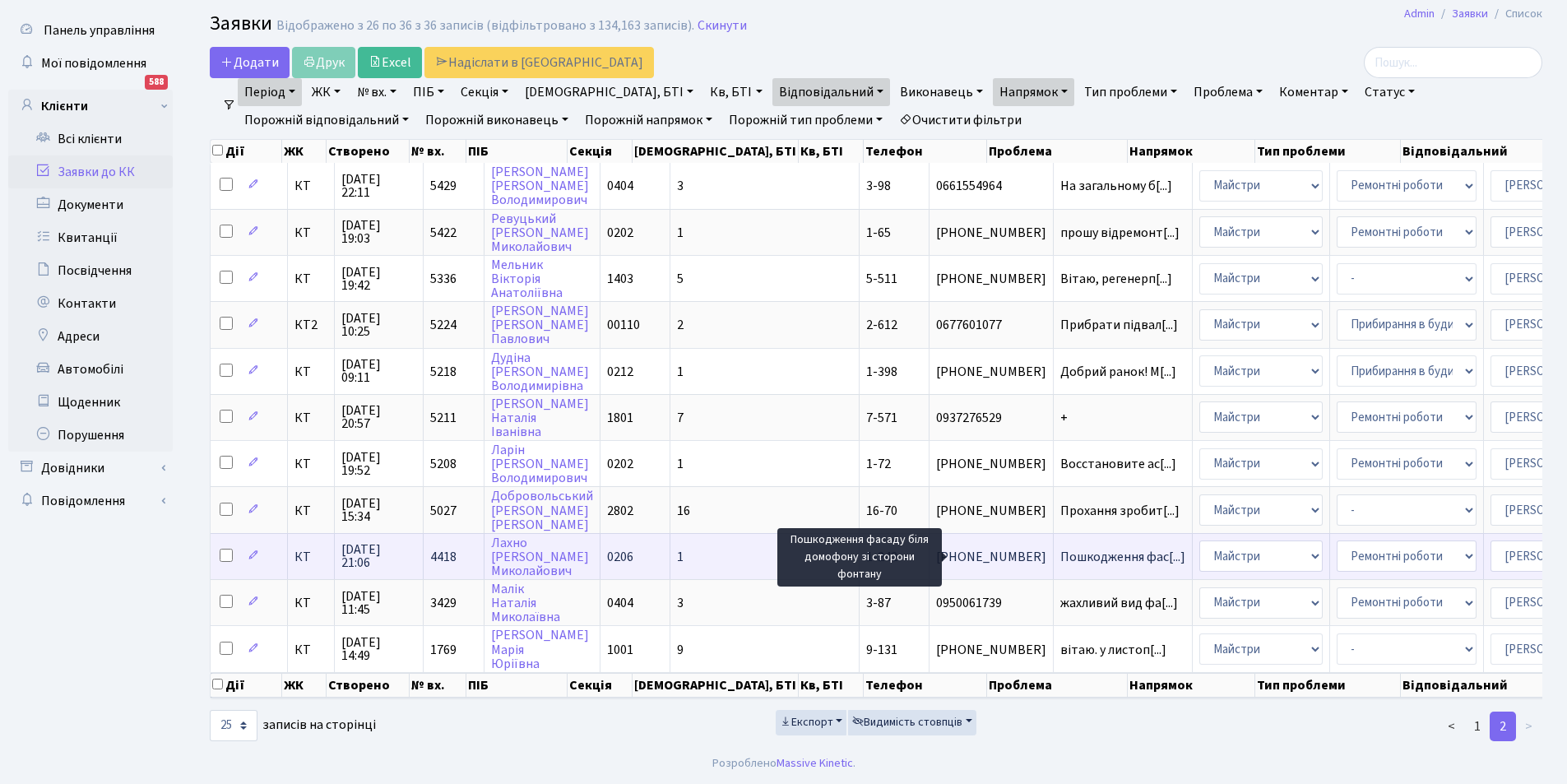
click at [1060, 548] on span "Пошкодження фас[...]" at bounding box center [1122, 556] width 125 height 18
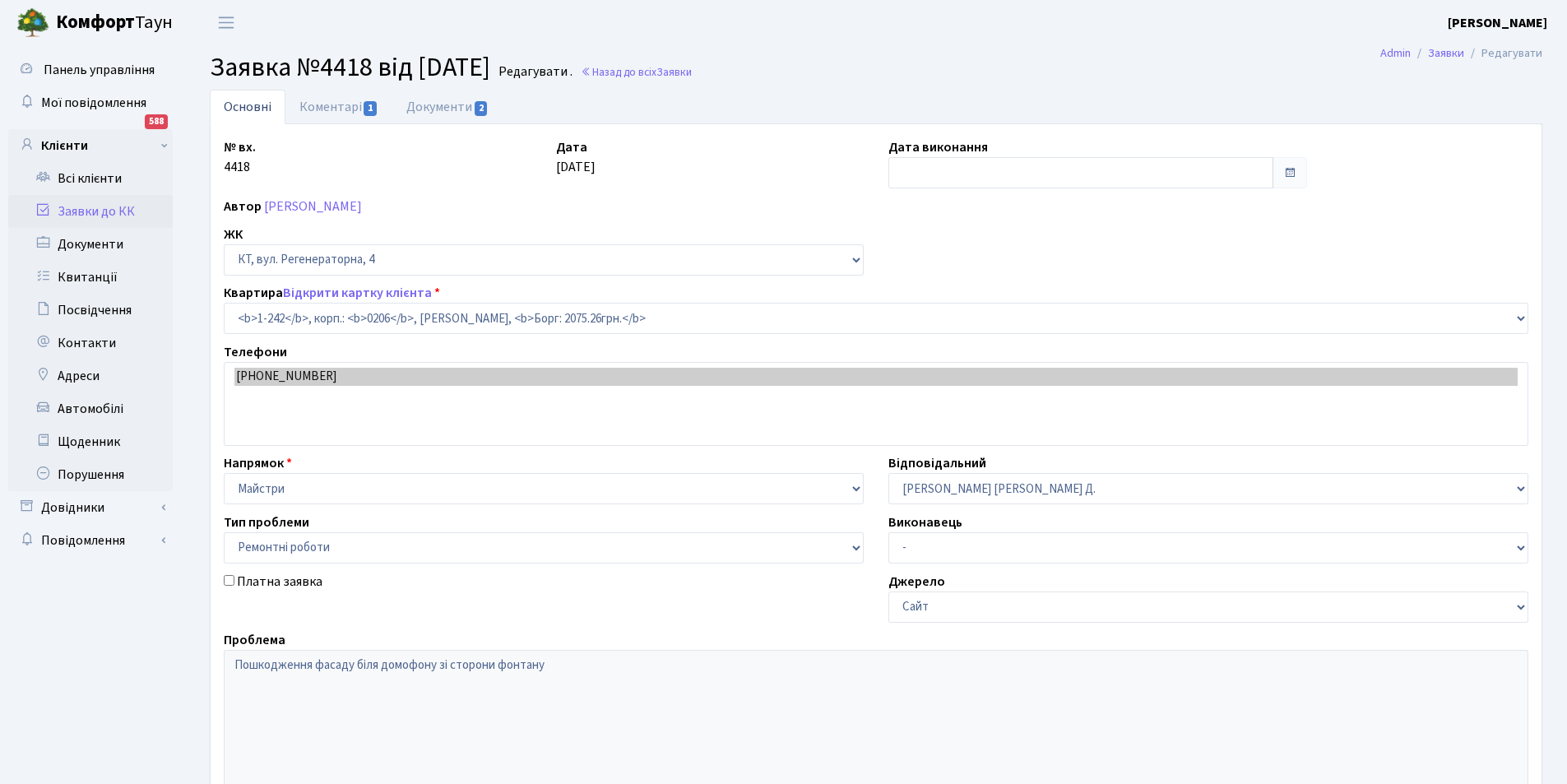
select select "242"
select select "62"
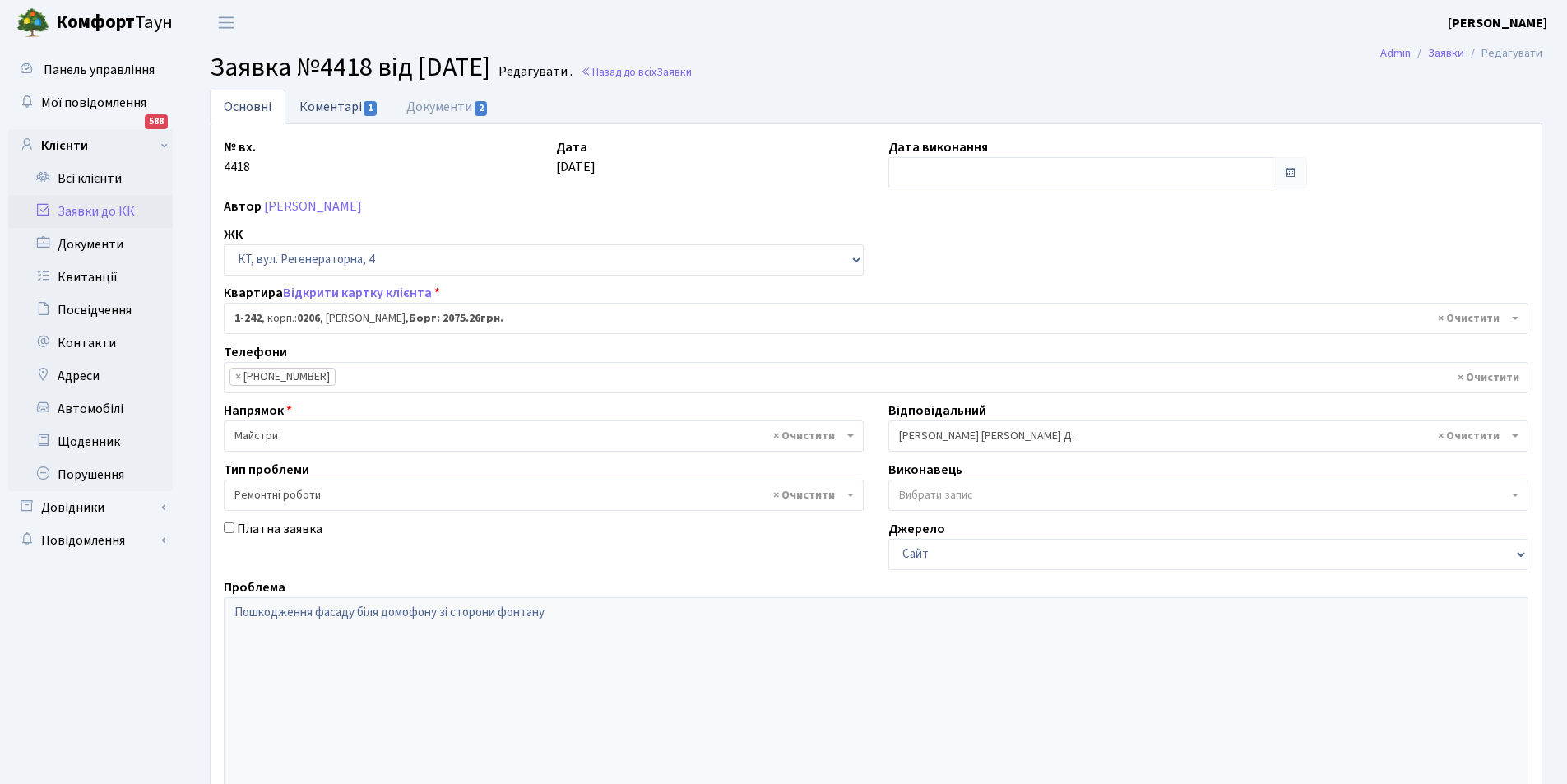
click at [310, 109] on link "Коментарі 1" at bounding box center [339, 106] width 107 height 34
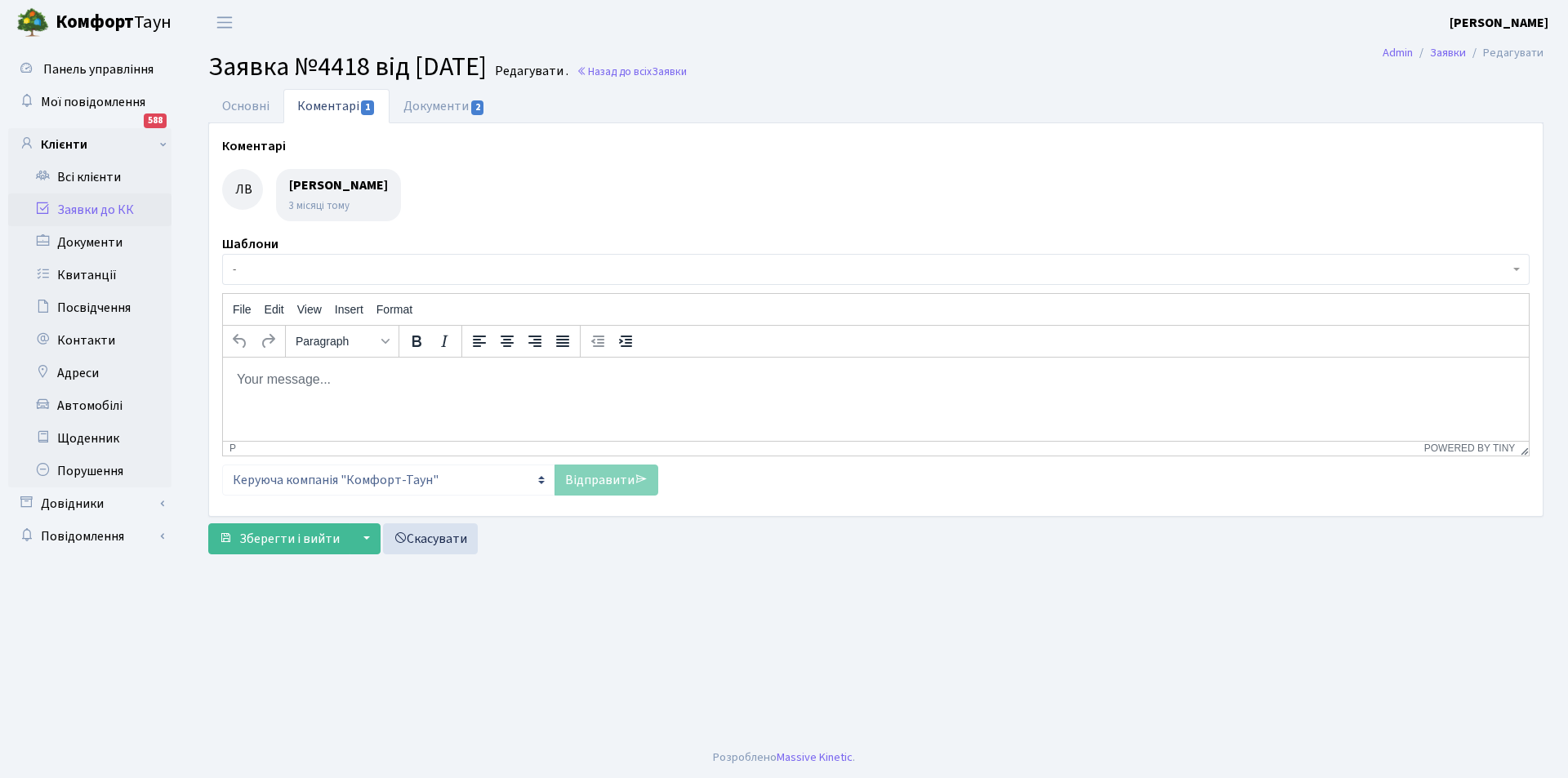
click at [347, 381] on p "Rich Text Area. Press ALT-0 for help." at bounding box center [875, 378] width 1279 height 18
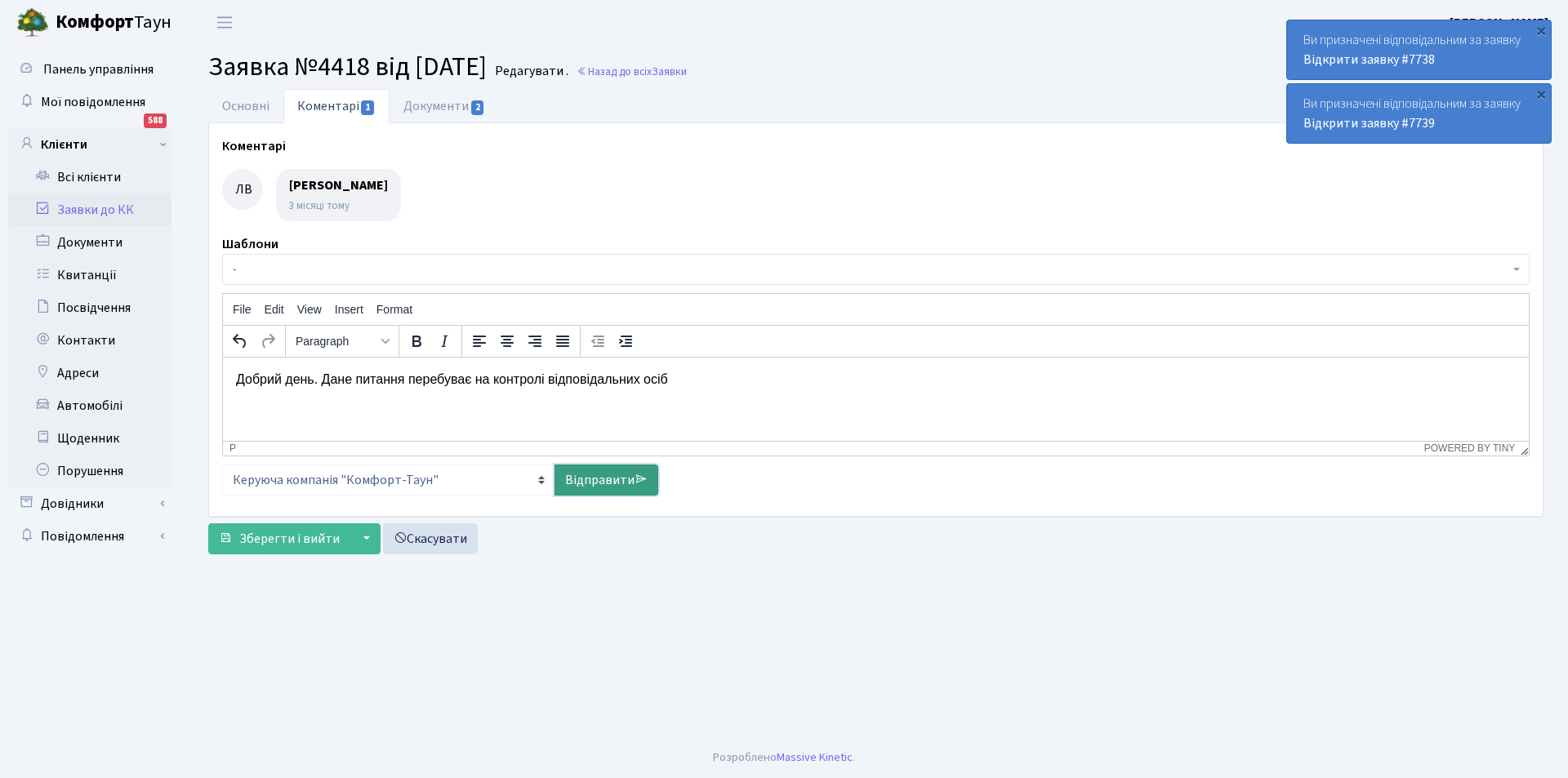
click at [574, 465] on link "Відправити" at bounding box center [606, 479] width 103 height 31
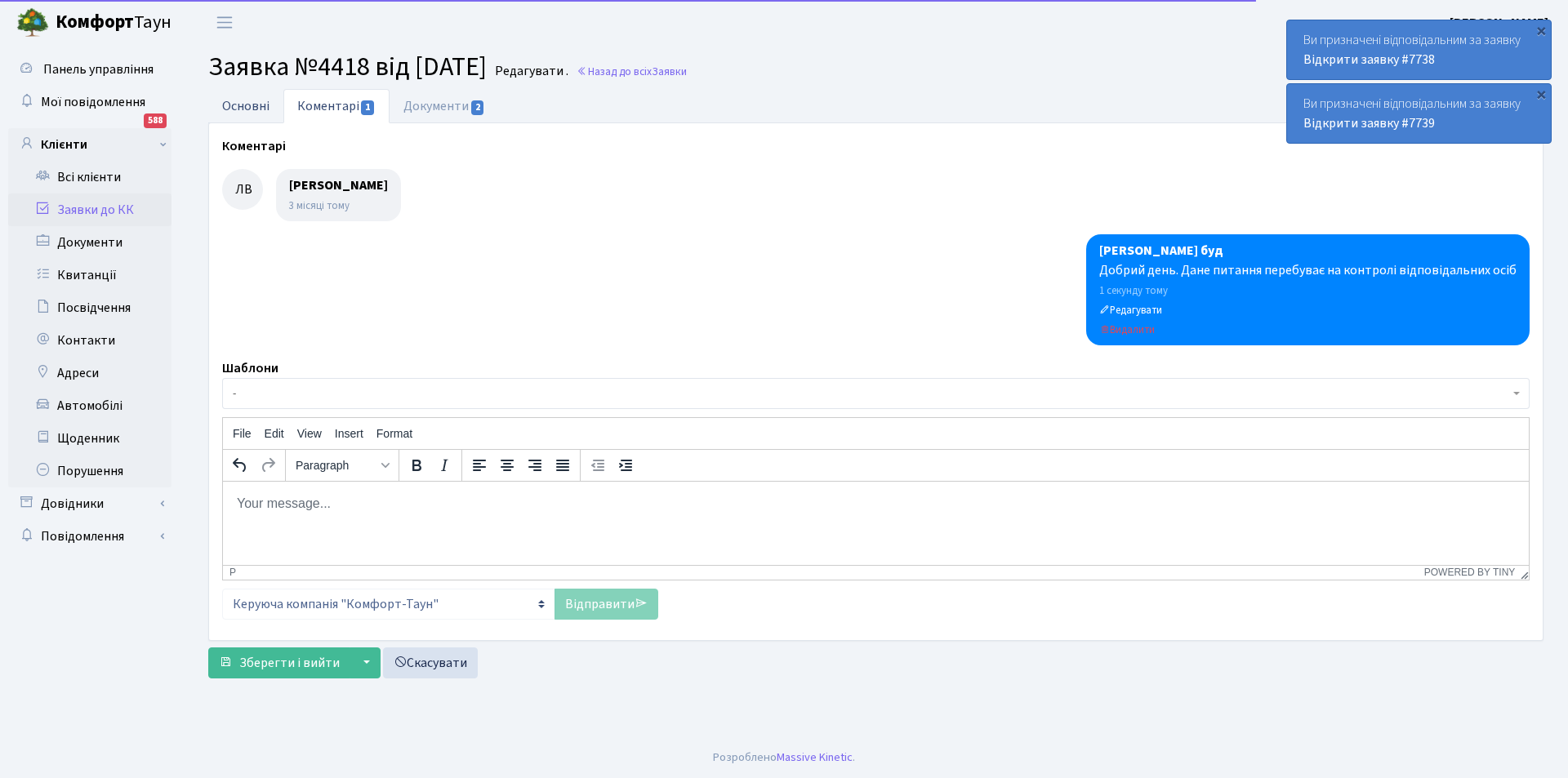
click at [254, 99] on link "Основні" at bounding box center [246, 105] width 75 height 33
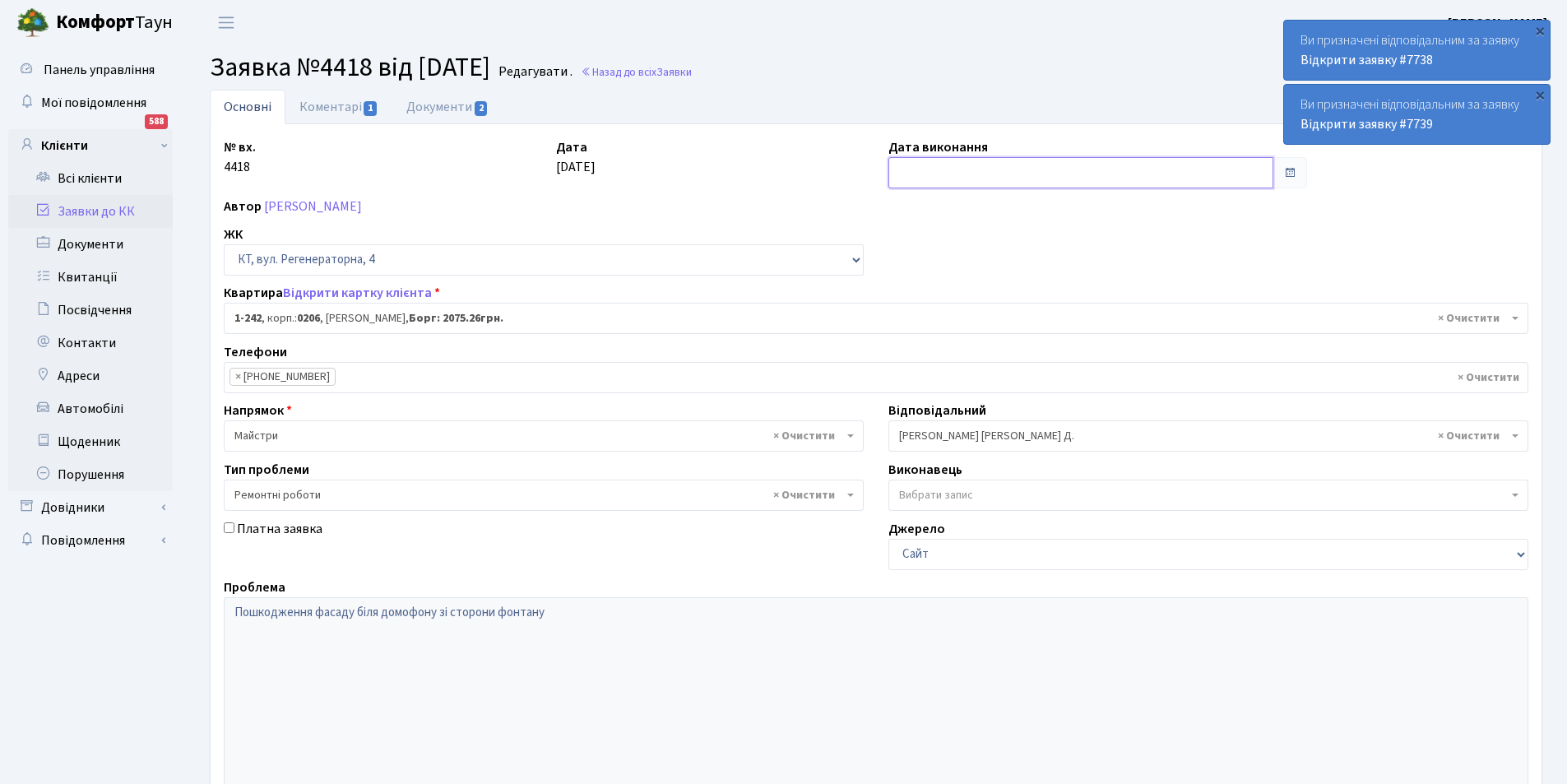
click at [975, 176] on input "text" at bounding box center [1081, 173] width 385 height 31
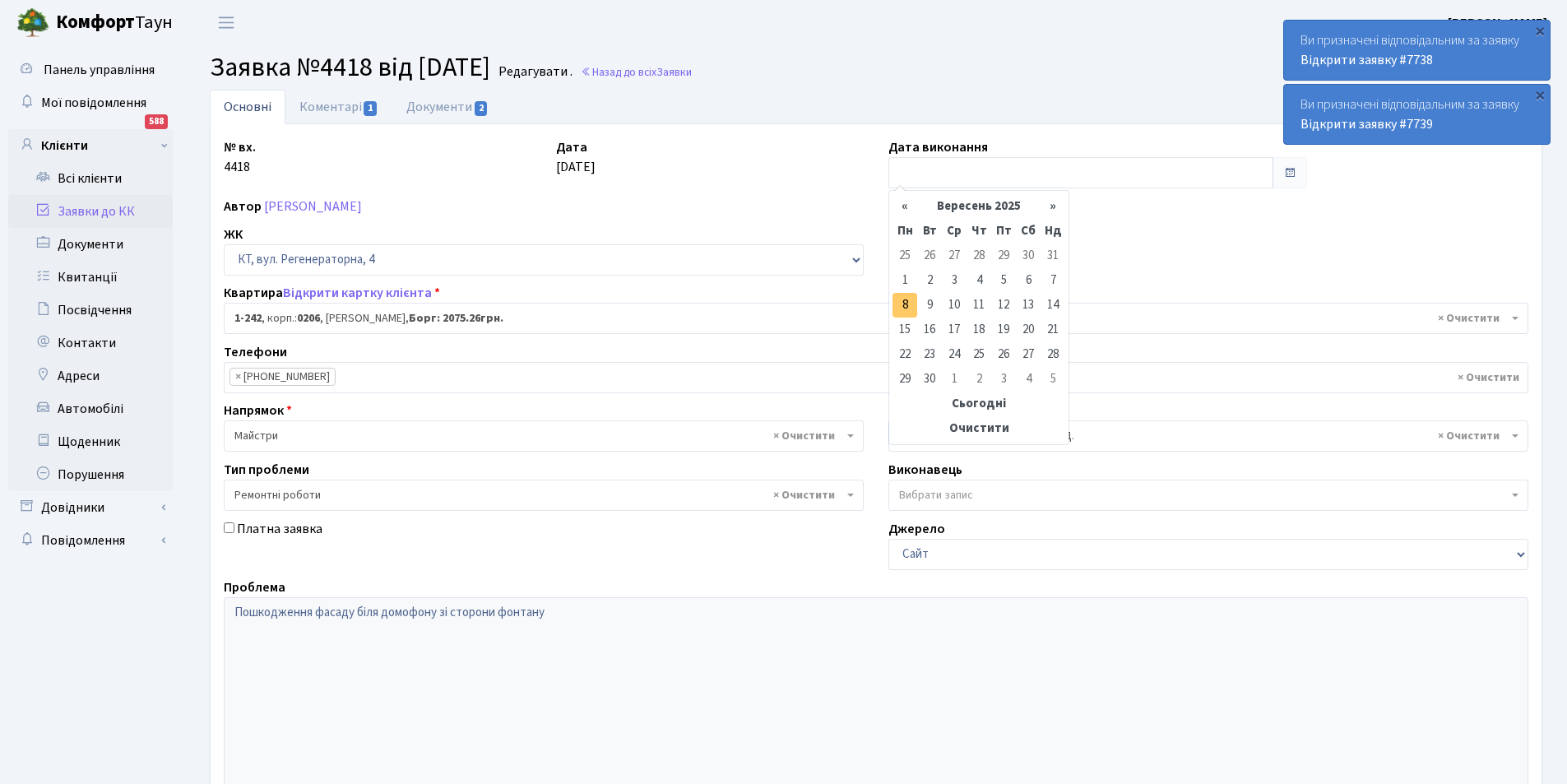
click at [912, 309] on td "8" at bounding box center [905, 305] width 25 height 25
type input "[DATE]"
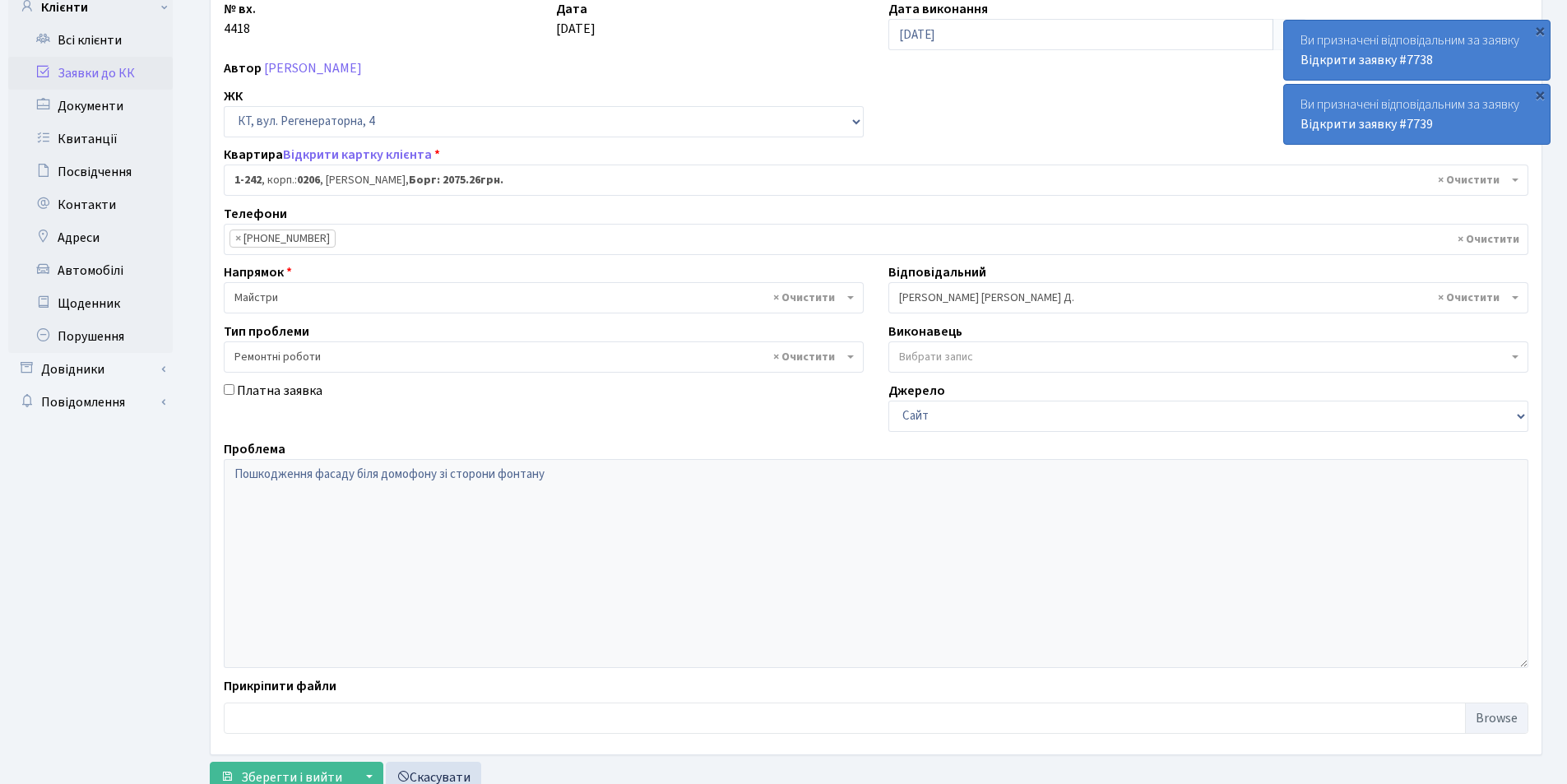
scroll to position [197, 0]
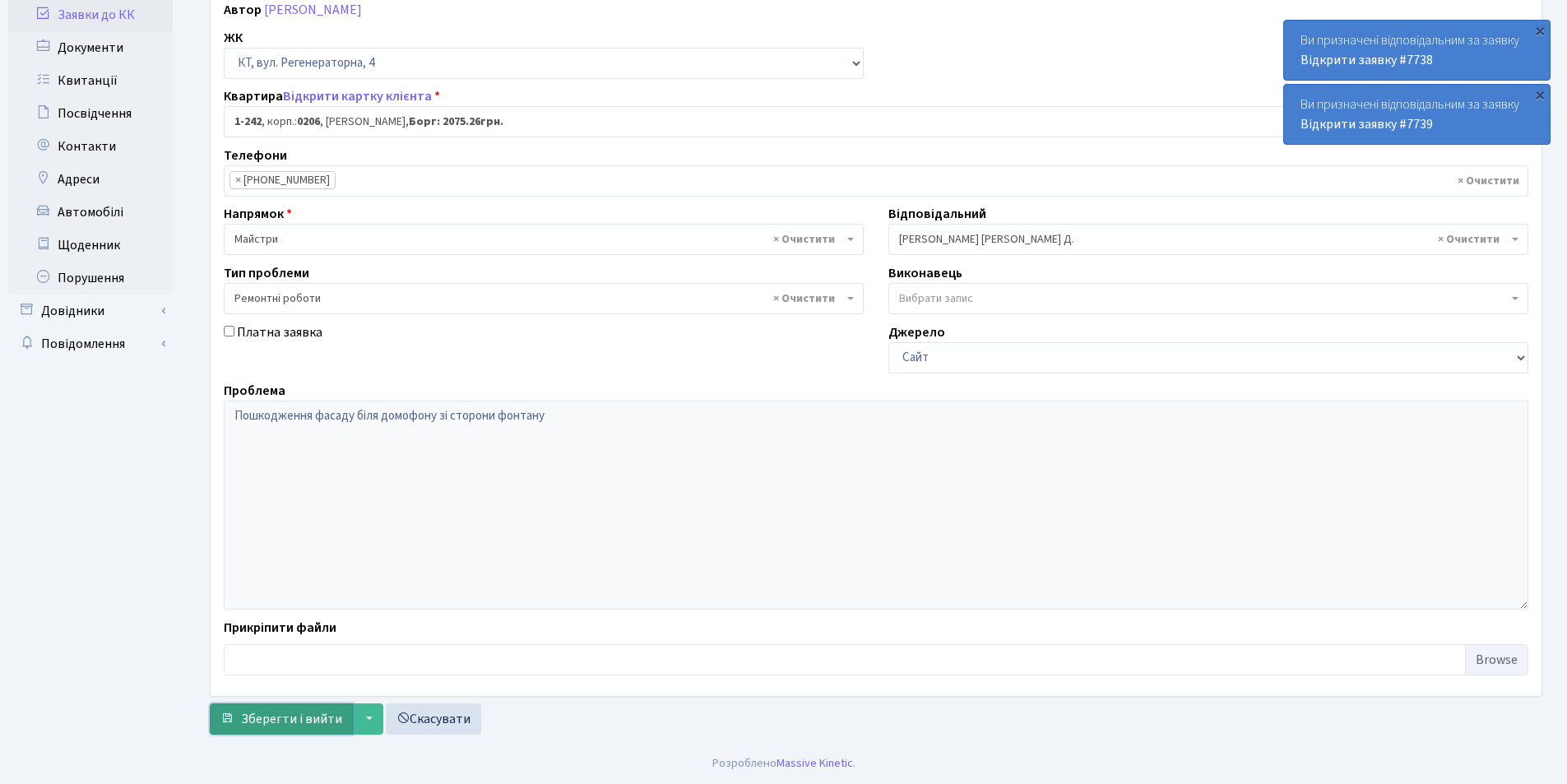
click at [252, 725] on span "Зберегти і вийти" at bounding box center [292, 719] width 101 height 18
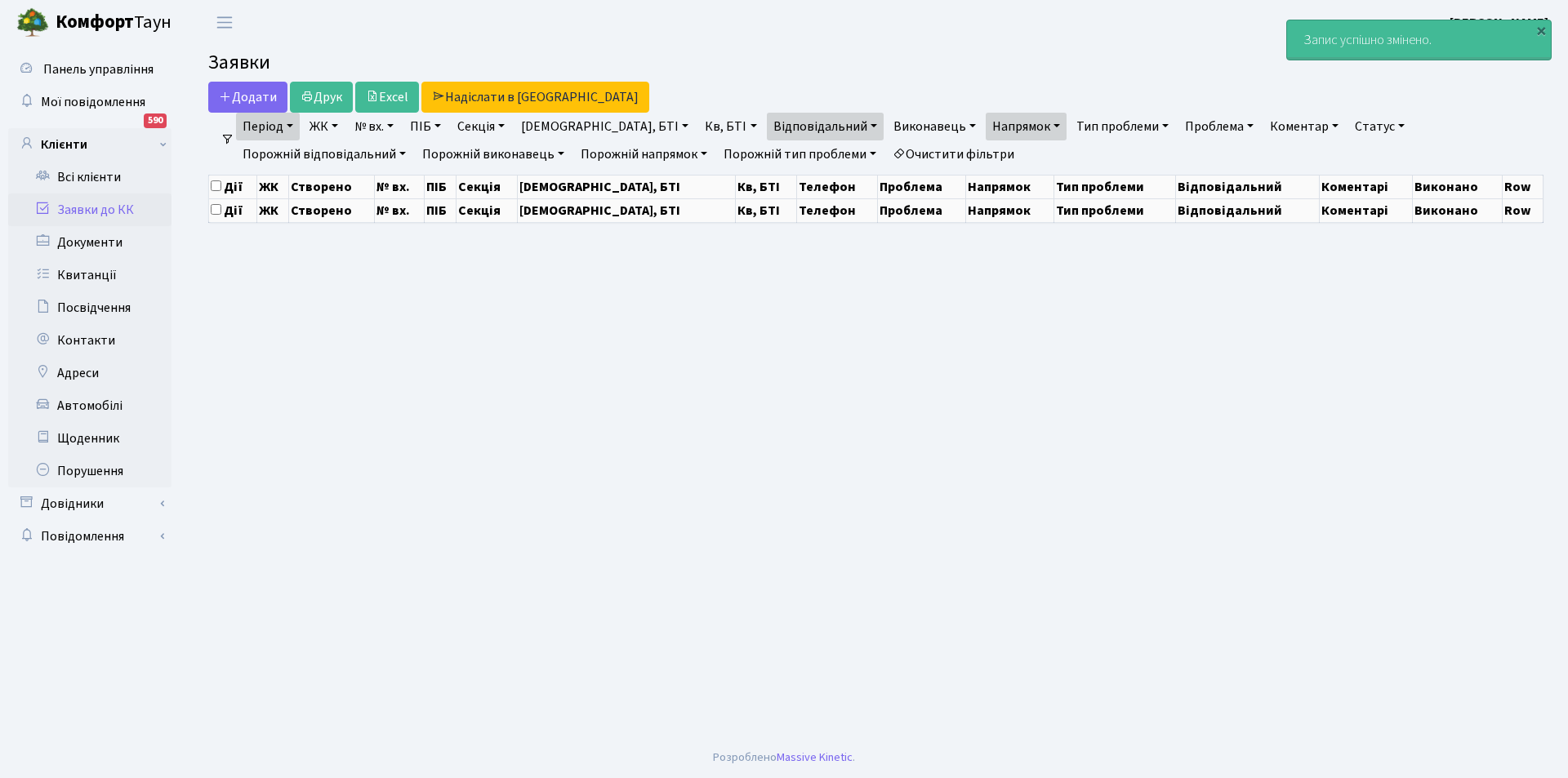
select select "25"
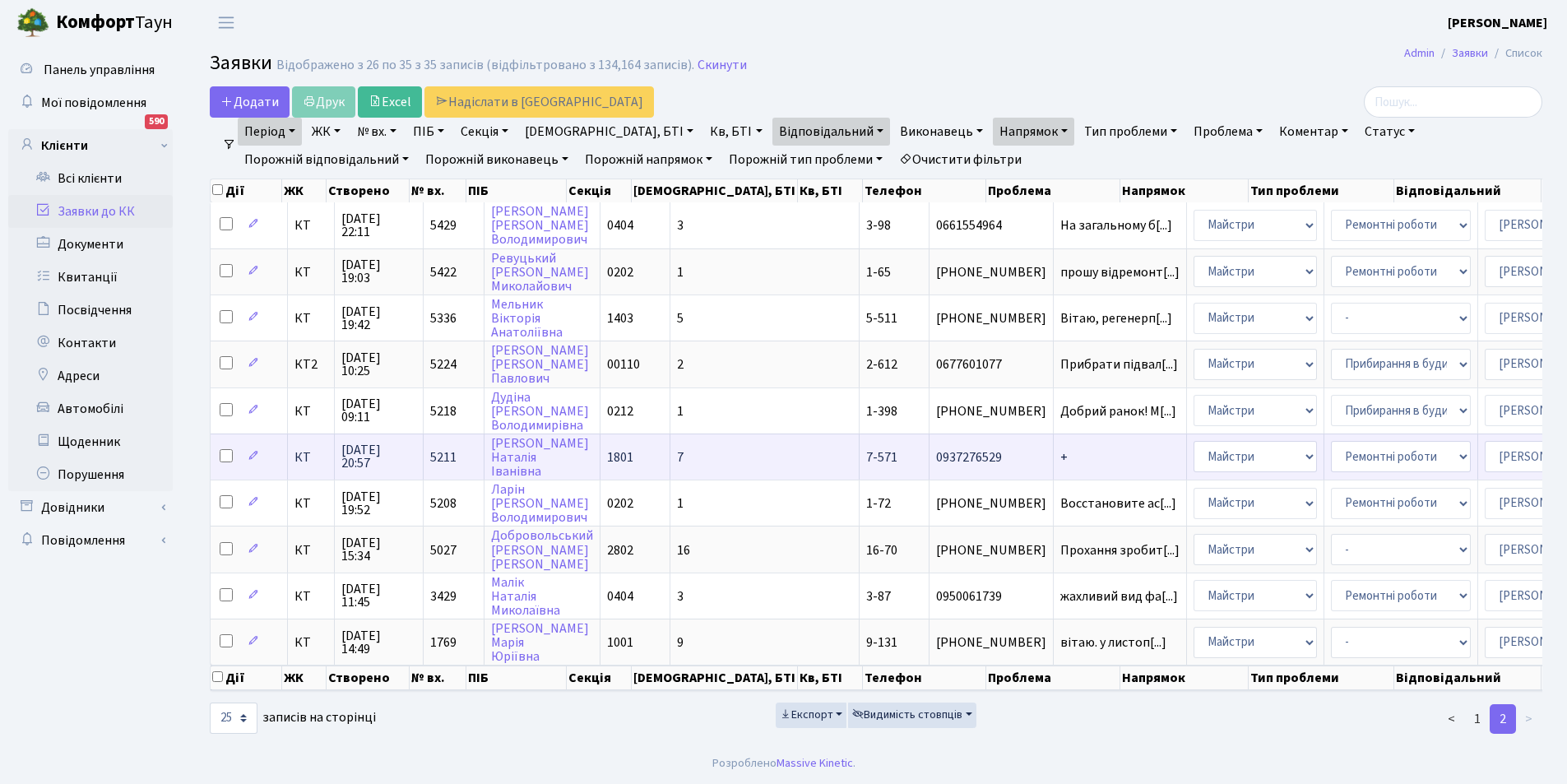
click at [1054, 450] on td "+" at bounding box center [1120, 456] width 133 height 46
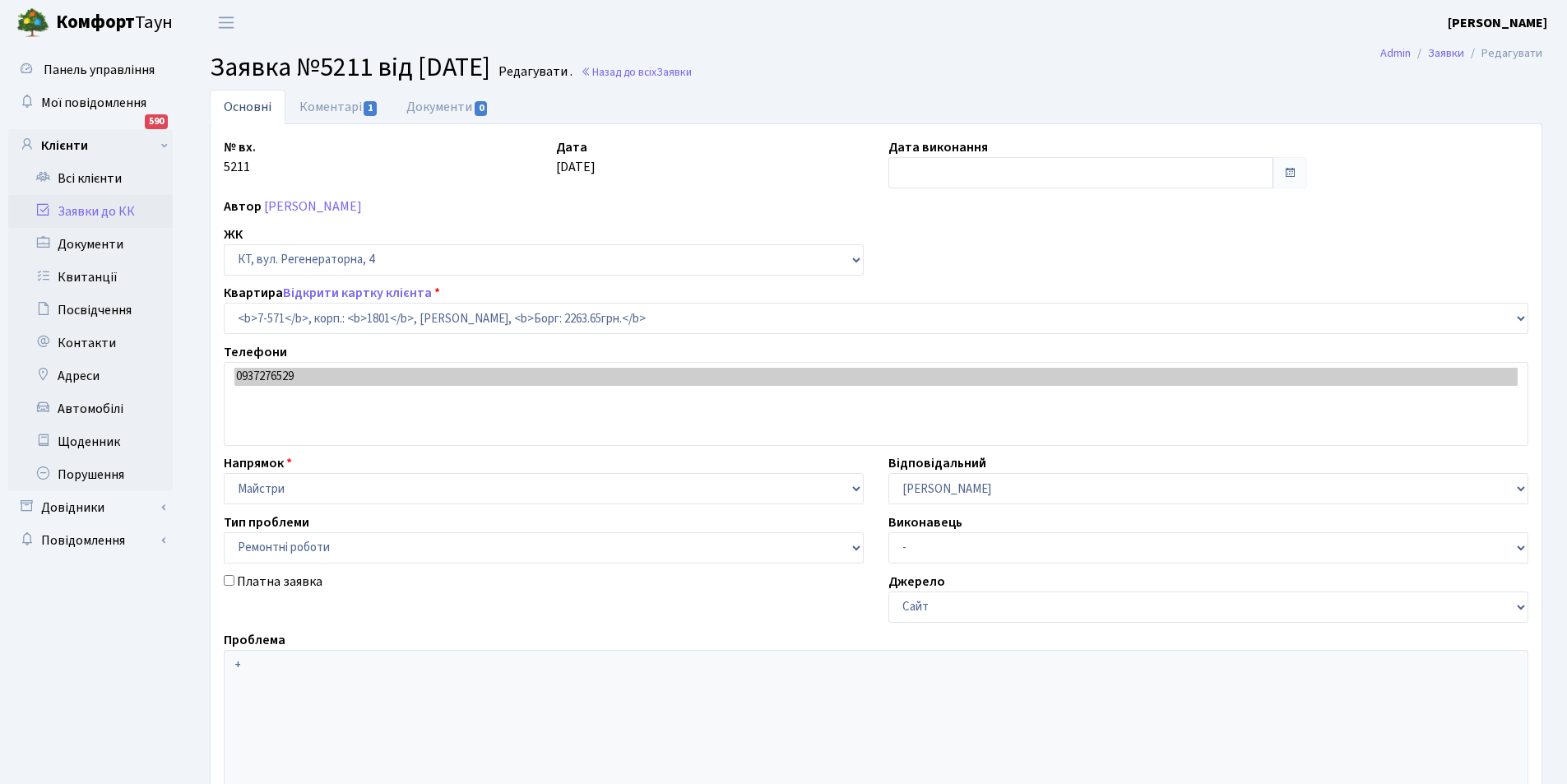
select select "4654"
select select "62"
click at [338, 113] on link "Коментарі 1" at bounding box center [339, 106] width 107 height 34
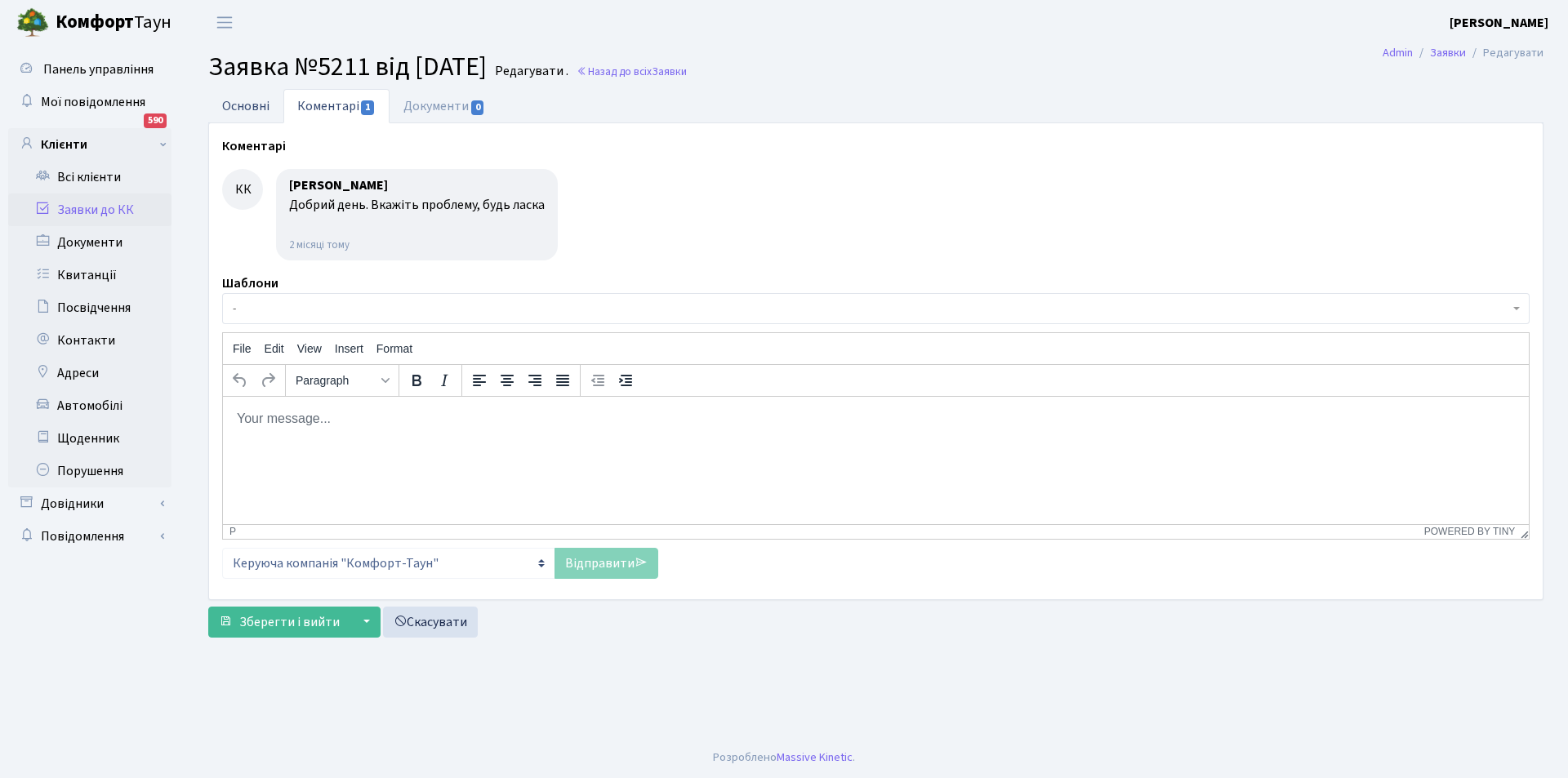
click at [264, 102] on link "Основні" at bounding box center [246, 105] width 75 height 33
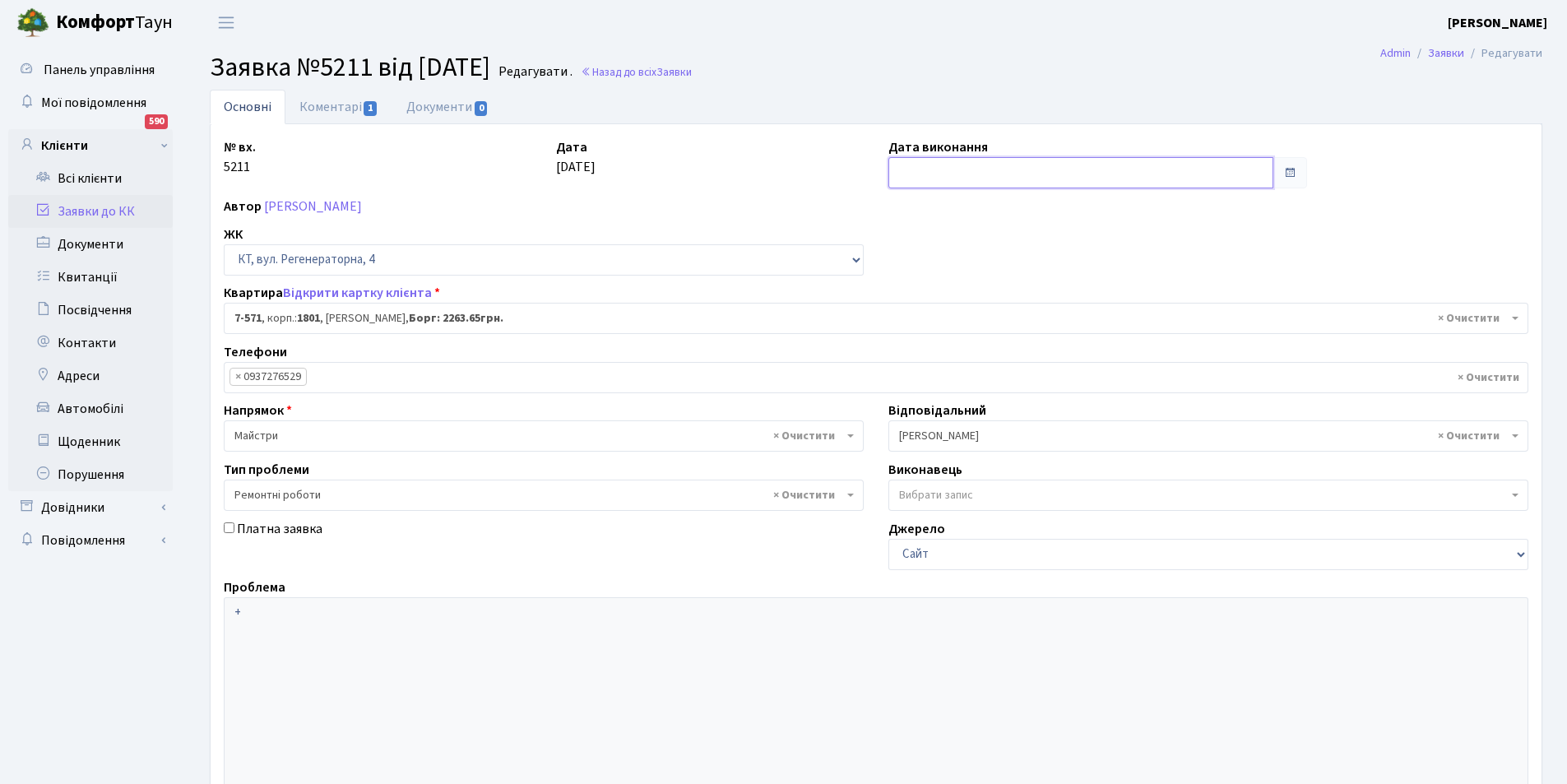
click at [949, 164] on input "text" at bounding box center [1081, 173] width 385 height 31
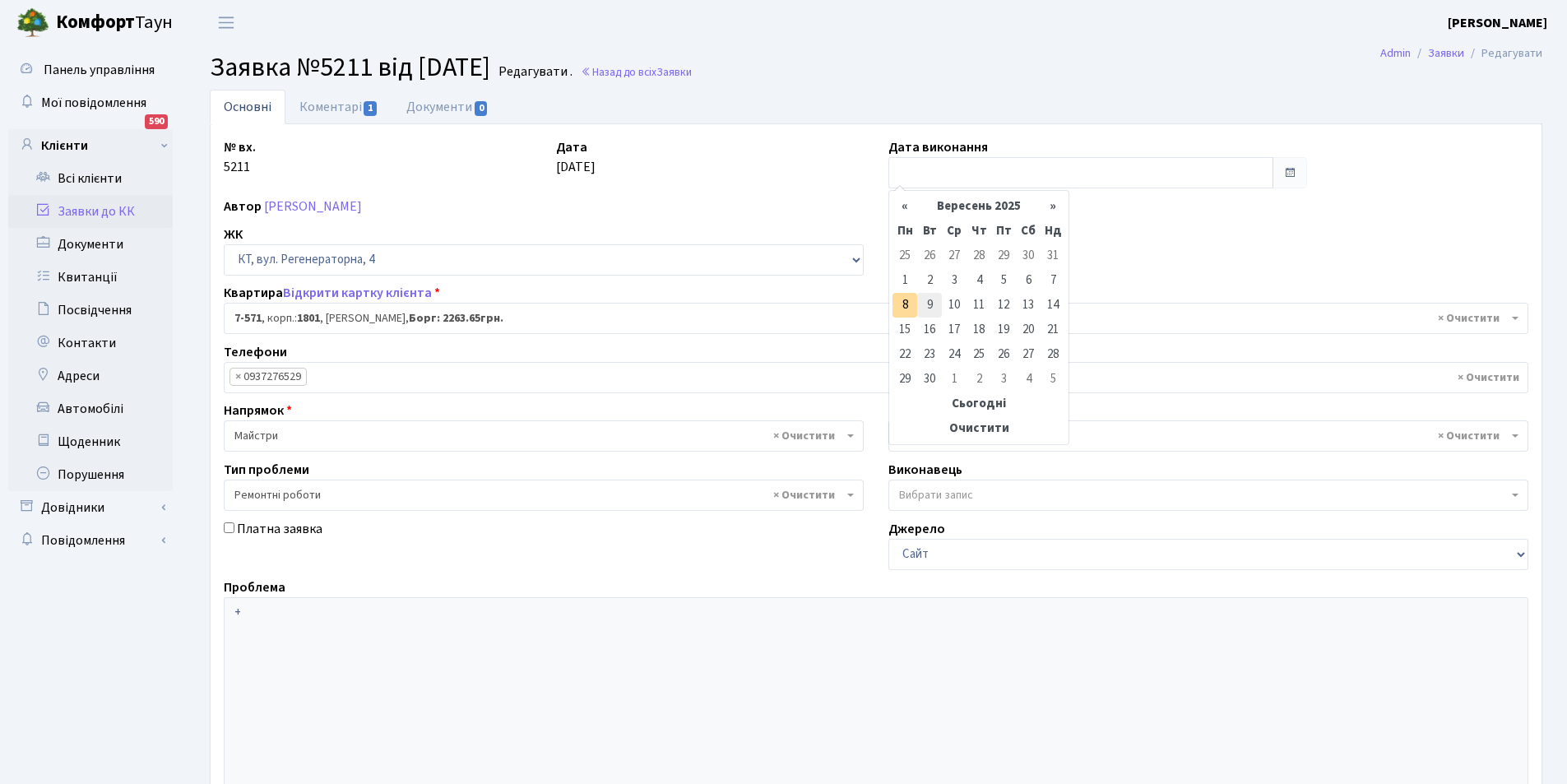
click at [919, 306] on td "9" at bounding box center [930, 305] width 25 height 25
type input "[DATE]"
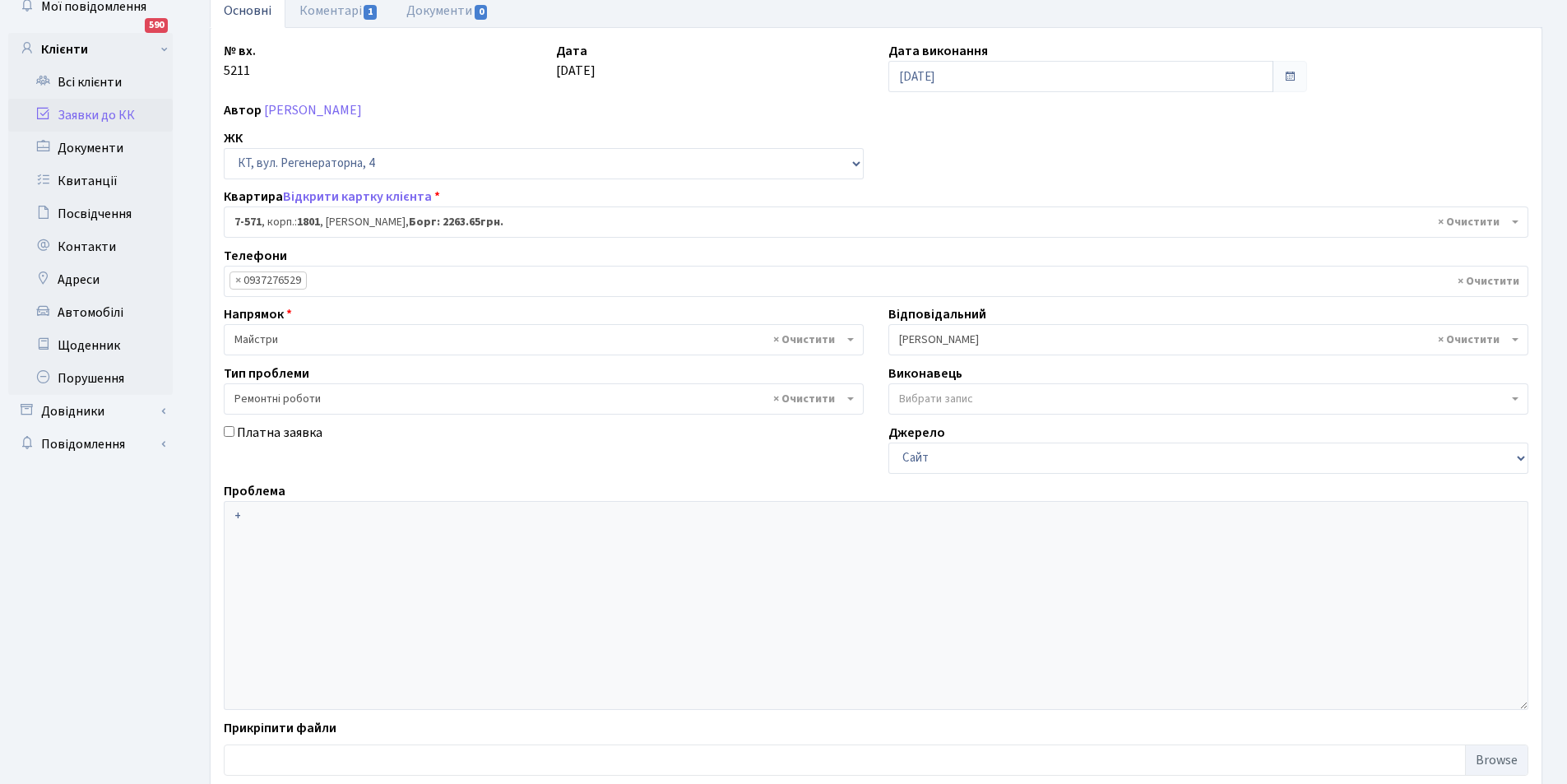
scroll to position [197, 0]
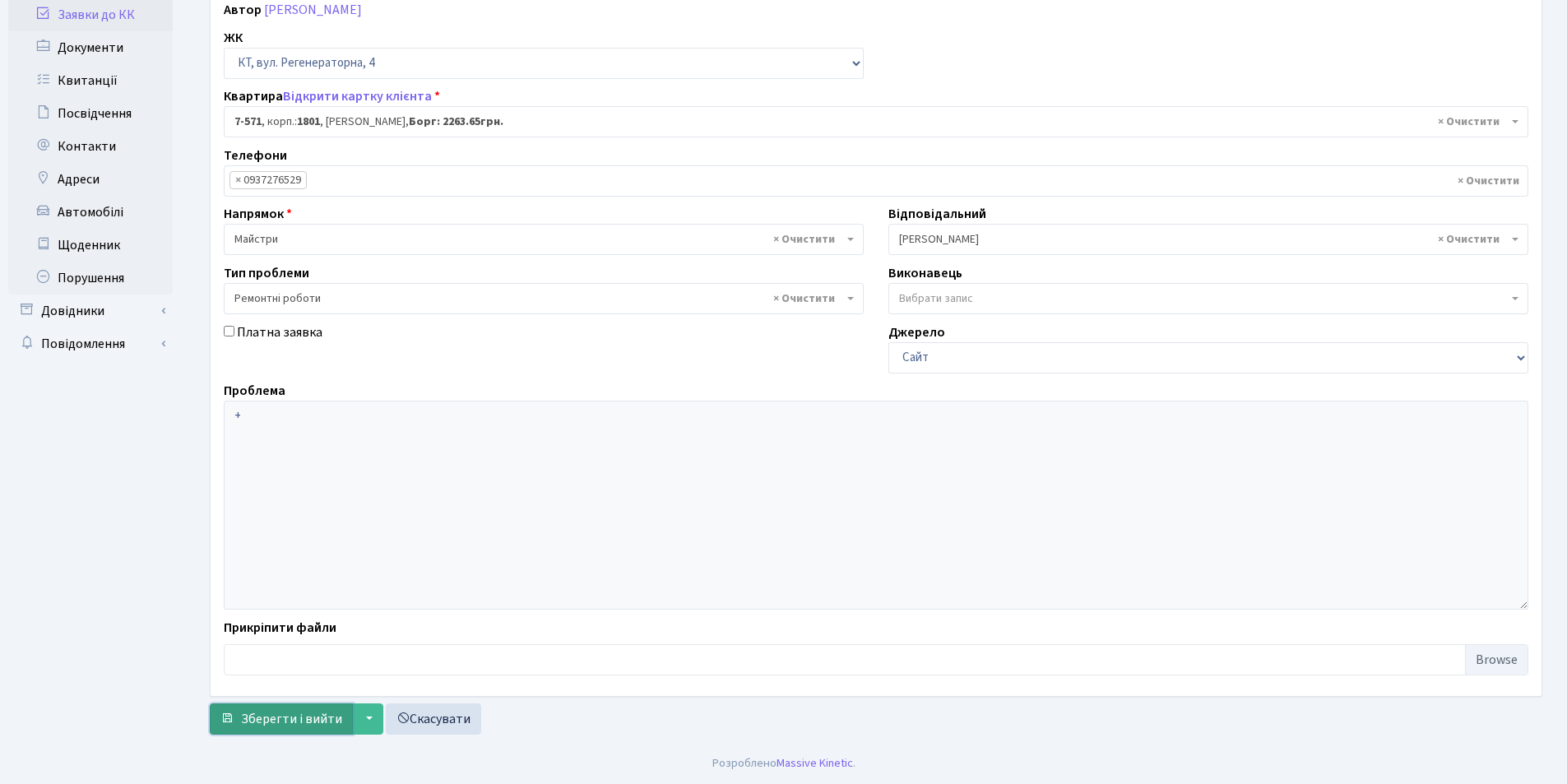
click at [273, 729] on button "Зберегти і вийти" at bounding box center [281, 719] width 143 height 31
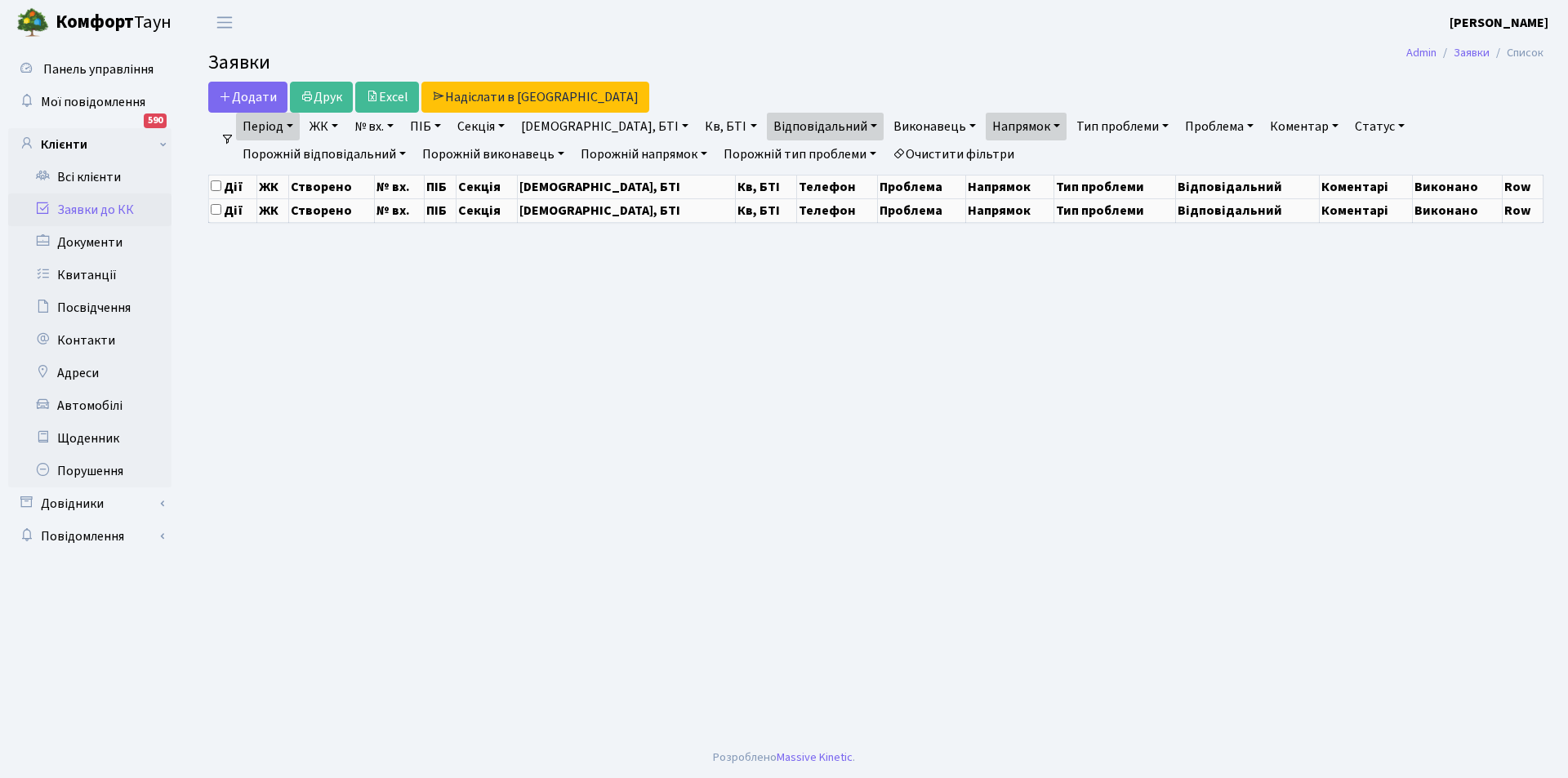
select select "25"
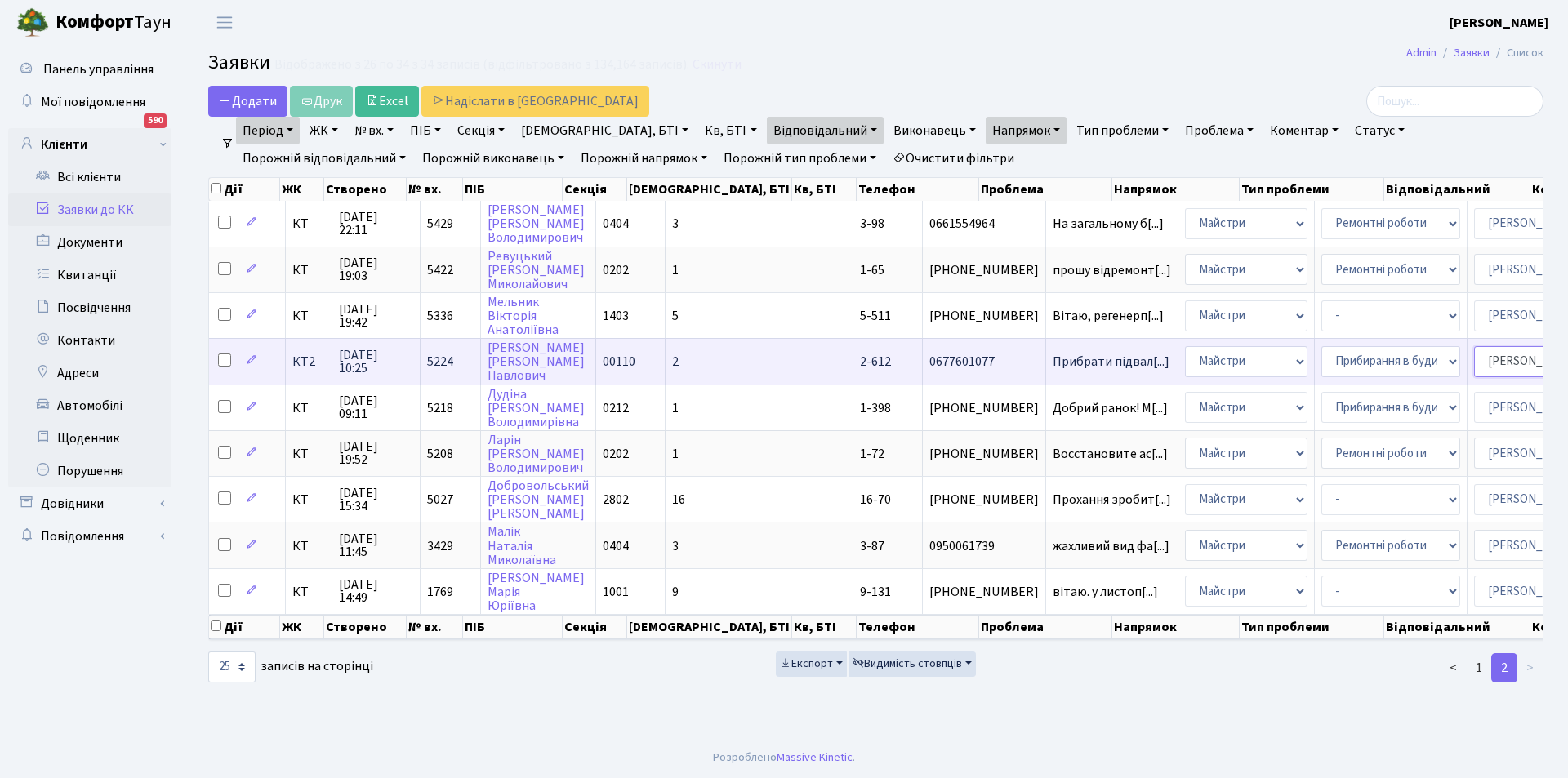
click at [1480, 361] on select "- Адміністратор ЖК КТ [PERSON_NAME] [PERSON_NAME] [PERSON_NAME]Ю. [PERSON_NAME]…" at bounding box center [1543, 362] width 139 height 31
select select "42"
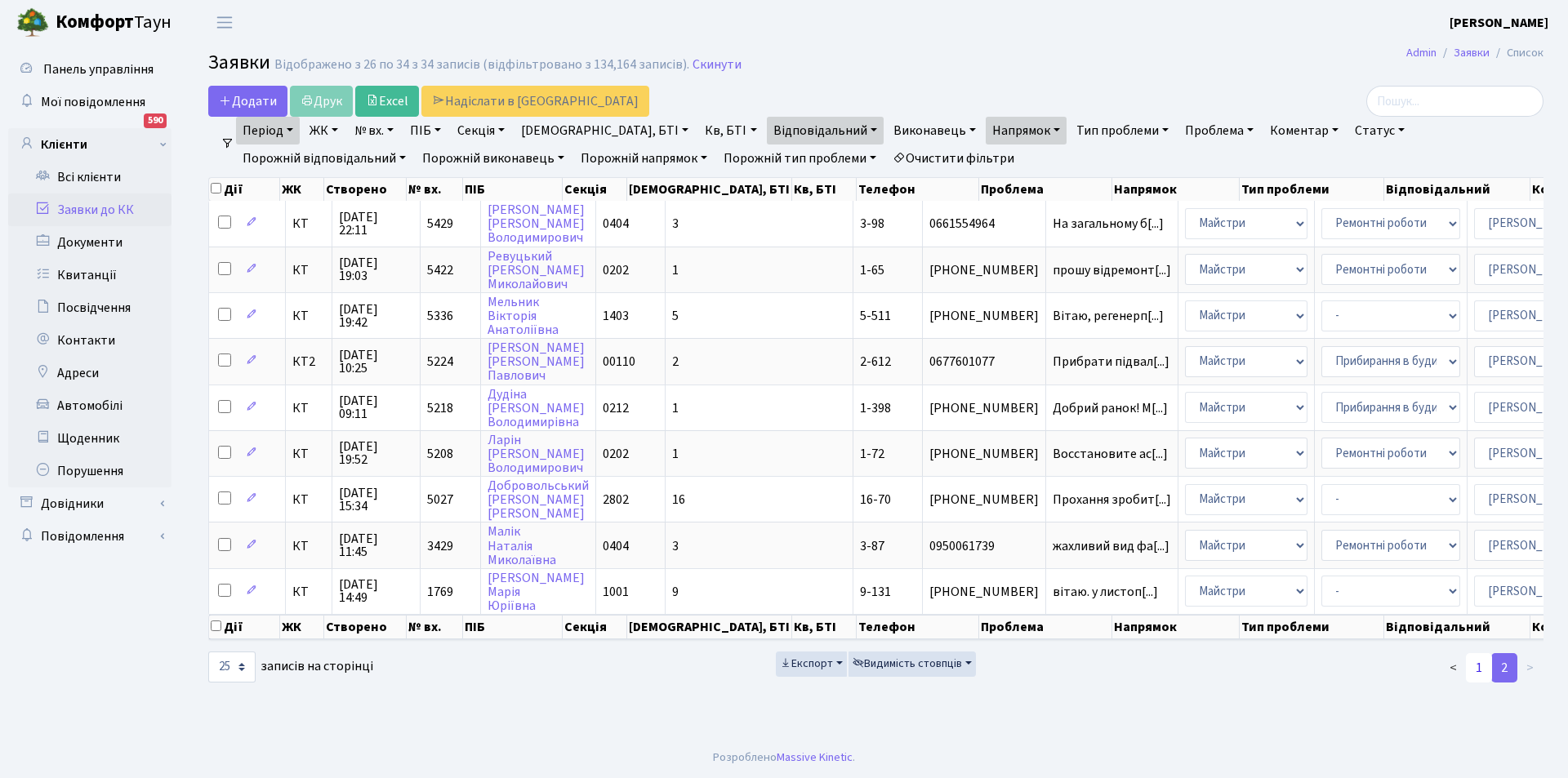
click at [1481, 682] on link "1" at bounding box center [1478, 667] width 26 height 29
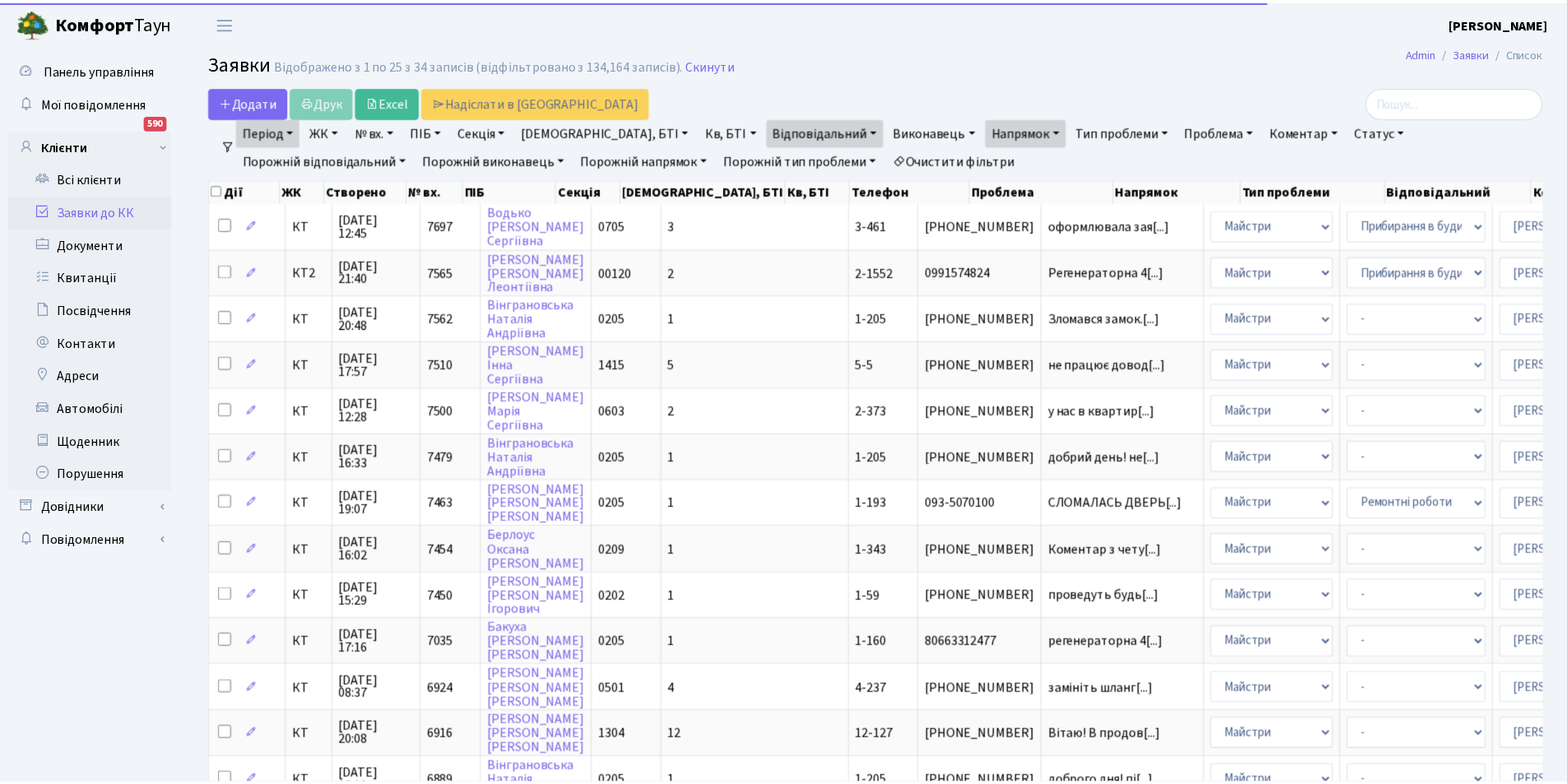
scroll to position [700, 0]
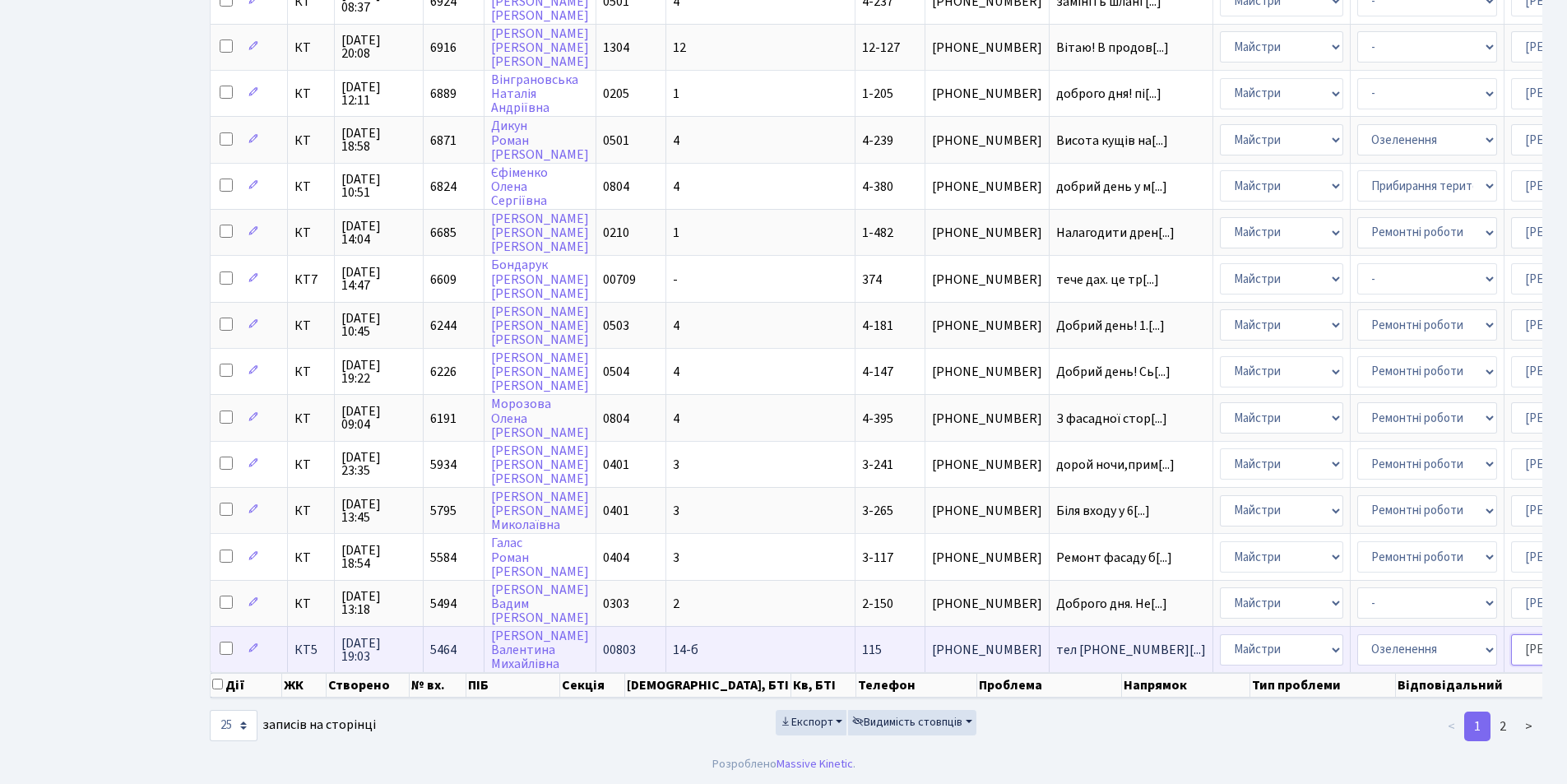
click at [1511, 634] on select "- Адміністратор ЖК КТ [PERSON_NAME] [PERSON_NAME] [PERSON_NAME]Ю. [PERSON_NAME]…" at bounding box center [1581, 650] width 140 height 31
select select "18"
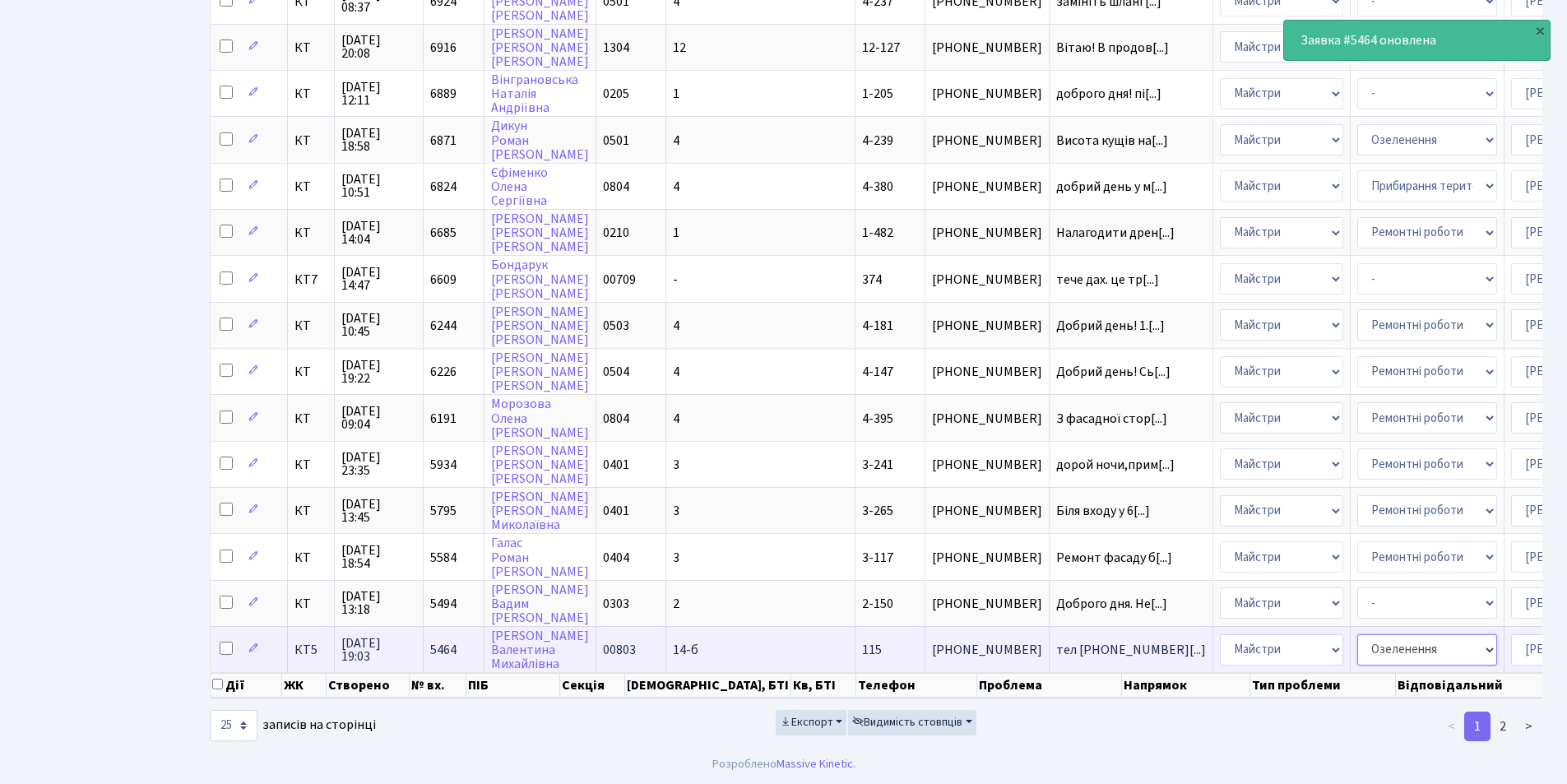
click at [1357, 648] on select "- Замовлення плану комунікацій Дитячі майданчики Озеленення Прибирання в будинк…" at bounding box center [1427, 650] width 140 height 31
select select
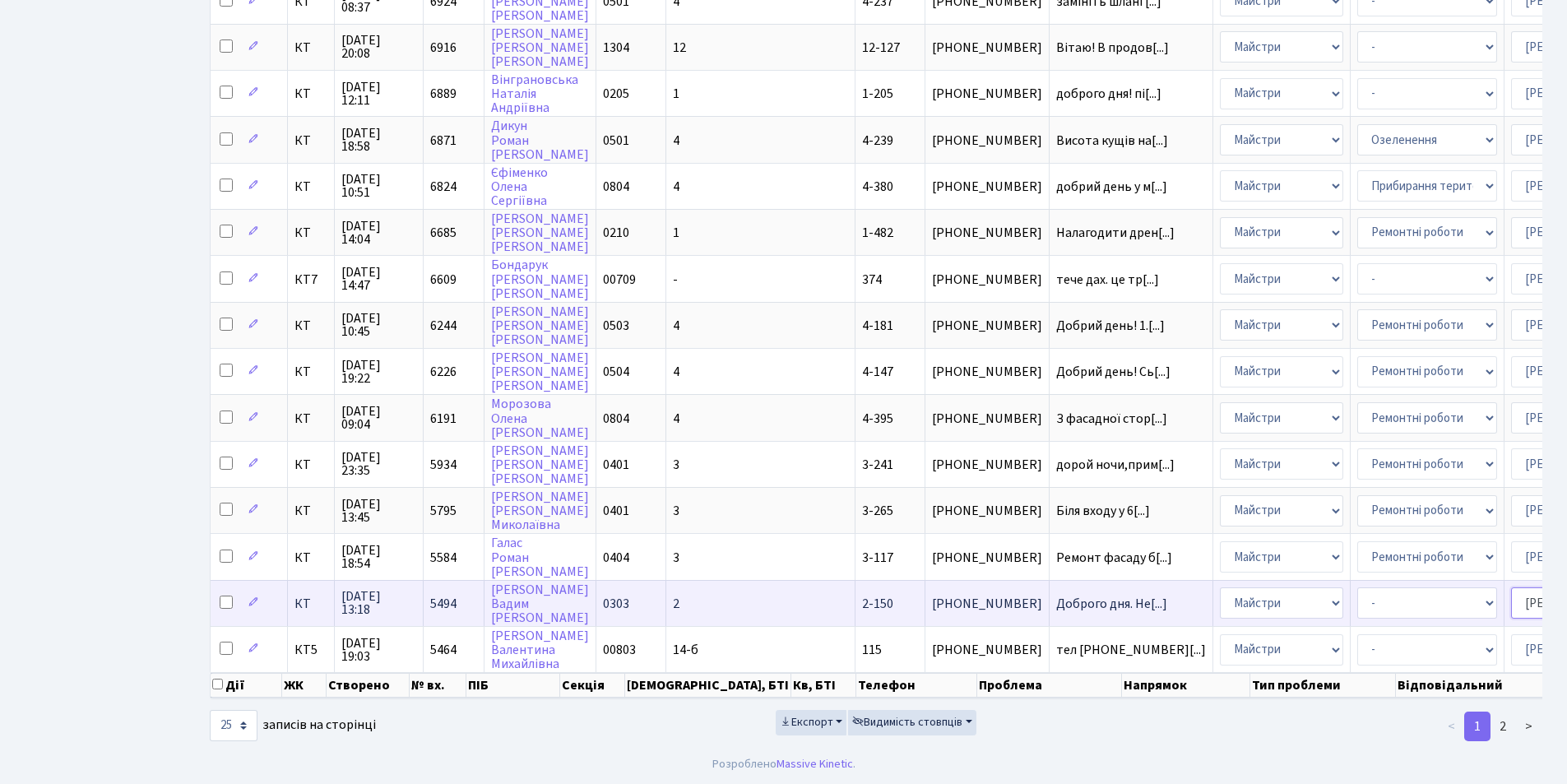
click at [1511, 587] on select "- Адміністратор ЖК КТ [PERSON_NAME] [PERSON_NAME] [PERSON_NAME]Ю. [PERSON_NAME]…" at bounding box center [1581, 603] width 140 height 31
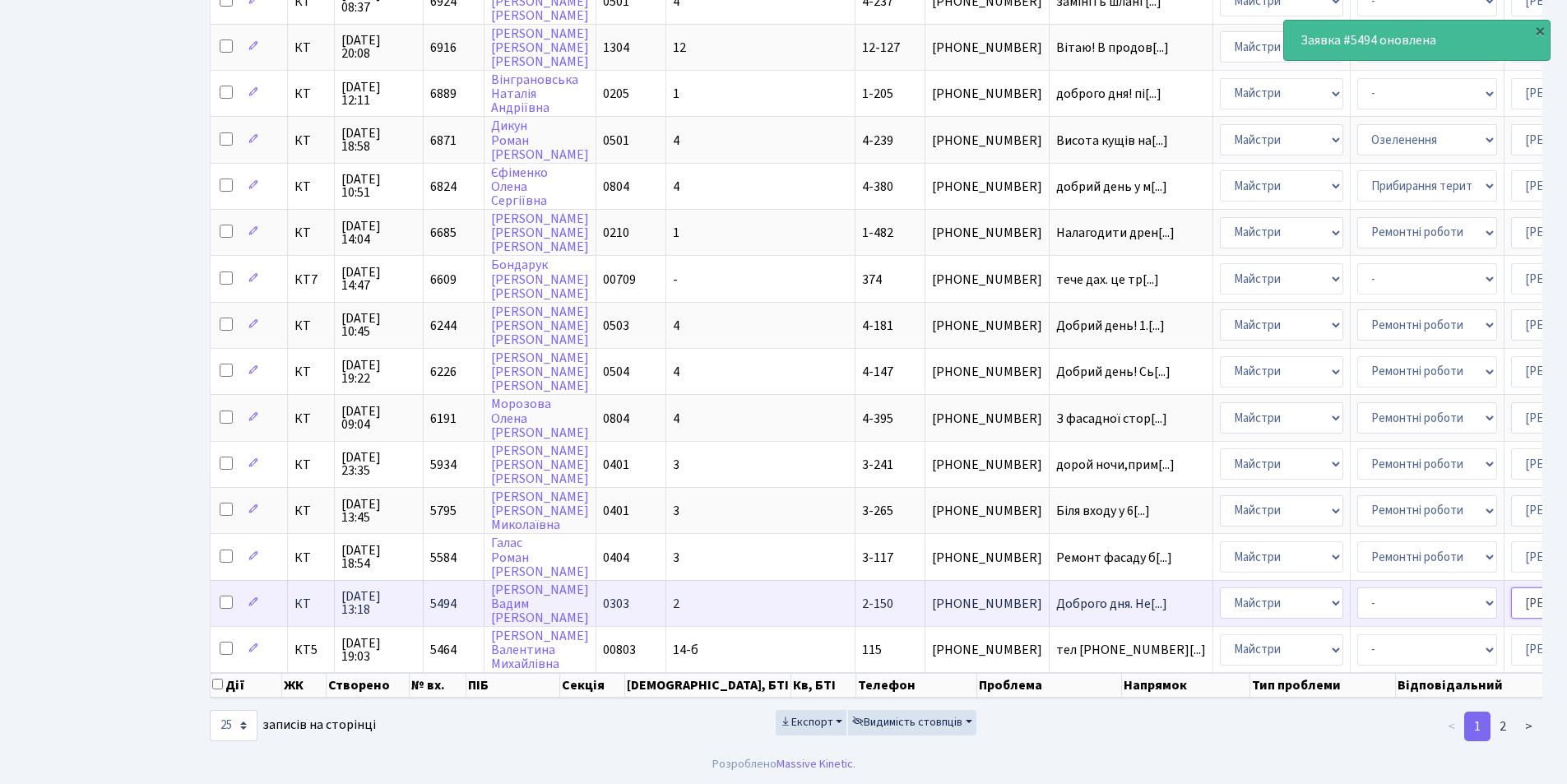
click at [1511, 597] on select "- Адміністратор ЖК КТ [PERSON_NAME] [PERSON_NAME] [PERSON_NAME]Ю. [PERSON_NAME]…" at bounding box center [1581, 603] width 140 height 31
select select "22"
click at [1220, 592] on select "- Адміністрація Домофон, СКД Ліфт Майстри Сантехніка Економічний відділ Електри…" at bounding box center [1281, 603] width 123 height 31
select select "3"
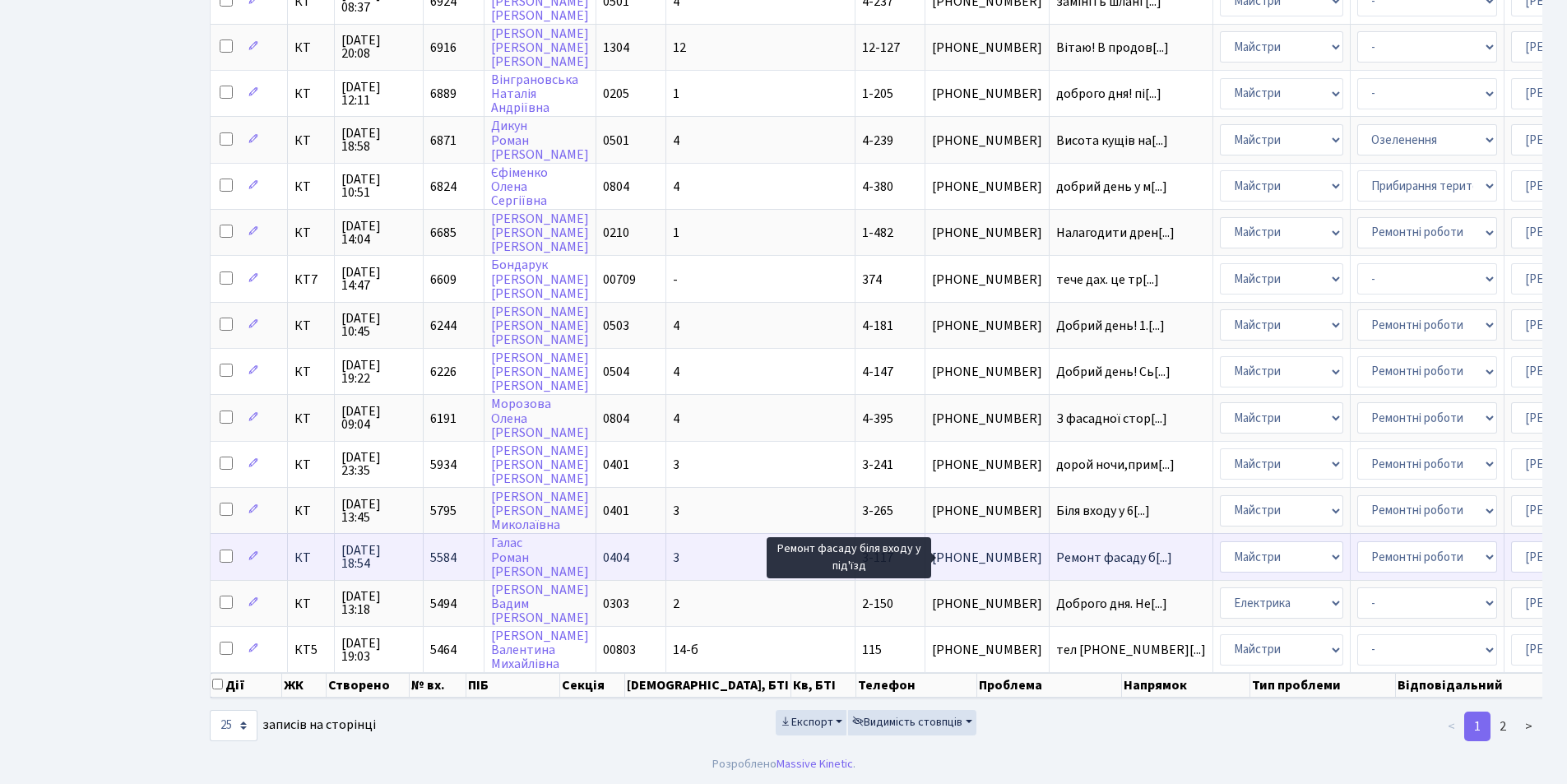
click at [1056, 548] on span "Ремонт фасаду б[...]" at bounding box center [1114, 557] width 116 height 18
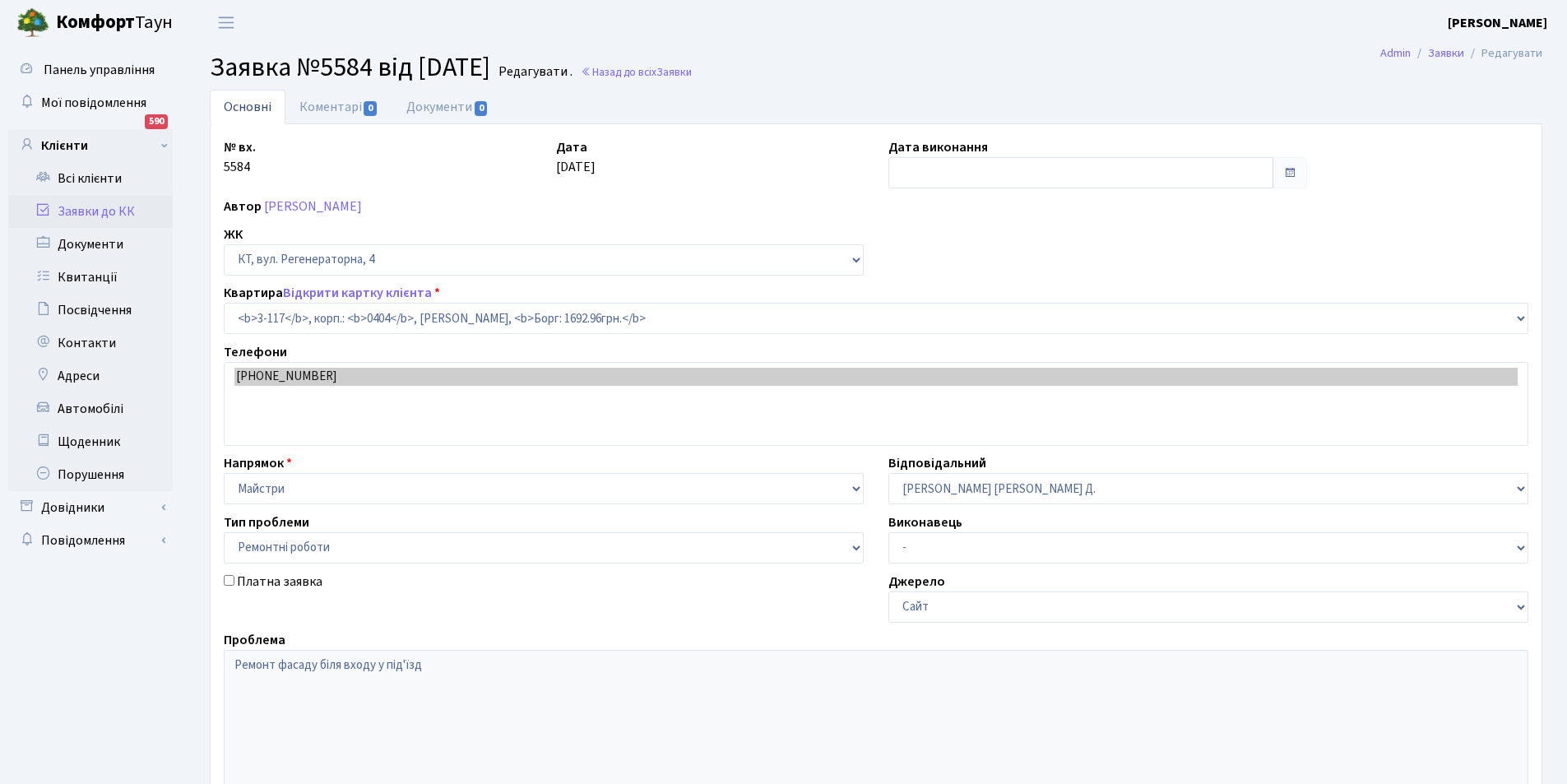
select select "926"
select select "62"
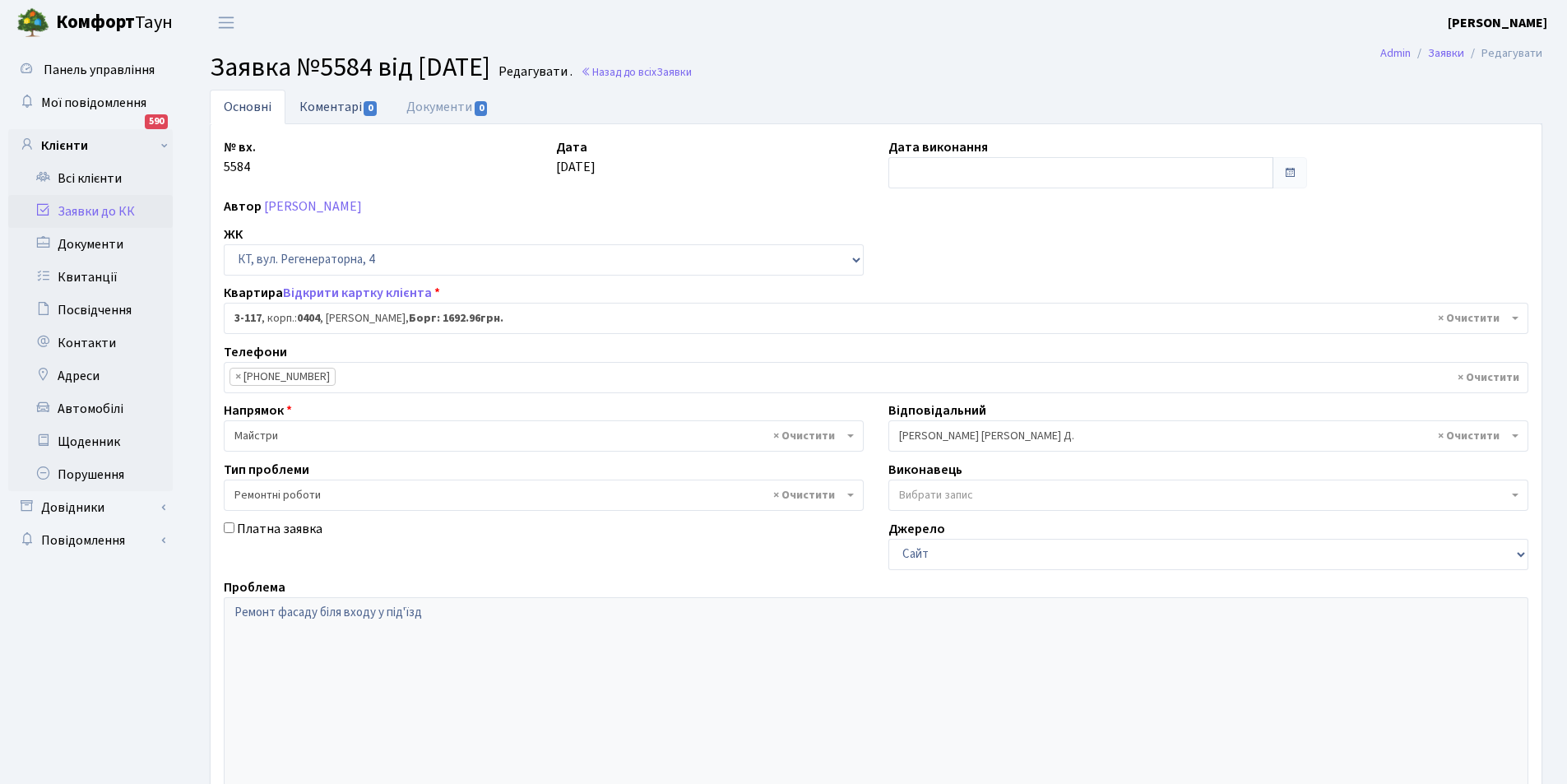
click at [307, 113] on link "Коментарі 0" at bounding box center [339, 106] width 107 height 34
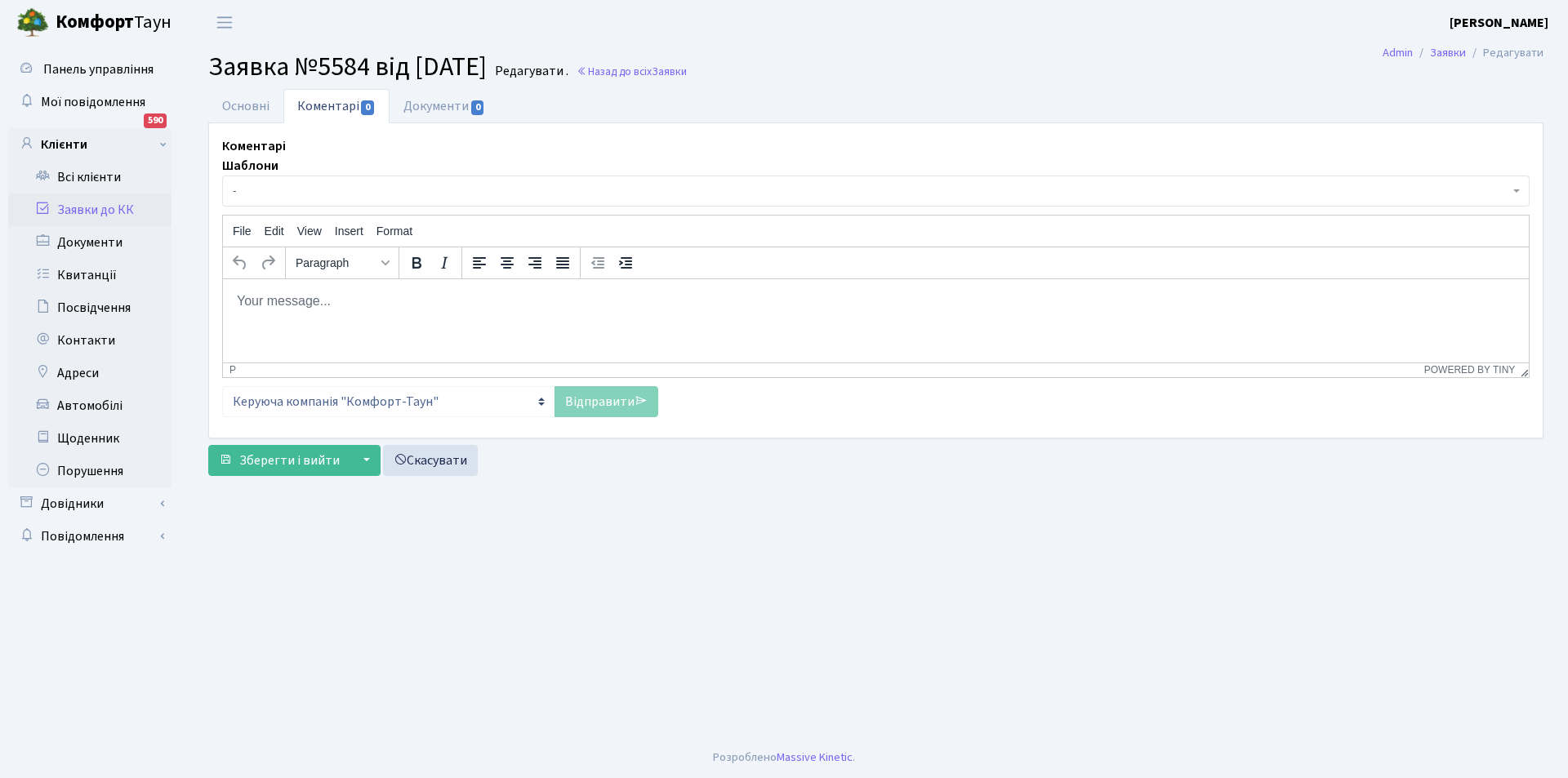
click at [391, 302] on p "Rich Text Area. Press ALT-0 for help." at bounding box center [875, 300] width 1279 height 18
click at [602, 408] on link "Відправити" at bounding box center [606, 402] width 103 height 31
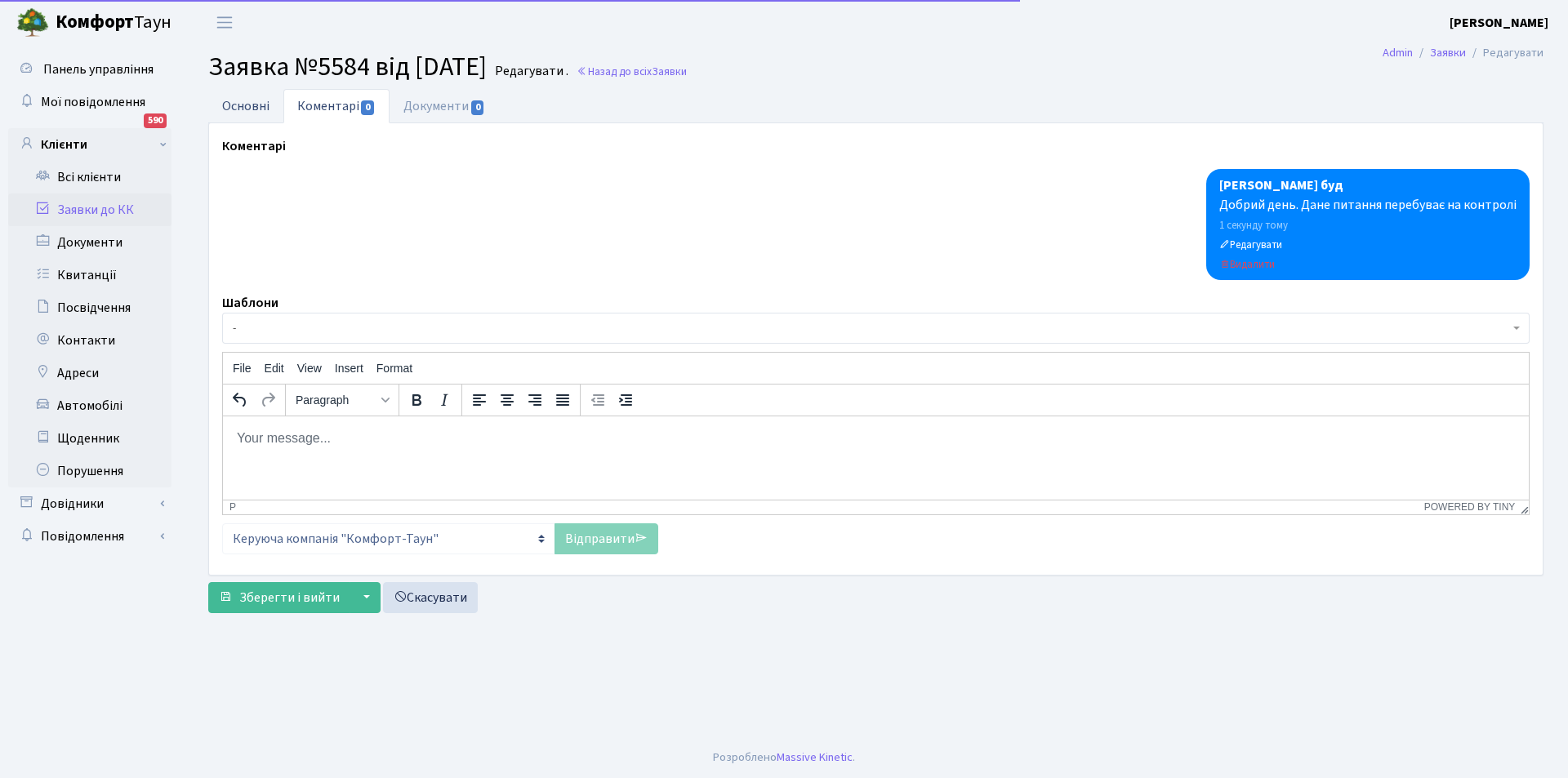
click at [230, 111] on link "Основні" at bounding box center [246, 105] width 75 height 33
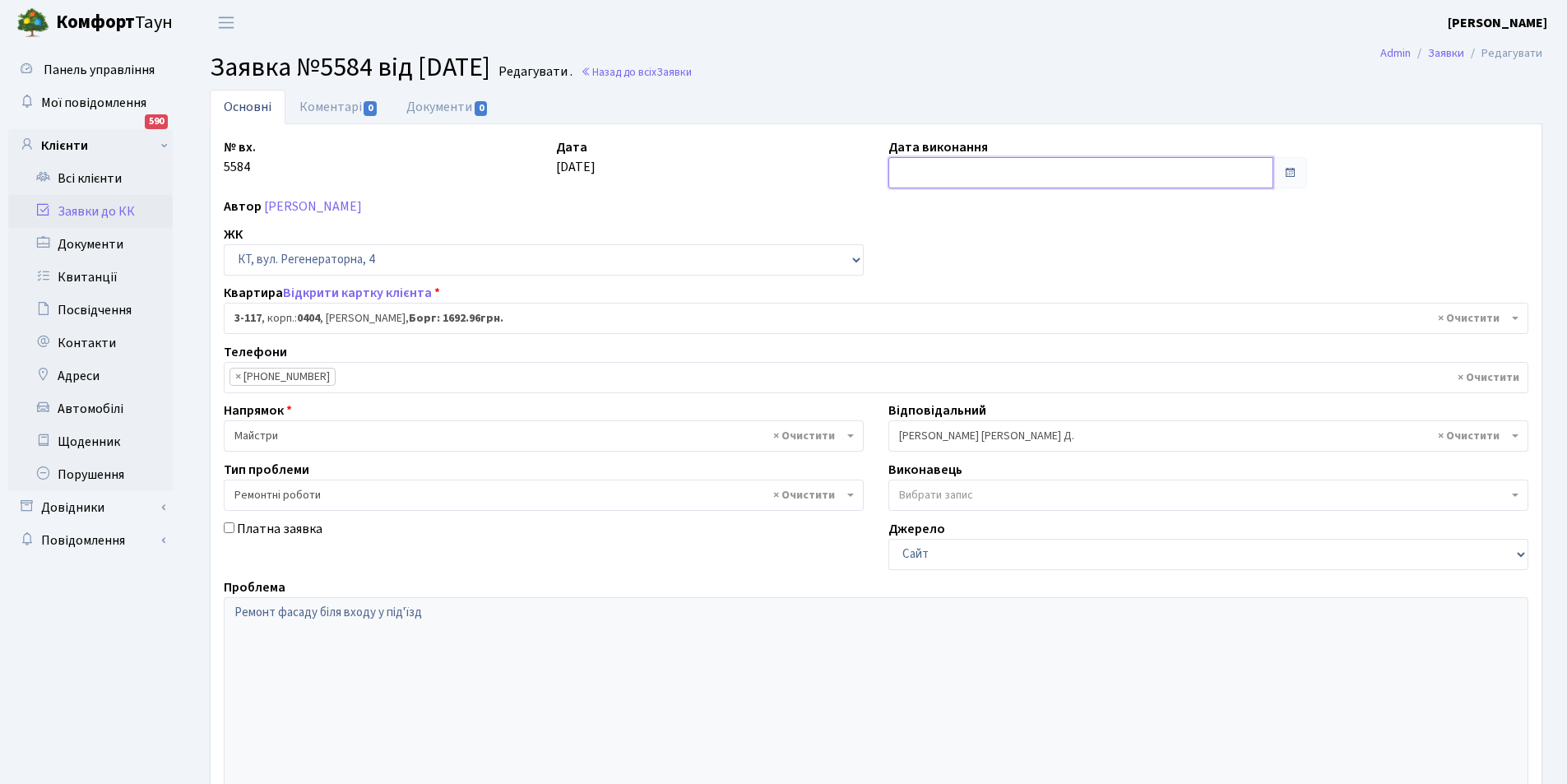
click at [1004, 177] on input "text" at bounding box center [1081, 173] width 385 height 31
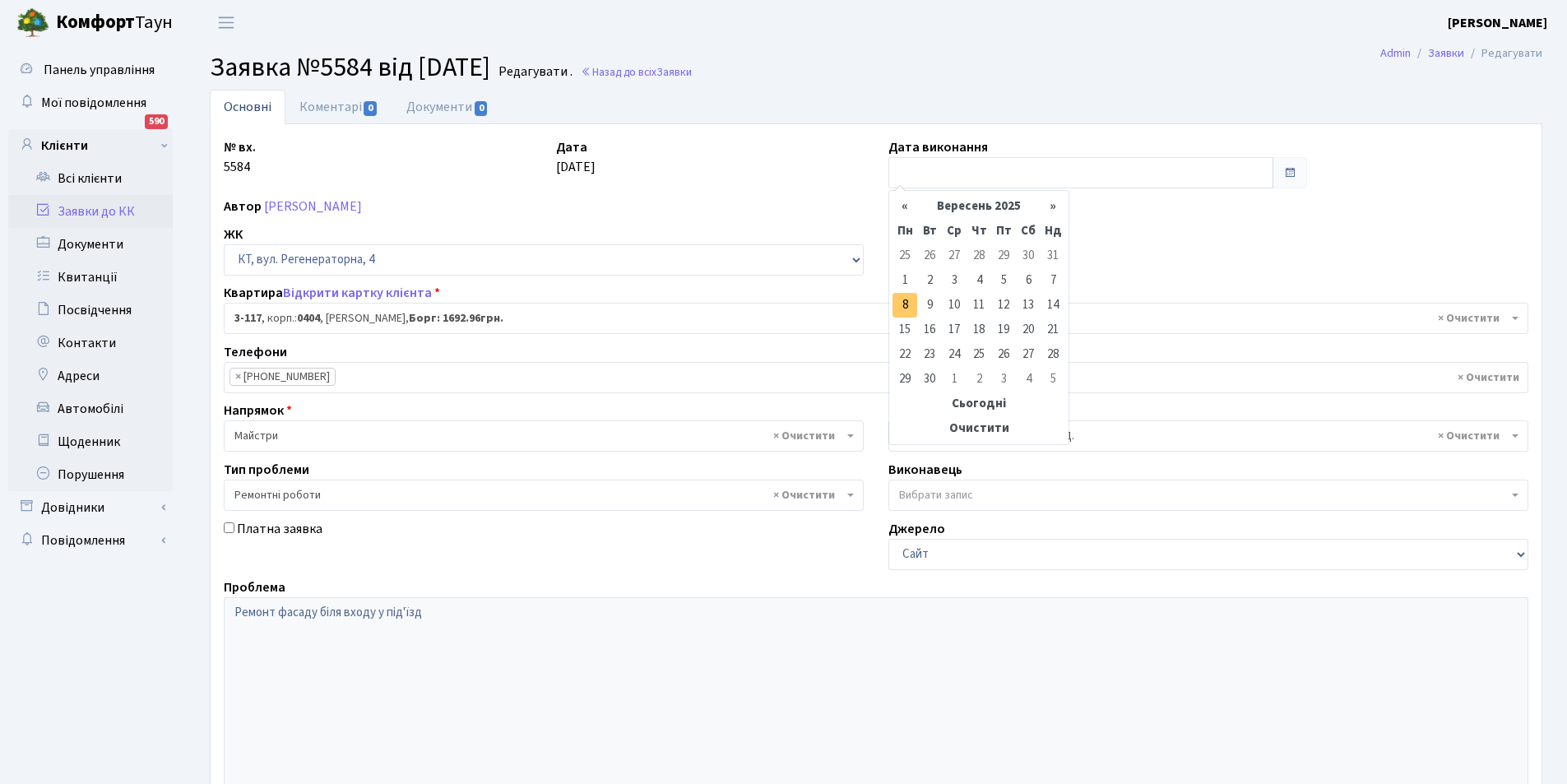
drag, startPoint x: 892, startPoint y: 305, endPoint x: 909, endPoint y: 303, distance: 17.1
click at [909, 303] on div "« Вересень 2025 » Пн Вт Ср Чт Пт Сб Нд 25 26 27 28 29 30 31 1 2 3 4 5 6 7 8 9 1…" at bounding box center [979, 317] width 181 height 255
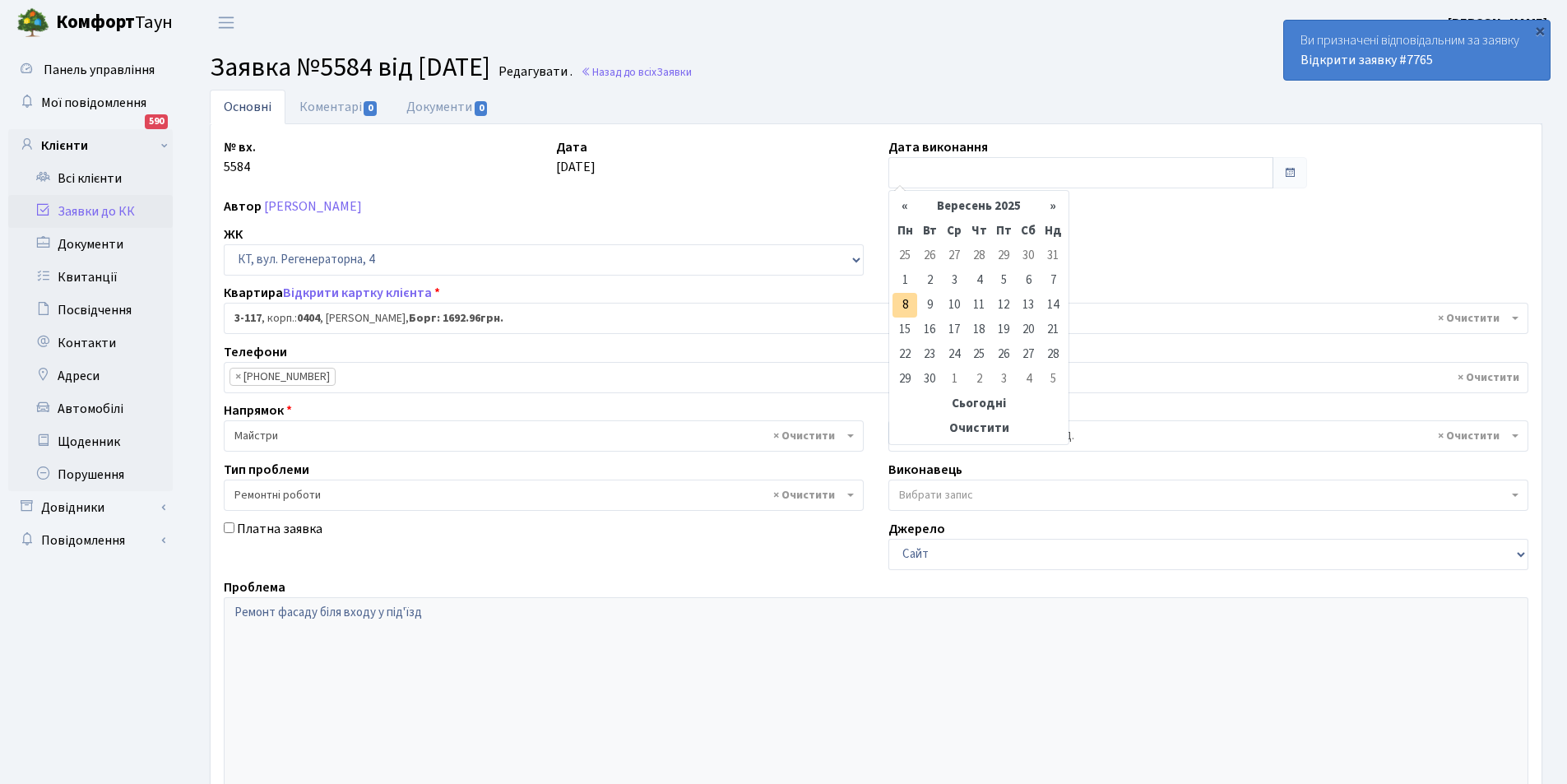
click at [909, 303] on td "8" at bounding box center [905, 305] width 25 height 25
type input "08.09.2025"
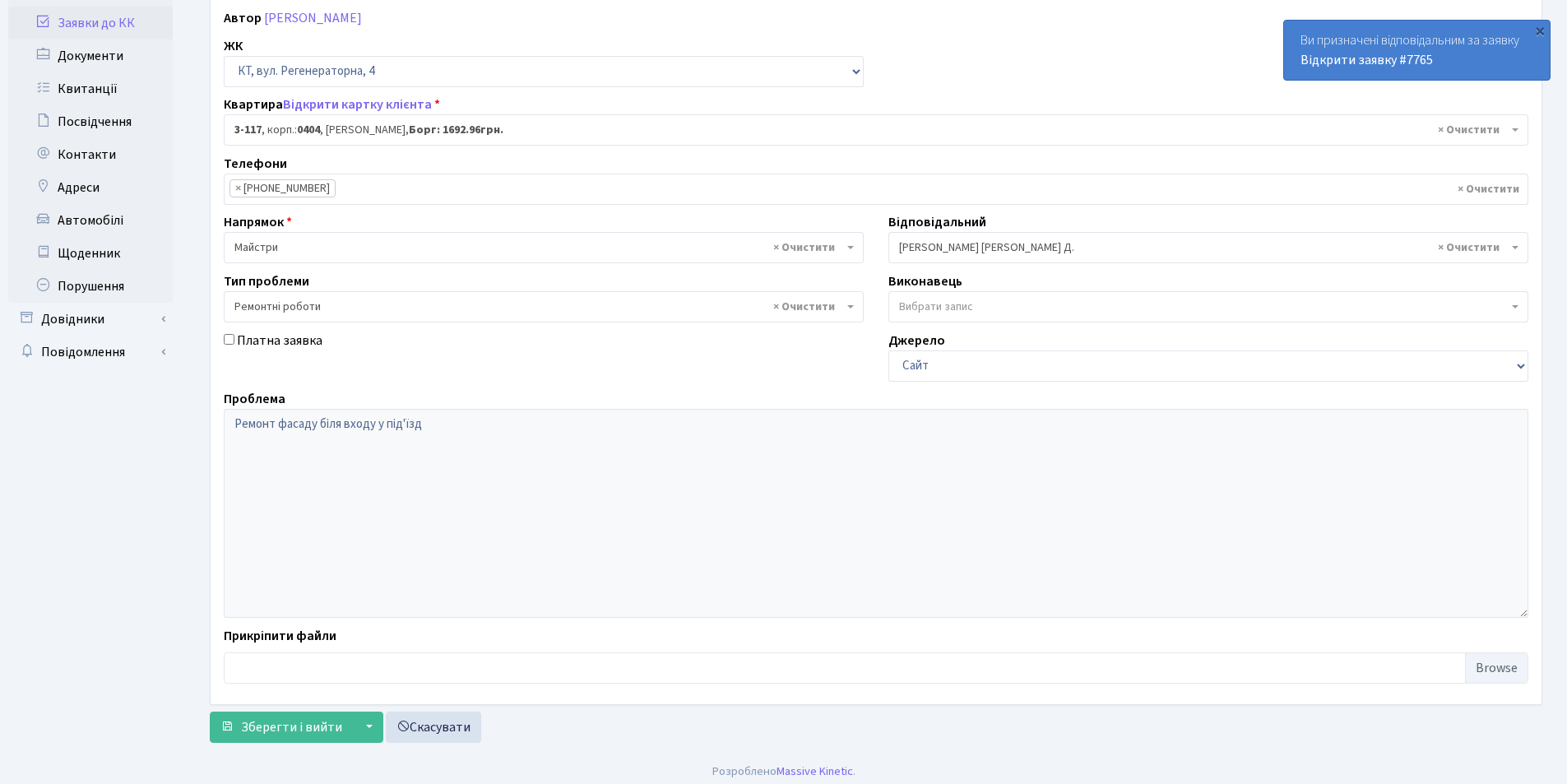
scroll to position [197, 0]
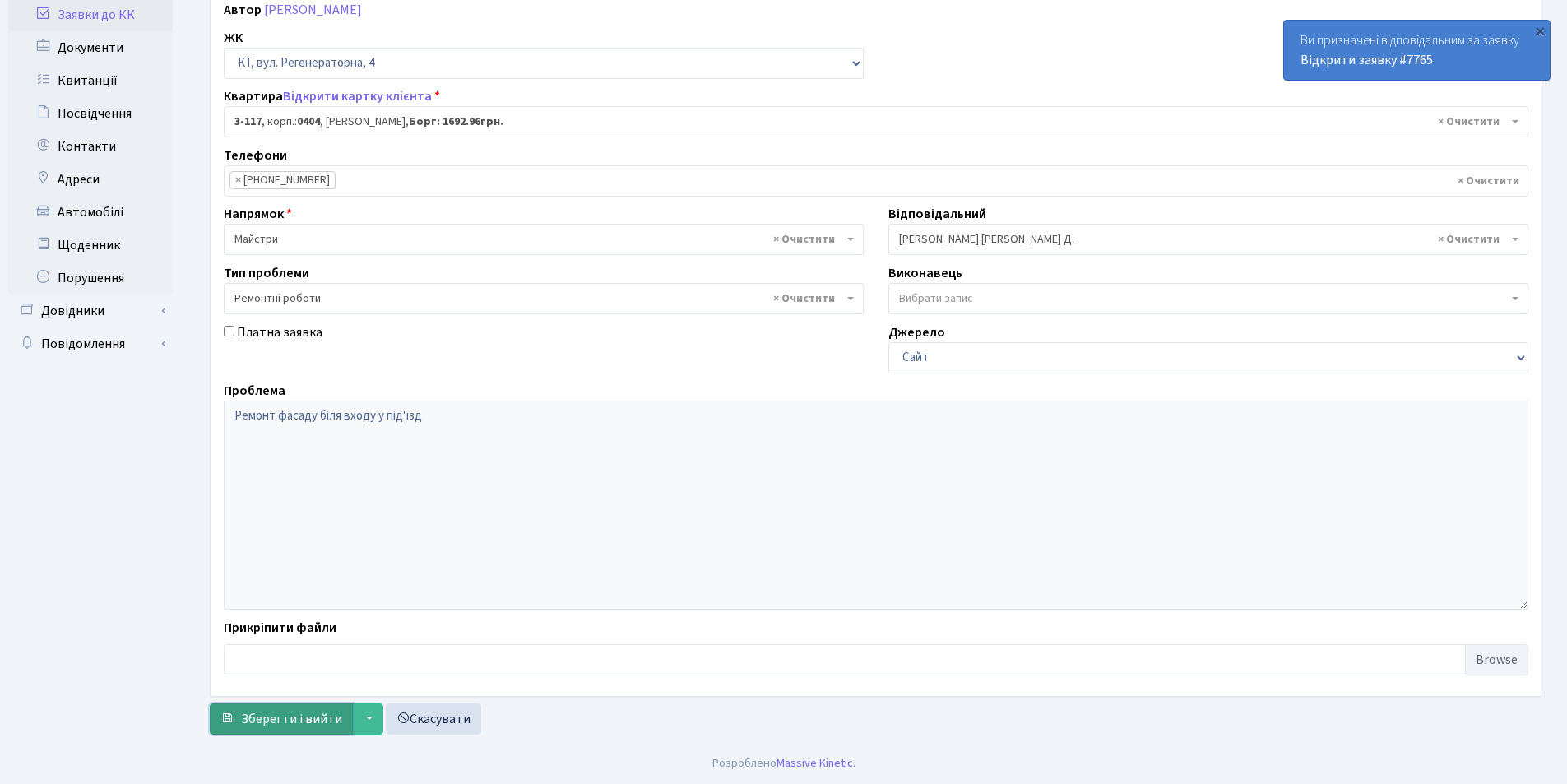
click at [295, 718] on span "Зберегти і вийти" at bounding box center [292, 719] width 101 height 18
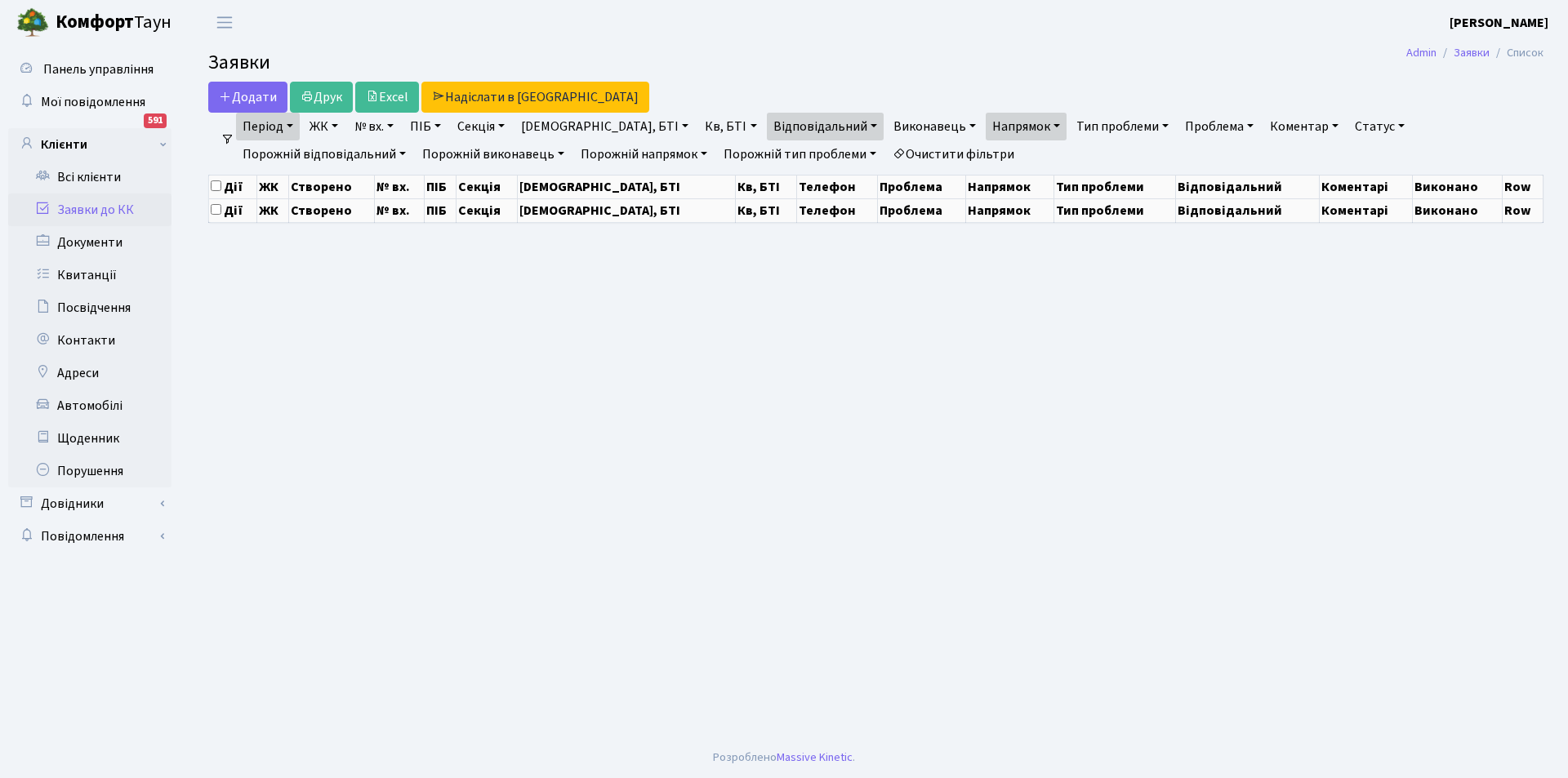
select select "25"
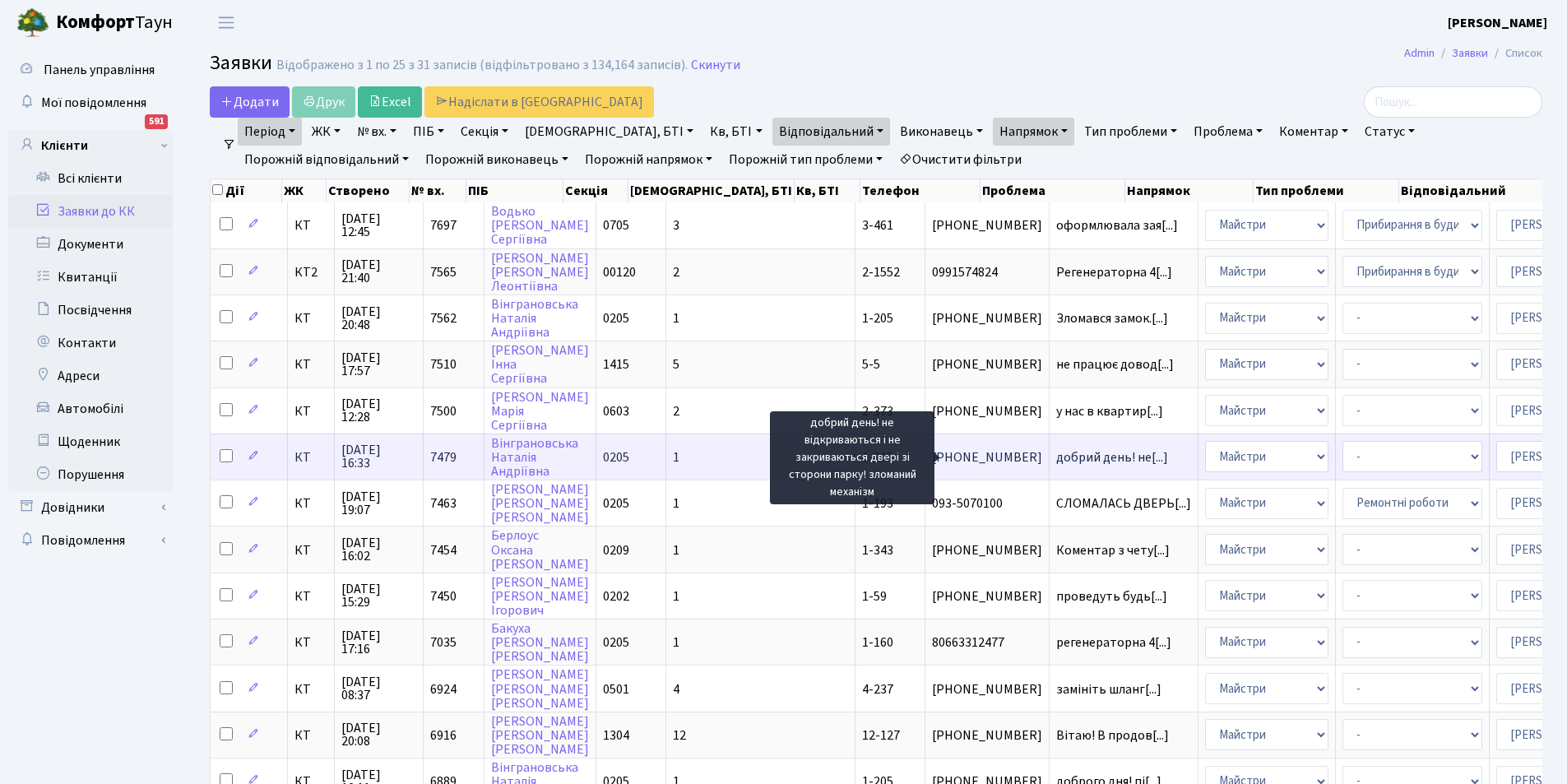
click at [1056, 459] on span "добрий день! не[...]" at bounding box center [1112, 456] width 112 height 18
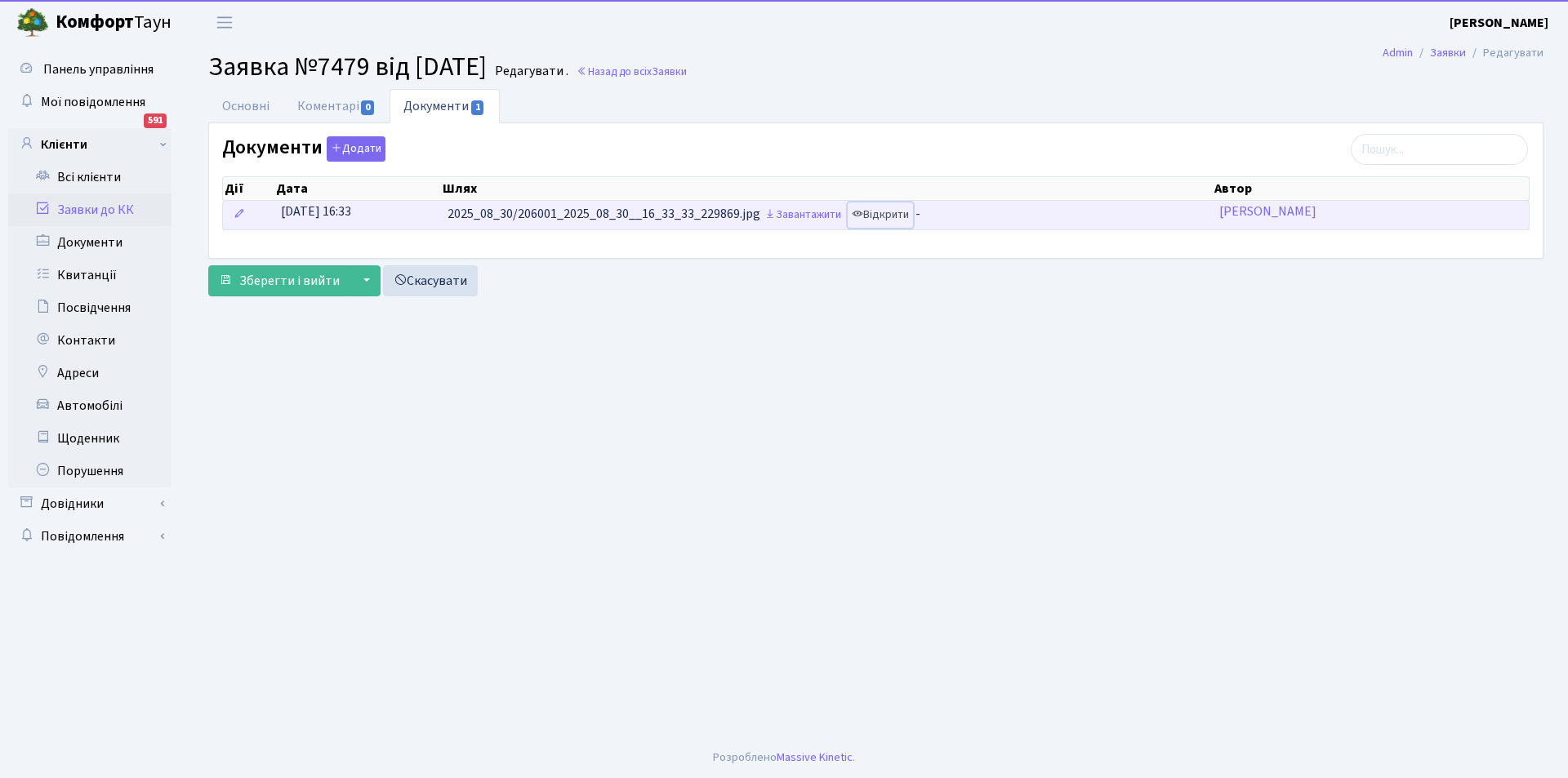
click at [885, 213] on link "Відкрити" at bounding box center [880, 215] width 66 height 26
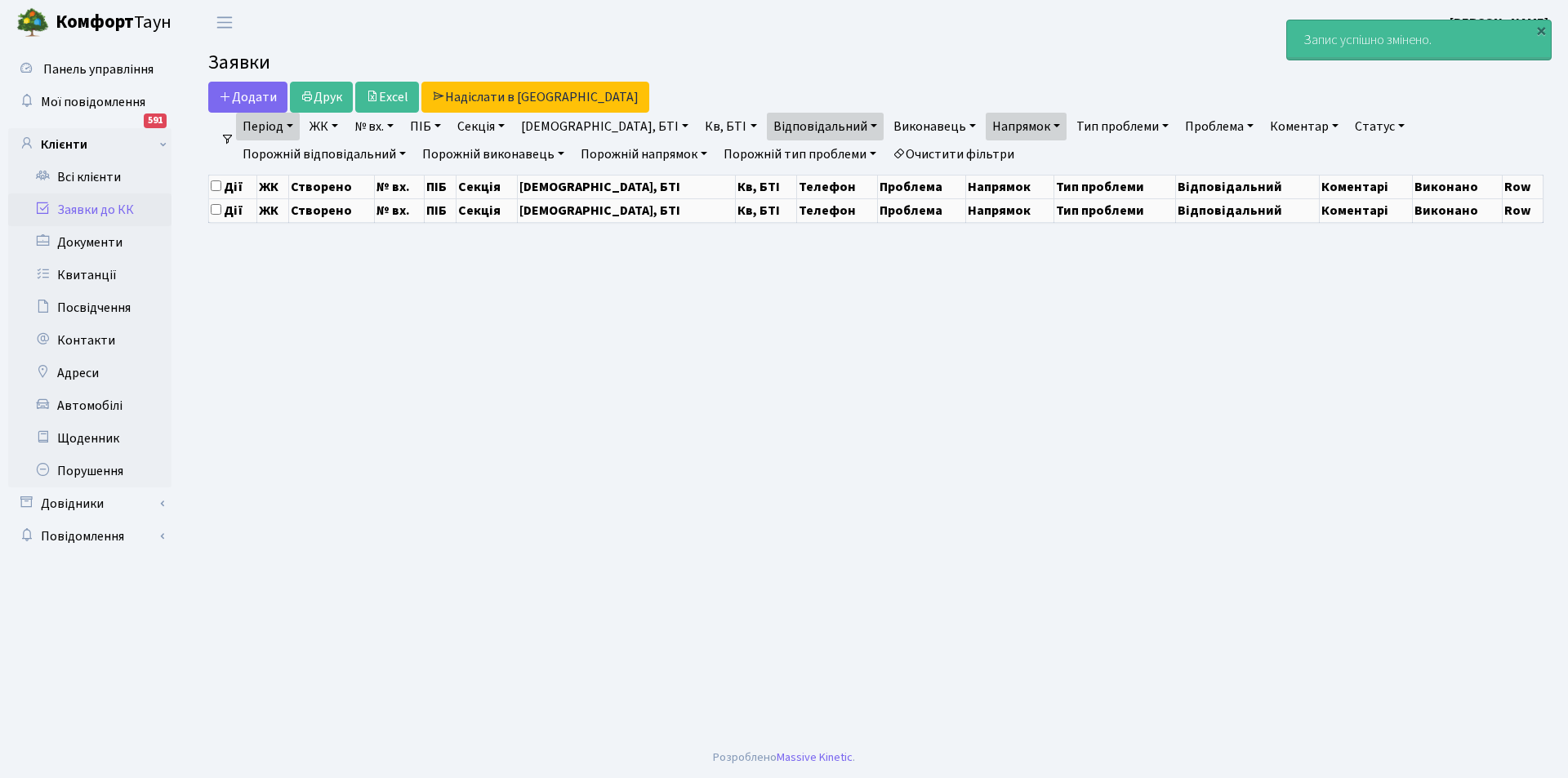
select select "25"
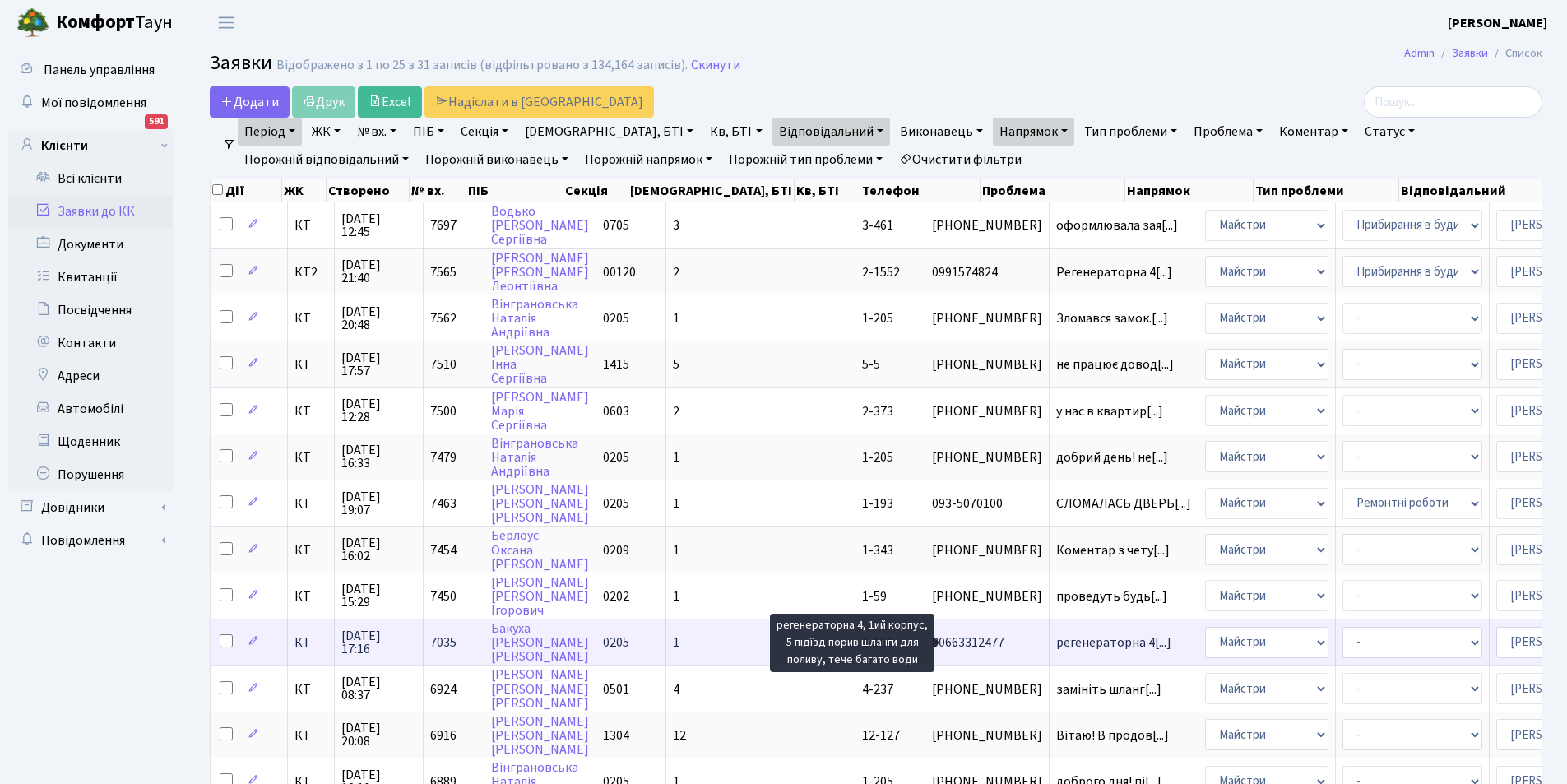
click at [1056, 640] on span "регенераторна 4[...]" at bounding box center [1114, 642] width 115 height 18
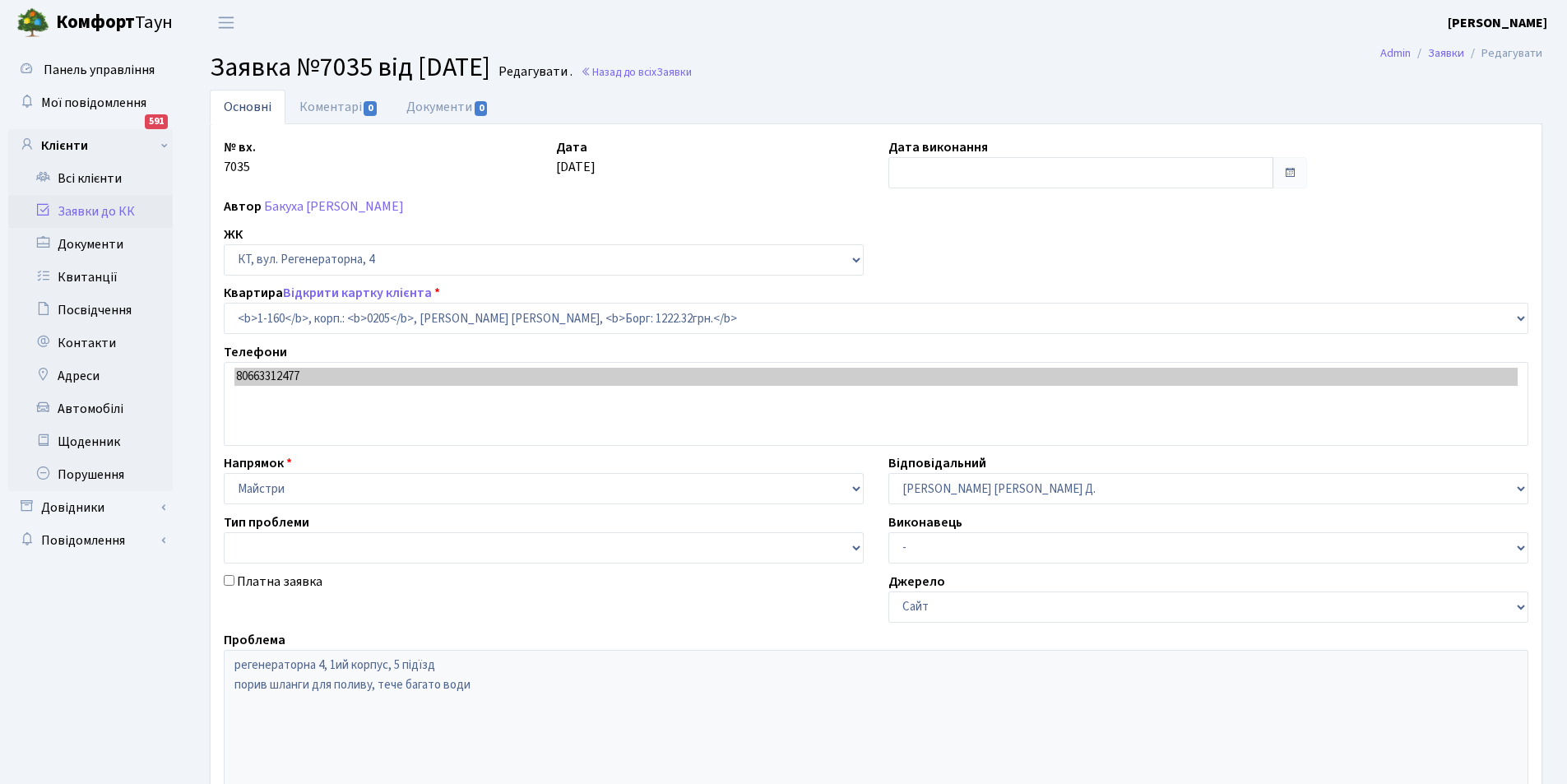
select select "160"
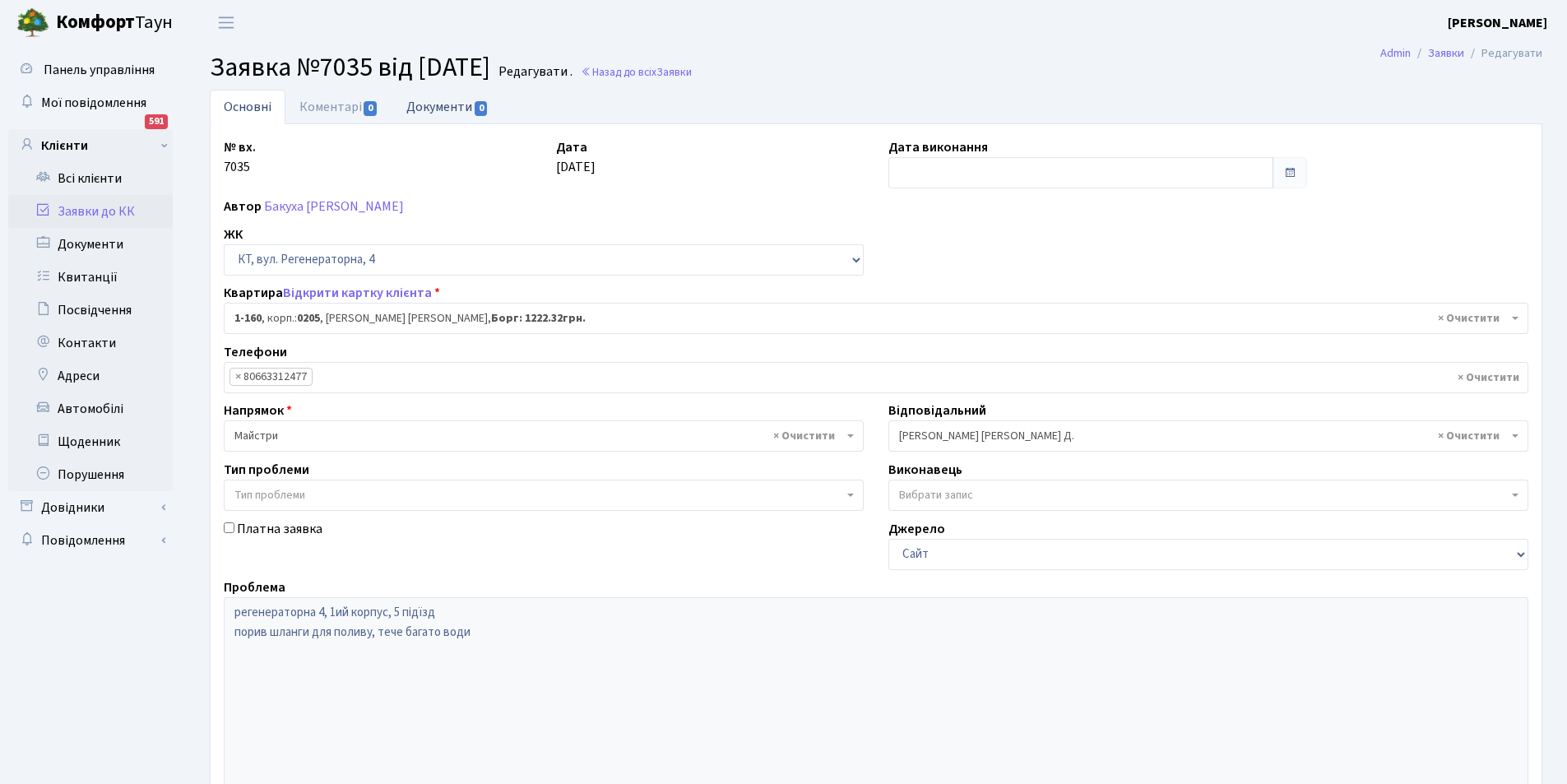
click at [417, 114] on link "Документи 0" at bounding box center [447, 106] width 110 height 34
select select "25"
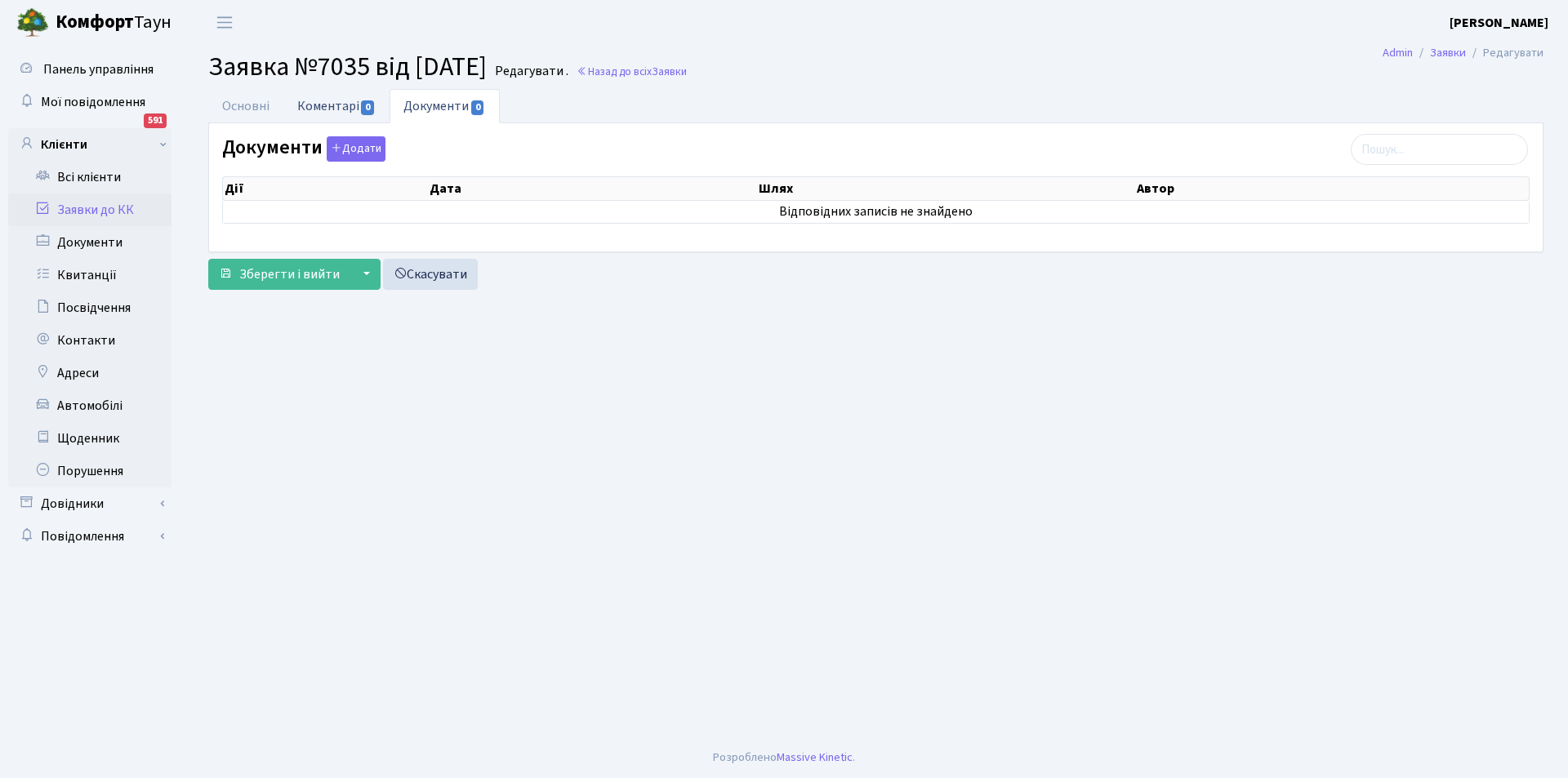
click at [332, 107] on link "Коментарі 0" at bounding box center [336, 105] width 106 height 33
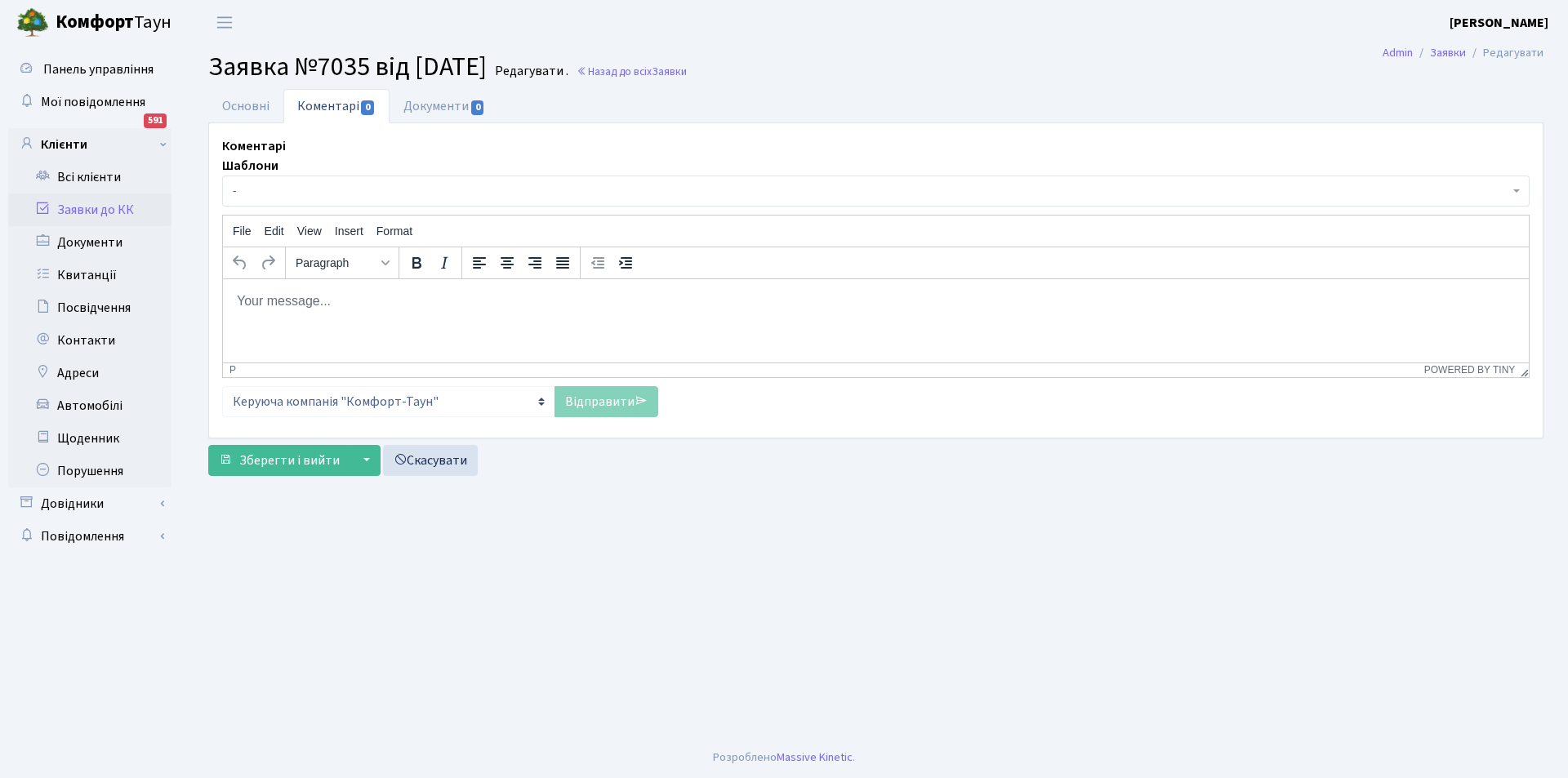
click at [353, 290] on html at bounding box center [876, 300] width 1306 height 44
click at [592, 396] on link "Відправити" at bounding box center [606, 402] width 103 height 31
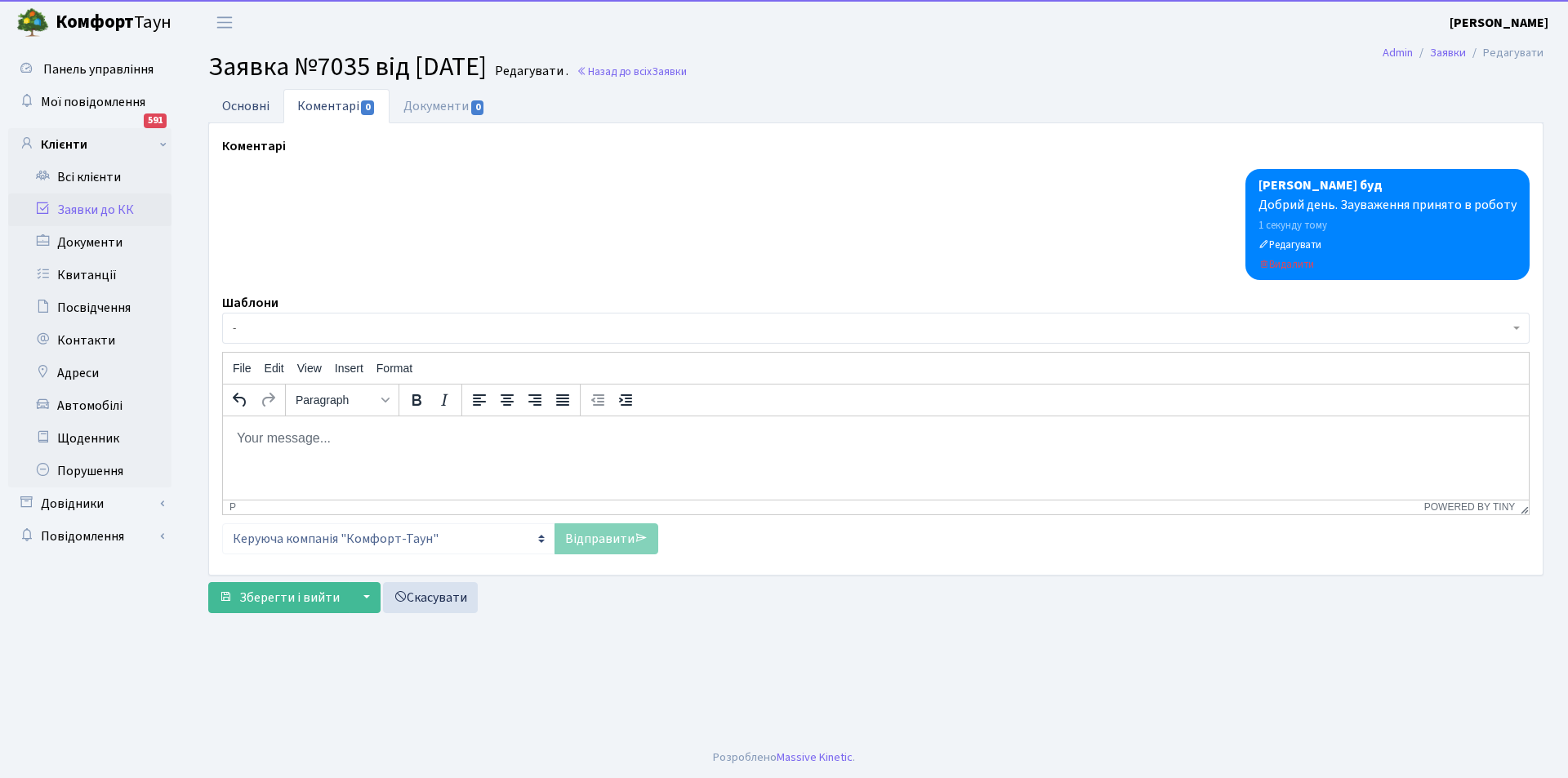
click at [248, 102] on link "Основні" at bounding box center [246, 105] width 75 height 33
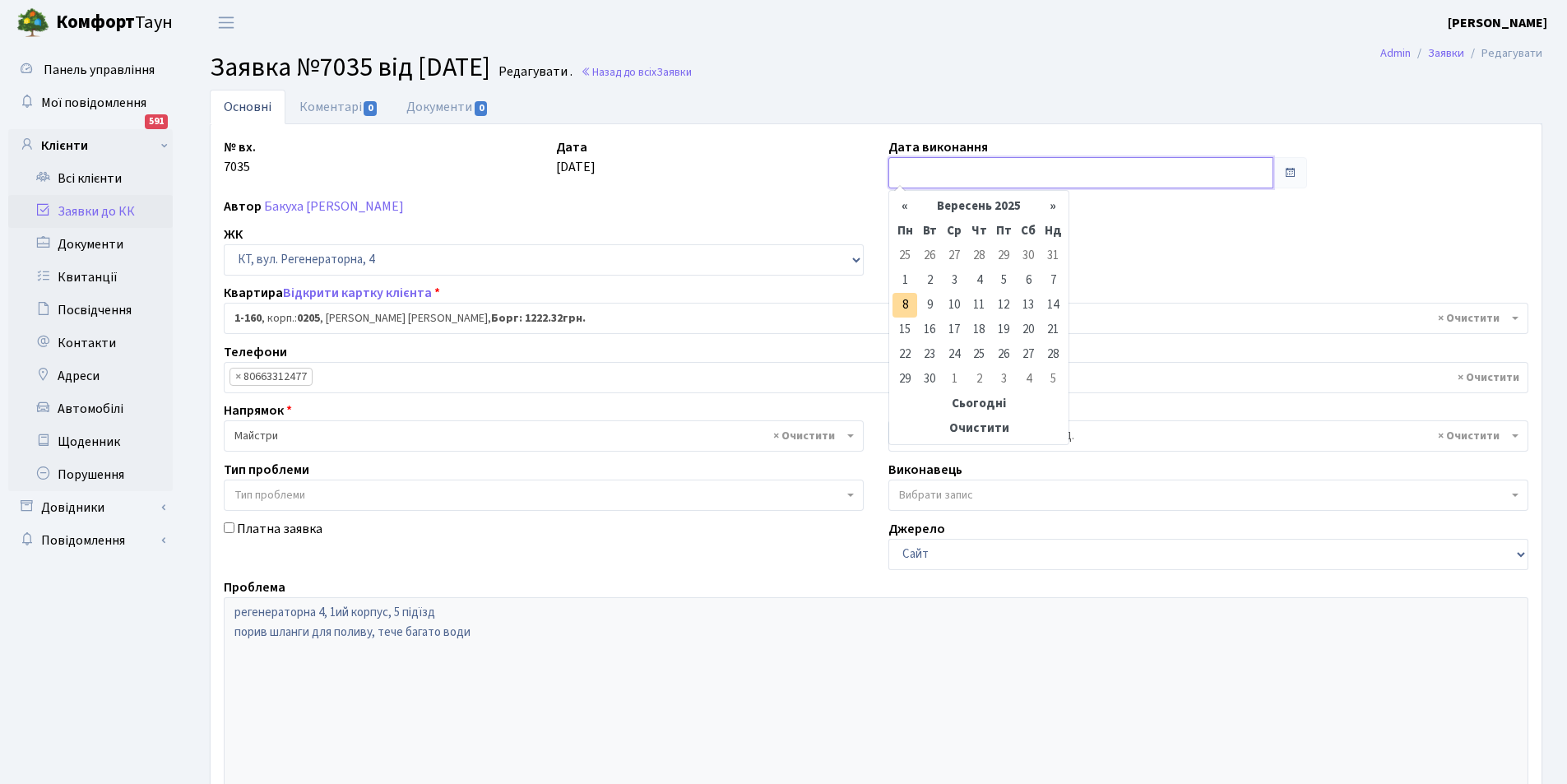
click at [1062, 180] on input "text" at bounding box center [1081, 173] width 385 height 31
click at [906, 298] on td "8" at bounding box center [905, 305] width 25 height 25
type input "08.09.2025"
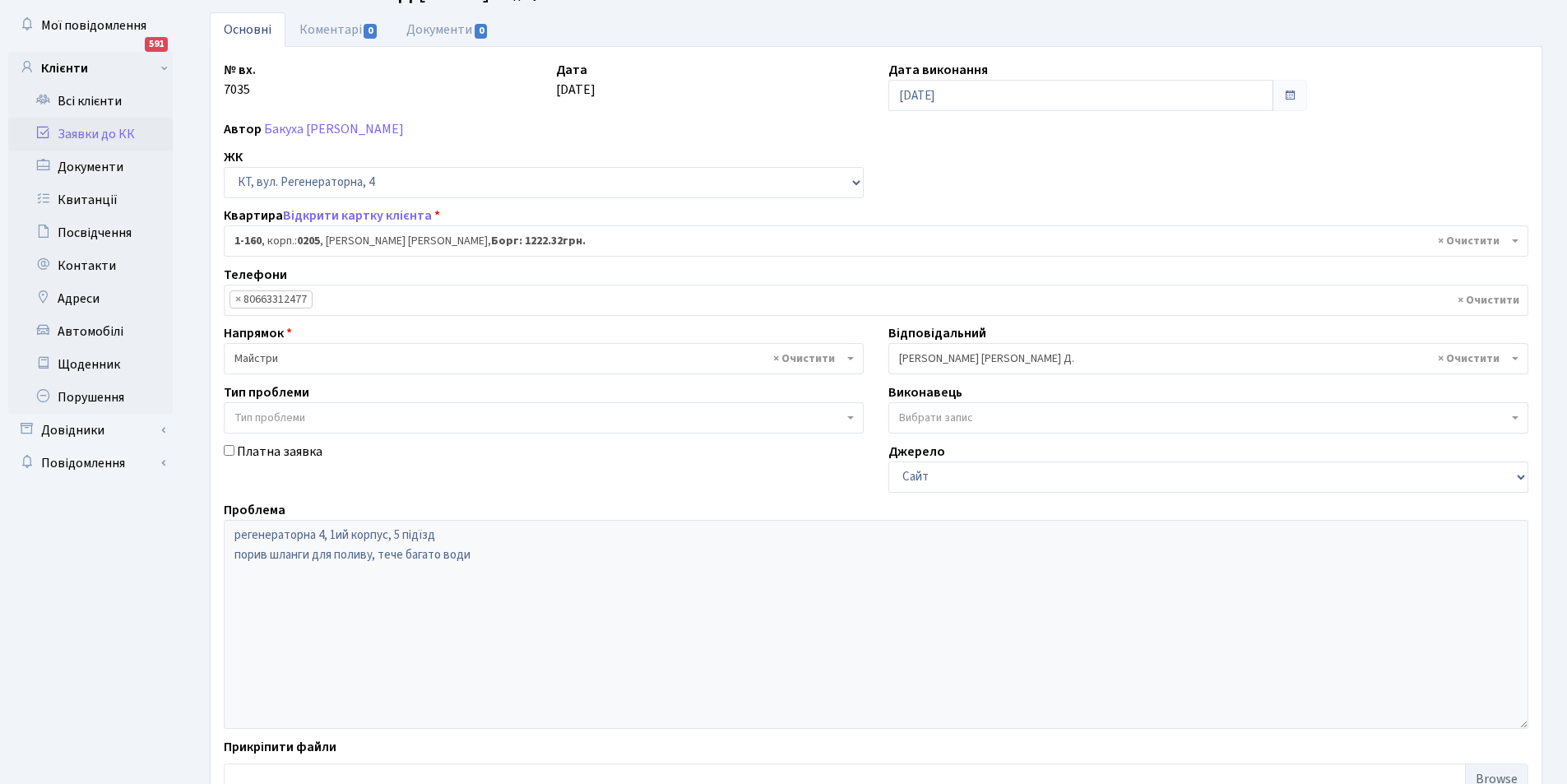
scroll to position [197, 0]
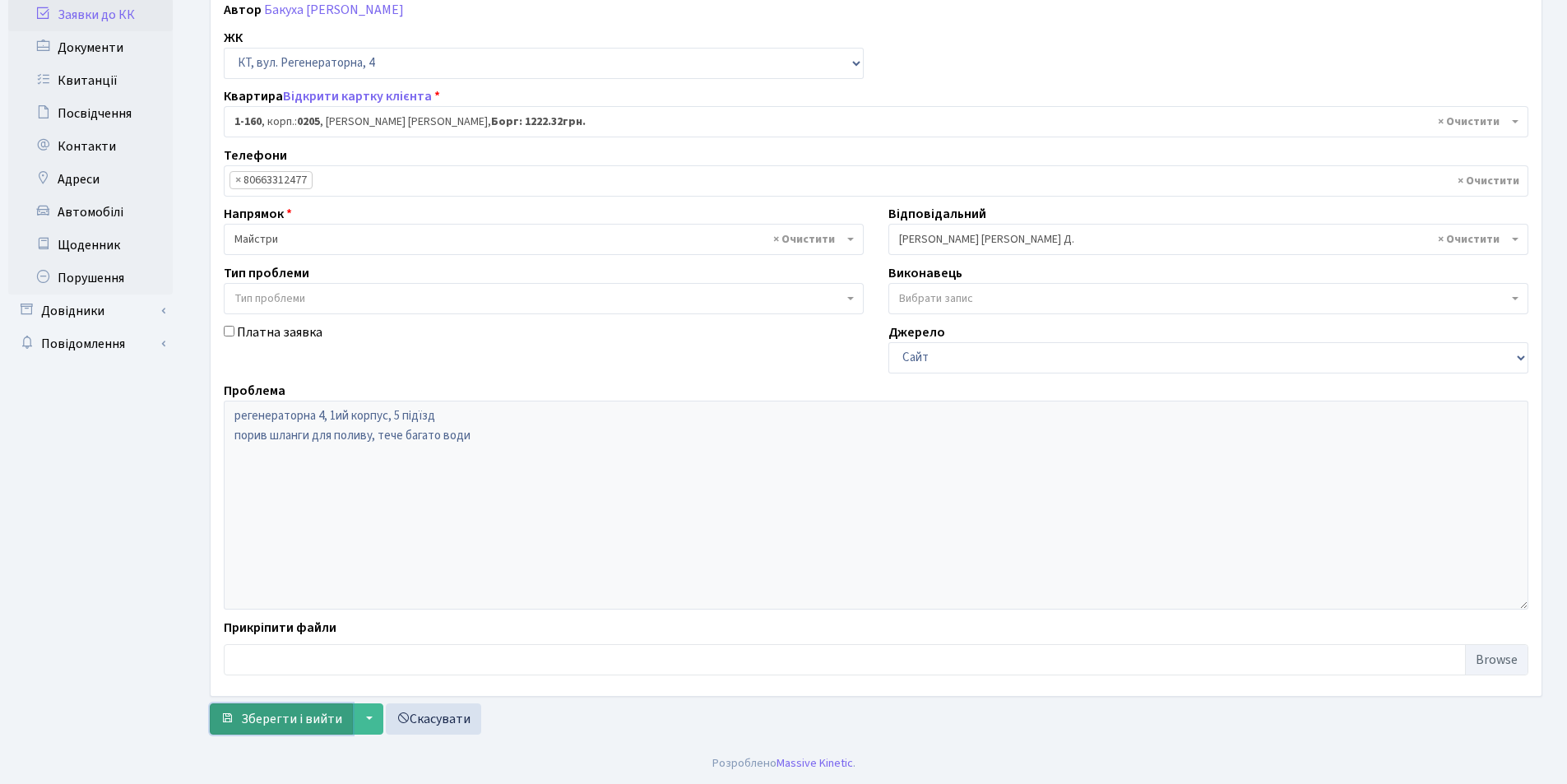
click at [295, 711] on span "Зберегти і вийти" at bounding box center [292, 719] width 101 height 18
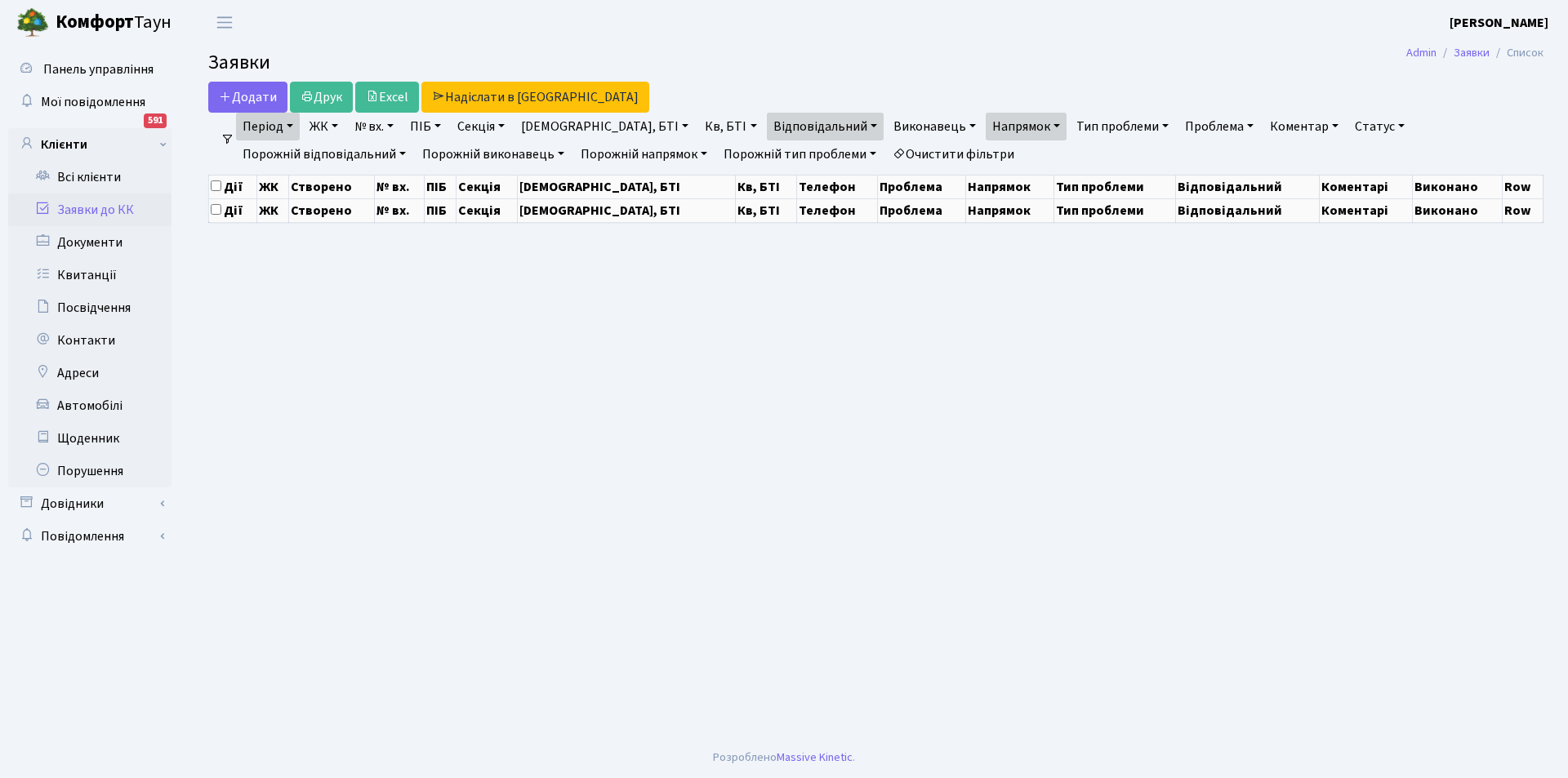
select select "25"
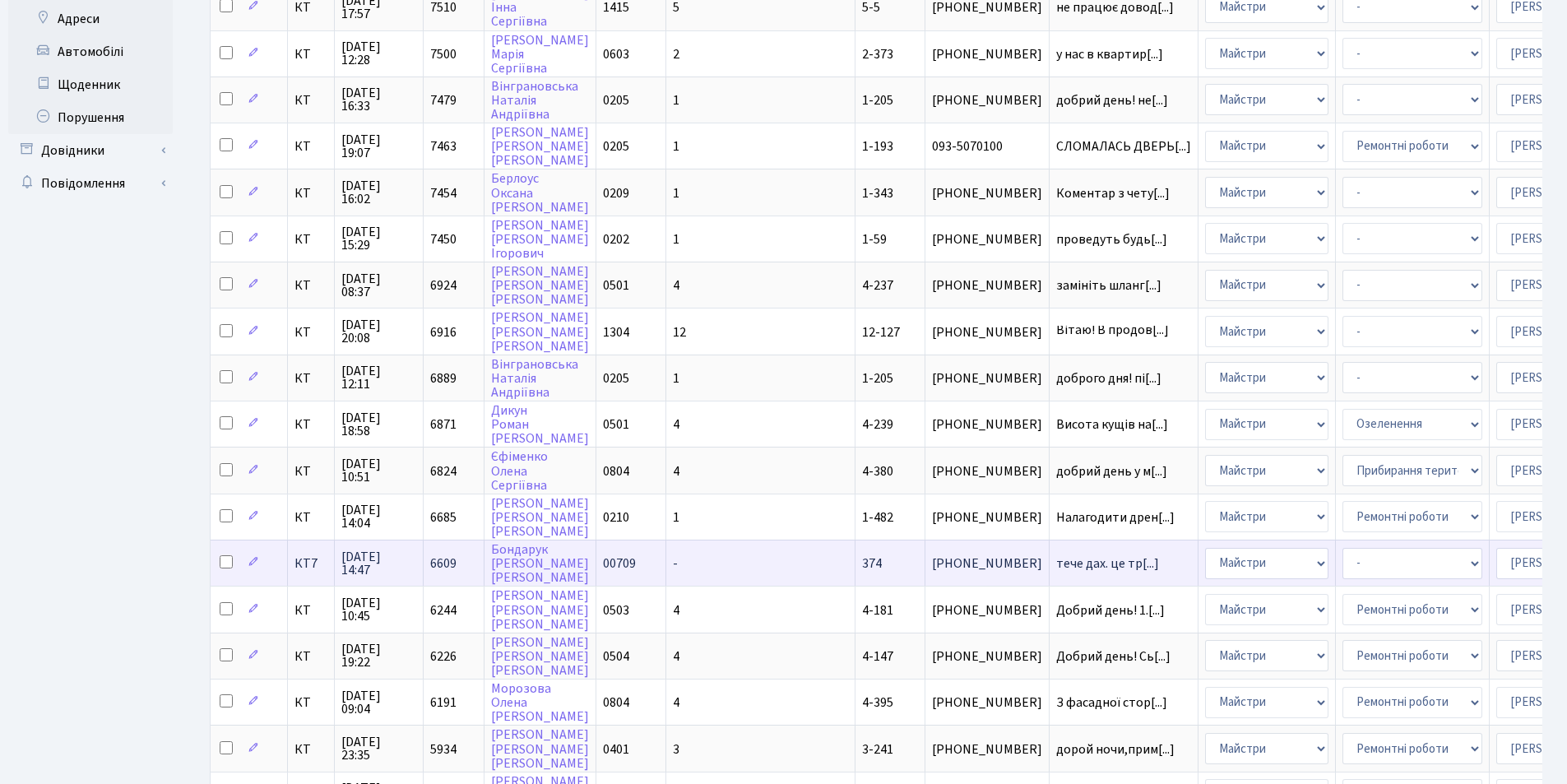
scroll to position [329, 0]
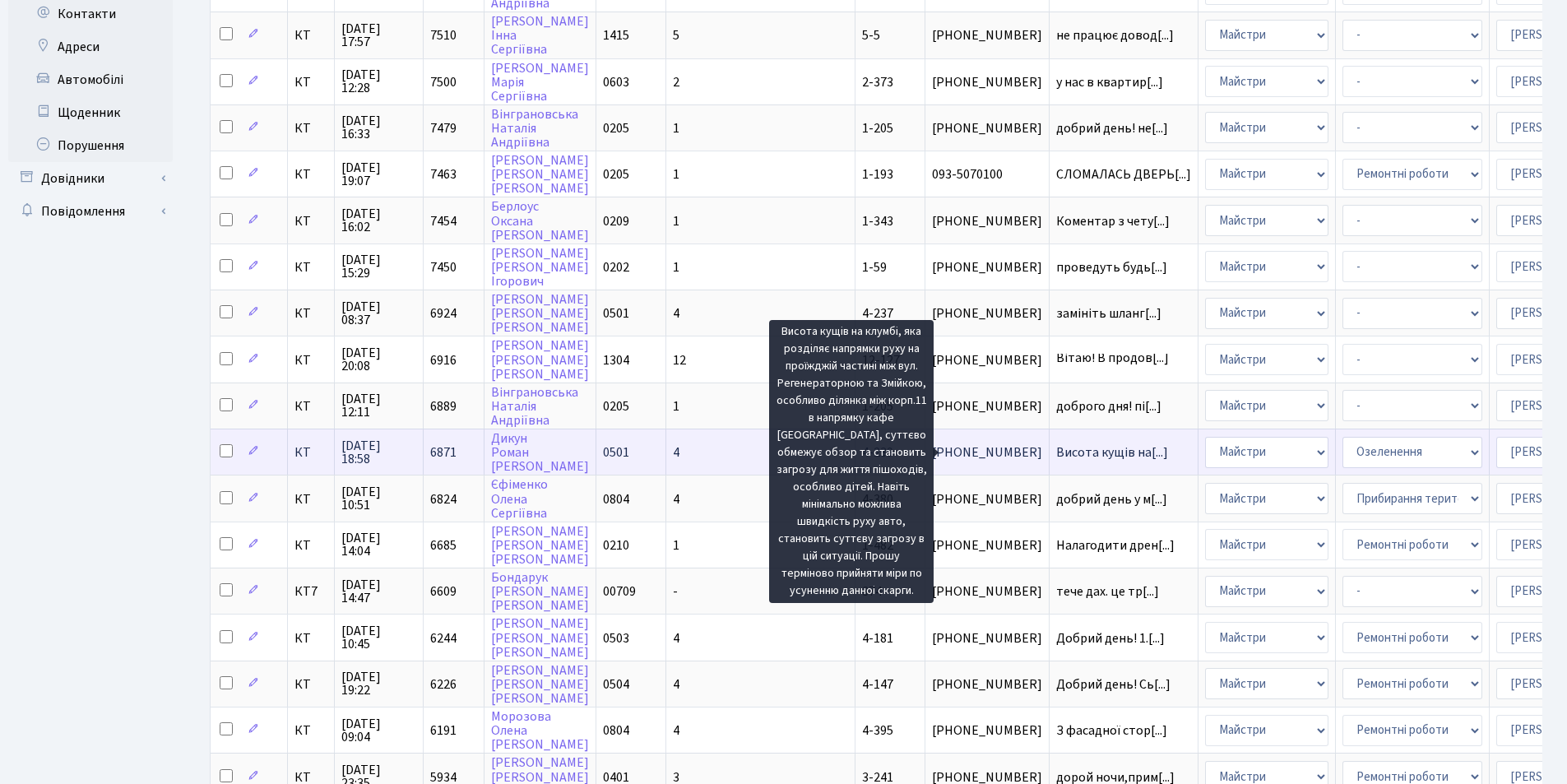
click at [1056, 451] on span "Висота кущів на[...]" at bounding box center [1112, 452] width 112 height 18
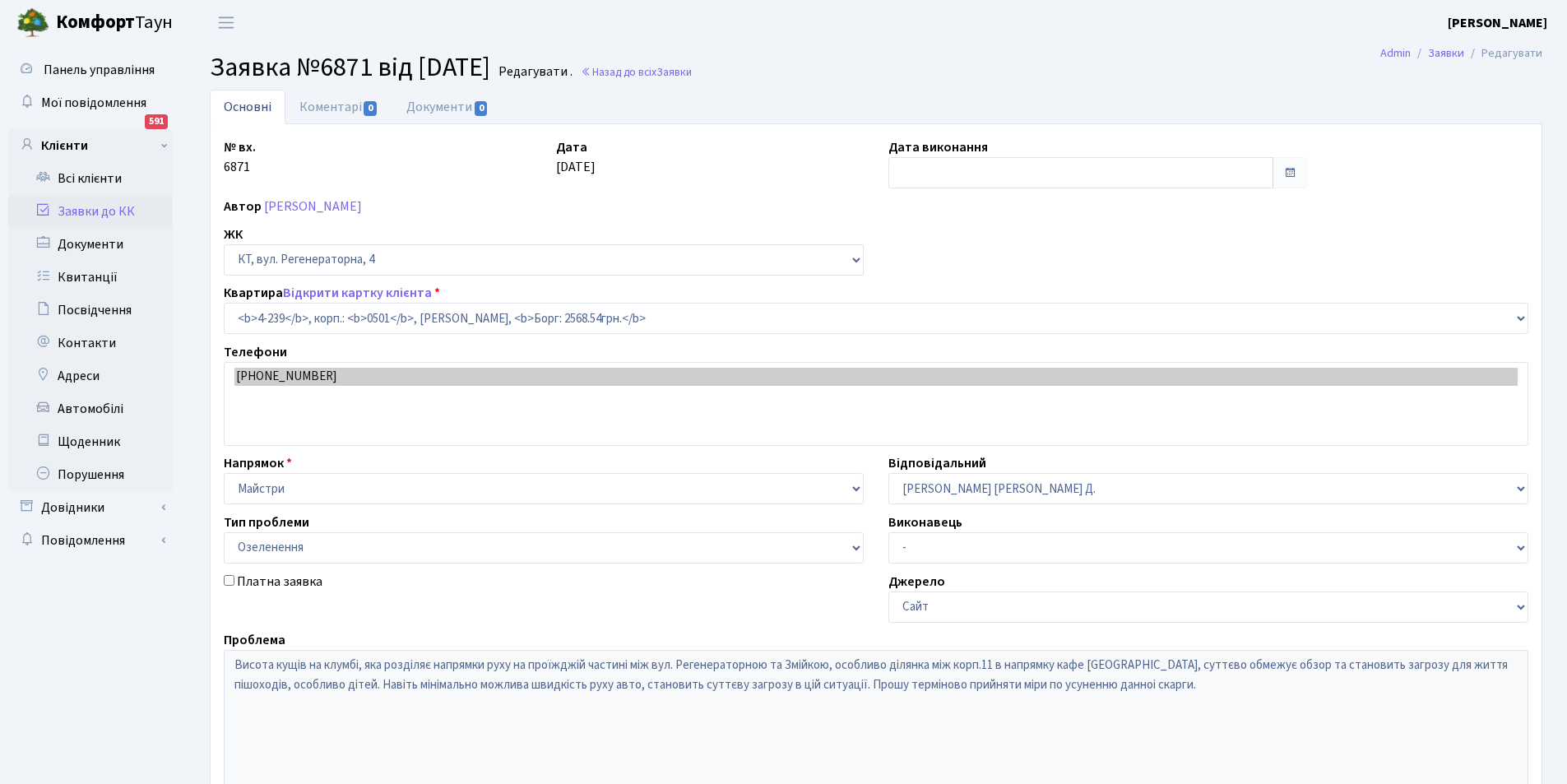
select select "1017"
select select "65"
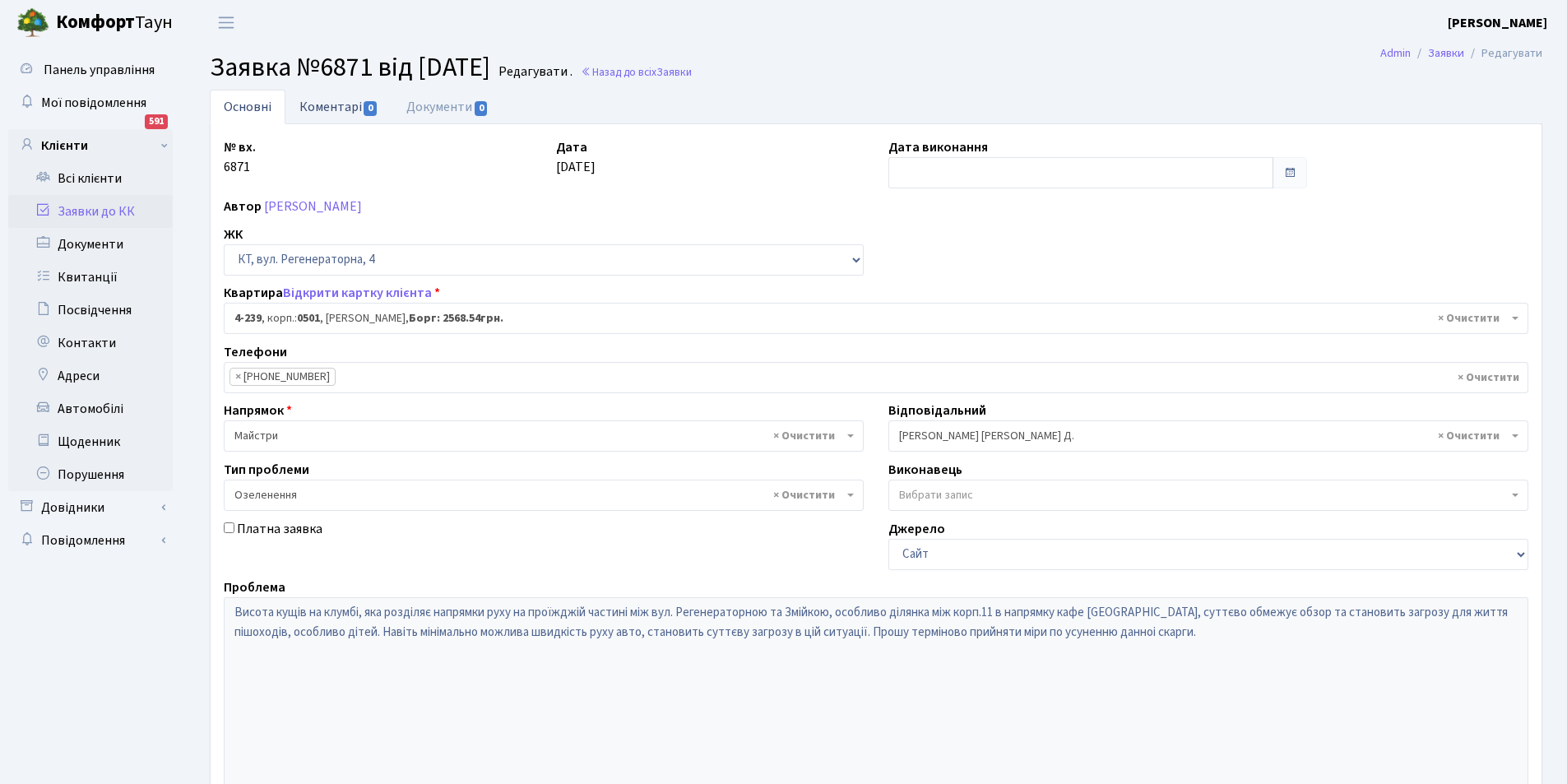
click at [348, 103] on link "Коментарі 0" at bounding box center [339, 106] width 107 height 34
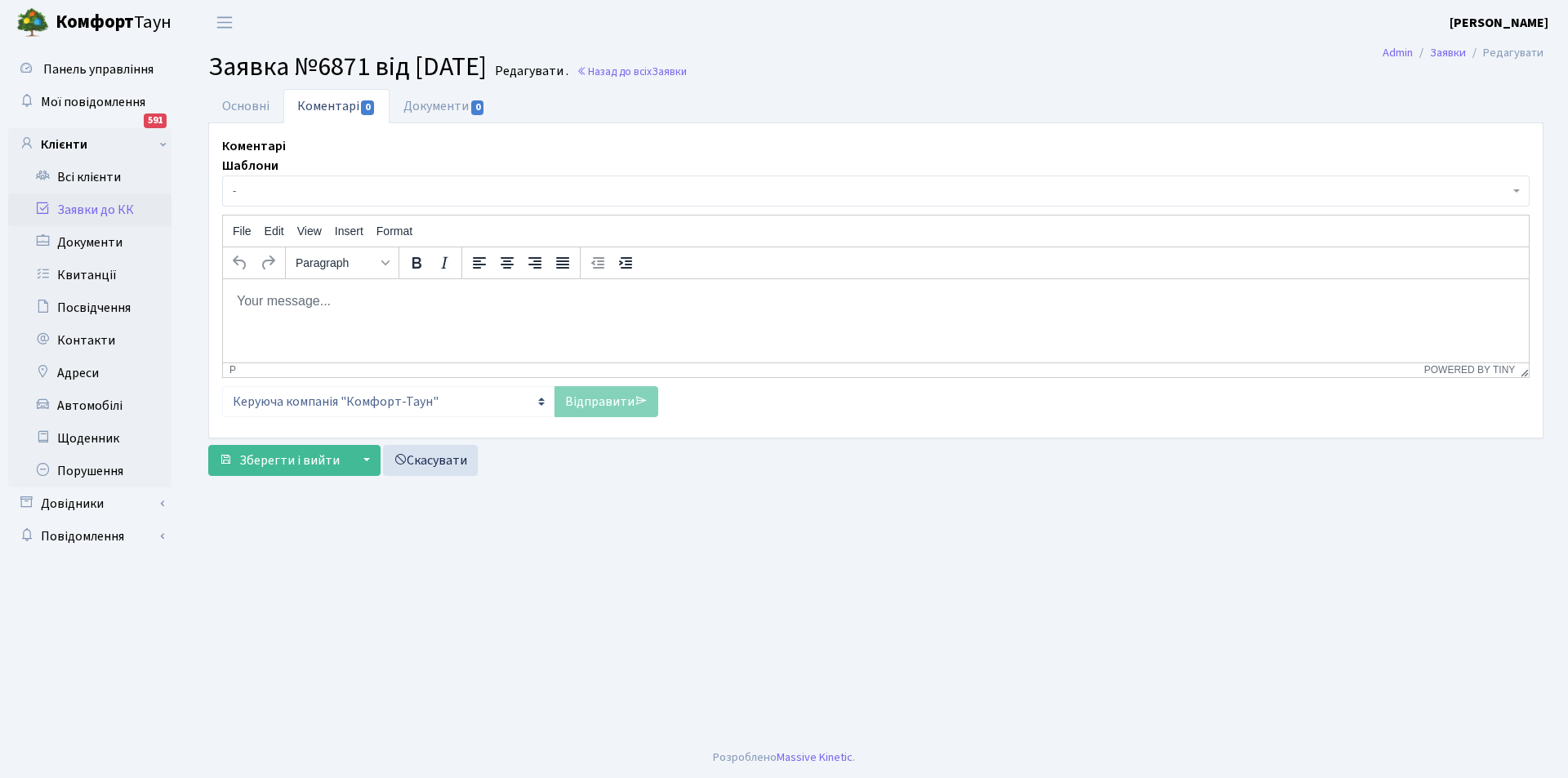
click at [385, 308] on p "Rich Text Area. Press ALT-0 for help." at bounding box center [875, 300] width 1279 height 18
click at [616, 413] on link "Відправити" at bounding box center [606, 402] width 103 height 31
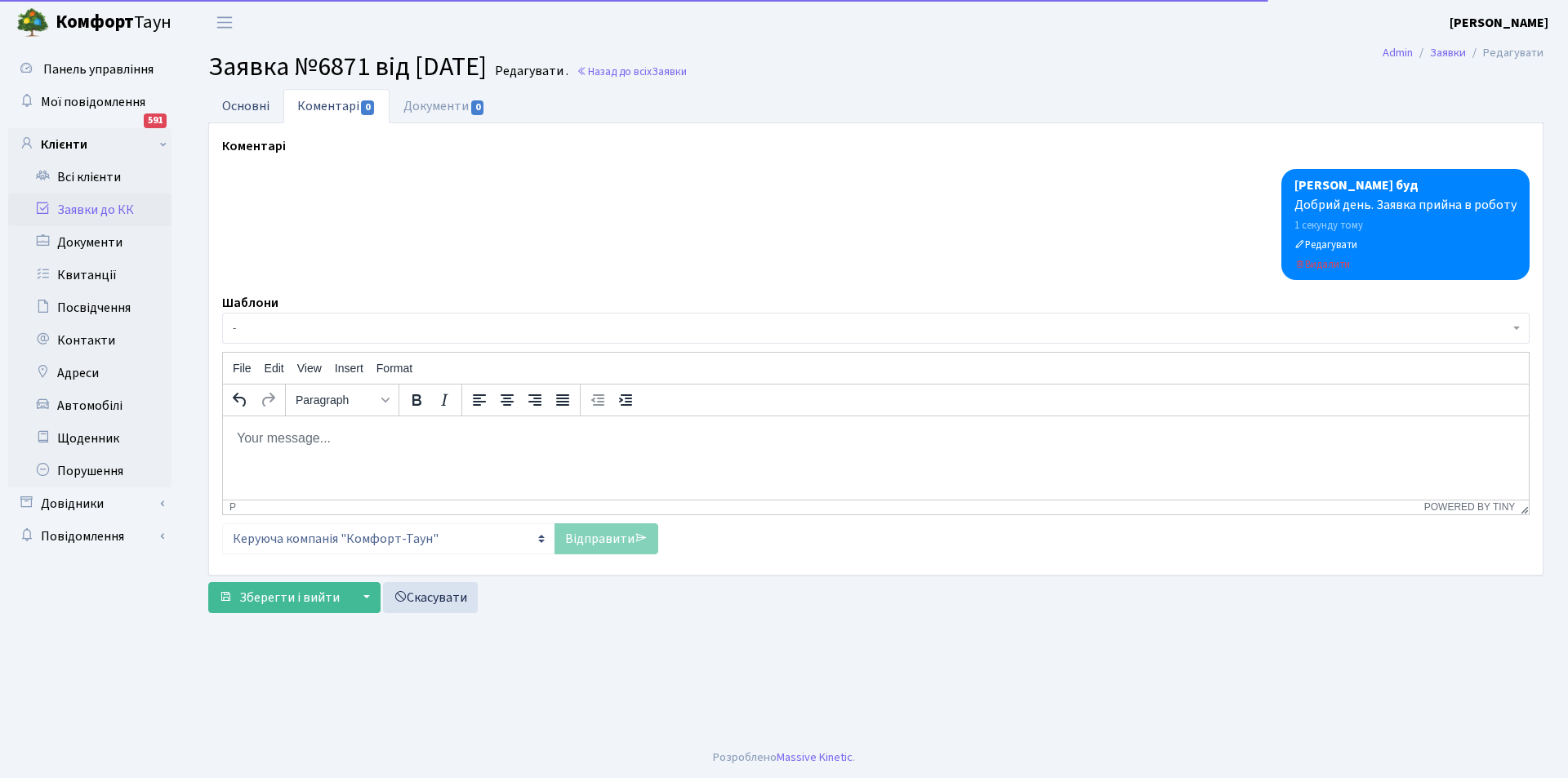
click at [253, 105] on link "Основні" at bounding box center [246, 105] width 75 height 33
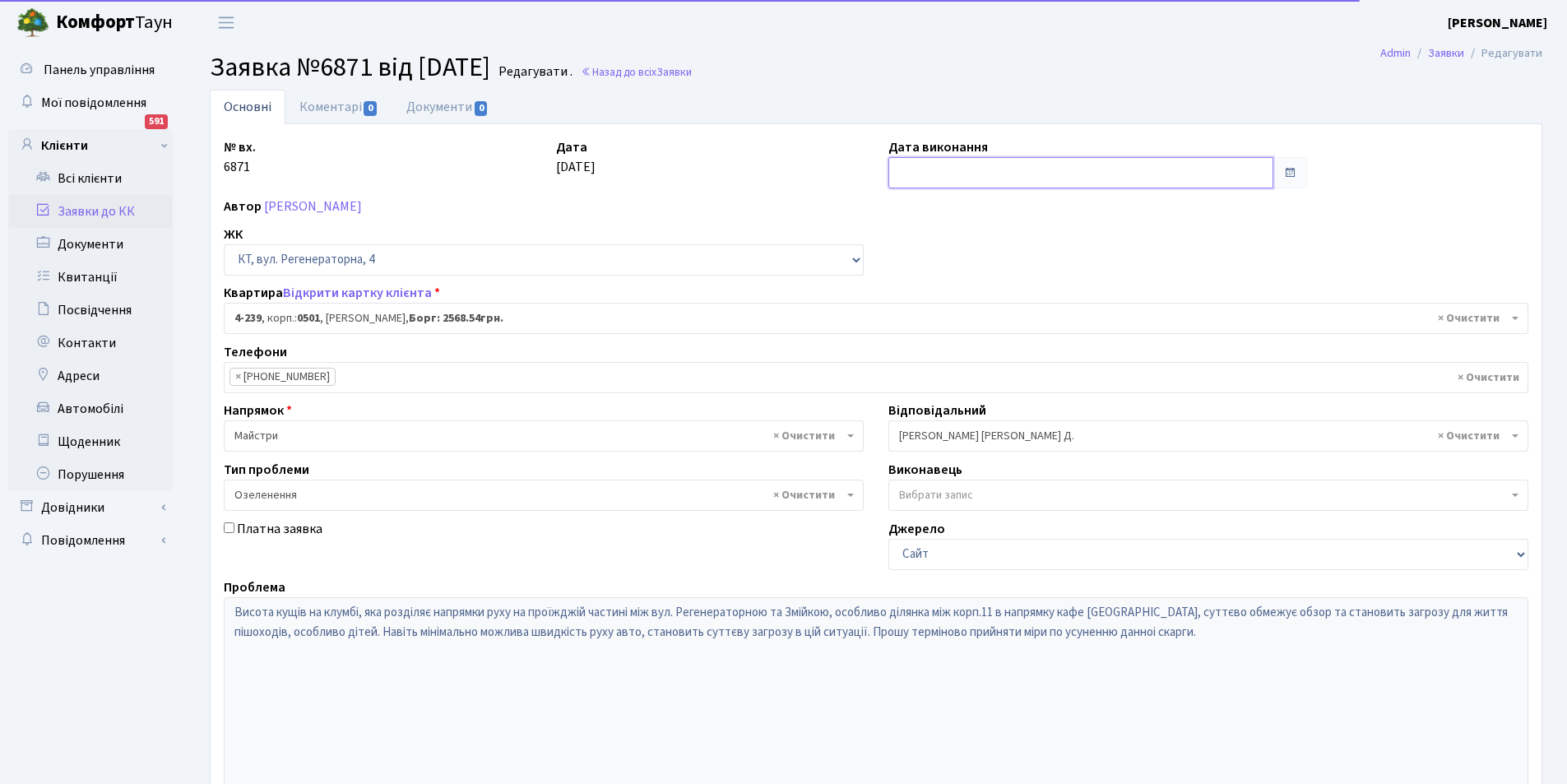
click at [1075, 180] on input "text" at bounding box center [1081, 173] width 385 height 31
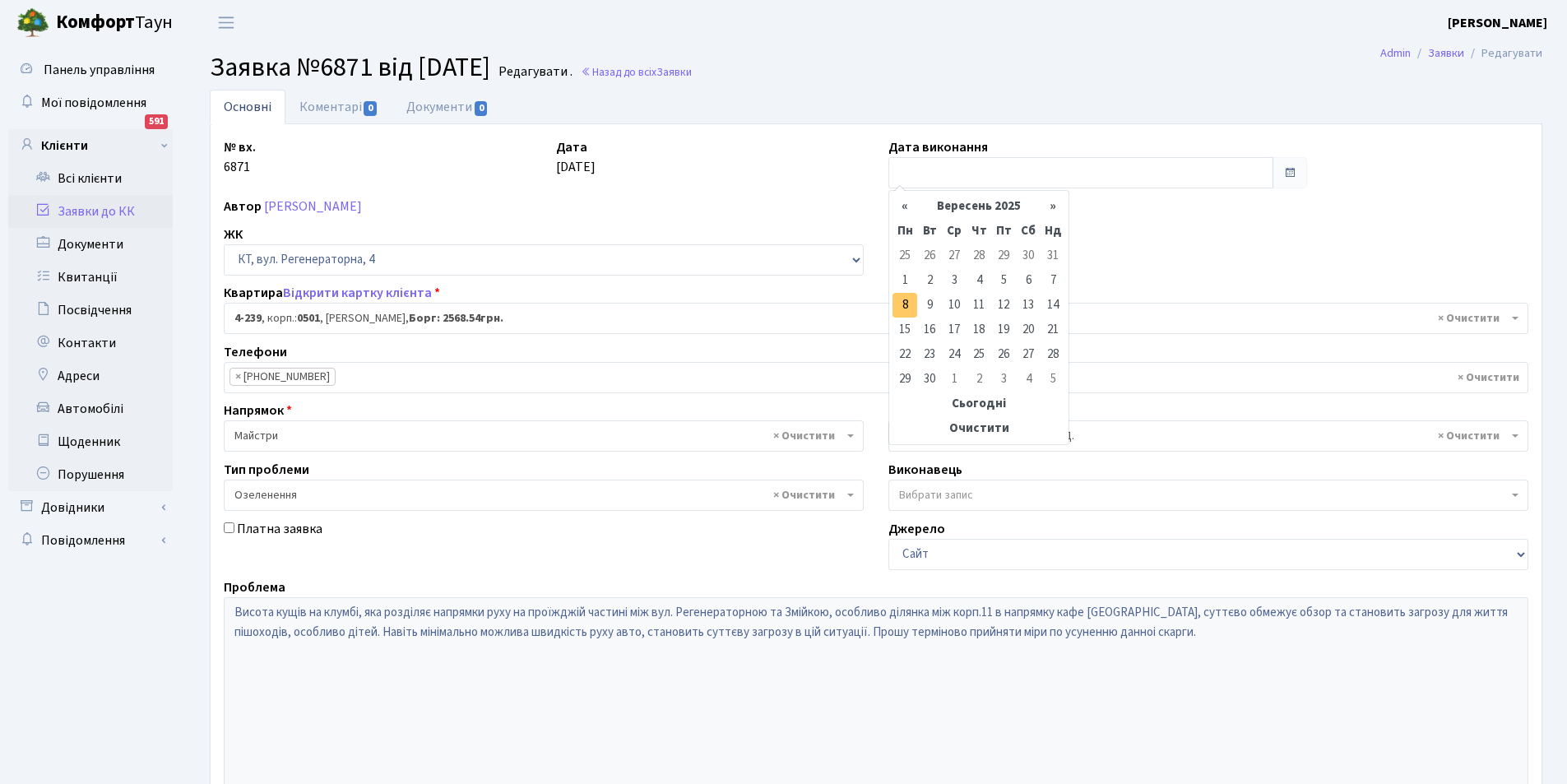
click at [907, 306] on td "8" at bounding box center [905, 305] width 25 height 25
type input "[DATE]"
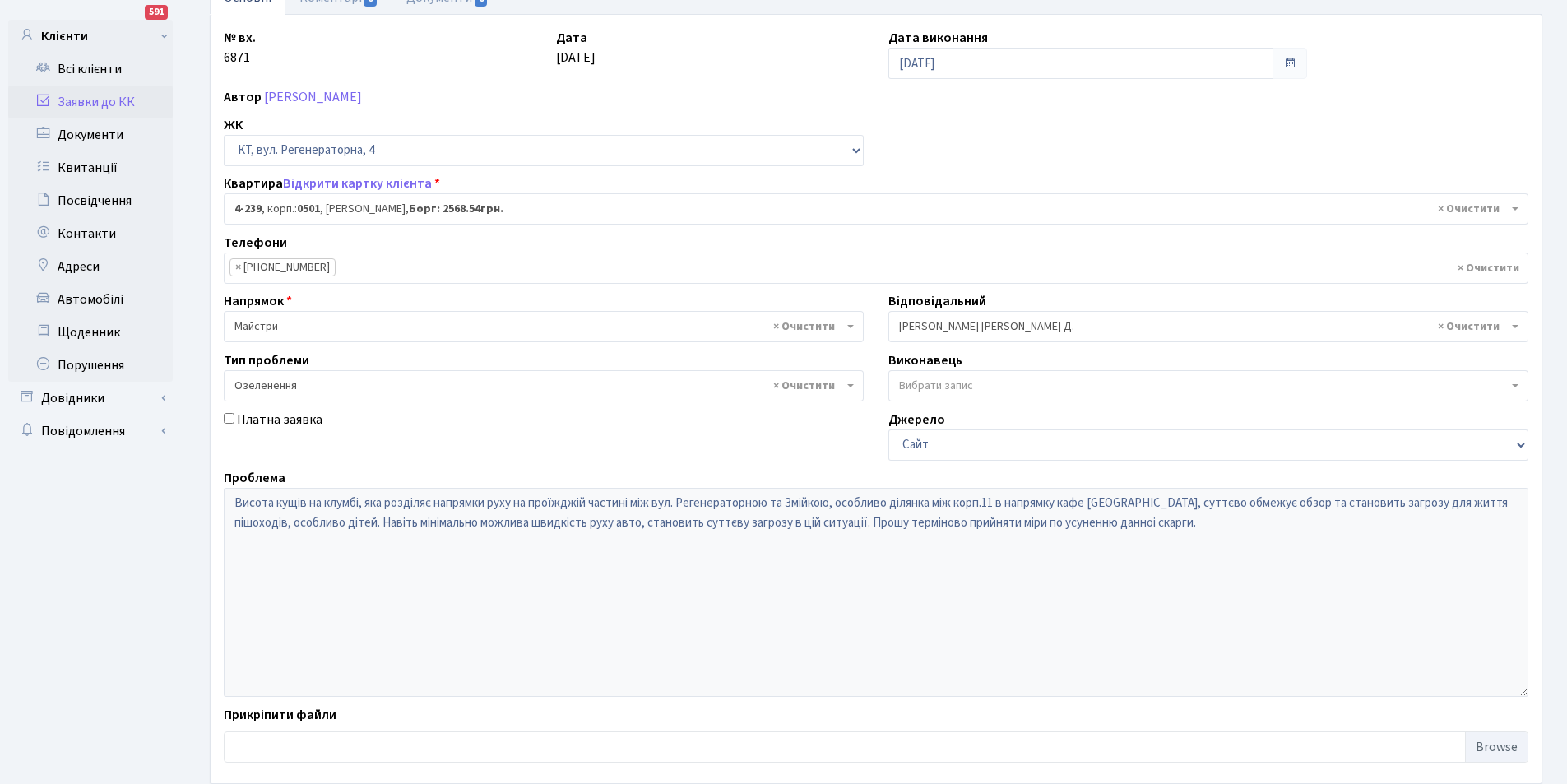
scroll to position [197, 0]
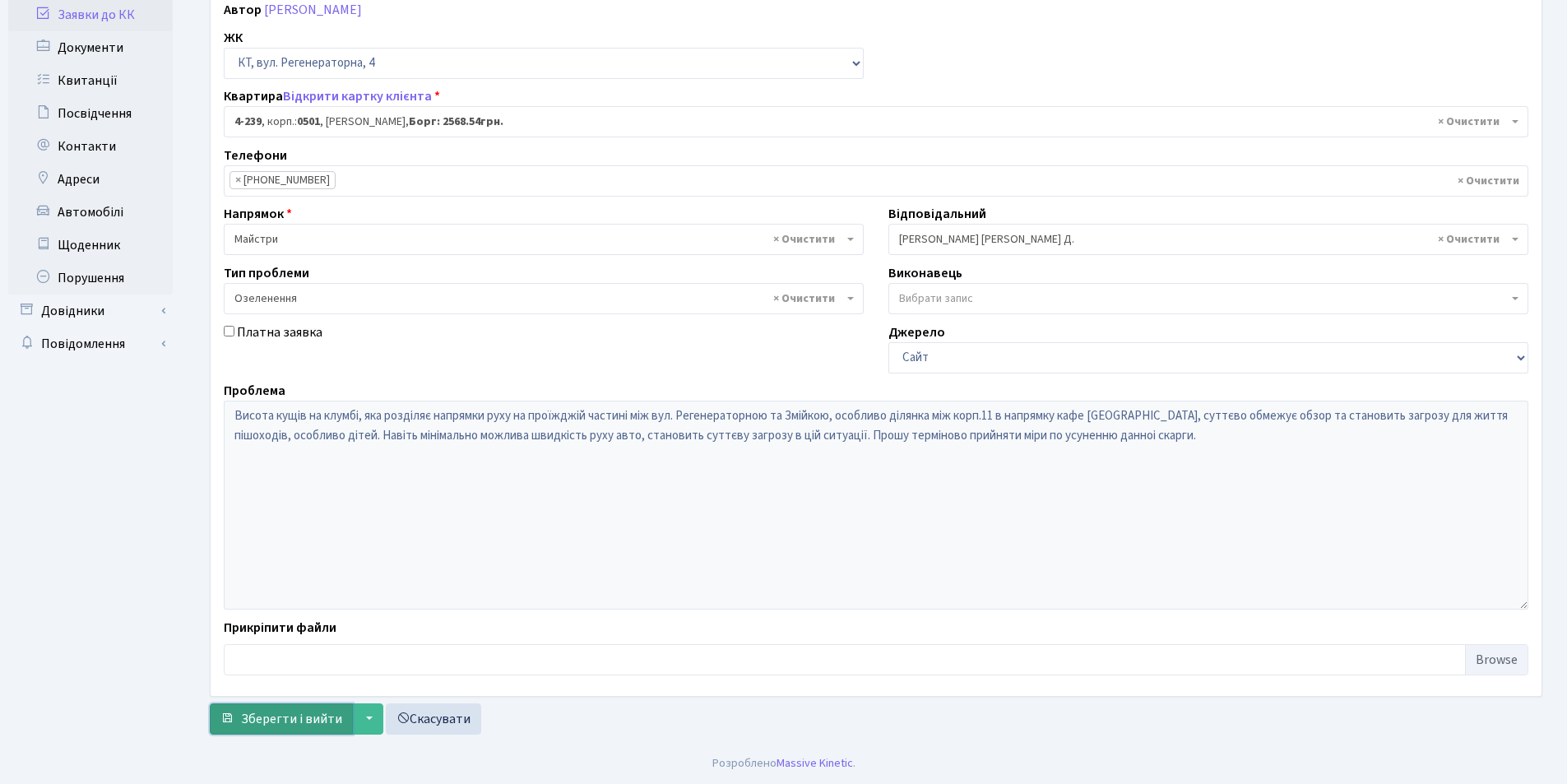
click at [292, 721] on span "Зберегти і вийти" at bounding box center [292, 719] width 101 height 18
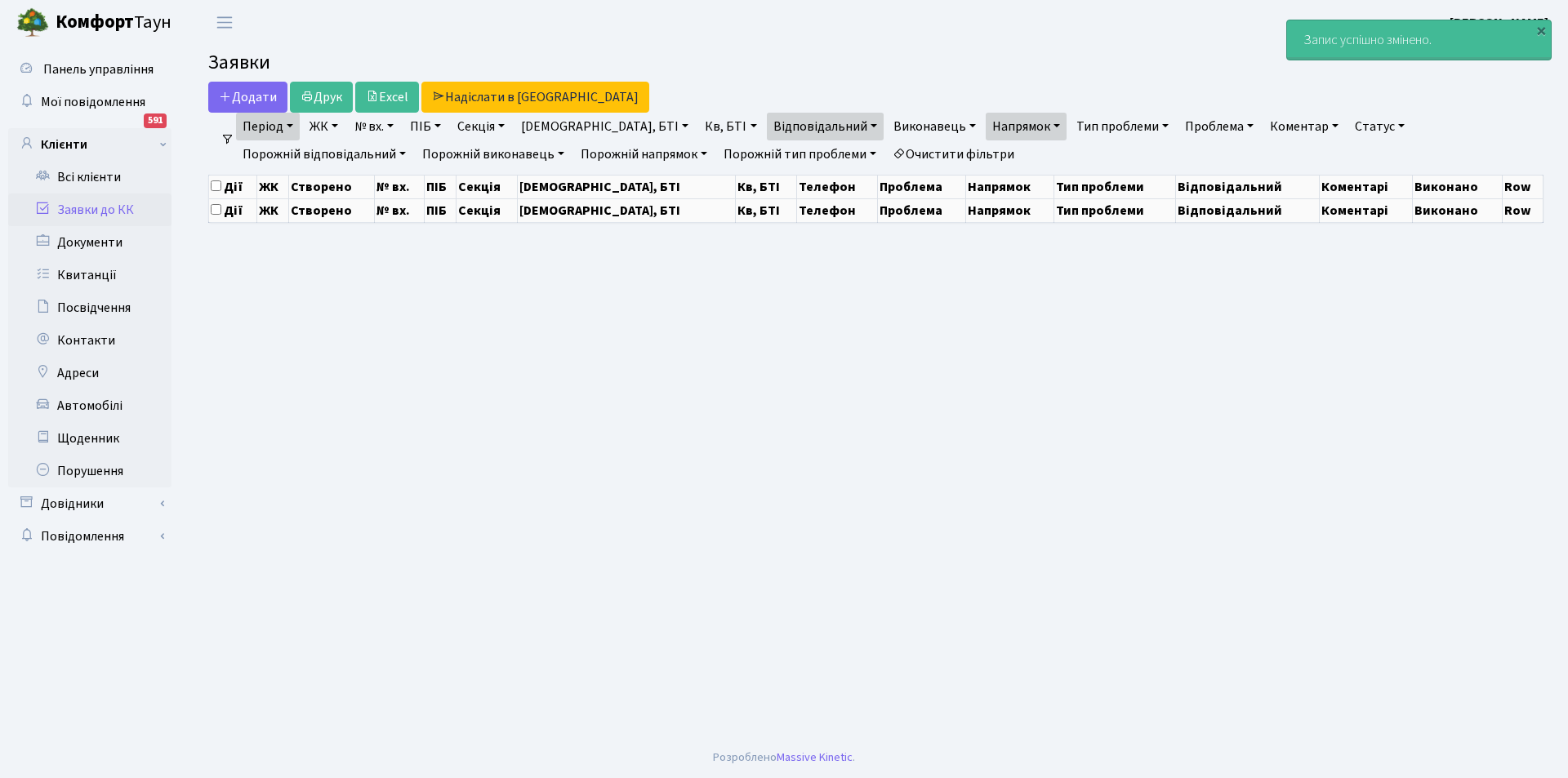
select select "25"
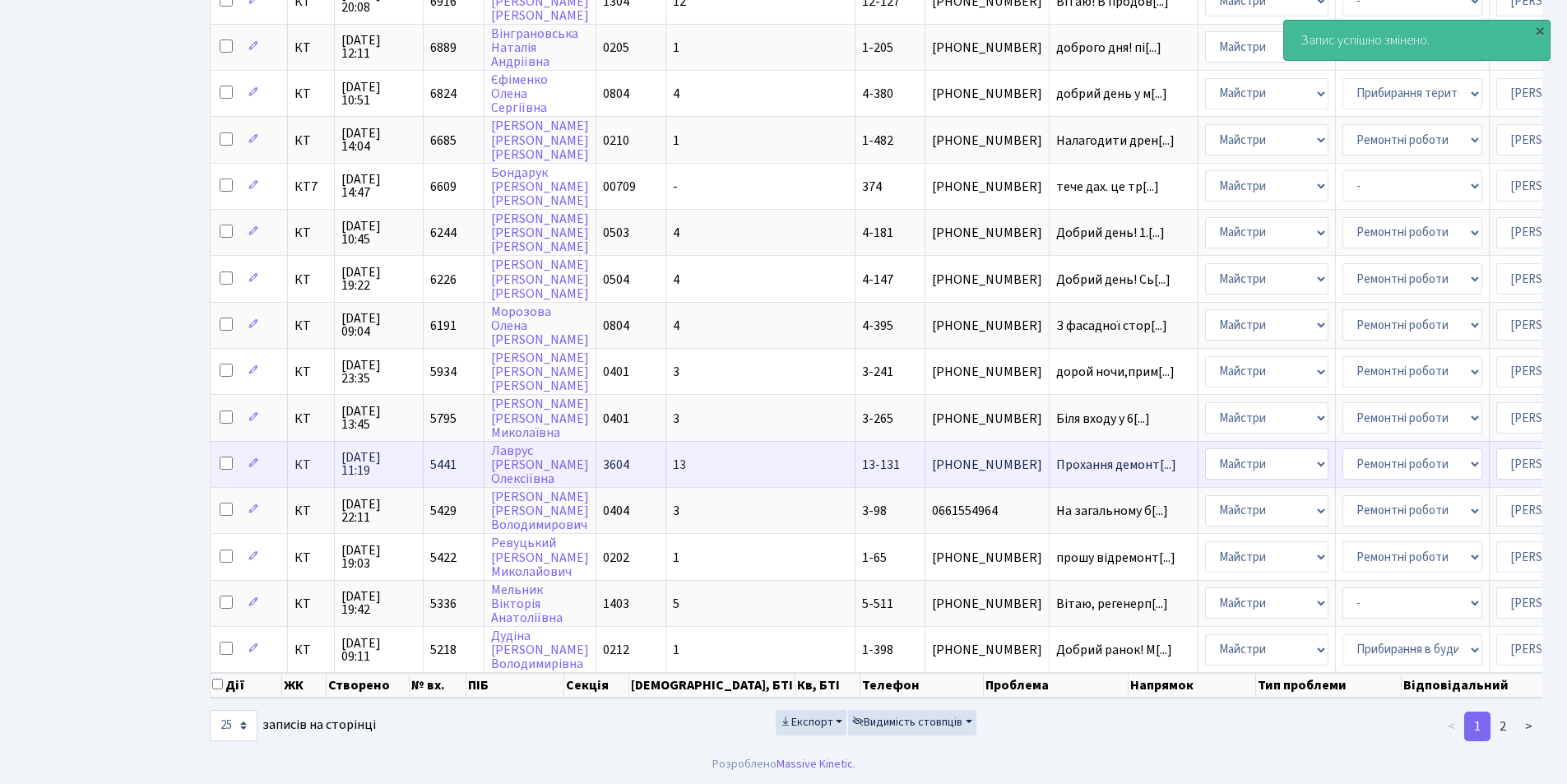
scroll to position [700, 0]
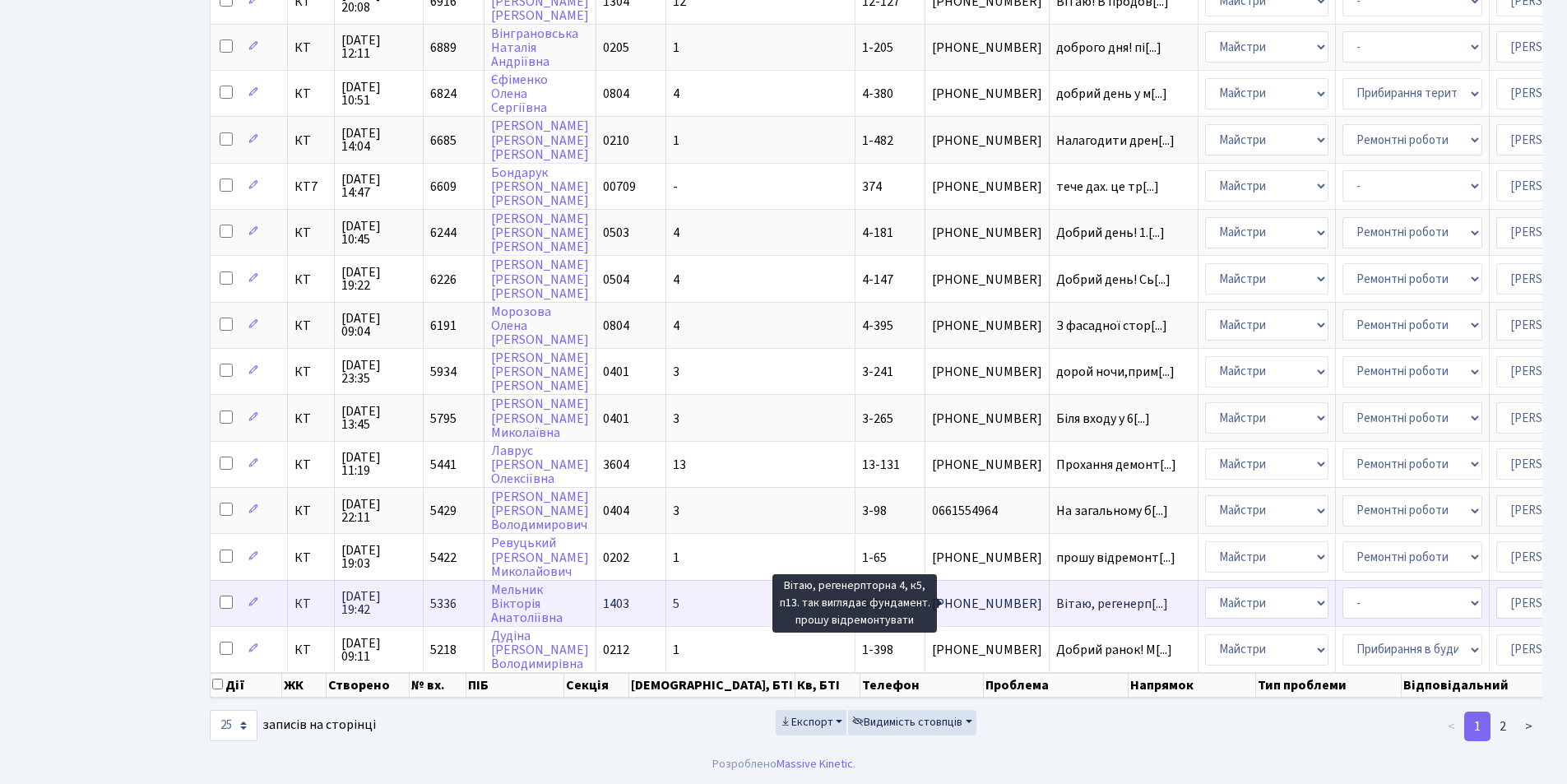
click at [1056, 595] on span "Вітаю, регенерп[...]" at bounding box center [1112, 603] width 112 height 18
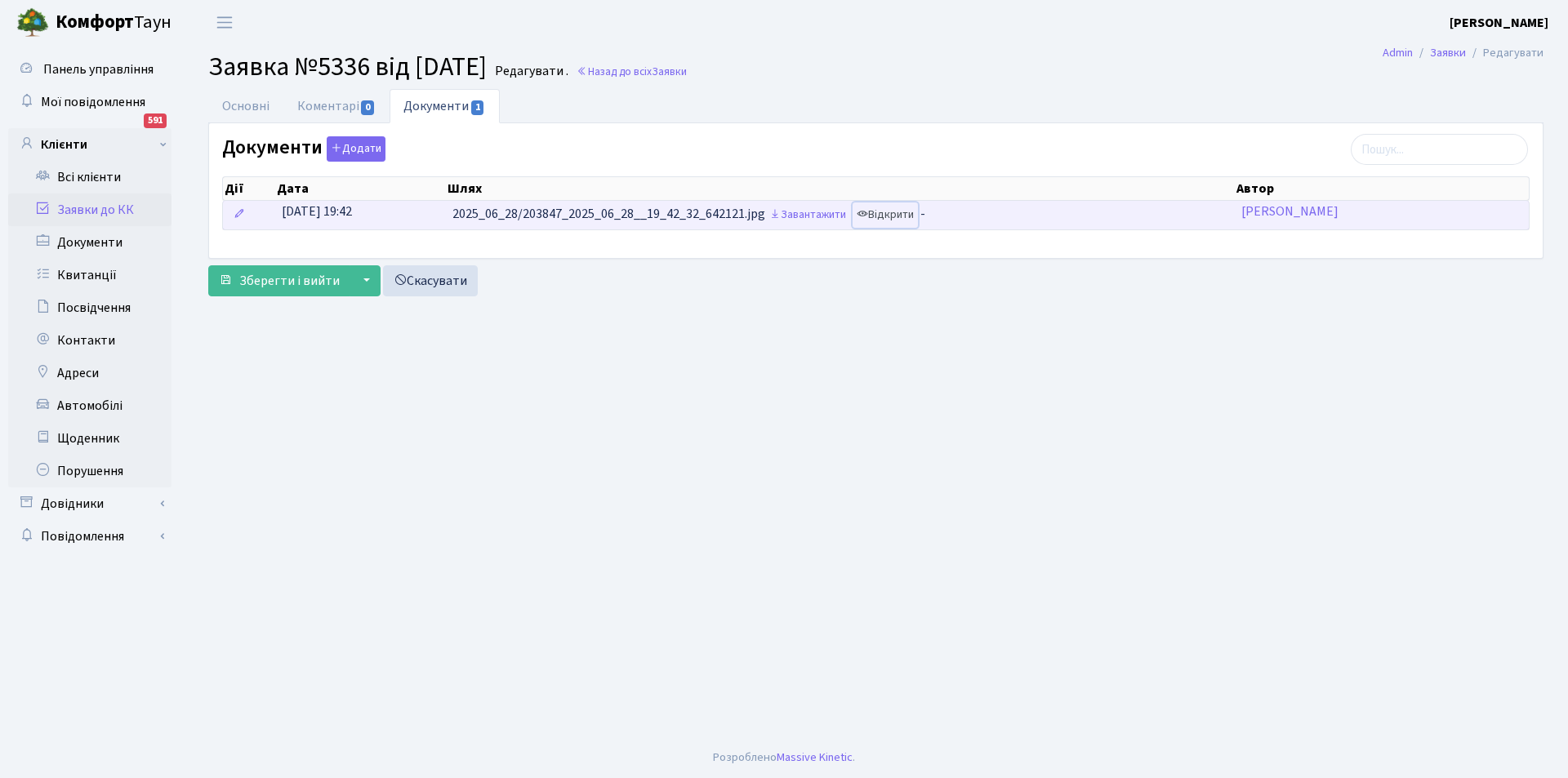
click at [896, 217] on link "Відкрити" at bounding box center [885, 215] width 66 height 26
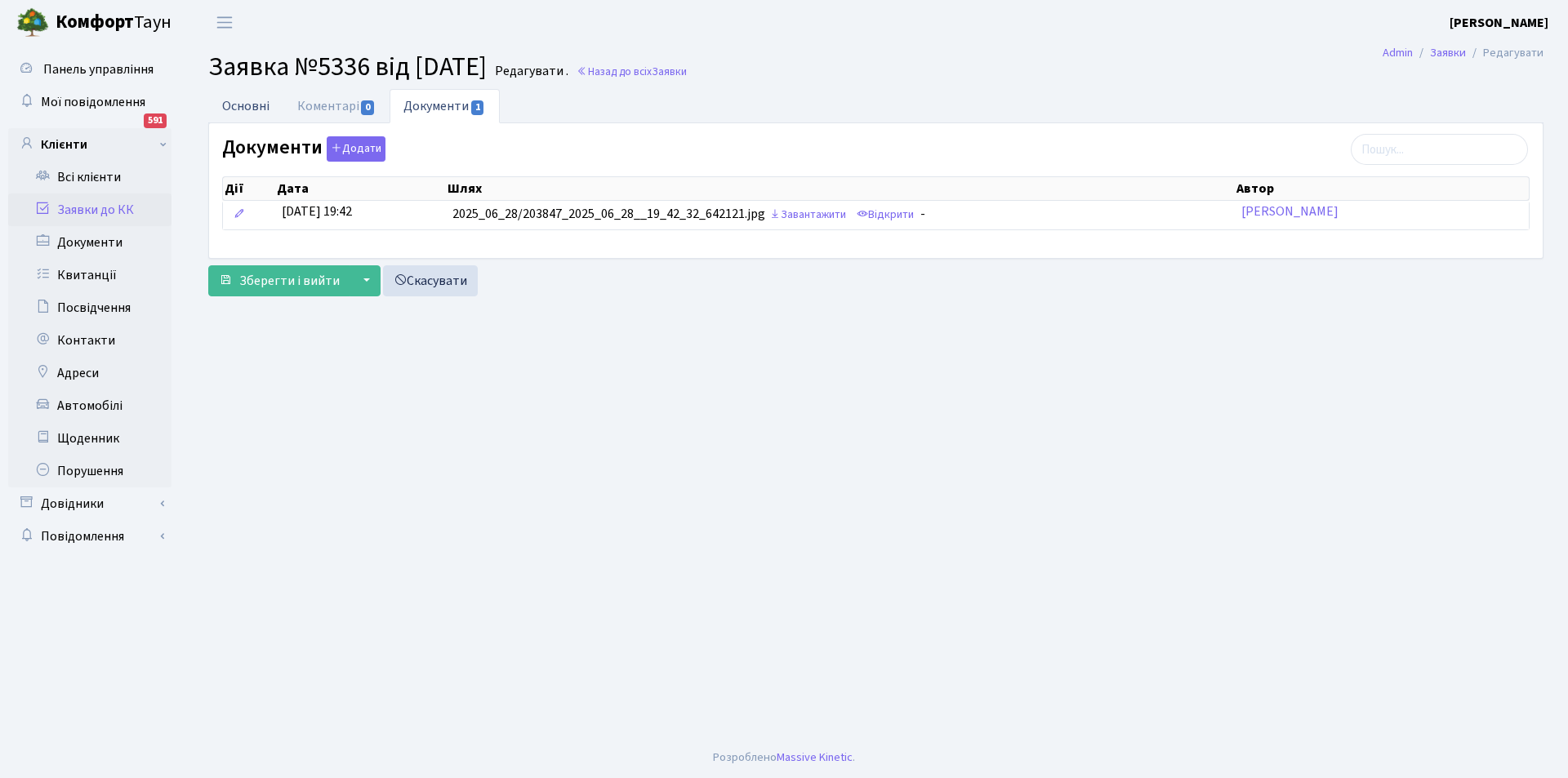
click at [236, 96] on link "Основні" at bounding box center [246, 105] width 75 height 33
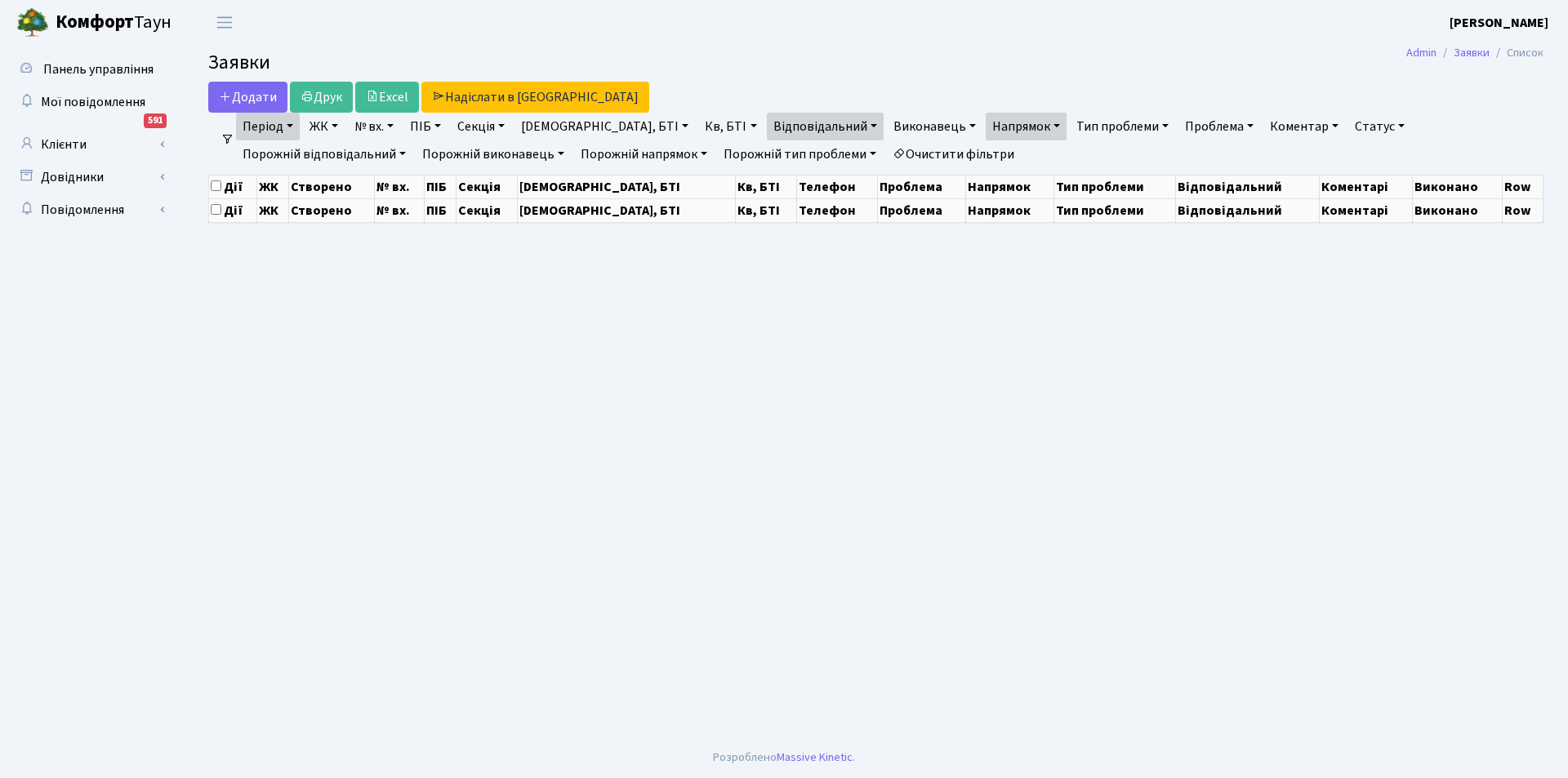
select select "25"
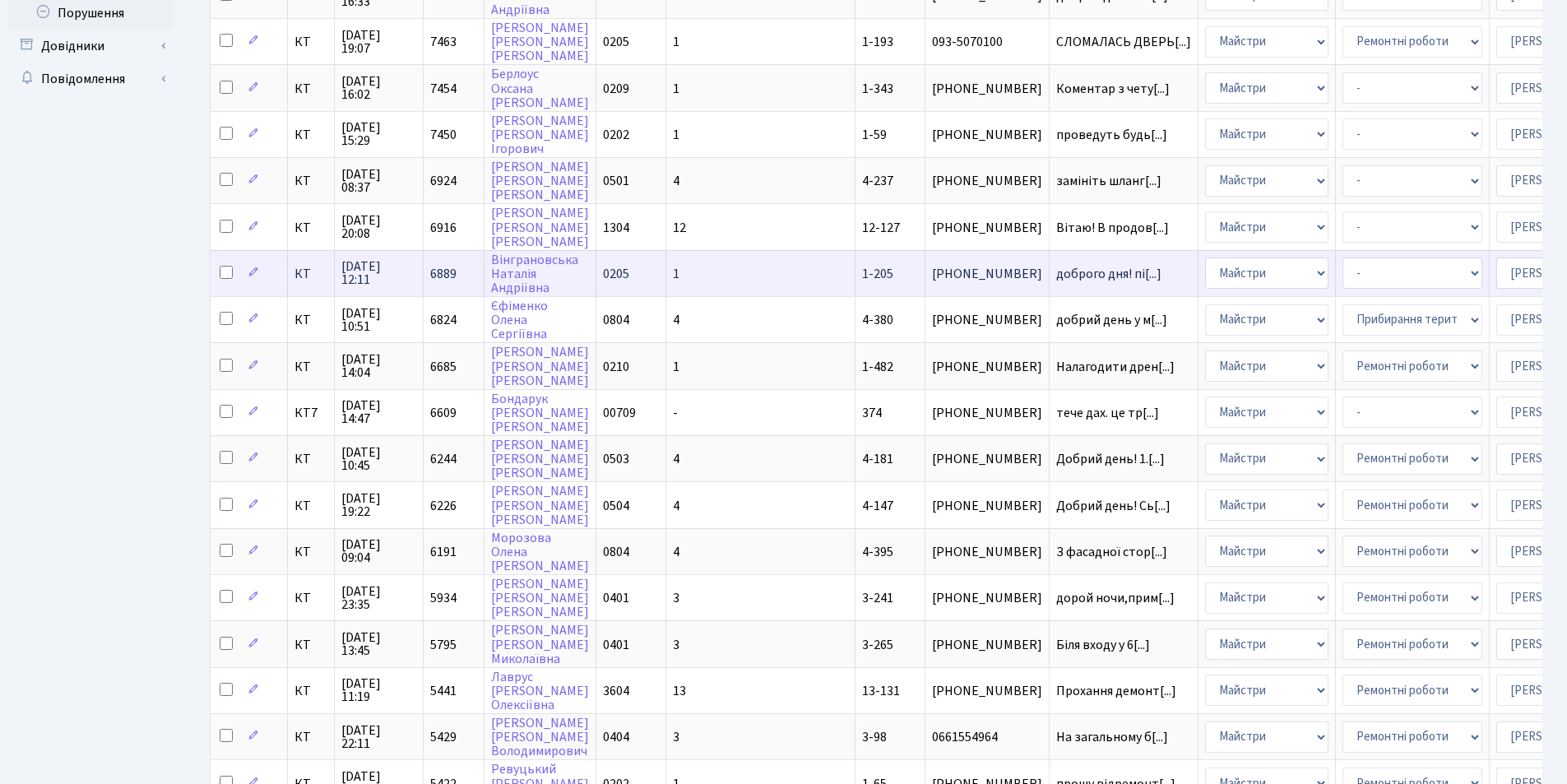
scroll to position [493, 0]
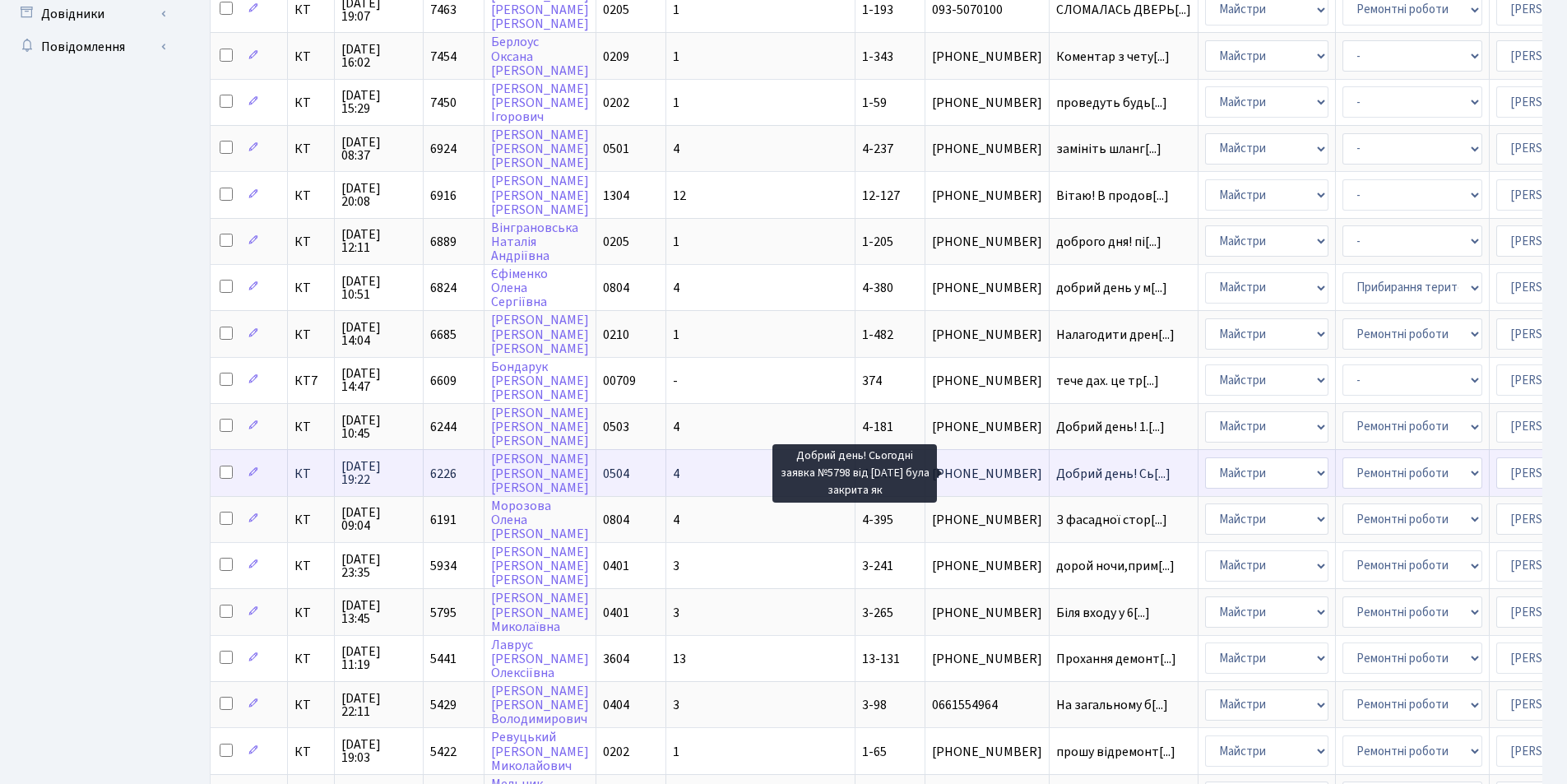
click at [1056, 473] on span "Добрий день! Сь[...]" at bounding box center [1113, 474] width 114 height 18
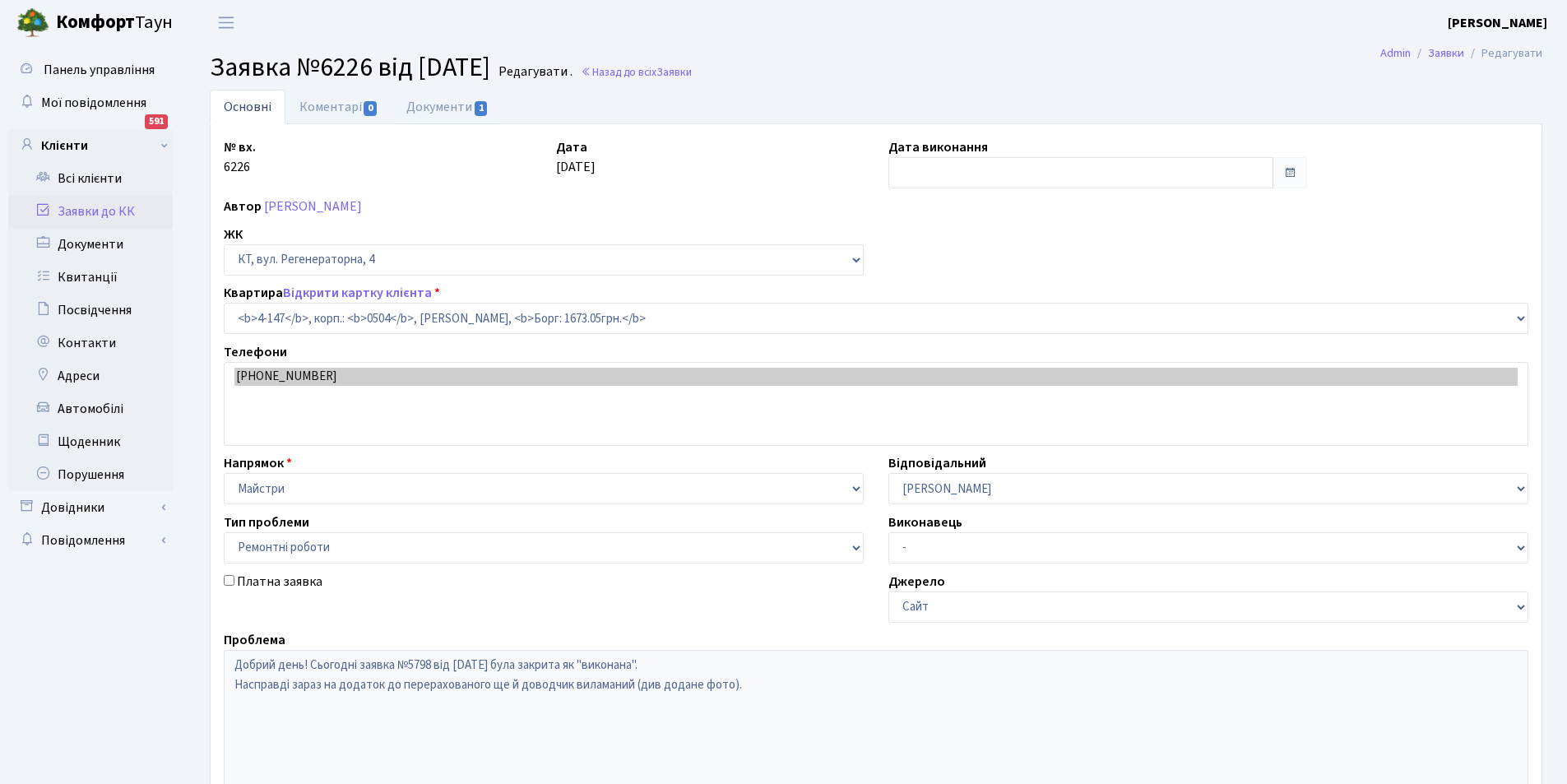
click at [469, 114] on link "Документи 1" at bounding box center [447, 107] width 110 height 34
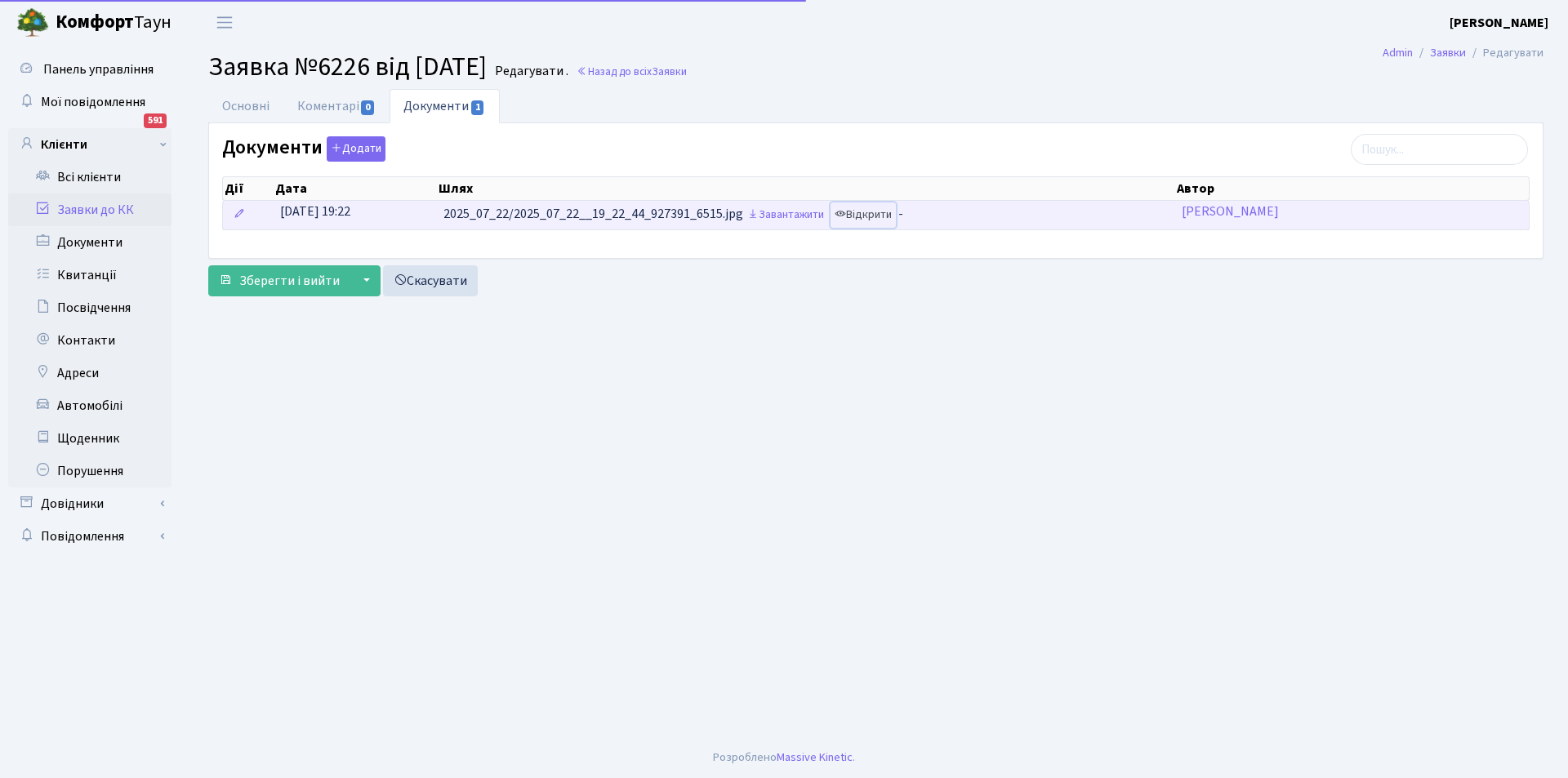
click at [895, 212] on link "Відкрити" at bounding box center [863, 215] width 66 height 26
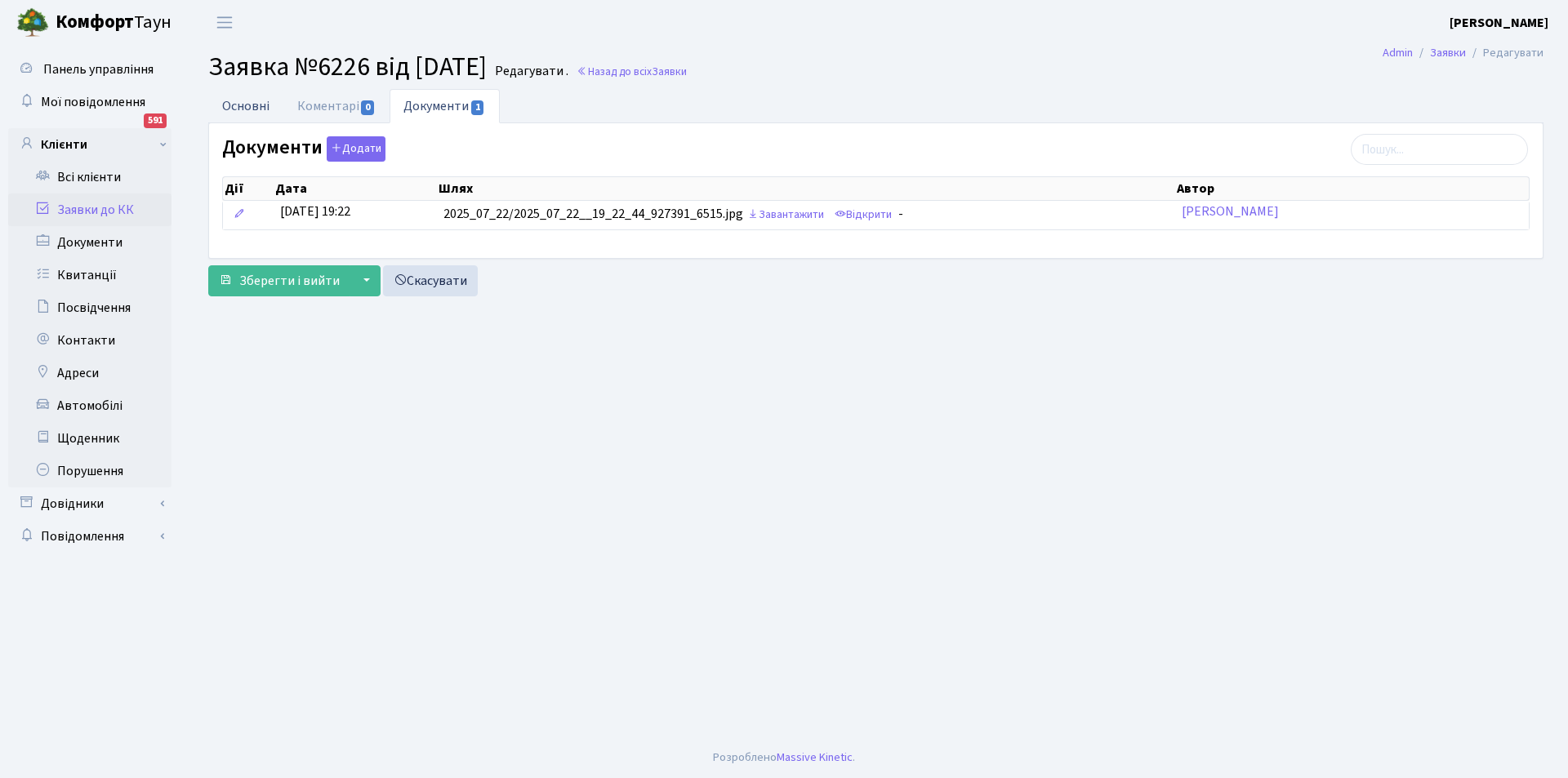
click at [248, 103] on link "Основні" at bounding box center [246, 105] width 75 height 33
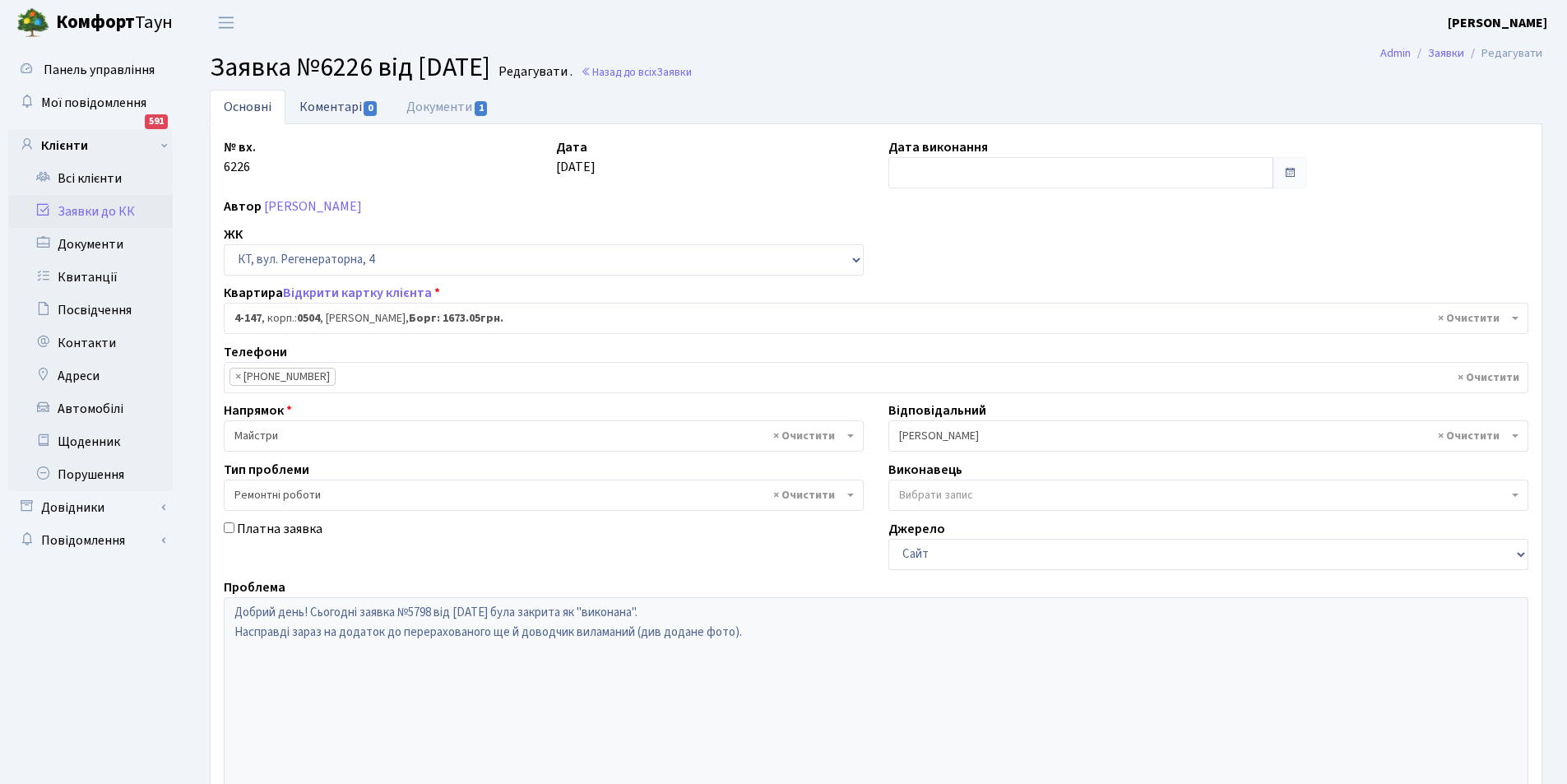
click at [328, 113] on link "Коментарі 0" at bounding box center [339, 106] width 107 height 34
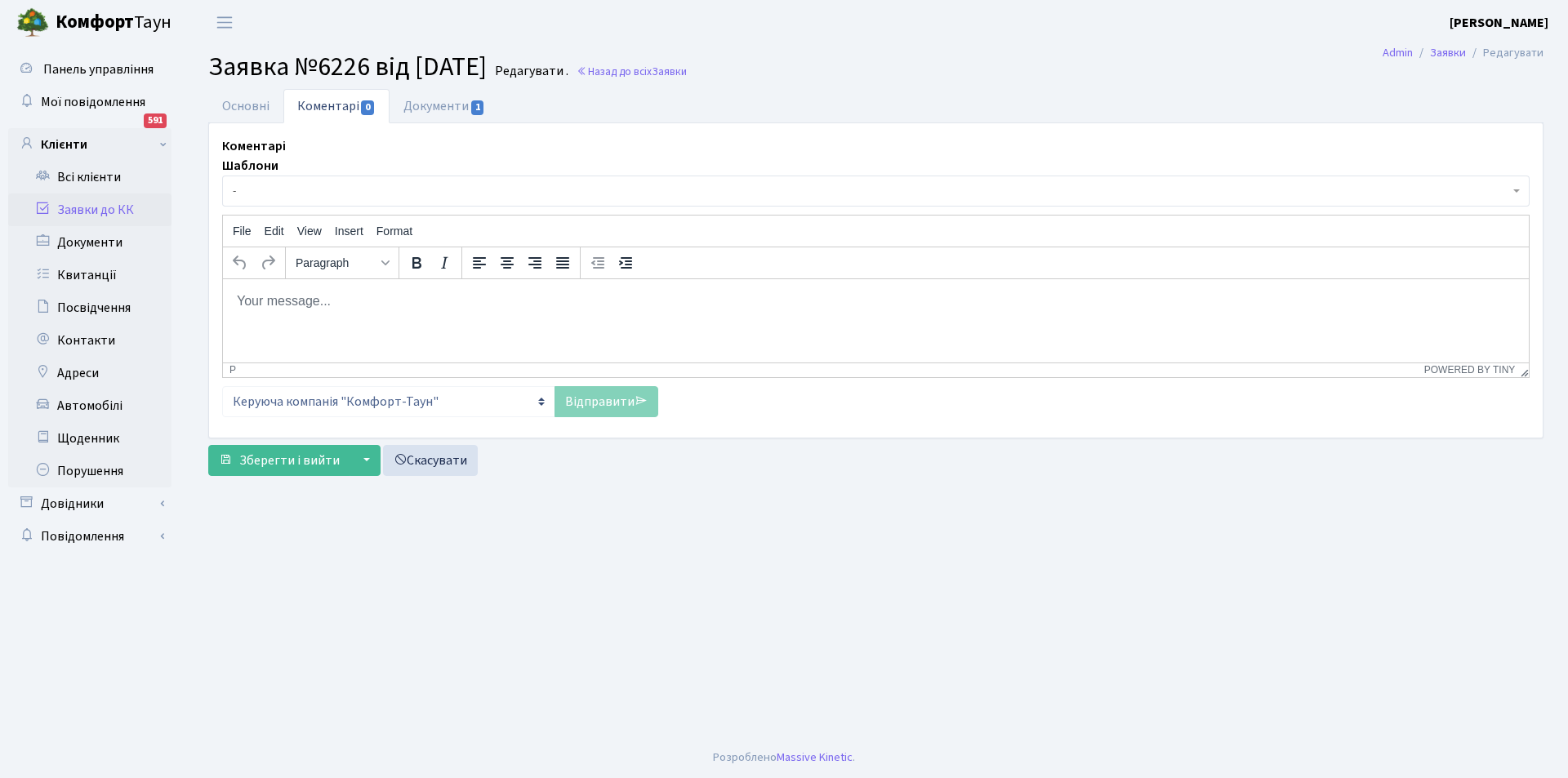
click at [387, 303] on p "Rich Text Area. Press ALT-0 for help." at bounding box center [875, 300] width 1279 height 18
click at [592, 402] on link "Відправити" at bounding box center [606, 402] width 103 height 31
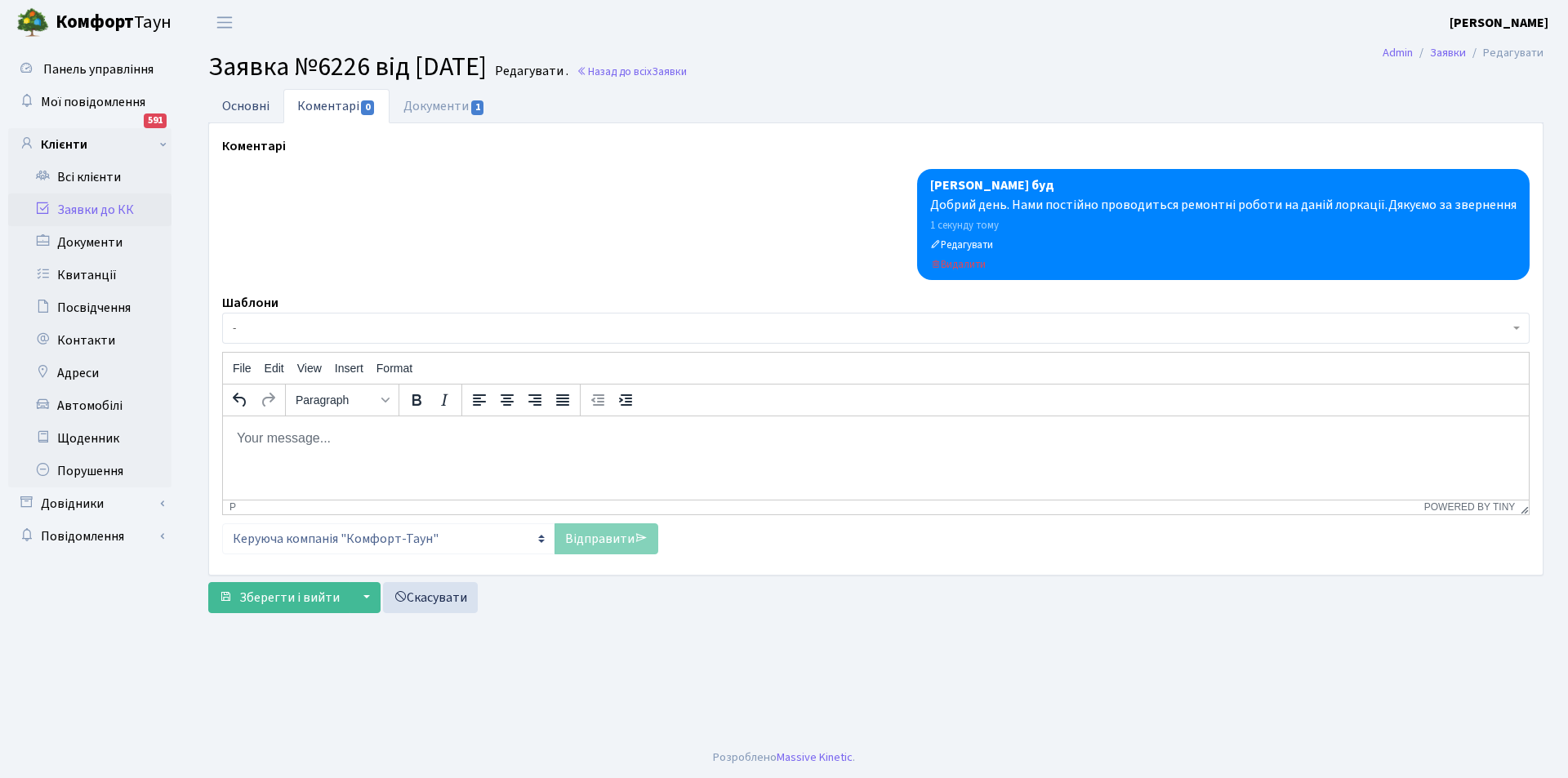
click at [250, 105] on link "Основні" at bounding box center [246, 105] width 75 height 33
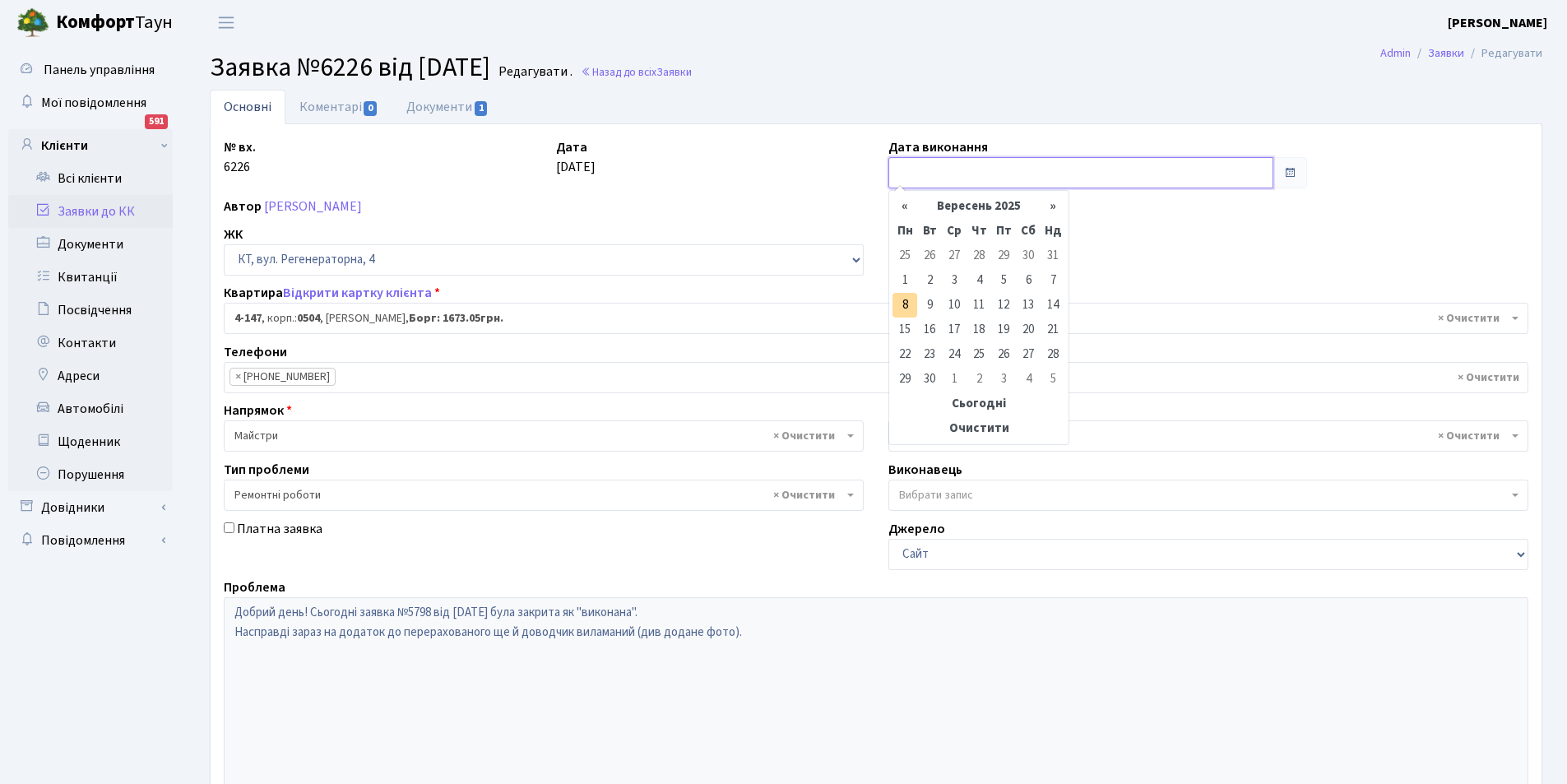
click at [1068, 175] on input "text" at bounding box center [1081, 173] width 385 height 31
click at [913, 303] on td "8" at bounding box center [905, 305] width 25 height 25
type input "[DATE]"
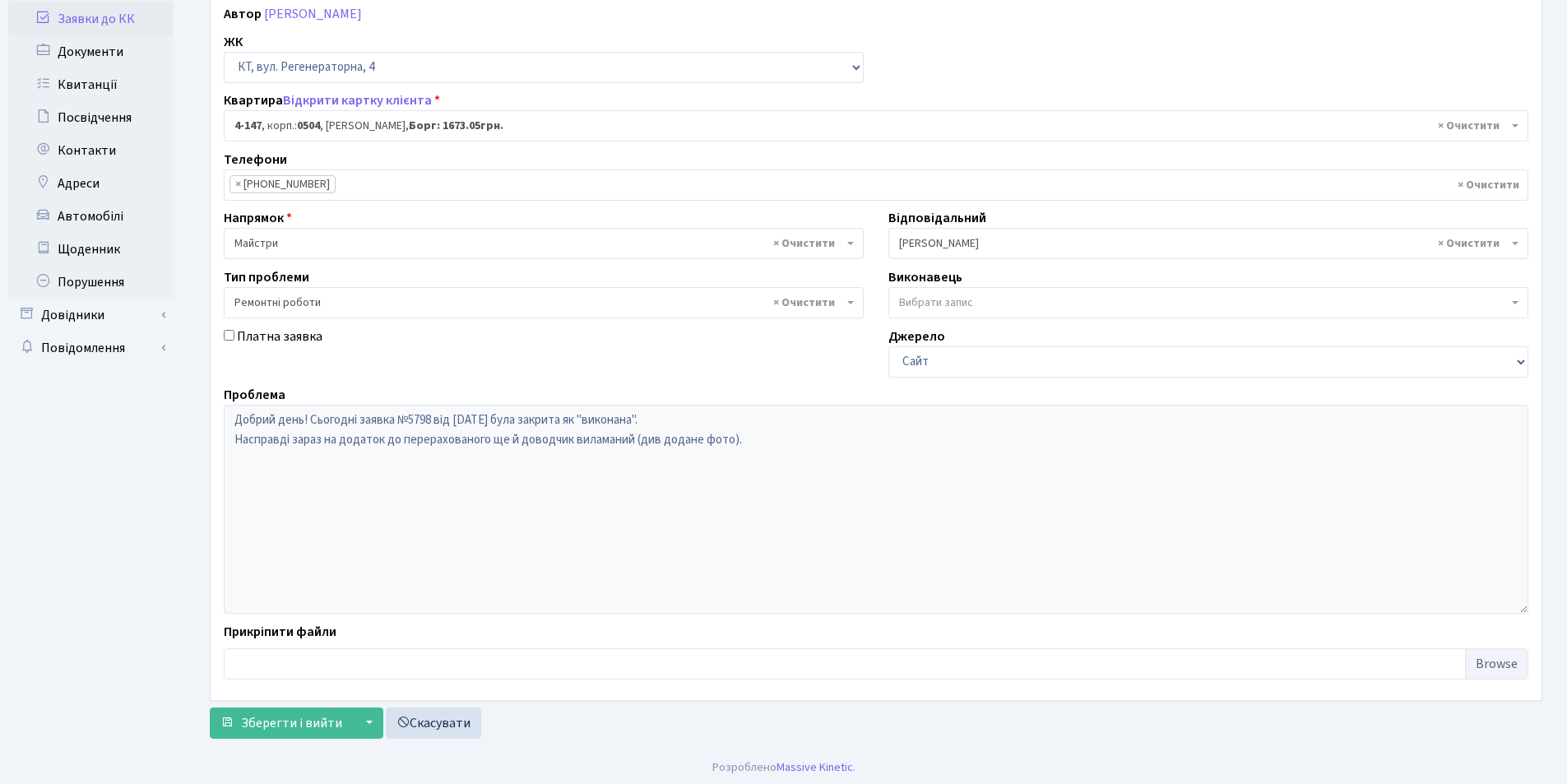
scroll to position [197, 0]
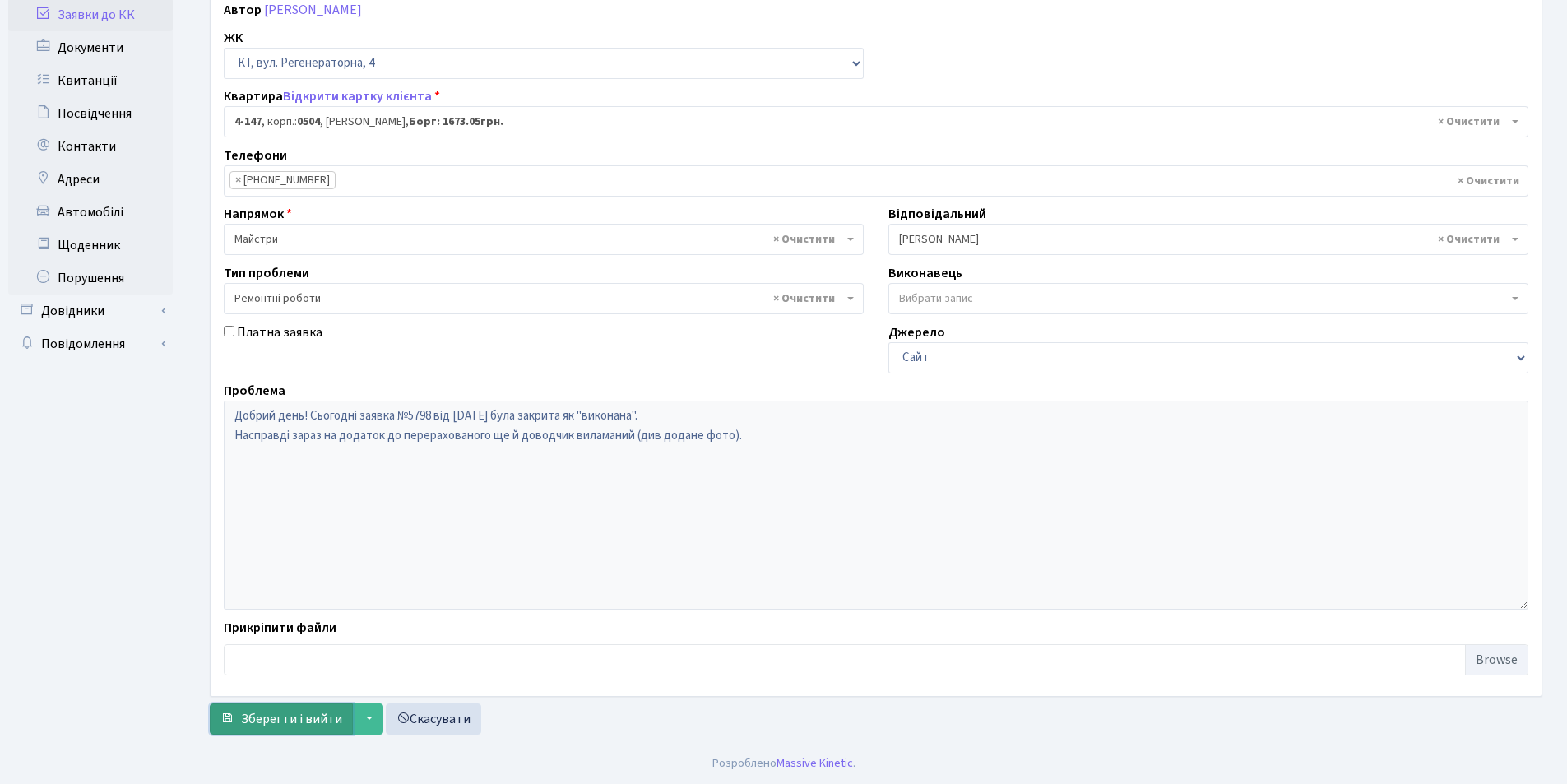
click at [310, 729] on button "Зберегти і вийти" at bounding box center [281, 719] width 143 height 31
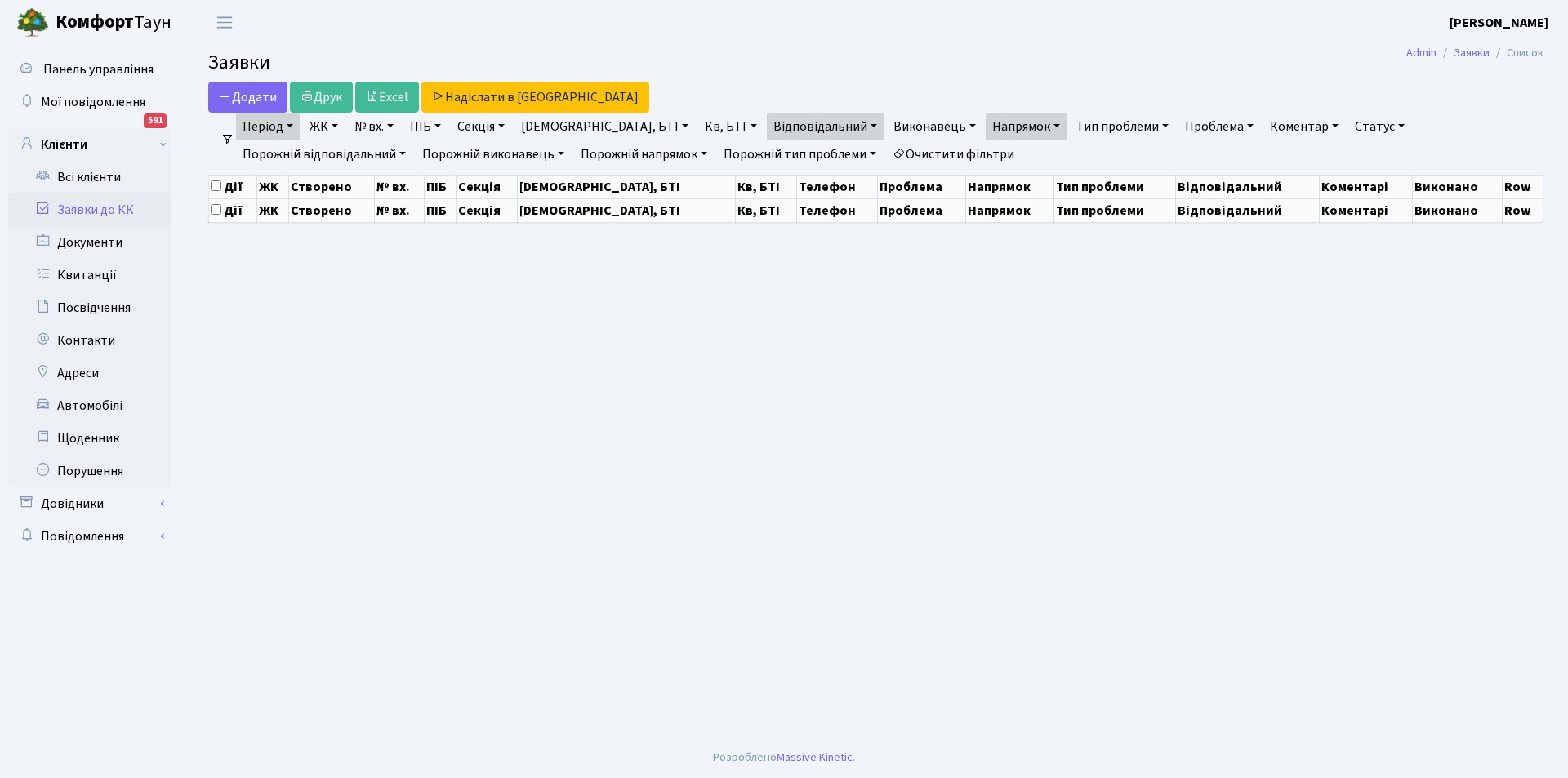
select select "25"
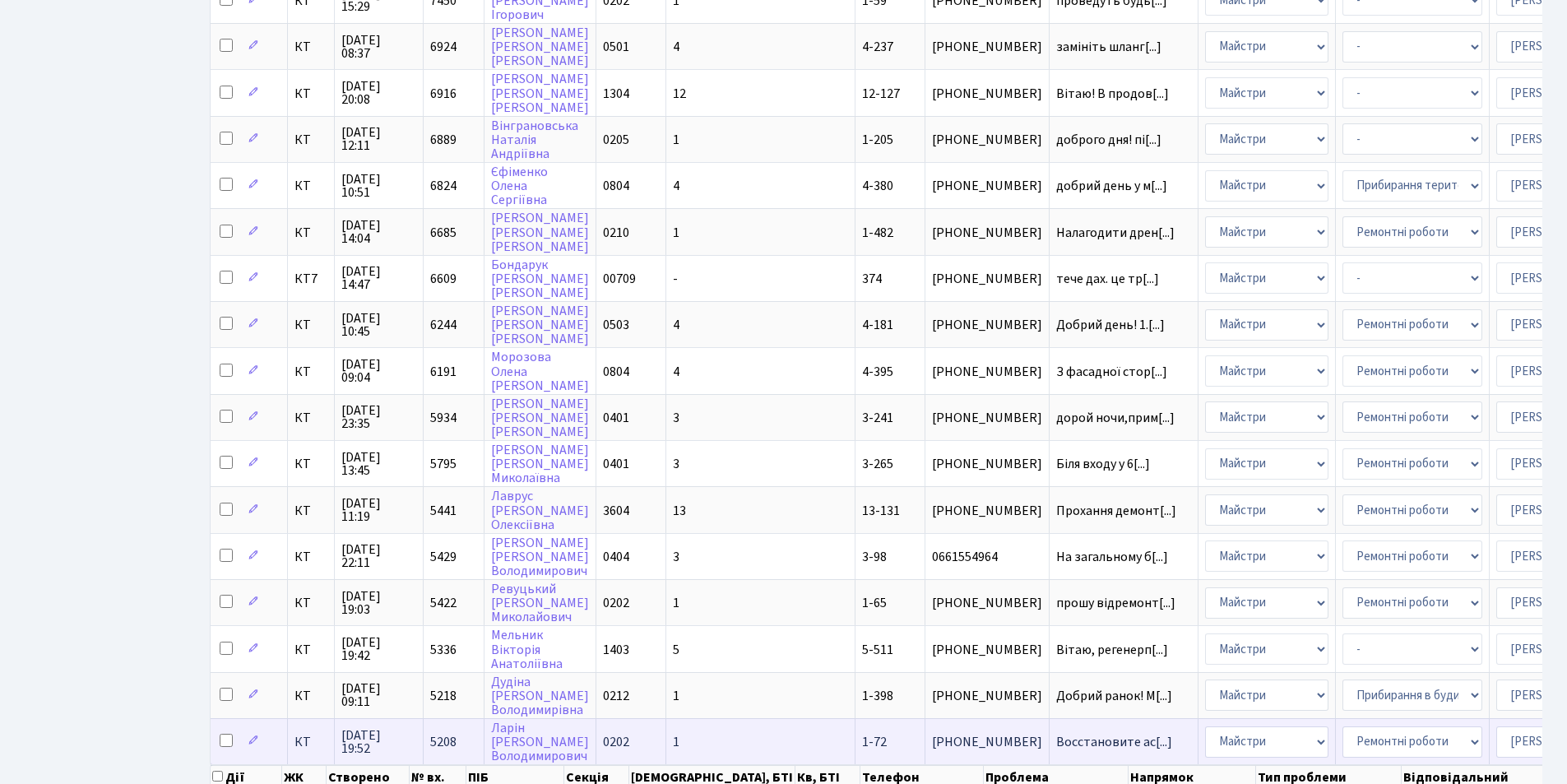
scroll to position [700, 0]
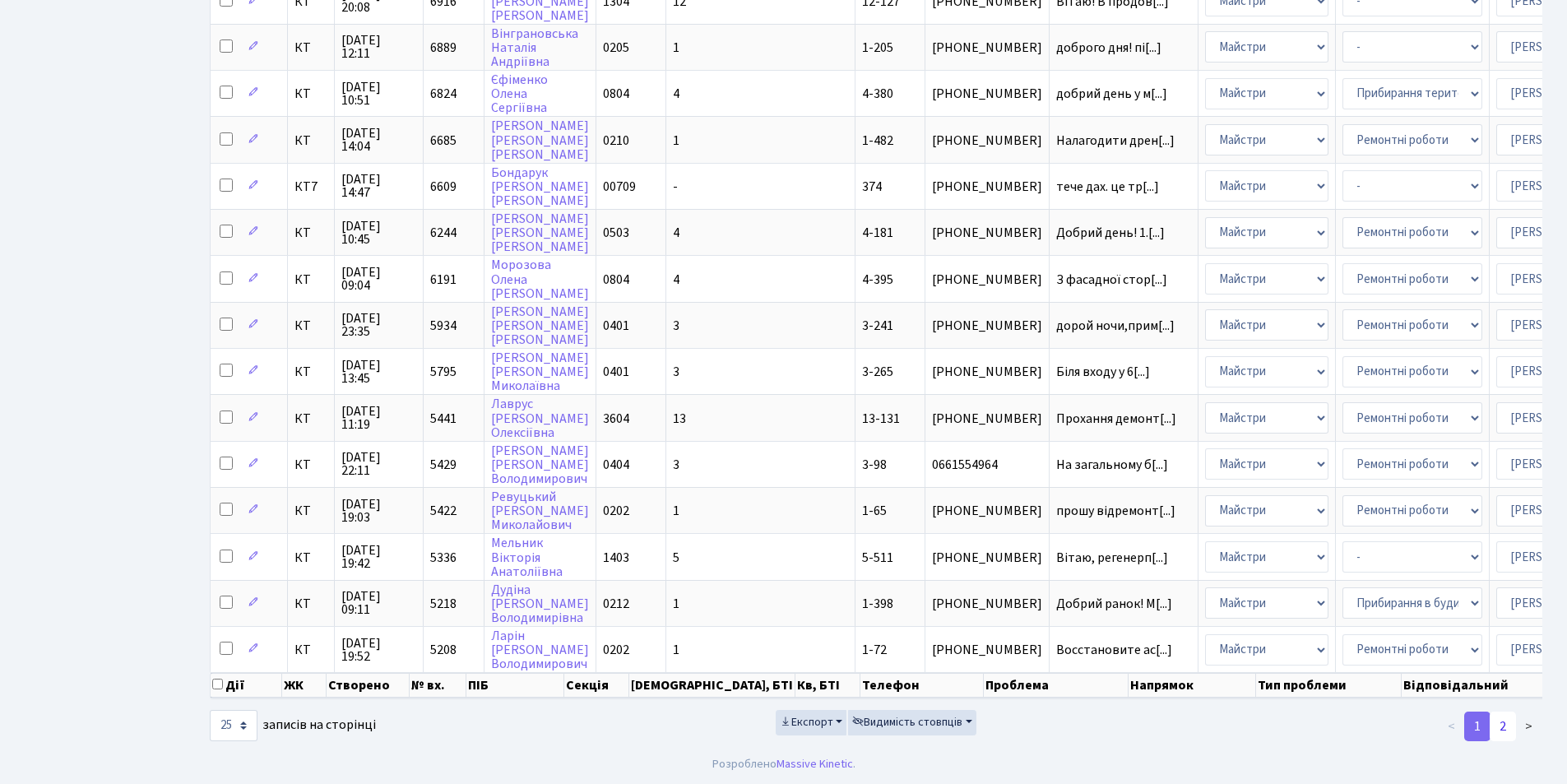
click at [1509, 720] on link "2" at bounding box center [1503, 726] width 27 height 29
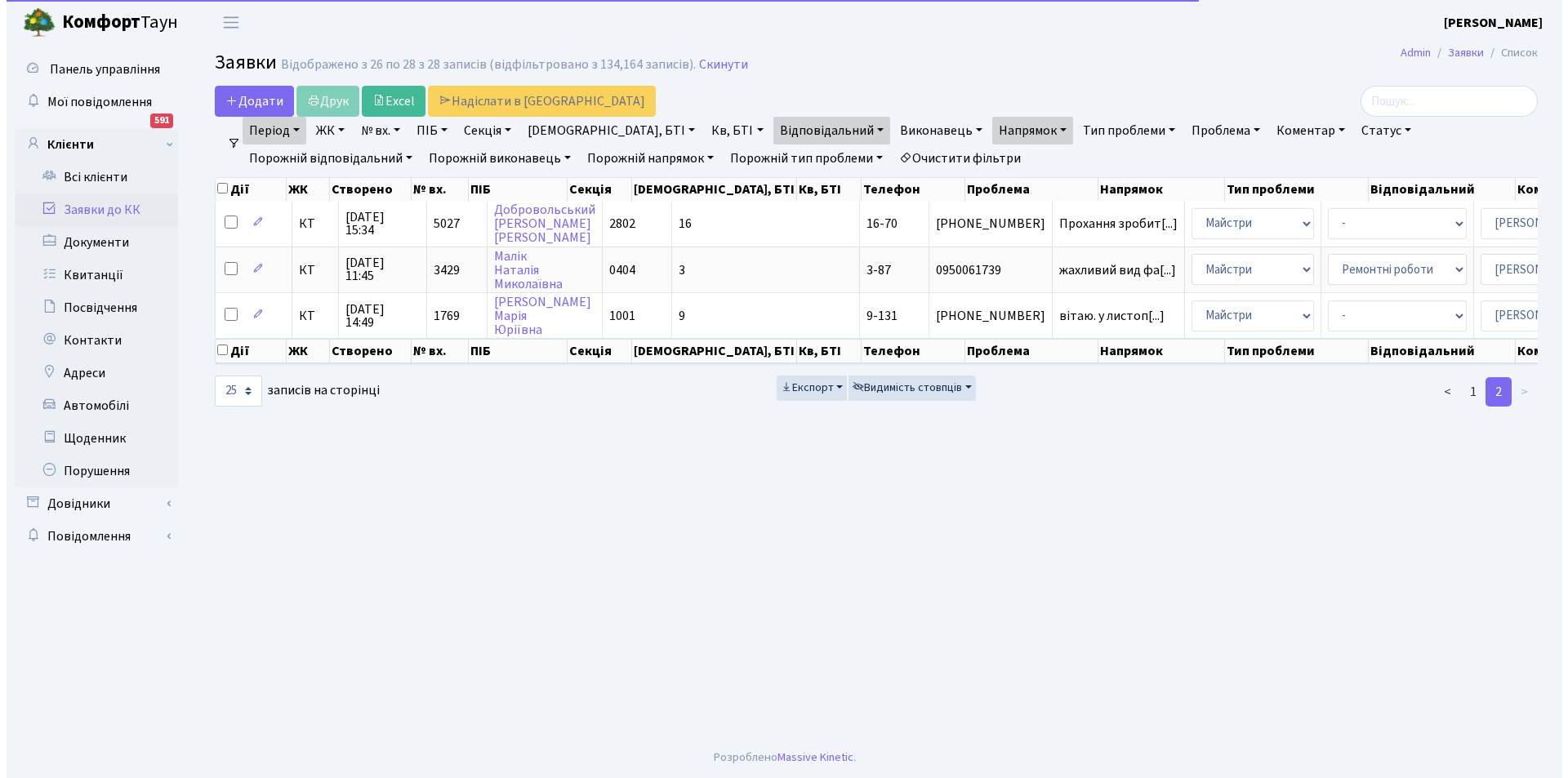
scroll to position [0, 0]
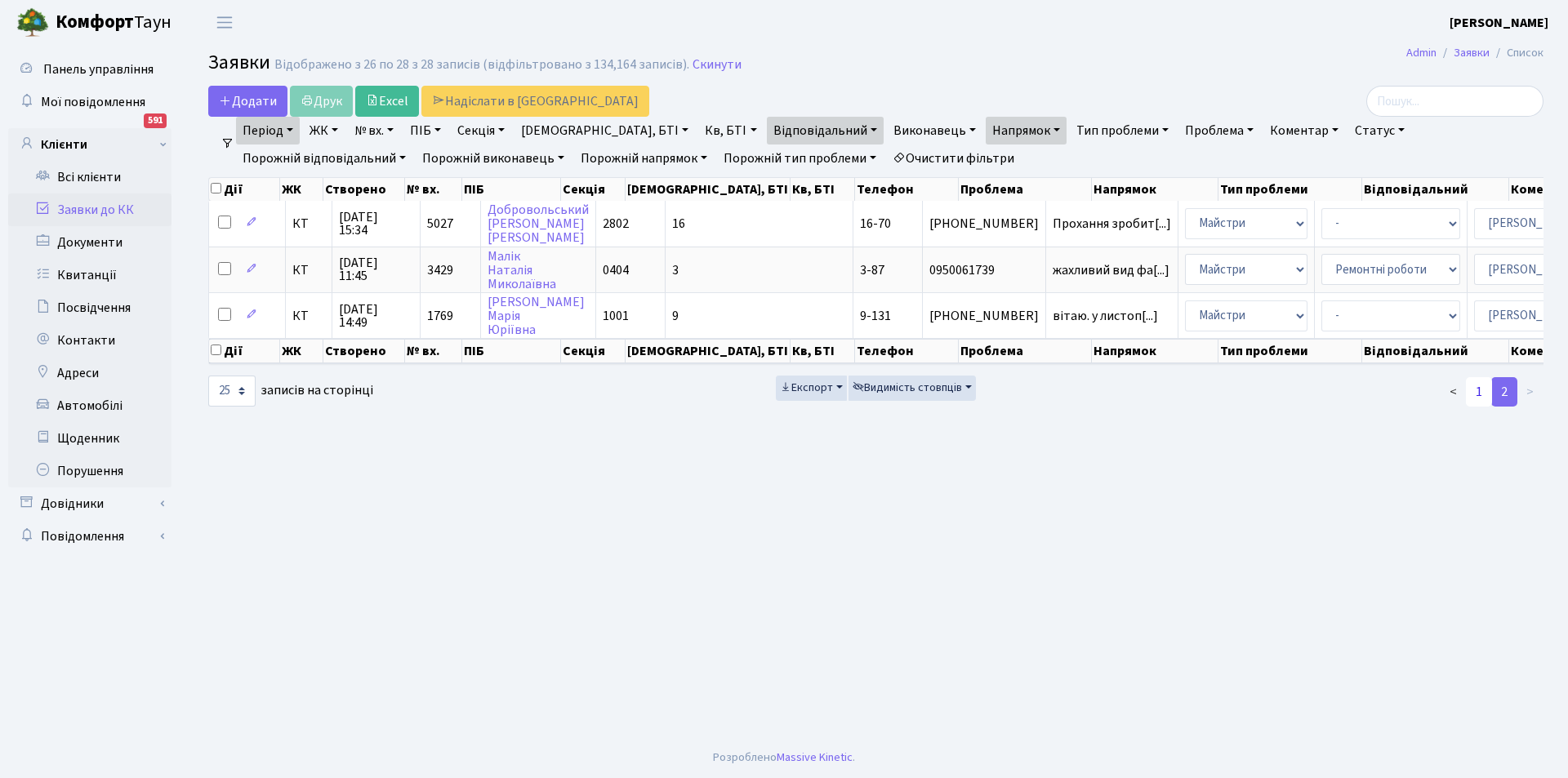
click at [1477, 406] on link "1" at bounding box center [1478, 392] width 26 height 29
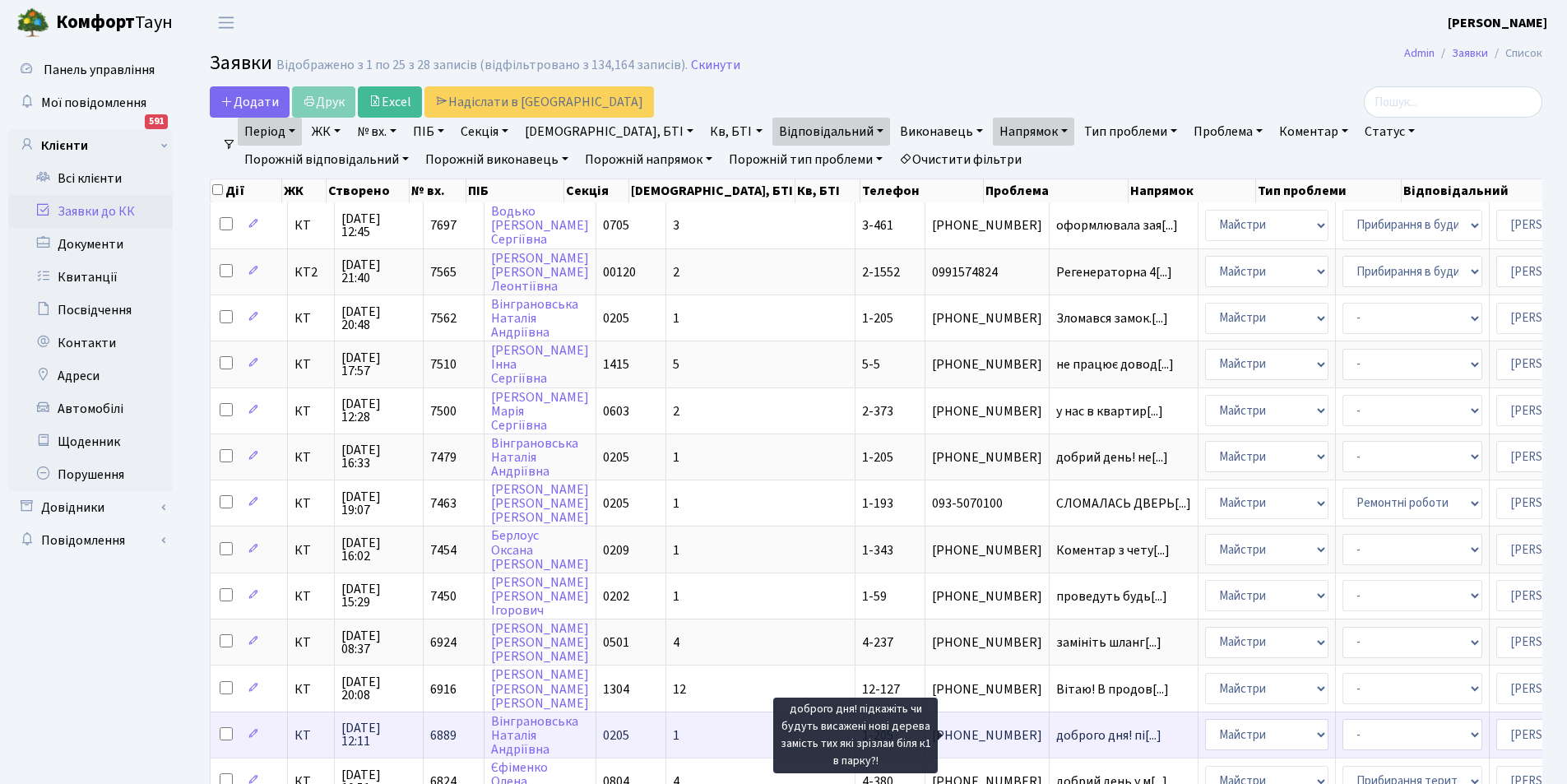
click at [1056, 731] on span "доброго дня! пі[...]" at bounding box center [1109, 735] width 105 height 18
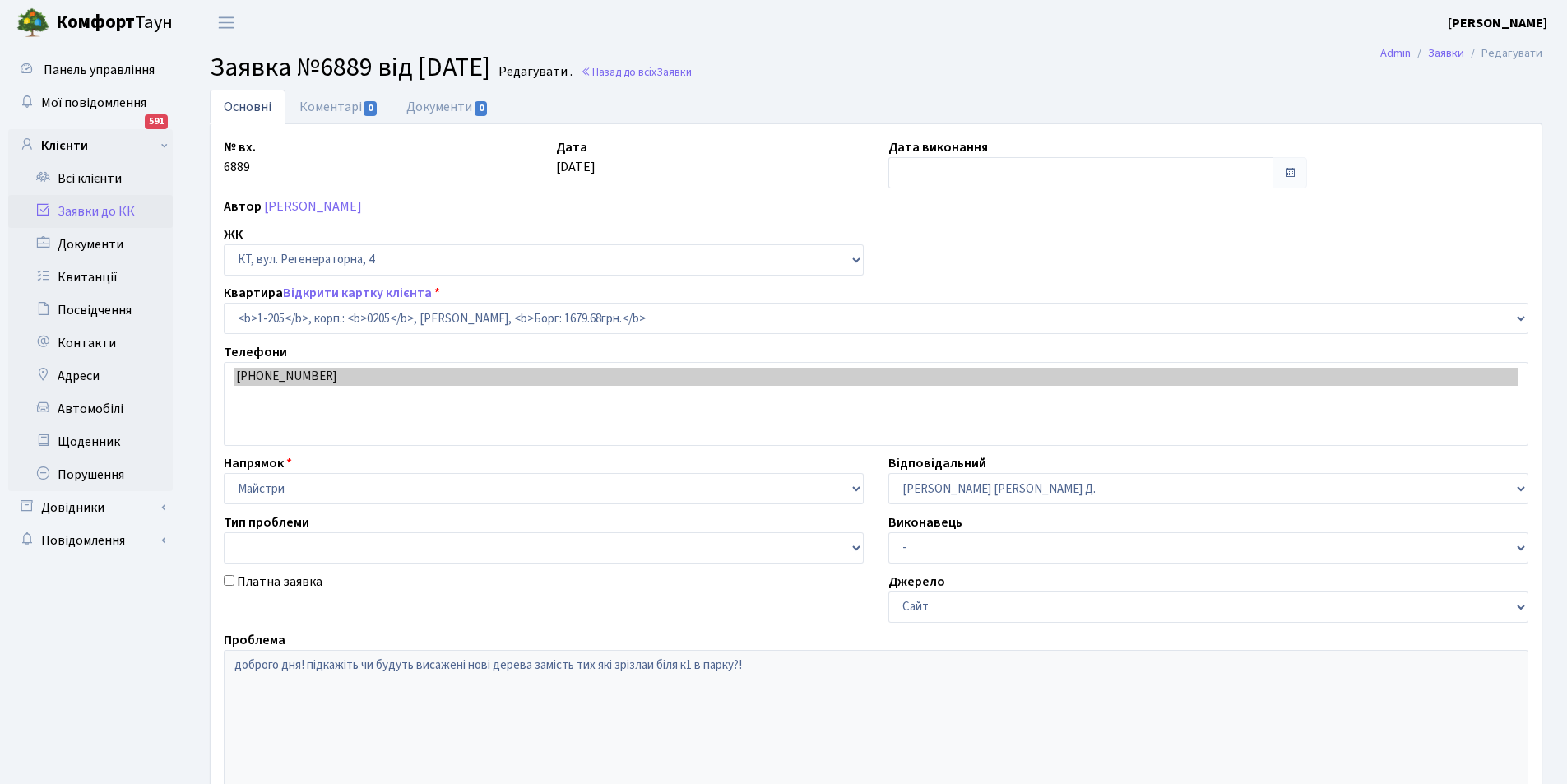
select select "205"
click at [323, 114] on link "Коментарі 0" at bounding box center [339, 106] width 107 height 34
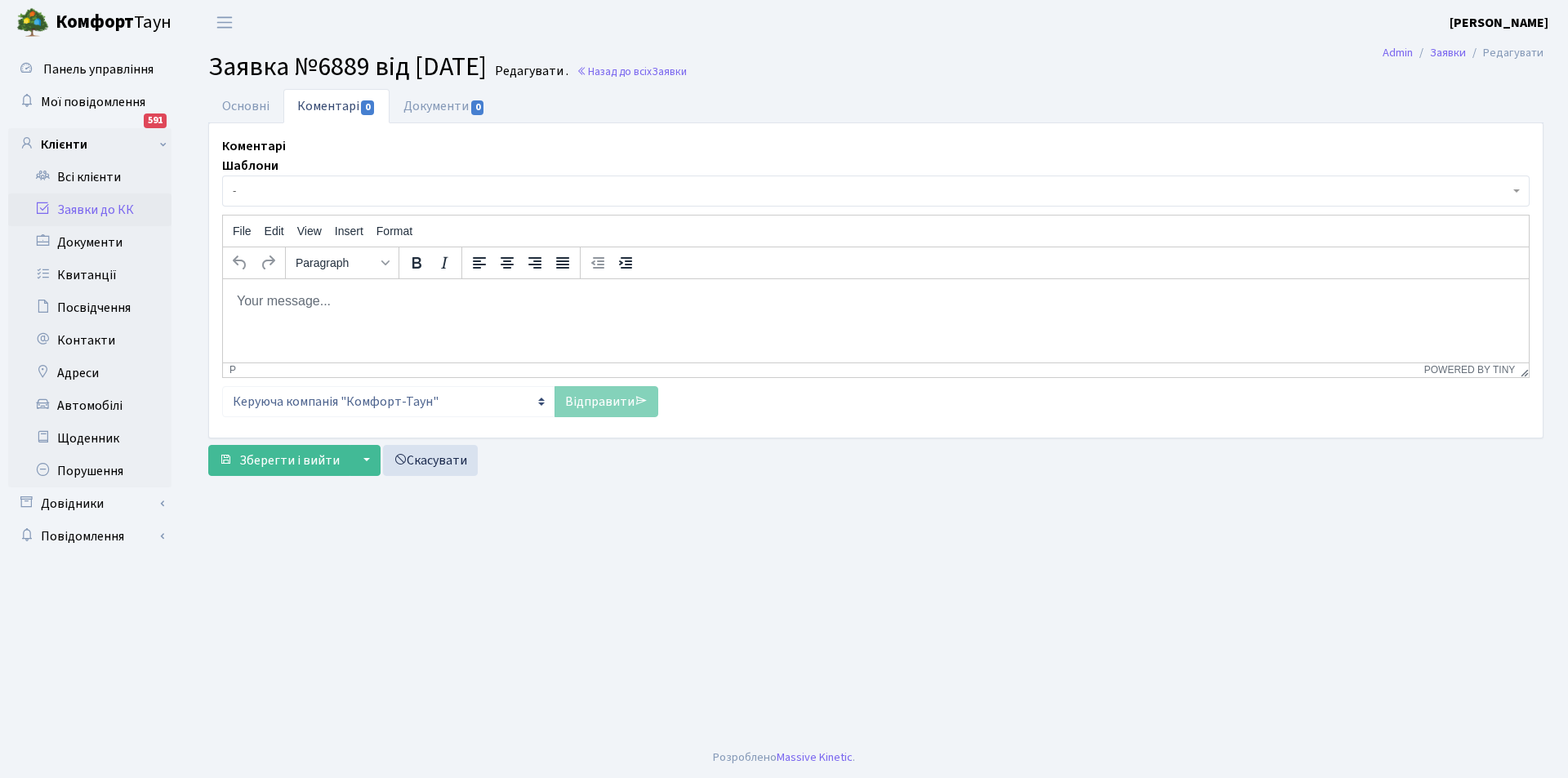
click at [348, 300] on p "Rich Text Area. Press ALT-0 for help." at bounding box center [875, 300] width 1279 height 18
click at [584, 408] on link "Відправити" at bounding box center [606, 402] width 103 height 31
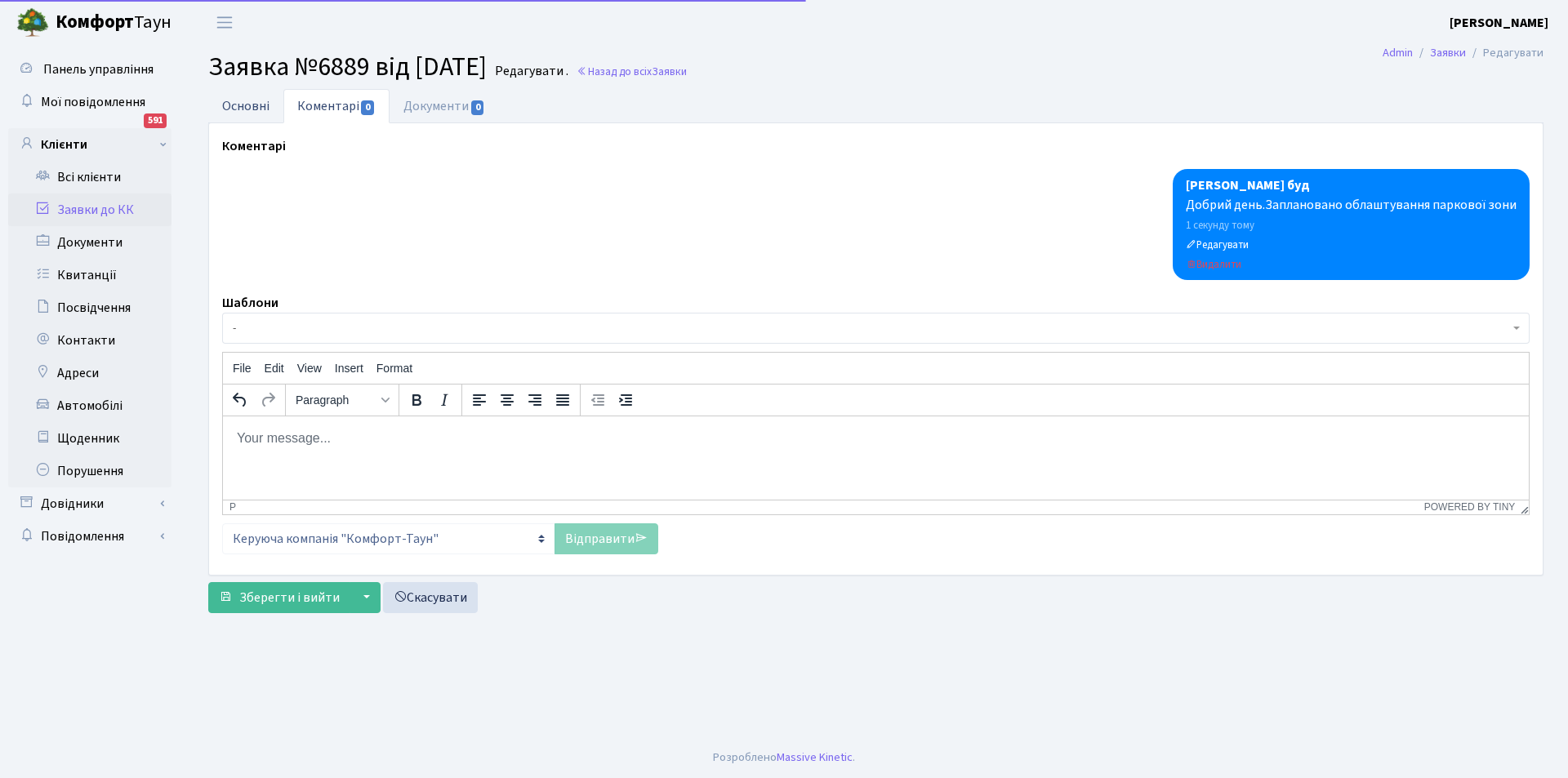
click at [256, 96] on link "Основні" at bounding box center [246, 105] width 75 height 33
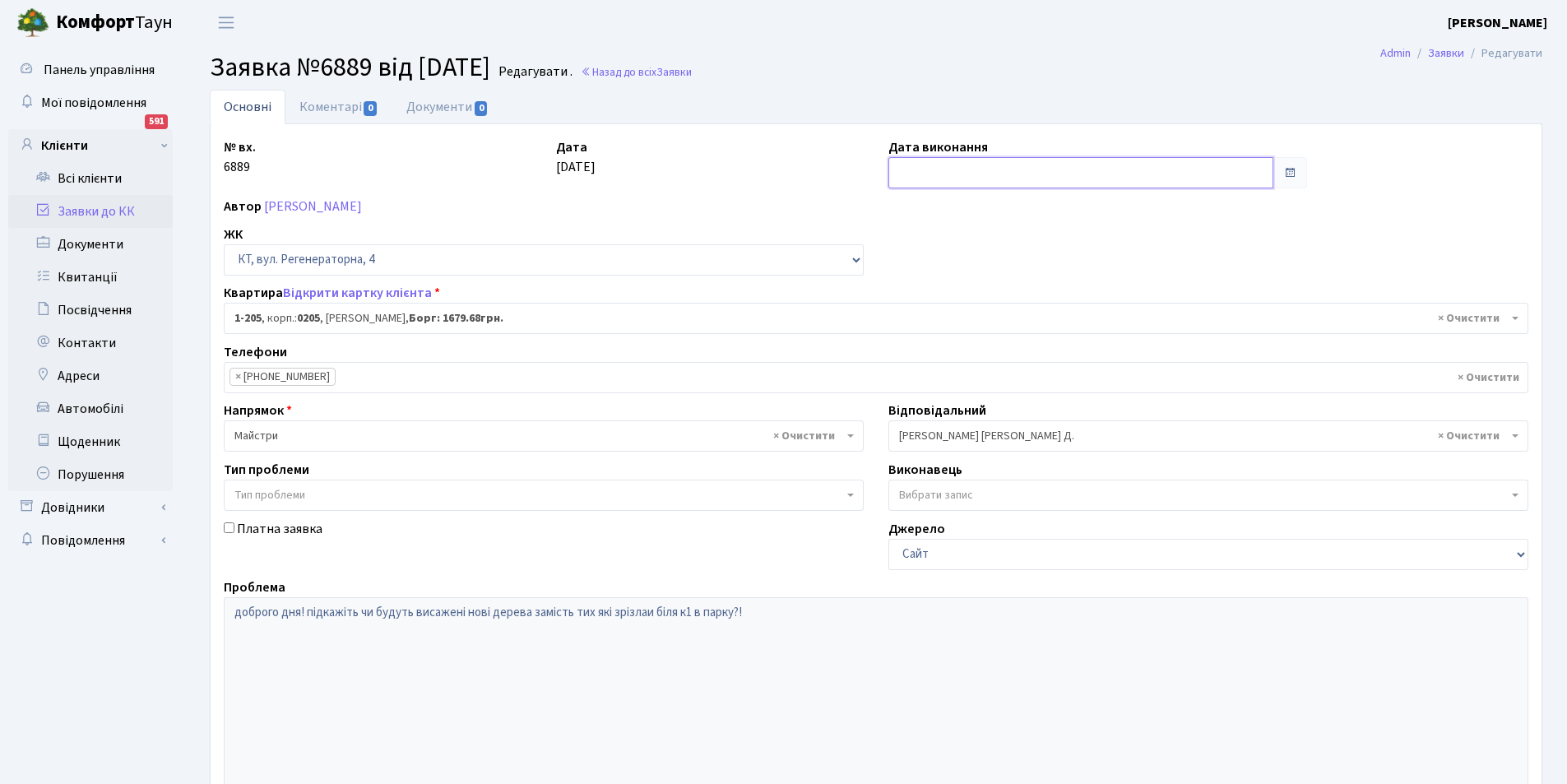
click at [959, 179] on input "text" at bounding box center [1081, 173] width 385 height 31
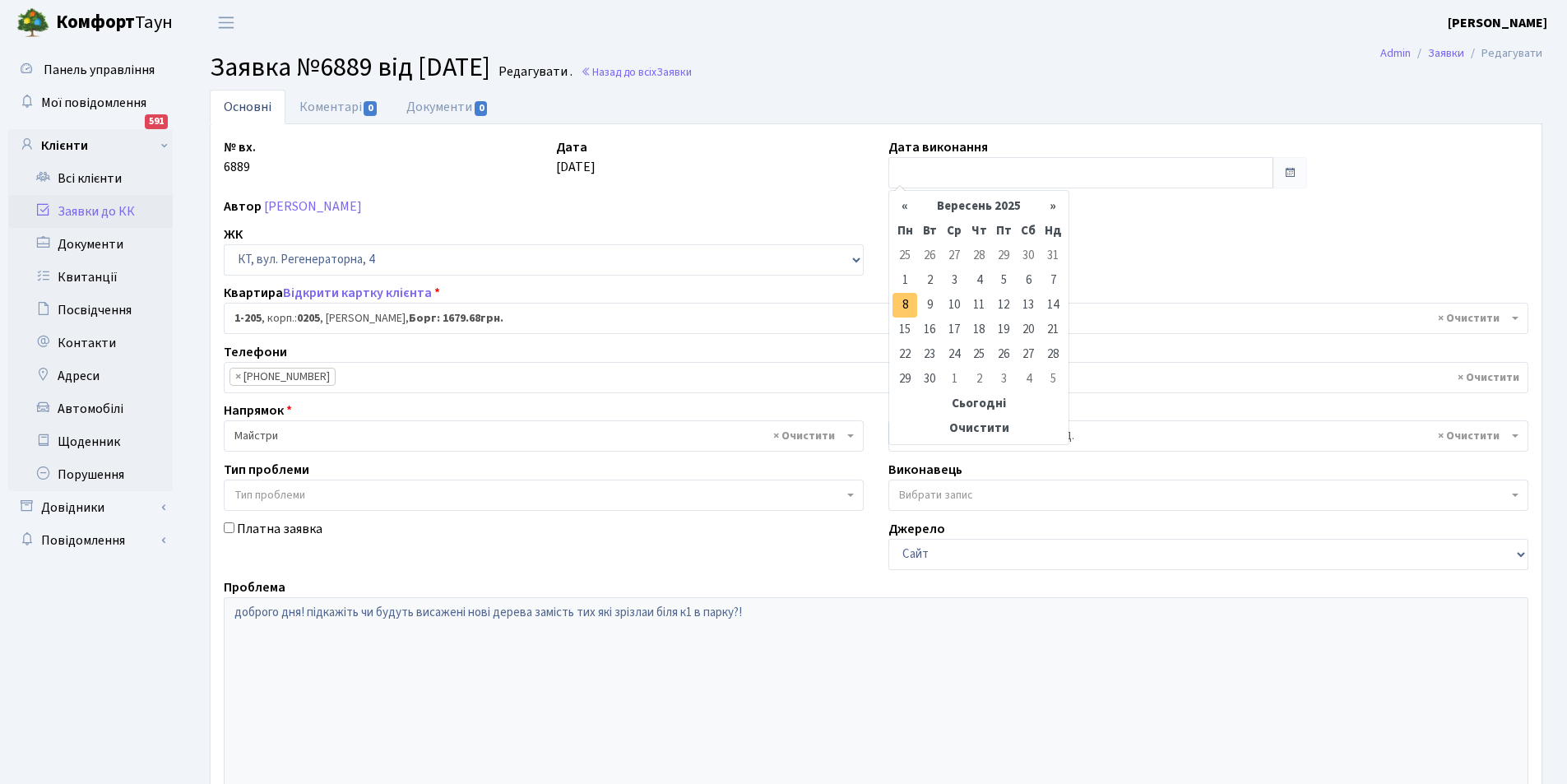
click at [915, 297] on td "8" at bounding box center [905, 305] width 25 height 25
type input "08.09.2025"
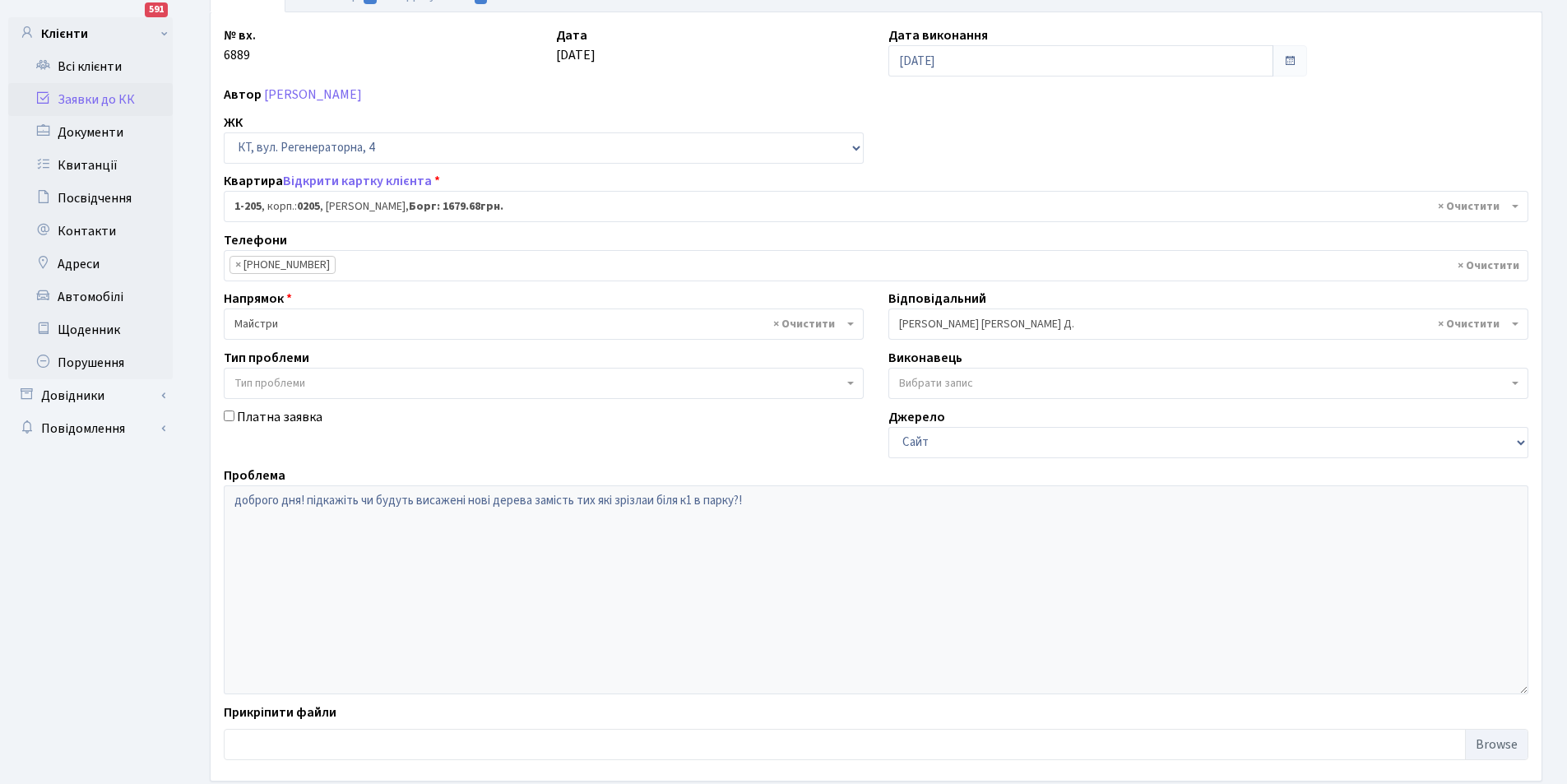
scroll to position [197, 0]
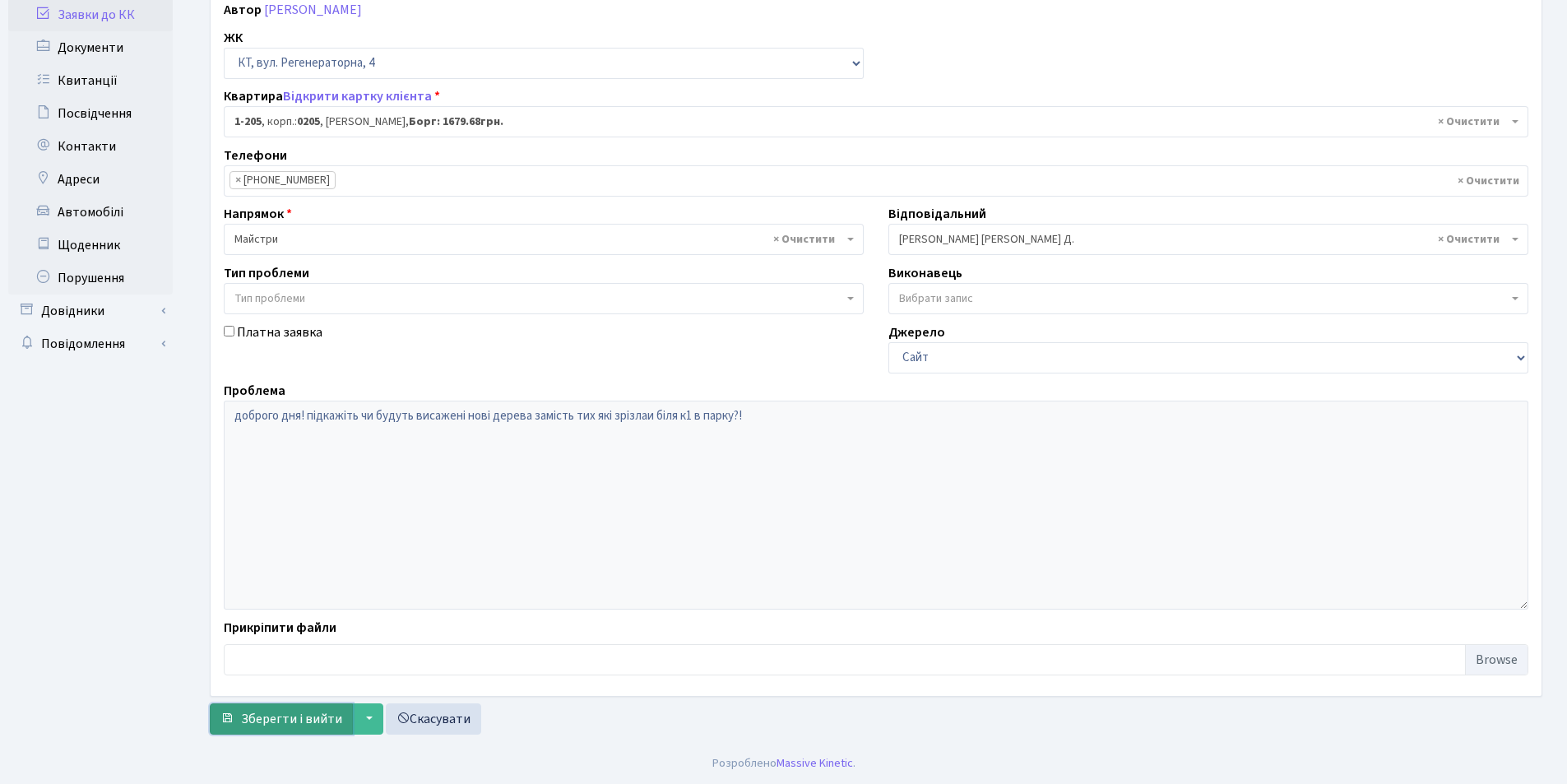
click at [307, 715] on span "Зберегти і вийти" at bounding box center [292, 719] width 101 height 18
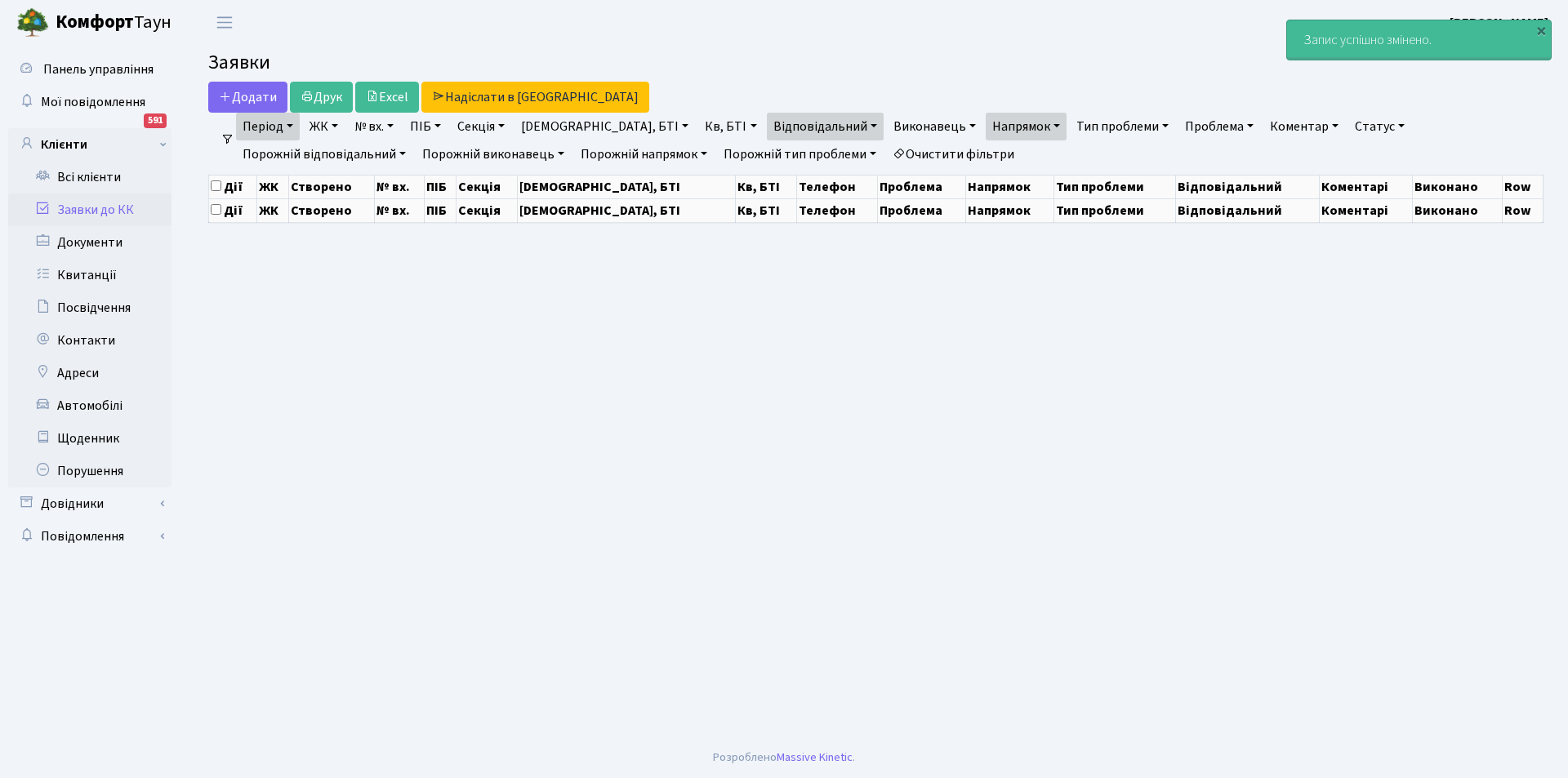
select select "25"
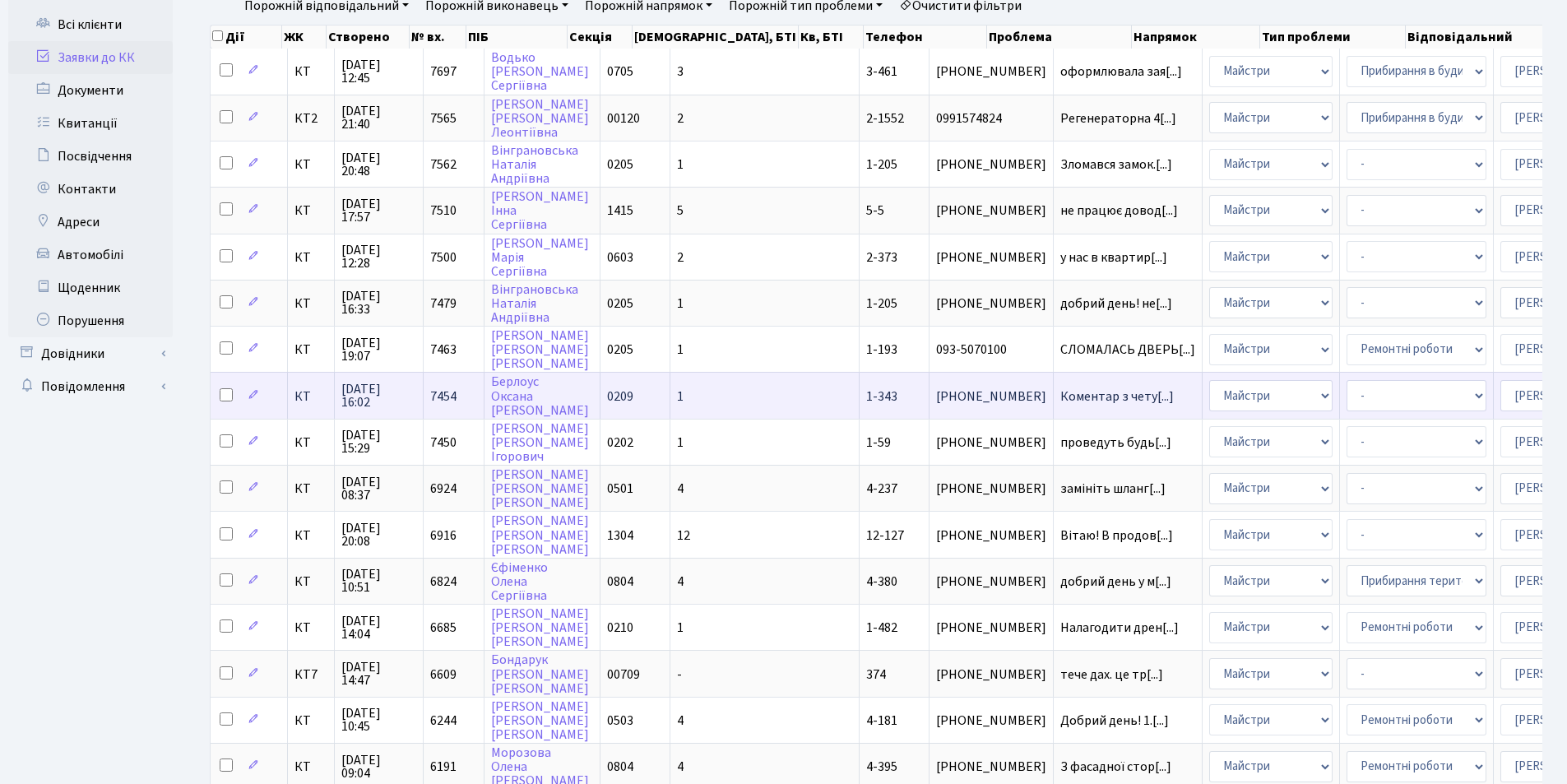
scroll to position [247, 0]
